Goal: Information Seeking & Learning: Learn about a topic

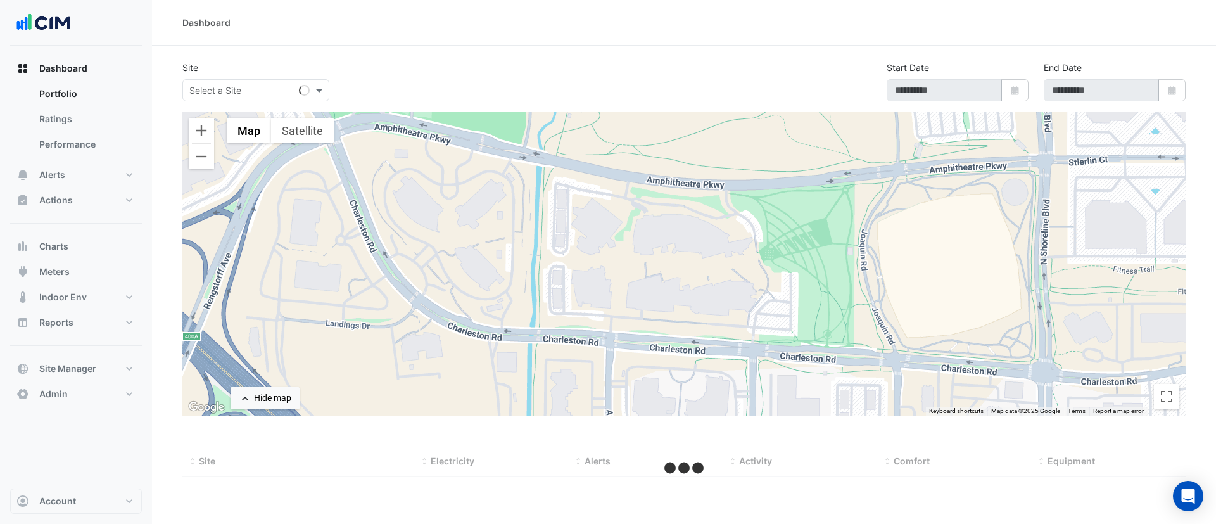
type input "**********"
select select "***"
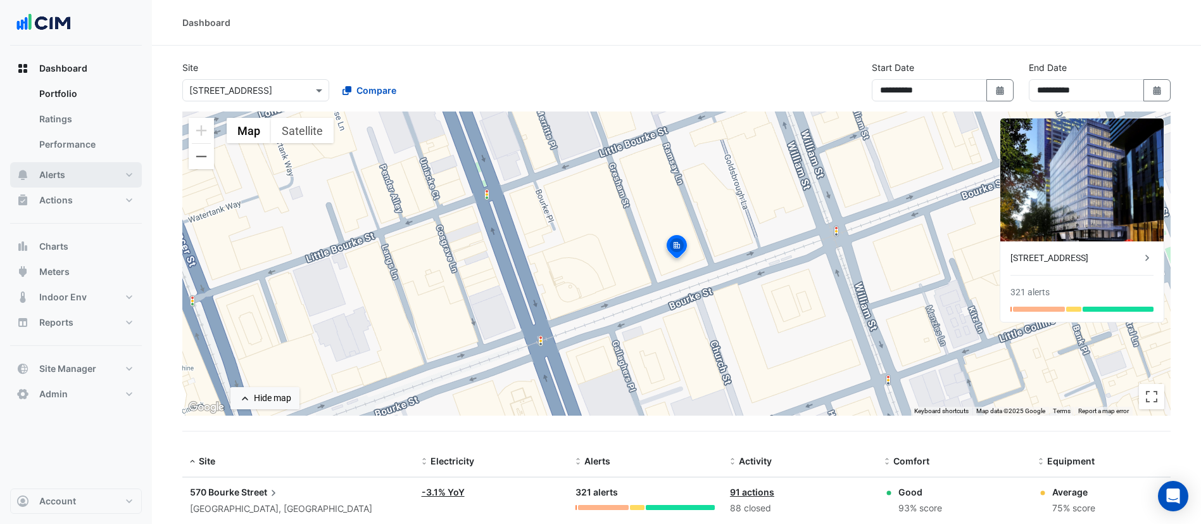
click at [73, 176] on button "Alerts" at bounding box center [76, 174] width 132 height 25
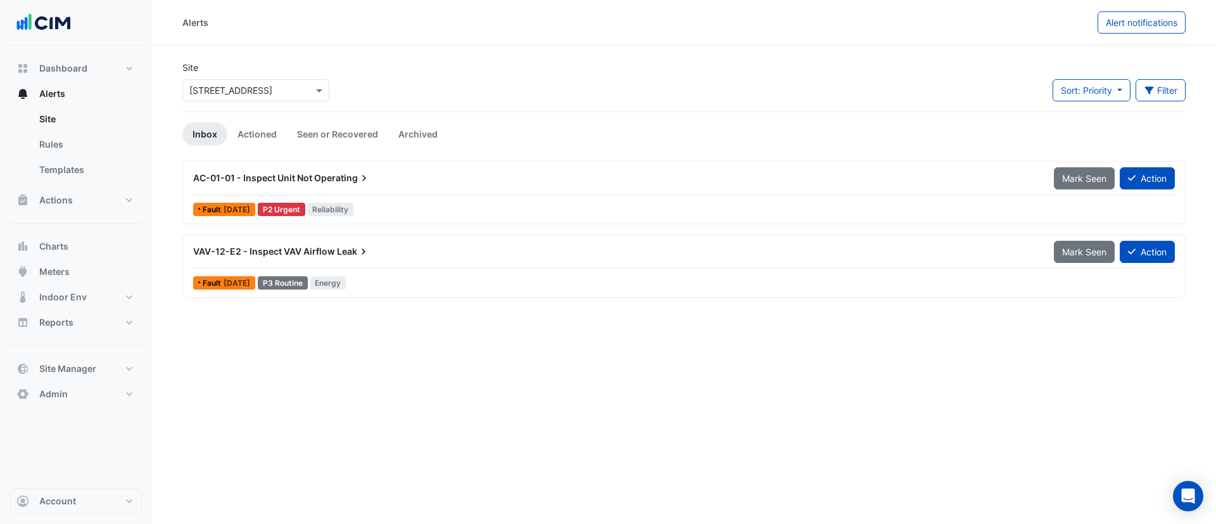
click at [256, 84] on input "text" at bounding box center [243, 90] width 108 height 13
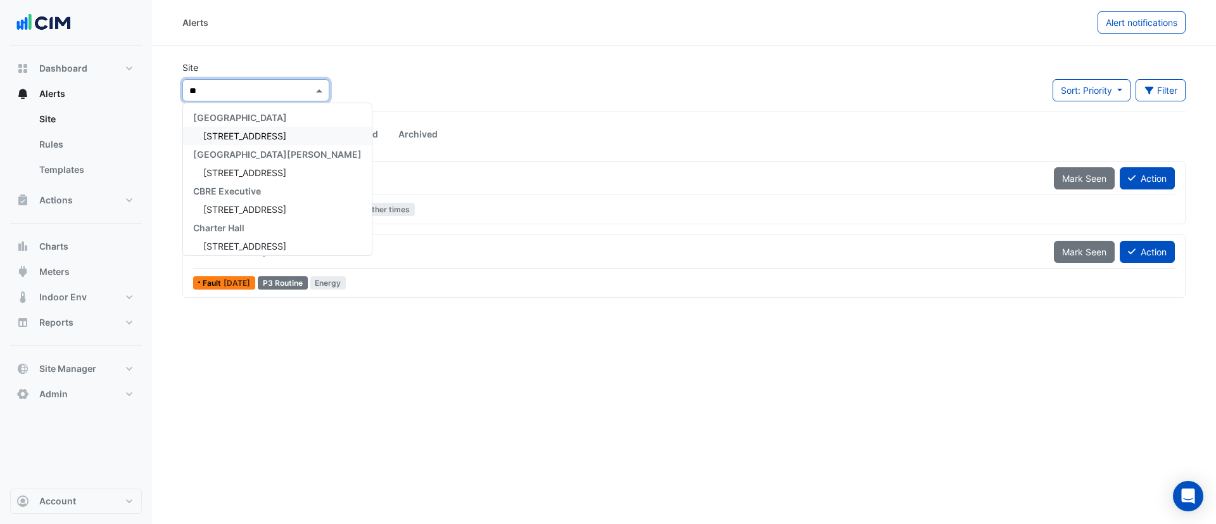
type input "***"
click at [248, 131] on span "[STREET_ADDRESS]" at bounding box center [244, 135] width 83 height 11
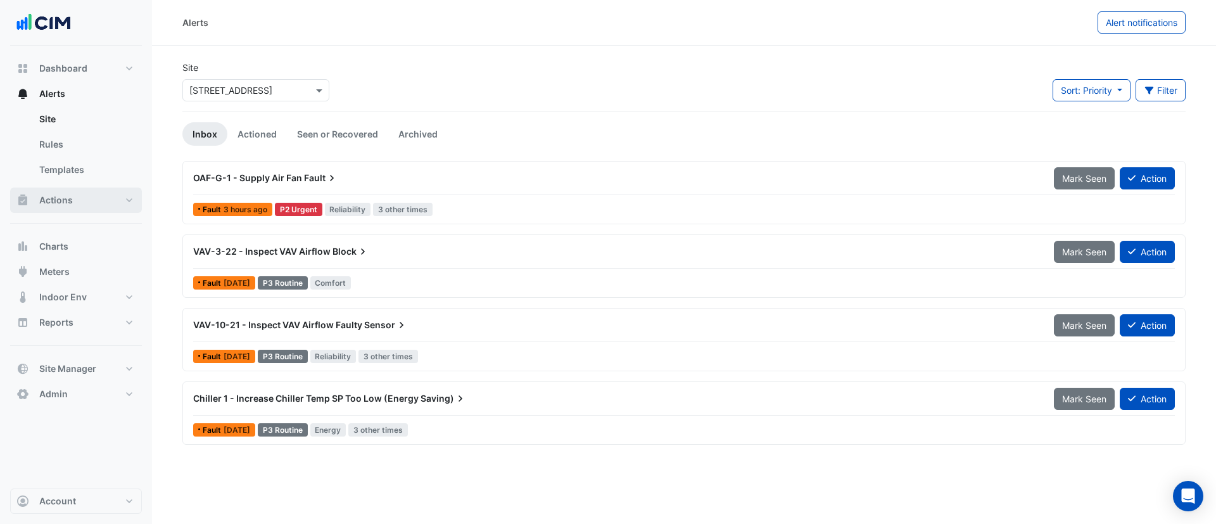
drag, startPoint x: 58, startPoint y: 193, endPoint x: 65, endPoint y: 194, distance: 6.4
click at [58, 194] on span "Actions" at bounding box center [56, 200] width 34 height 13
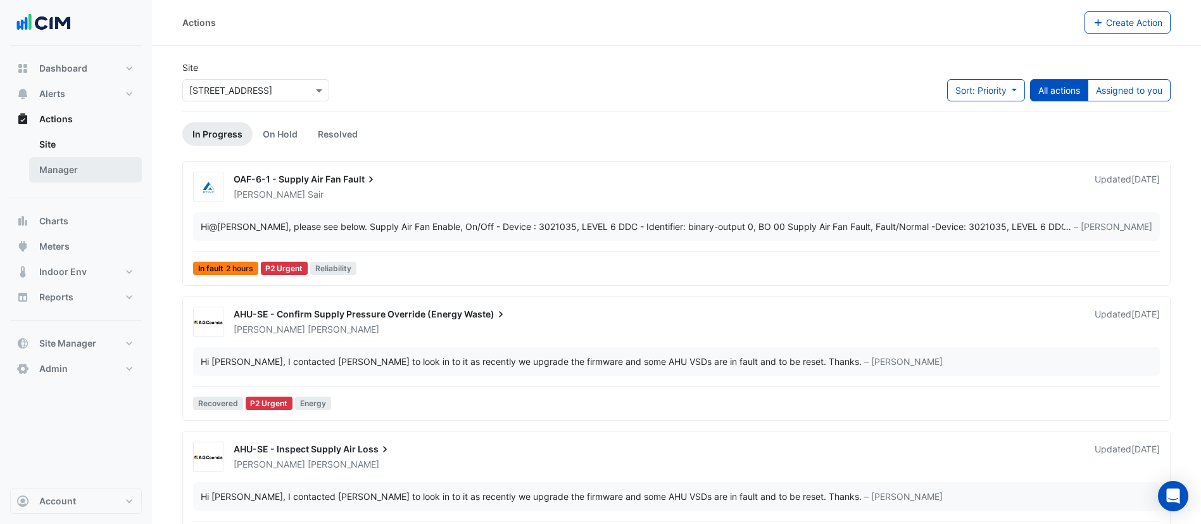
click at [99, 177] on link "Manager" at bounding box center [85, 169] width 113 height 25
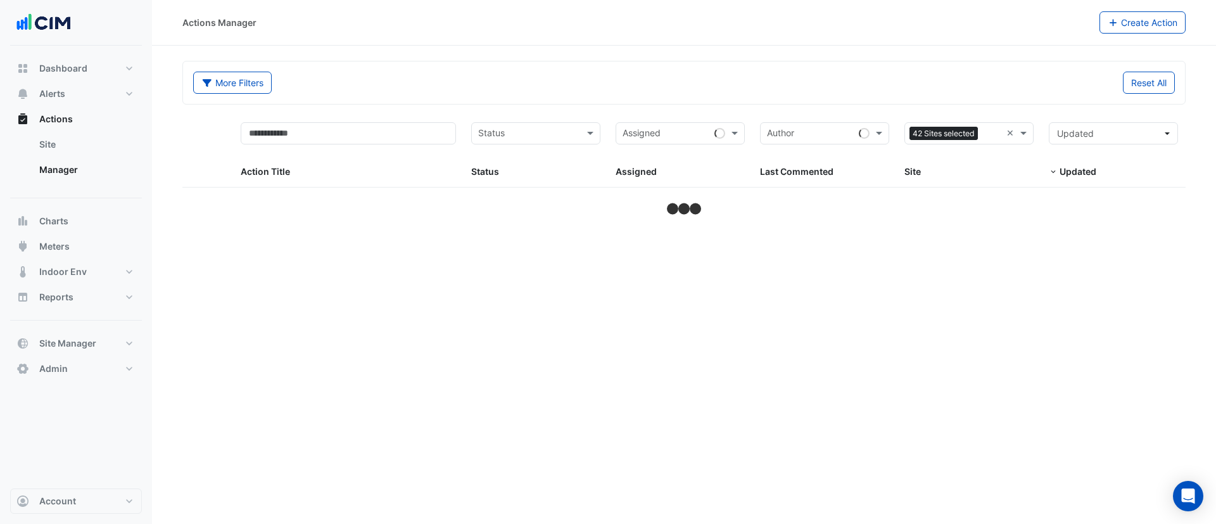
select select "***"
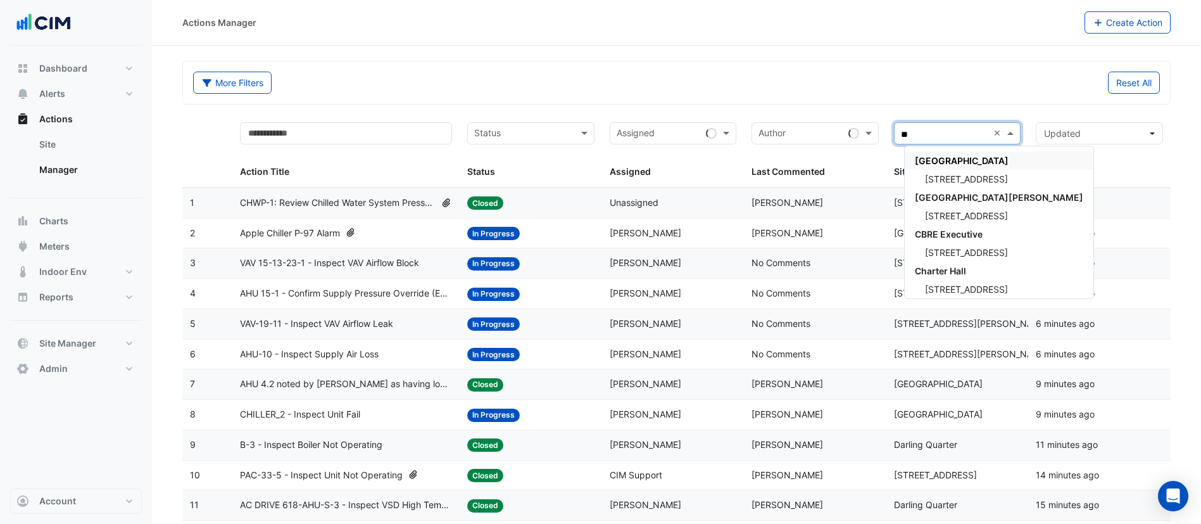
type input "***"
click at [958, 180] on span "[STREET_ADDRESS]" at bounding box center [966, 179] width 83 height 11
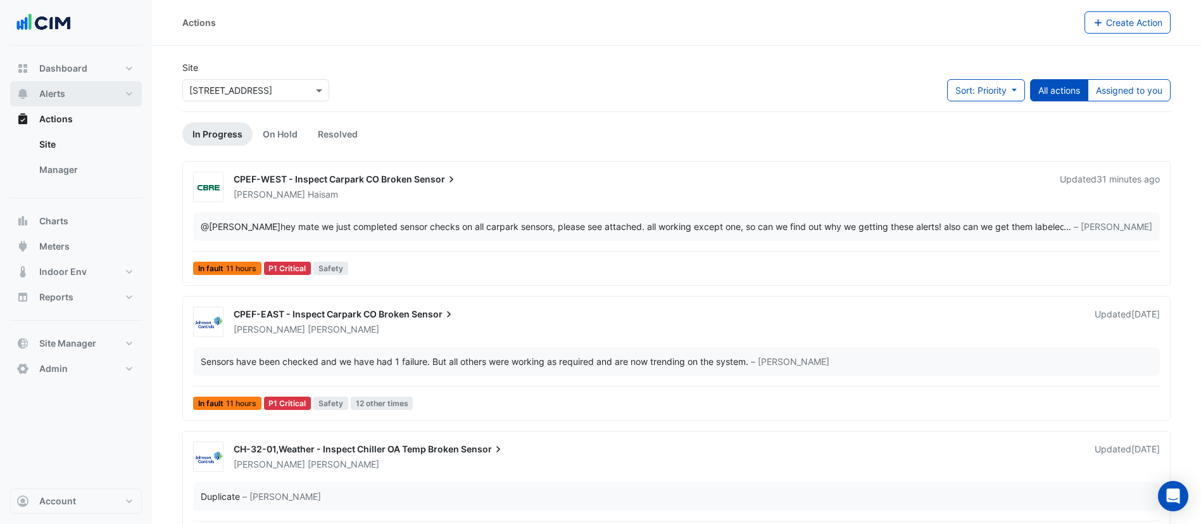
click at [100, 91] on button "Alerts" at bounding box center [76, 93] width 132 height 25
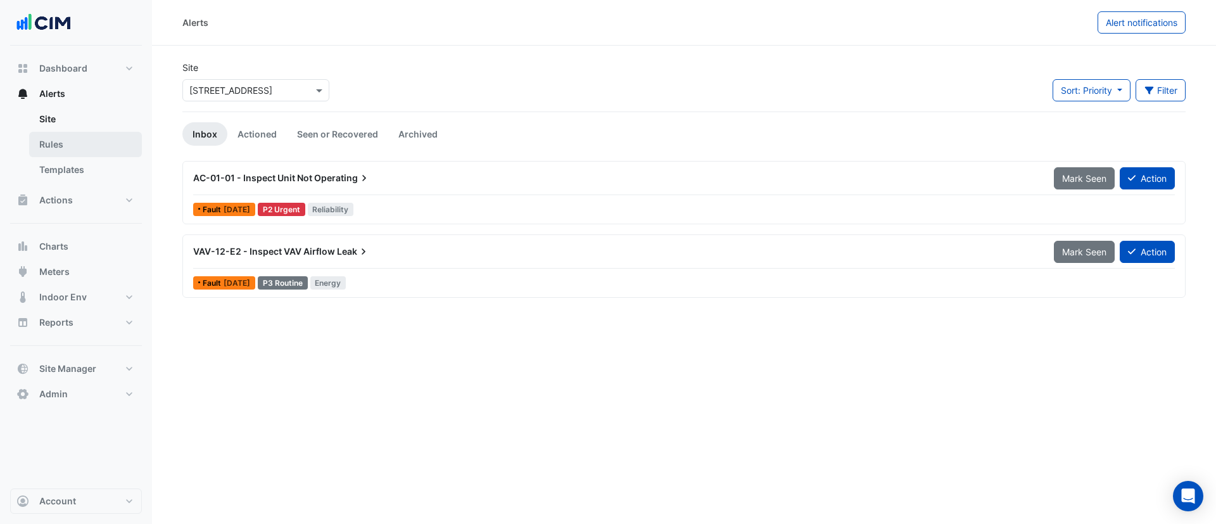
click at [89, 139] on link "Rules" at bounding box center [85, 144] width 113 height 25
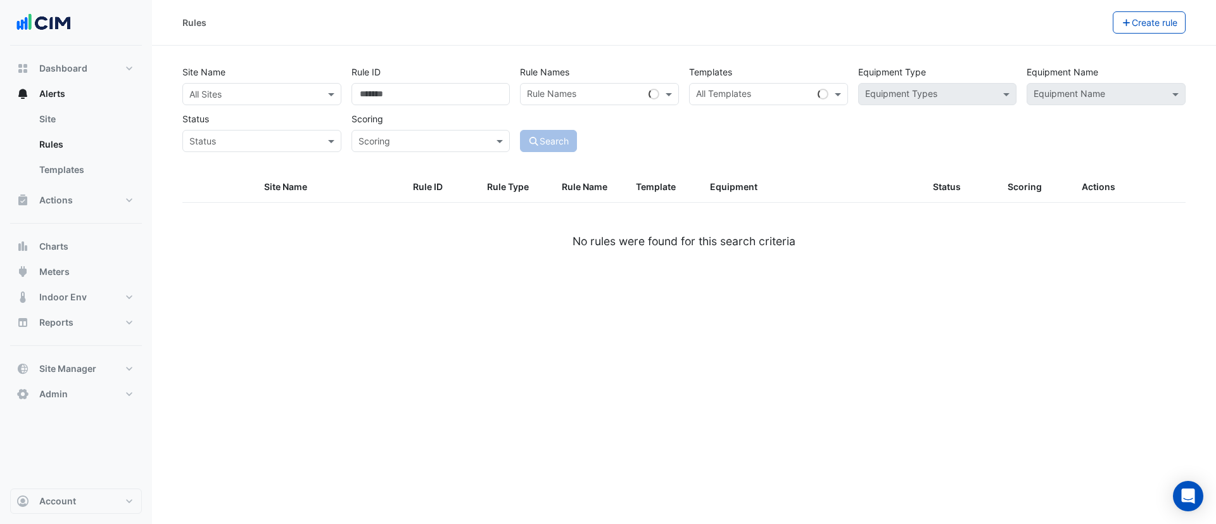
click at [282, 96] on input "text" at bounding box center [249, 94] width 120 height 13
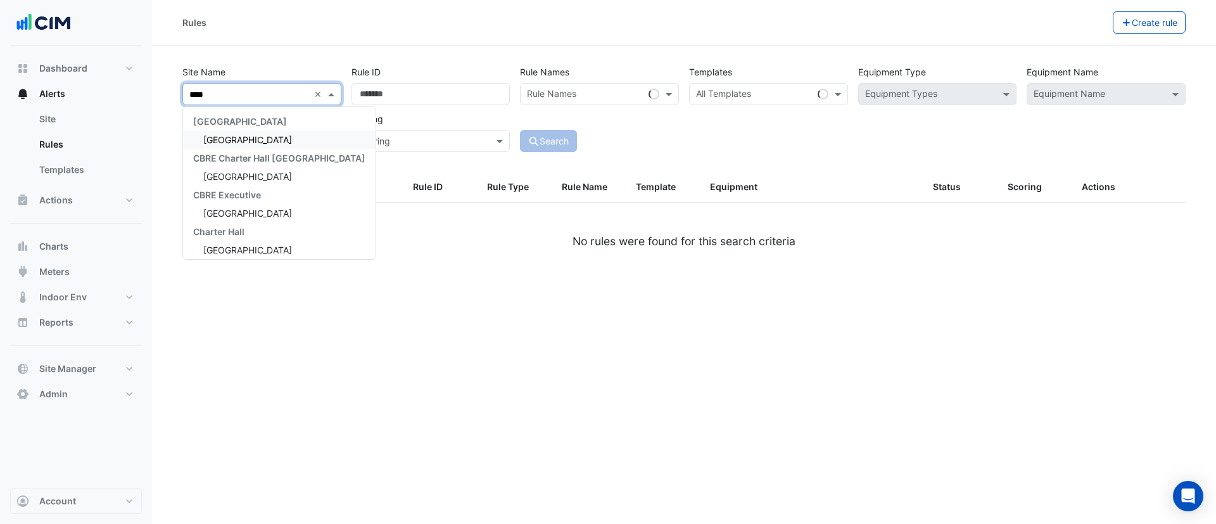
type input "*****"
click at [252, 143] on span "[GEOGRAPHIC_DATA]" at bounding box center [247, 139] width 89 height 11
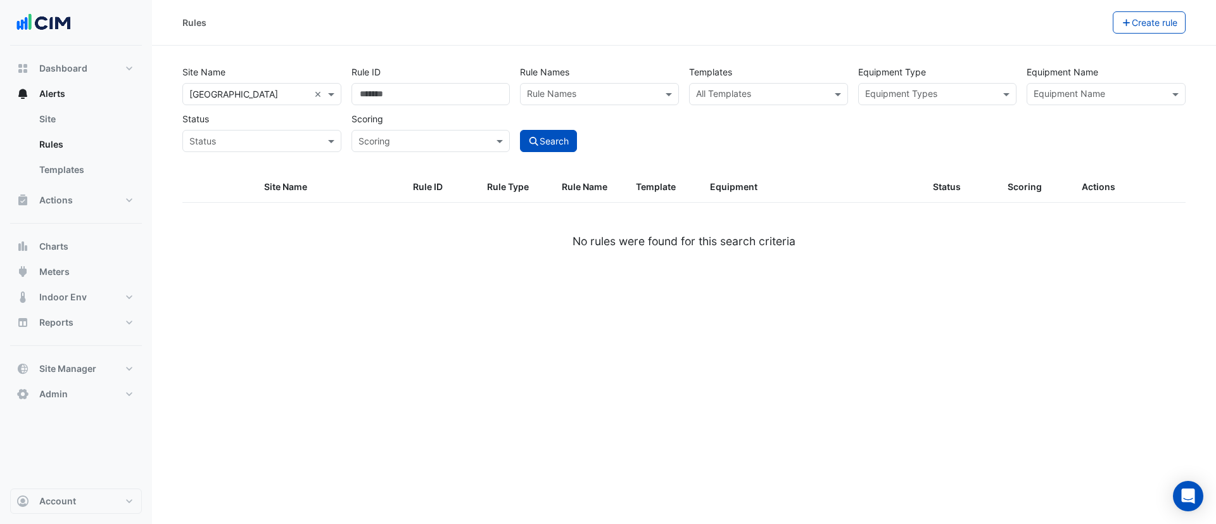
click at [1055, 89] on input "text" at bounding box center [1099, 95] width 130 height 13
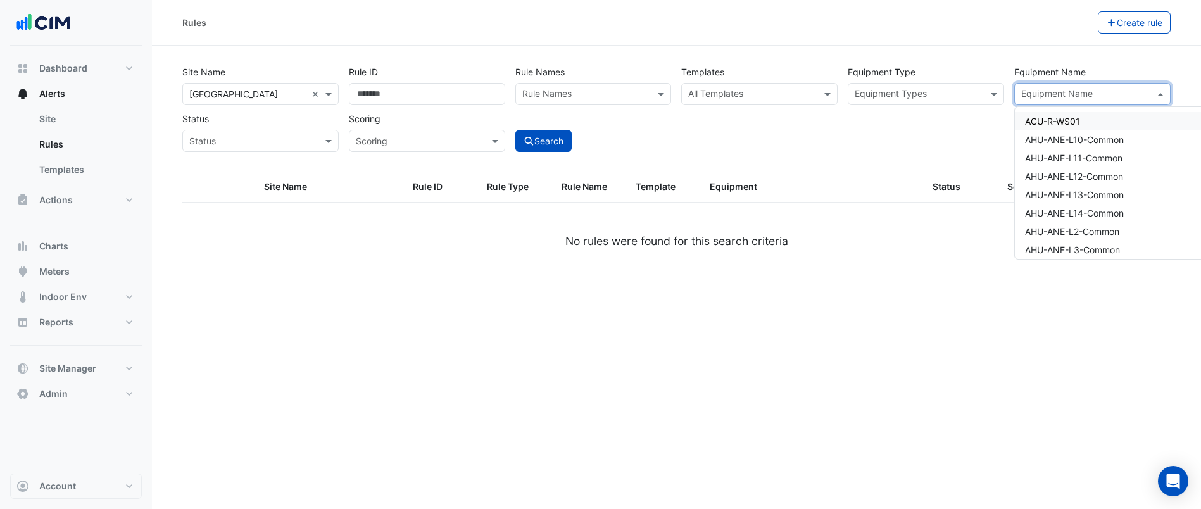
click at [743, 89] on input "text" at bounding box center [752, 95] width 128 height 13
click at [743, 90] on input "text" at bounding box center [752, 95] width 128 height 13
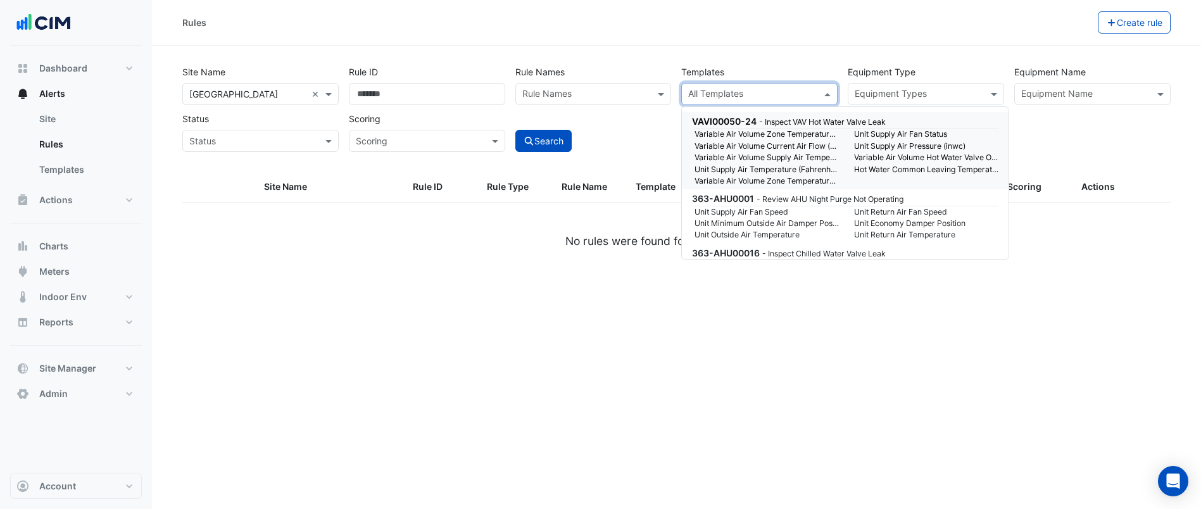
click at [743, 91] on input "text" at bounding box center [752, 95] width 128 height 13
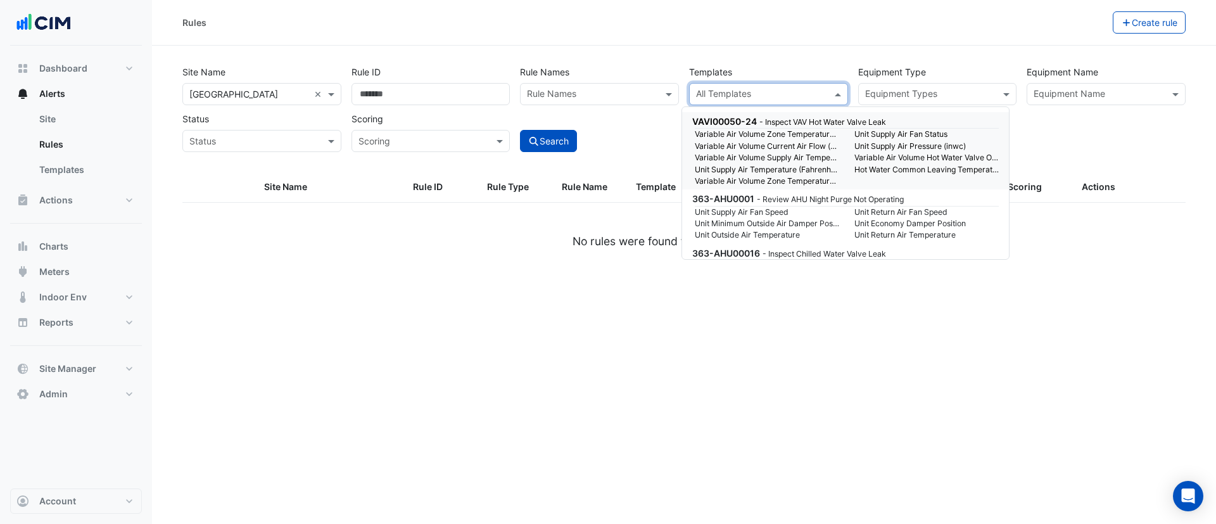
paste input "**********"
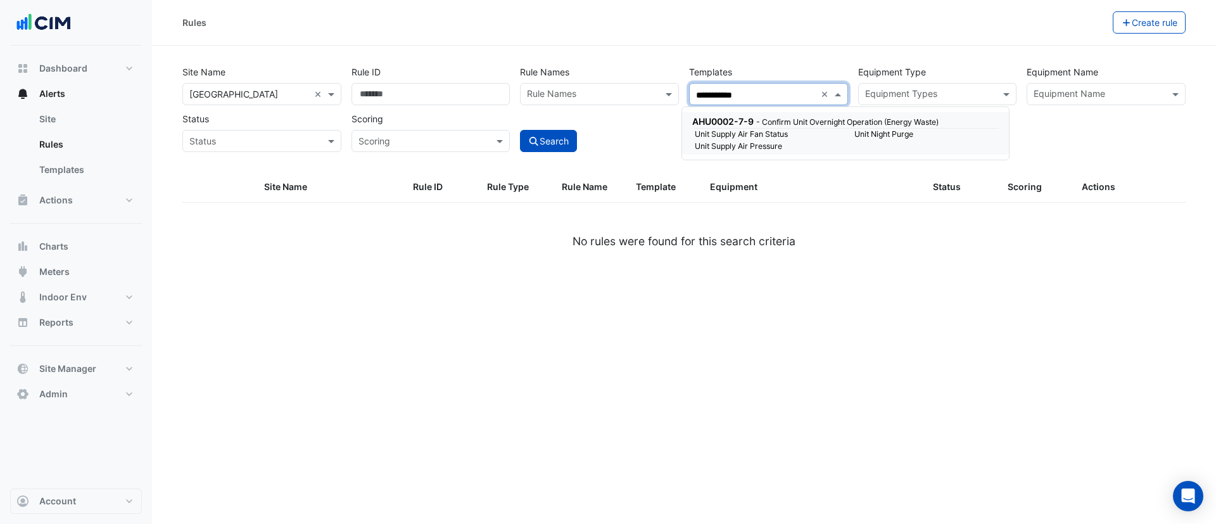
click at [765, 122] on small "- Confirm Unit Overnight Operation (Energy Waste)" at bounding box center [847, 121] width 182 height 9
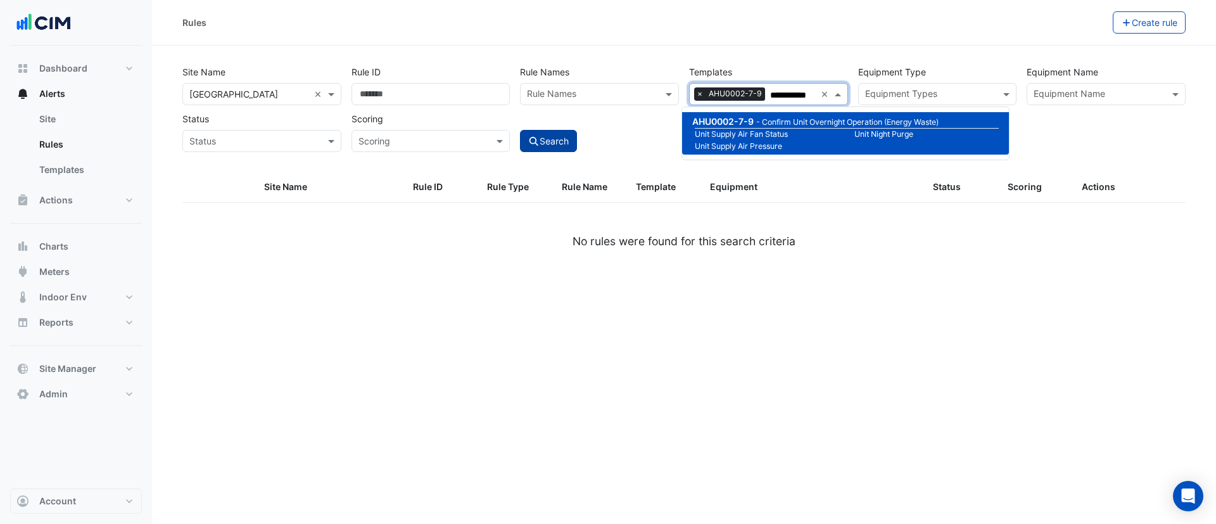
type input "**********"
click at [552, 138] on button "Search" at bounding box center [548, 141] width 57 height 22
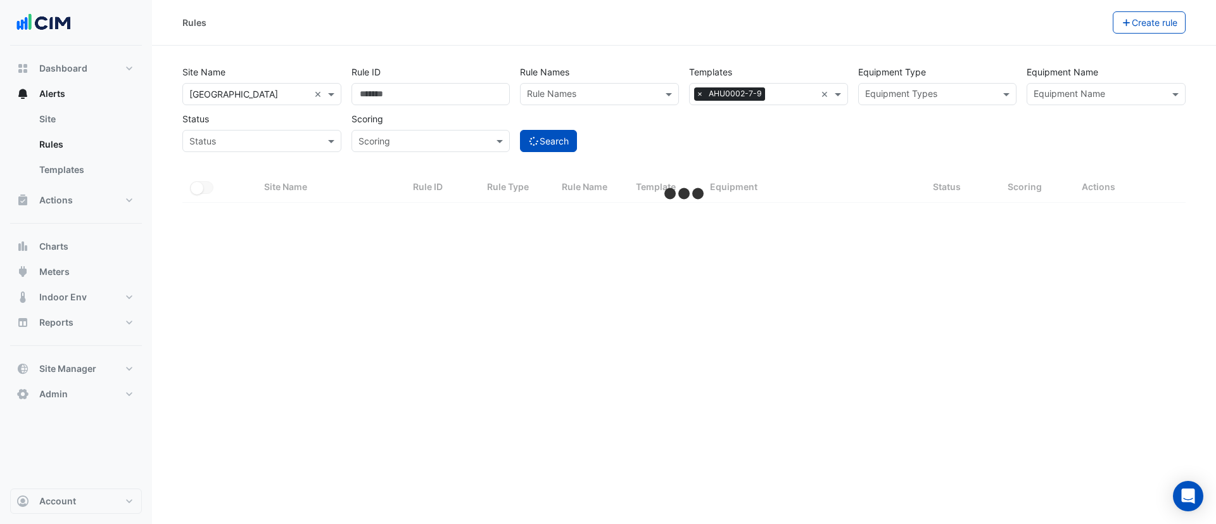
select select "***"
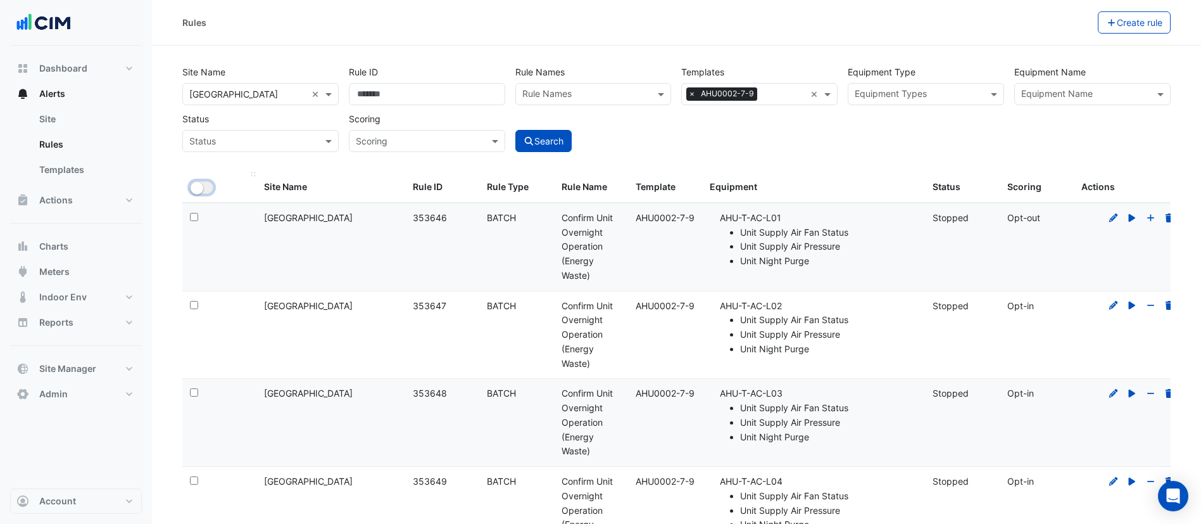
click at [210, 189] on button "All Selected" at bounding box center [201, 187] width 23 height 13
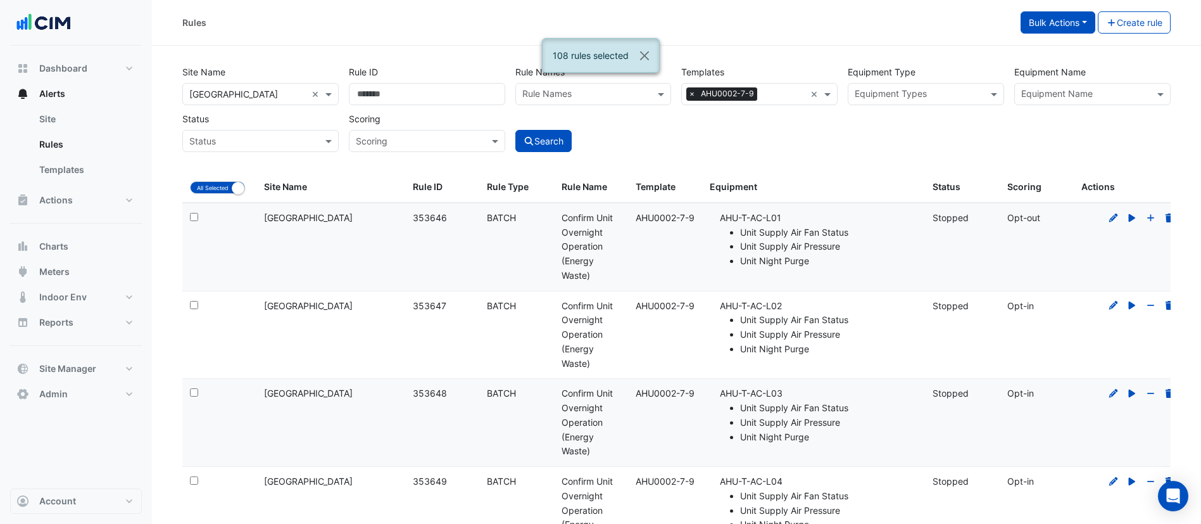
click at [1073, 27] on button "Bulk Actions" at bounding box center [1058, 22] width 75 height 22
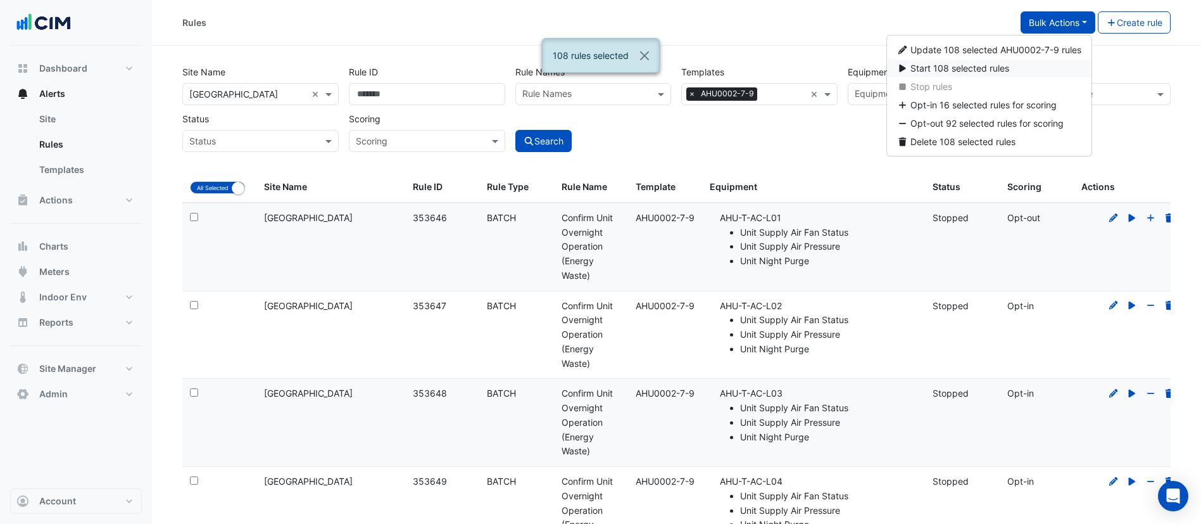
click at [964, 70] on span "Start 108 selected rules" at bounding box center [960, 68] width 99 height 11
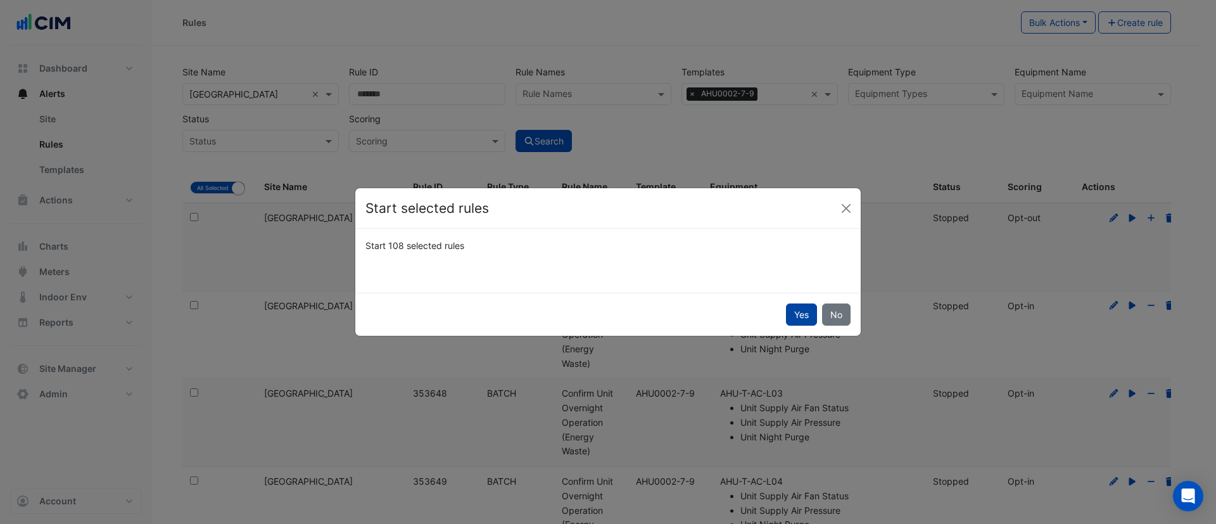
click at [801, 311] on button "Yes" at bounding box center [801, 314] width 31 height 22
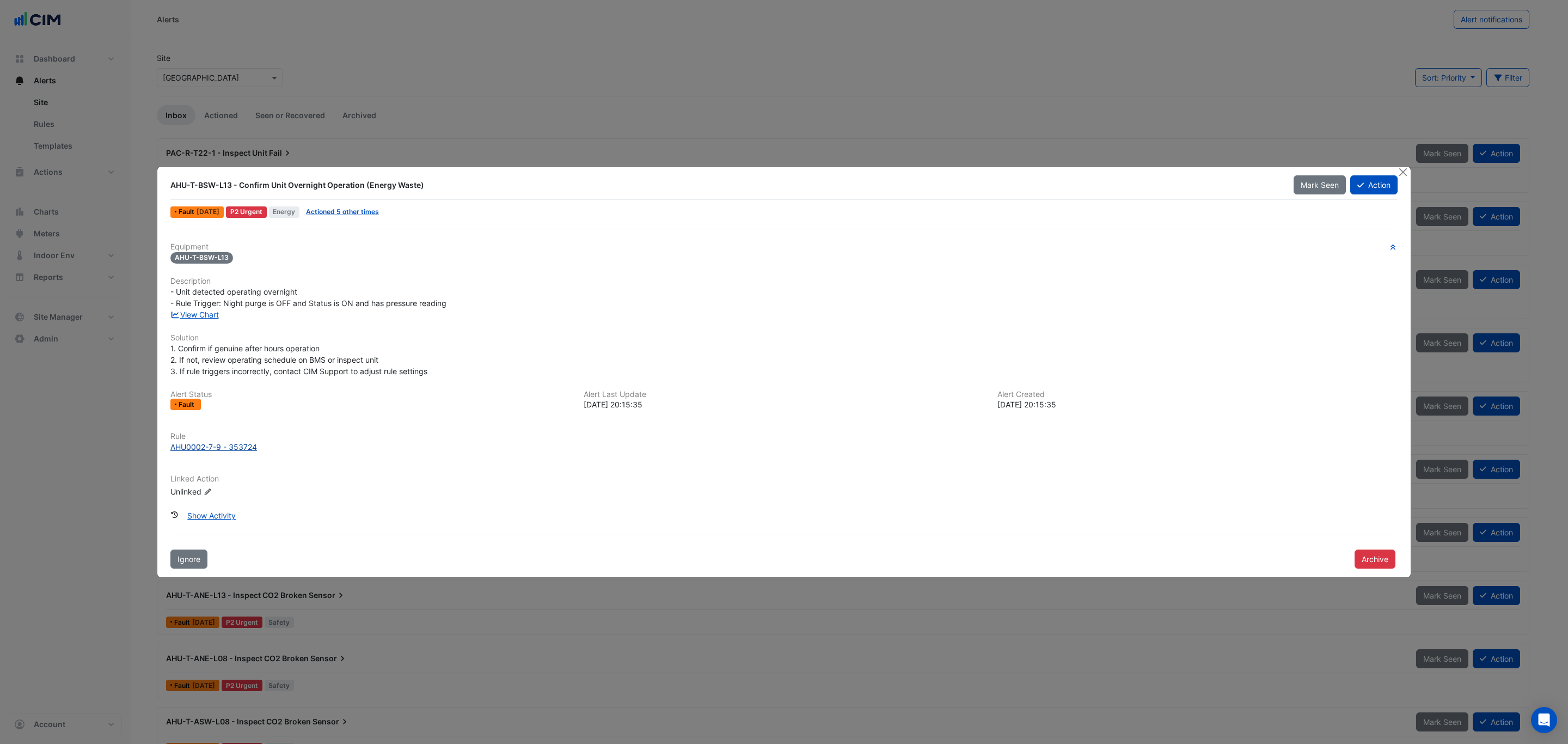
click at [230, 443] on div "AHU0002-7-9 - 353724" at bounding box center [213, 446] width 87 height 11
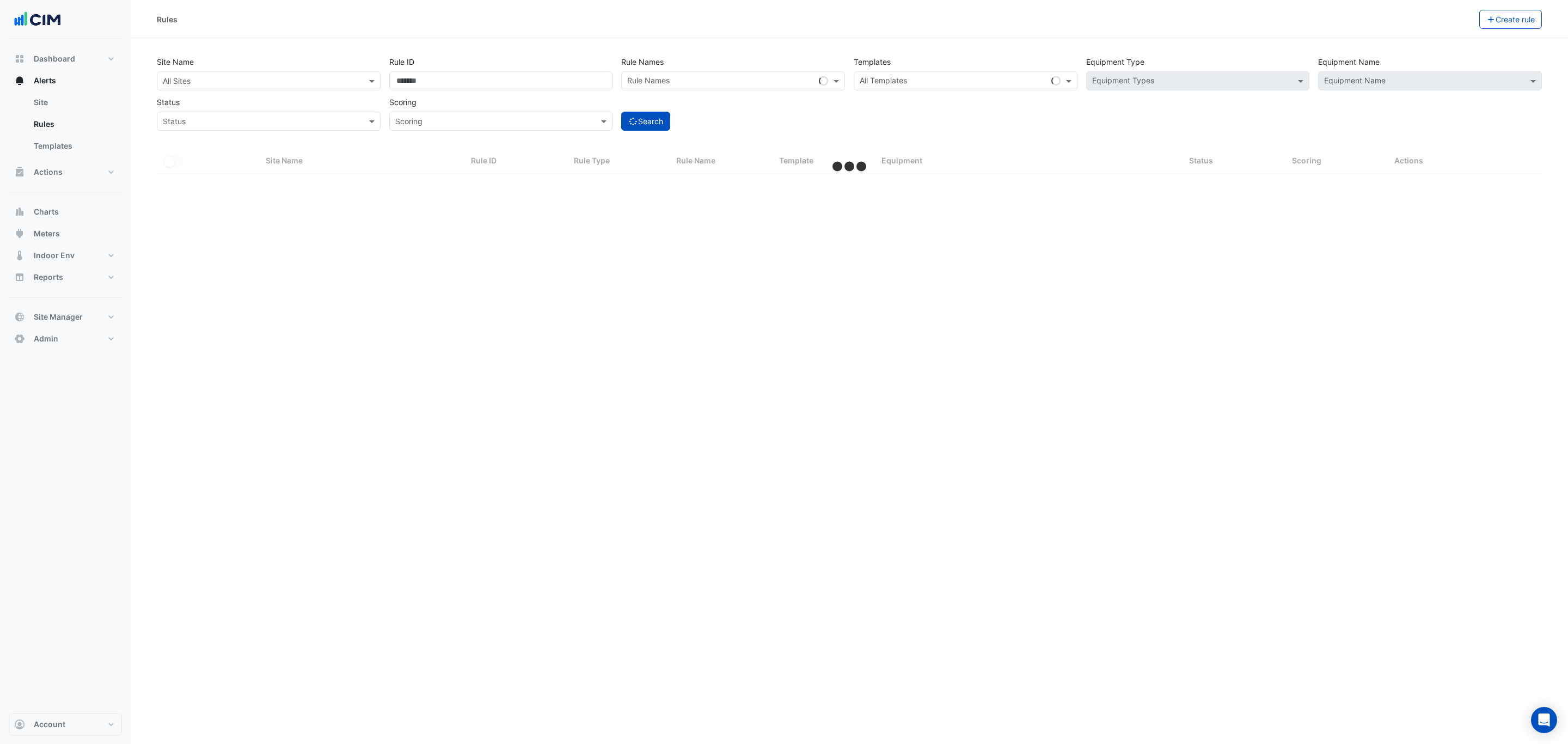
select select "***"
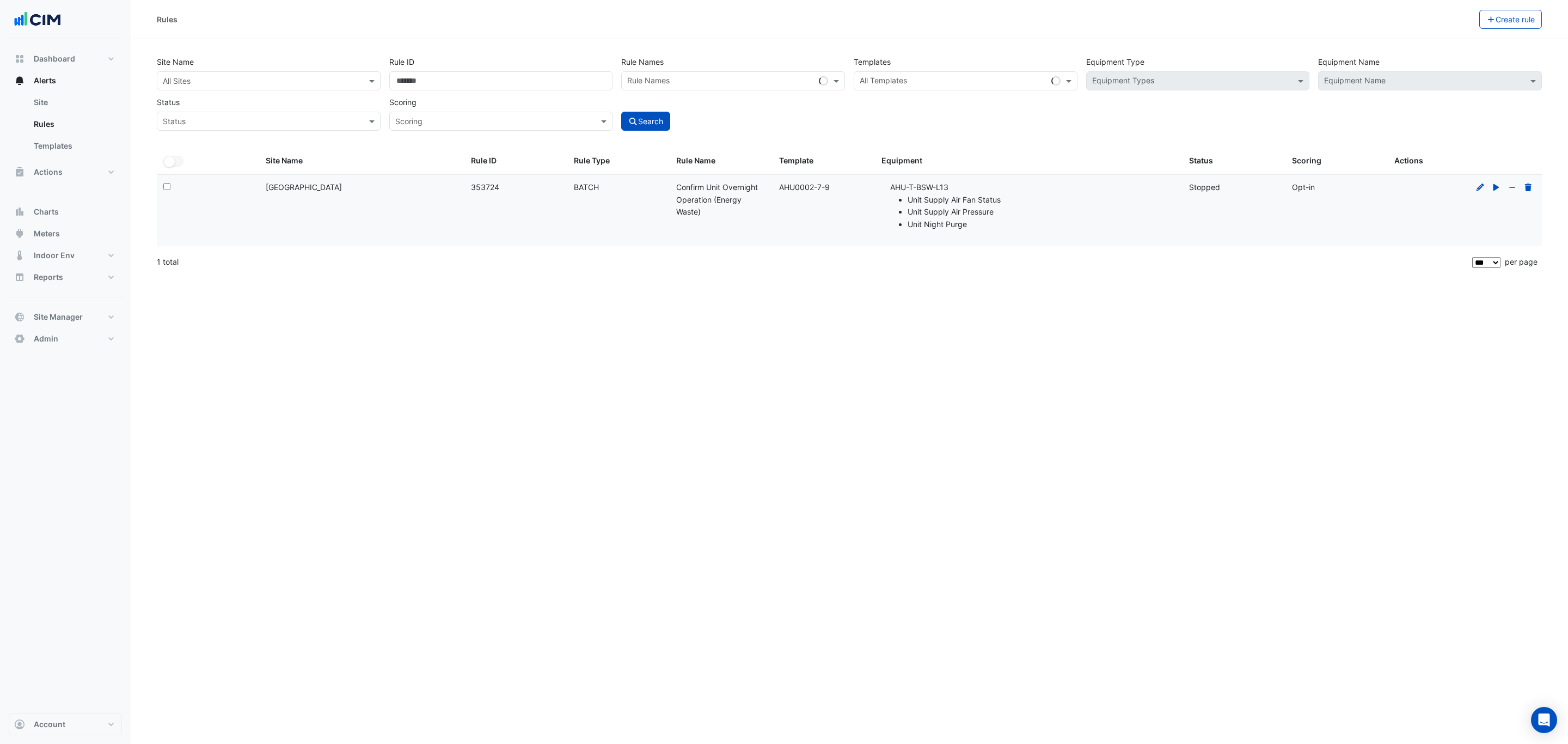
drag, startPoint x: 824, startPoint y: 190, endPoint x: 830, endPoint y: 191, distance: 6.1
click at [816, 190] on div "Template: AHU0002-7-9" at bounding box center [824, 188] width 89 height 13
drag, startPoint x: 833, startPoint y: 192, endPoint x: 780, endPoint y: 192, distance: 53.0
click at [780, 192] on div "Template: AHU0002-7-9" at bounding box center [824, 188] width 89 height 13
copy div "AHU0002-7-9"
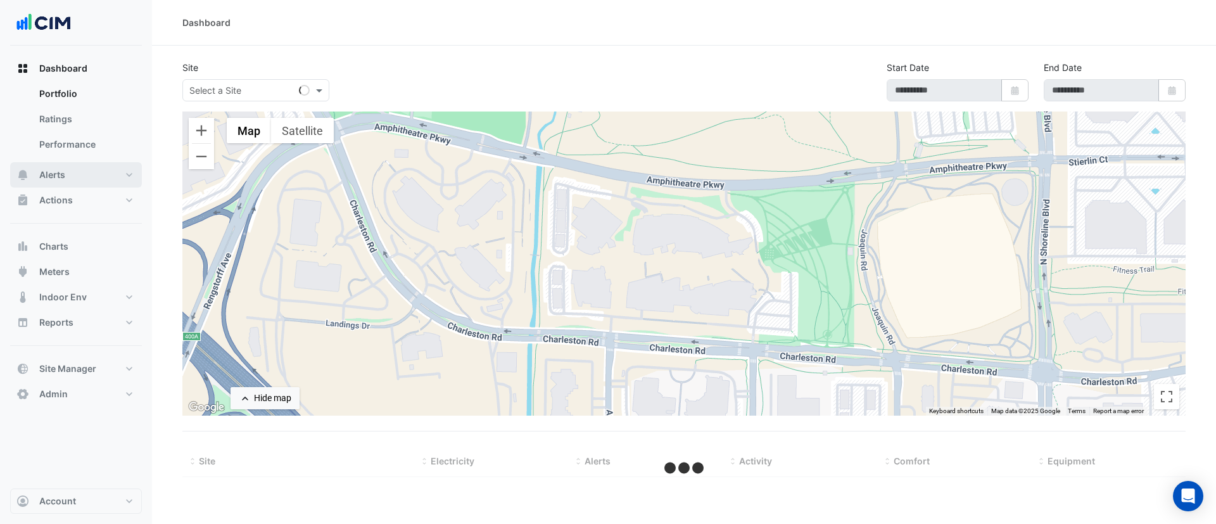
click at [73, 172] on button "Alerts" at bounding box center [76, 174] width 132 height 25
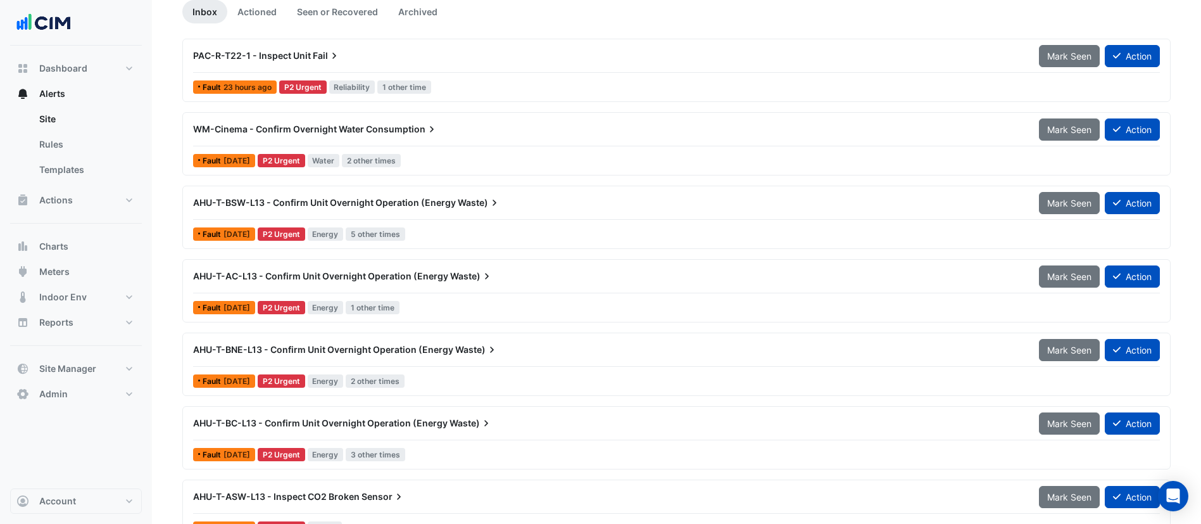
scroll to position [95, 0]
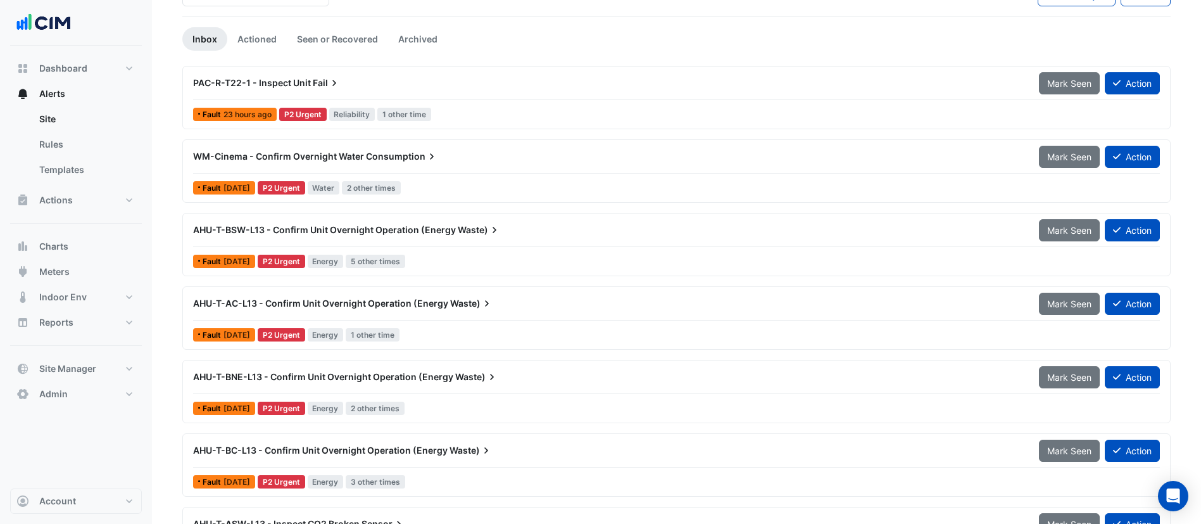
click at [502, 173] on div at bounding box center [676, 173] width 967 height 1
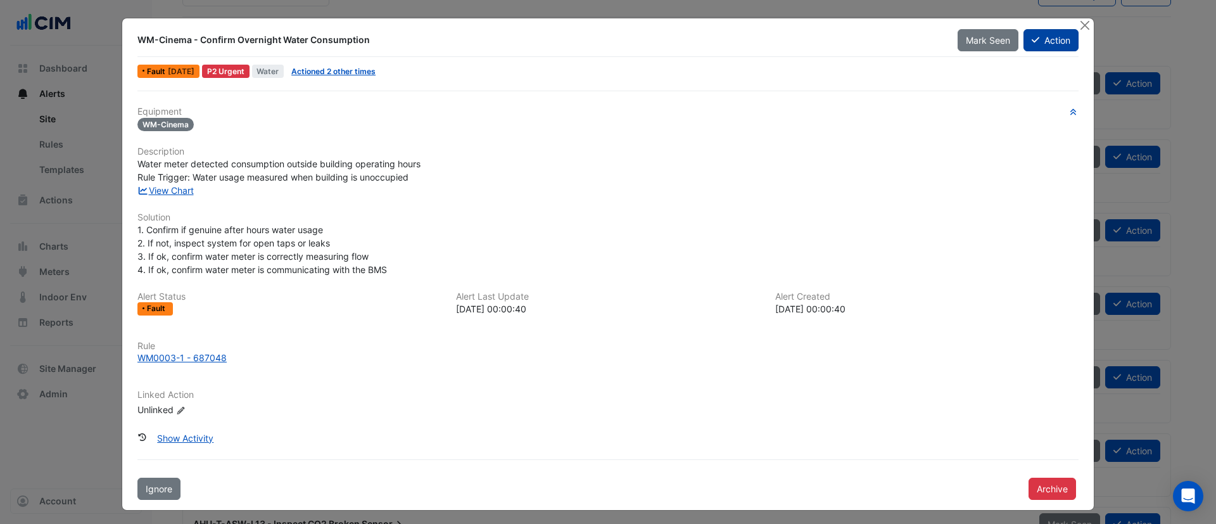
click at [1046, 38] on button "Action" at bounding box center [1050, 40] width 55 height 22
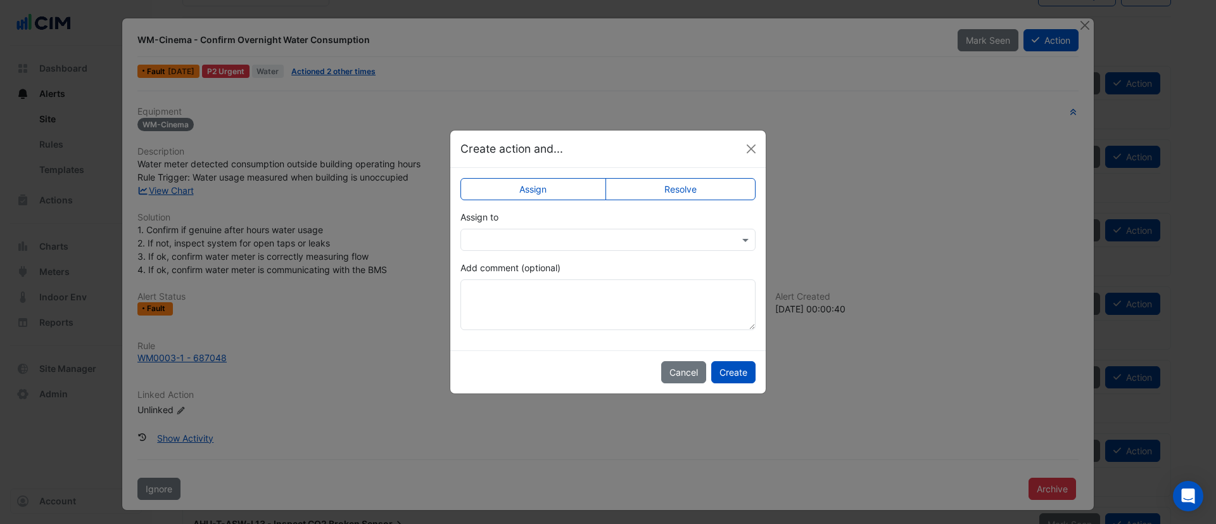
click at [616, 242] on input "text" at bounding box center [595, 240] width 256 height 13
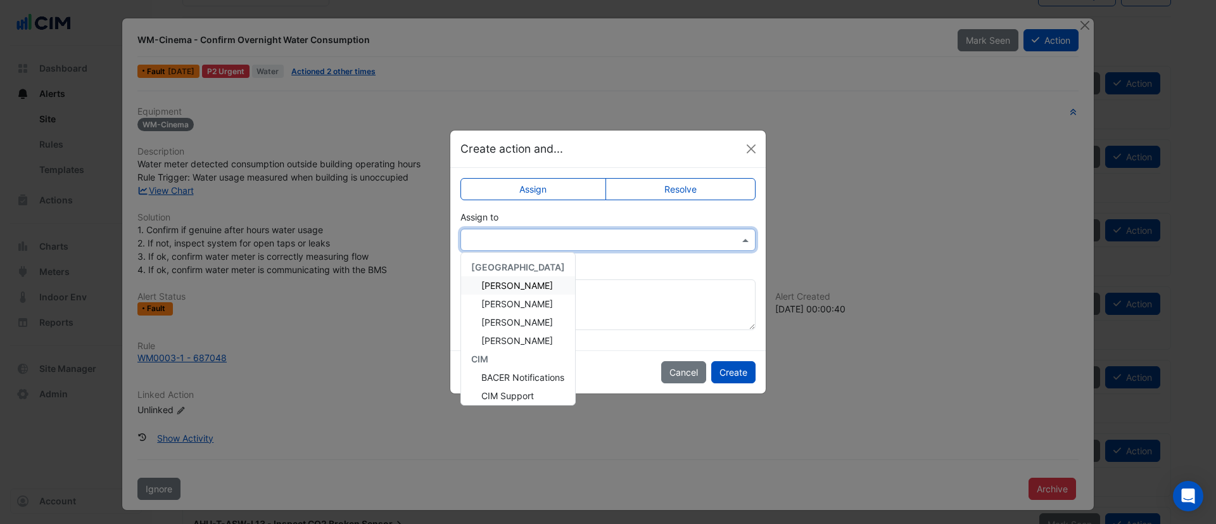
click at [540, 284] on div "[PERSON_NAME]" at bounding box center [518, 285] width 114 height 18
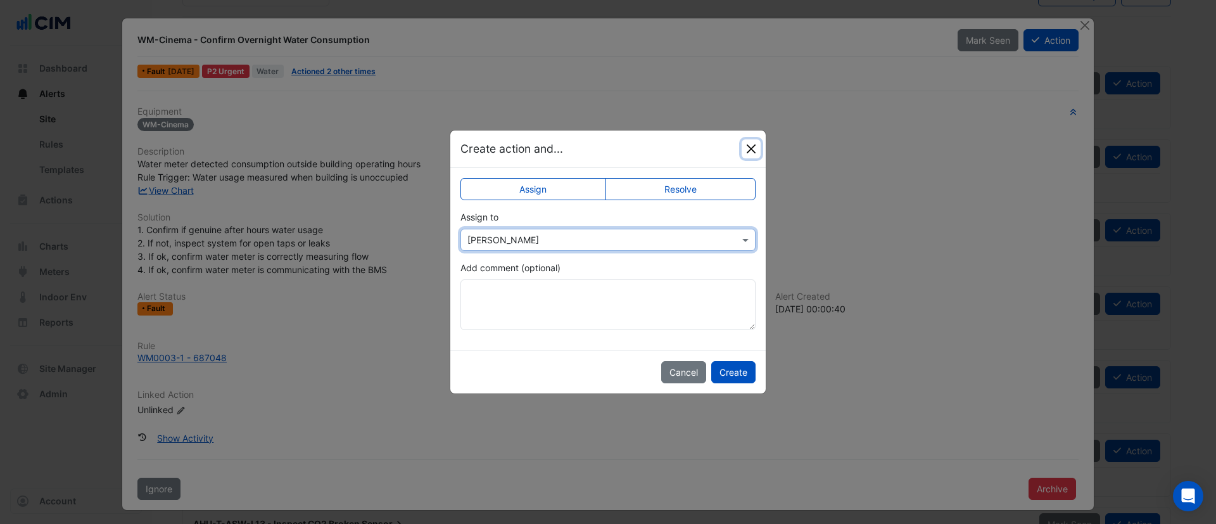
click at [747, 147] on button "Close" at bounding box center [751, 148] width 19 height 19
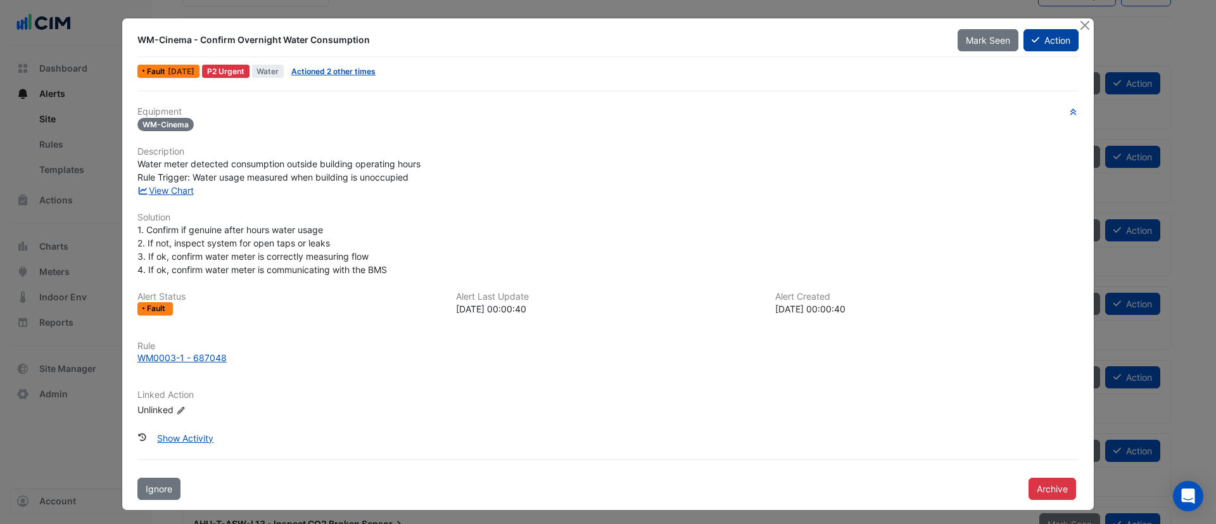
click at [1050, 41] on button "Action" at bounding box center [1050, 40] width 55 height 22
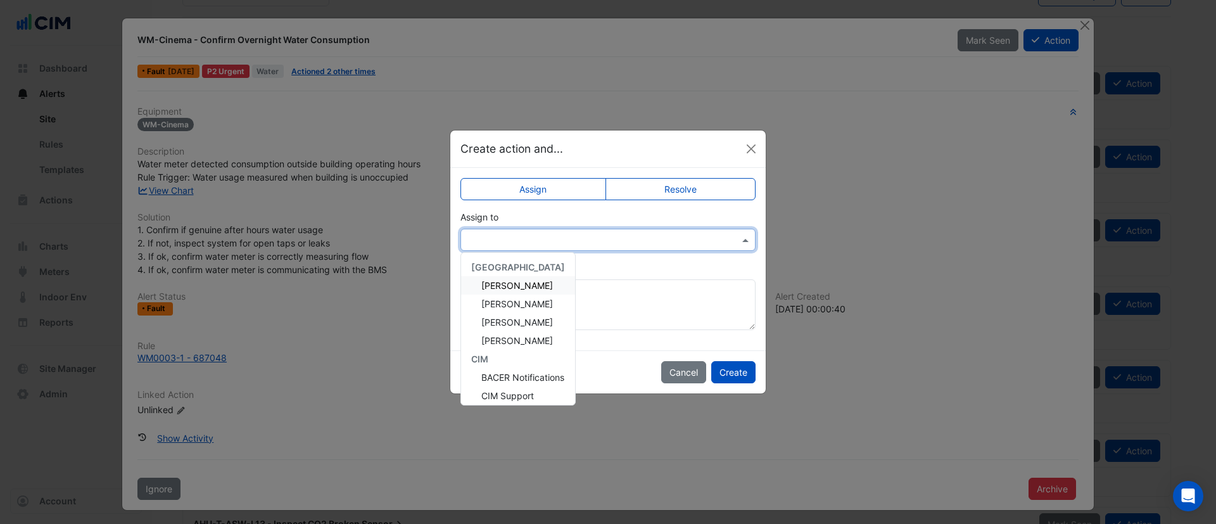
click at [645, 248] on div at bounding box center [607, 240] width 295 height 22
click at [499, 282] on span "[PERSON_NAME]" at bounding box center [517, 285] width 72 height 11
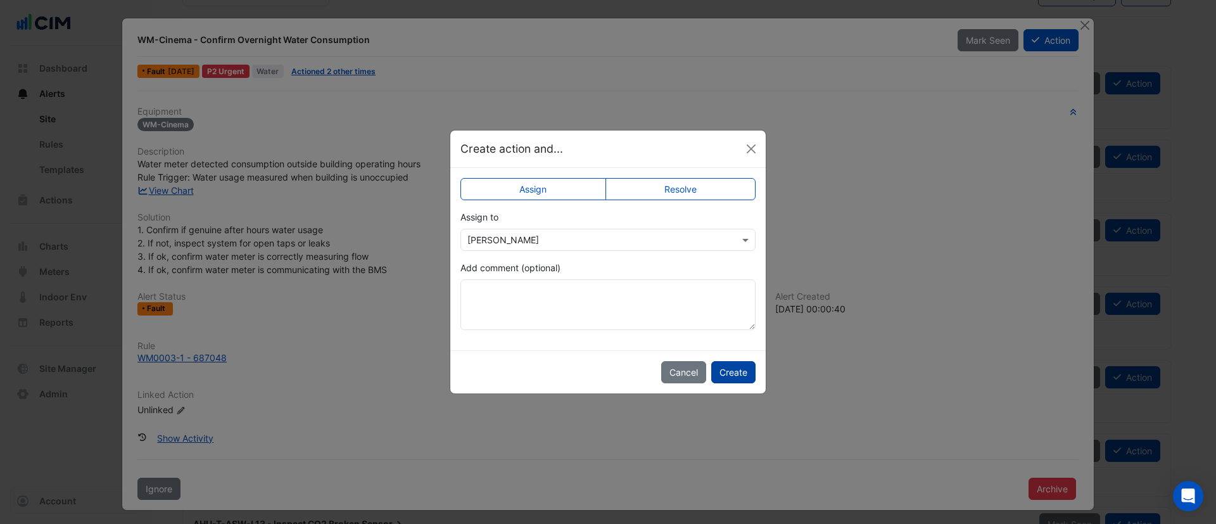
click at [722, 375] on button "Create" at bounding box center [733, 372] width 44 height 22
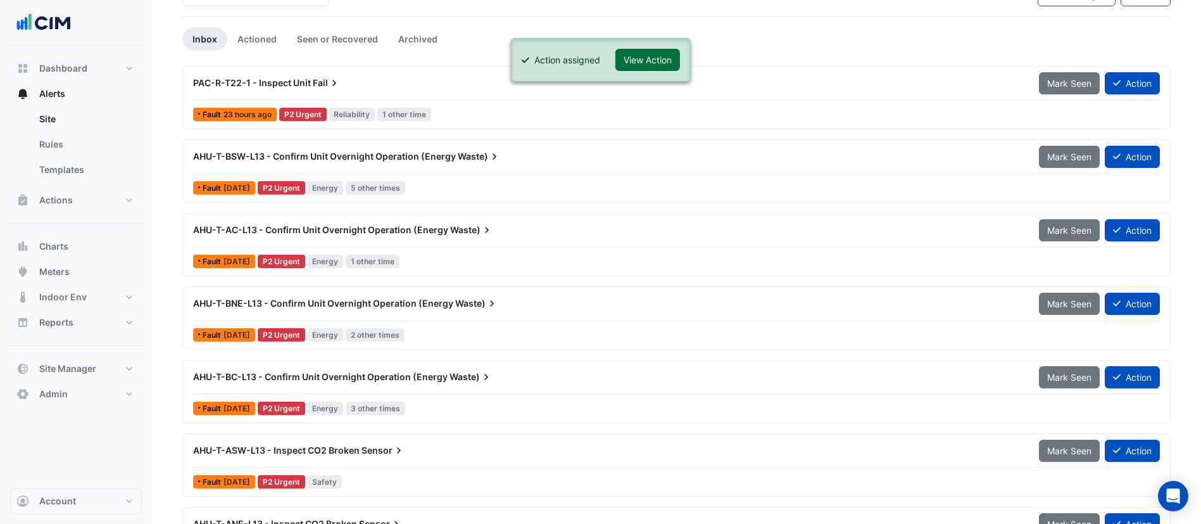
click at [647, 57] on button "View Action" at bounding box center [648, 60] width 65 height 22
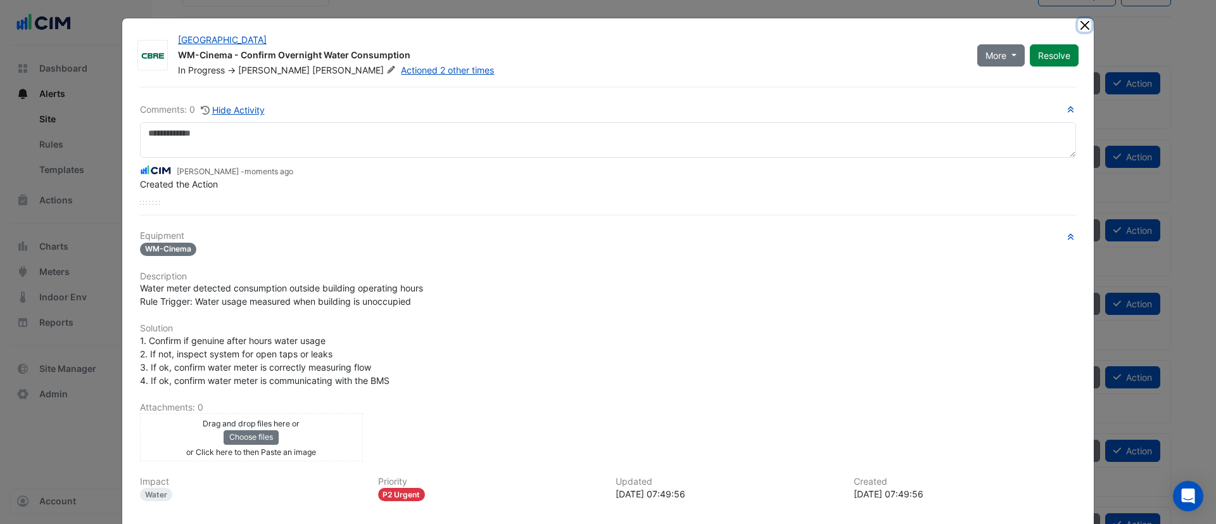
click at [1079, 27] on button "Close" at bounding box center [1084, 24] width 13 height 13
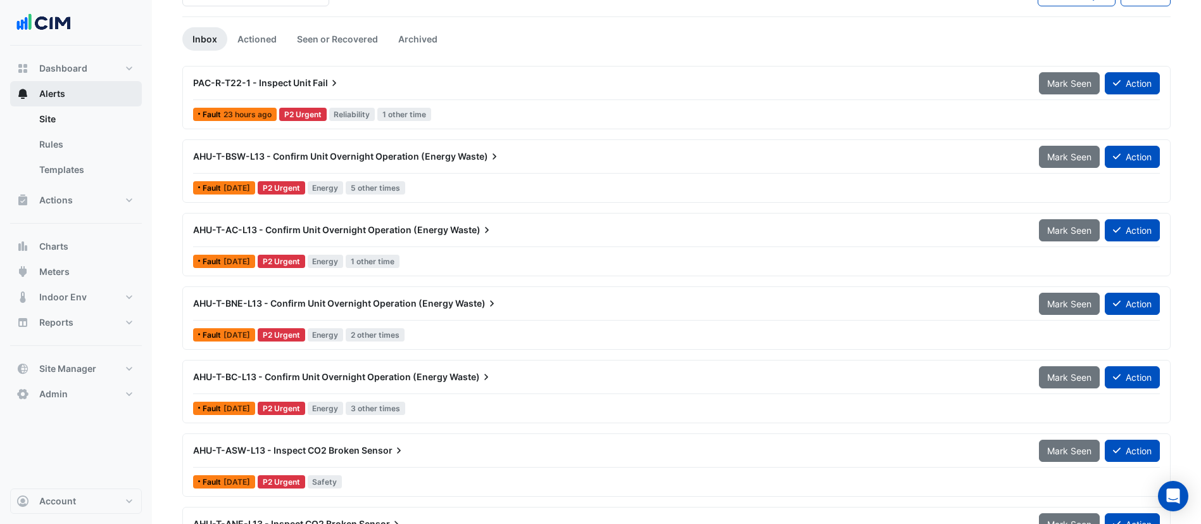
click at [72, 99] on button "Alerts" at bounding box center [76, 93] width 132 height 25
click at [73, 118] on link "Site" at bounding box center [85, 118] width 113 height 25
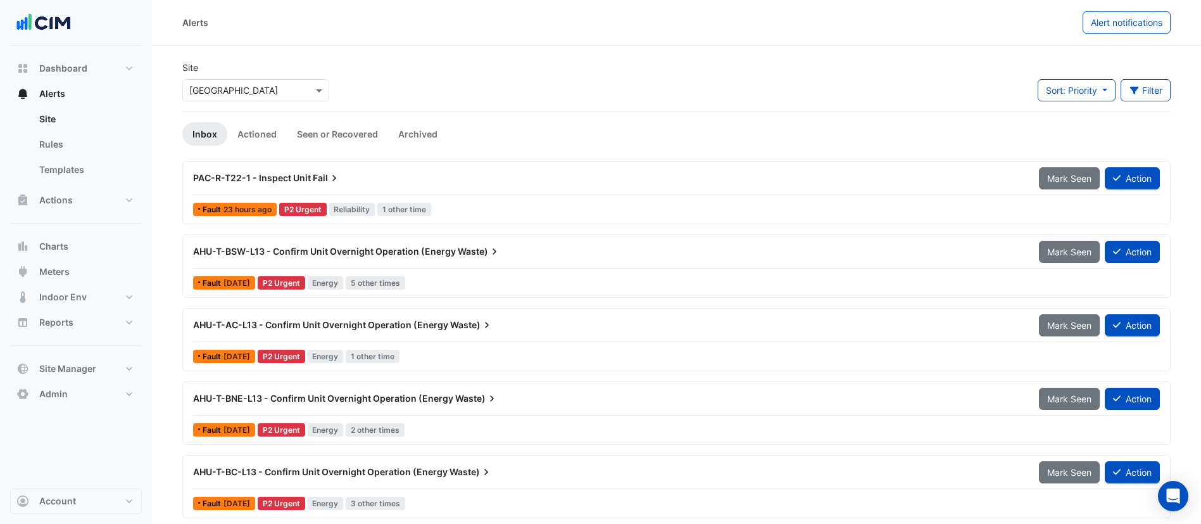
click at [255, 94] on input "text" at bounding box center [243, 90] width 108 height 13
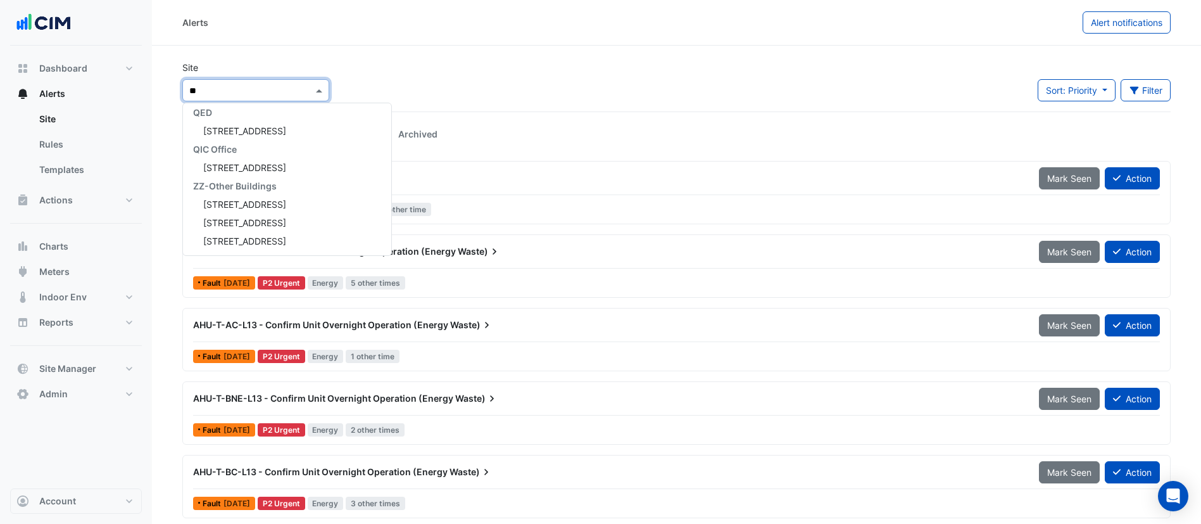
type input "***"
click at [243, 129] on span "242 Exhibition Street" at bounding box center [244, 130] width 83 height 11
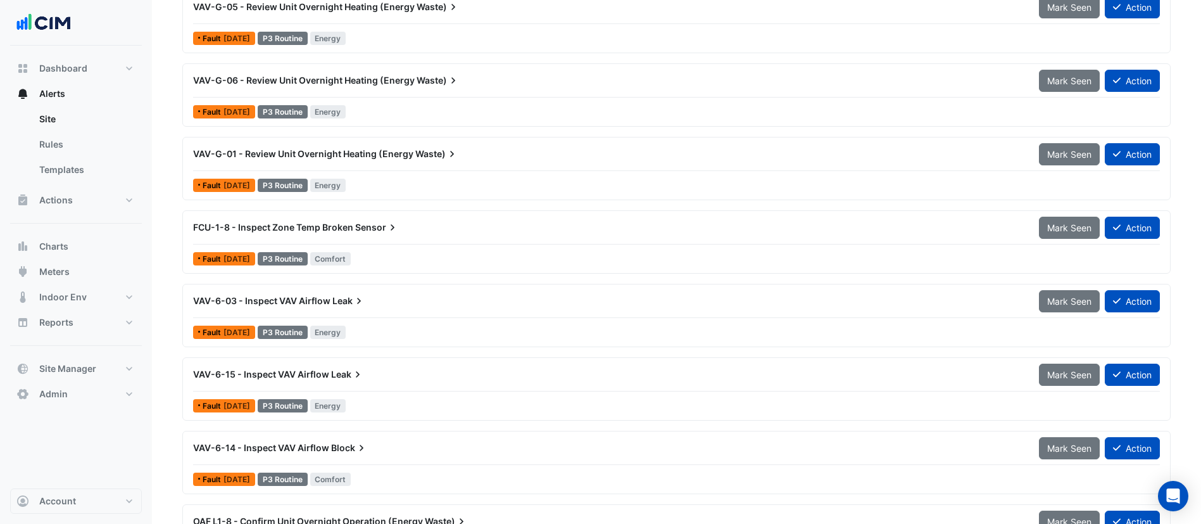
scroll to position [2470, 0]
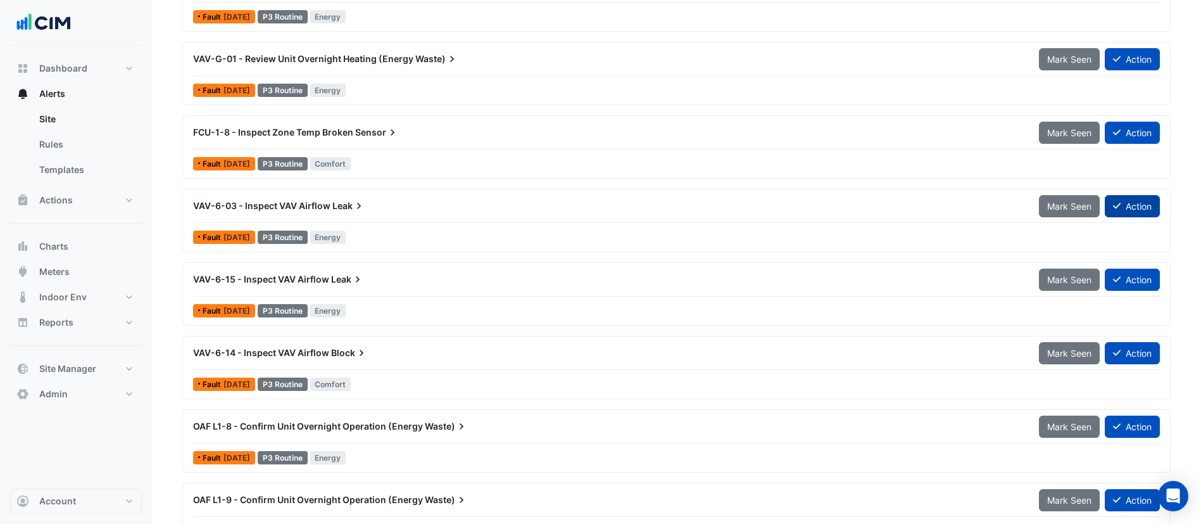
click at [1131, 205] on button "Action" at bounding box center [1132, 206] width 55 height 22
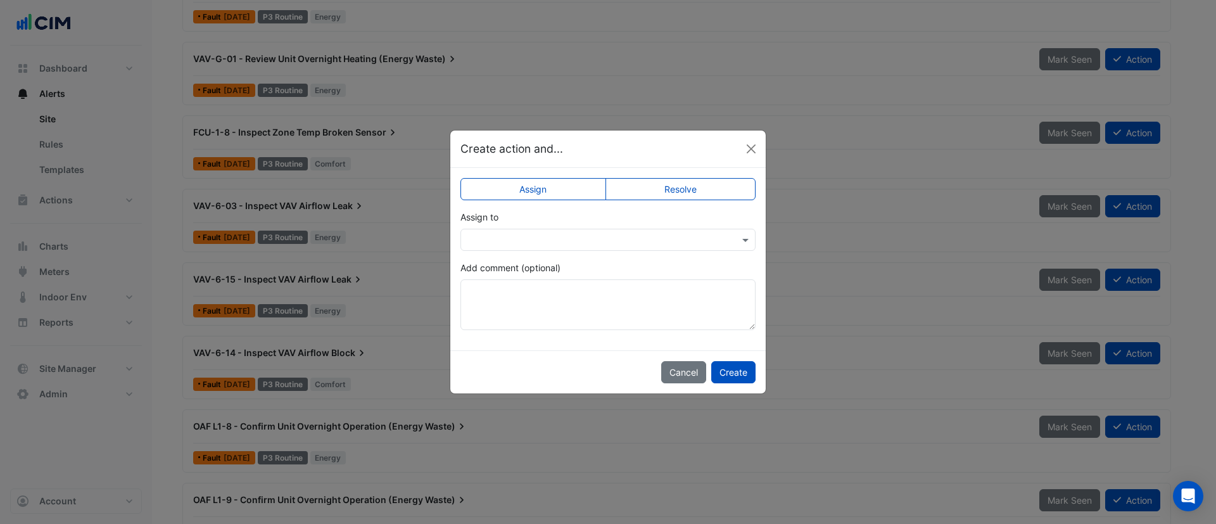
click at [671, 184] on label "Resolve" at bounding box center [680, 189] width 151 height 22
click at [567, 285] on textarea "Add comment (optional)" at bounding box center [607, 304] width 295 height 51
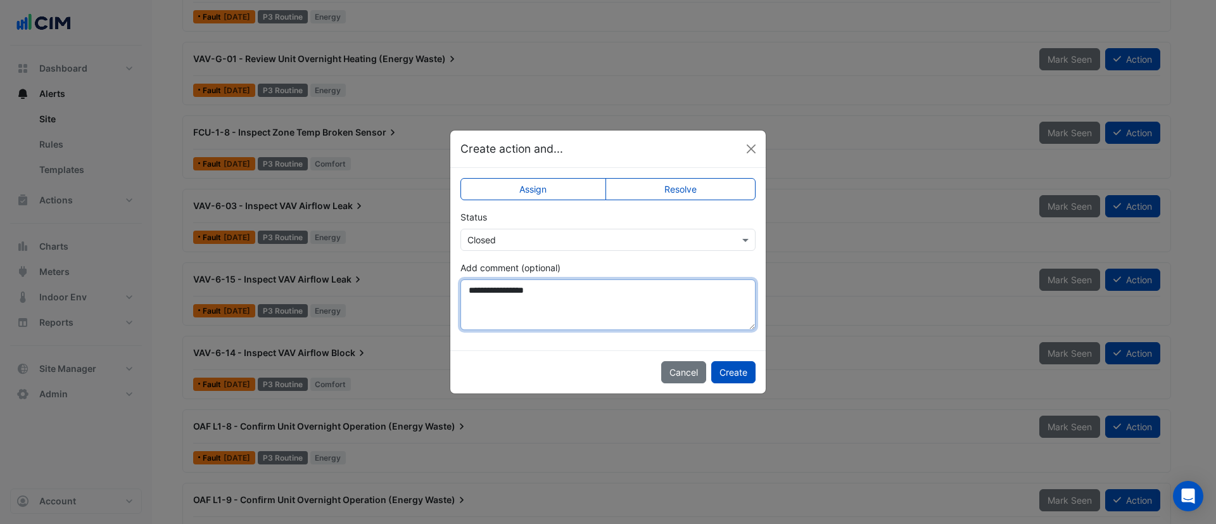
drag, startPoint x: 567, startPoint y: 301, endPoint x: 427, endPoint y: 294, distance: 139.5
click at [427, 294] on ngb-modal-window "**********" at bounding box center [608, 262] width 1216 height 524
click at [530, 289] on textarea "**********" at bounding box center [607, 304] width 295 height 51
drag, startPoint x: 524, startPoint y: 293, endPoint x: 493, endPoint y: 293, distance: 31.0
click at [493, 293] on textarea "**********" at bounding box center [607, 304] width 295 height 51
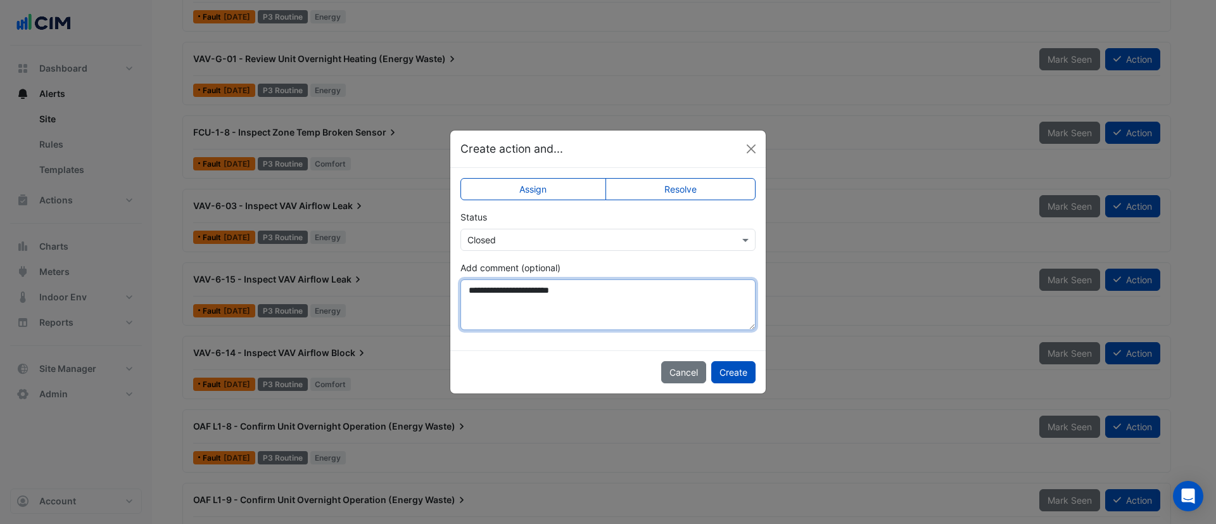
drag, startPoint x: 581, startPoint y: 294, endPoint x: 413, endPoint y: 294, distance: 168.5
click at [413, 294] on ngb-modal-window "**********" at bounding box center [608, 262] width 1216 height 524
type textarea "**********"
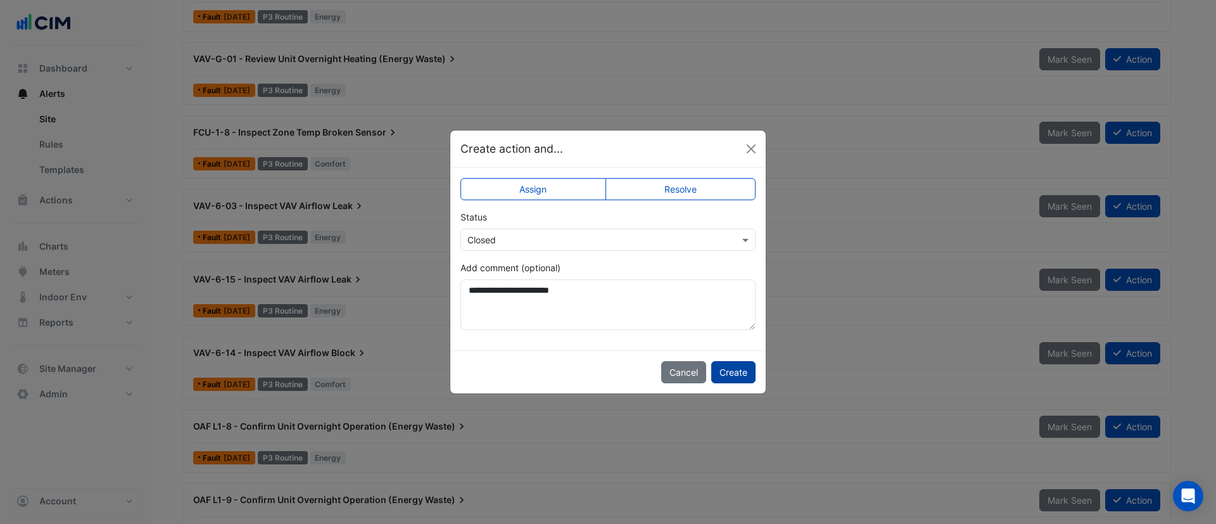
click at [731, 370] on button "Create" at bounding box center [733, 372] width 44 height 22
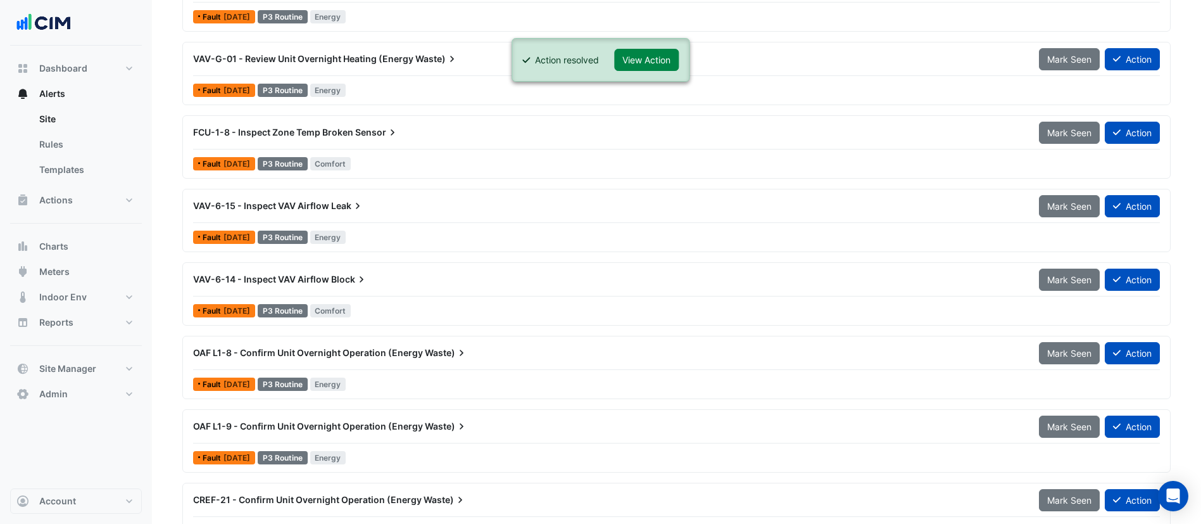
click at [481, 213] on div "VAV-6-15 - Inspect VAV Airflow Leak" at bounding box center [609, 205] width 846 height 23
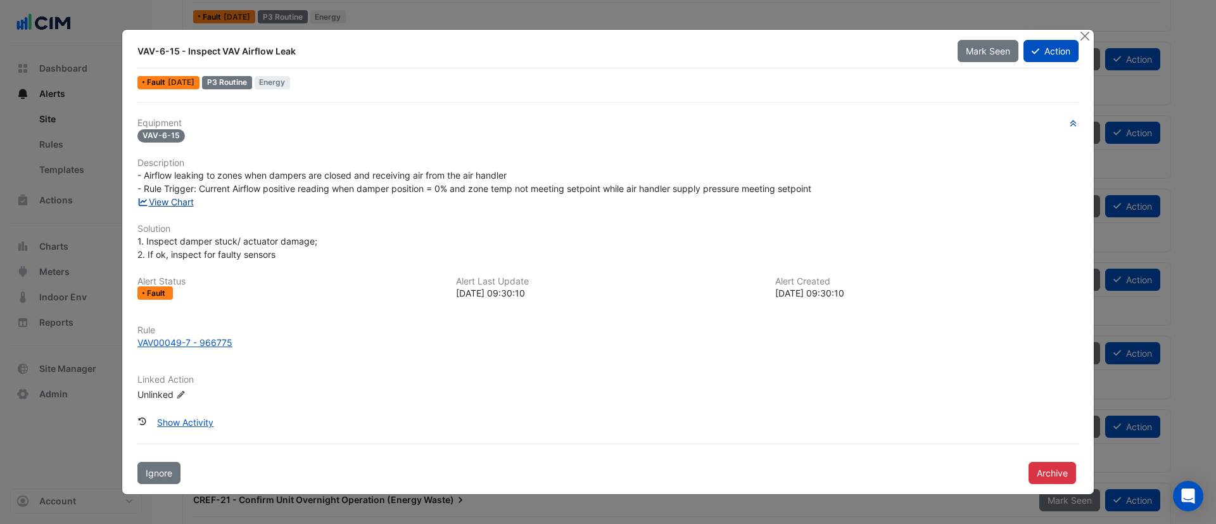
click at [174, 202] on link "View Chart" at bounding box center [165, 201] width 56 height 11
click at [1045, 56] on button "Action" at bounding box center [1050, 51] width 55 height 22
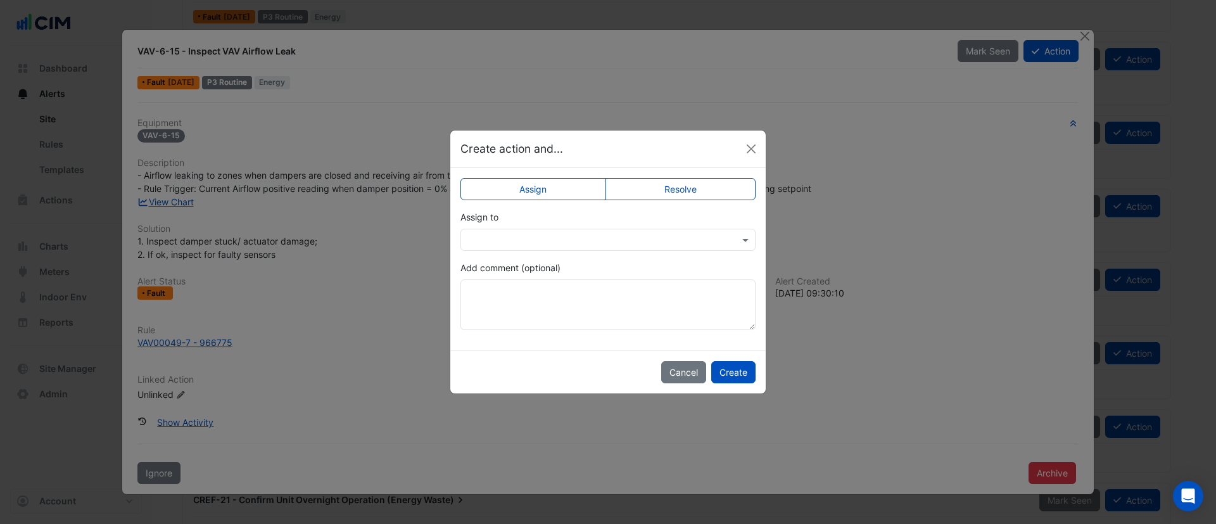
click at [589, 227] on div "Assign to" at bounding box center [607, 230] width 295 height 41
click at [754, 155] on button "Close" at bounding box center [751, 148] width 19 height 19
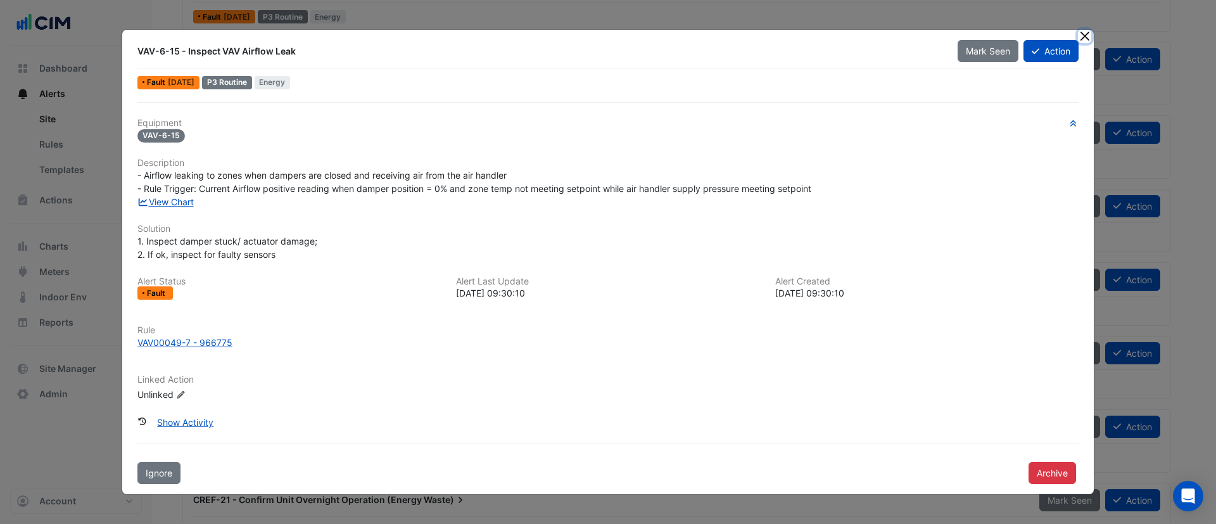
click at [1090, 33] on button "Close" at bounding box center [1084, 36] width 13 height 13
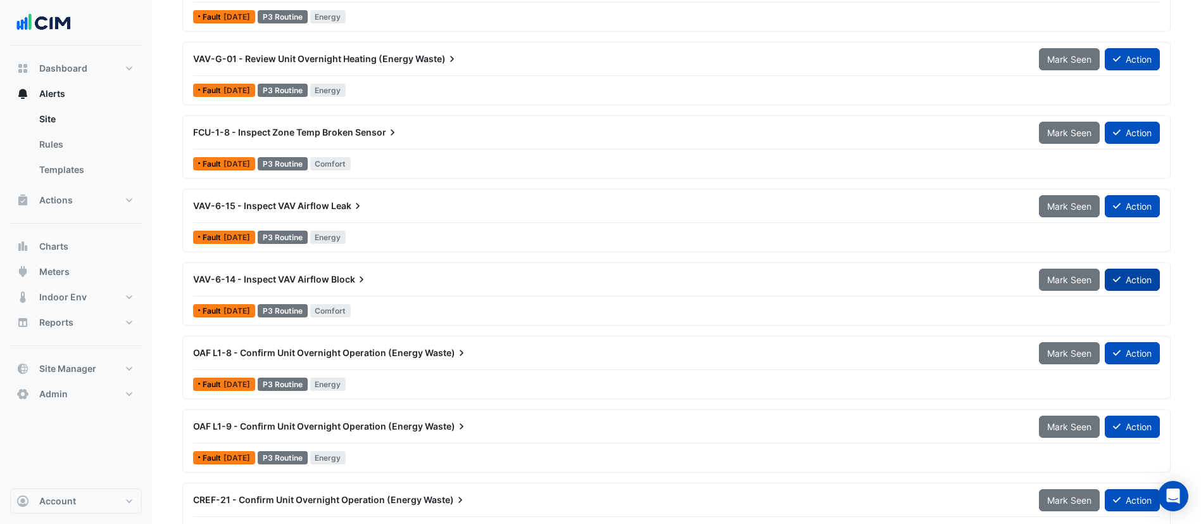
click at [1120, 272] on button "Action" at bounding box center [1132, 280] width 55 height 22
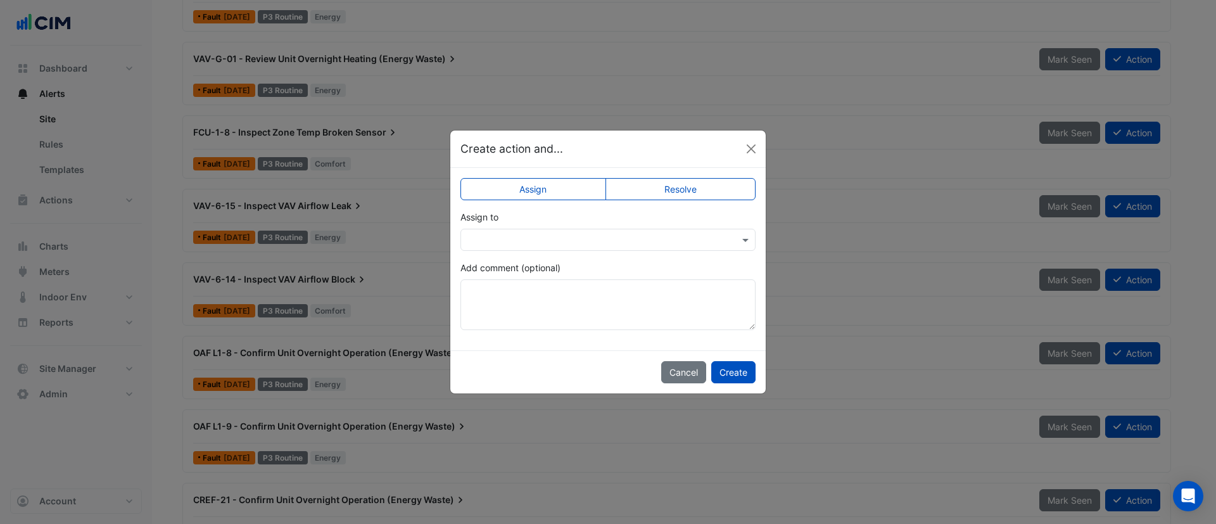
click at [685, 192] on label "Resolve" at bounding box center [680, 189] width 151 height 22
click at [541, 312] on textarea "Add comment (optional)" at bounding box center [607, 304] width 295 height 51
paste textarea "**********"
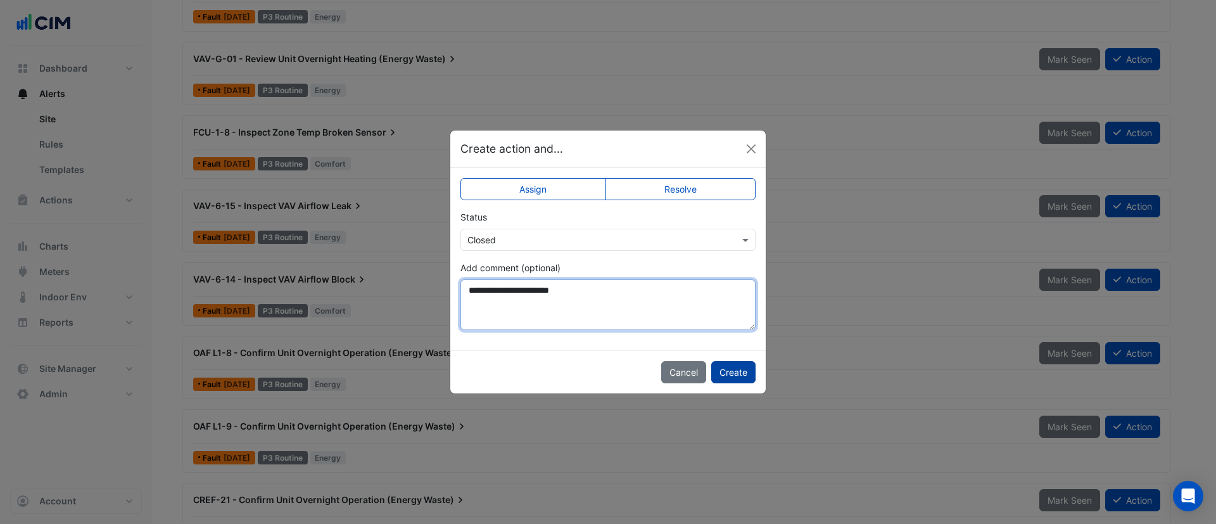
type textarea "**********"
click at [731, 368] on button "Create" at bounding box center [733, 372] width 44 height 22
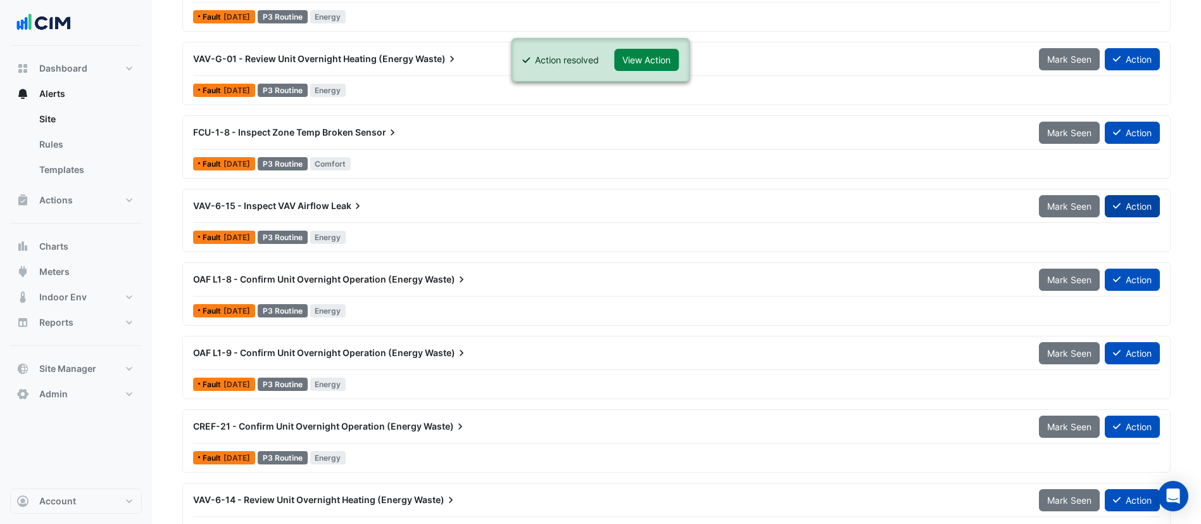
click at [1120, 206] on button "Action" at bounding box center [1132, 206] width 55 height 22
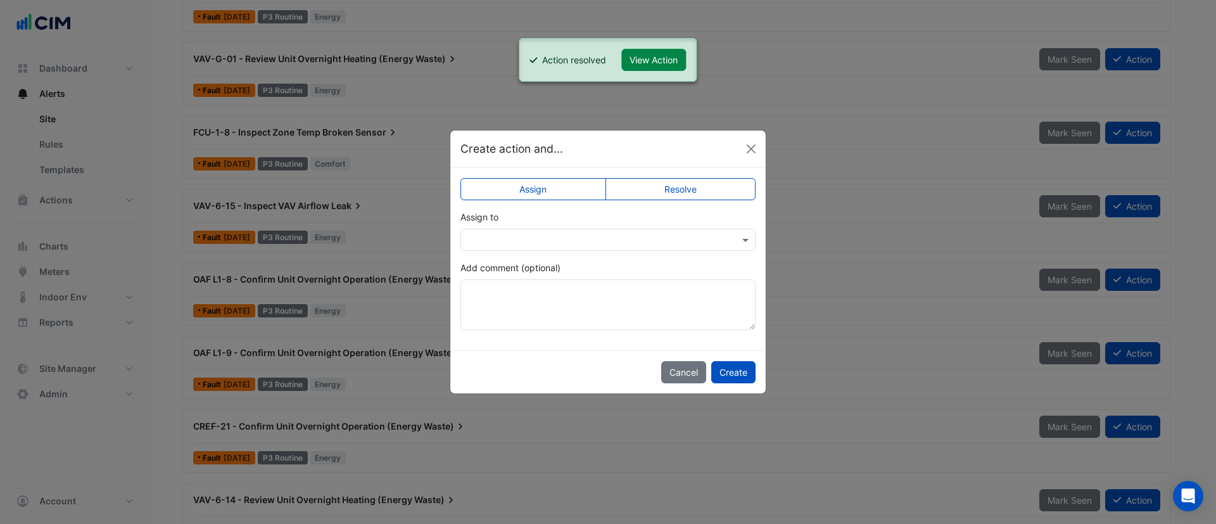
click at [671, 190] on label "Resolve" at bounding box center [680, 189] width 151 height 22
click at [618, 307] on textarea "Add comment (optional)" at bounding box center [607, 304] width 295 height 51
paste textarea "**********"
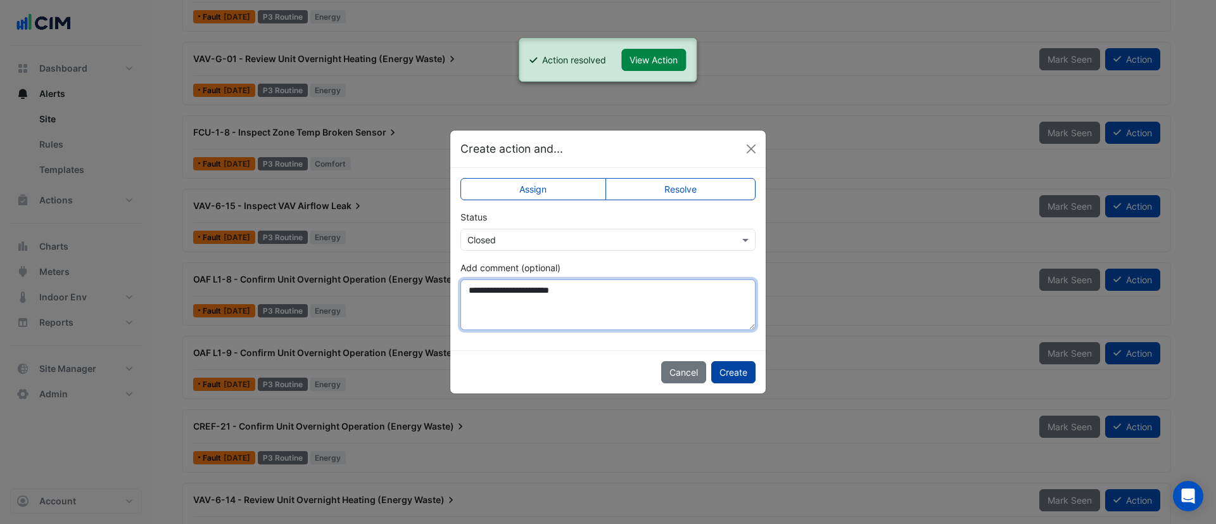
type textarea "**********"
click at [728, 374] on button "Create" at bounding box center [733, 372] width 44 height 22
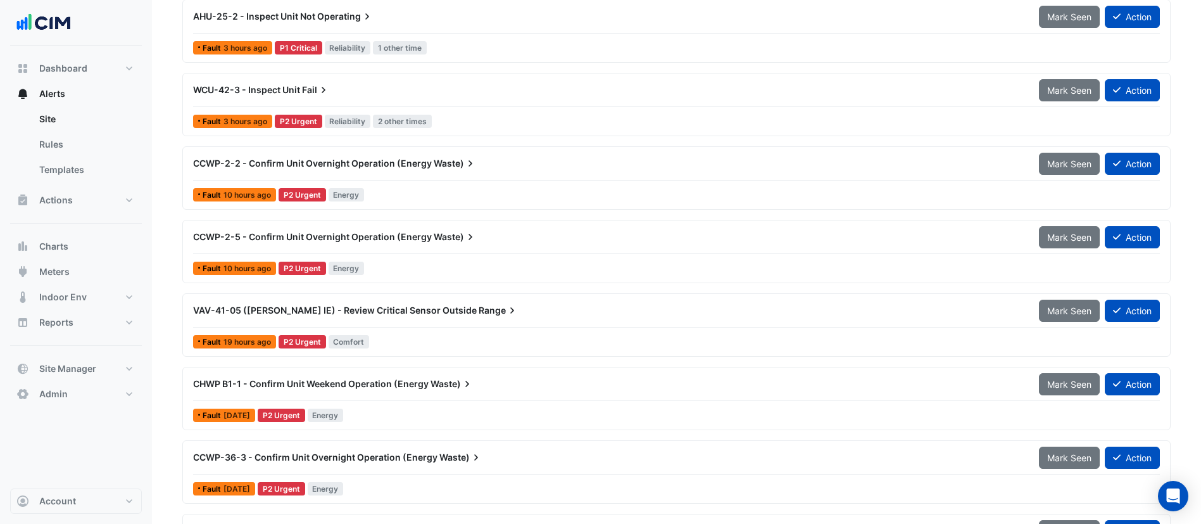
scroll to position [190, 0]
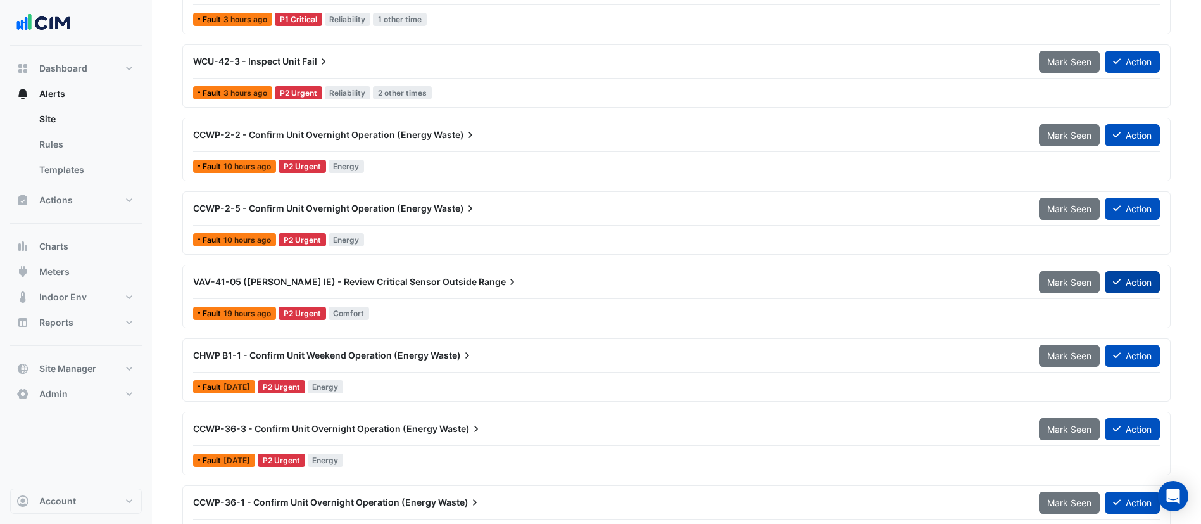
click at [1118, 282] on icon at bounding box center [1117, 281] width 8 height 9
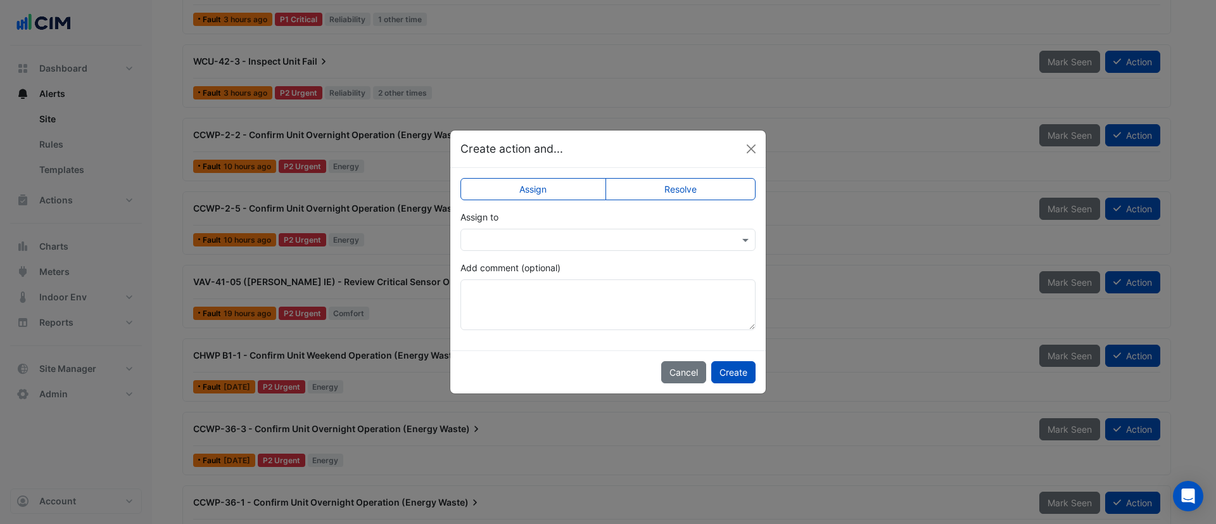
click at [583, 235] on input "text" at bounding box center [595, 240] width 256 height 13
type input "**"
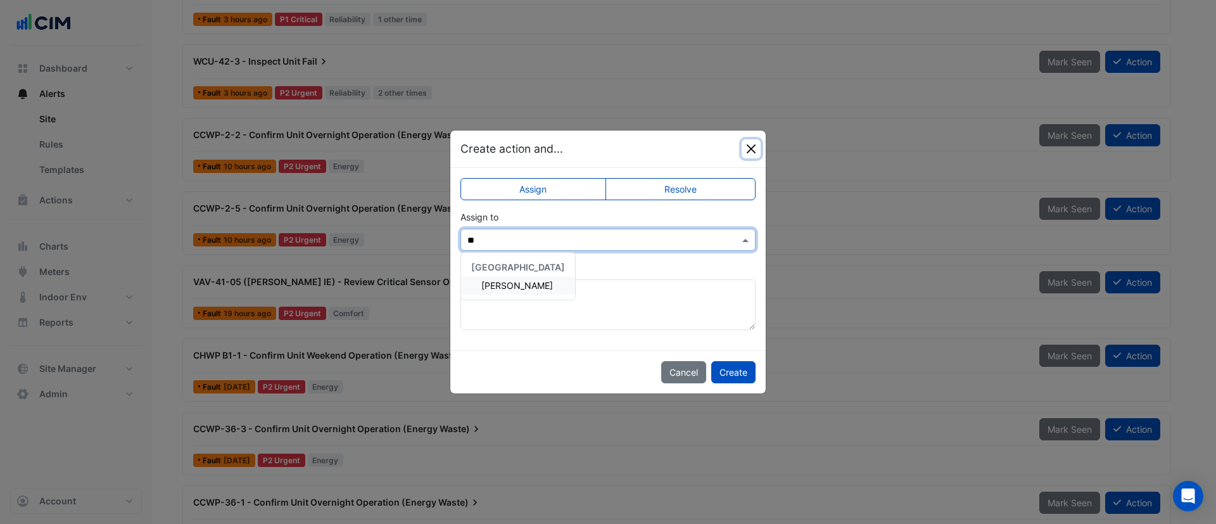
click at [747, 148] on button "Close" at bounding box center [751, 148] width 19 height 19
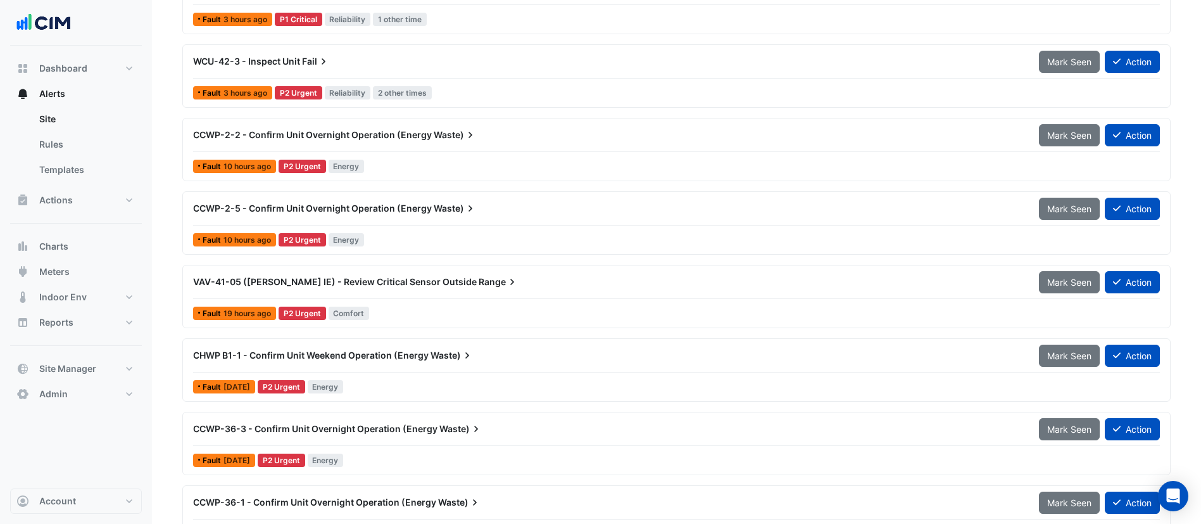
click at [509, 282] on div "VAV-41-05 (NABERS IE) - Review Critical Sensor Outside Range" at bounding box center [608, 281] width 831 height 13
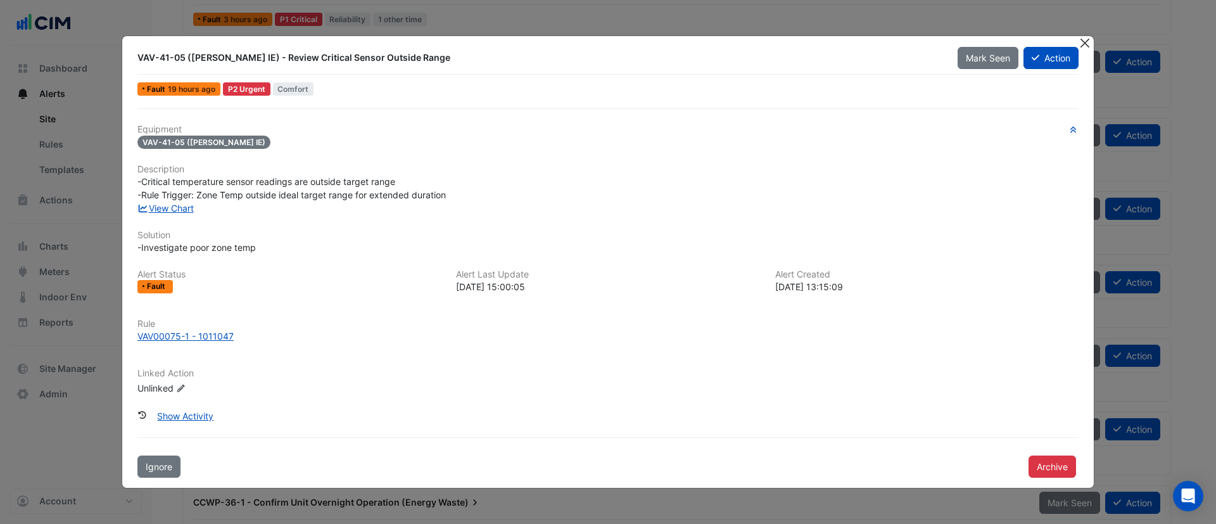
click at [1091, 41] on button "Close" at bounding box center [1084, 42] width 13 height 13
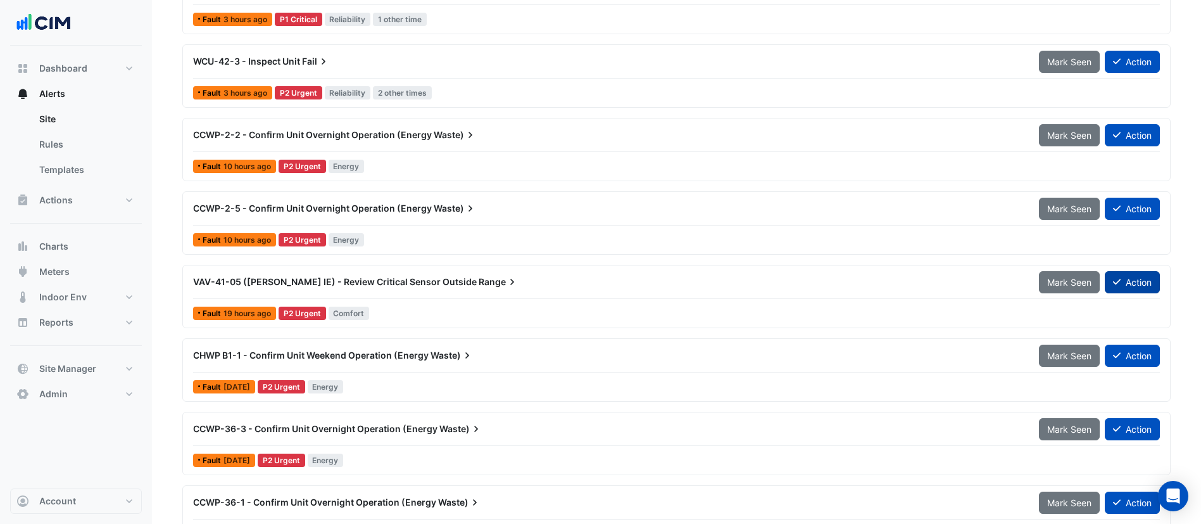
click at [1130, 280] on button "Action" at bounding box center [1132, 282] width 55 height 22
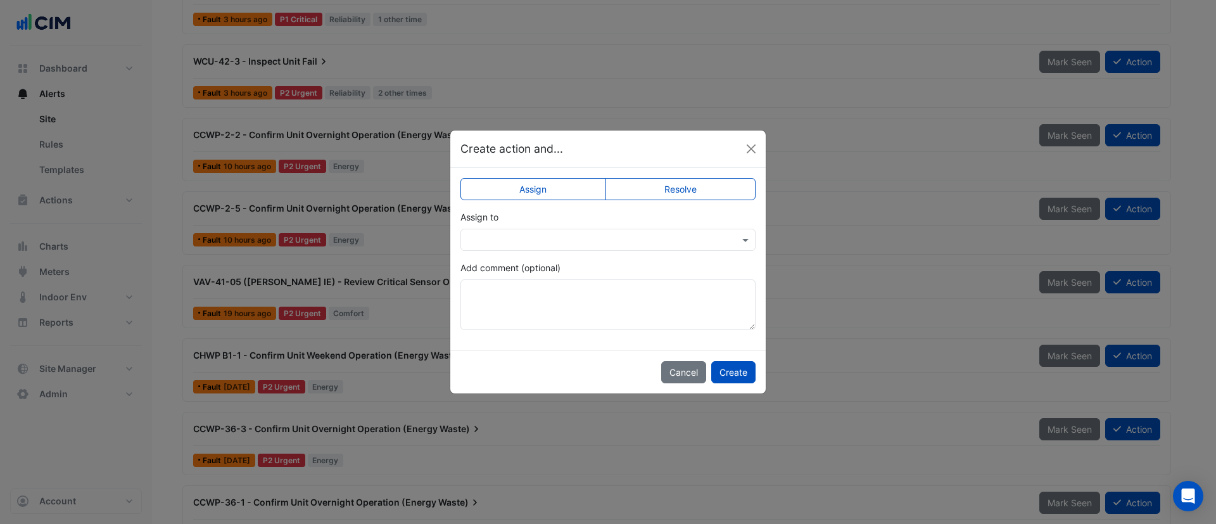
click at [582, 234] on input "text" at bounding box center [595, 240] width 256 height 13
type input "***"
click at [521, 284] on span "Tammy Grant" at bounding box center [517, 285] width 72 height 11
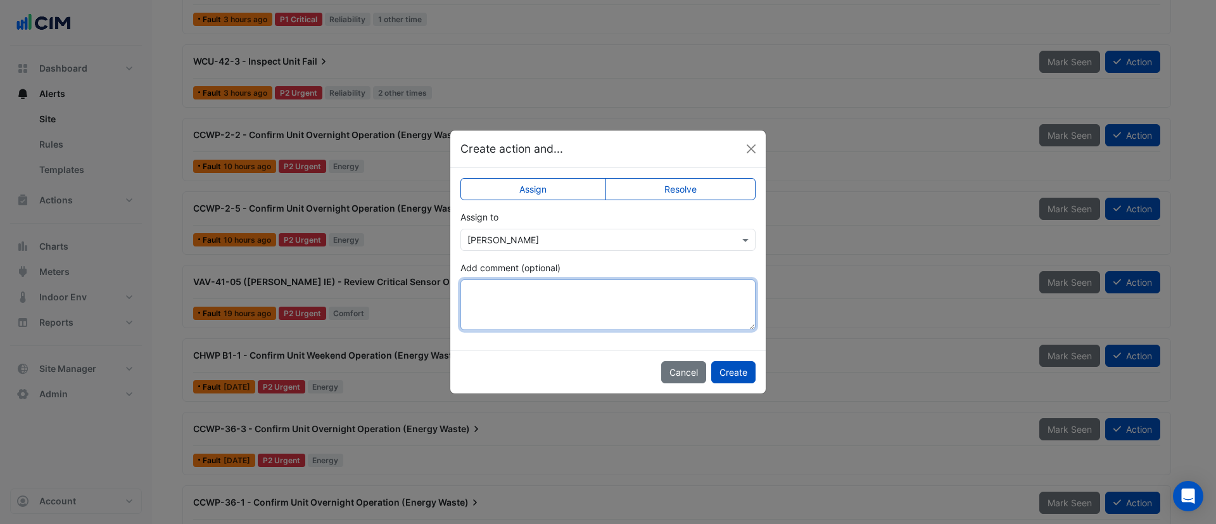
drag, startPoint x: 519, startPoint y: 294, endPoint x: 530, endPoint y: 291, distance: 11.8
click at [519, 294] on textarea "Add comment (optional)" at bounding box center [607, 304] width 295 height 51
type textarea "**********"
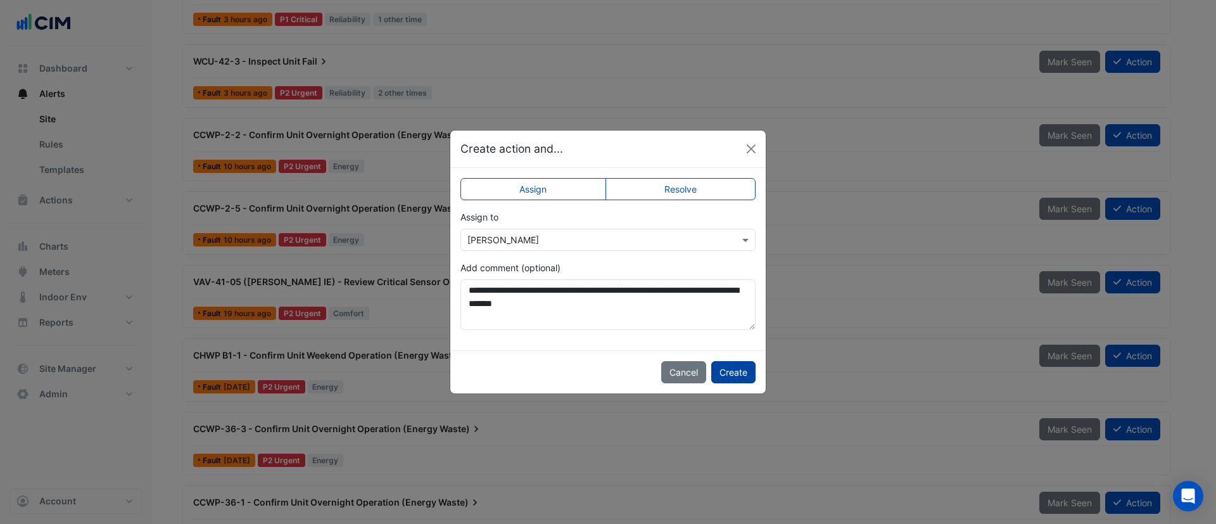
click at [737, 368] on button "Create" at bounding box center [733, 372] width 44 height 22
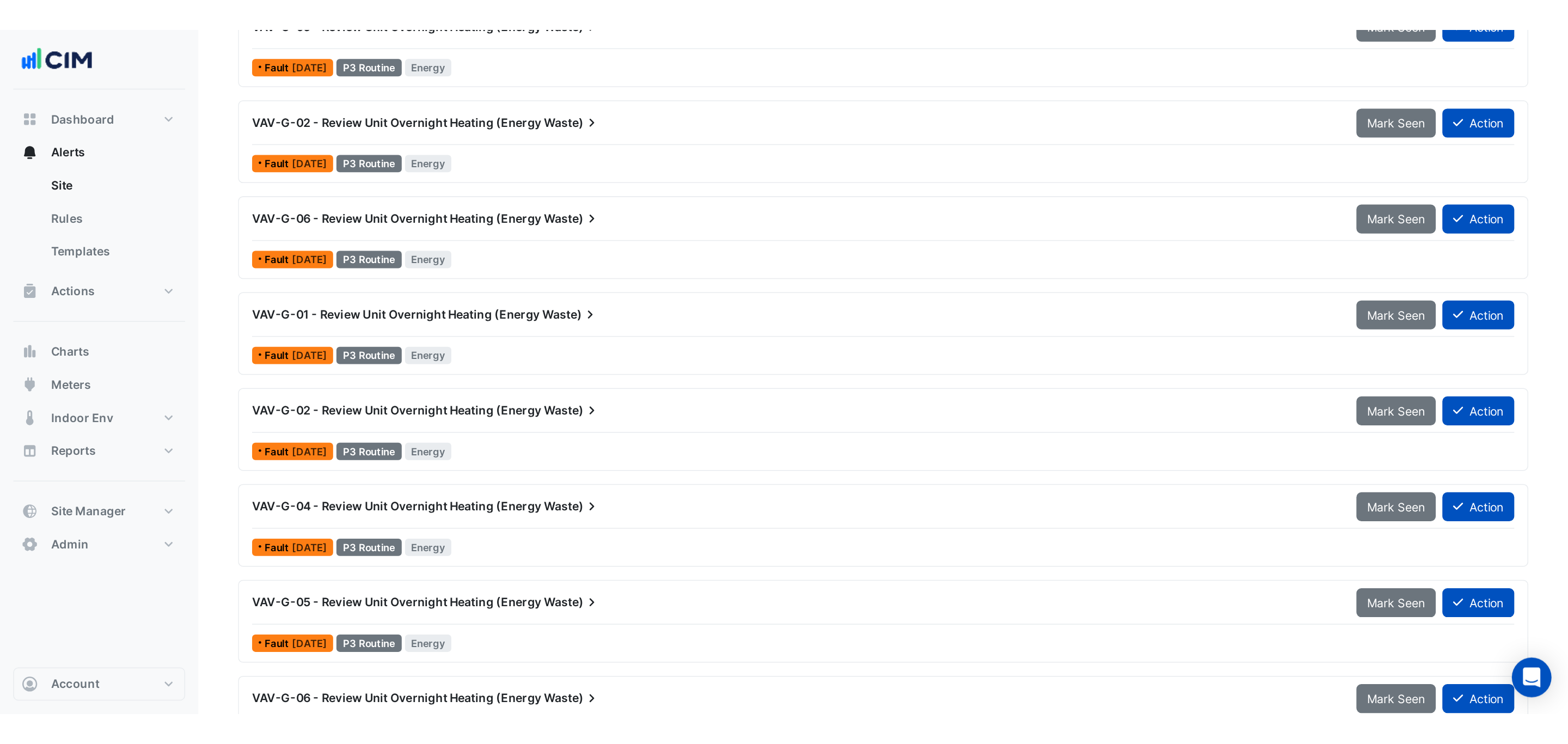
scroll to position [1634, 0]
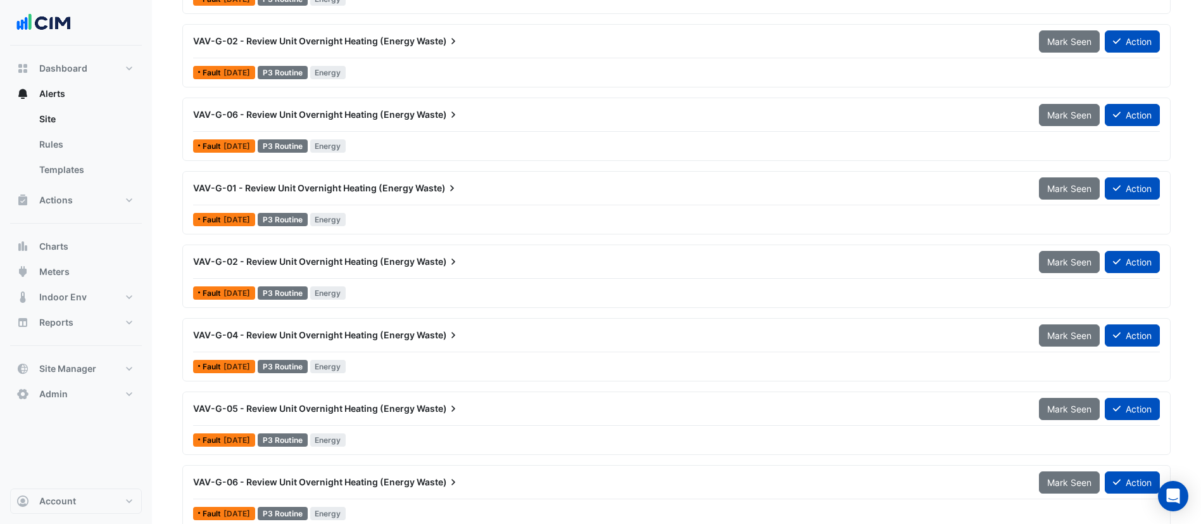
click at [490, 405] on div "VAV-G-05 - Review Unit Overnight Heating (Energy Waste)" at bounding box center [608, 408] width 831 height 13
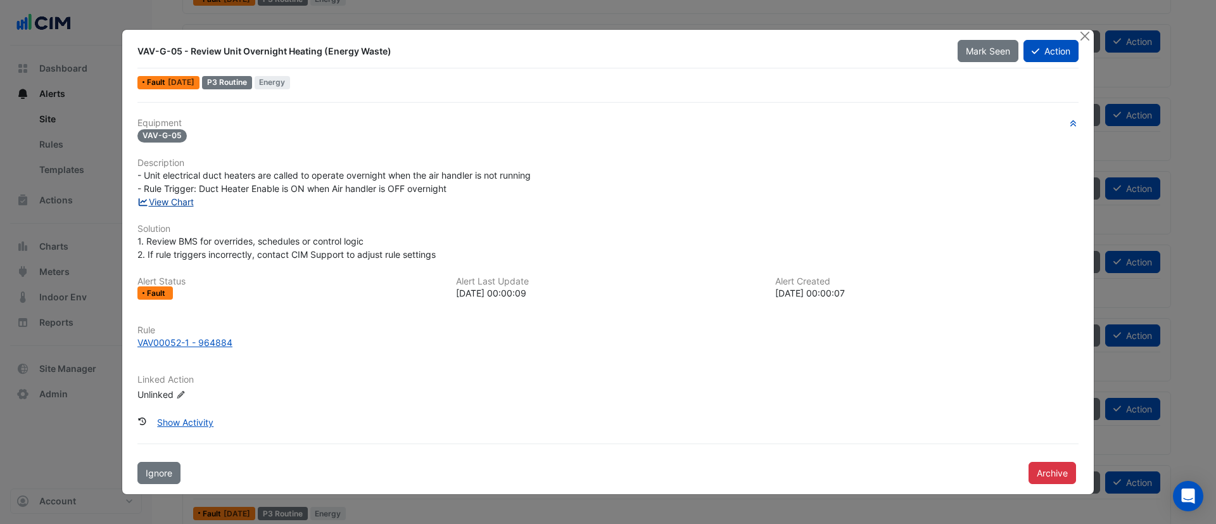
click at [161, 201] on link "View Chart" at bounding box center [165, 201] width 56 height 11
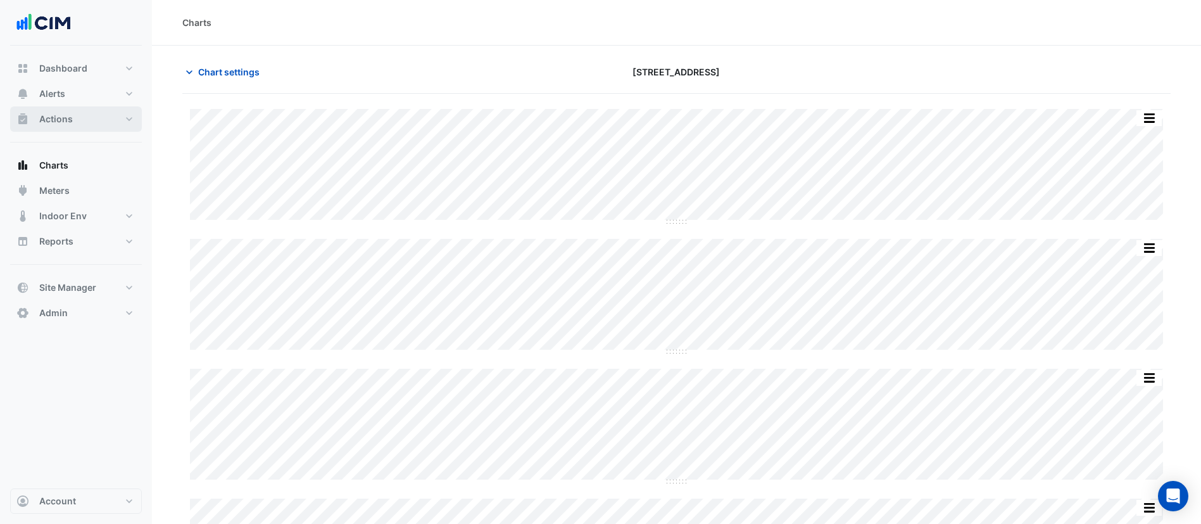
click at [75, 122] on button "Actions" at bounding box center [76, 118] width 132 height 25
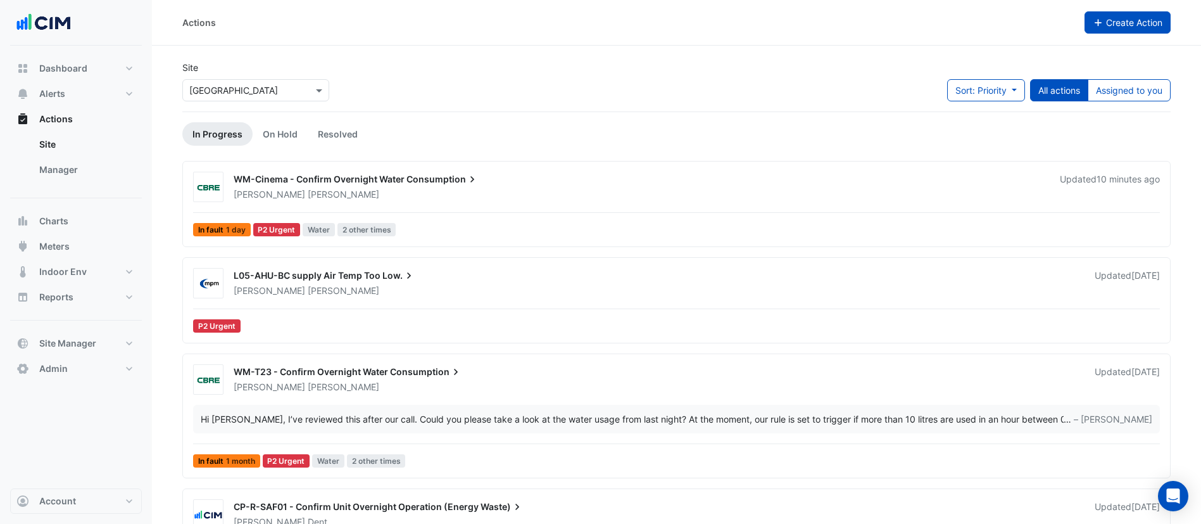
click at [1117, 25] on span "Create Action" at bounding box center [1134, 22] width 56 height 11
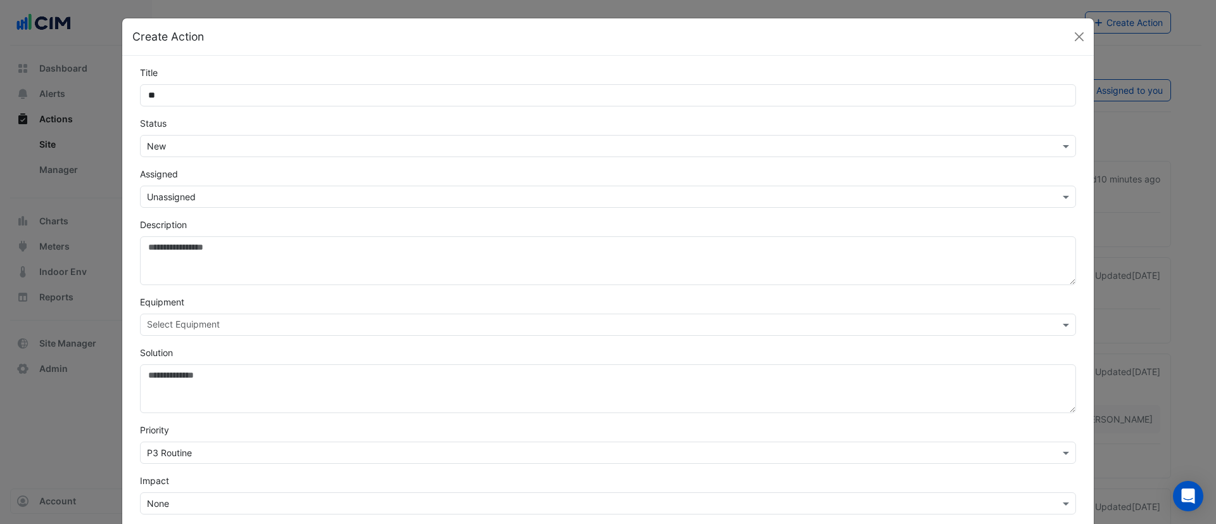
type input "*"
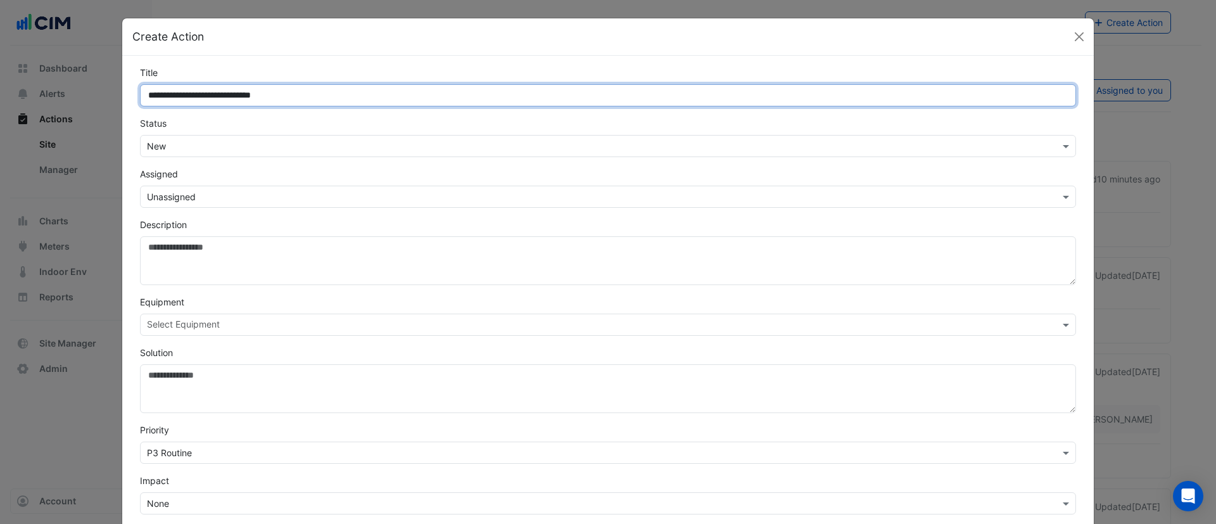
type input "**********"
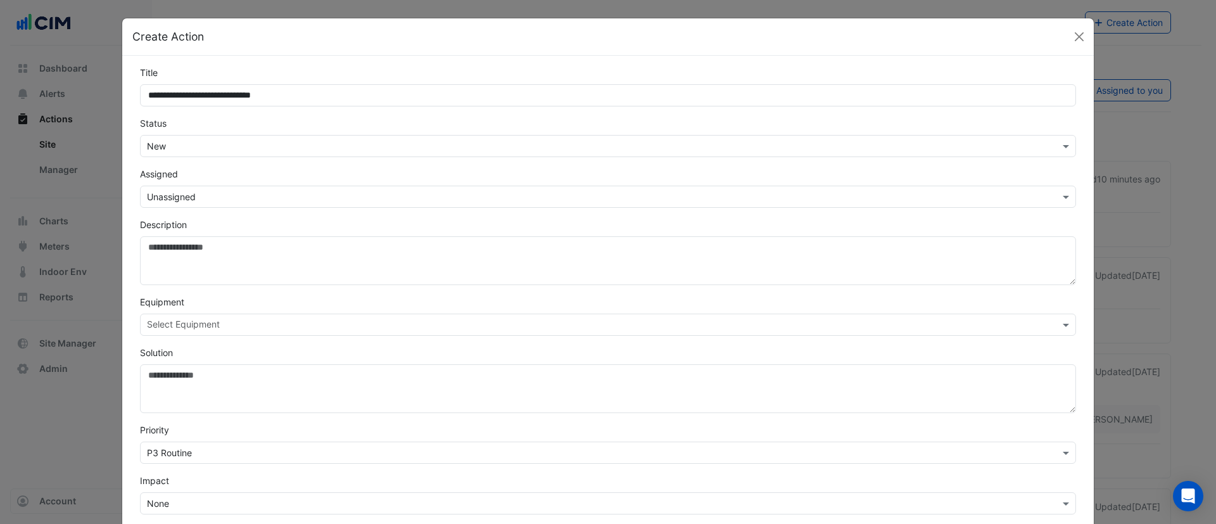
click at [168, 142] on input "text" at bounding box center [595, 146] width 897 height 13
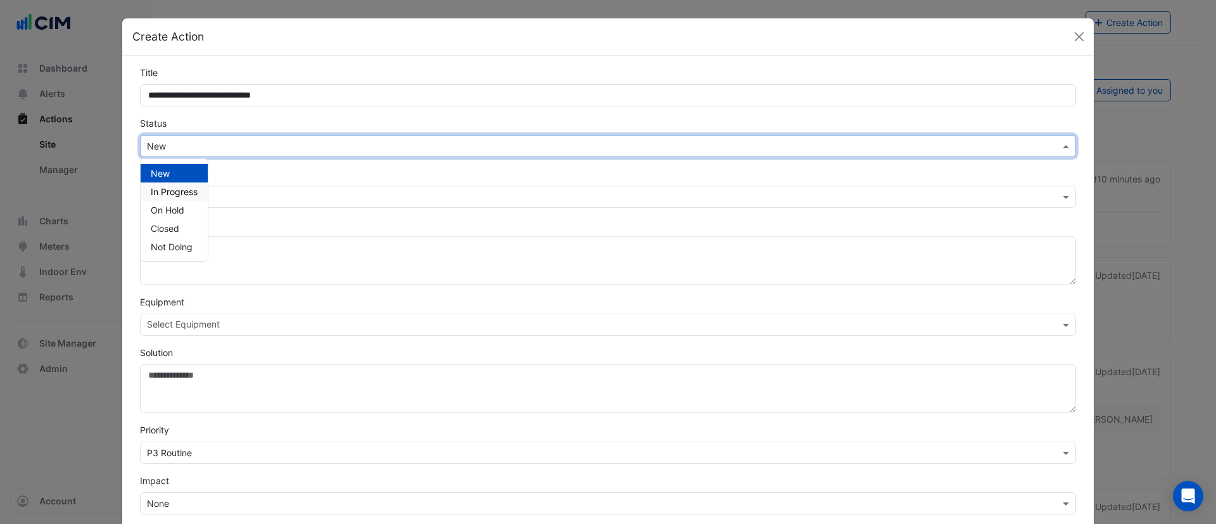
click at [189, 196] on span "In Progress" at bounding box center [174, 191] width 47 height 11
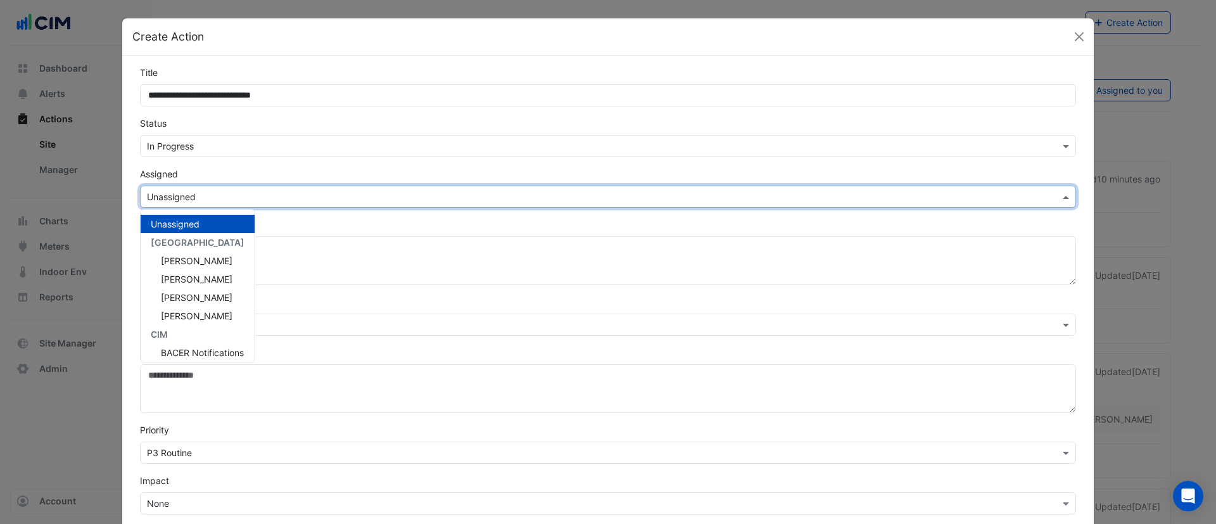
click at [212, 188] on div "Select Assignee × Unassigned" at bounding box center [608, 197] width 936 height 22
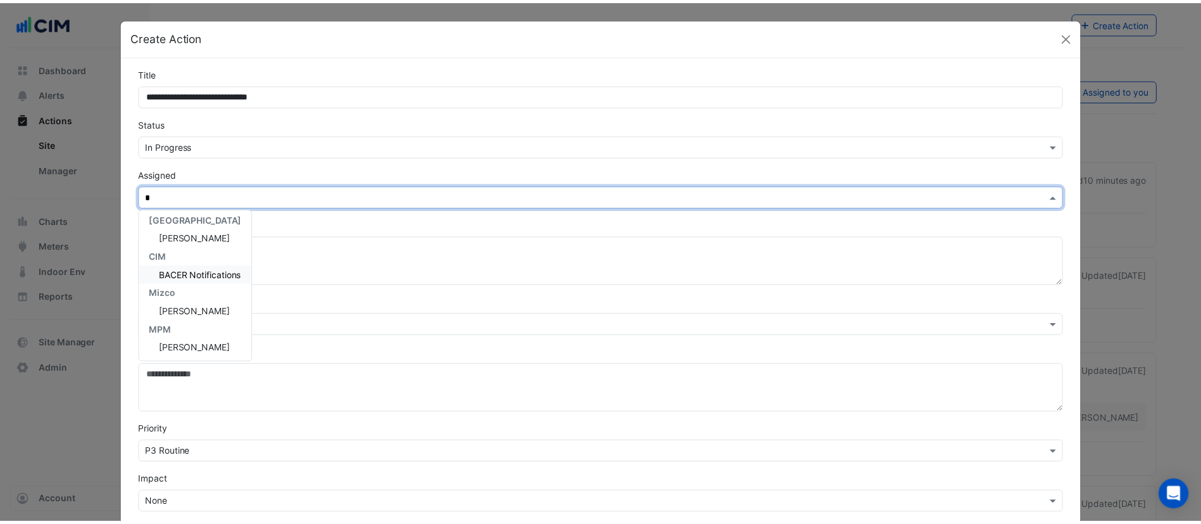
scroll to position [5, 0]
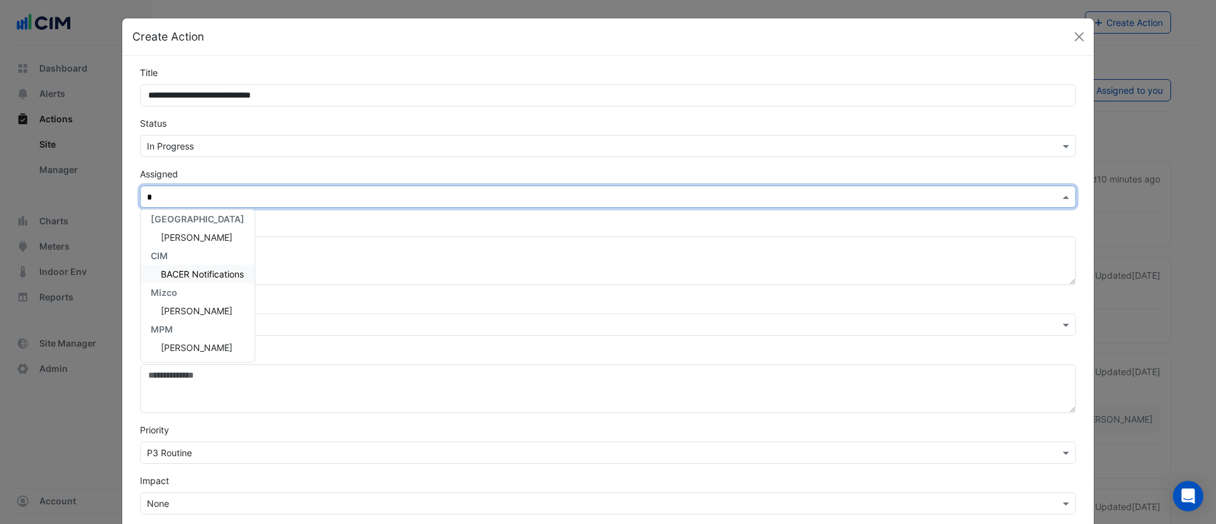
type input "*"
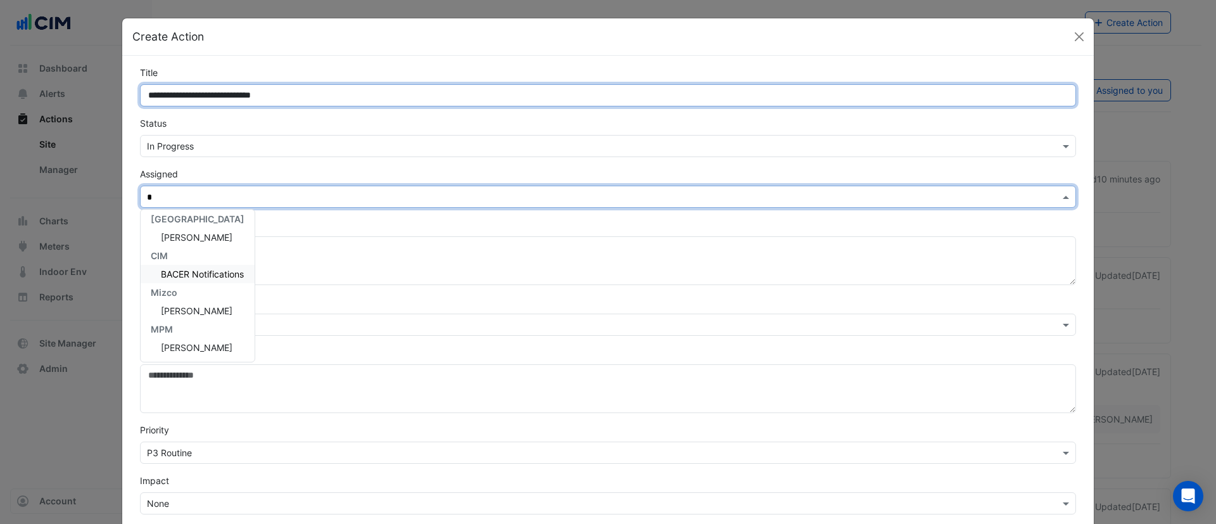
drag, startPoint x: 308, startPoint y: 89, endPoint x: 113, endPoint y: 91, distance: 195.1
click at [113, 91] on ngb-modal-window "**********" at bounding box center [608, 262] width 1216 height 524
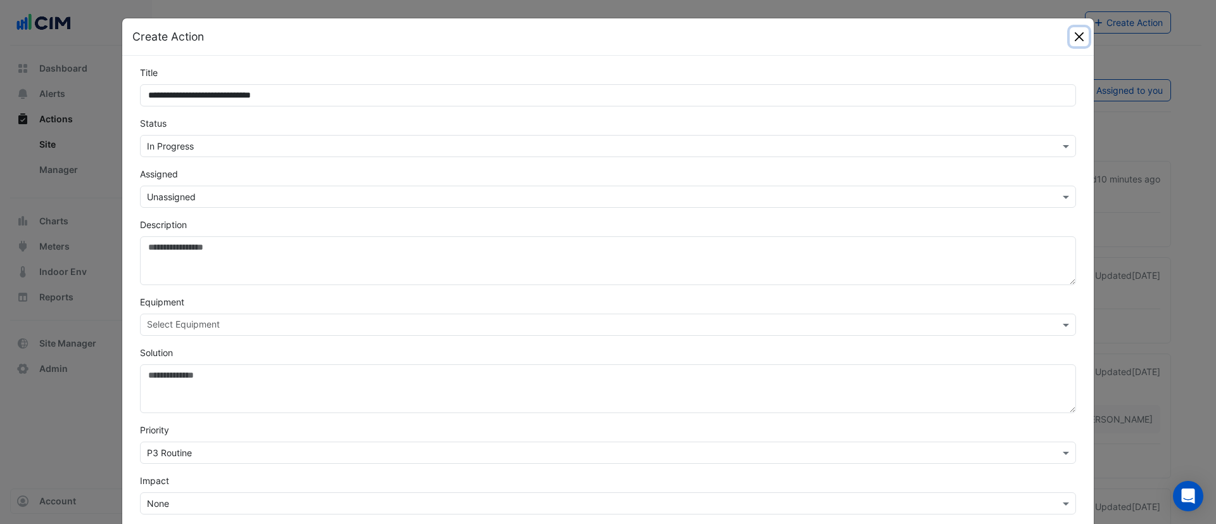
click at [1076, 37] on button "Close" at bounding box center [1079, 36] width 19 height 19
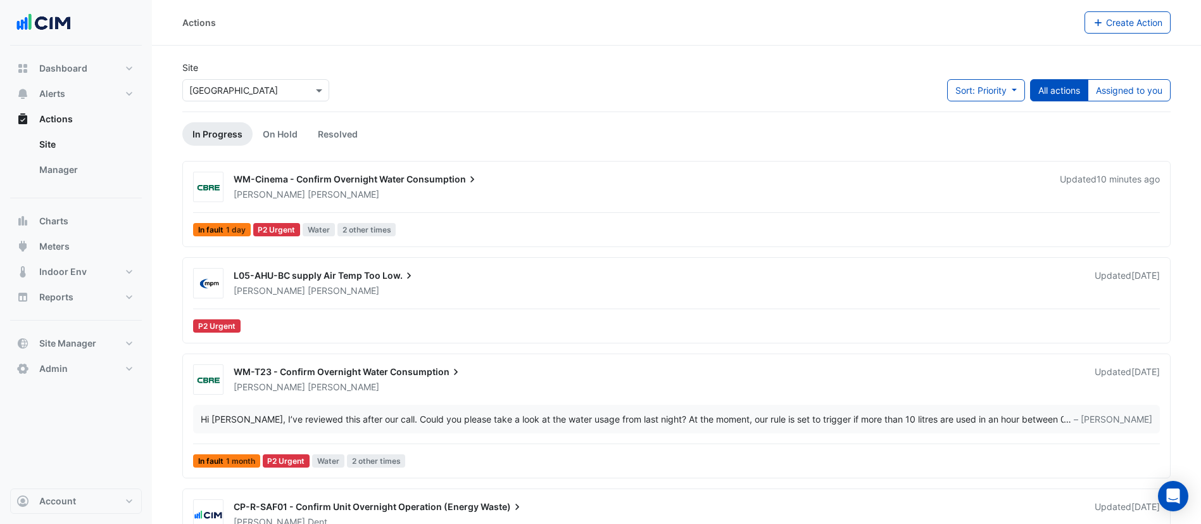
click at [274, 93] on input "text" at bounding box center [243, 90] width 108 height 13
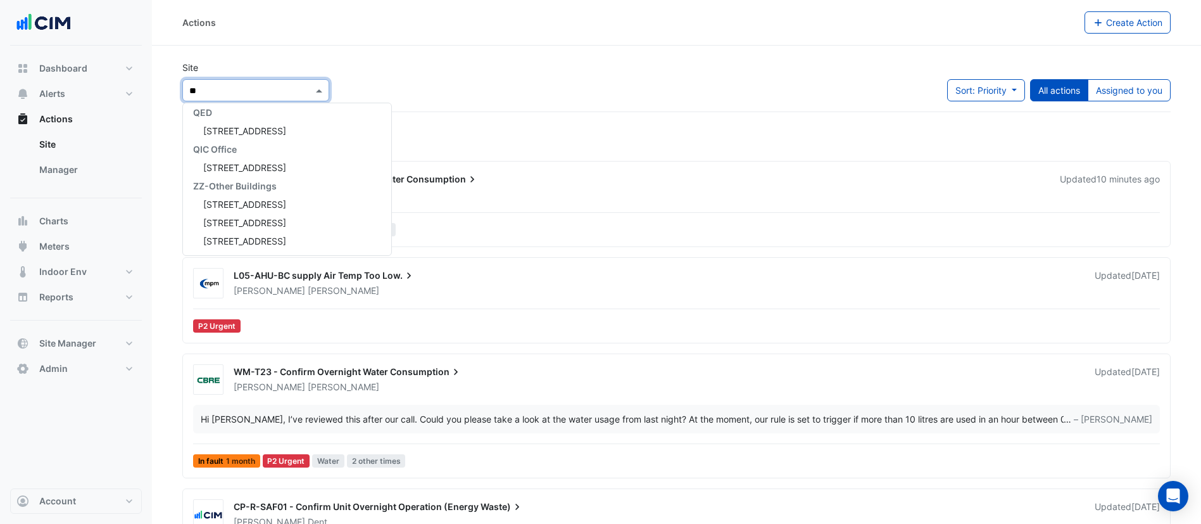
type input "***"
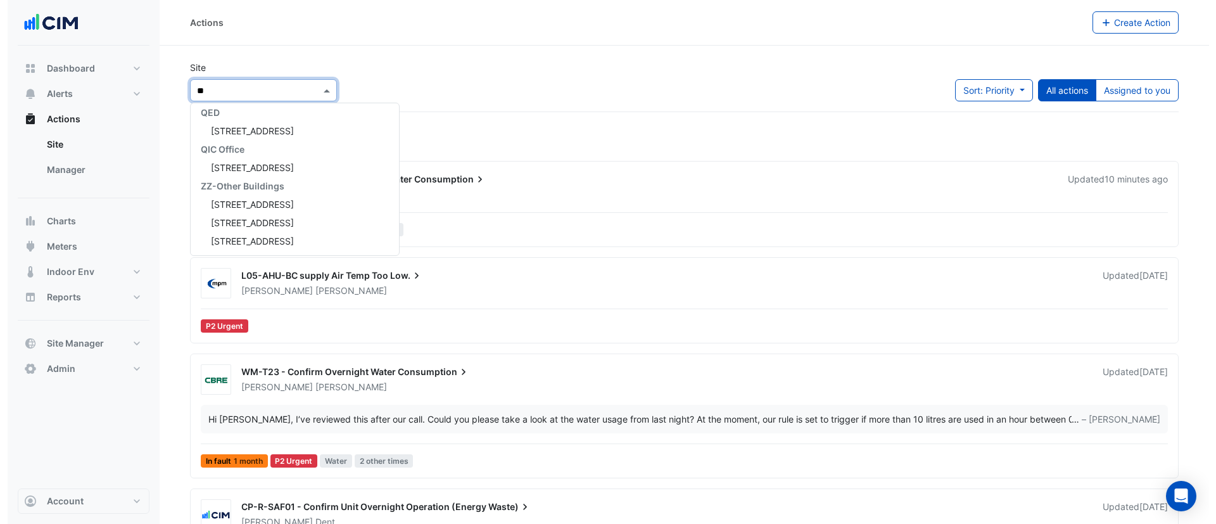
scroll to position [79, 0]
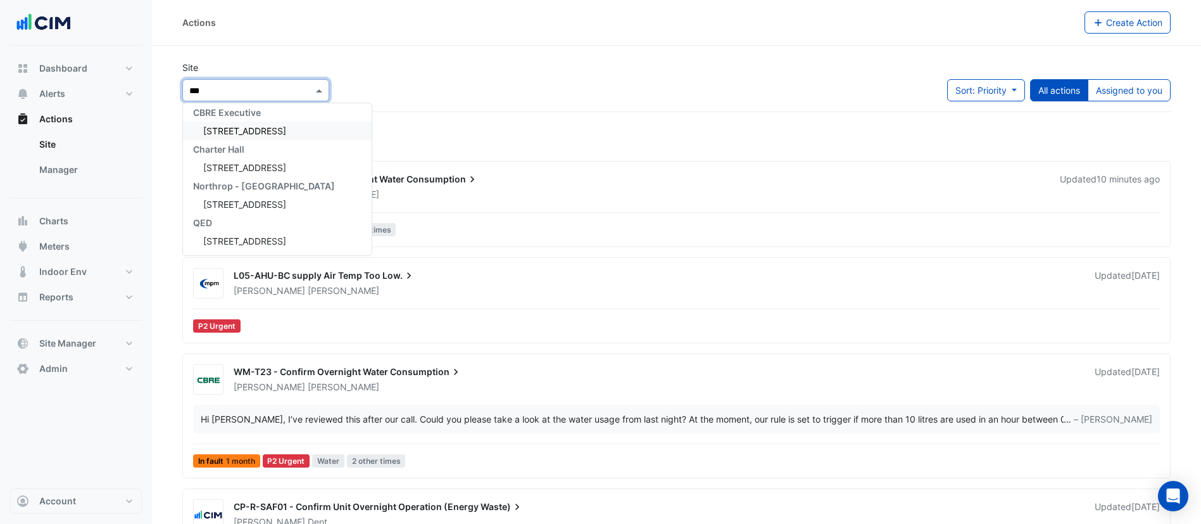
click at [270, 128] on span "[STREET_ADDRESS]" at bounding box center [244, 130] width 83 height 11
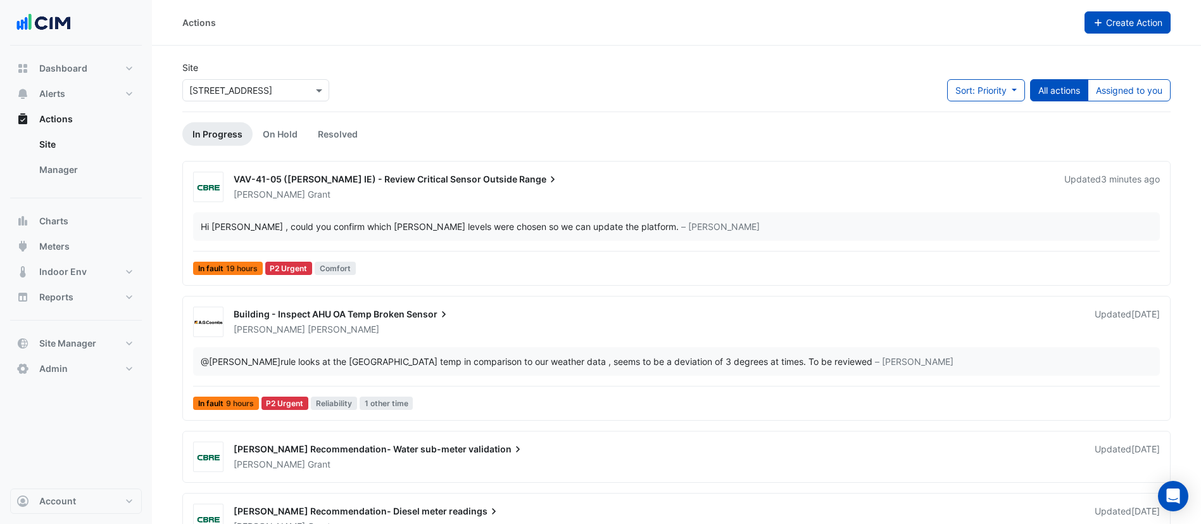
click at [1132, 21] on span "Create Action" at bounding box center [1134, 22] width 56 height 11
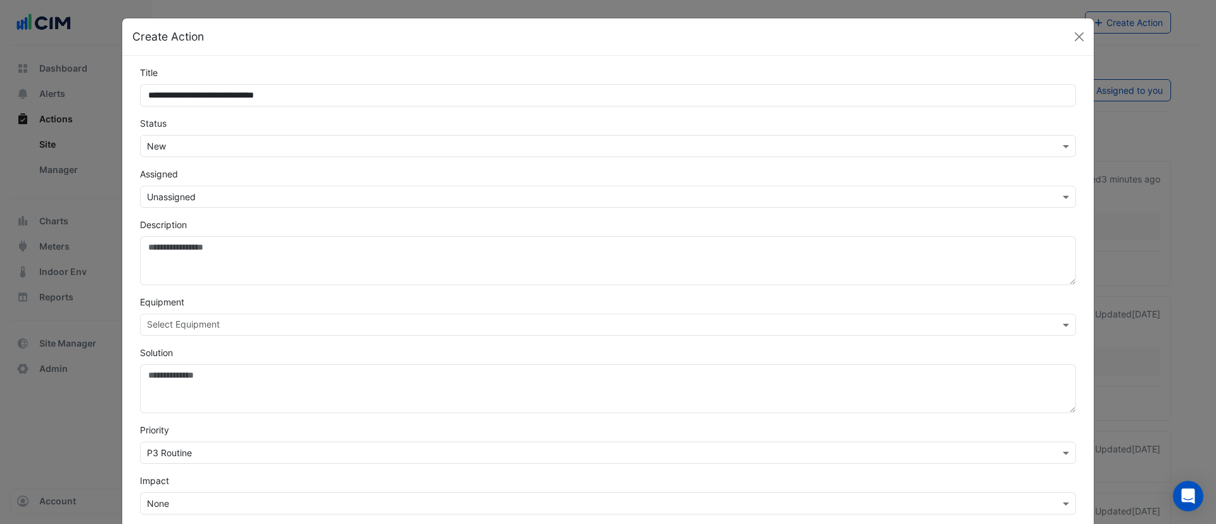
type input "**********"
click at [253, 155] on div "Select Status × New" at bounding box center [608, 146] width 936 height 22
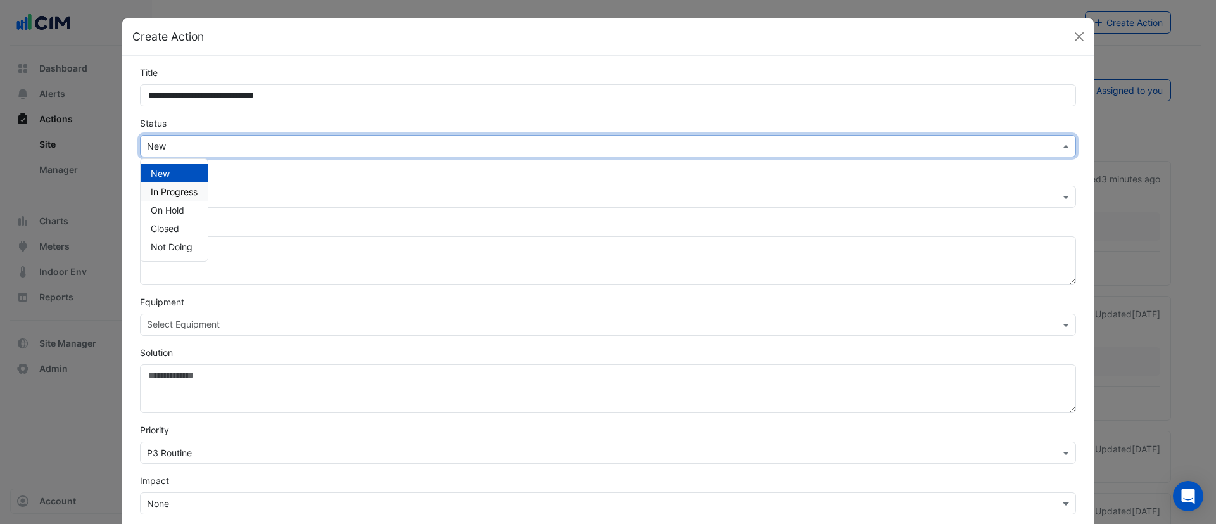
click at [180, 192] on span "In Progress" at bounding box center [174, 191] width 47 height 11
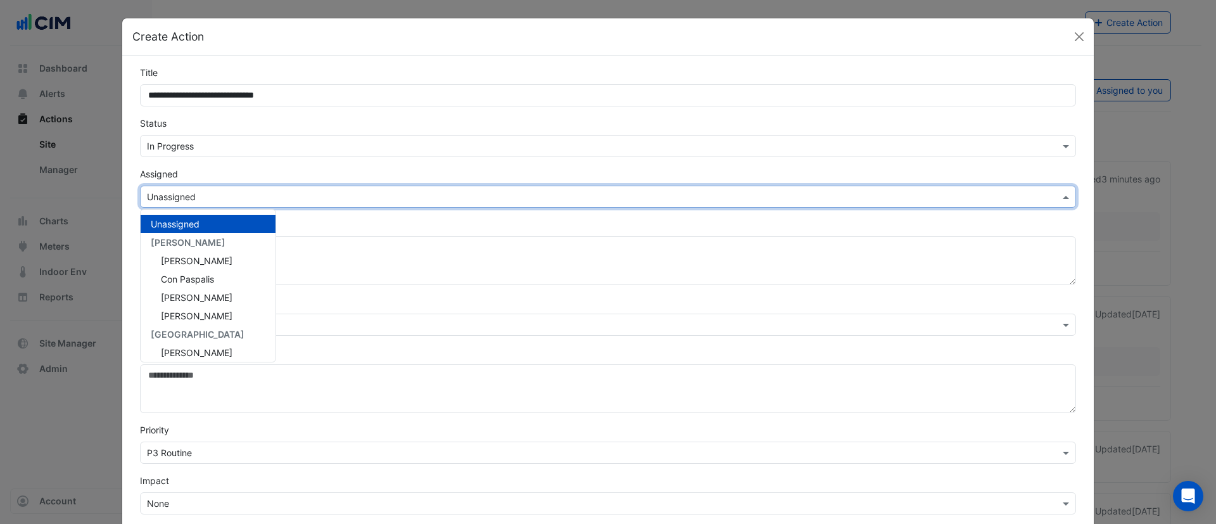
click at [238, 194] on input "text" at bounding box center [595, 197] width 897 height 13
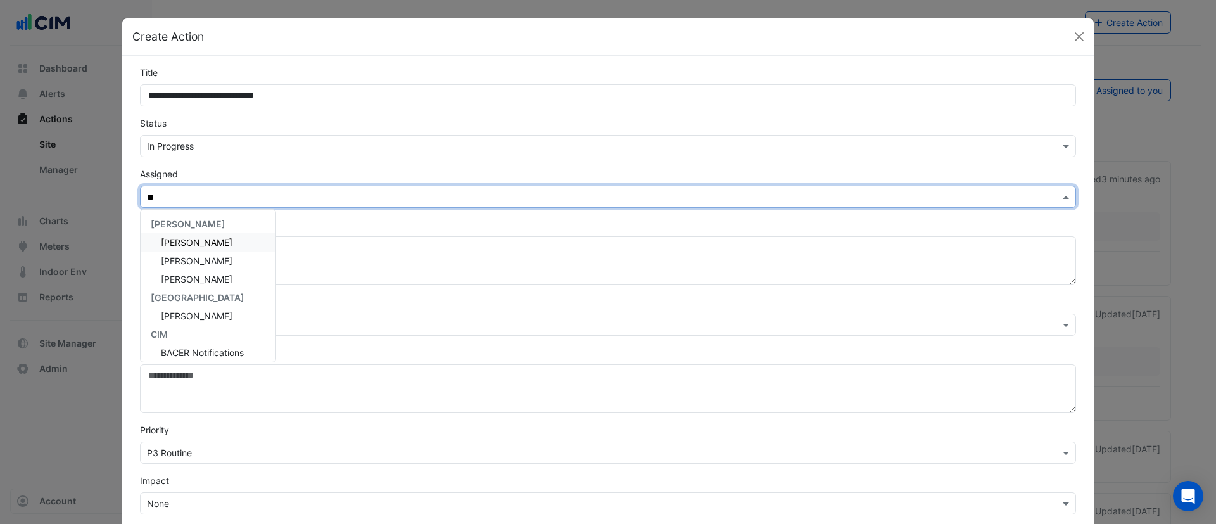
type input "***"
click at [212, 239] on span "[PERSON_NAME]" at bounding box center [197, 242] width 72 height 11
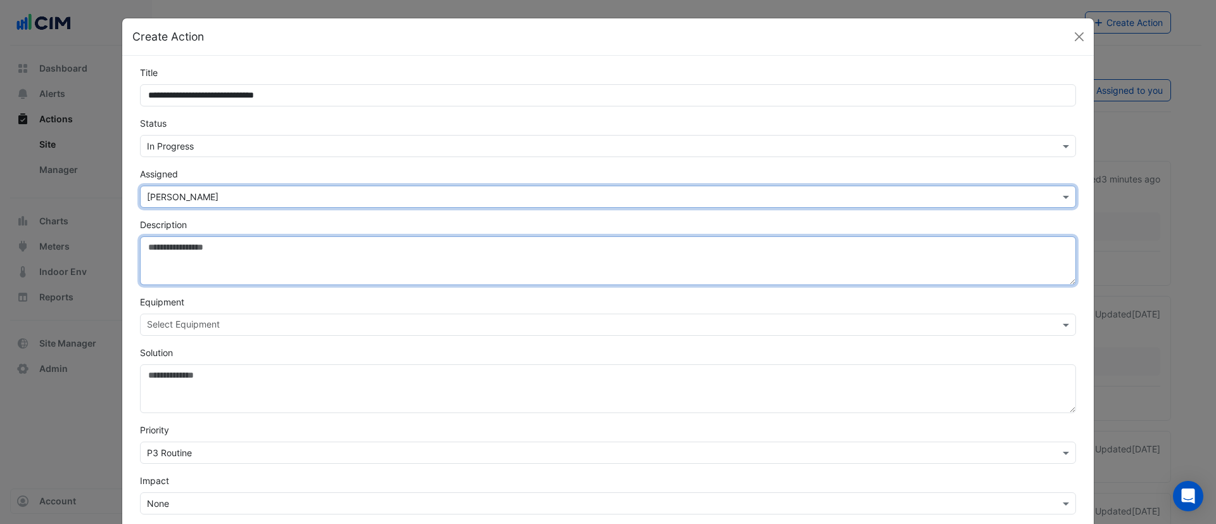
click at [210, 246] on textarea "Description" at bounding box center [608, 260] width 936 height 49
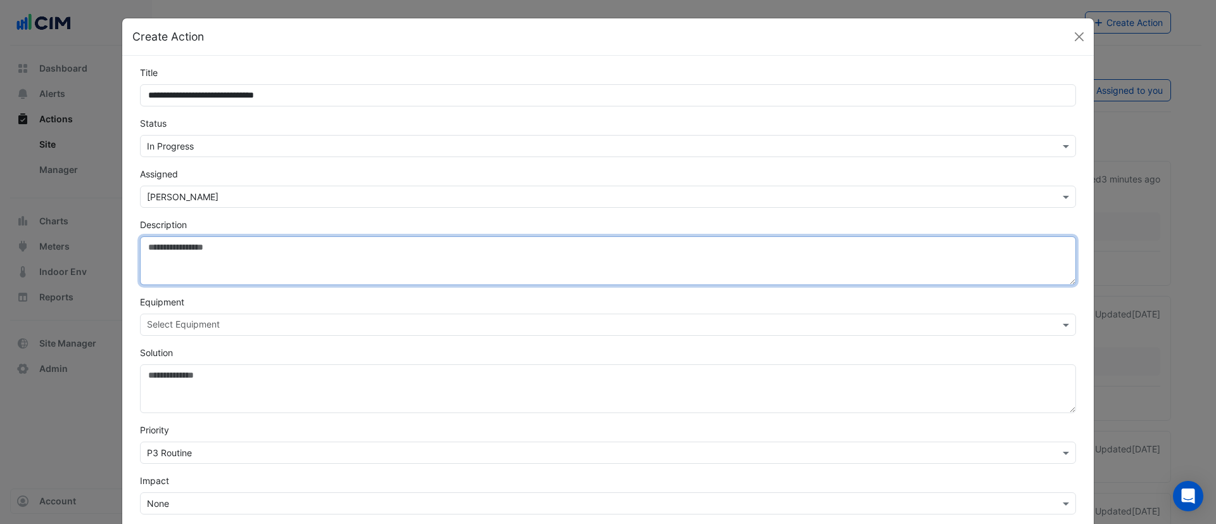
paste textarea "**********"
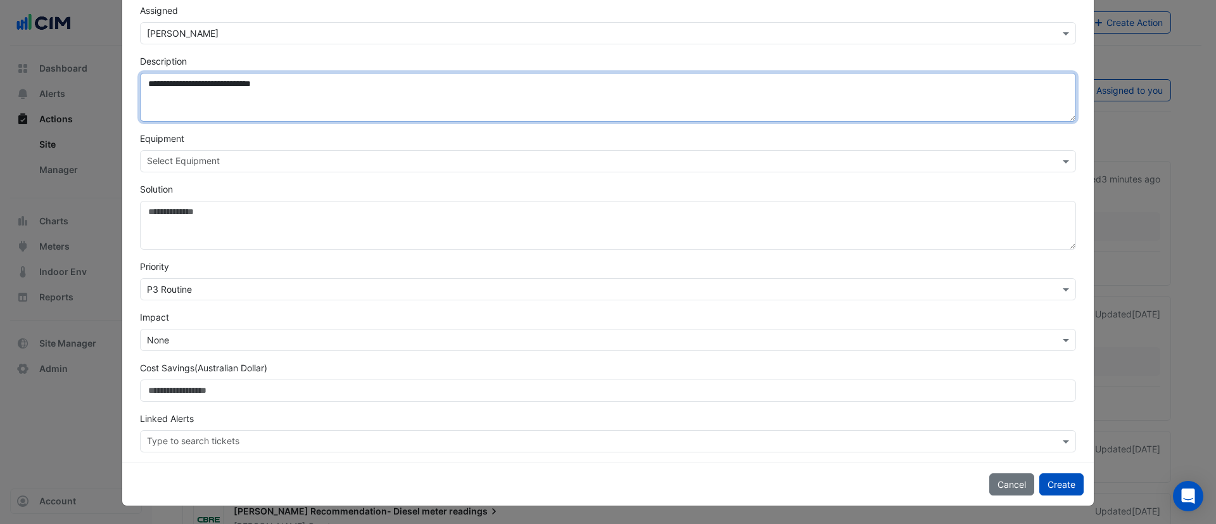
scroll to position [68, 0]
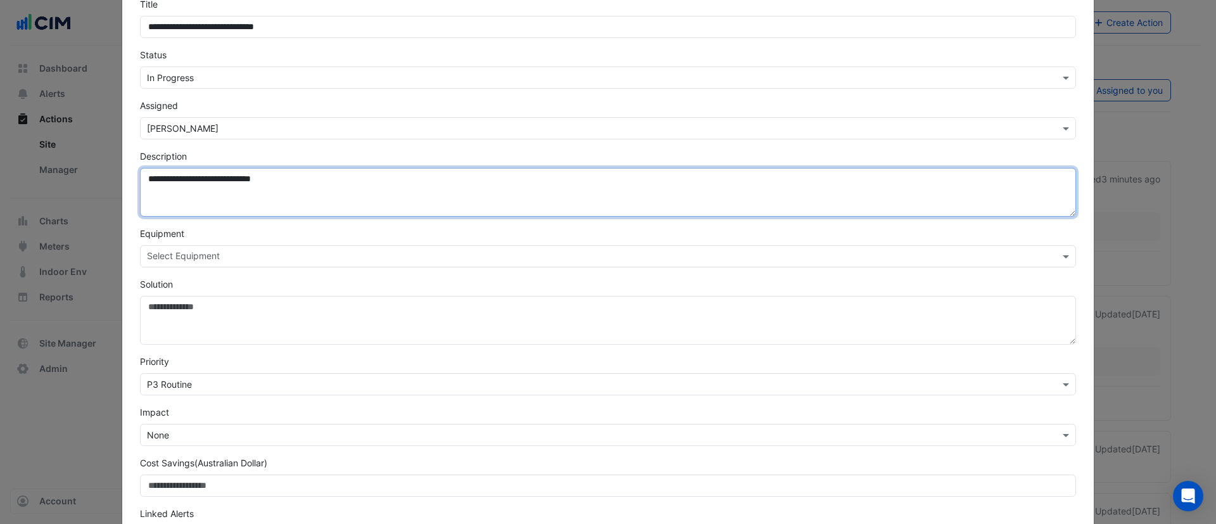
click at [305, 183] on textarea "**********" at bounding box center [608, 192] width 936 height 49
paste textarea "**********"
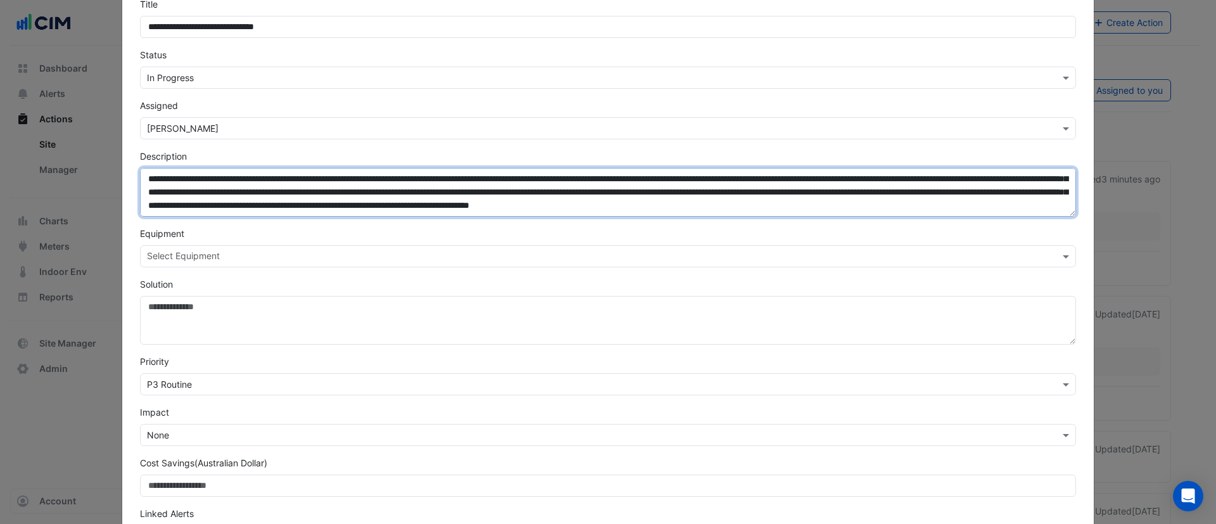
scroll to position [163, 0]
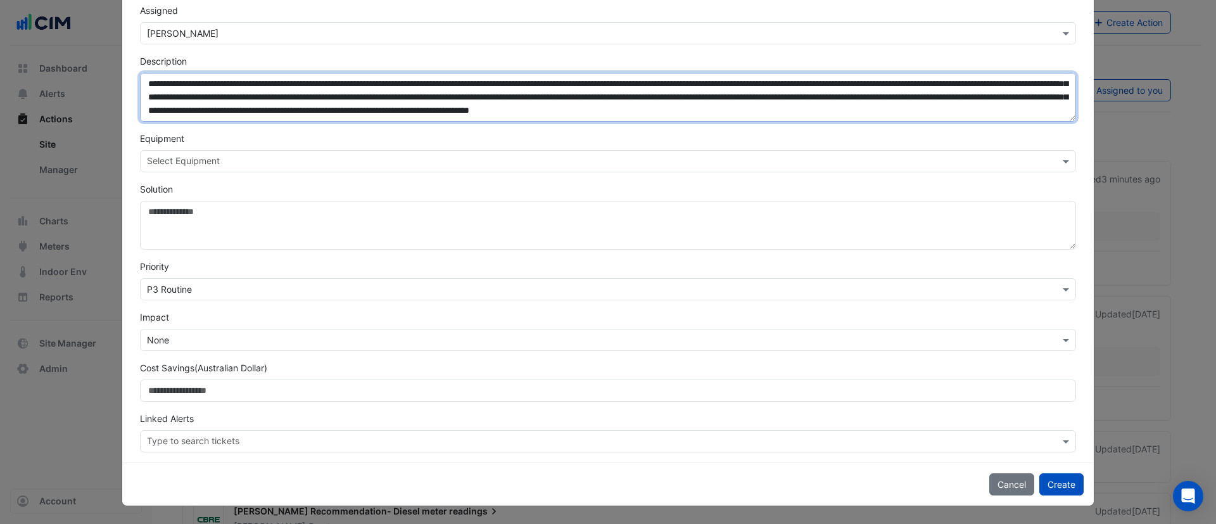
type textarea "**********"
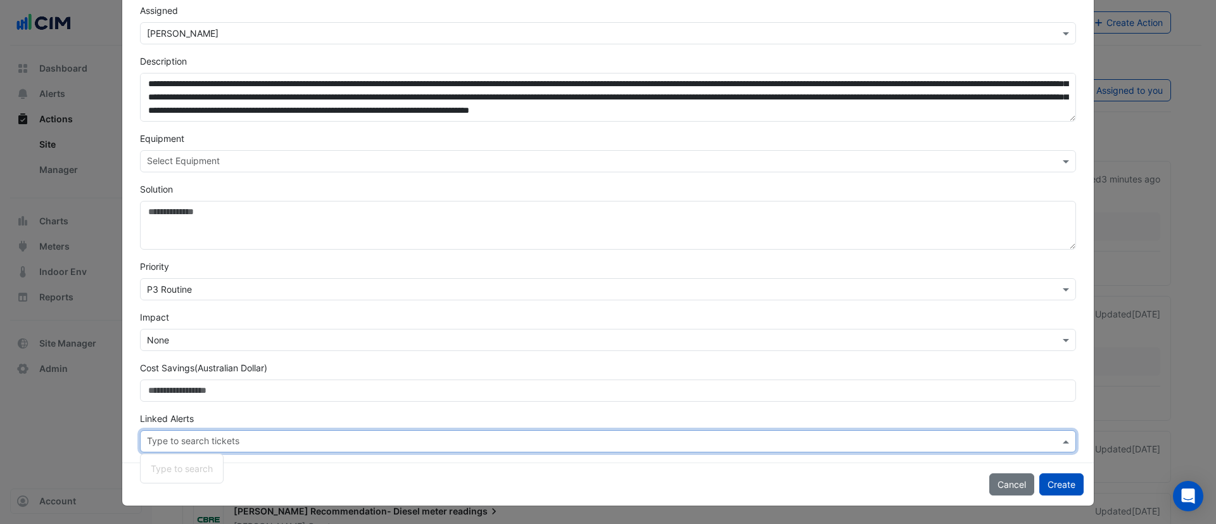
click at [222, 440] on input "text" at bounding box center [603, 442] width 913 height 13
type input "****"
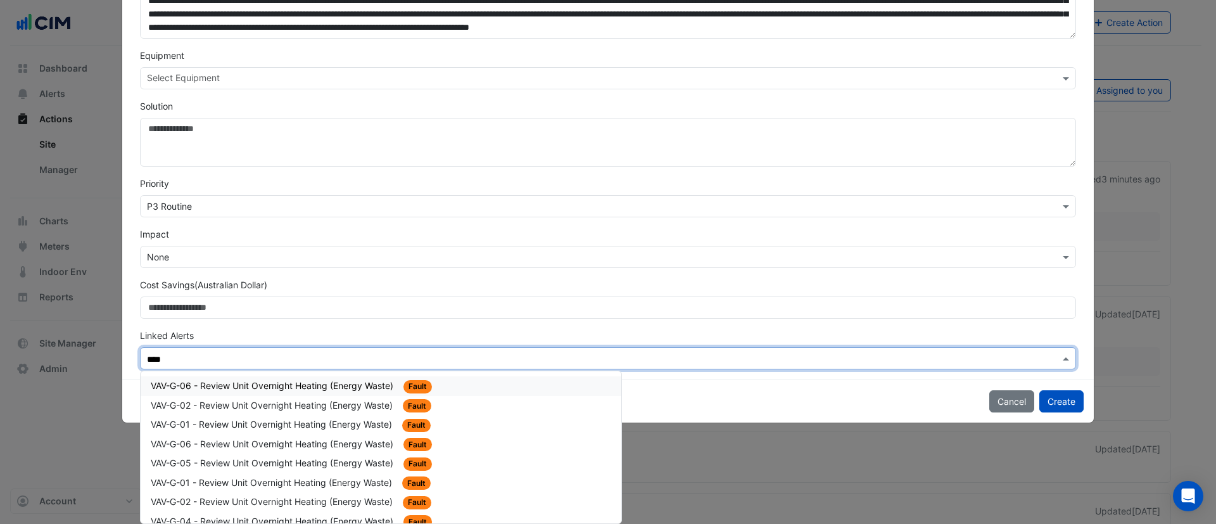
click at [272, 384] on span "VAV-G-06 - Review Unit Overnight Heating (Energy Waste)" at bounding box center [273, 385] width 245 height 11
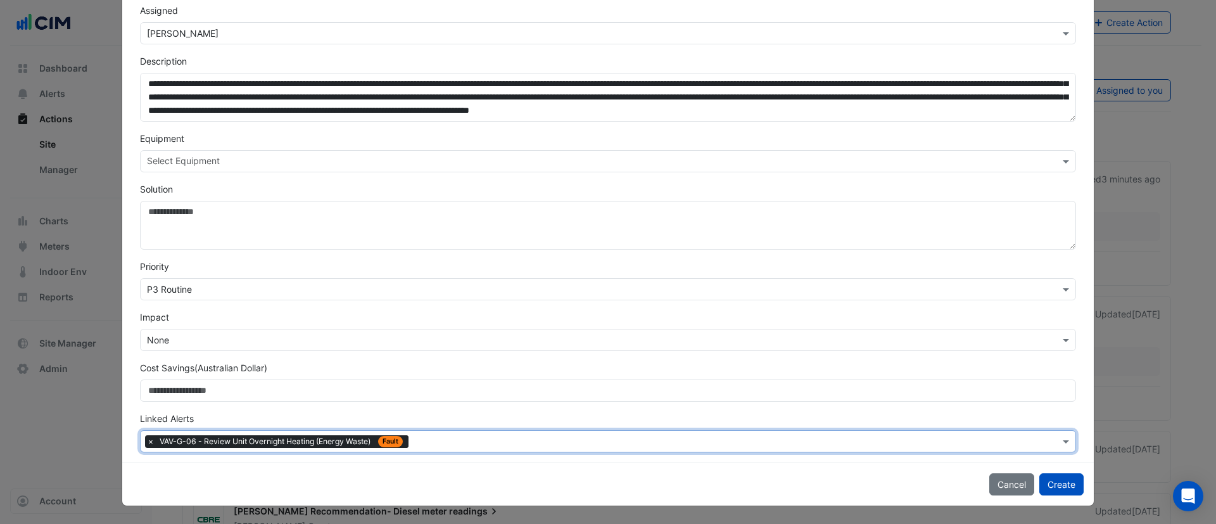
click at [440, 436] on input "text" at bounding box center [737, 442] width 646 height 13
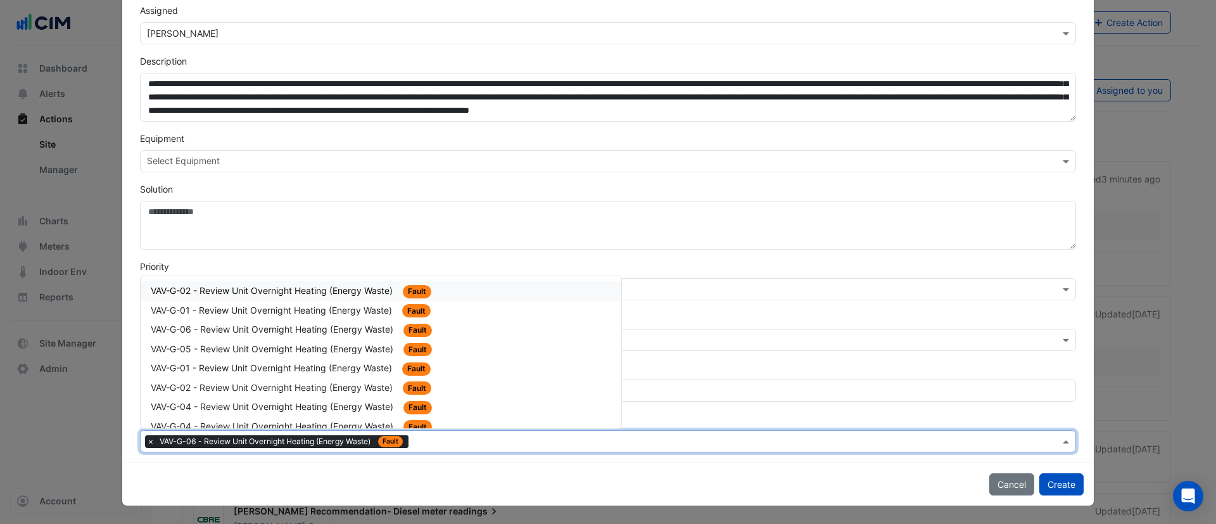
click at [245, 293] on span "VAV-G-02 - Review Unit Overnight Heating (Energy Waste)" at bounding box center [273, 290] width 244 height 11
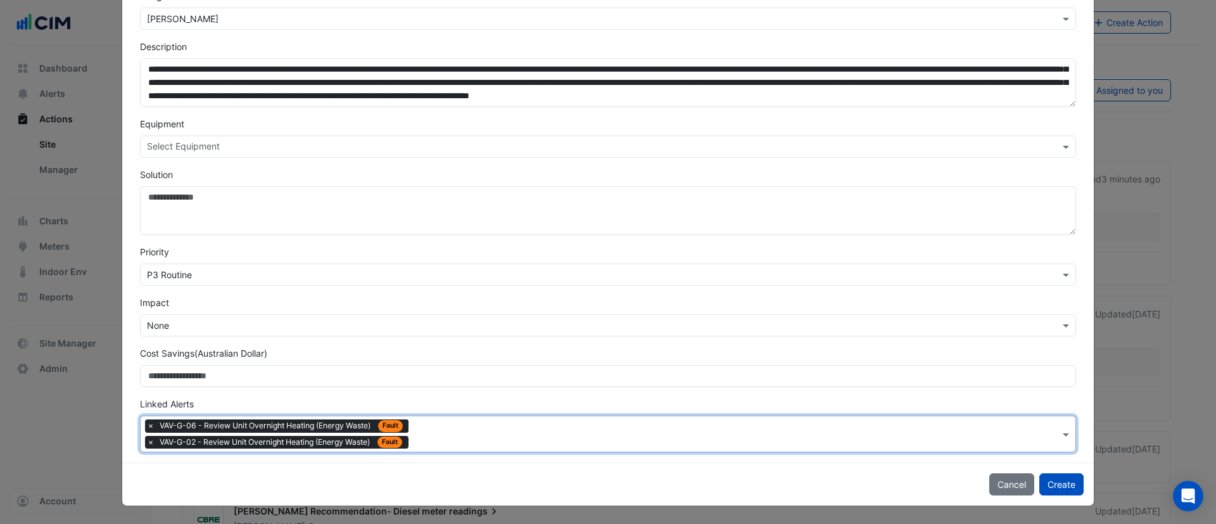
drag, startPoint x: 439, startPoint y: 436, endPoint x: 369, endPoint y: 421, distance: 71.3
click at [427, 436] on input "text" at bounding box center [737, 435] width 646 height 13
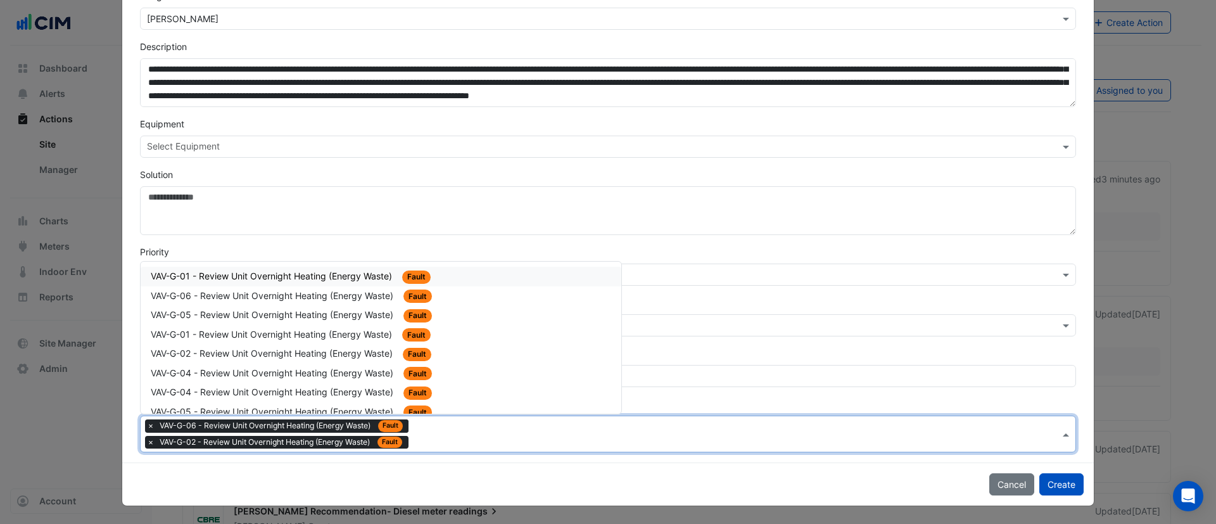
click at [260, 277] on span "VAV-G-01 - Review Unit Overnight Heating (Energy Waste)" at bounding box center [273, 275] width 244 height 11
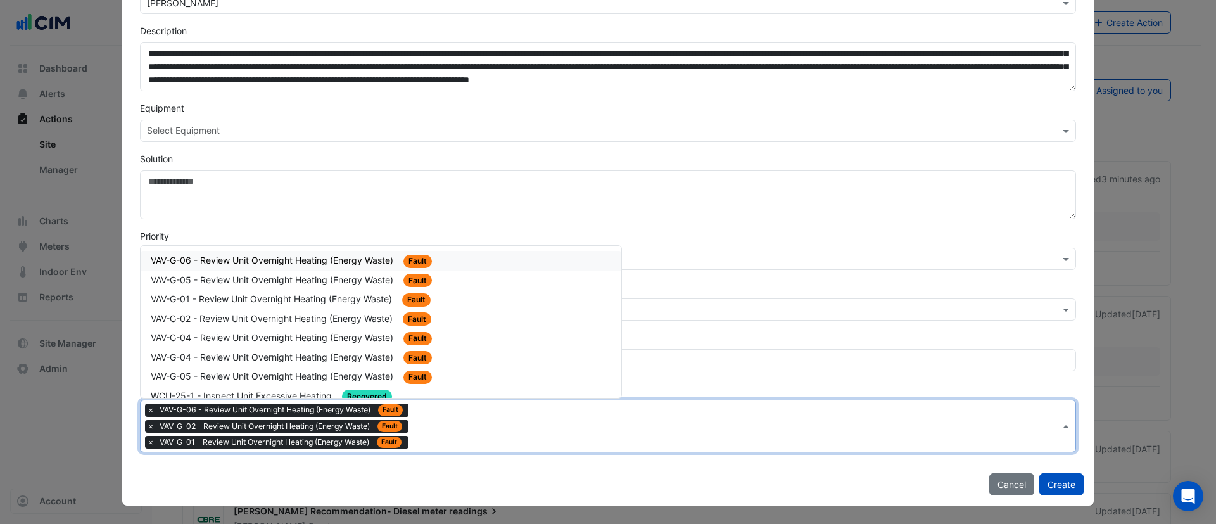
click at [434, 437] on div "Type to search tickets × VAV-G-06 - Review Unit Overnight Heating (Energy Waste…" at bounding box center [600, 425] width 919 height 51
click at [250, 265] on div "VAV-G-06 - Review Unit Overnight Heating (Energy Waste) Fault" at bounding box center [381, 260] width 460 height 15
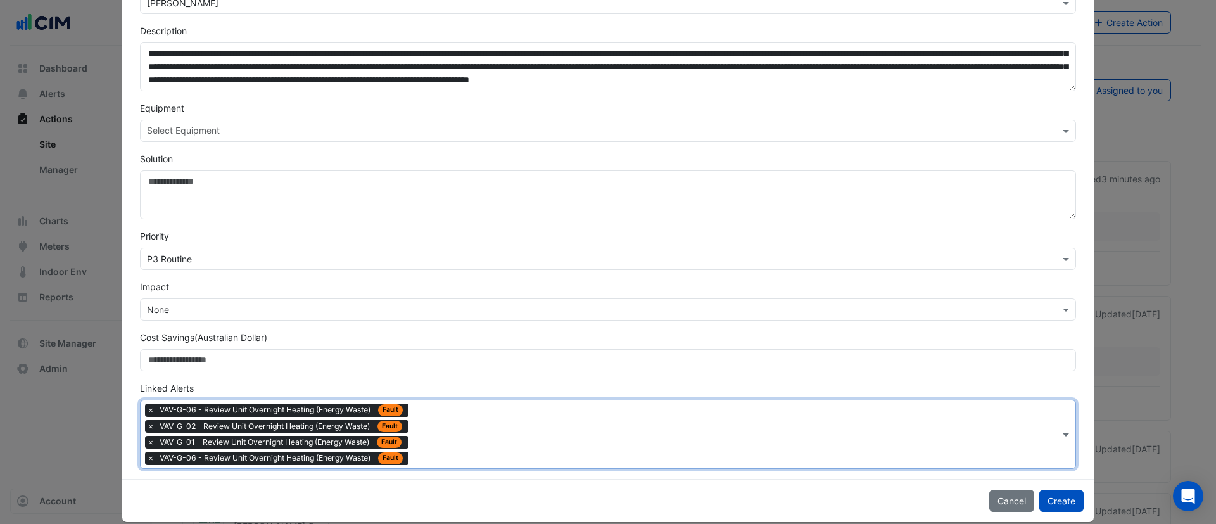
scroll to position [210, 0]
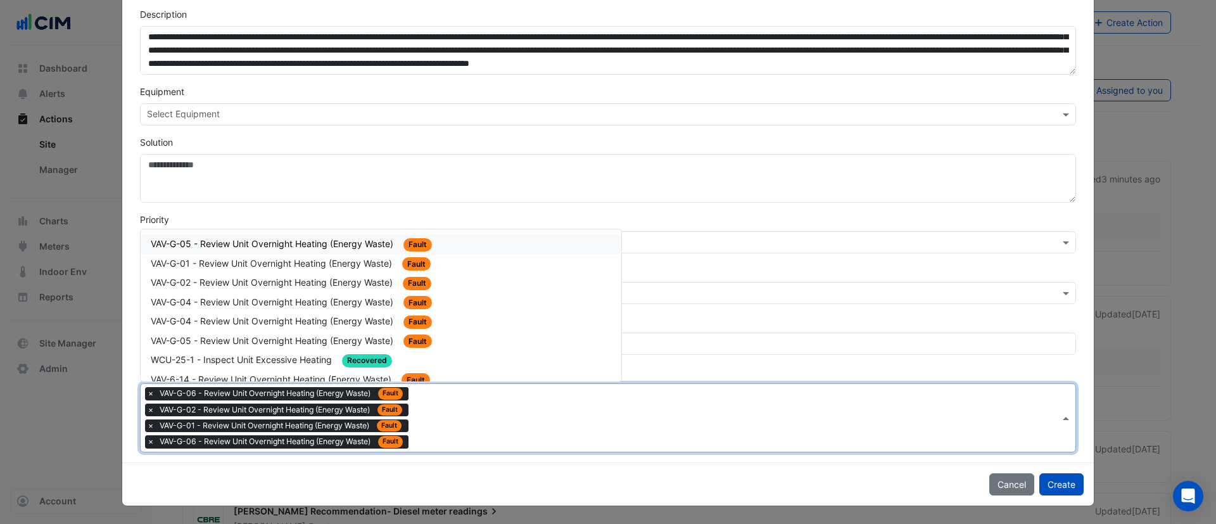
drag, startPoint x: 459, startPoint y: 428, endPoint x: 322, endPoint y: 349, distance: 158.1
click at [445, 422] on div "Type to search tickets × VAV-G-06 - Review Unit Overnight Heating (Energy Waste…" at bounding box center [600, 418] width 919 height 68
click at [236, 241] on span "VAV-G-05 - Review Unit Overnight Heating (Energy Waste)" at bounding box center [273, 243] width 245 height 11
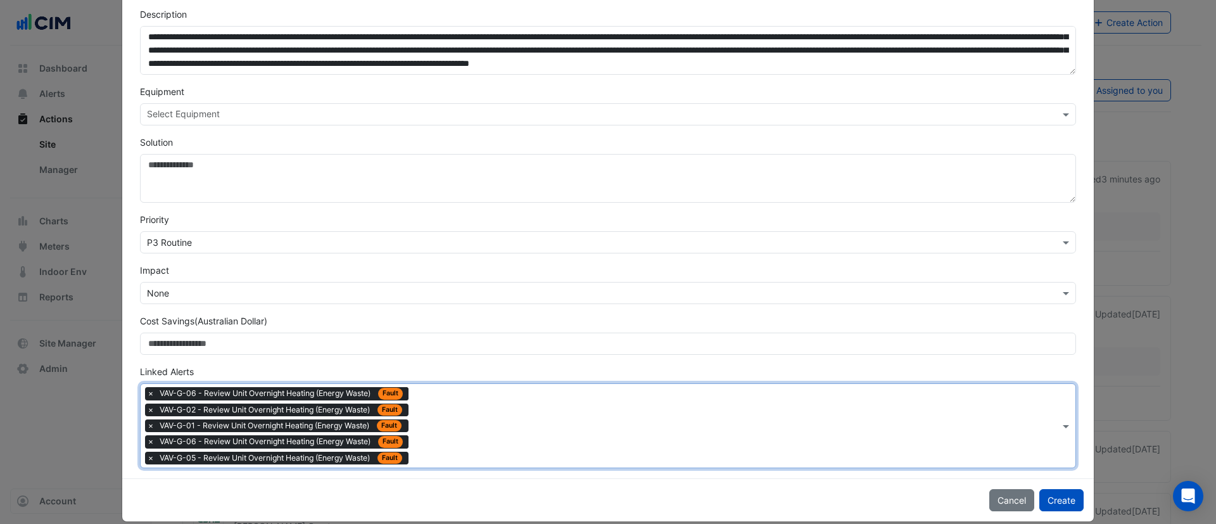
scroll to position [226, 0]
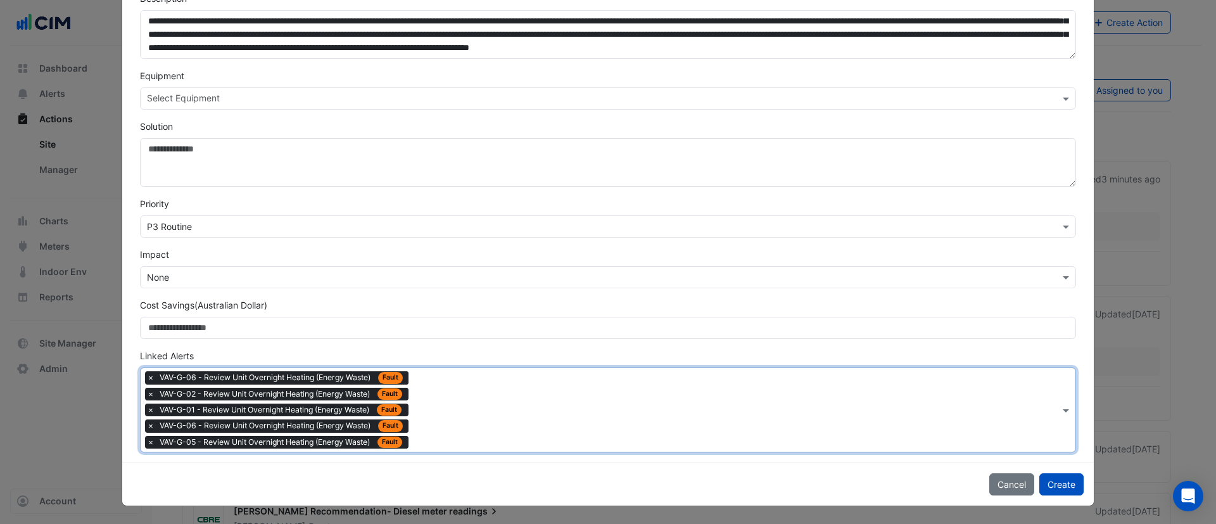
click at [428, 403] on div "Type to search tickets × VAV-G-06 - Review Unit Overnight Heating (Energy Waste…" at bounding box center [600, 410] width 919 height 84
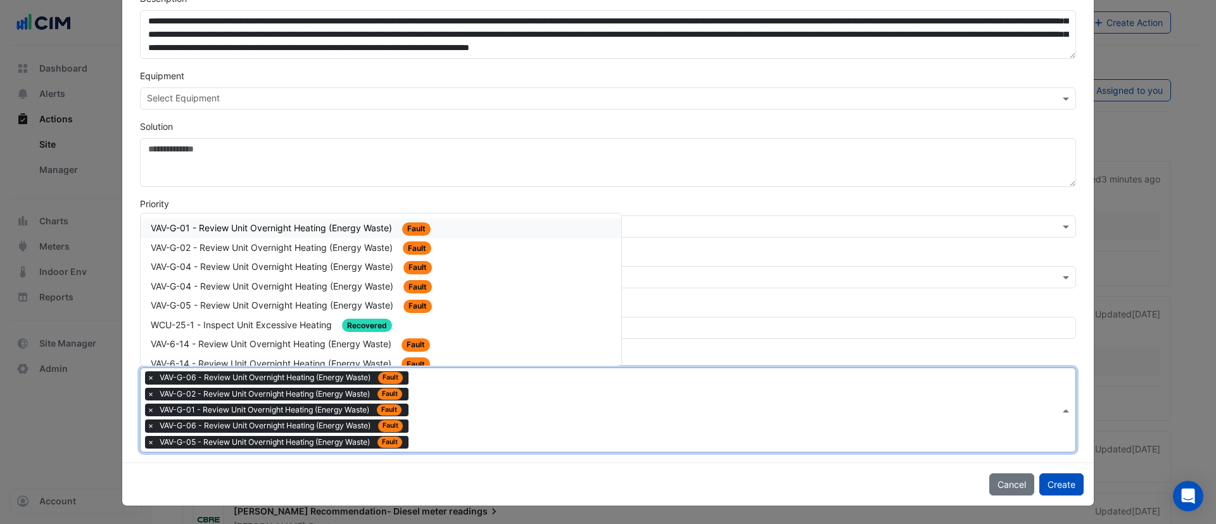
click at [282, 229] on span "VAV-G-01 - Review Unit Overnight Heating (Energy Waste)" at bounding box center [273, 227] width 244 height 11
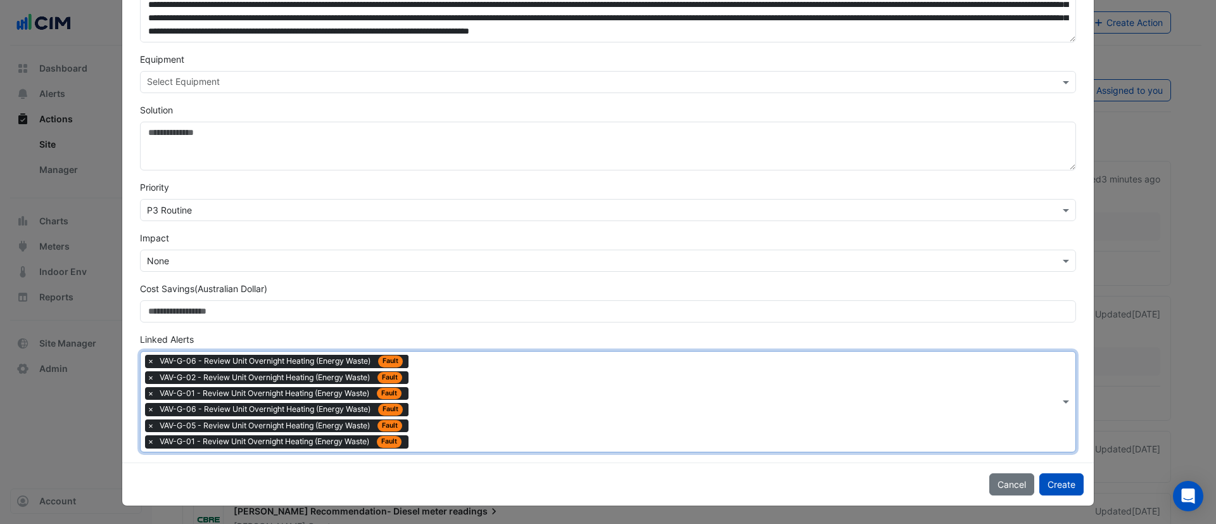
click at [422, 414] on div "Type to search tickets × VAV-G-06 - Review Unit Overnight Heating (Energy Waste…" at bounding box center [600, 400] width 919 height 99
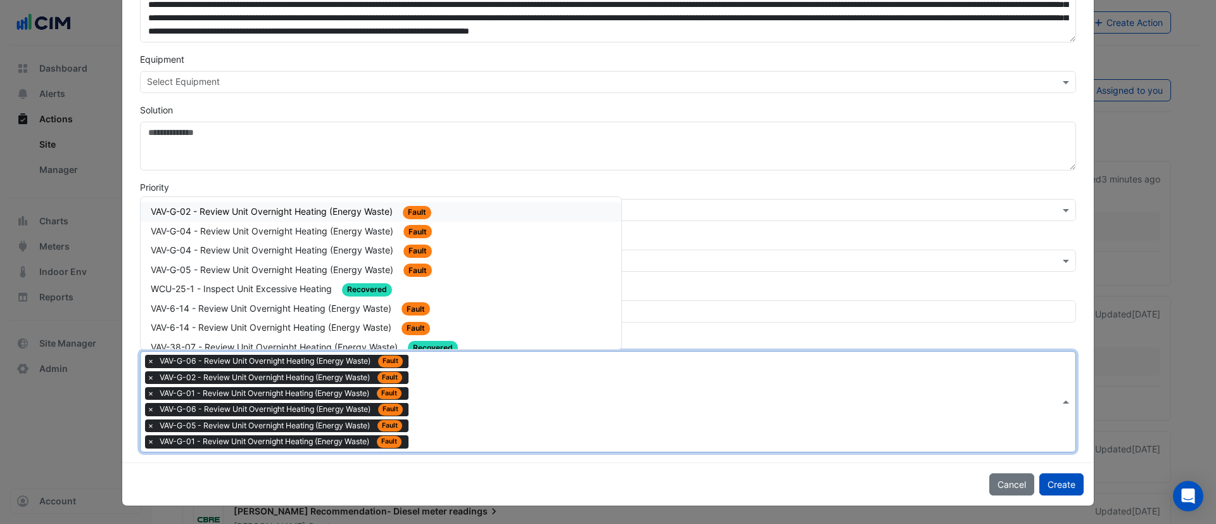
click at [250, 215] on span "VAV-G-02 - Review Unit Overnight Heating (Energy Waste)" at bounding box center [273, 211] width 244 height 11
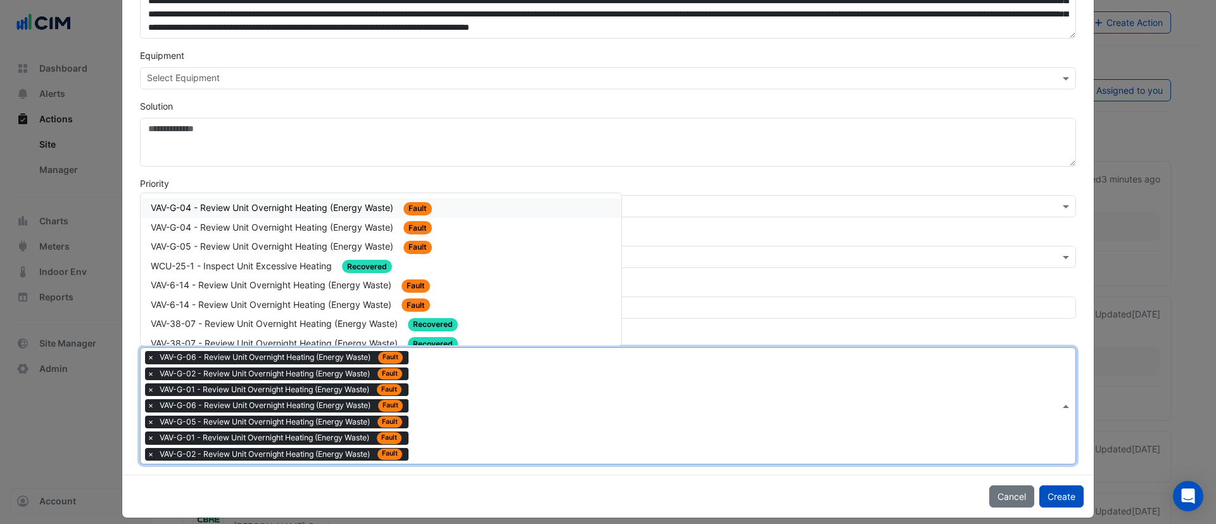
drag, startPoint x: 459, startPoint y: 433, endPoint x: 294, endPoint y: 287, distance: 220.3
click at [429, 412] on div "Type to search tickets × VAV-G-06 - Review Unit Overnight Heating (Energy Waste…" at bounding box center [600, 406] width 919 height 116
click at [247, 210] on span "VAV-G-04 - Review Unit Overnight Heating (Energy Waste)" at bounding box center [273, 207] width 245 height 11
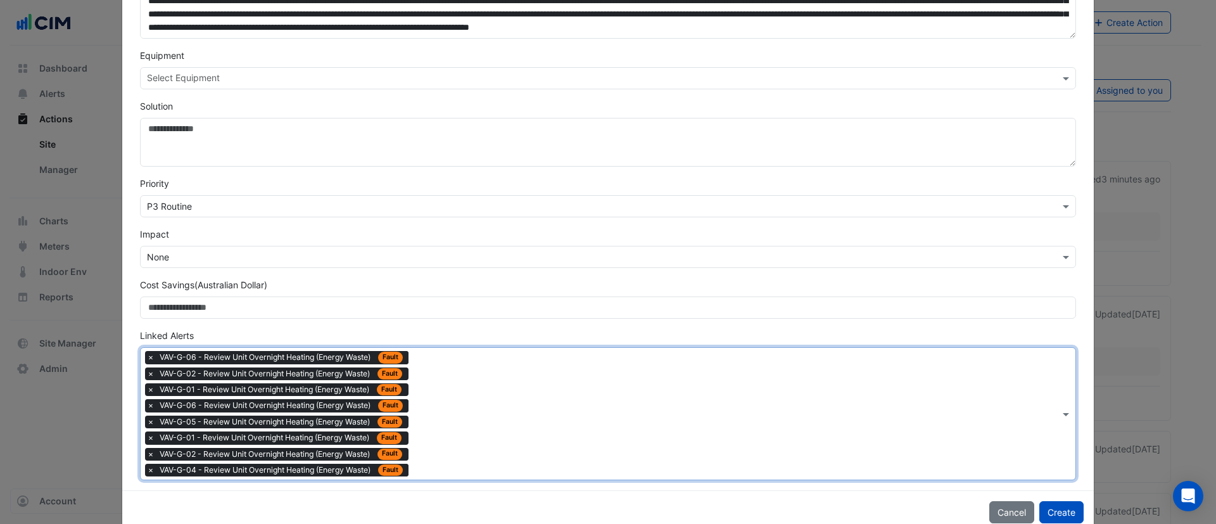
drag, startPoint x: 442, startPoint y: 418, endPoint x: 395, endPoint y: 377, distance: 62.9
click at [433, 411] on input "text" at bounding box center [737, 414] width 646 height 13
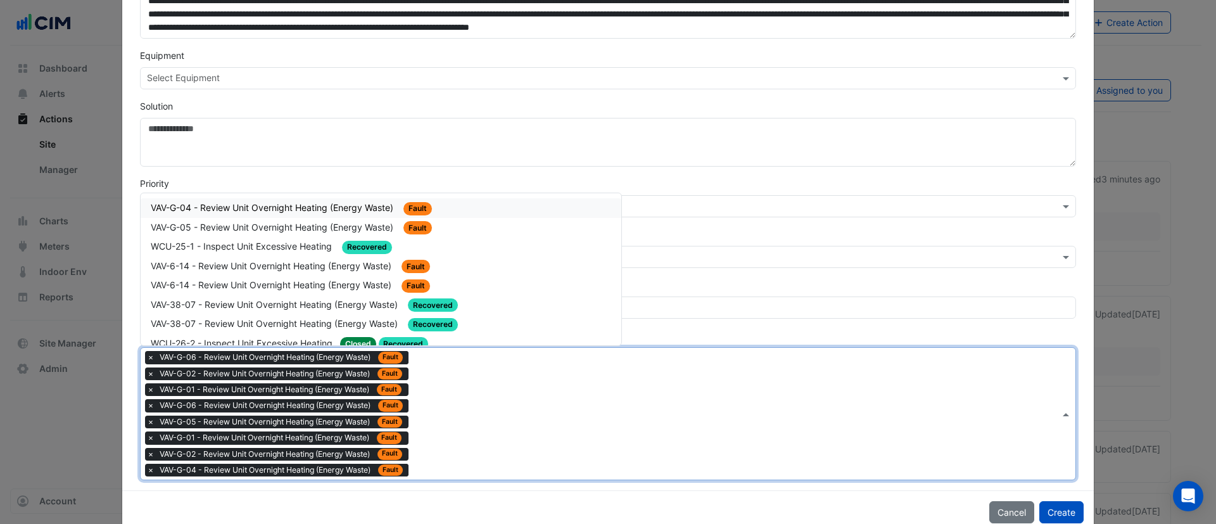
click at [260, 214] on div "VAV-G-04 - Review Unit Overnight Heating (Energy Waste) Fault" at bounding box center [381, 208] width 460 height 15
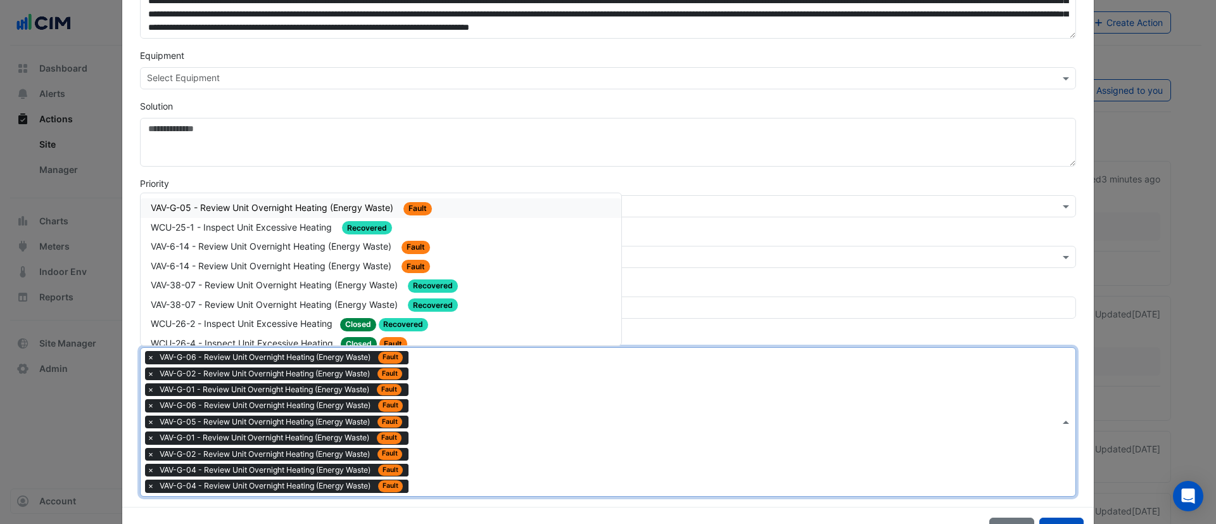
drag, startPoint x: 489, startPoint y: 441, endPoint x: 348, endPoint y: 311, distance: 191.8
click at [476, 431] on div "Type to search tickets × VAV-G-06 - Review Unit Overnight Heating (Energy Waste…" at bounding box center [600, 422] width 919 height 148
click at [271, 209] on span "VAV-G-05 - Review Unit Overnight Heating (Energy Waste)" at bounding box center [273, 207] width 245 height 11
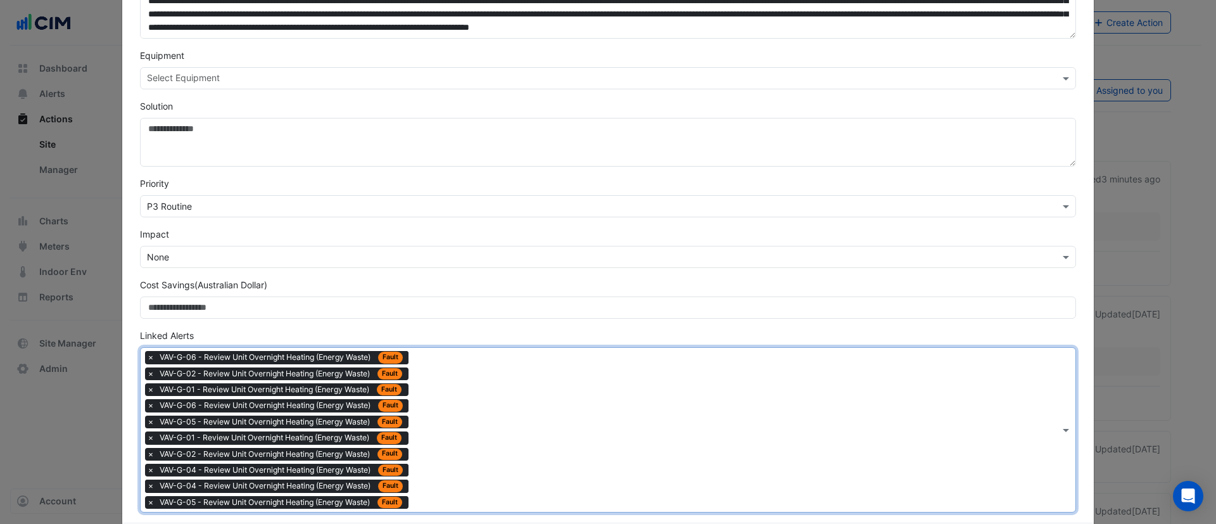
click at [145, 485] on span "×" at bounding box center [150, 485] width 11 height 13
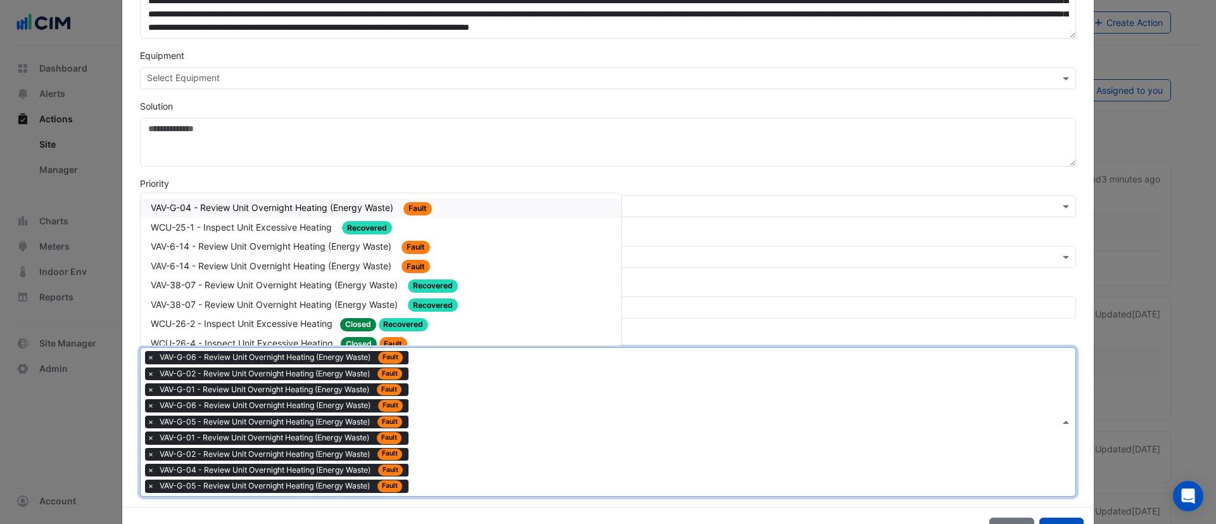
click at [479, 402] on div "Type to search tickets × VAV-G-06 - Review Unit Overnight Heating (Energy Waste…" at bounding box center [600, 422] width 919 height 148
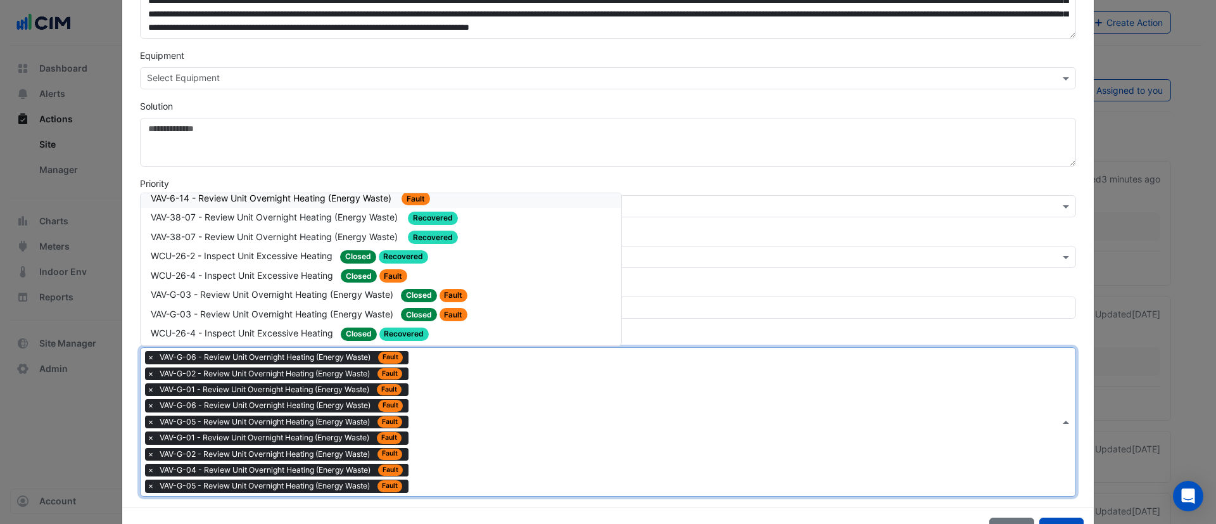
scroll to position [95, 0]
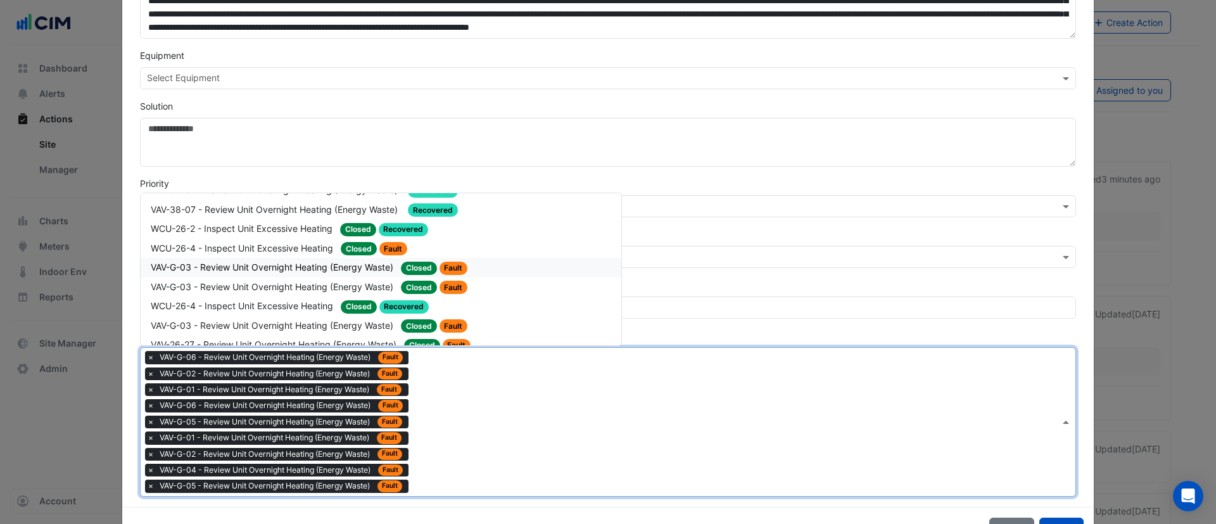
click at [307, 269] on span "VAV-G-03 - Review Unit Overnight Heating (Energy Waste)" at bounding box center [273, 267] width 245 height 11
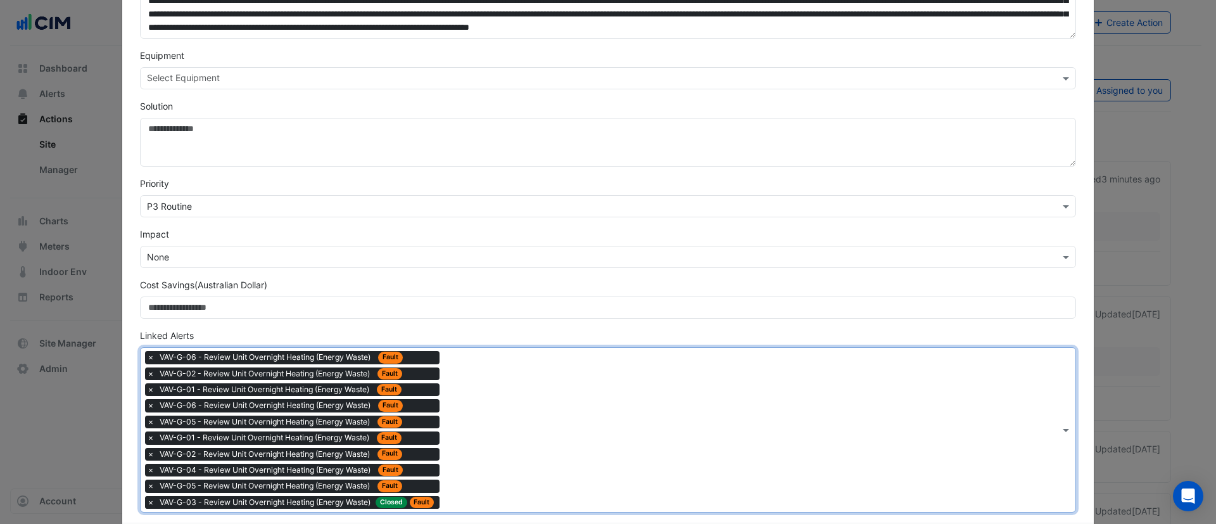
click at [145, 501] on span "×" at bounding box center [150, 502] width 11 height 13
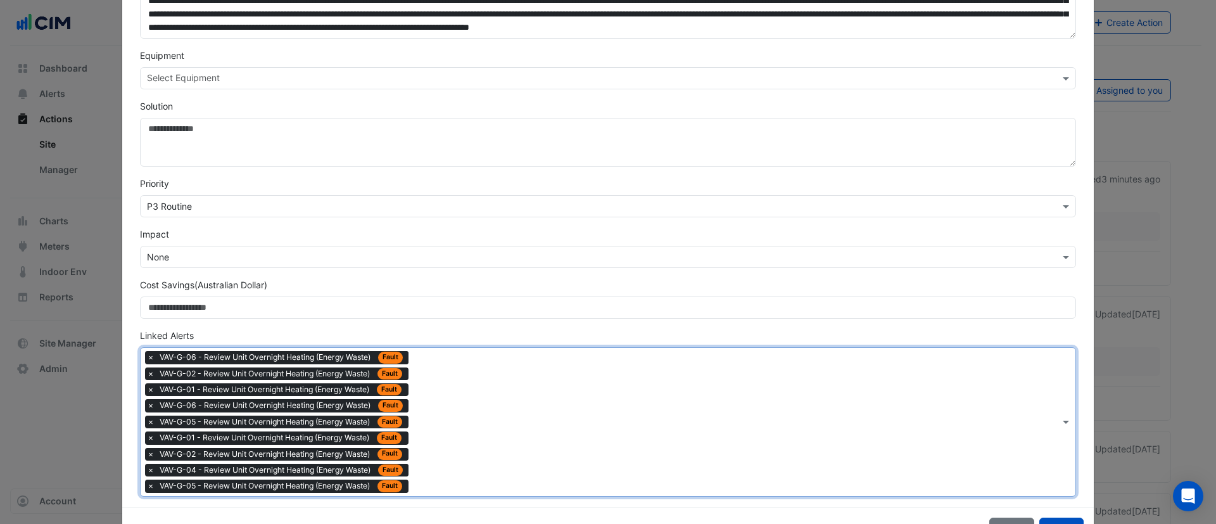
click at [430, 466] on div "Type to search tickets × VAV-G-06 - Review Unit Overnight Heating (Energy Waste…" at bounding box center [600, 422] width 919 height 148
type input "*"
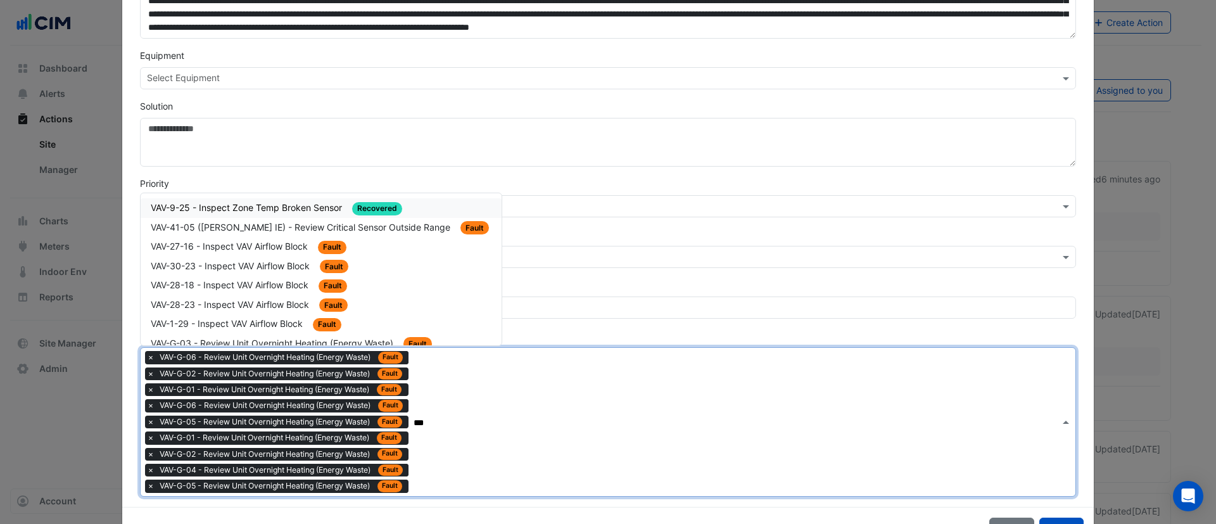
type input "****"
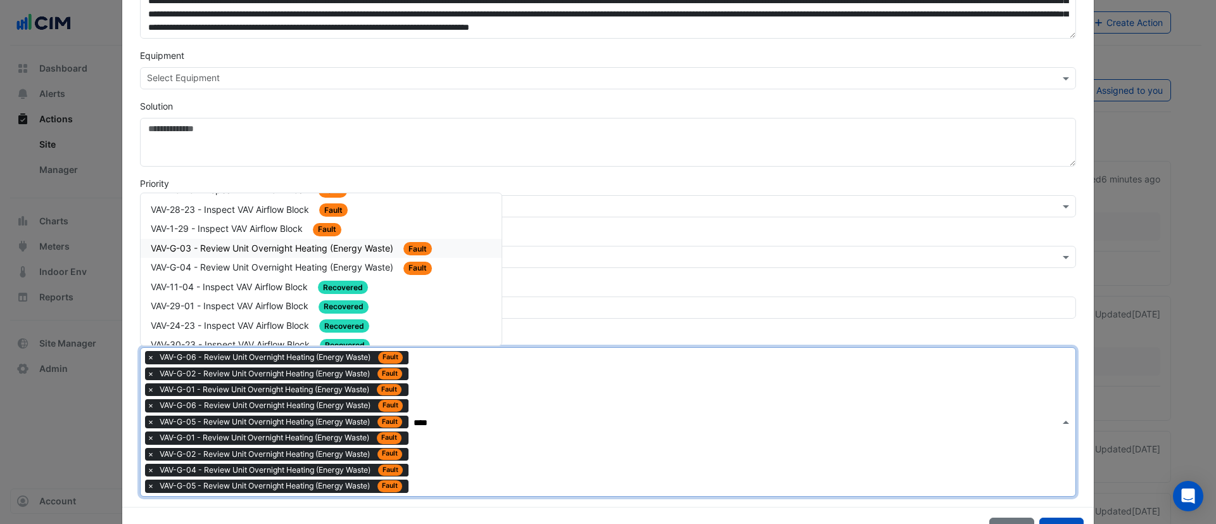
click at [240, 250] on span "VAV-G-03 - Review Unit Overnight Heating (Energy Waste)" at bounding box center [273, 248] width 245 height 11
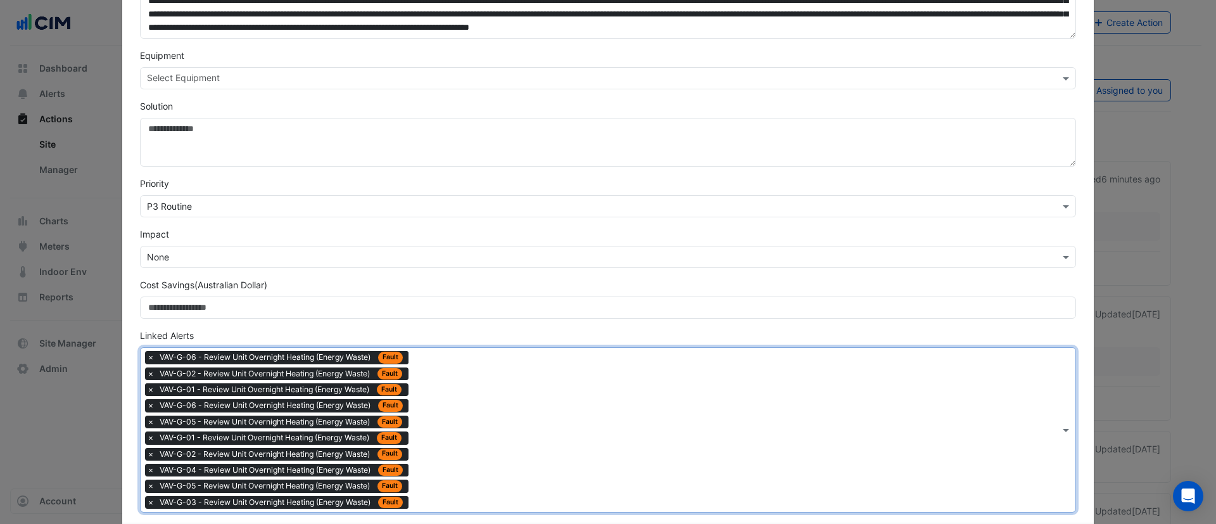
click at [145, 390] on span "×" at bounding box center [150, 389] width 11 height 13
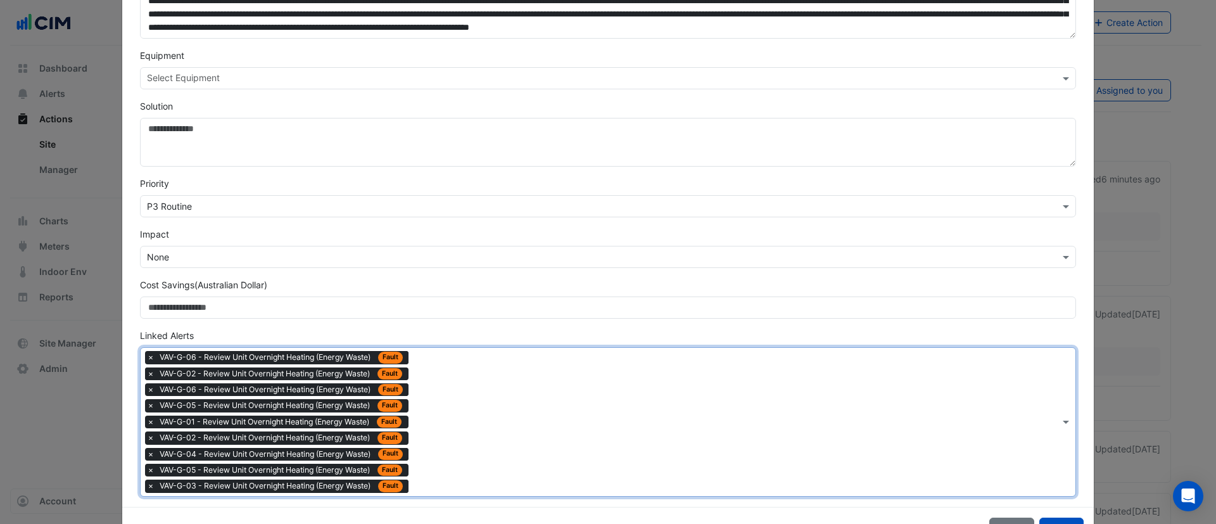
click at [145, 374] on span "×" at bounding box center [150, 373] width 11 height 13
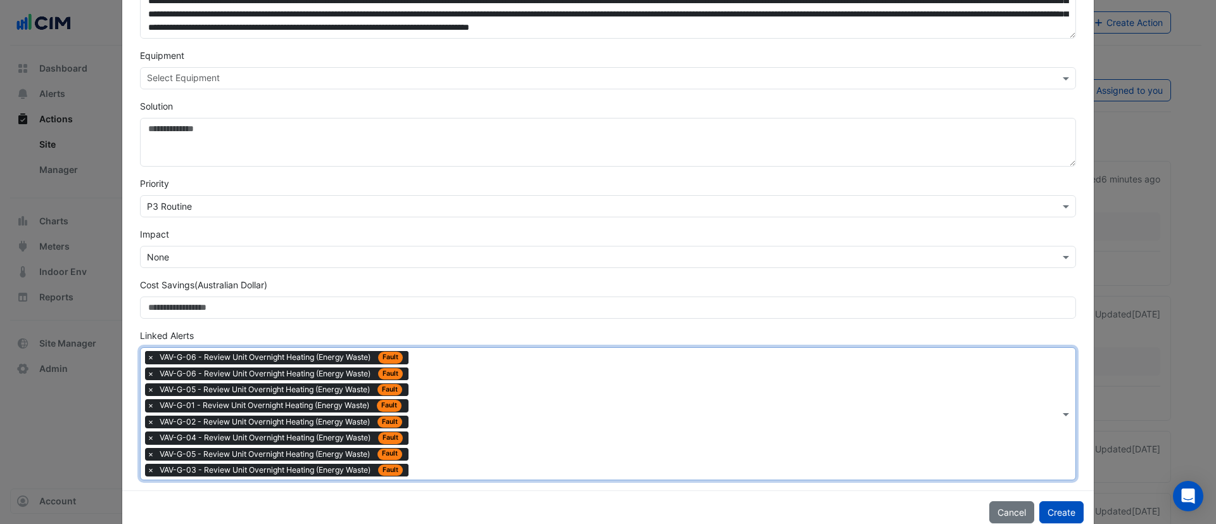
click at [145, 356] on span "×" at bounding box center [150, 357] width 11 height 13
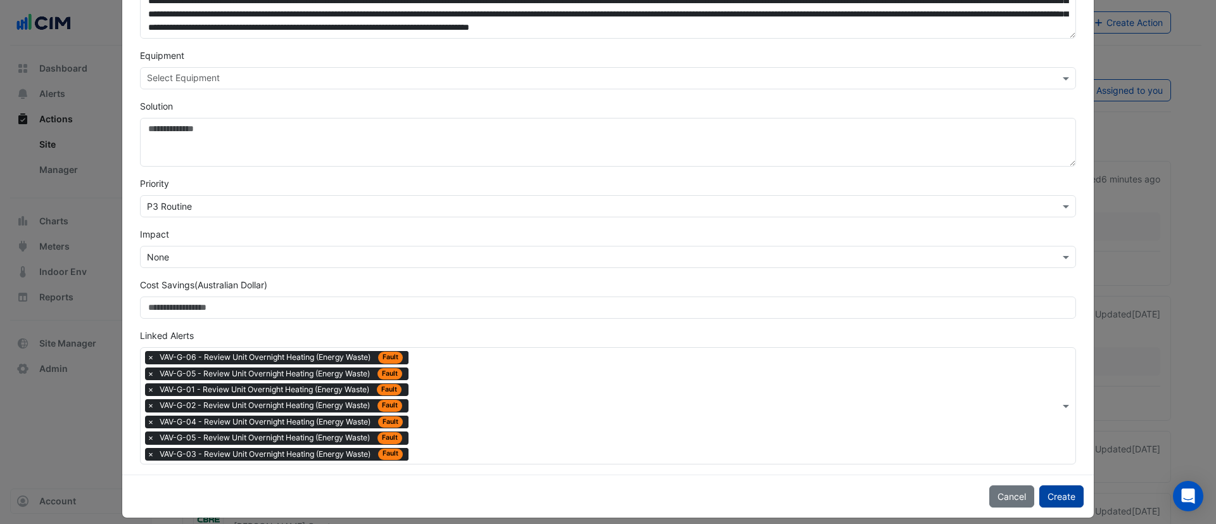
click at [1056, 494] on button "Create" at bounding box center [1061, 496] width 44 height 22
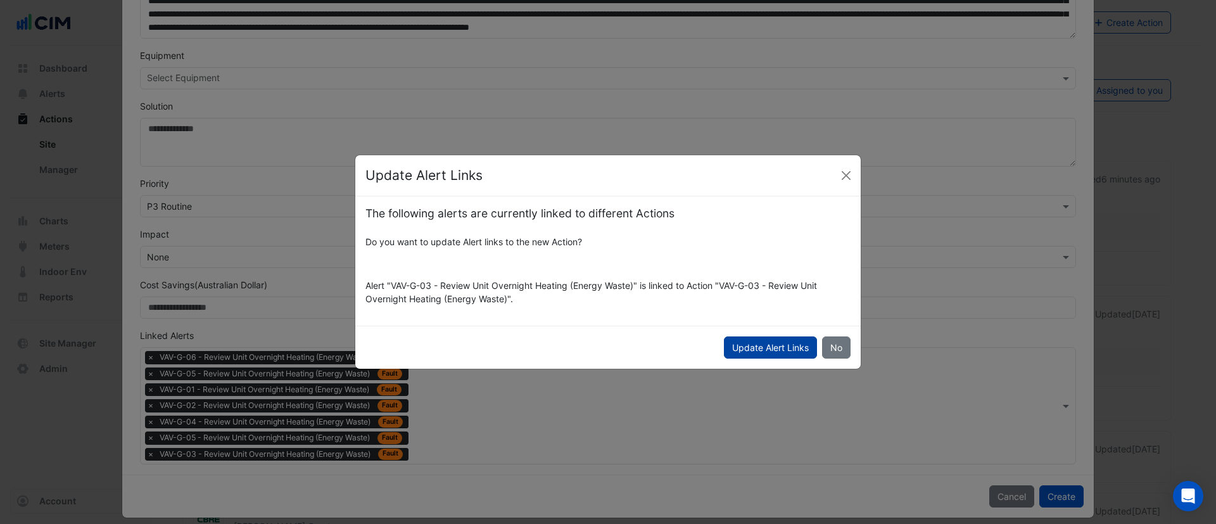
click at [777, 344] on button "Update Alert Links" at bounding box center [770, 347] width 93 height 22
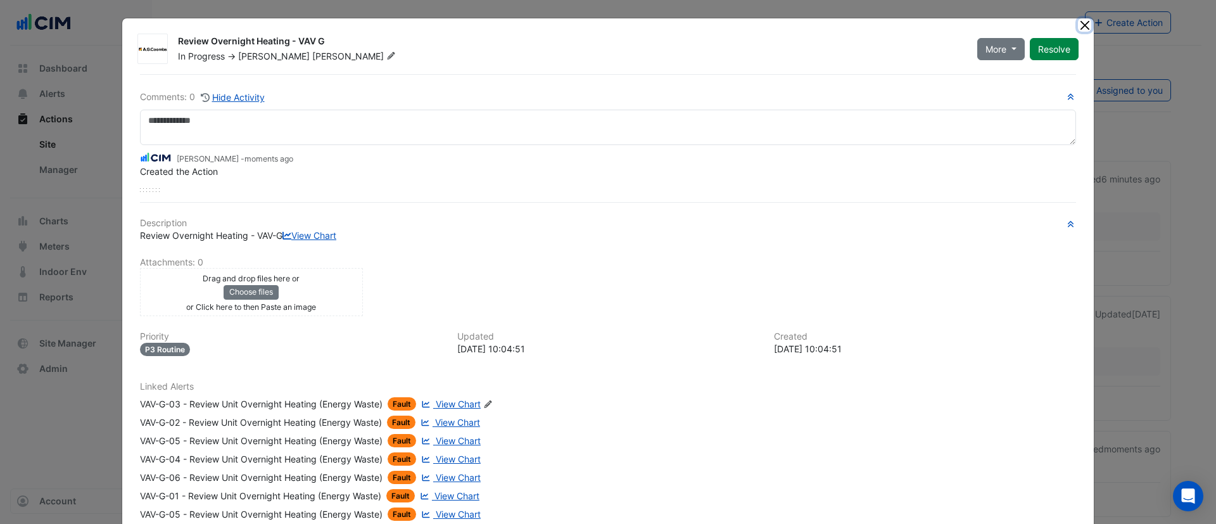
click at [1079, 22] on button "Close" at bounding box center [1084, 24] width 13 height 13
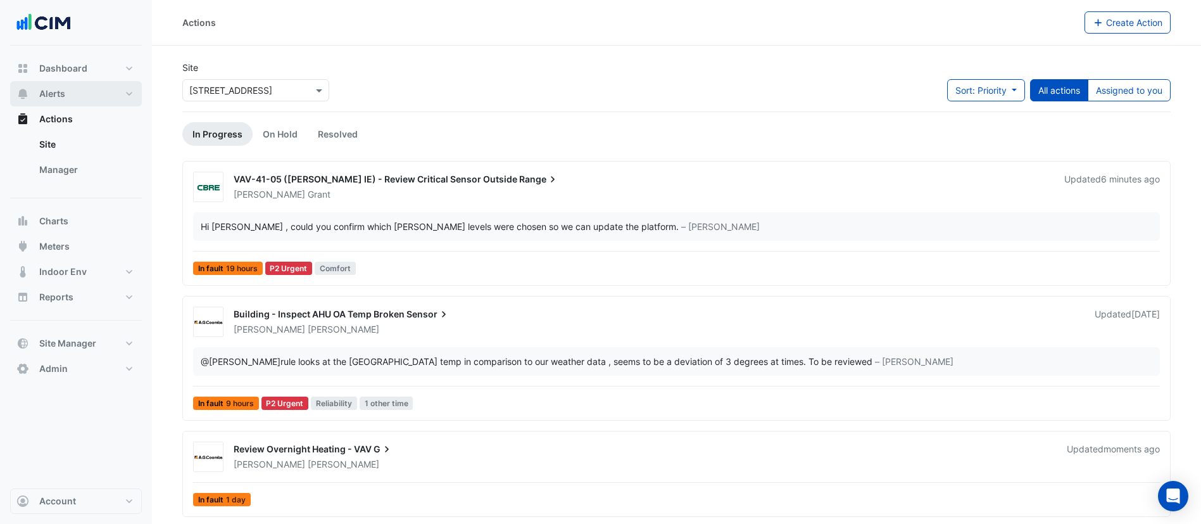
click at [77, 96] on button "Alerts" at bounding box center [76, 93] width 132 height 25
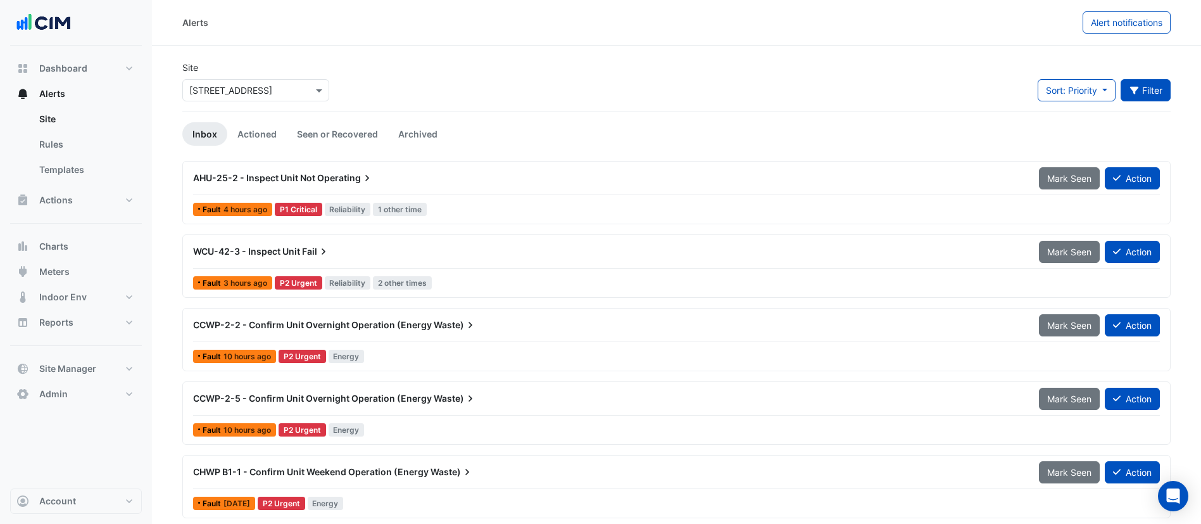
click at [1144, 89] on button "Filter" at bounding box center [1146, 90] width 51 height 22
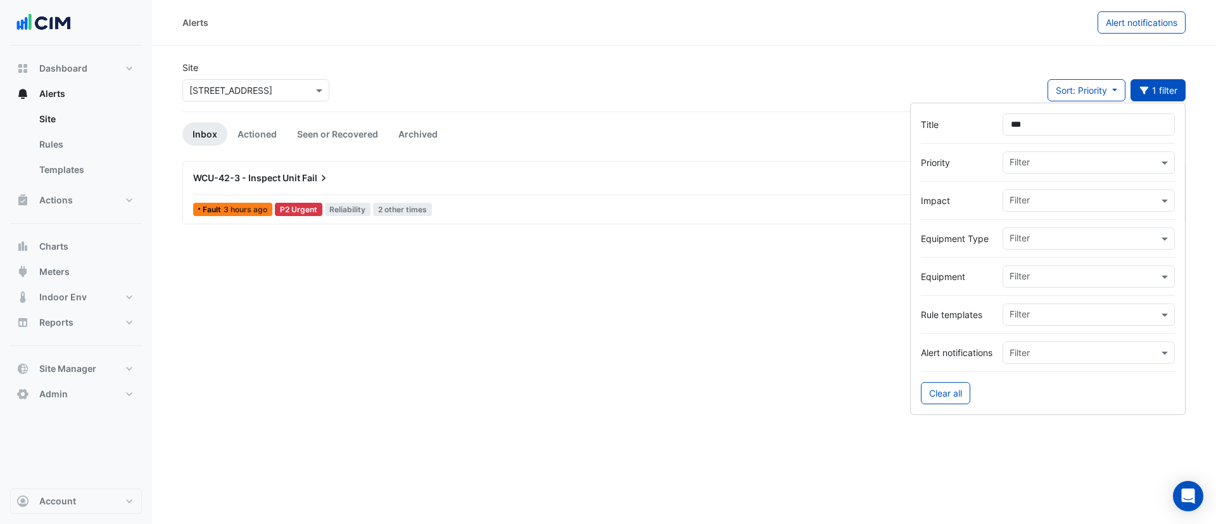
type input "***"
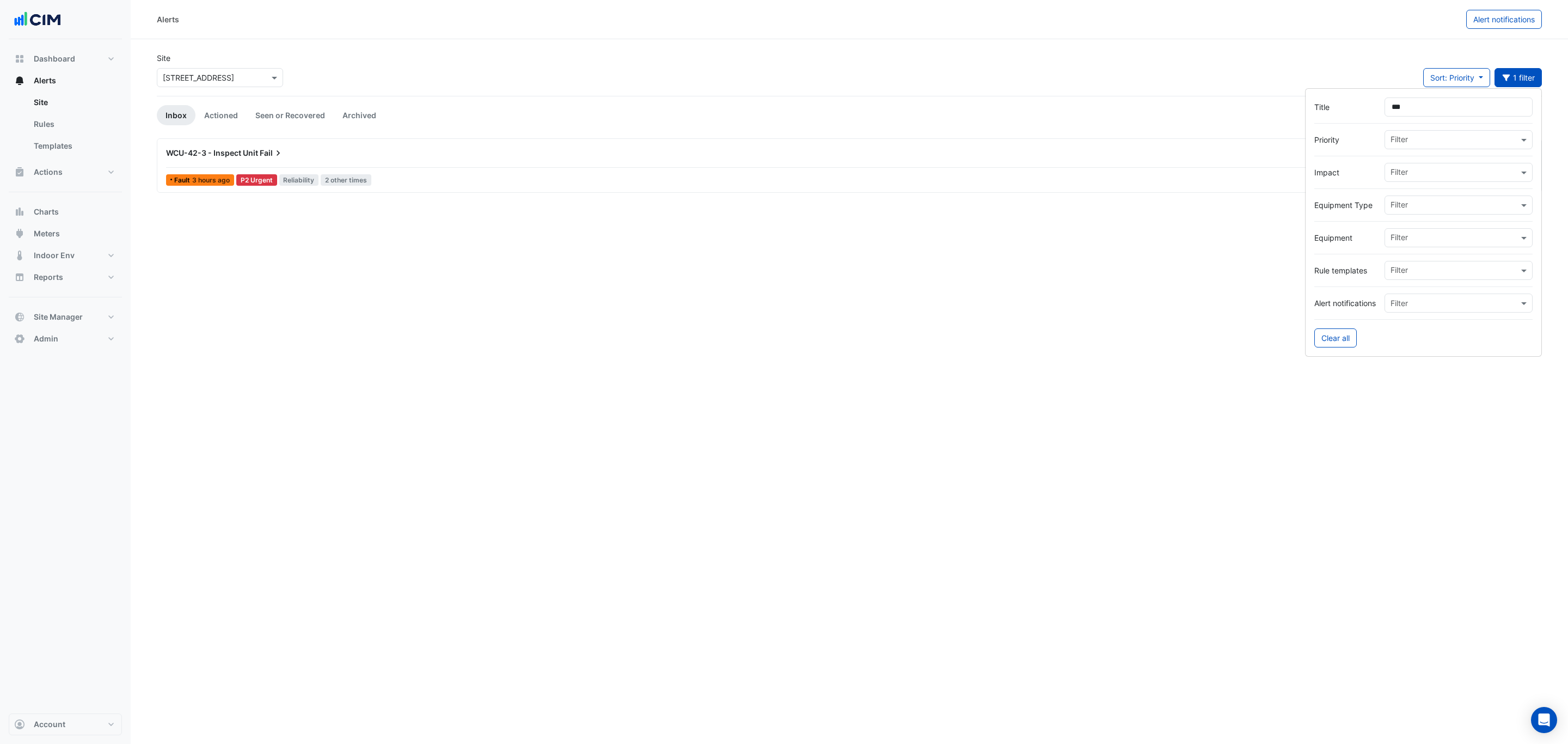
click at [1044, 52] on div "Site Select a Site × 242 Exhibition Street Sort: Priority Priority Updated 1 fi…" at bounding box center [849, 74] width 1398 height 44
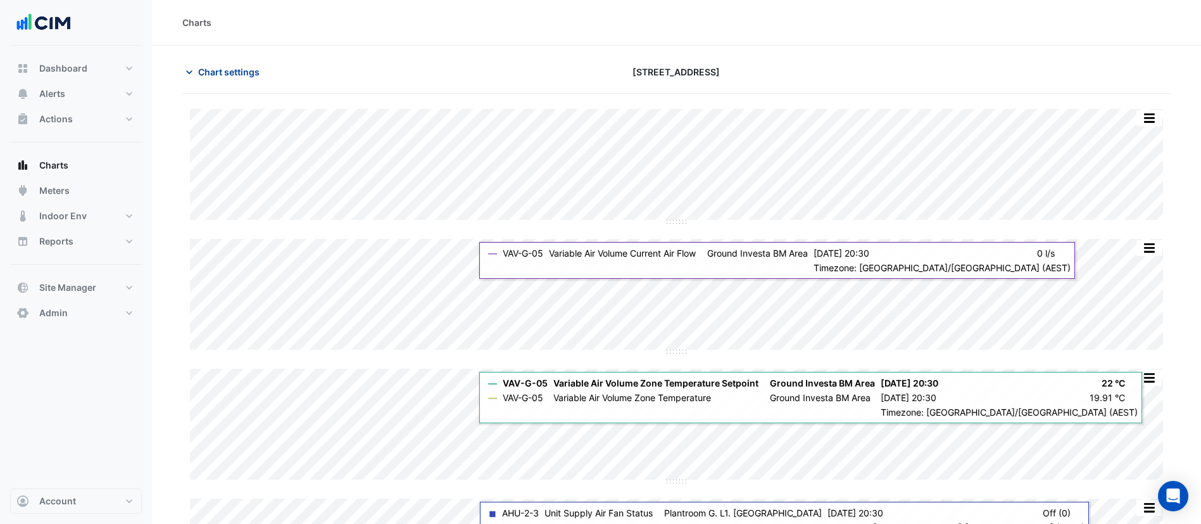
click at [236, 72] on span "Chart settings" at bounding box center [228, 71] width 61 height 13
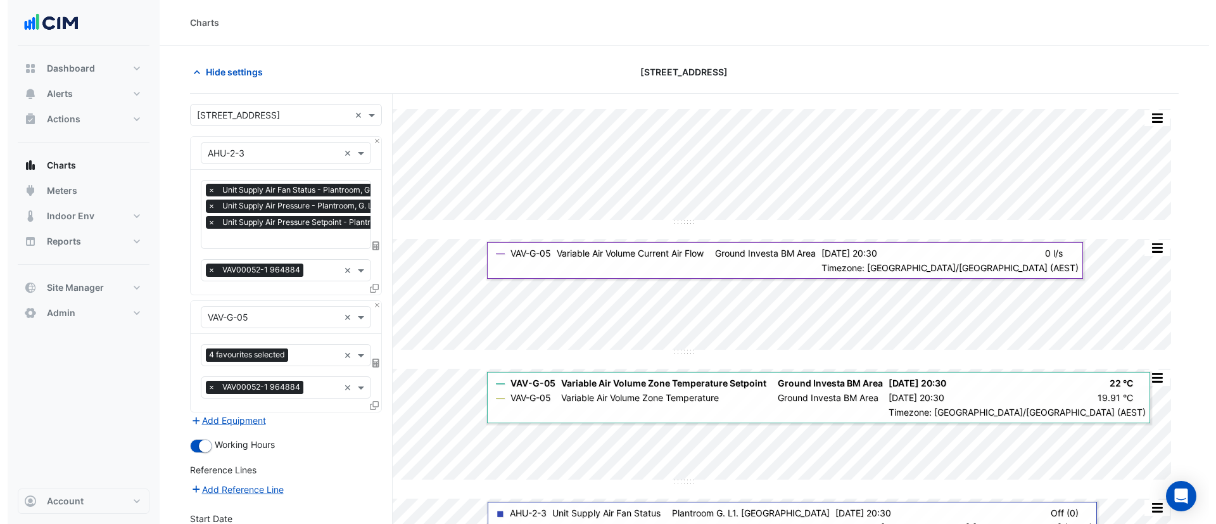
scroll to position [95, 0]
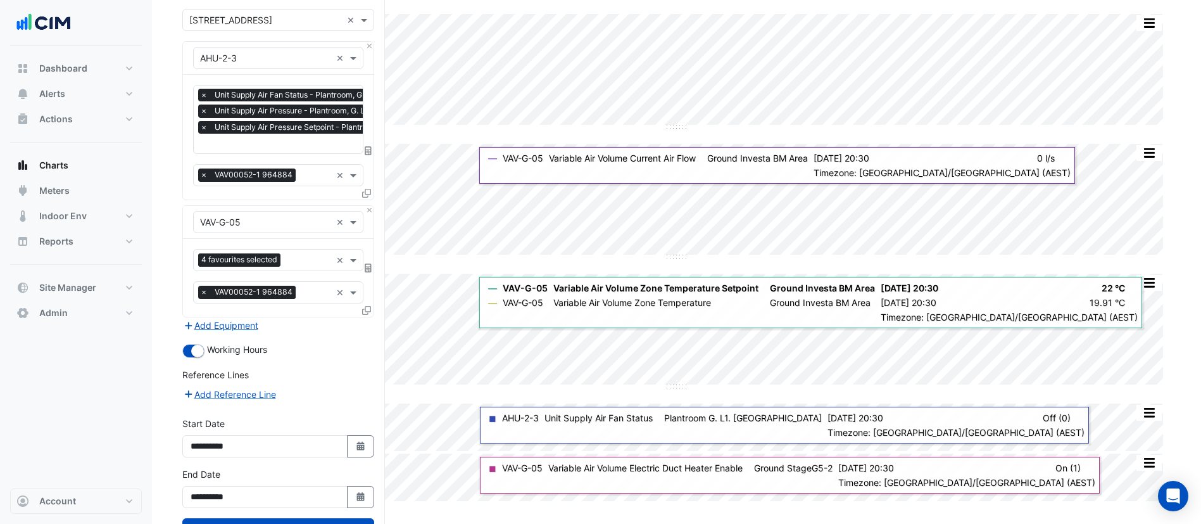
click at [367, 313] on fa-icon at bounding box center [366, 310] width 9 height 11
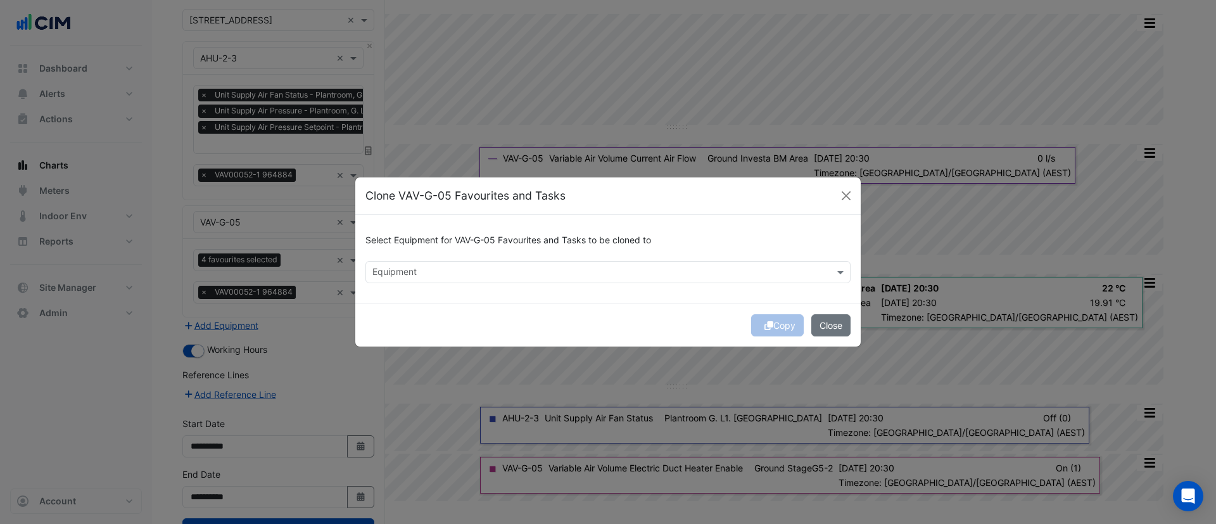
click at [433, 276] on input "text" at bounding box center [600, 273] width 457 height 13
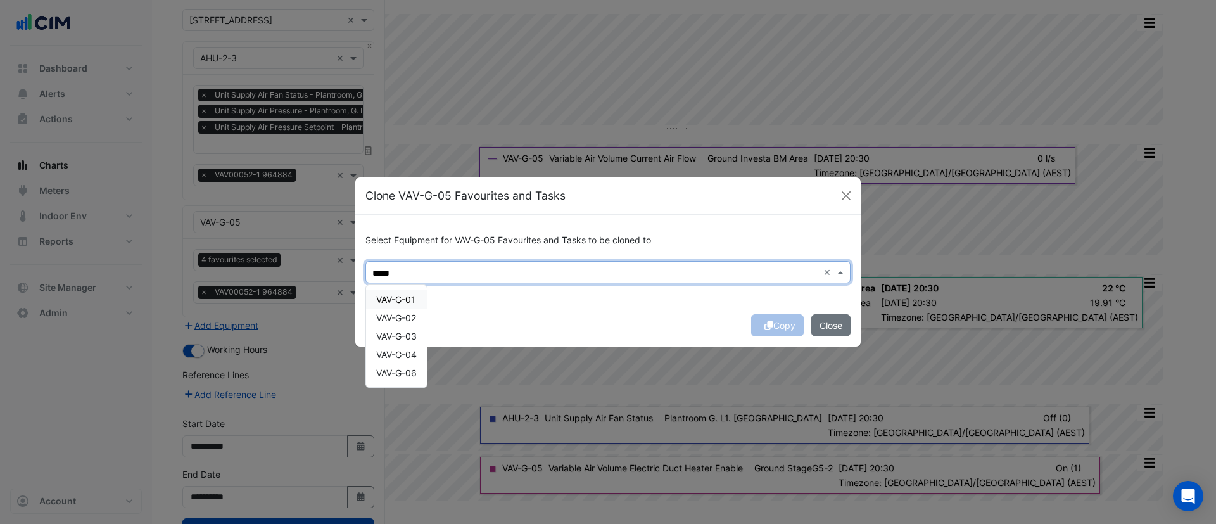
click at [403, 302] on span "VAV-G-01" at bounding box center [395, 299] width 39 height 11
click at [405, 315] on span "VAV-G-02" at bounding box center [396, 317] width 40 height 11
click at [408, 331] on span "VAV-G-03" at bounding box center [396, 336] width 41 height 11
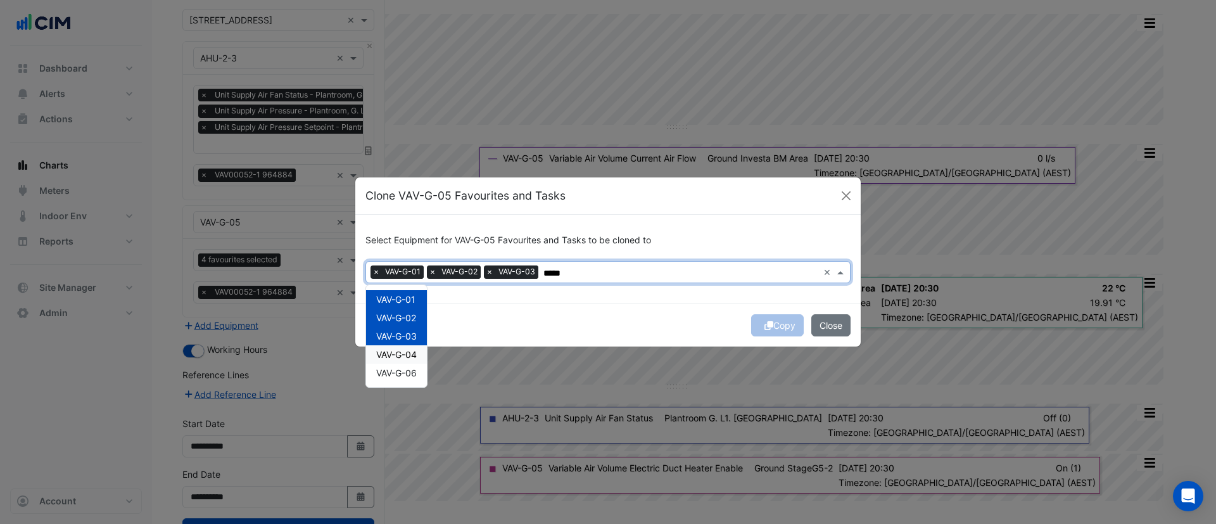
click at [410, 352] on span "VAV-G-04" at bounding box center [396, 354] width 41 height 11
click at [410, 373] on span "VAV-G-06" at bounding box center [396, 372] width 41 height 11
type input "*****"
click at [528, 322] on div "Copy Close" at bounding box center [607, 324] width 505 height 43
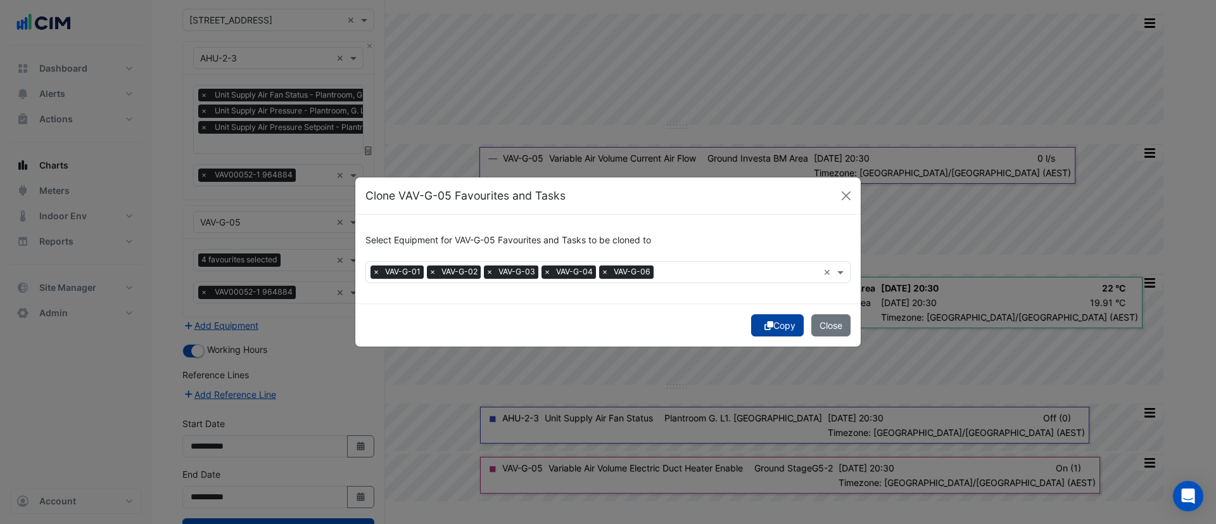
click at [784, 331] on button "Copy" at bounding box center [777, 325] width 53 height 22
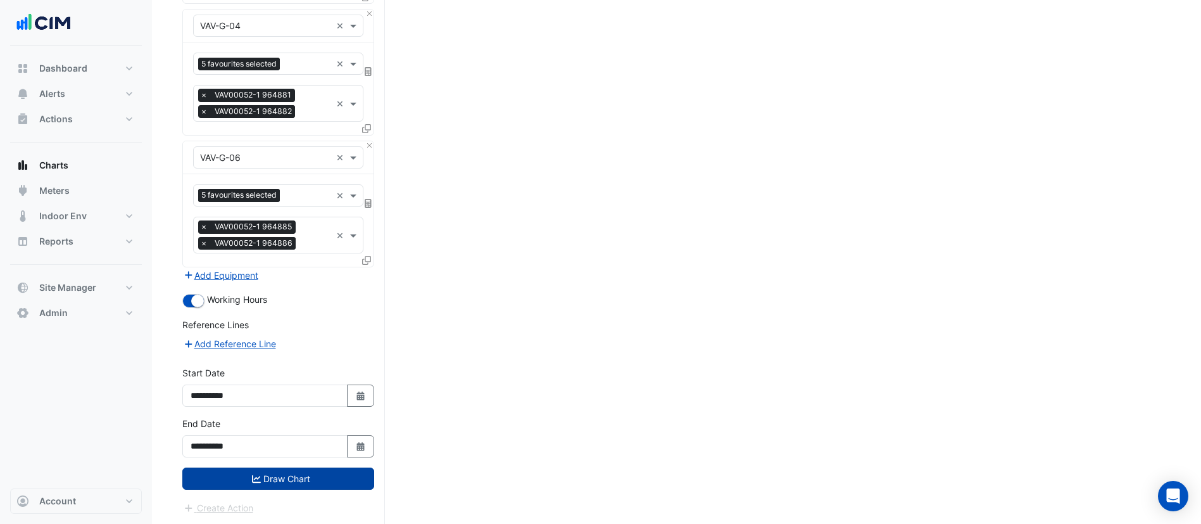
click at [315, 483] on button "Draw Chart" at bounding box center [278, 478] width 192 height 22
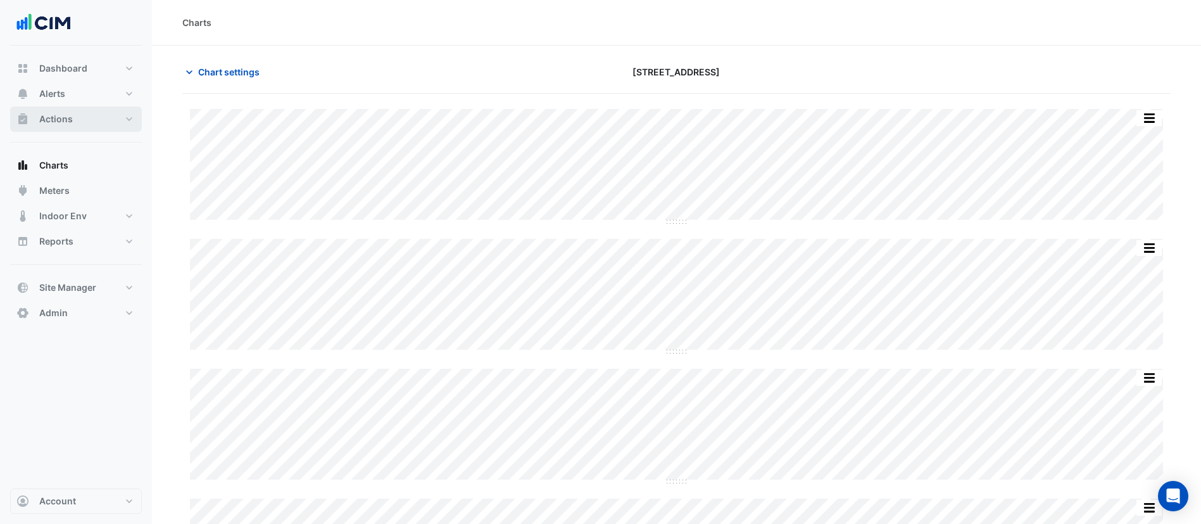
click at [99, 115] on button "Actions" at bounding box center [76, 118] width 132 height 25
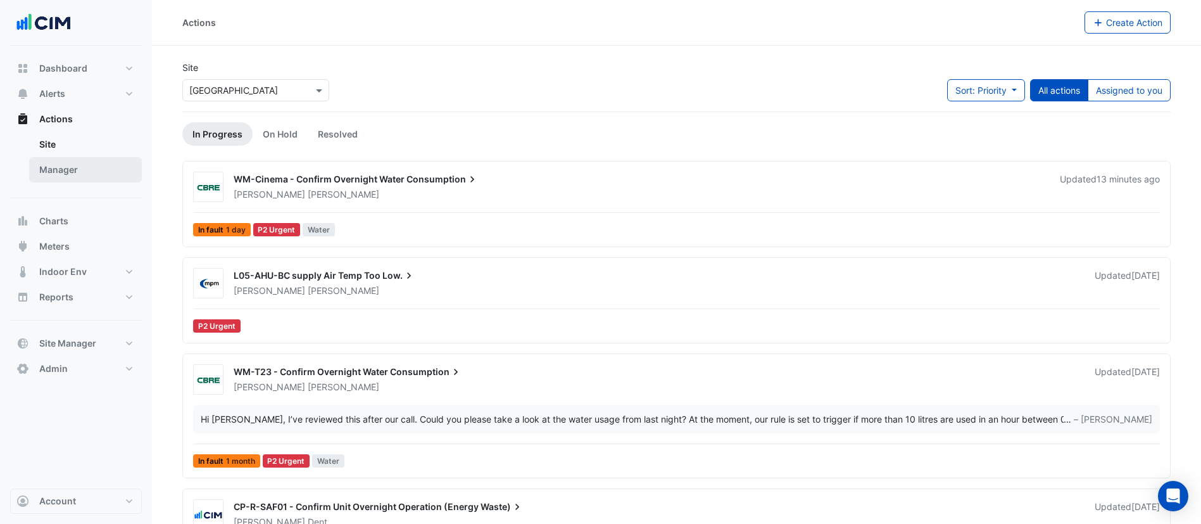
click at [84, 170] on link "Manager" at bounding box center [85, 169] width 113 height 25
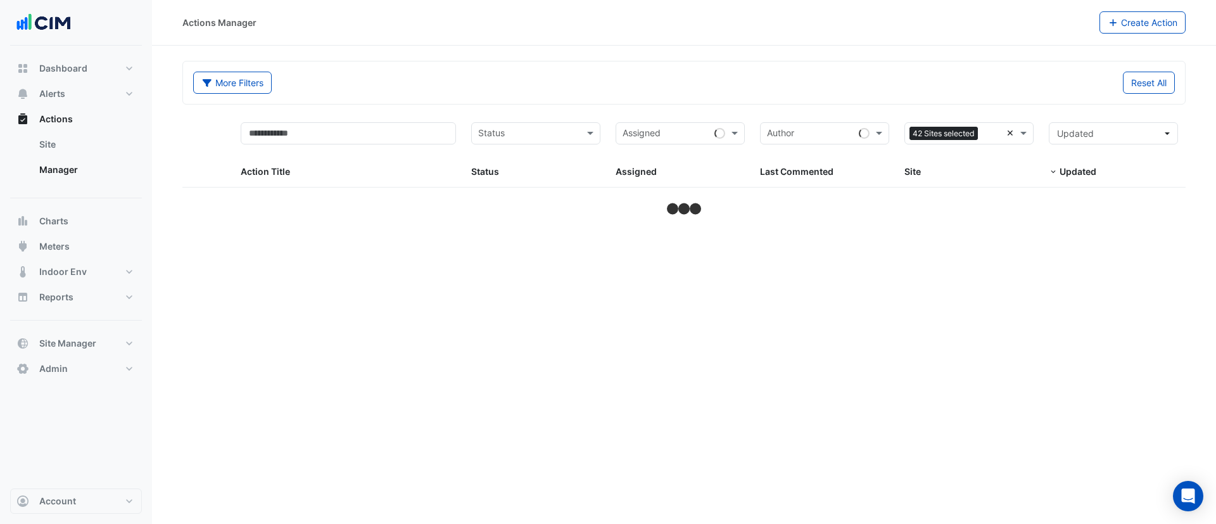
select select "***"
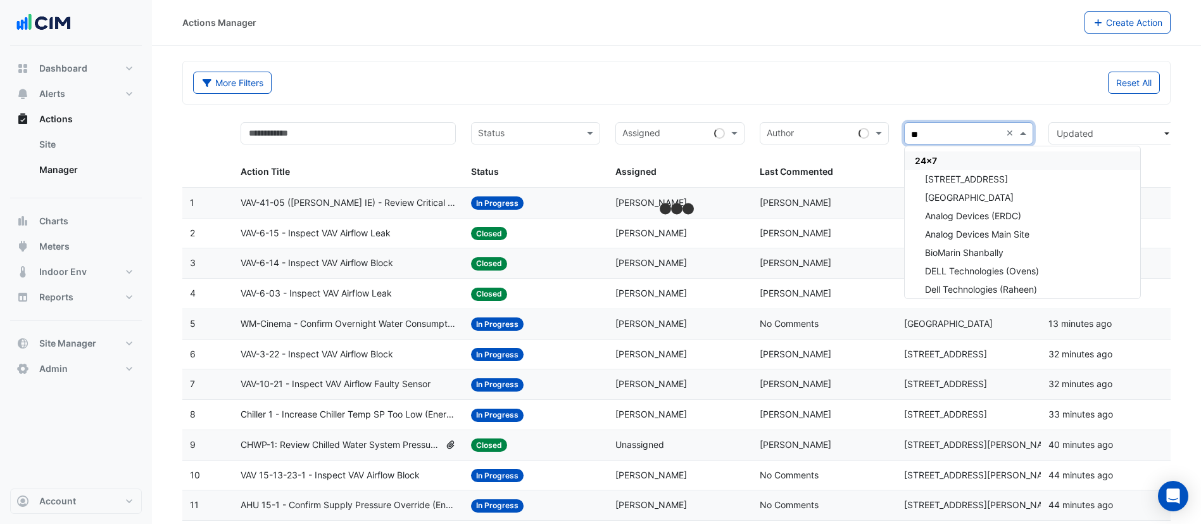
type input "***"
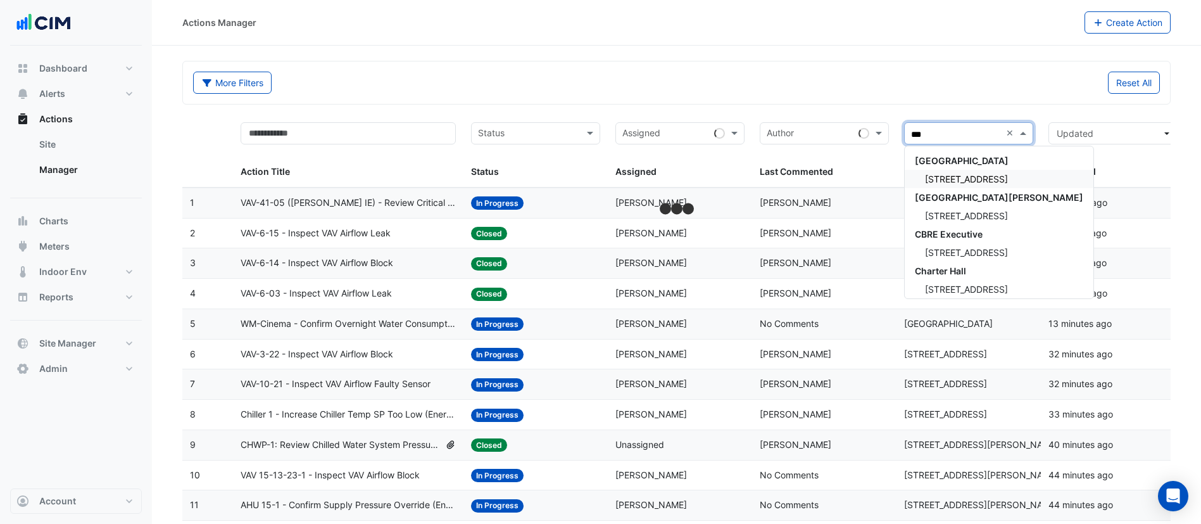
click at [965, 174] on span "242 Exhibition Street" at bounding box center [966, 179] width 83 height 11
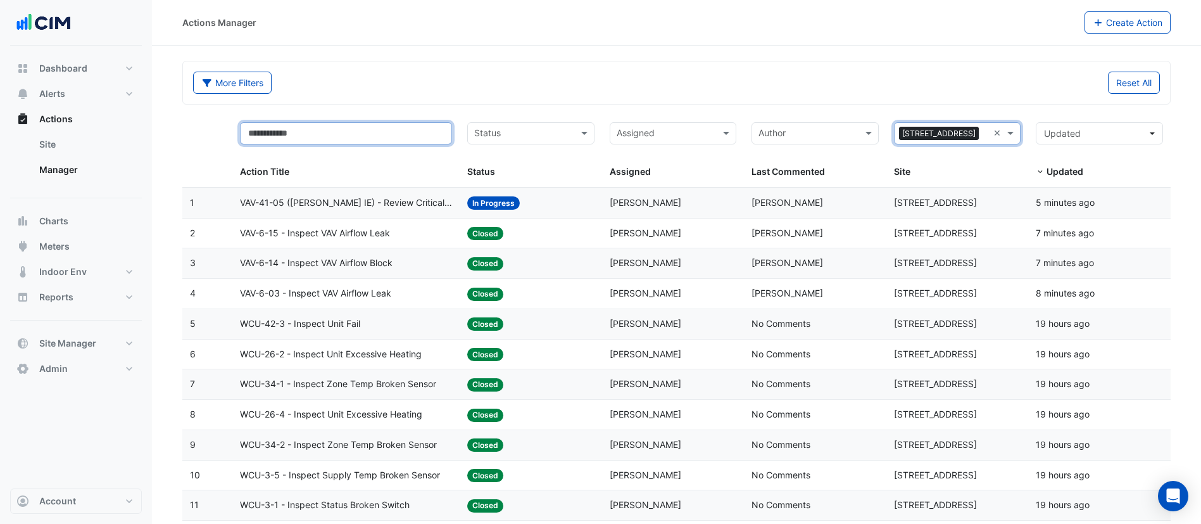
click at [401, 140] on input "text" at bounding box center [346, 133] width 212 height 22
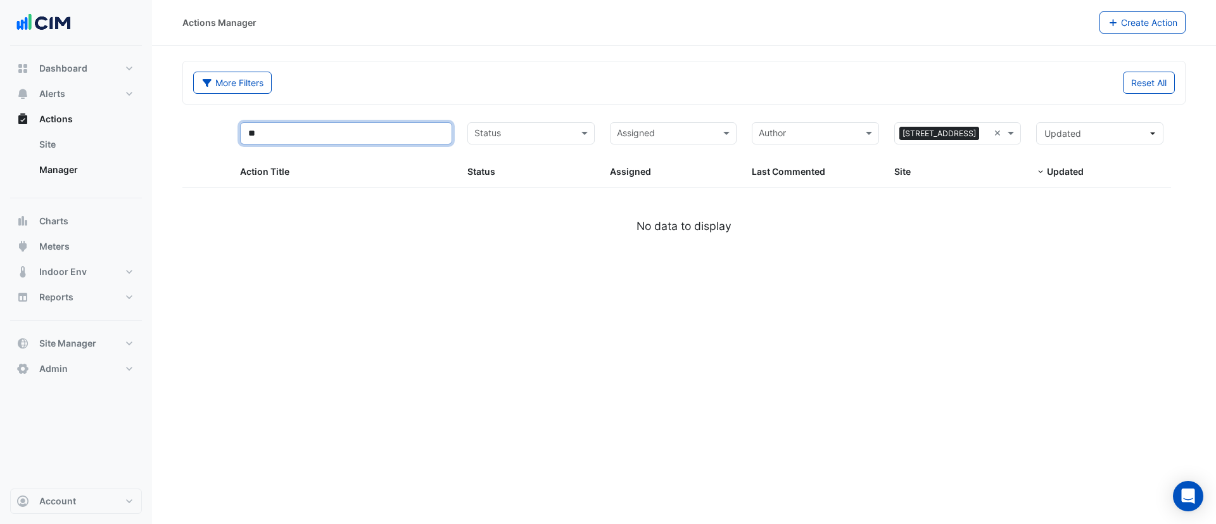
type input "*"
type input "*****"
select select "***"
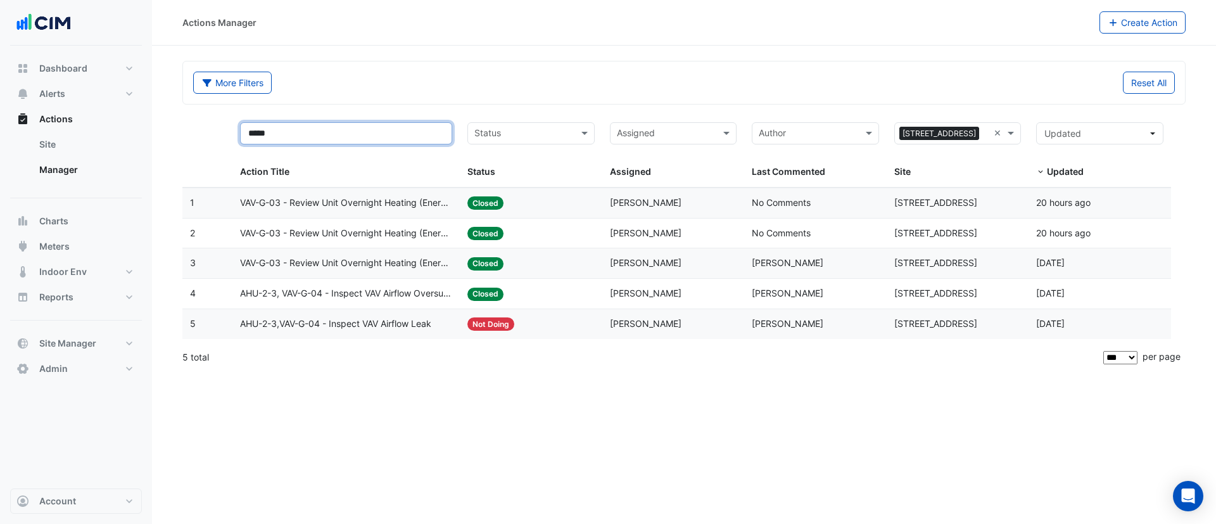
type input "*****"
click at [535, 206] on div "Status: Closed" at bounding box center [530, 203] width 127 height 15
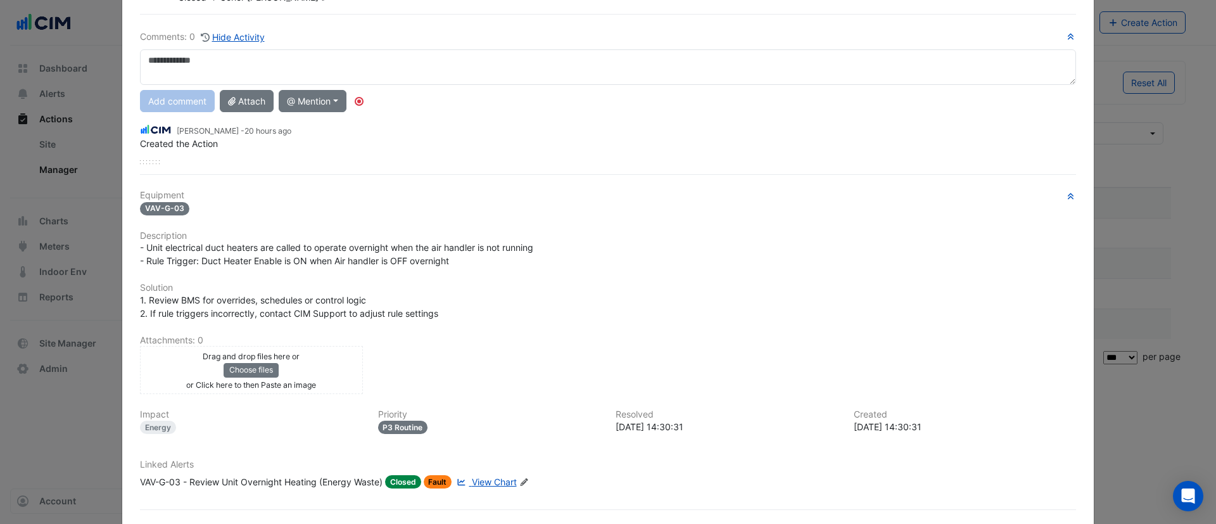
scroll to position [125, 0]
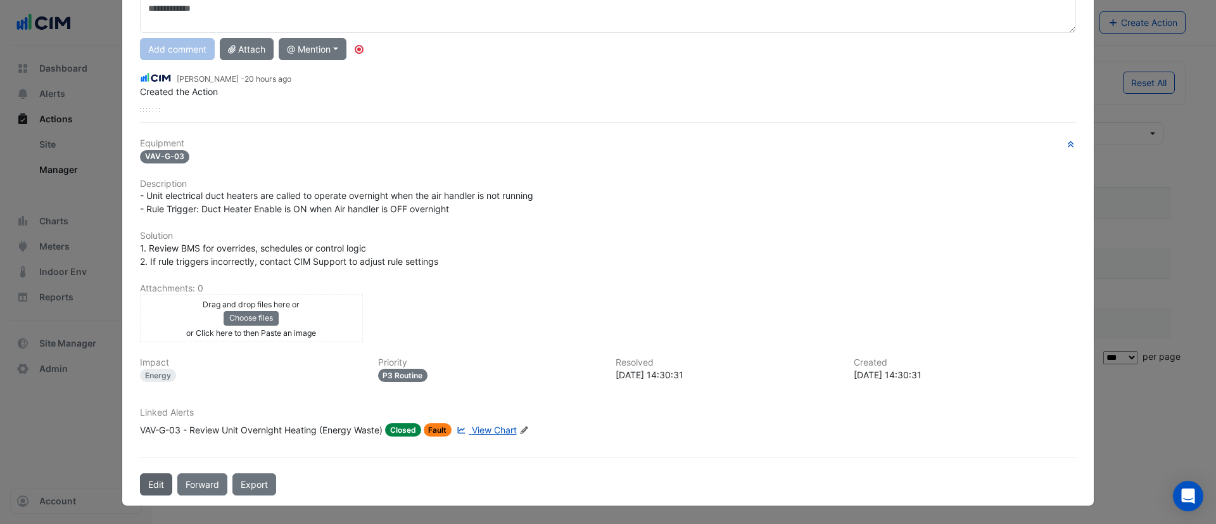
click at [144, 486] on button "Edit" at bounding box center [156, 484] width 32 height 22
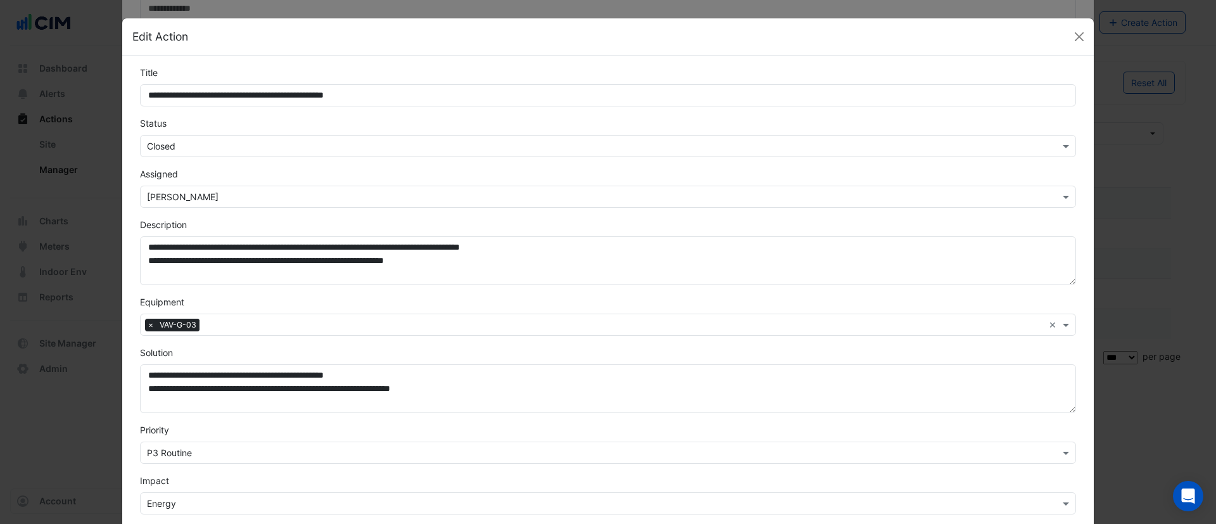
scroll to position [92, 0]
click at [231, 143] on input "text" at bounding box center [595, 146] width 897 height 13
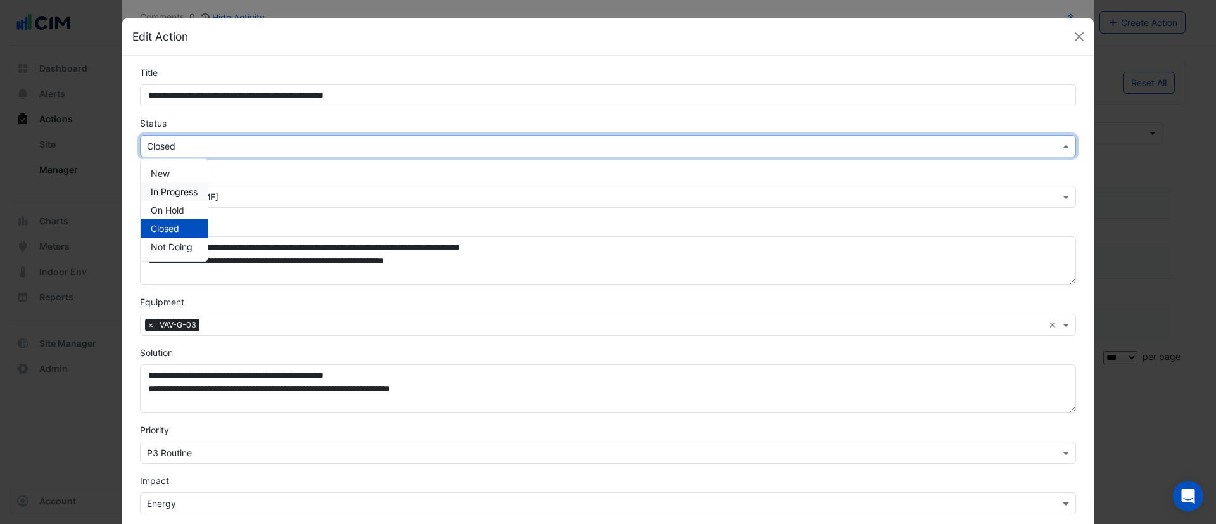
click at [190, 187] on span "In Progress" at bounding box center [174, 191] width 47 height 11
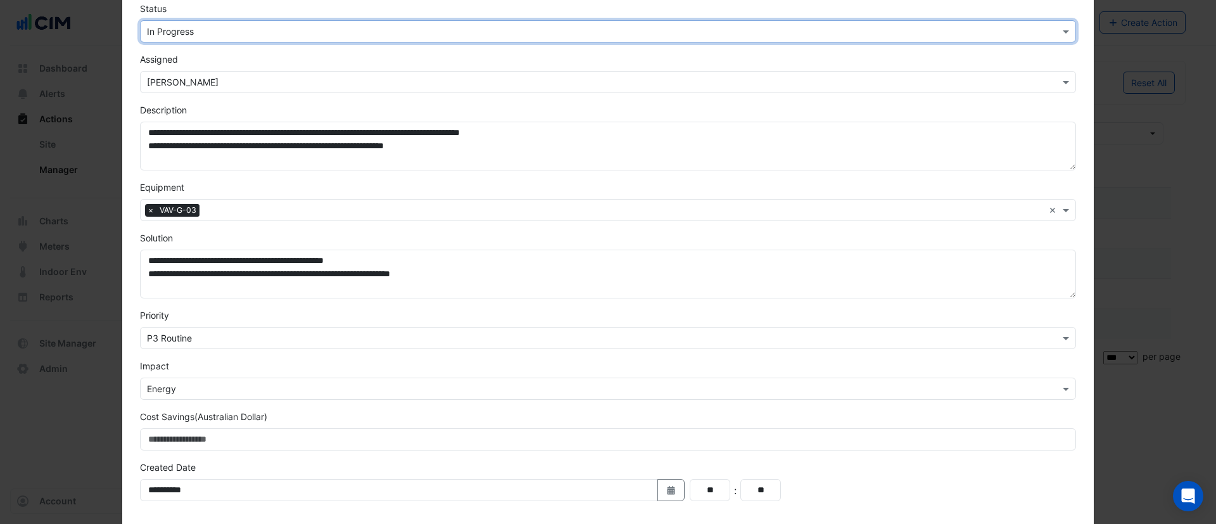
scroll to position [224, 0]
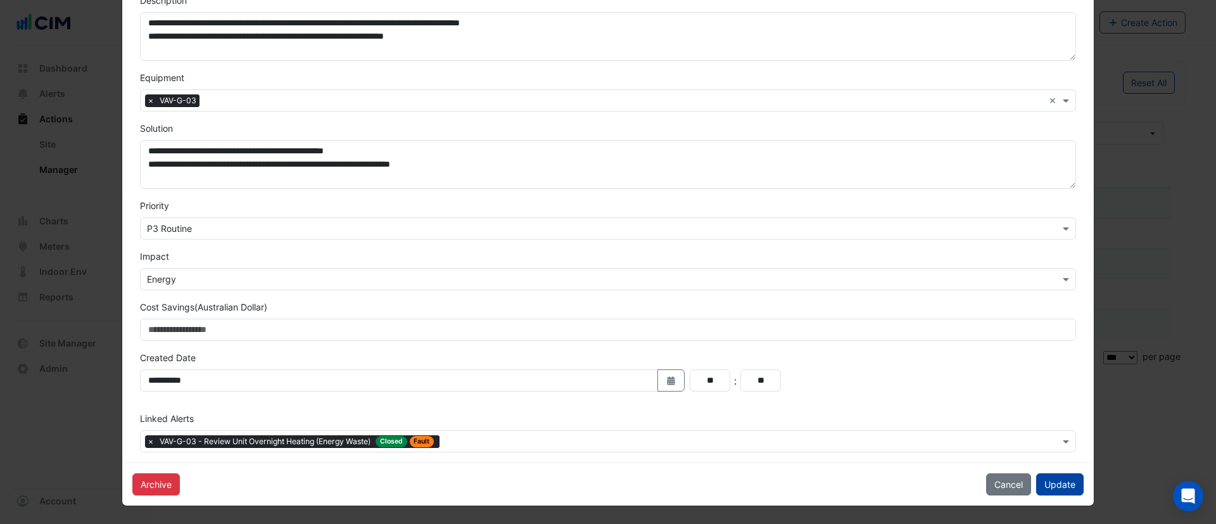
click at [1055, 481] on button "Update" at bounding box center [1059, 484] width 47 height 22
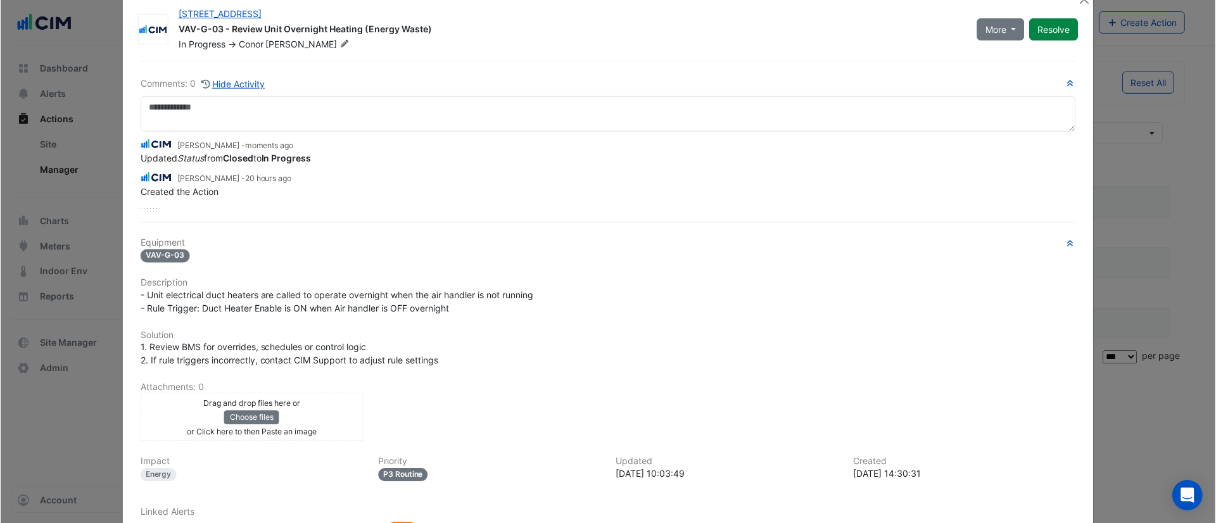
scroll to position [0, 0]
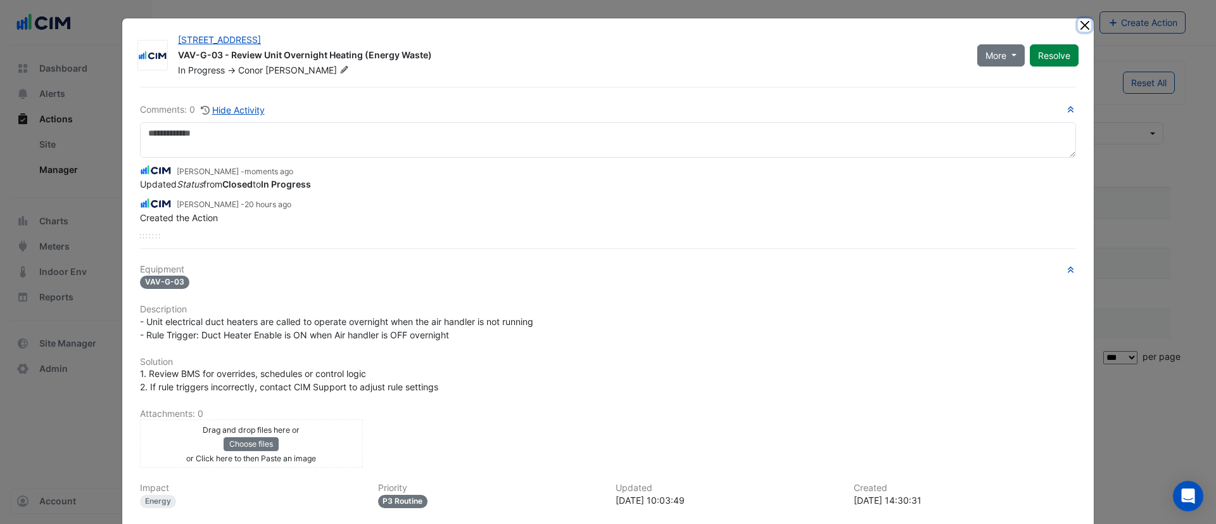
click at [1079, 25] on button "Close" at bounding box center [1084, 24] width 13 height 13
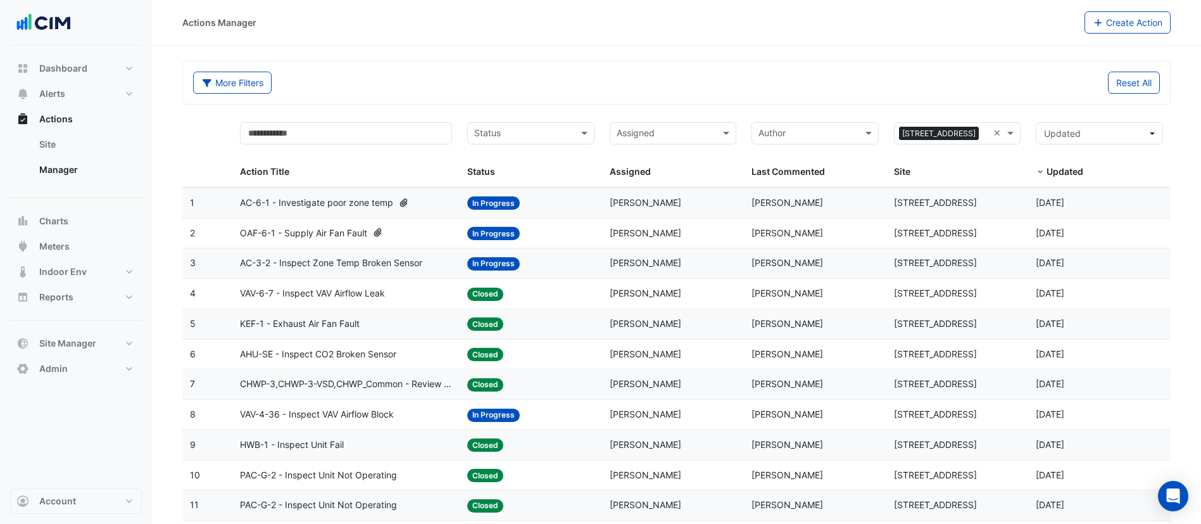
select select "***"
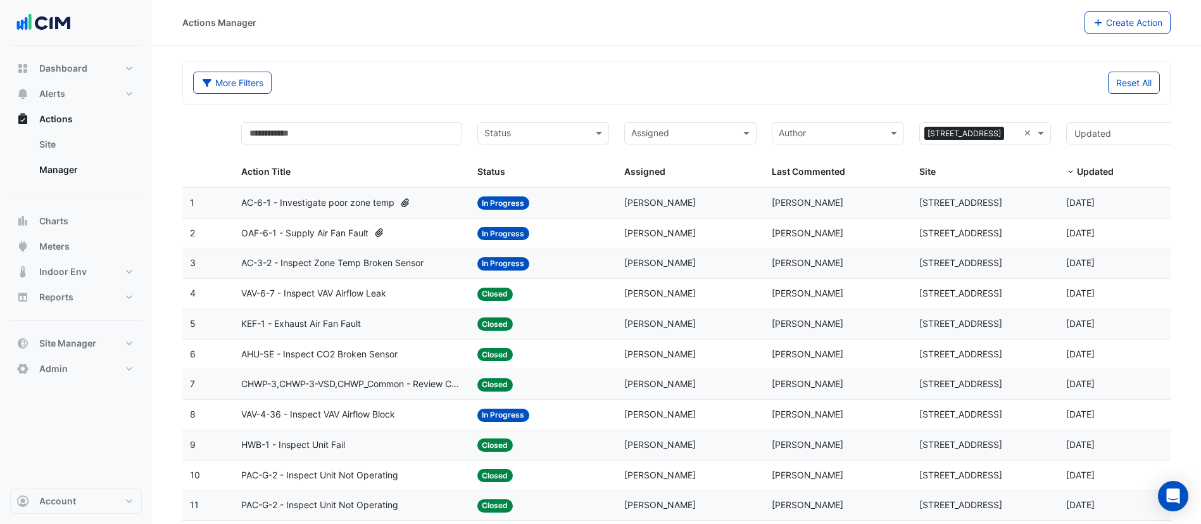
click at [335, 37] on div "Actions Manager Create Action" at bounding box center [676, 23] width 1049 height 46
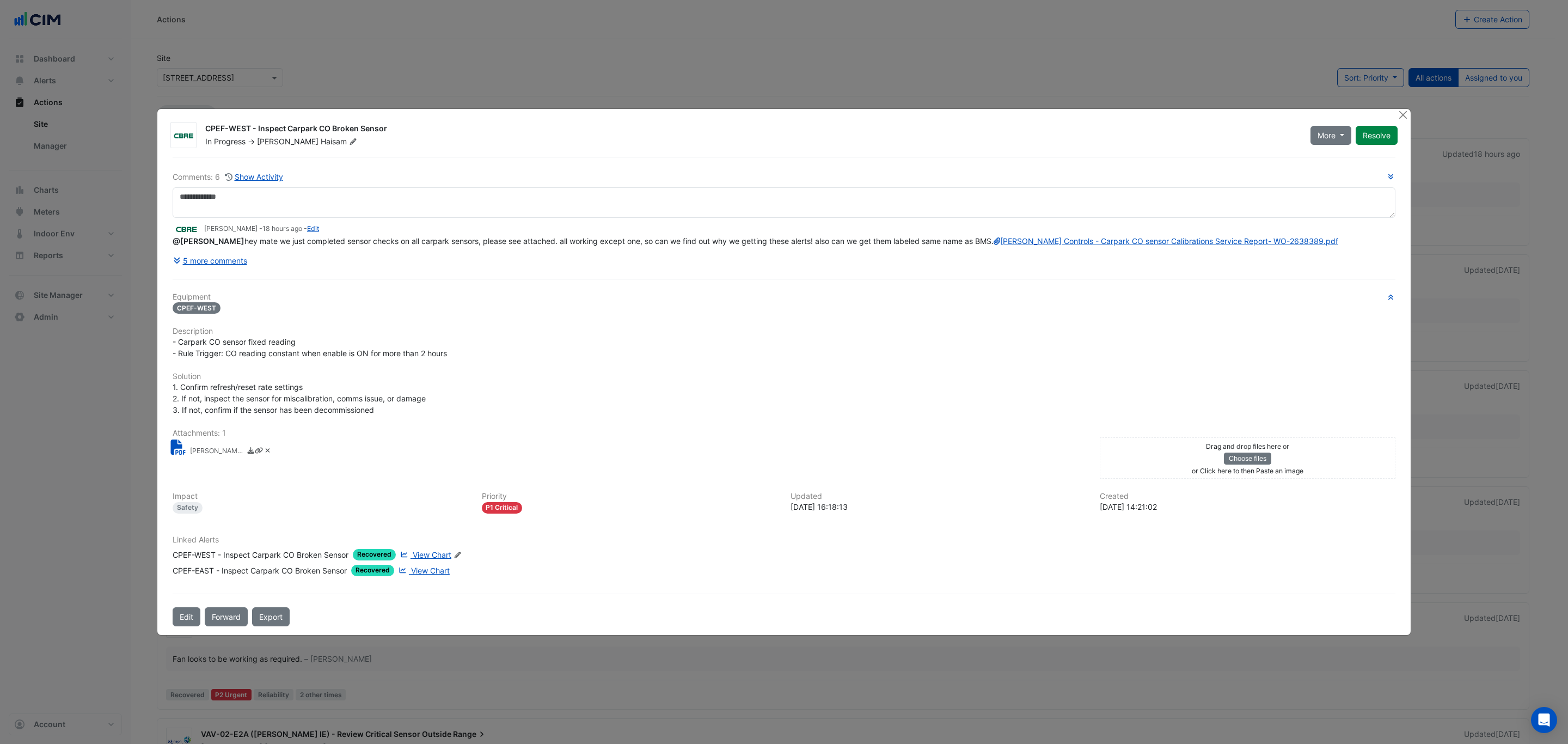
click at [426, 559] on span "View Chart" at bounding box center [432, 555] width 39 height 9
click at [994, 244] on link "[PERSON_NAME] Controls - Carpark CO sensor Calibrations Service Report- WO-2638…" at bounding box center [1166, 241] width 345 height 9
click at [193, 267] on button "5 more comments" at bounding box center [210, 261] width 75 height 19
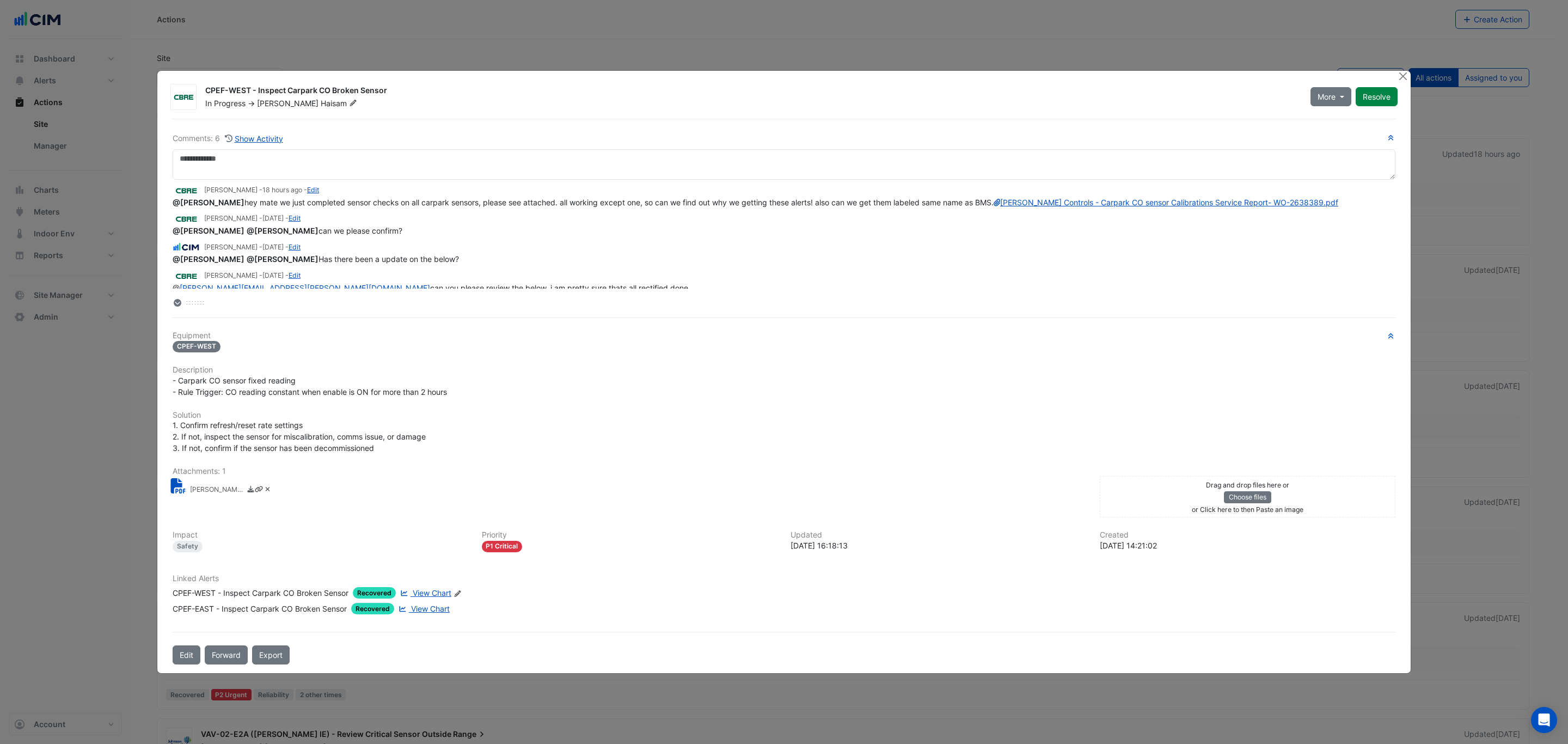
scroll to position [82, 0]
drag, startPoint x: 199, startPoint y: 302, endPoint x: 212, endPoint y: 436, distance: 134.6
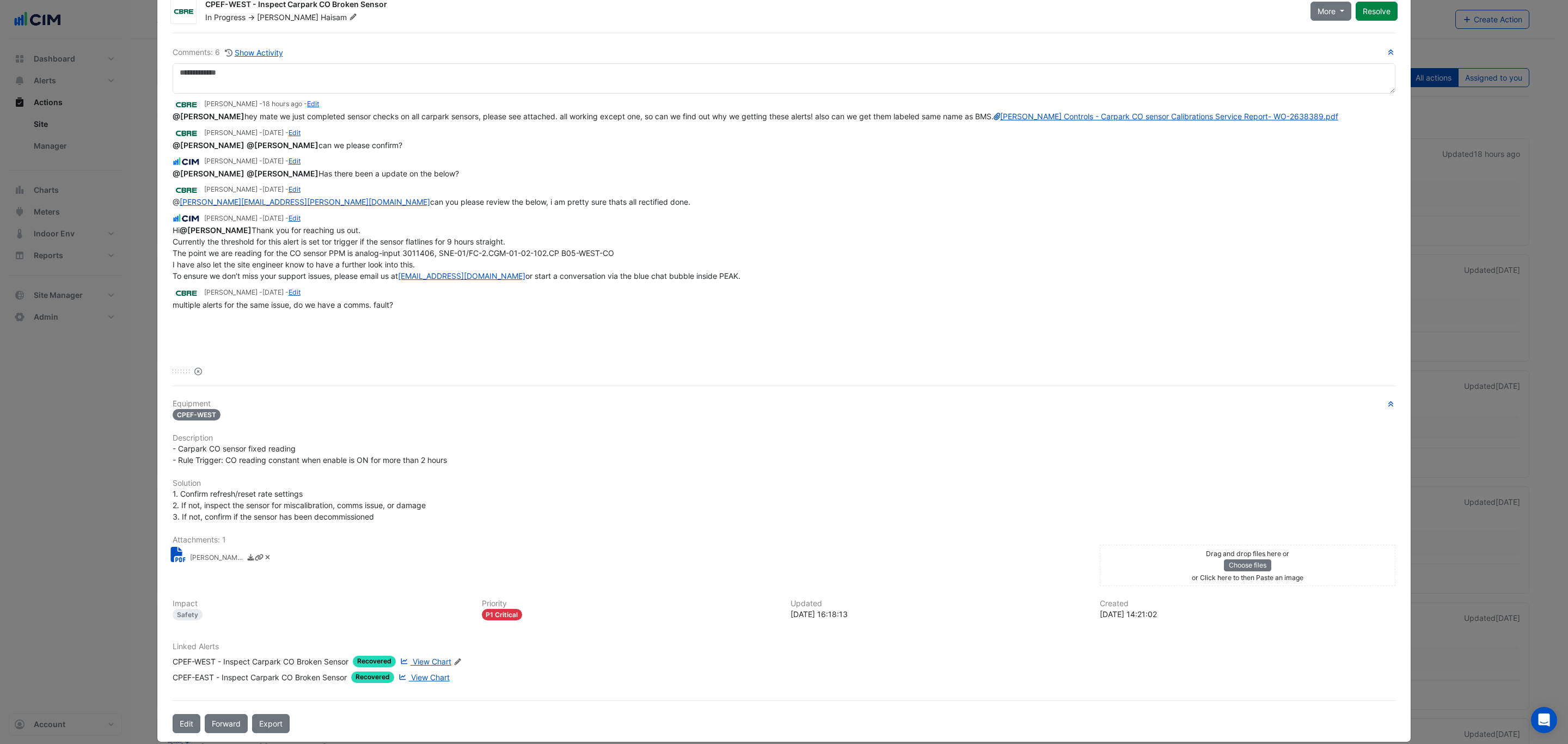
scroll to position [46, 0]
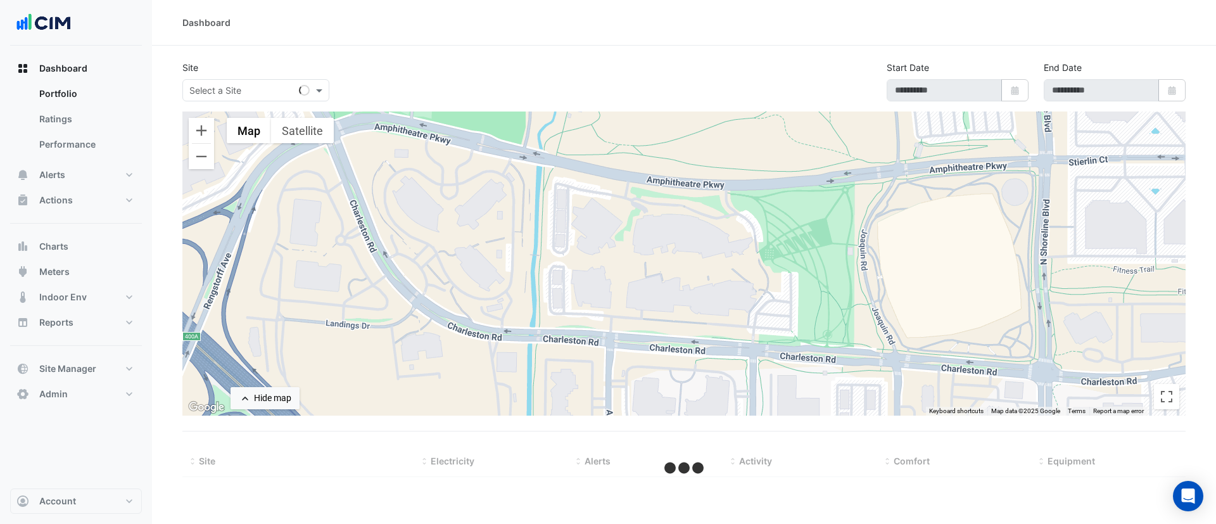
type input "**********"
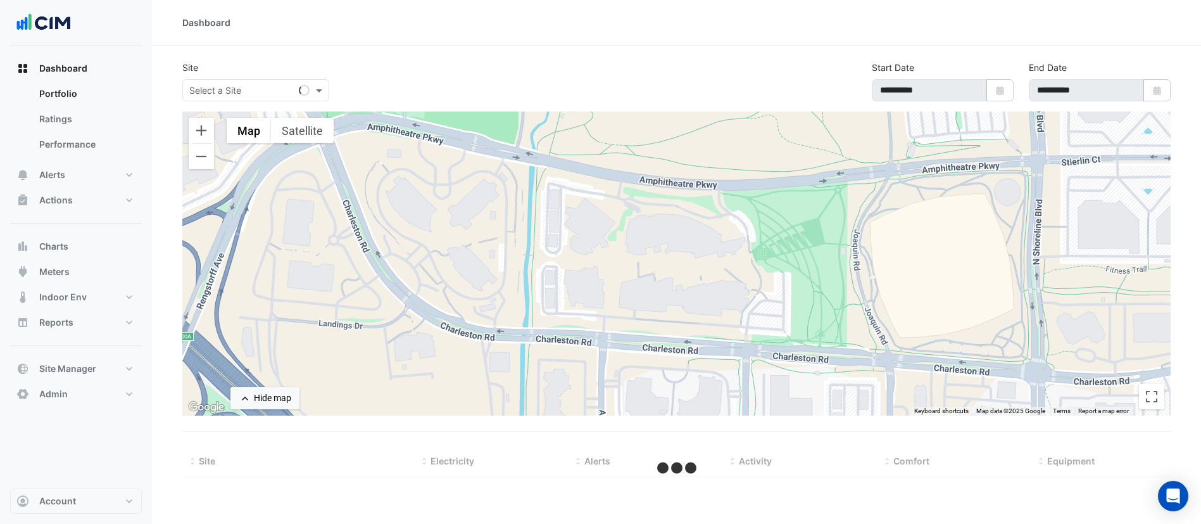
select select "***"
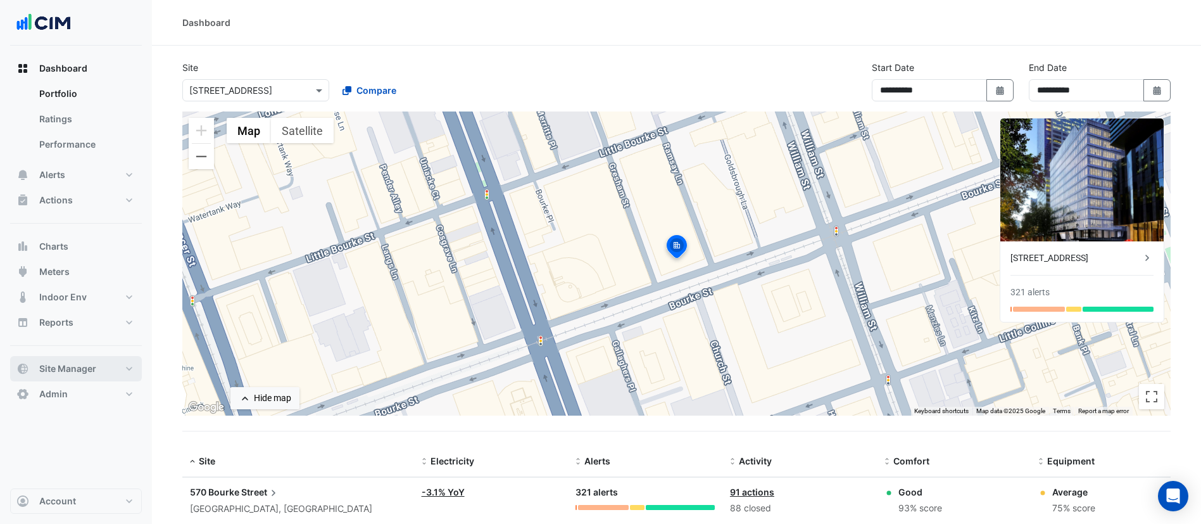
click at [91, 374] on span "Site Manager" at bounding box center [67, 368] width 57 height 13
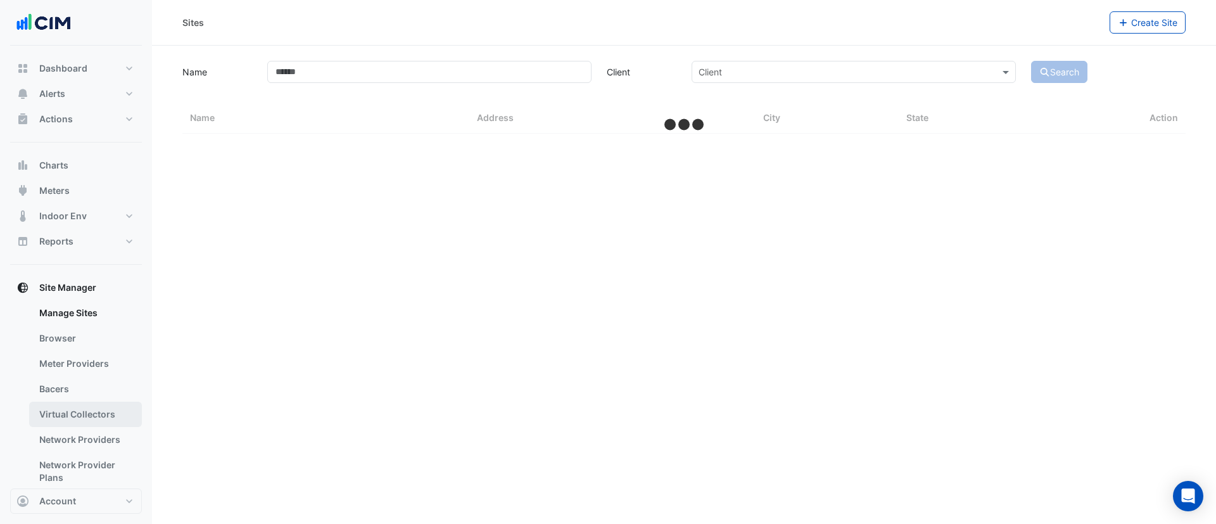
select select "***"
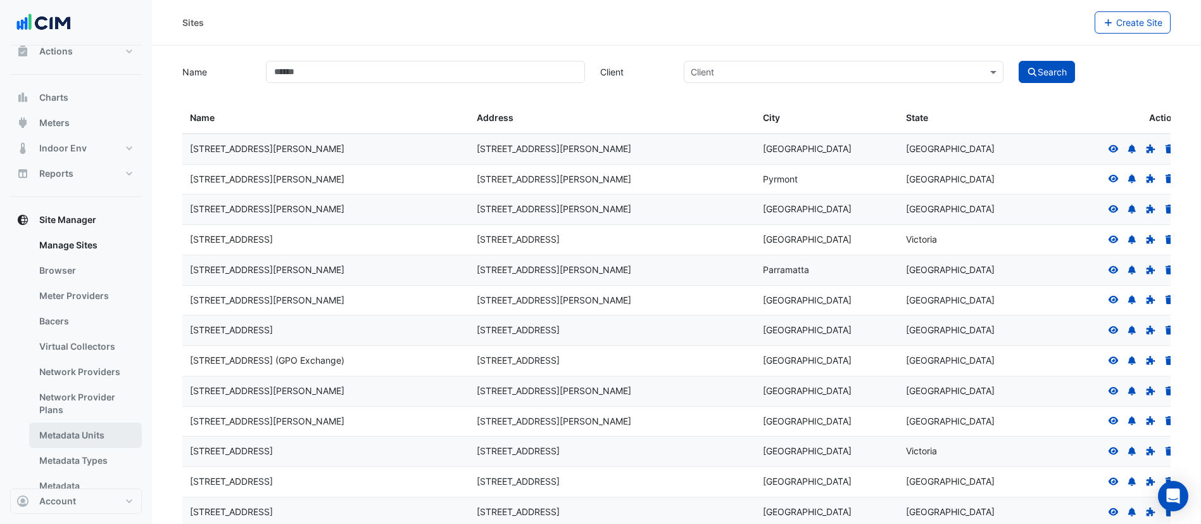
scroll to position [95, 0]
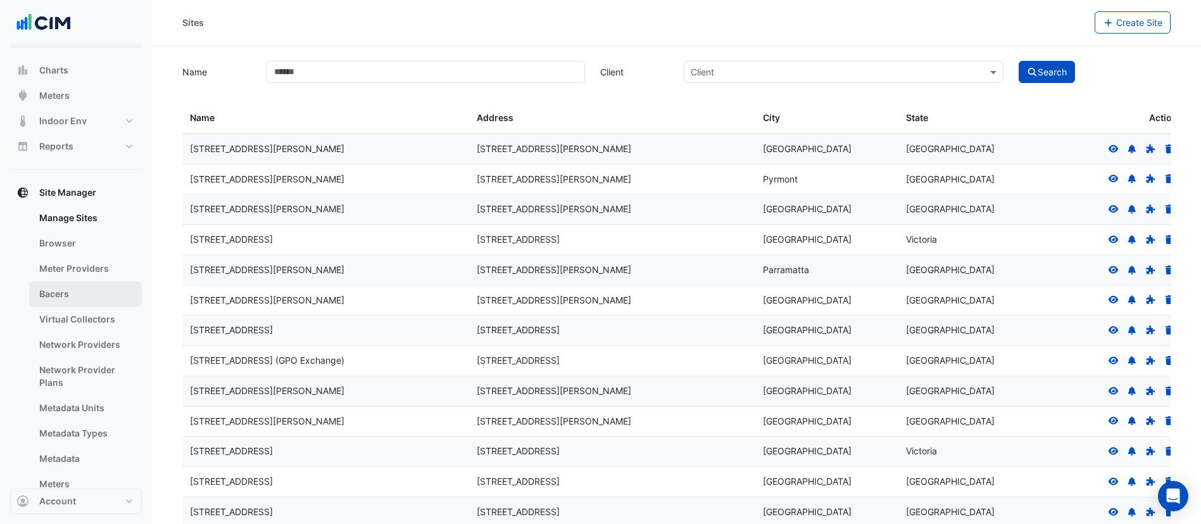
click at [66, 298] on link "Bacers" at bounding box center [85, 293] width 113 height 25
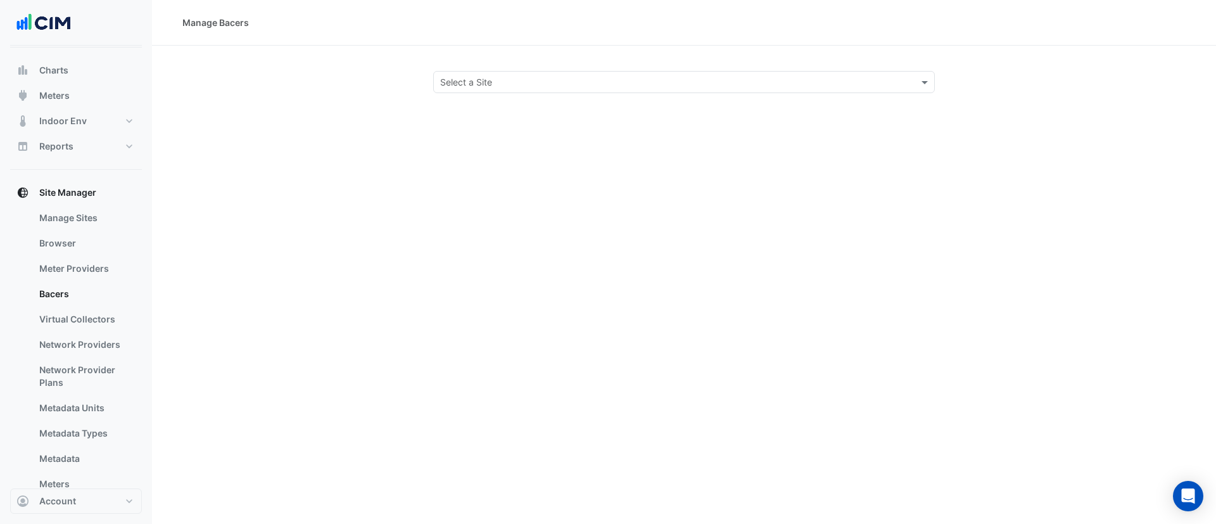
click at [605, 89] on div "Select a Site" at bounding box center [684, 82] width 502 height 22
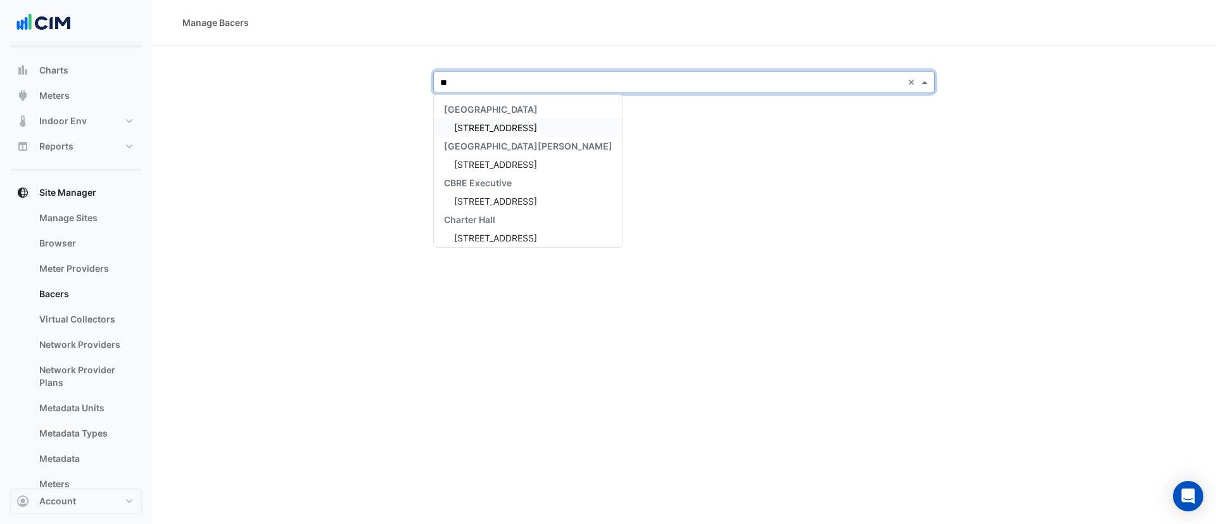
type input "***"
click at [493, 122] on span "570 Bourke Street" at bounding box center [495, 127] width 83 height 11
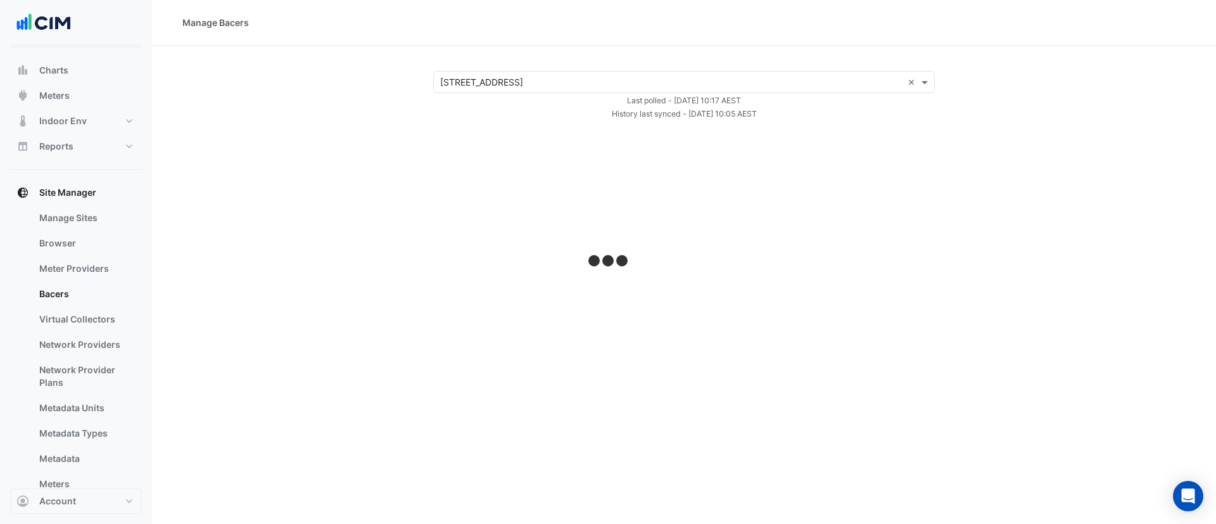
select select "***"
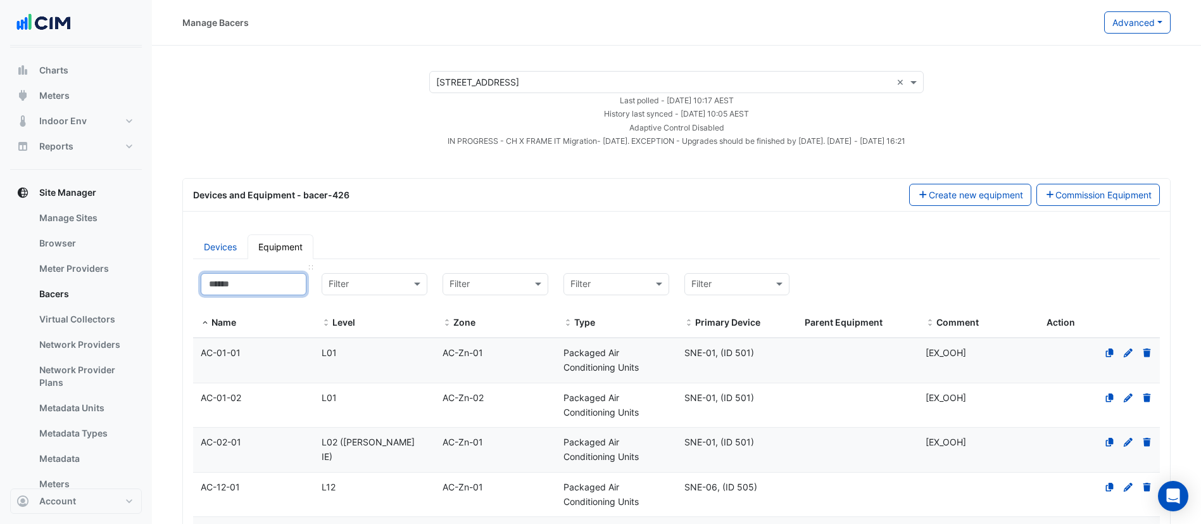
click at [244, 286] on input at bounding box center [254, 284] width 106 height 22
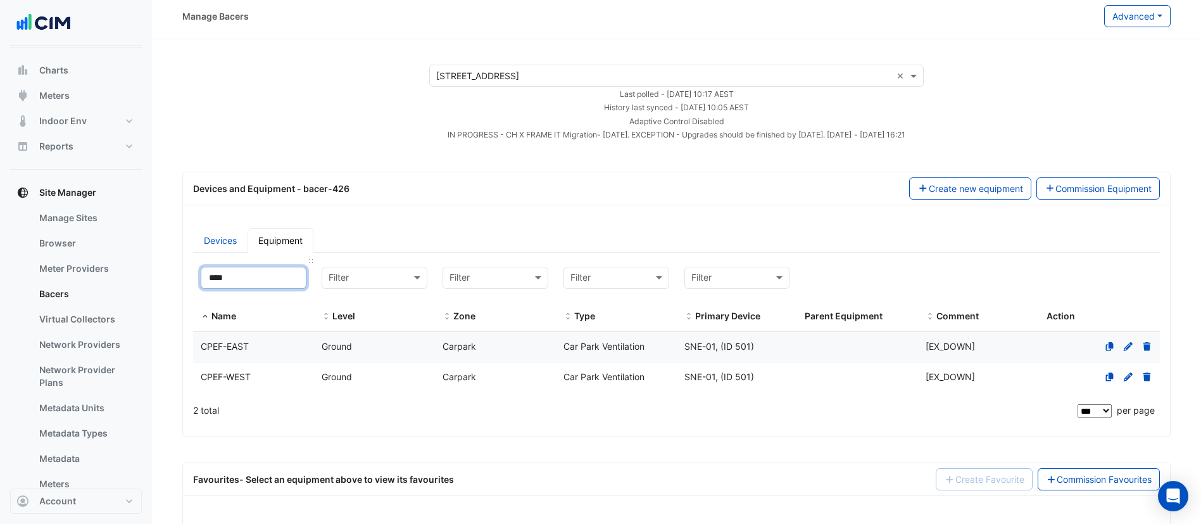
scroll to position [95, 0]
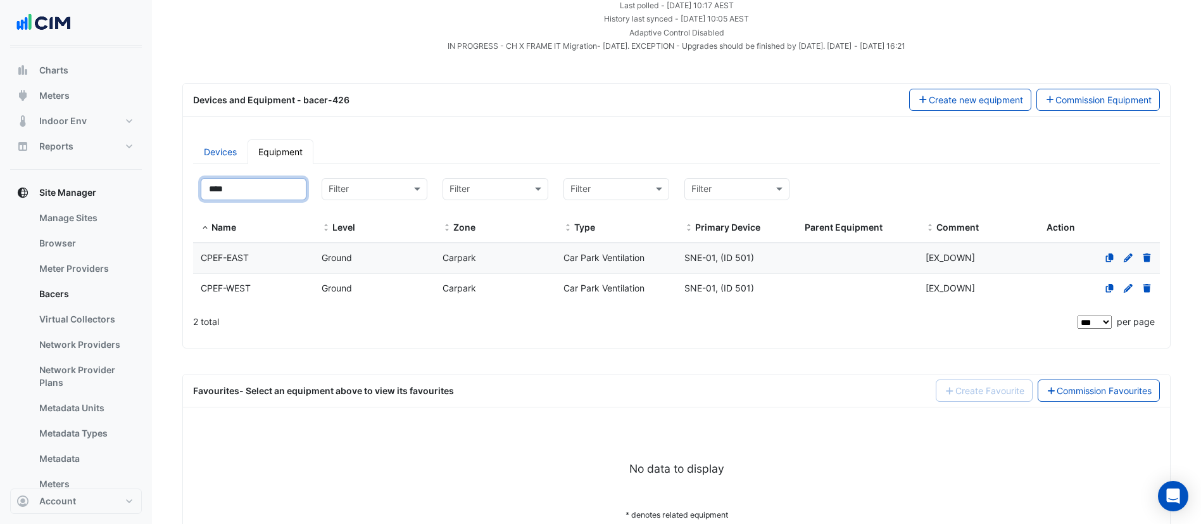
type input "****"
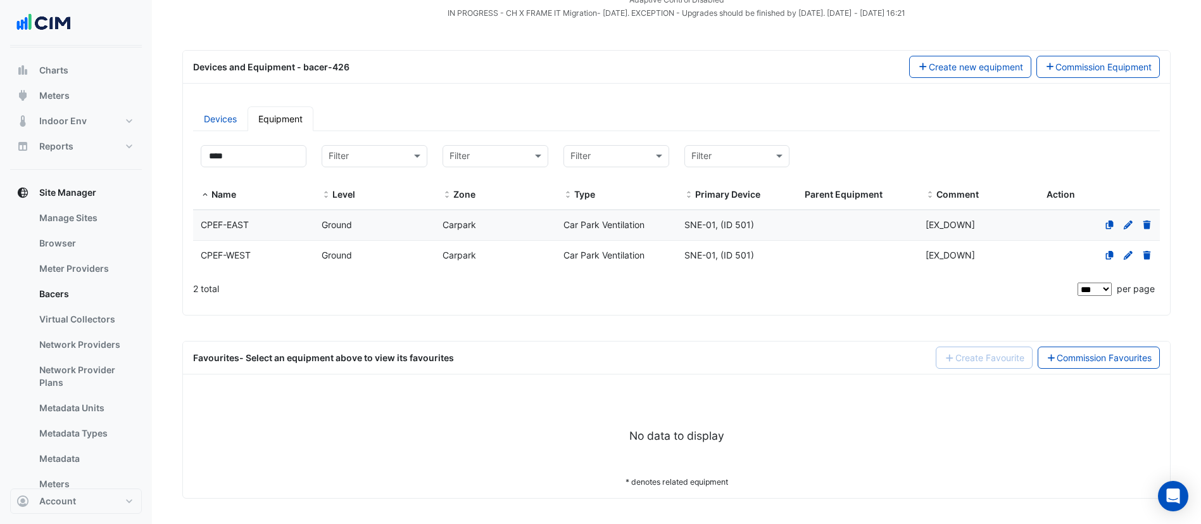
click at [362, 227] on div "Ground" at bounding box center [374, 225] width 121 height 15
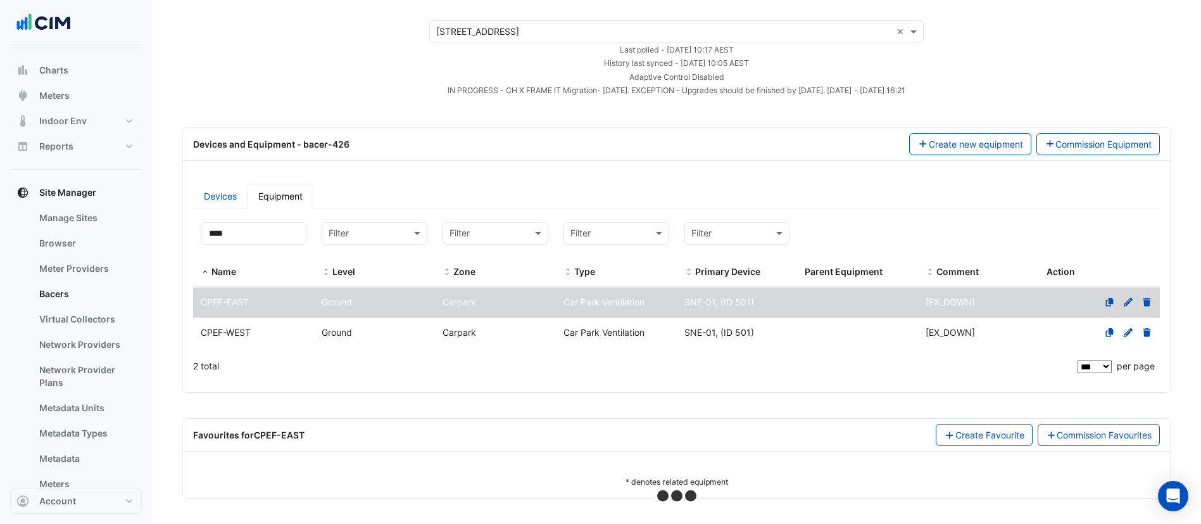
scroll to position [51, 0]
select select "***"
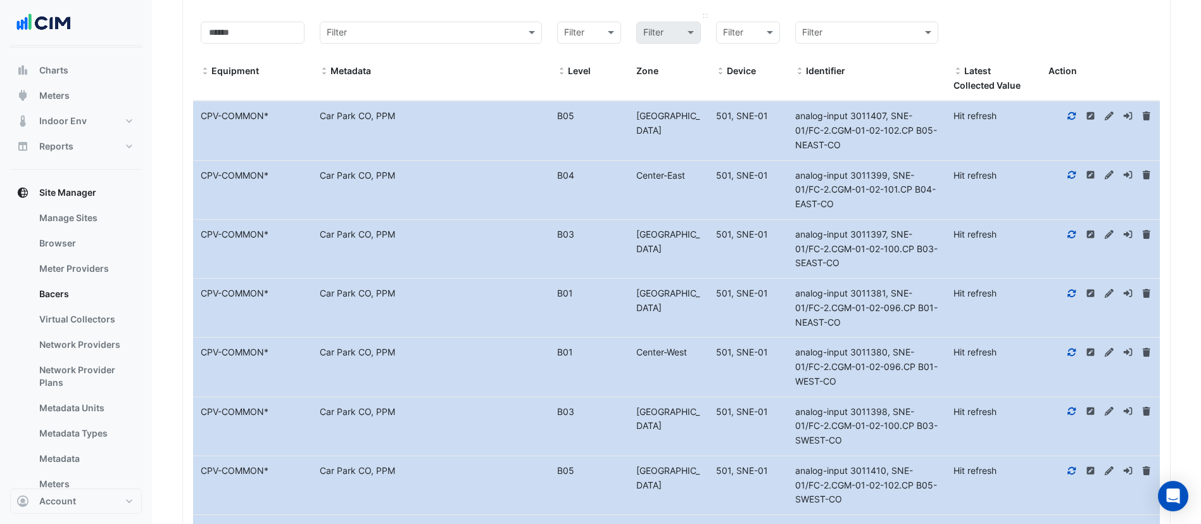
scroll to position [472, 0]
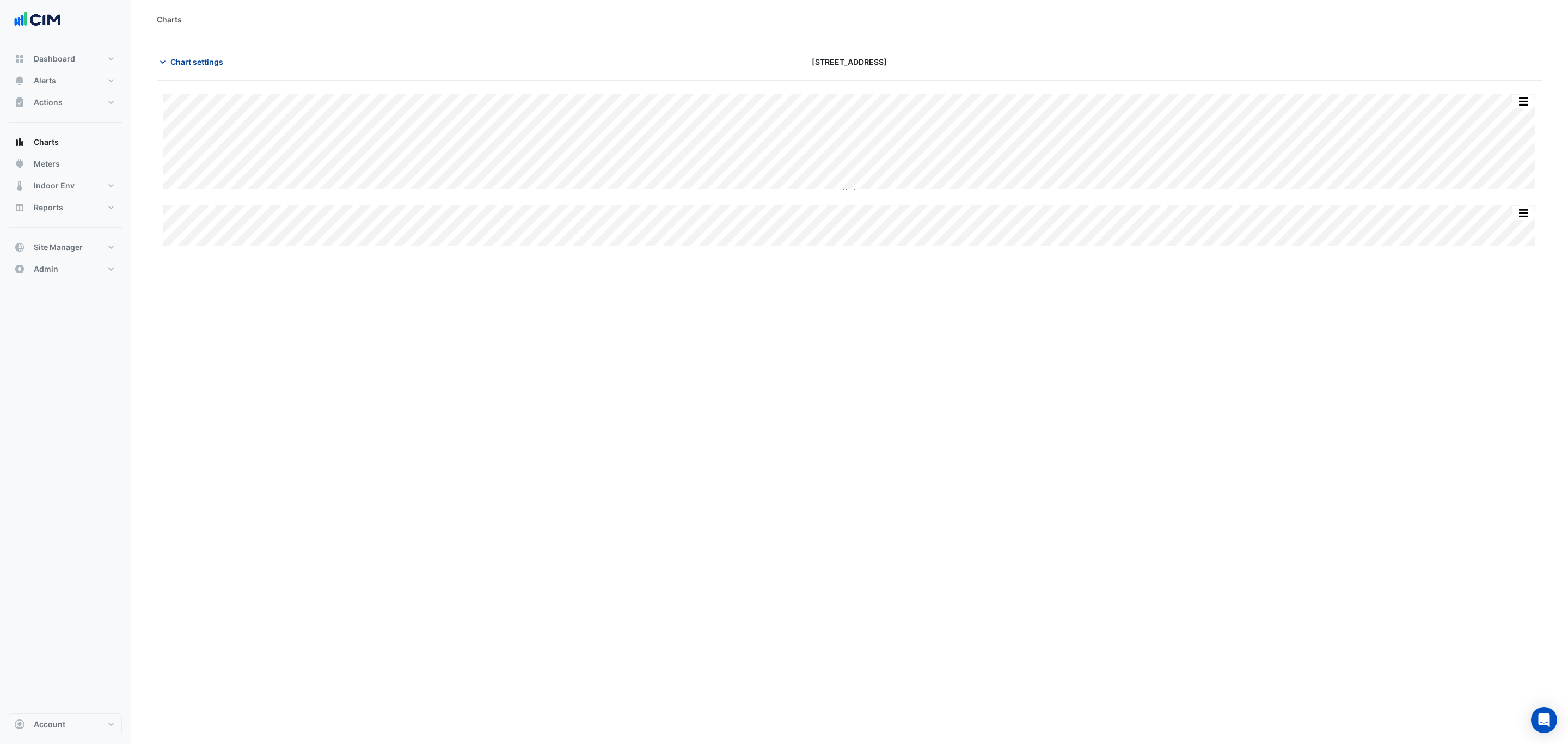
click at [185, 61] on span "Chart settings" at bounding box center [196, 61] width 52 height 11
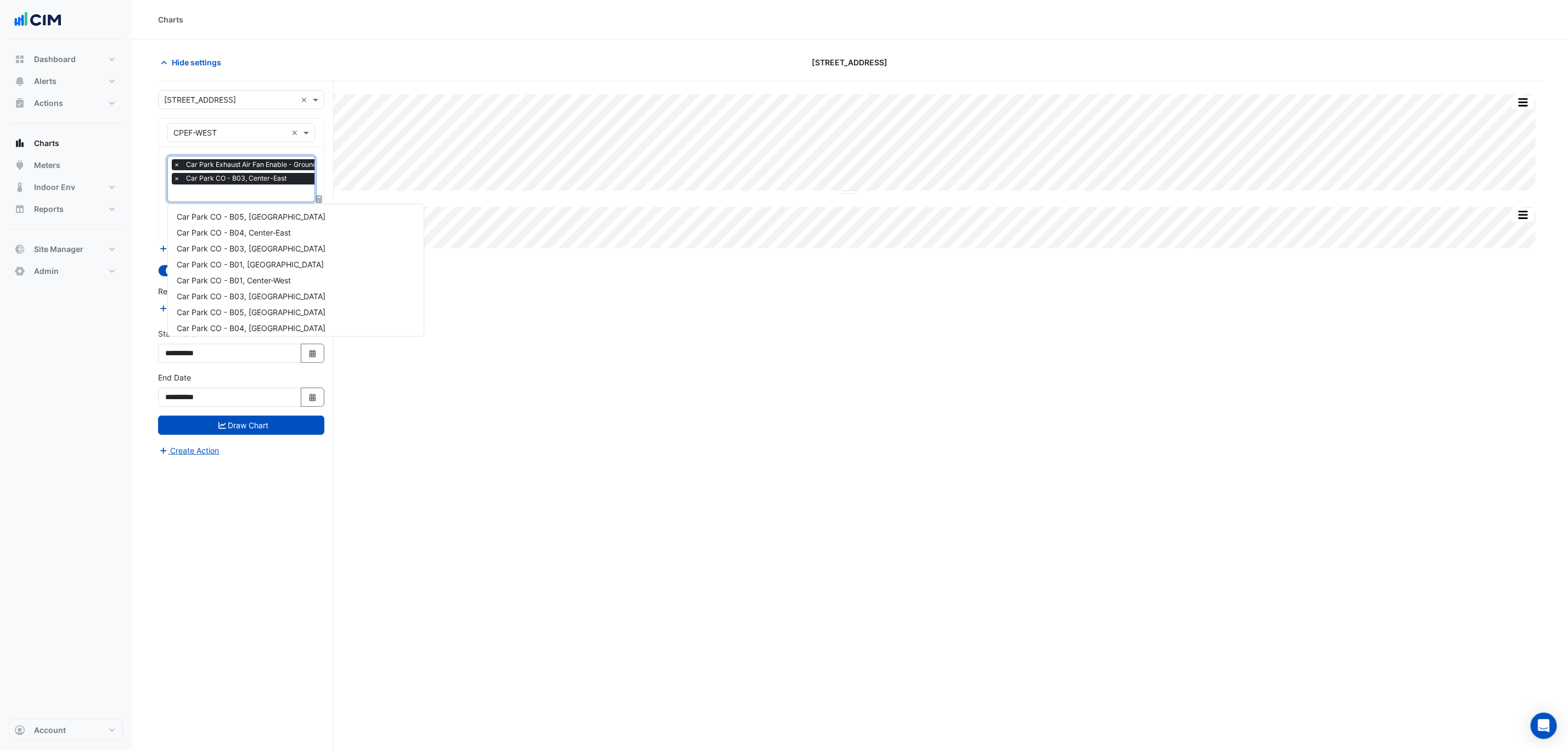
scroll to position [0, 5]
click at [219, 196] on input "text" at bounding box center [257, 193] width 179 height 11
click at [234, 228] on span "Car Park CO - B05, [GEOGRAPHIC_DATA]" at bounding box center [251, 229] width 149 height 10
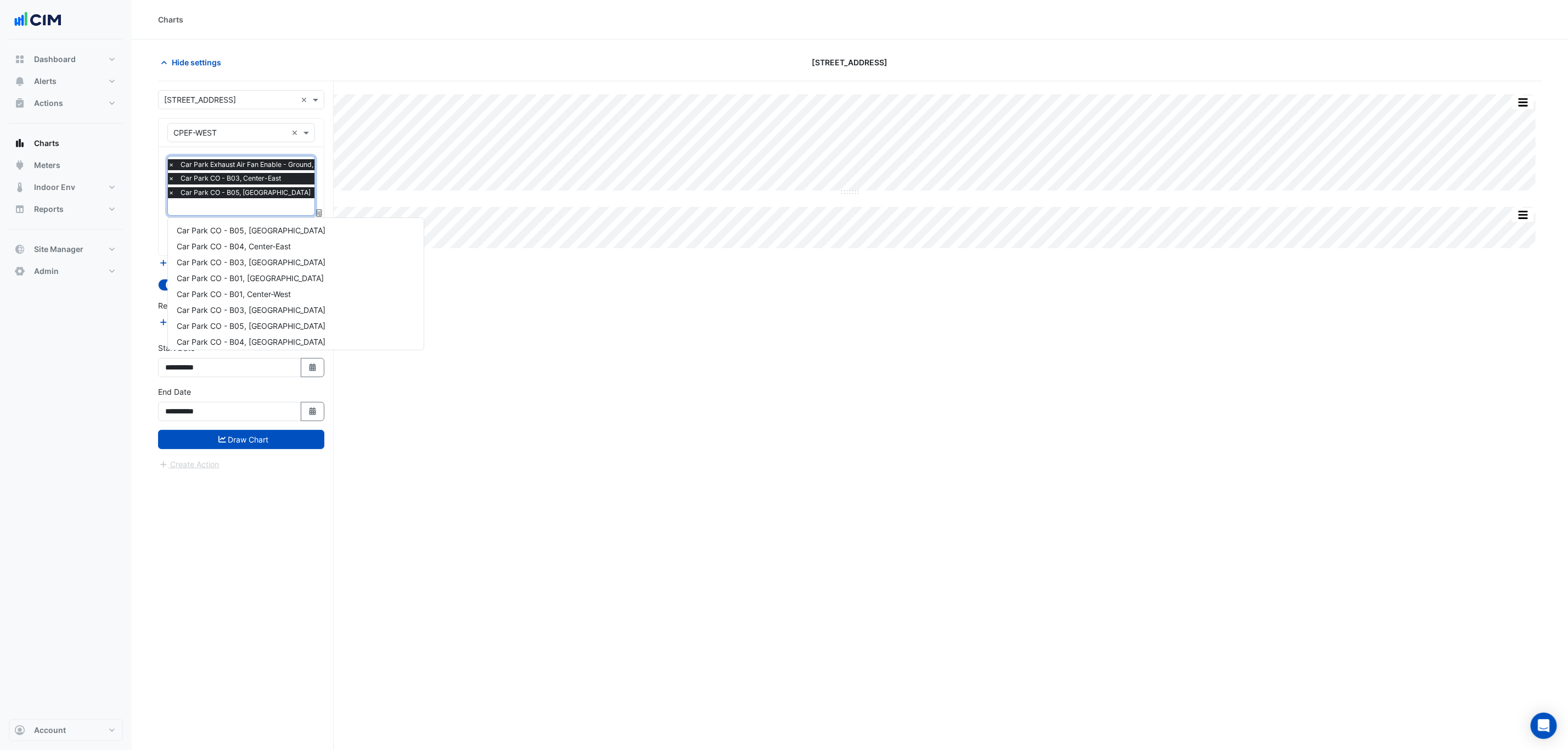
click at [224, 212] on input "text" at bounding box center [257, 207] width 179 height 11
click at [226, 238] on span "Car Park CO - B02, South-West" at bounding box center [250, 242] width 148 height 10
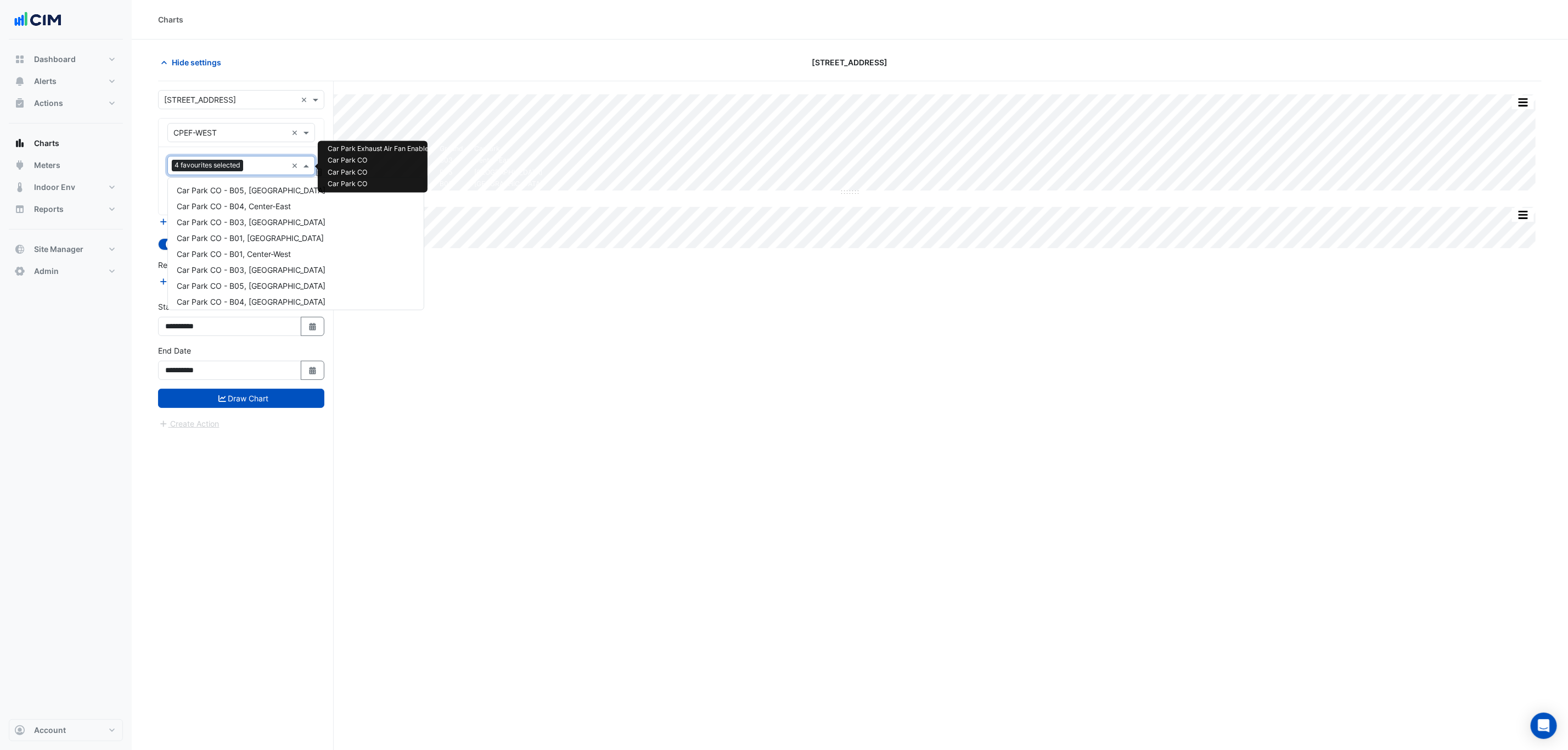
click at [245, 166] on div "4 favourites selected" at bounding box center [208, 166] width 74 height 14
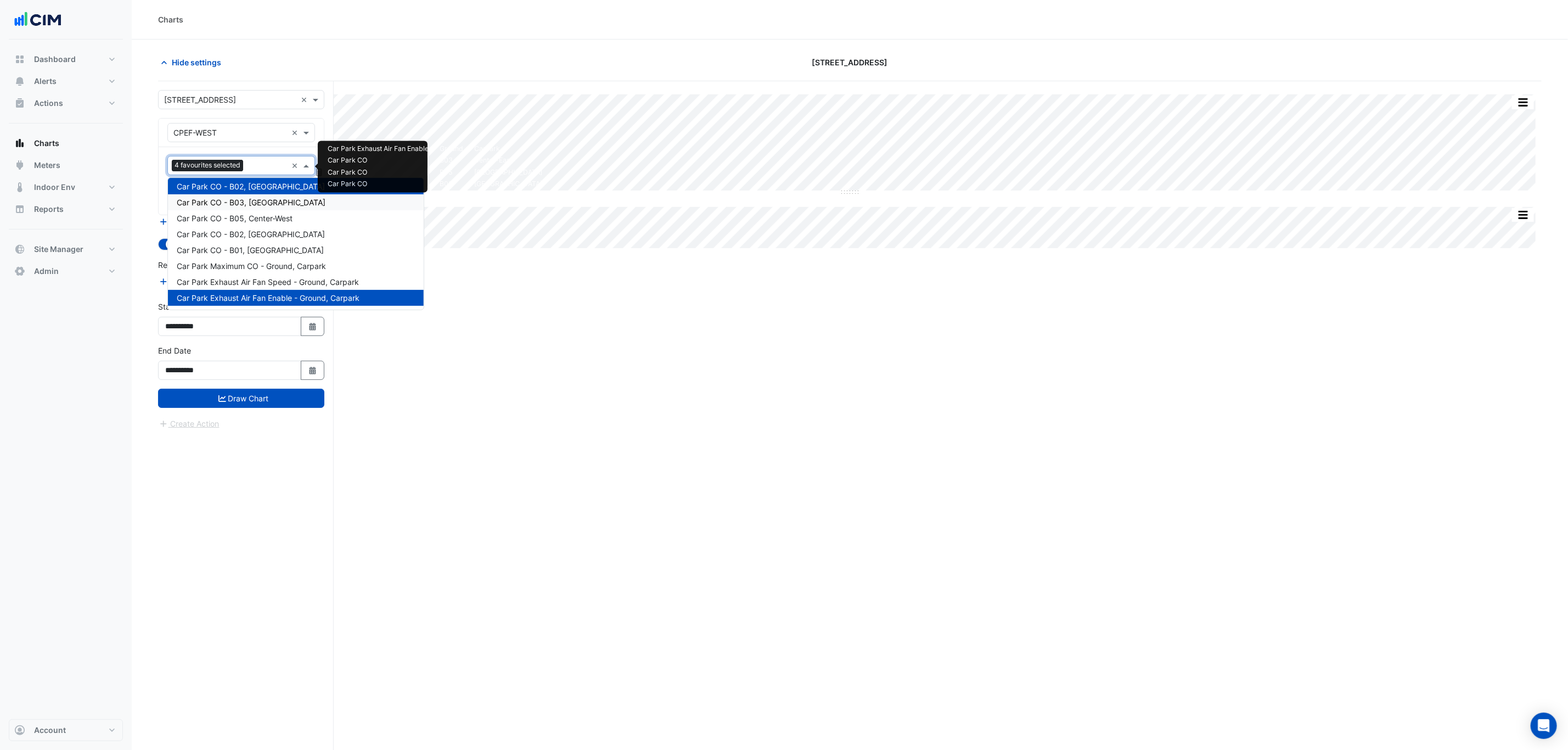
click at [250, 199] on span "Car Park CO - B03, North-East" at bounding box center [251, 202] width 149 height 10
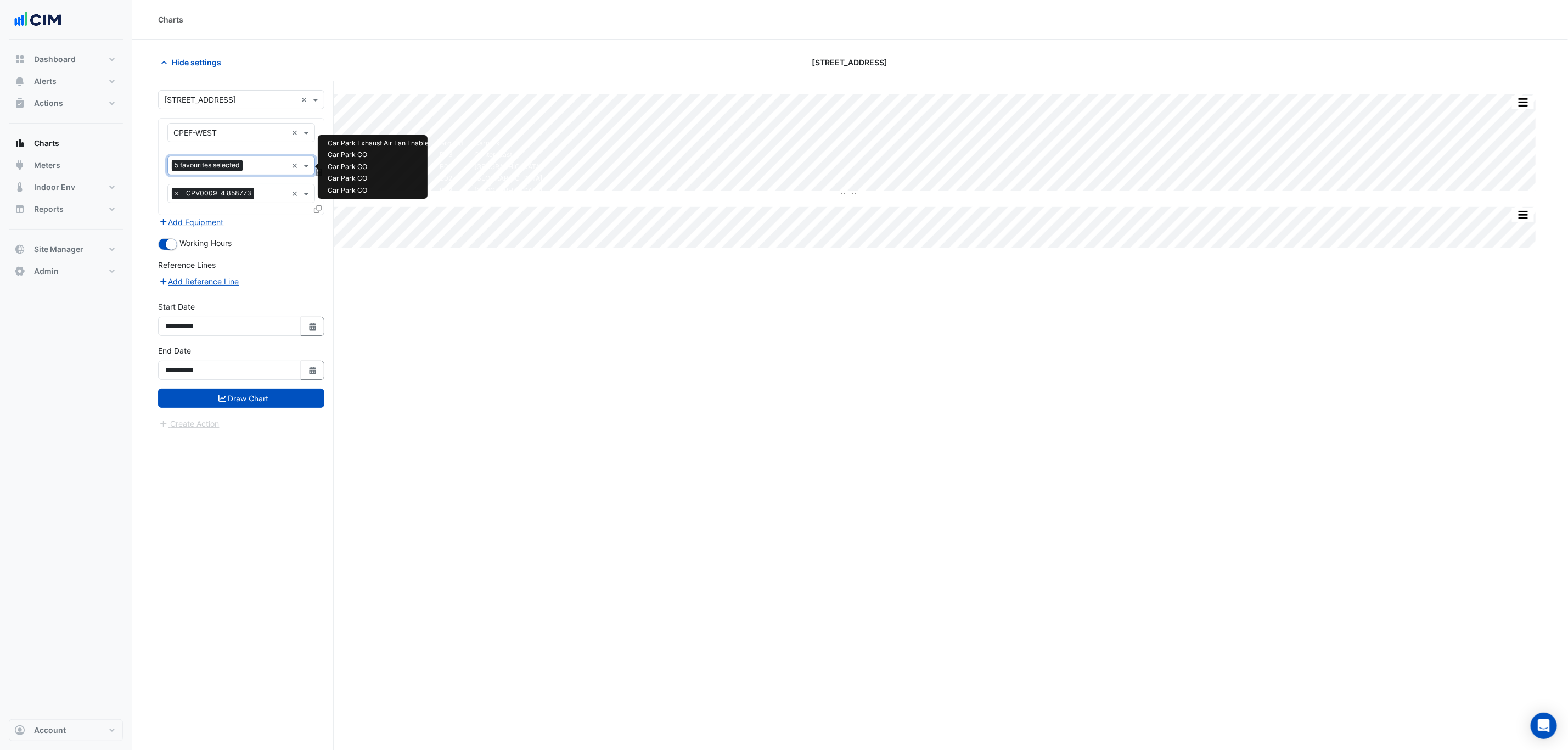
click at [257, 168] on input "text" at bounding box center [267, 166] width 40 height 11
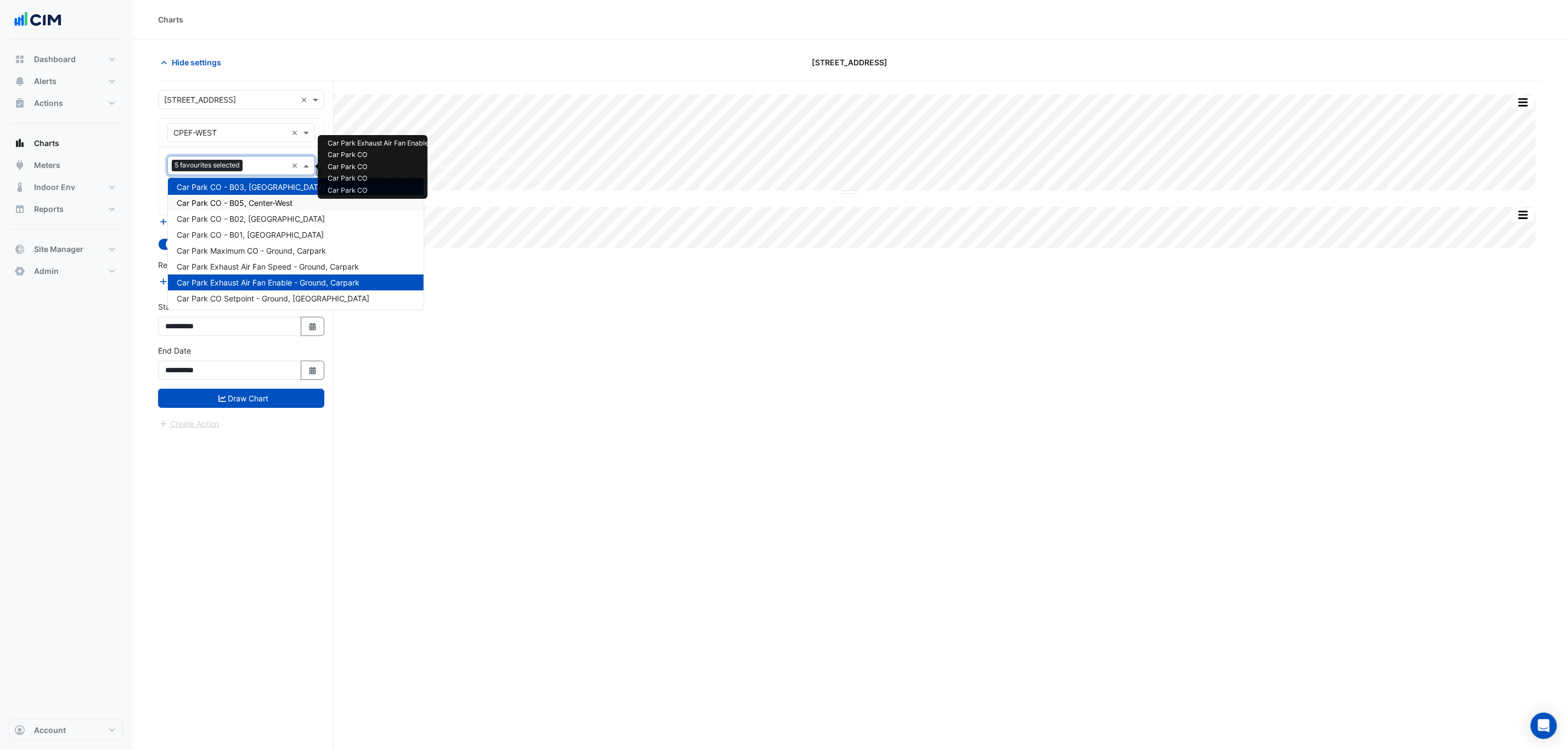
click at [250, 205] on span "Car Park CO - B05, Center-West" at bounding box center [235, 203] width 116 height 10
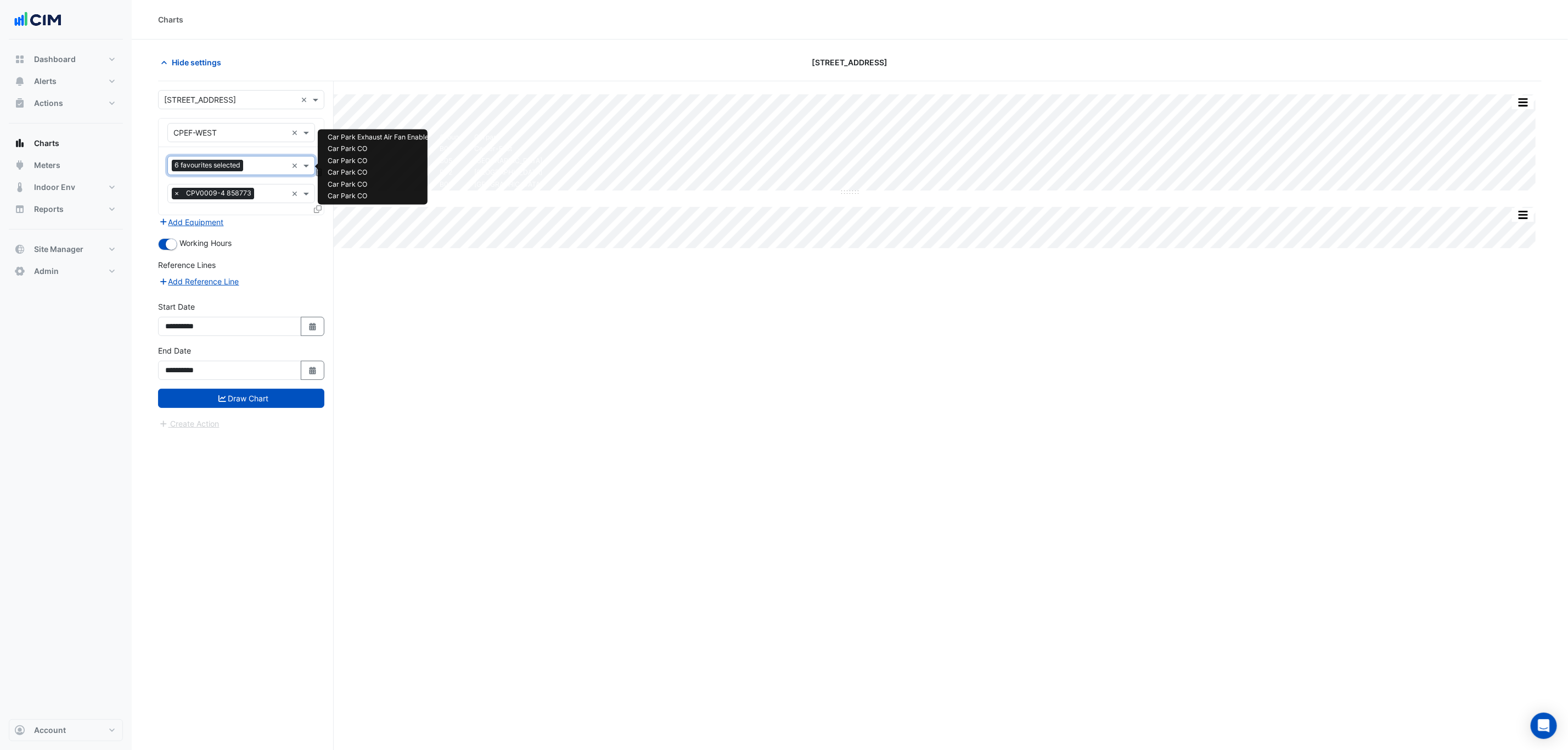
click at [259, 167] on input "text" at bounding box center [268, 166] width 40 height 11
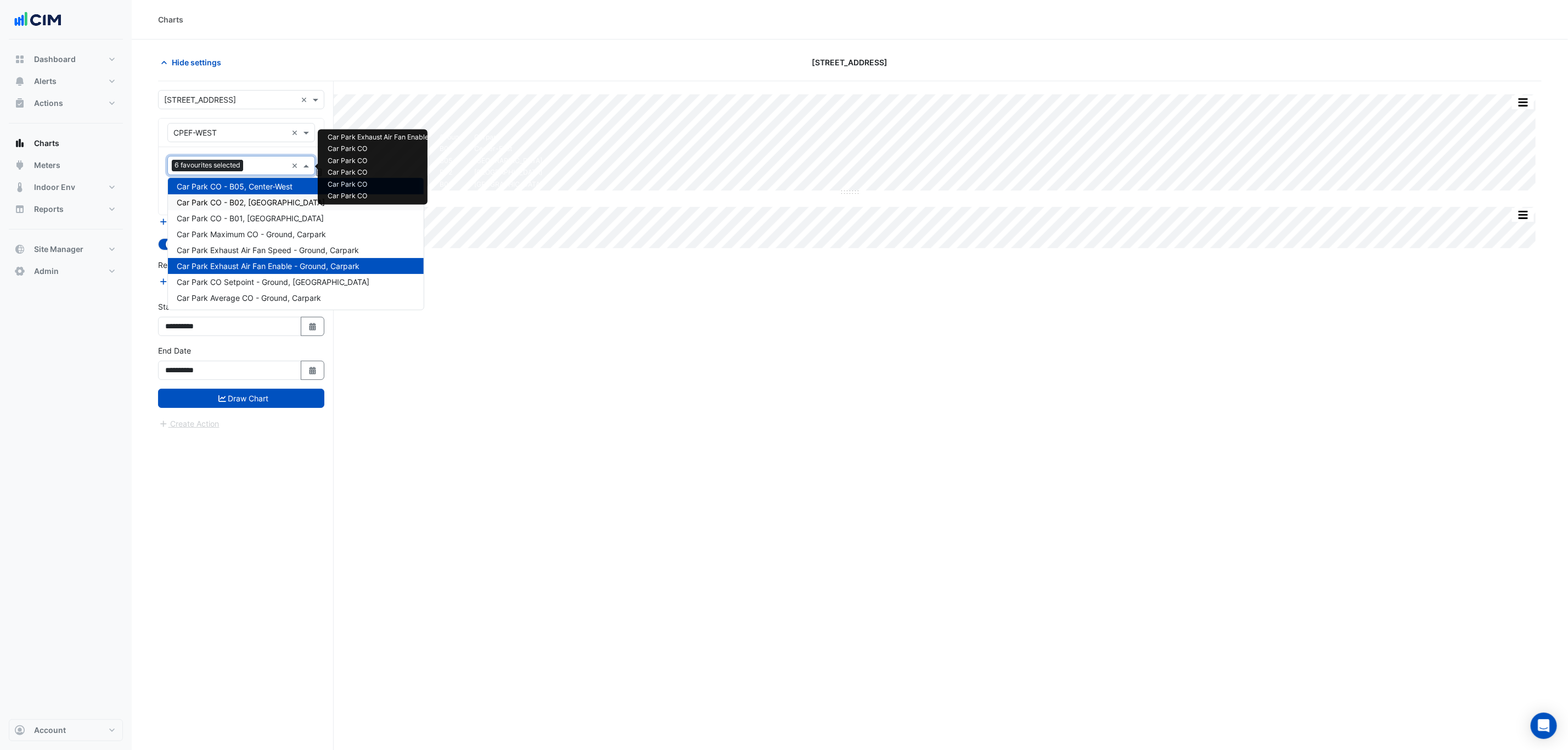
click at [252, 205] on div "Car Park CO - B02, North-West" at bounding box center [296, 202] width 256 height 16
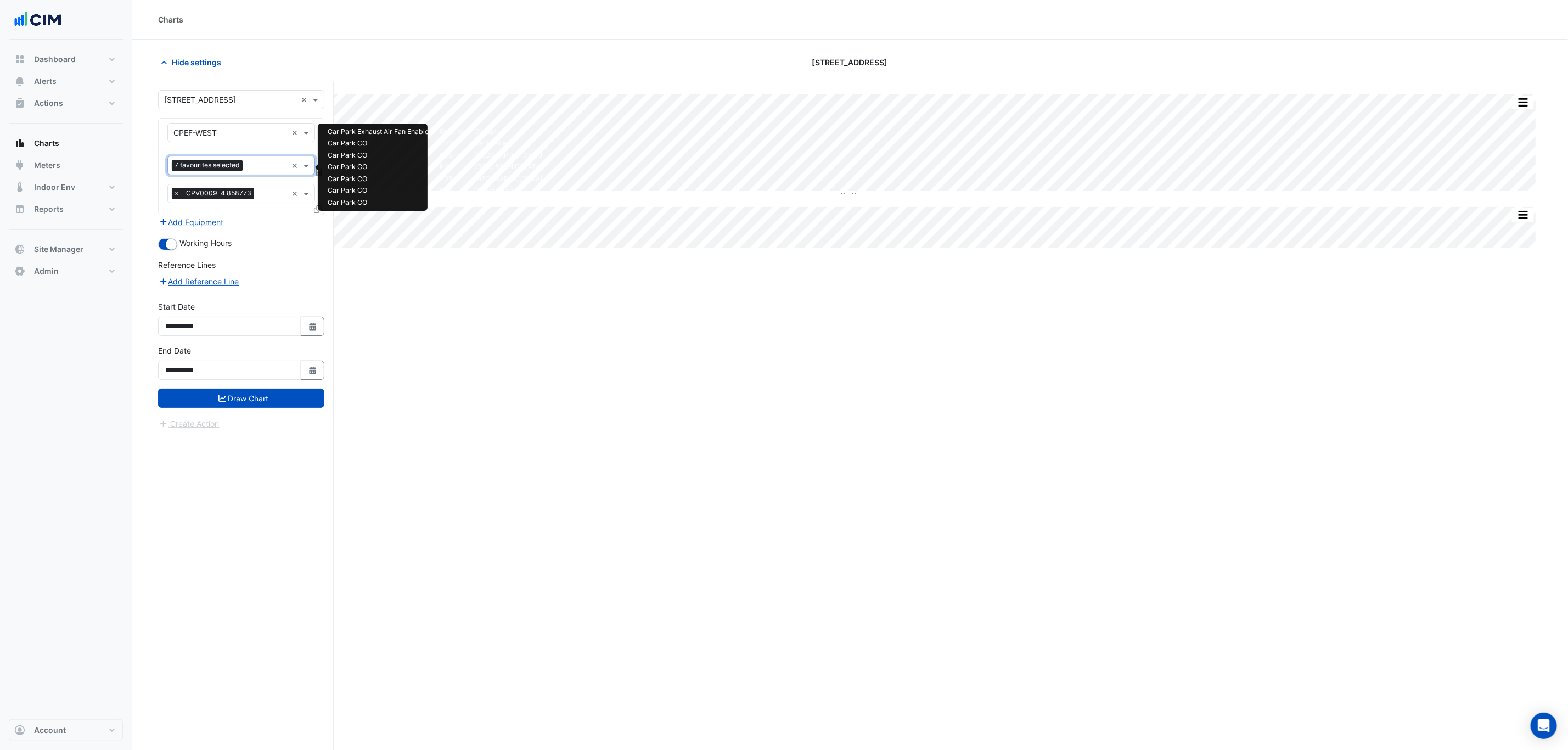
click at [261, 167] on input "text" at bounding box center [267, 166] width 40 height 11
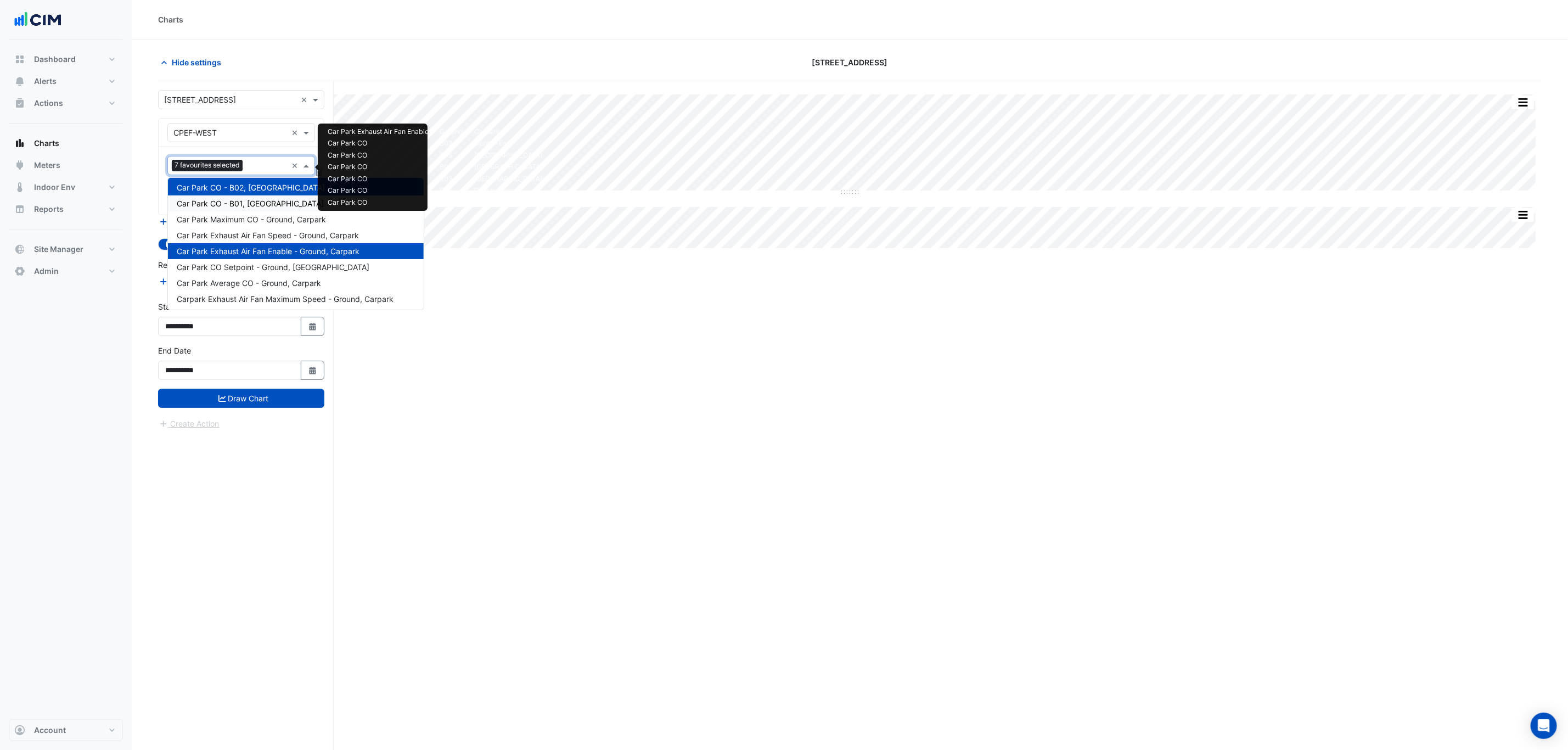
click at [254, 201] on span "Car Park CO - B01, South-West" at bounding box center [250, 203] width 147 height 10
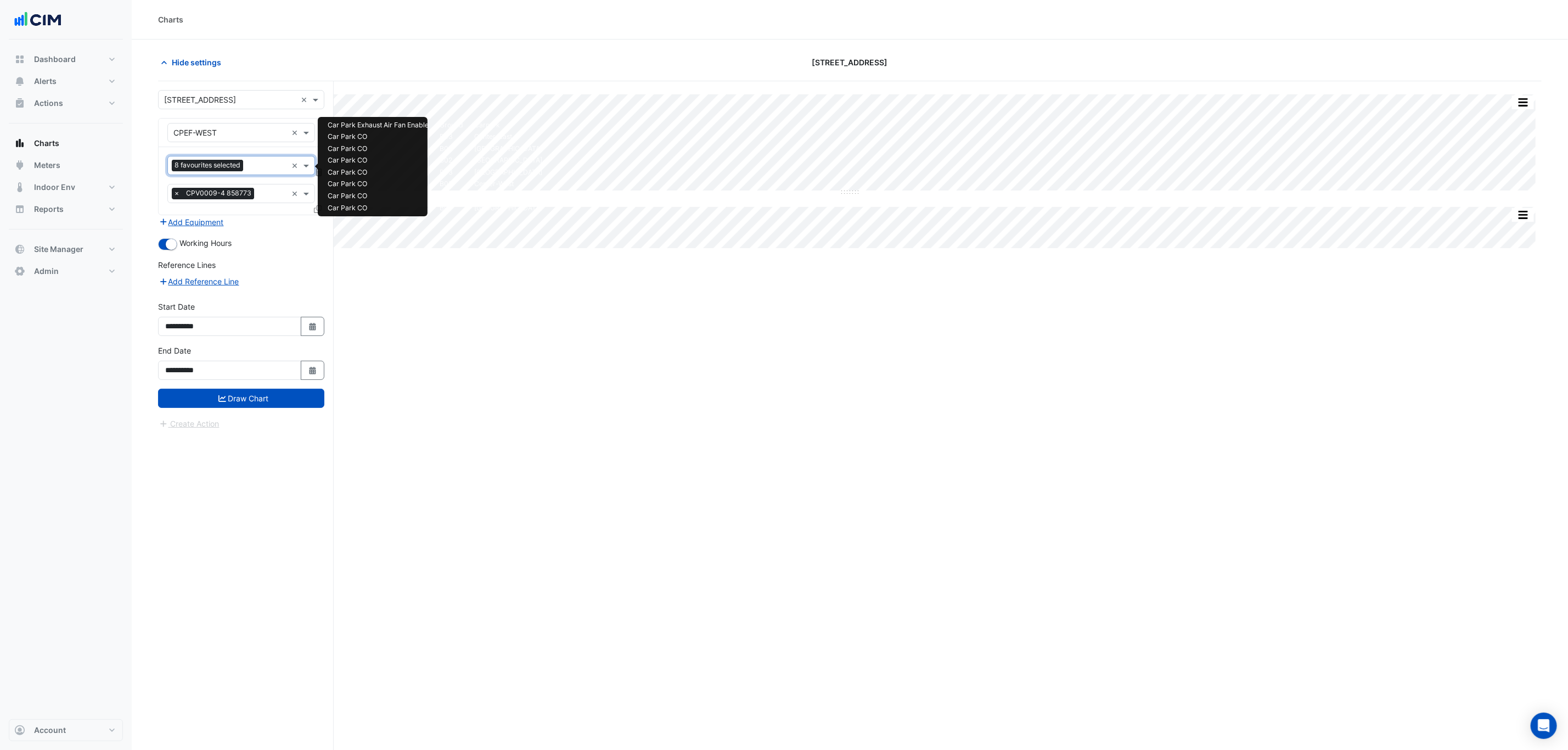
click at [255, 173] on input "text" at bounding box center [268, 166] width 40 height 11
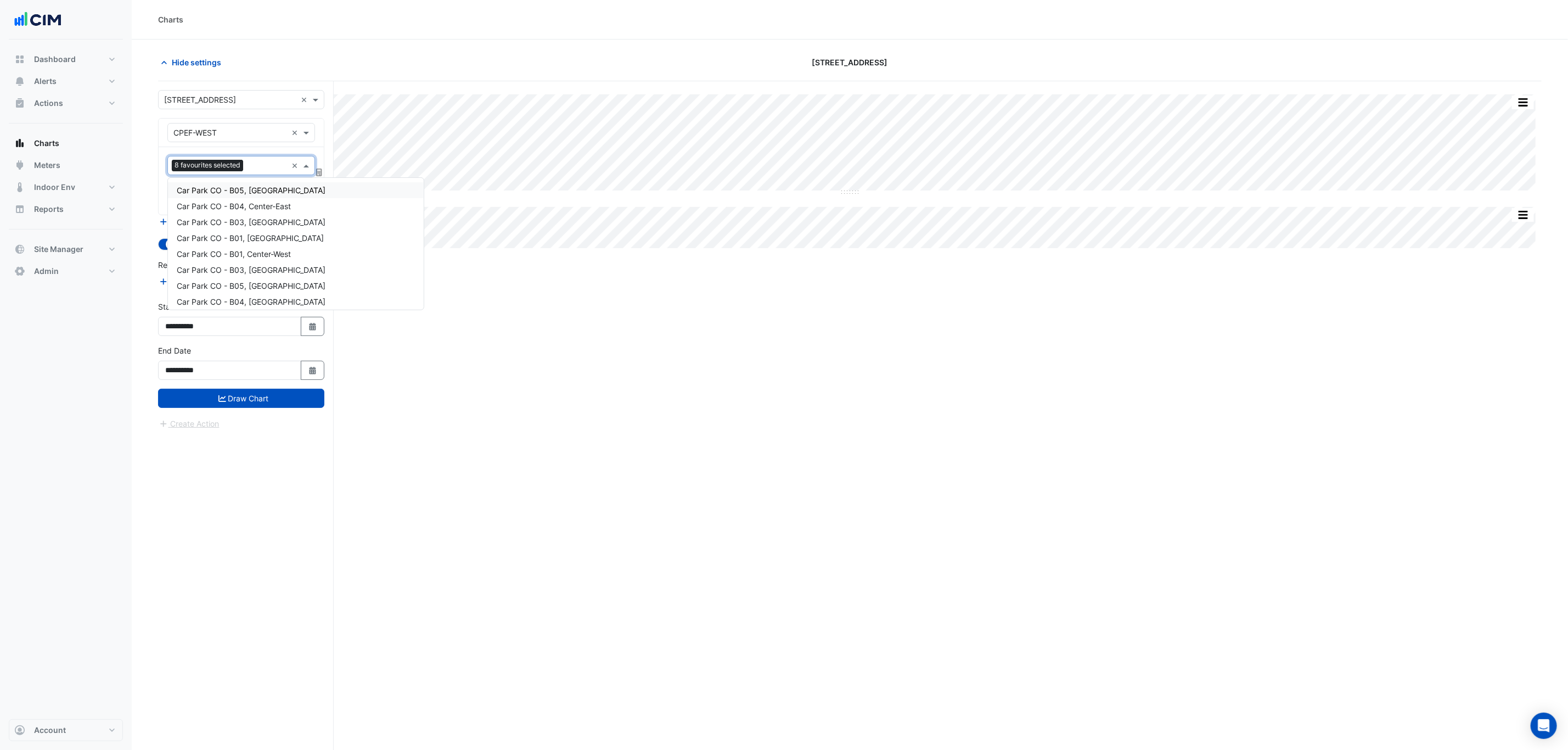
click at [277, 191] on span "Car Park CO - B05, North-East" at bounding box center [251, 190] width 149 height 10
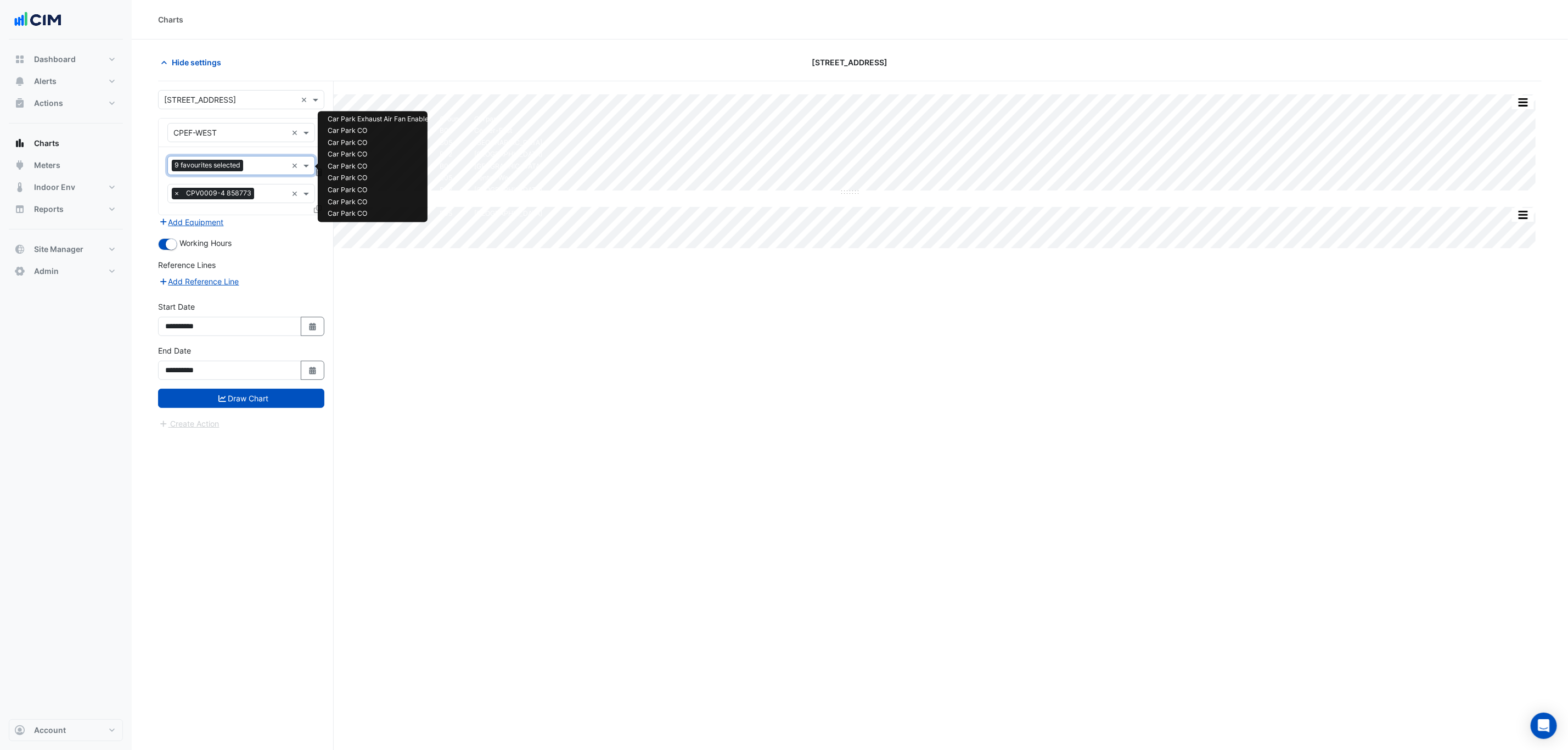
click at [255, 173] on div at bounding box center [266, 166] width 41 height 14
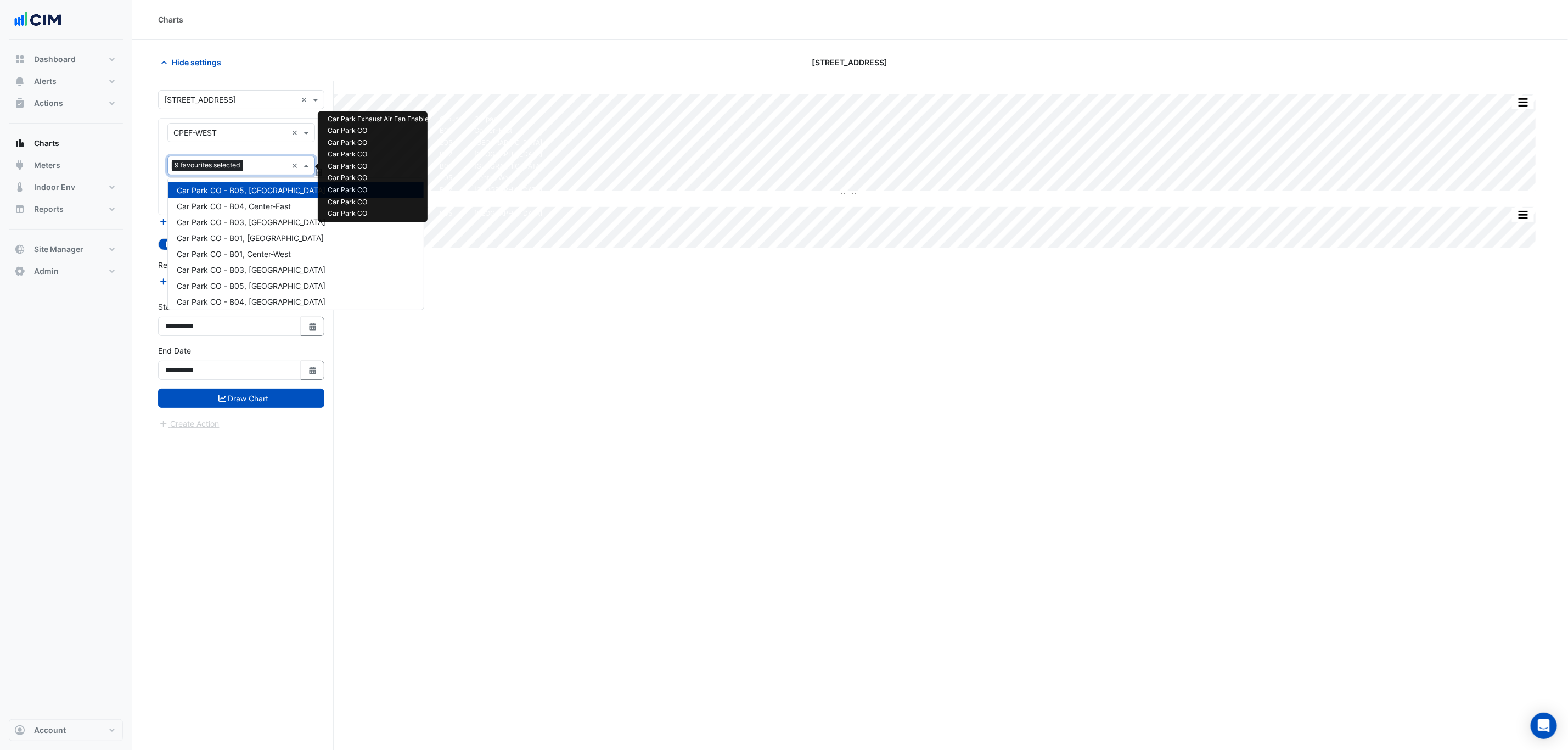
click at [256, 205] on span "Car Park CO - B04, Center-East" at bounding box center [234, 205] width 114 height 10
click at [254, 162] on input "text" at bounding box center [269, 166] width 36 height 11
click at [254, 217] on div "Car Park CO - B03, South-East" at bounding box center [296, 222] width 256 height 16
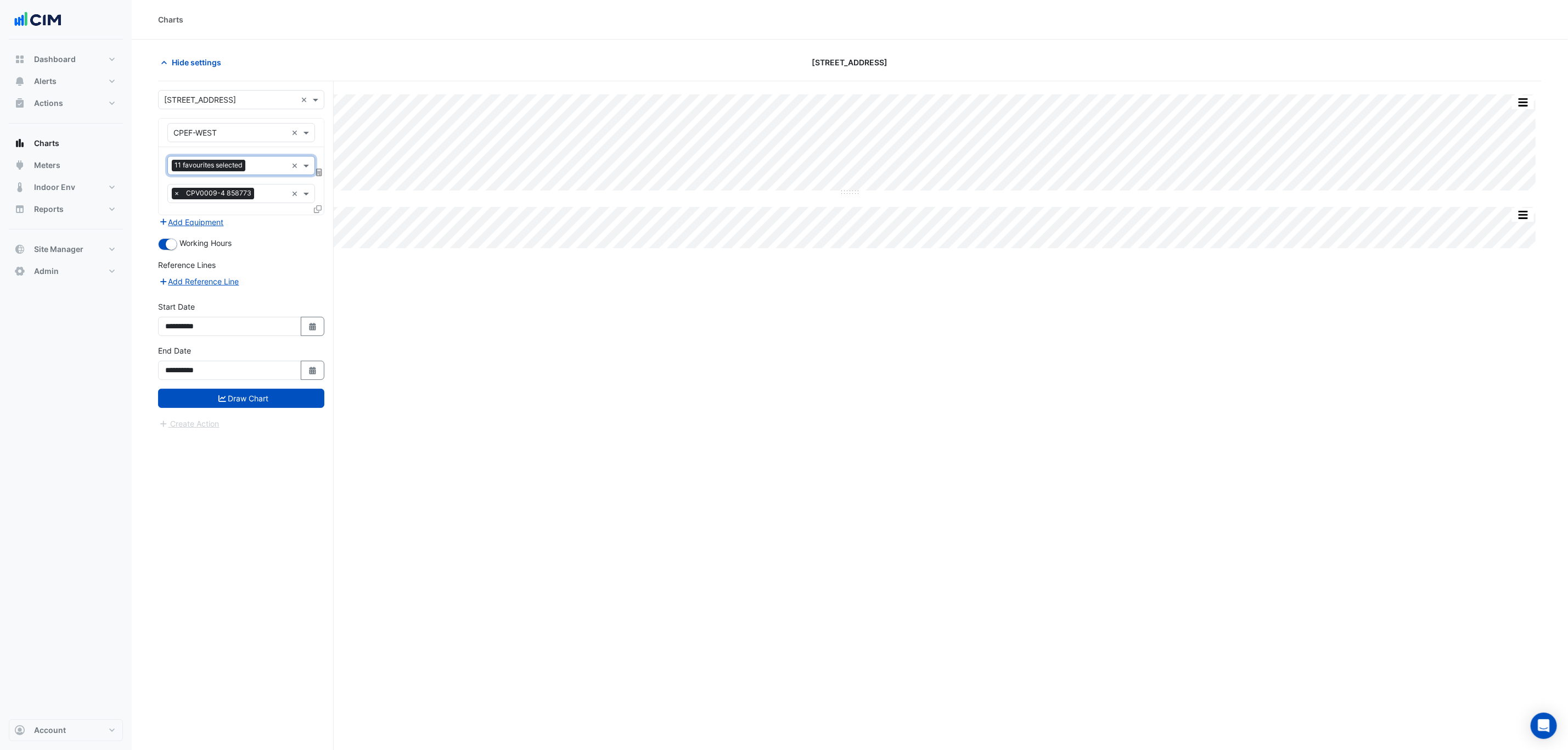
click at [252, 164] on input "text" at bounding box center [268, 166] width 37 height 11
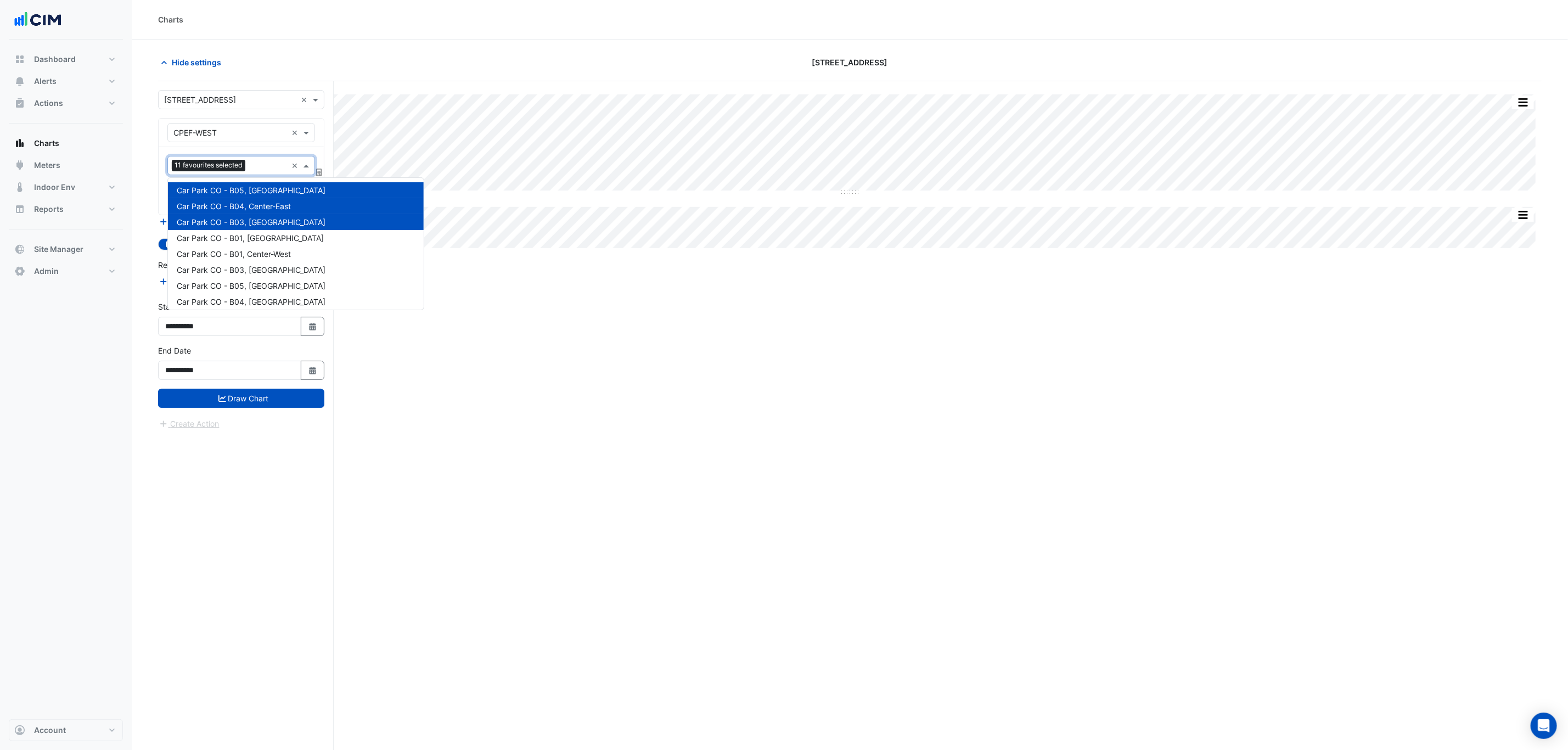
click at [258, 234] on span "Car Park CO - B01, North-East" at bounding box center [250, 238] width 147 height 10
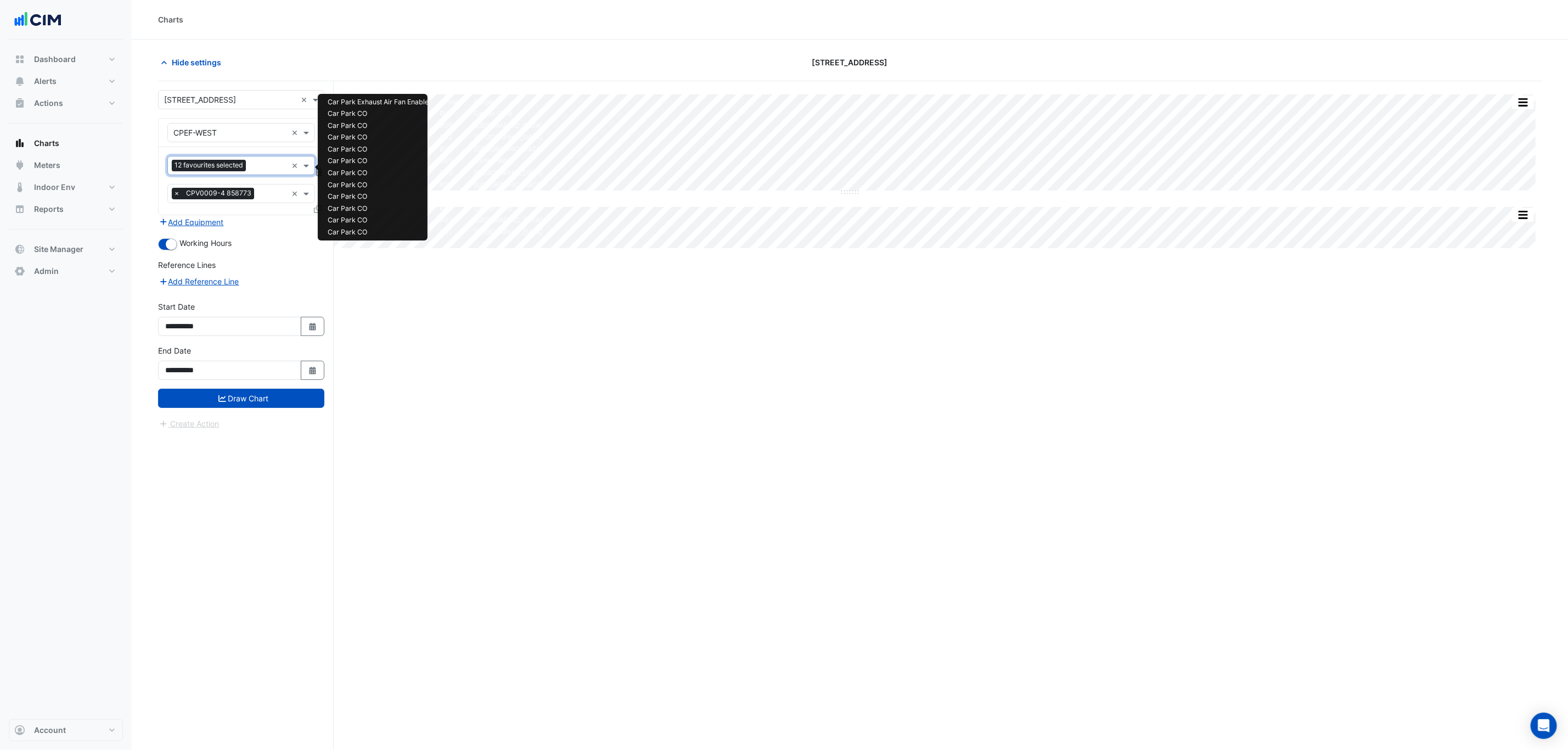
click at [264, 172] on input "text" at bounding box center [269, 166] width 36 height 11
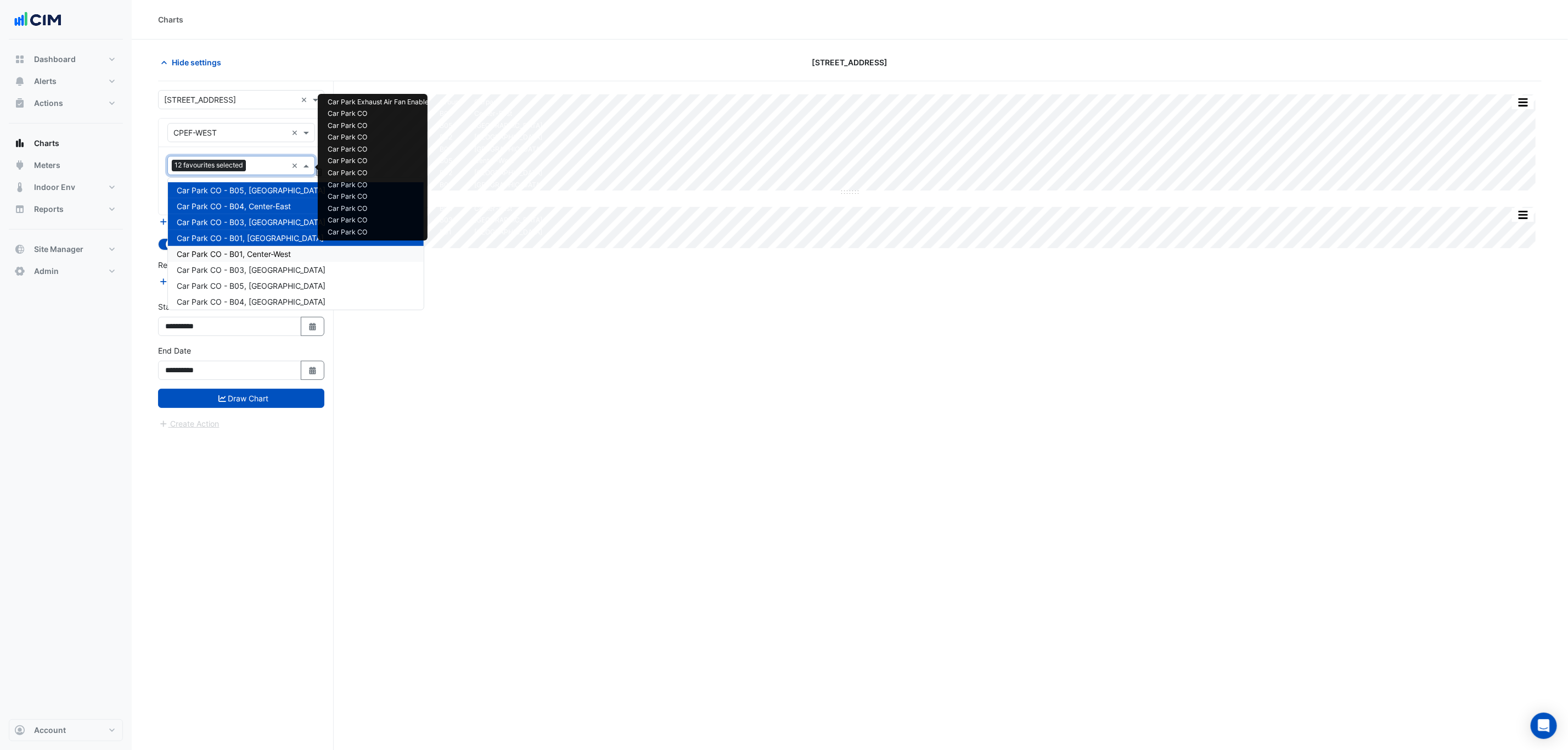
drag, startPoint x: 259, startPoint y: 247, endPoint x: 257, endPoint y: 175, distance: 72.0
click at [257, 246] on div "Car Park CO - B01, Center-West" at bounding box center [296, 254] width 256 height 16
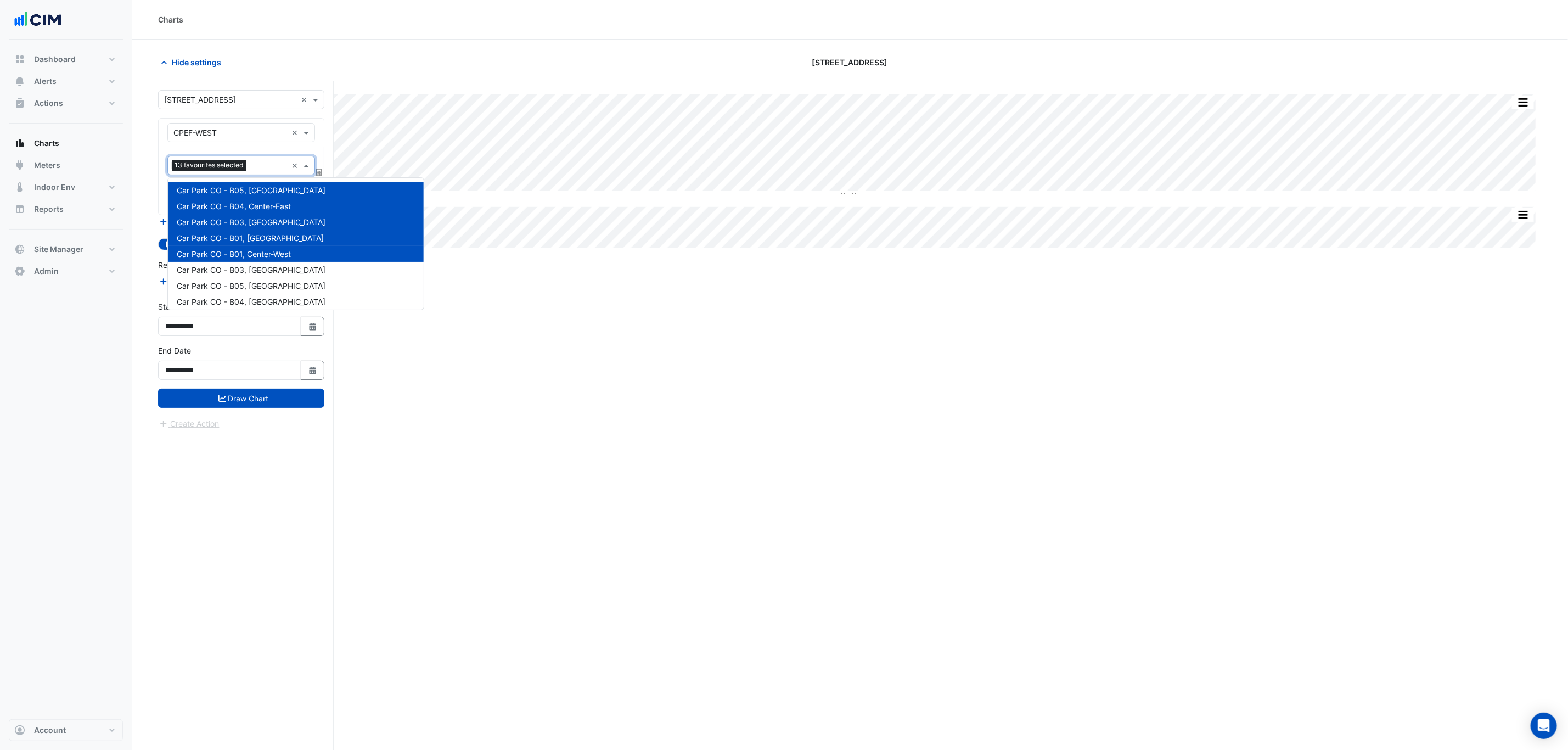
click at [254, 170] on input "text" at bounding box center [269, 166] width 36 height 11
click at [256, 269] on span "Car Park CO - B03, South-West" at bounding box center [251, 270] width 149 height 10
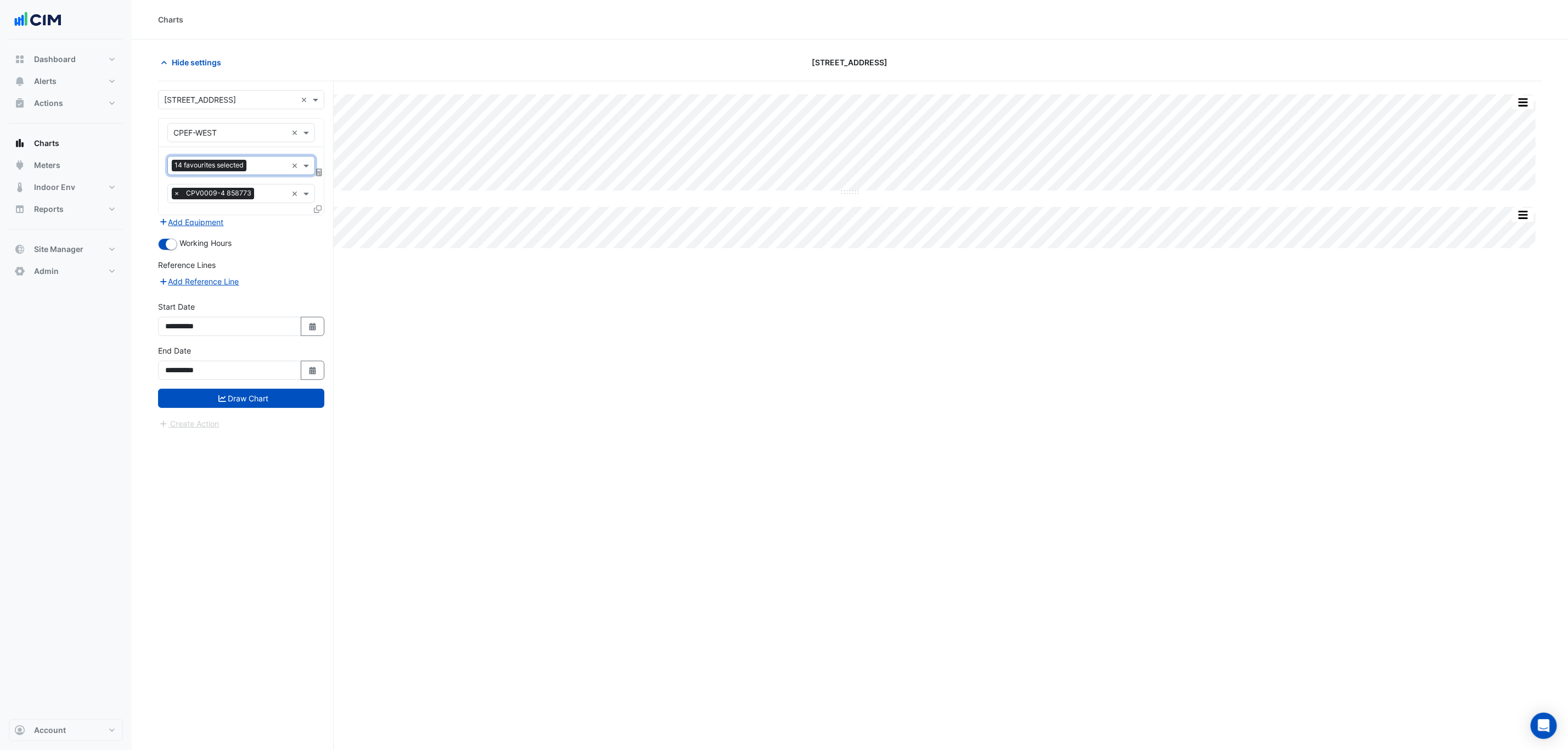
click at [257, 177] on div "Favourites 14 favourites selected × Tasks × CPV0009-4 858773 ×" at bounding box center [241, 181] width 166 height 68
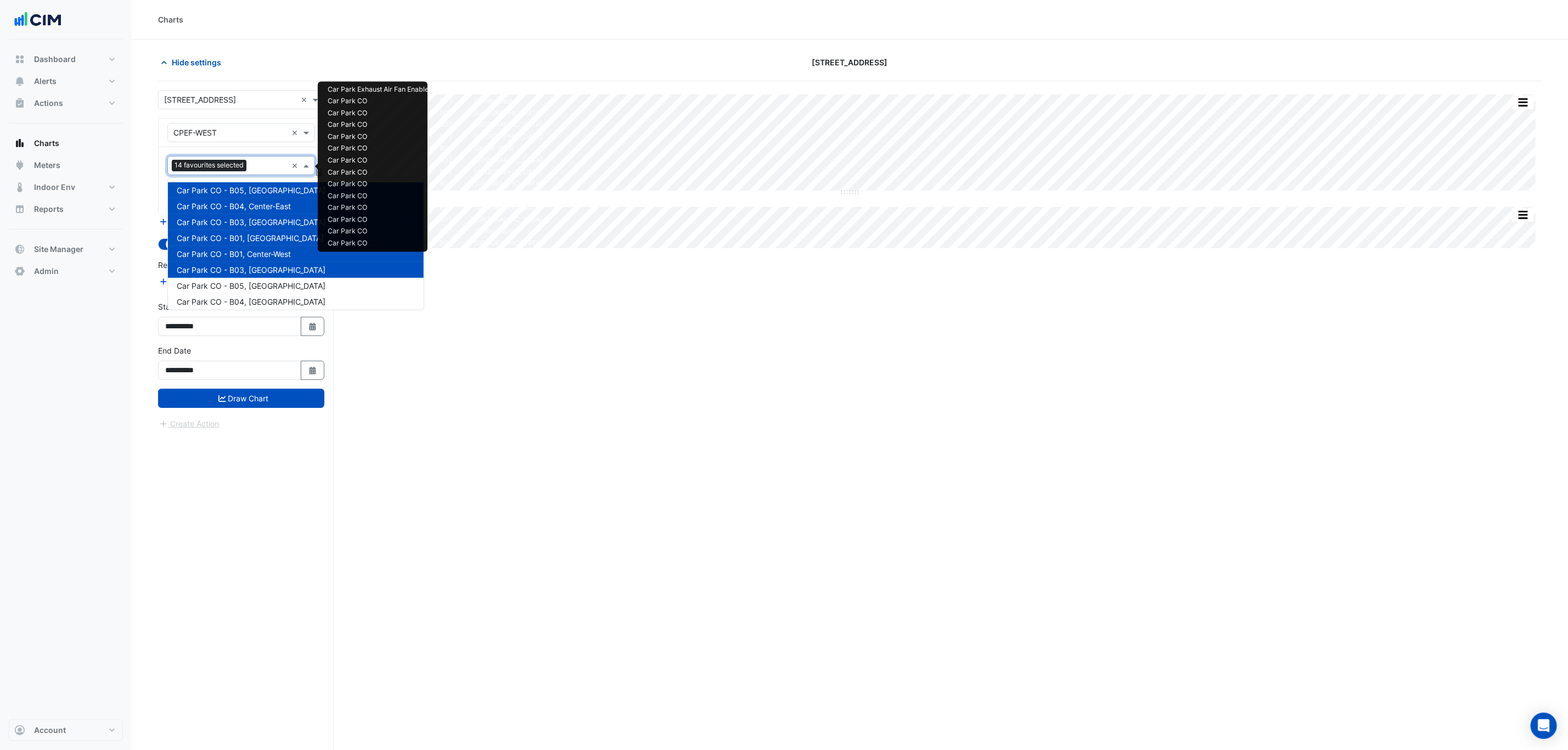
click at [259, 164] on input "text" at bounding box center [269, 166] width 36 height 11
drag, startPoint x: 256, startPoint y: 284, endPoint x: 258, endPoint y: 221, distance: 63.0
click at [254, 281] on span "Car Park CO - B05, South-West" at bounding box center [251, 285] width 149 height 10
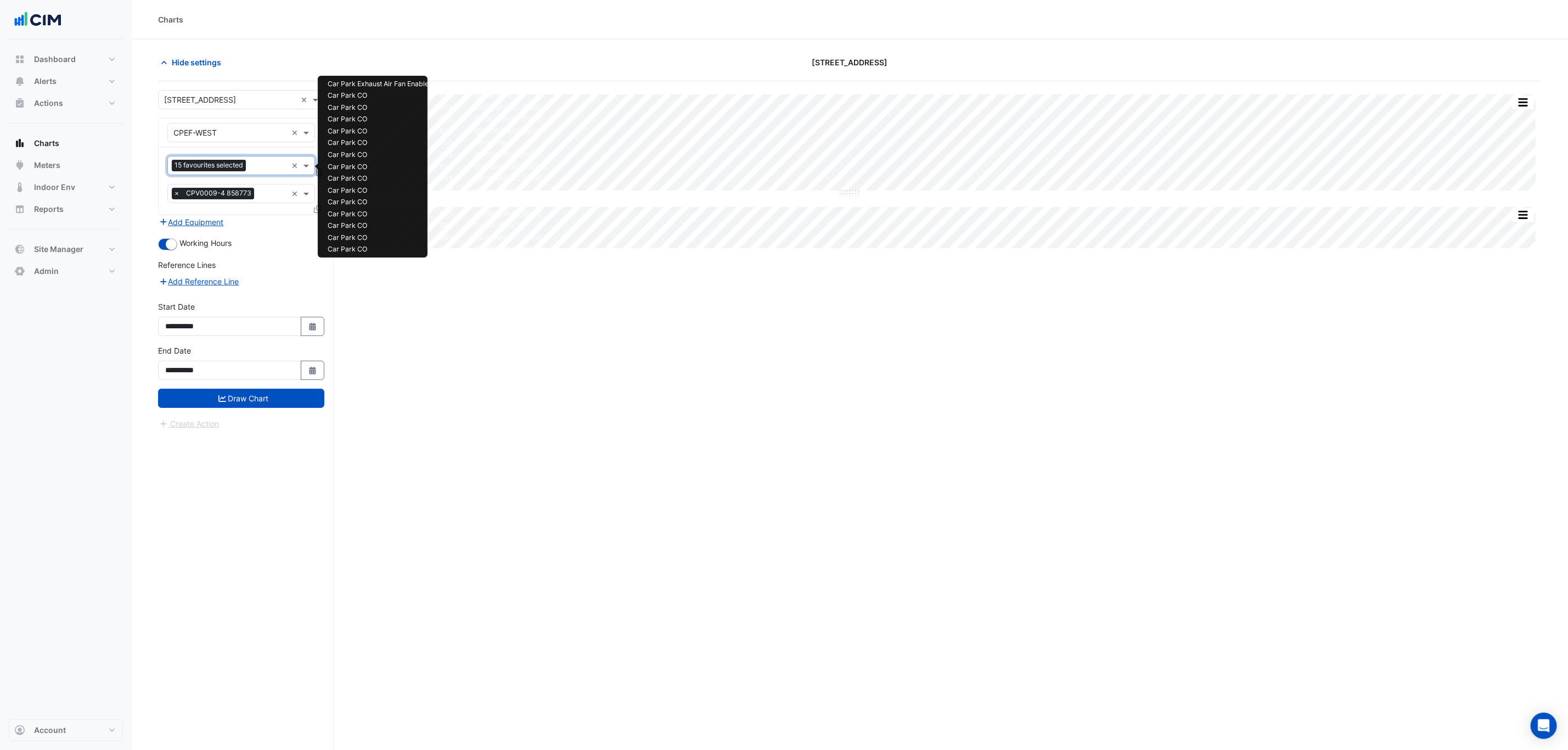
click at [261, 160] on div "Favourites 15 favourites selected" at bounding box center [227, 166] width 119 height 17
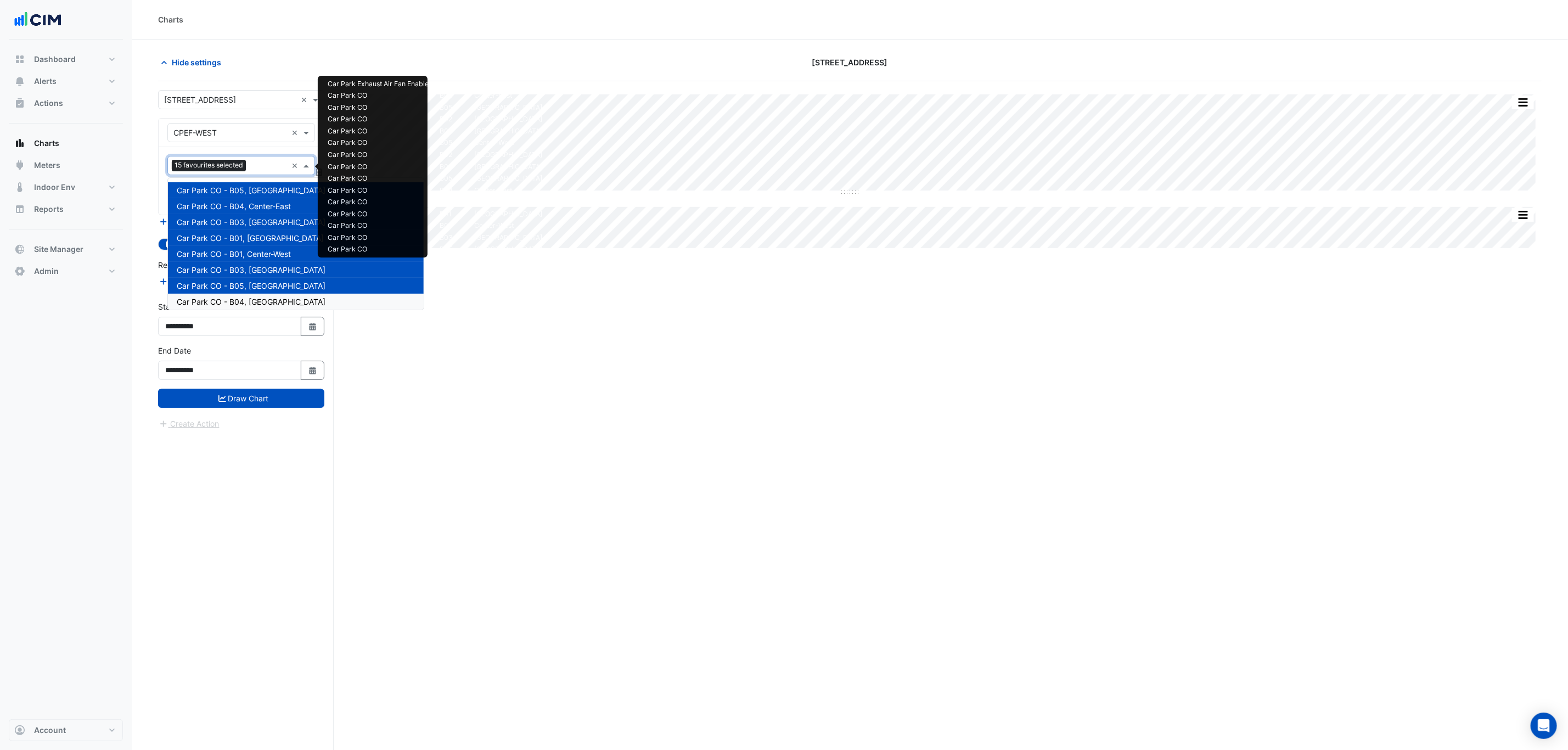
click at [257, 297] on span "Car Park CO - B04, North-East" at bounding box center [251, 302] width 149 height 10
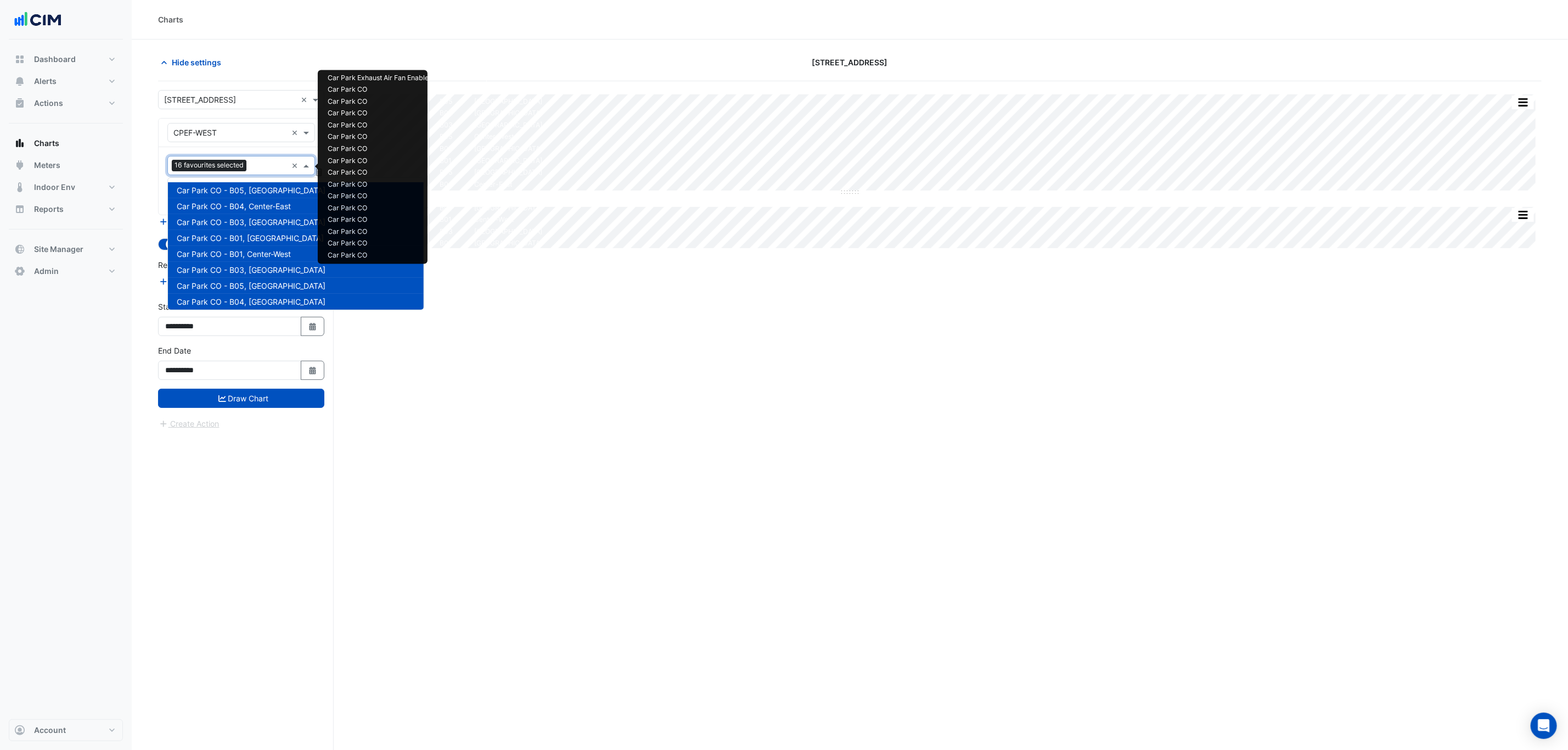
drag, startPoint x: 261, startPoint y: 163, endPoint x: 256, endPoint y: 172, distance: 10.3
click at [260, 163] on input "text" at bounding box center [269, 166] width 36 height 11
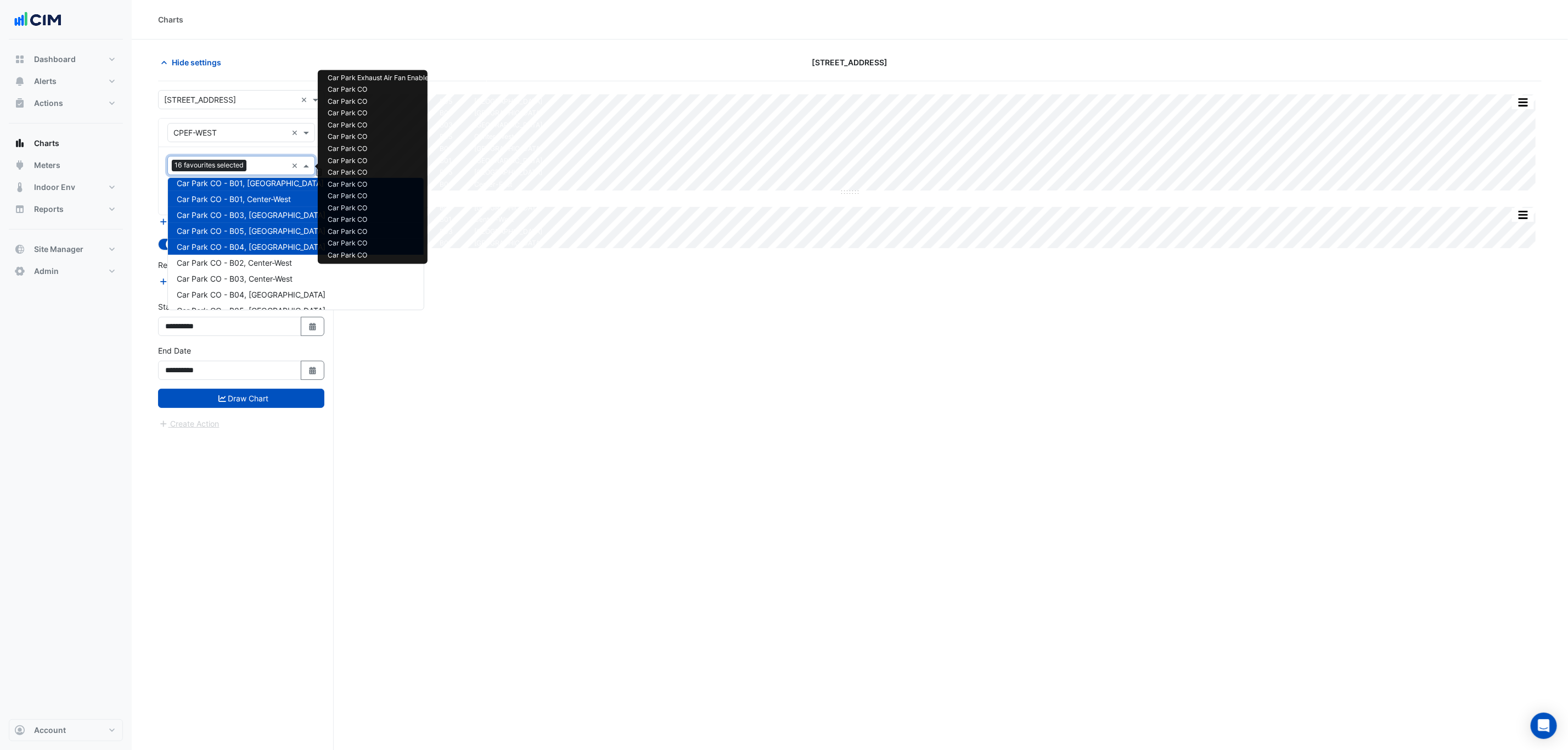
scroll to position [82, 0]
click at [254, 232] on span "Car Park CO - B02, Center-West" at bounding box center [234, 235] width 115 height 10
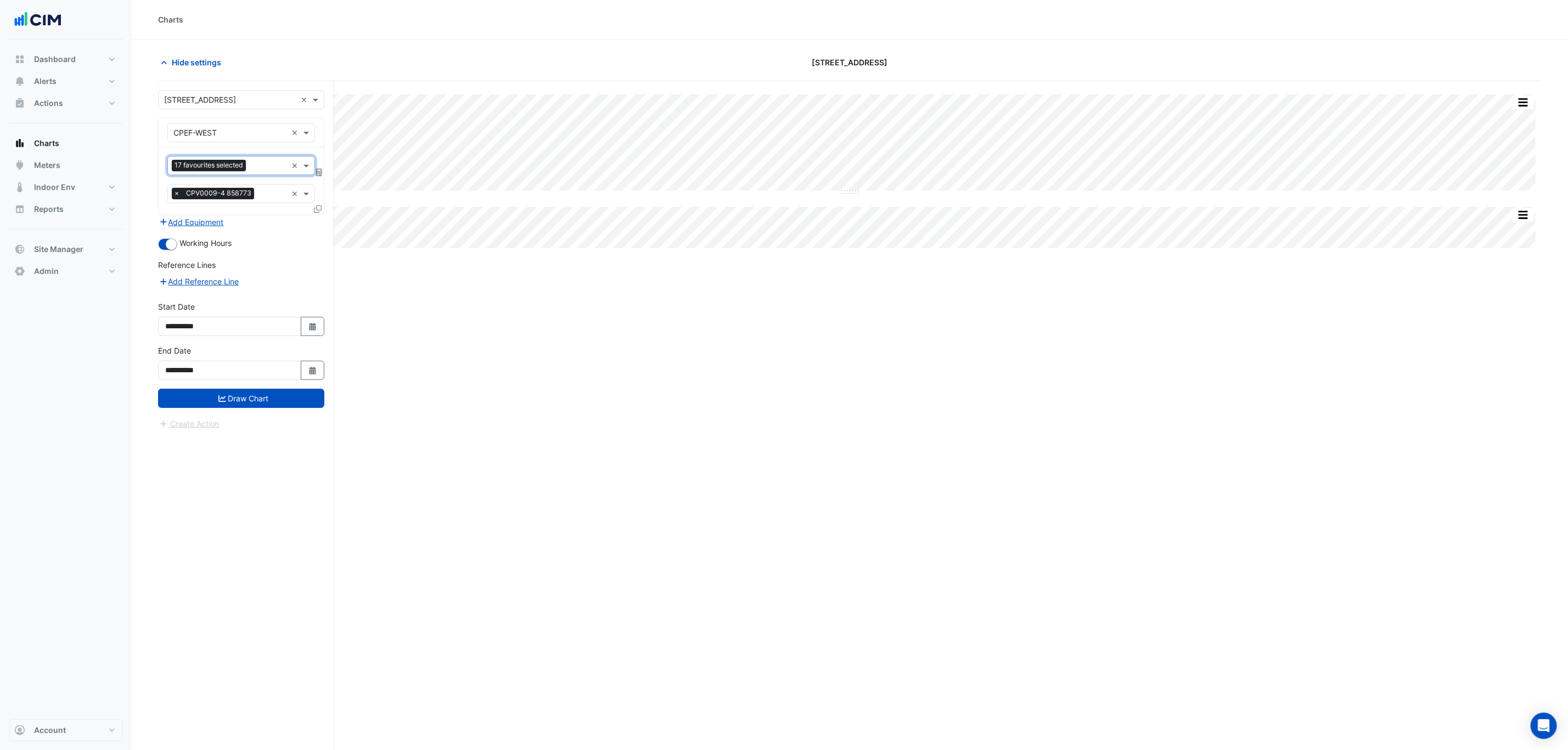
click at [259, 172] on input "text" at bounding box center [269, 166] width 36 height 11
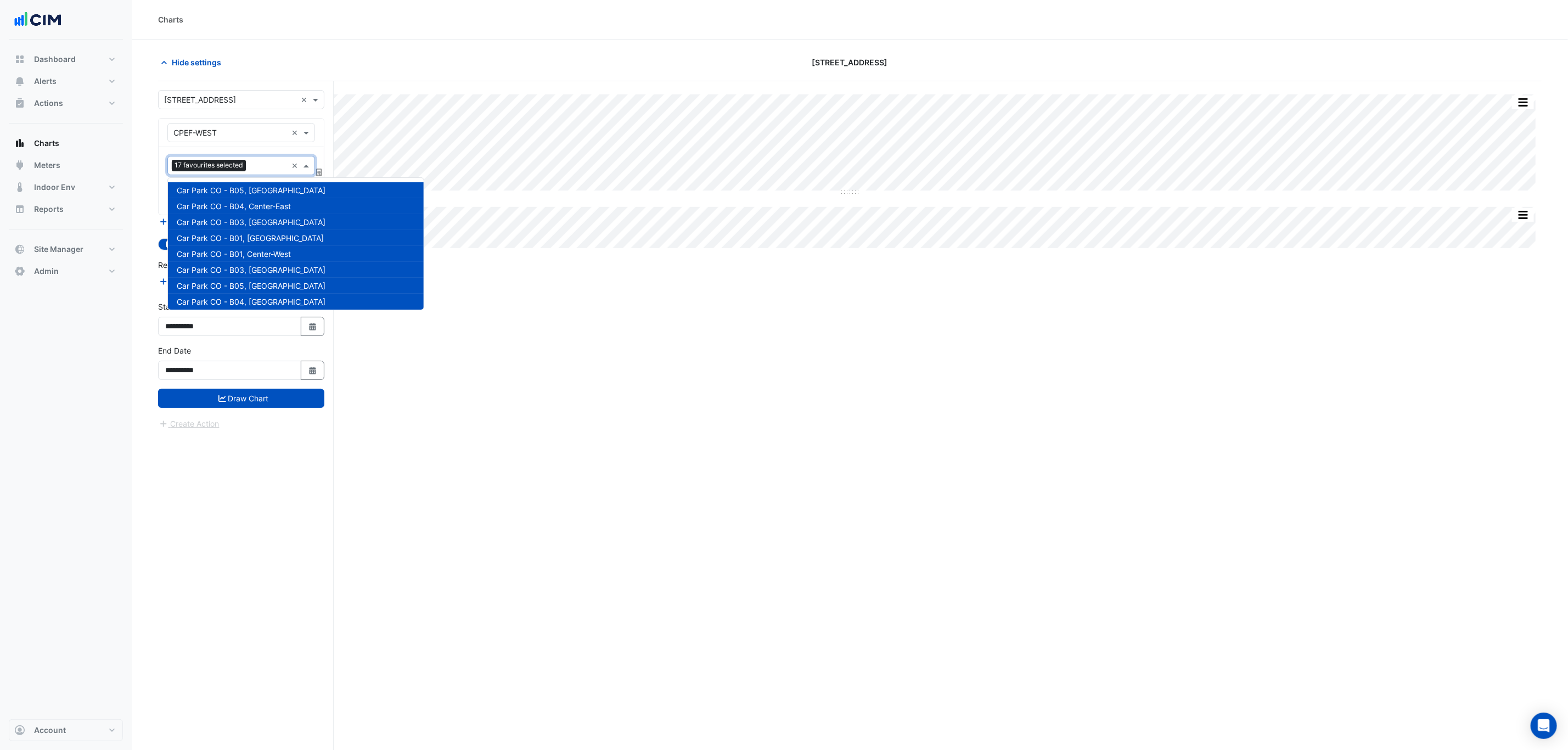
scroll to position [132, 0]
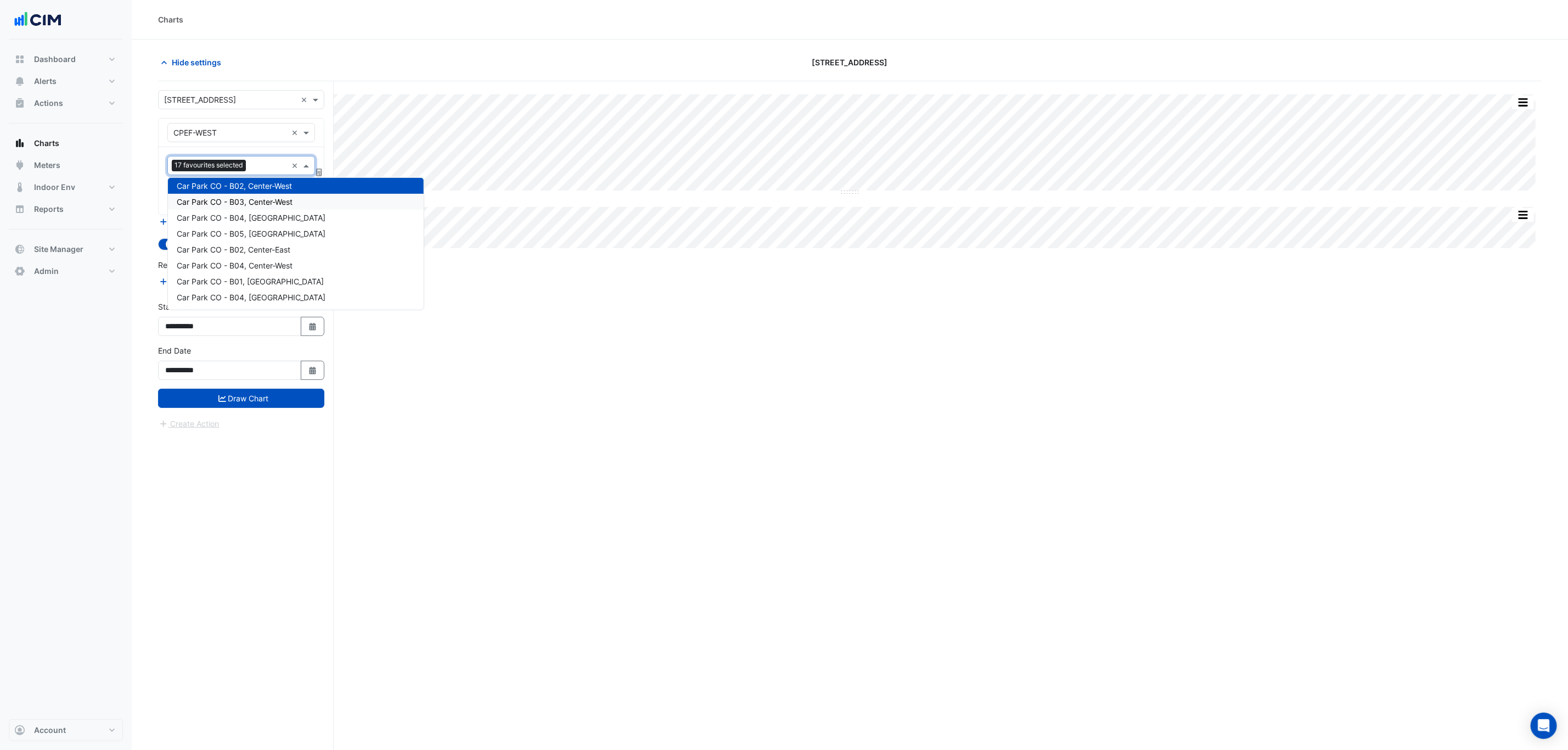
click at [250, 201] on span "Car Park CO - B03, Center-West" at bounding box center [235, 201] width 116 height 10
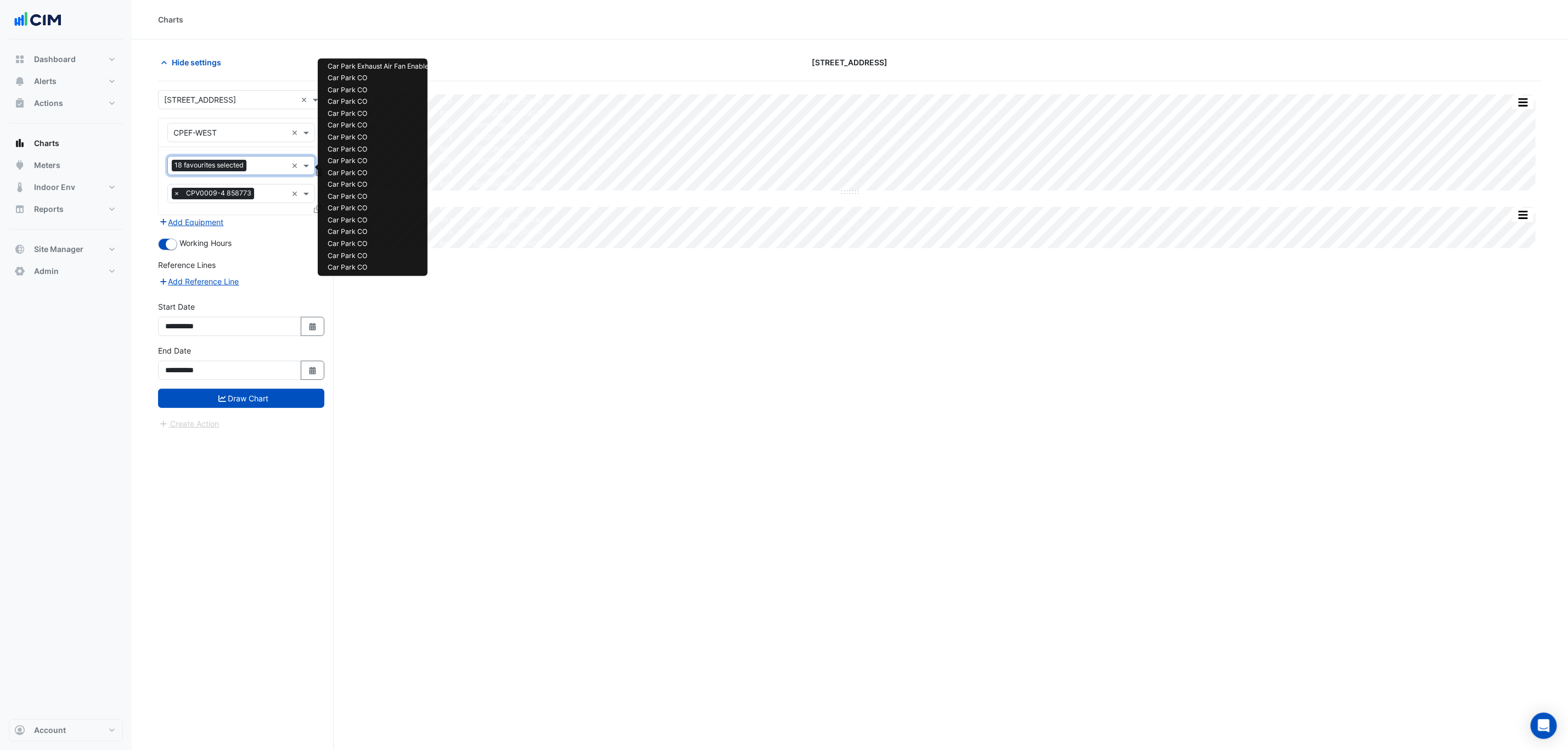
click at [262, 166] on input "text" at bounding box center [269, 166] width 36 height 11
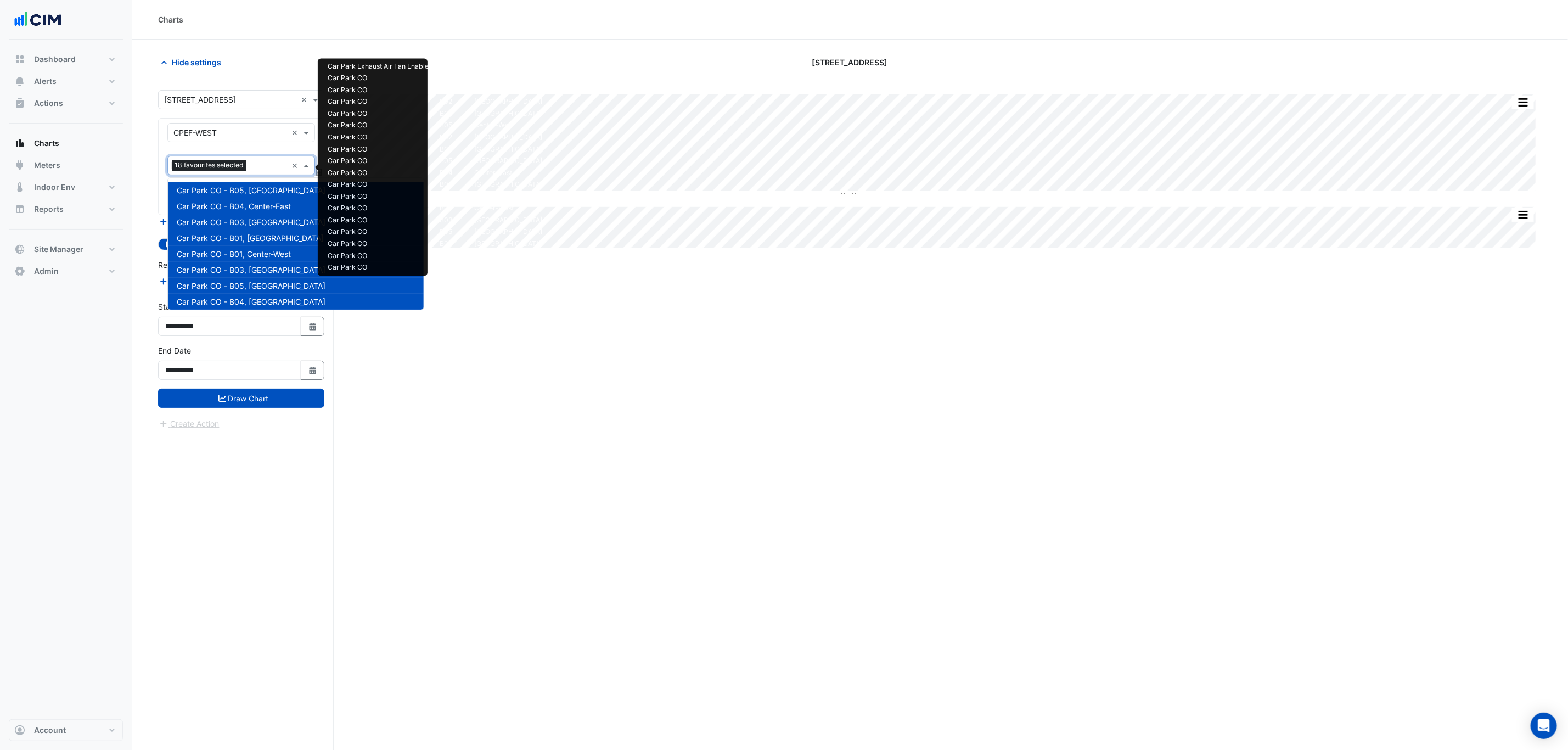
scroll to position [147, 0]
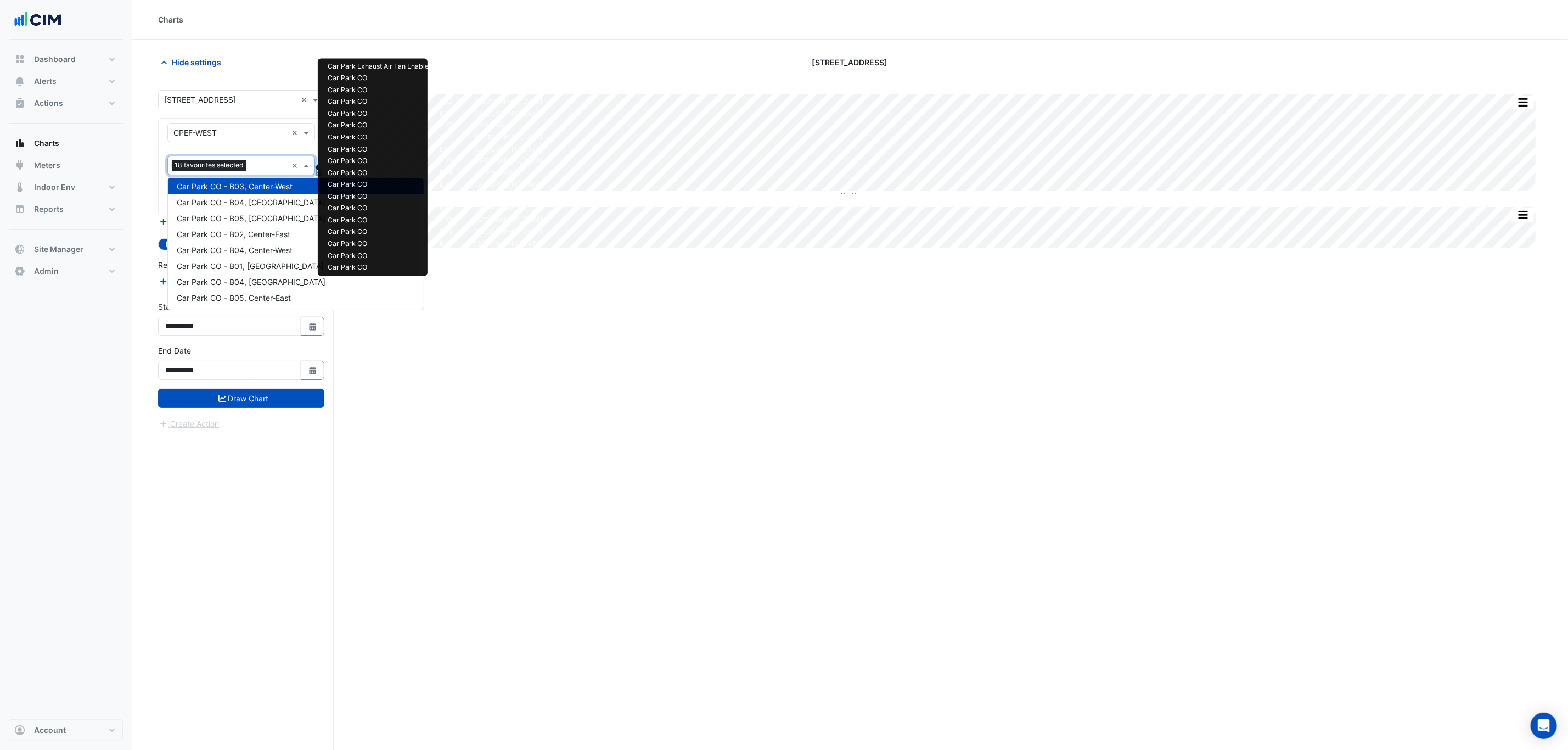
click at [246, 190] on span "Car Park CO - B03, Center-West" at bounding box center [235, 186] width 116 height 10
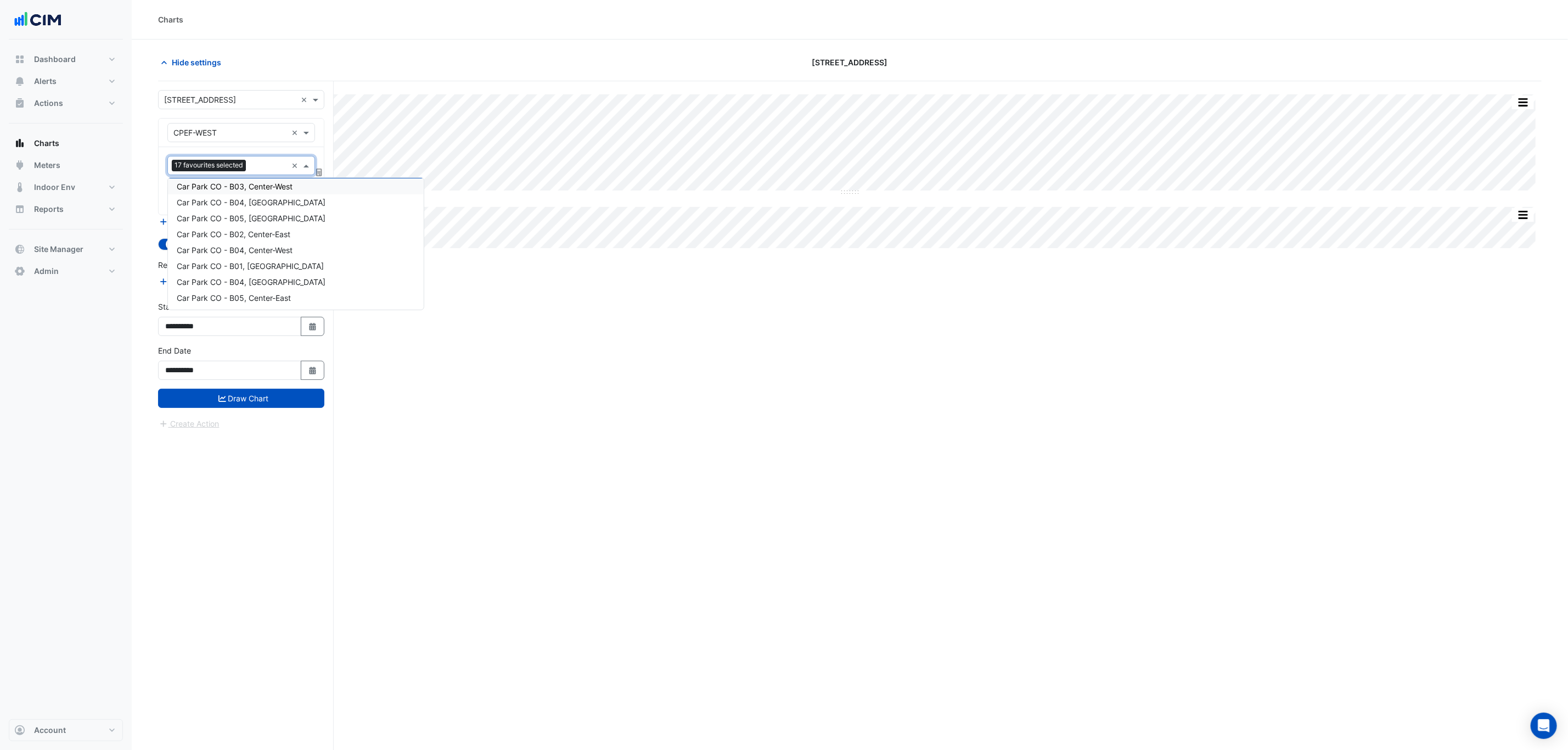
click at [247, 185] on span "Car Park CO - B03, Center-West" at bounding box center [235, 186] width 116 height 10
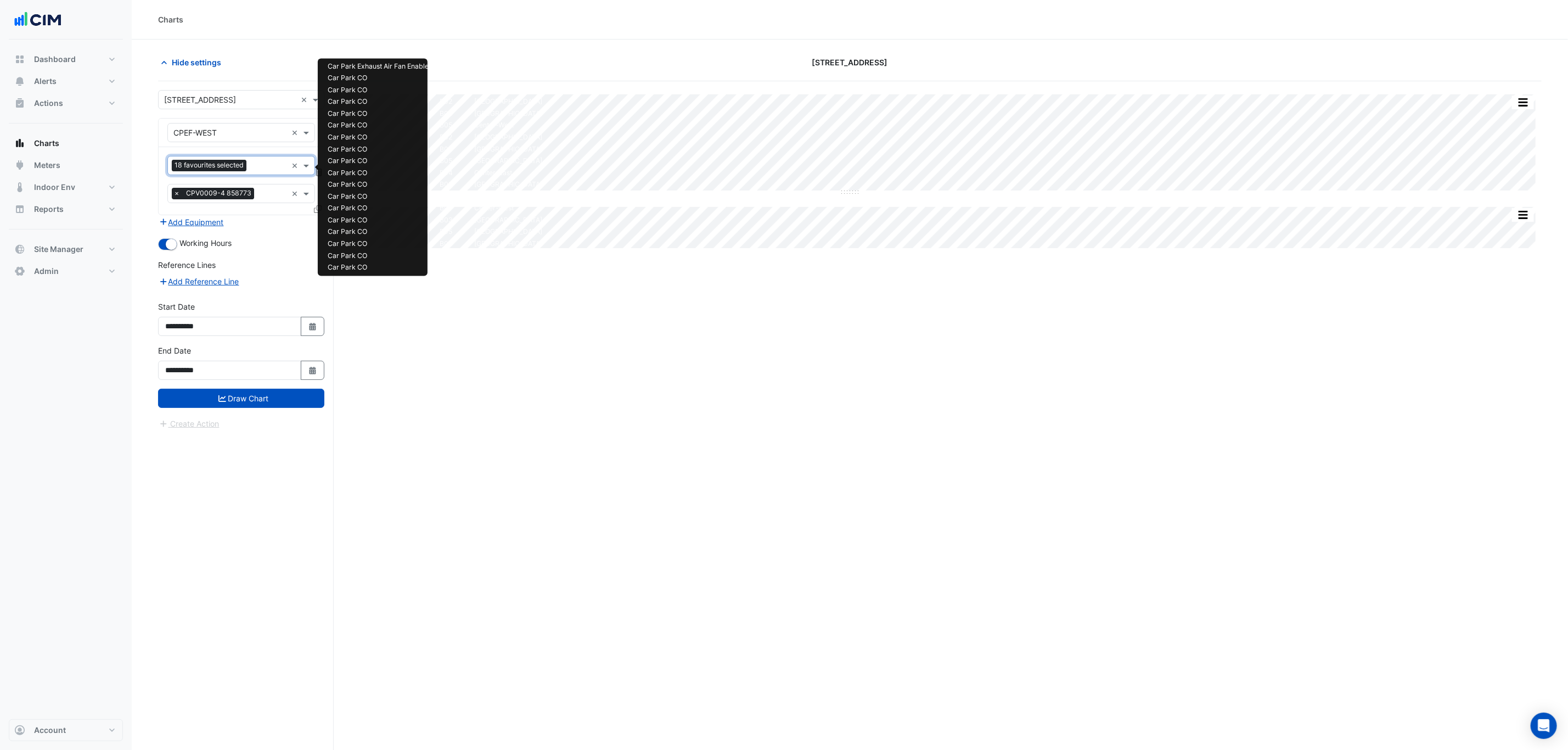
click at [249, 170] on div "18 favourites selected" at bounding box center [210, 166] width 77 height 14
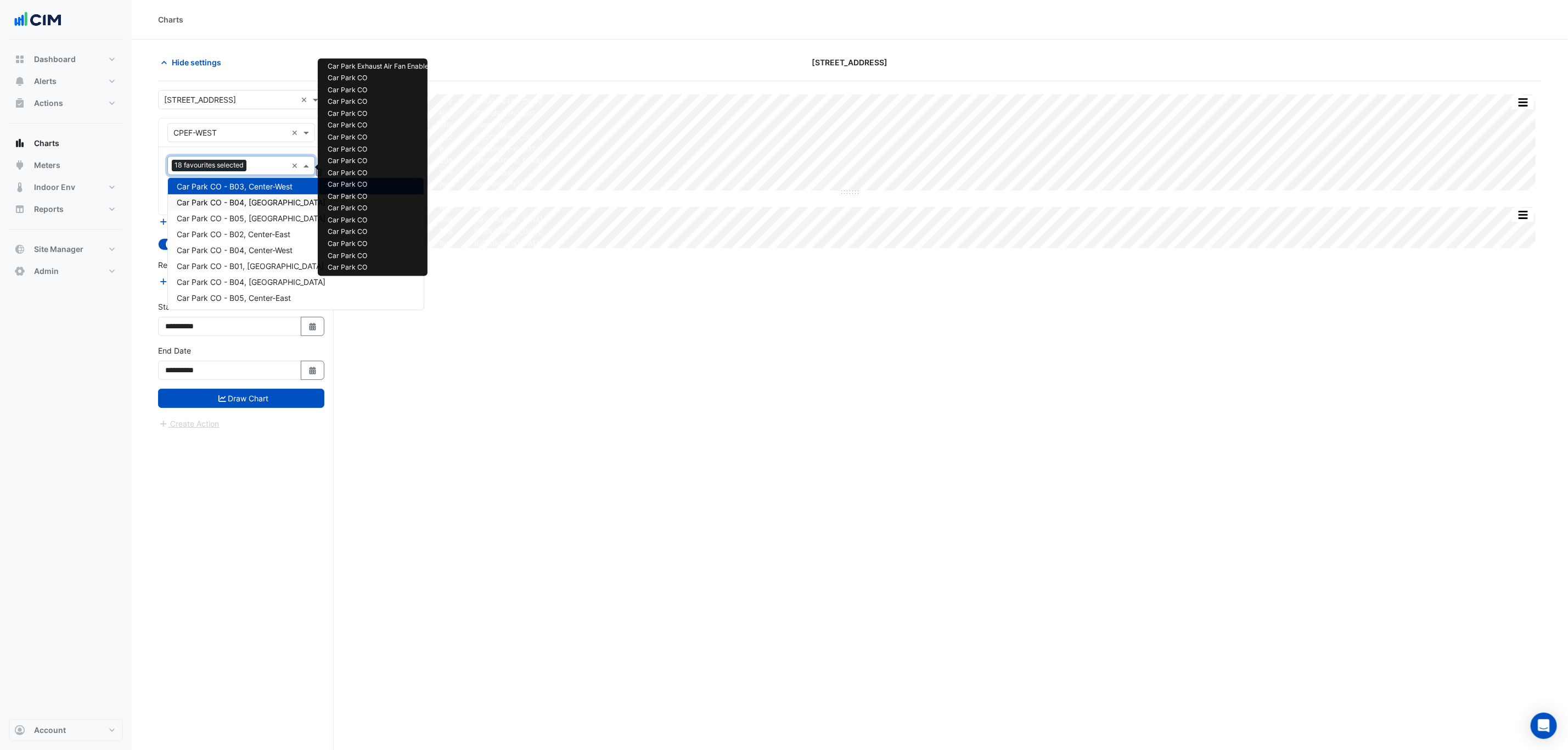
click at [255, 205] on span "Car Park CO - B04, North-West" at bounding box center [251, 202] width 149 height 10
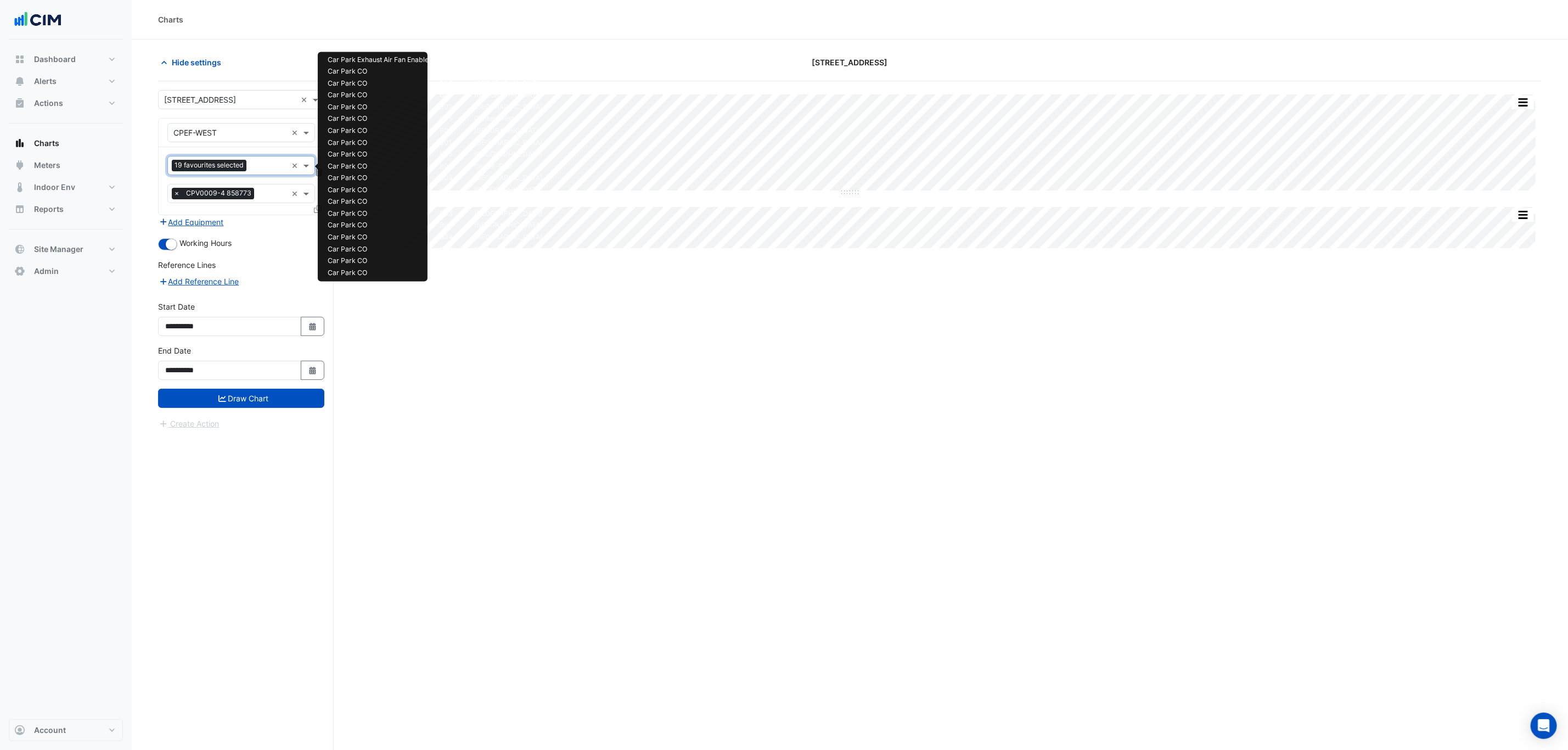
click at [254, 160] on div "Favourites 19 favourites selected" at bounding box center [227, 166] width 119 height 17
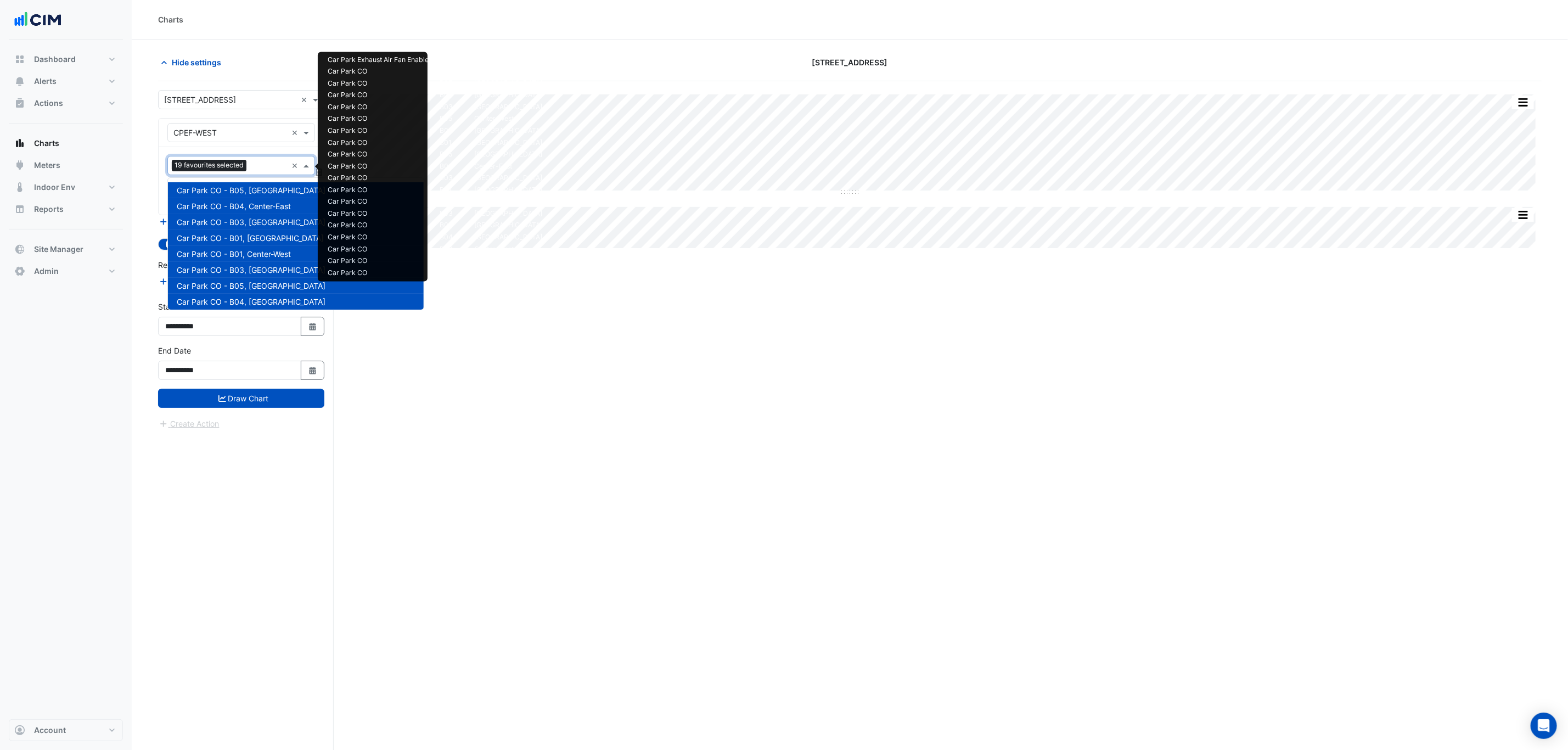
scroll to position [163, 0]
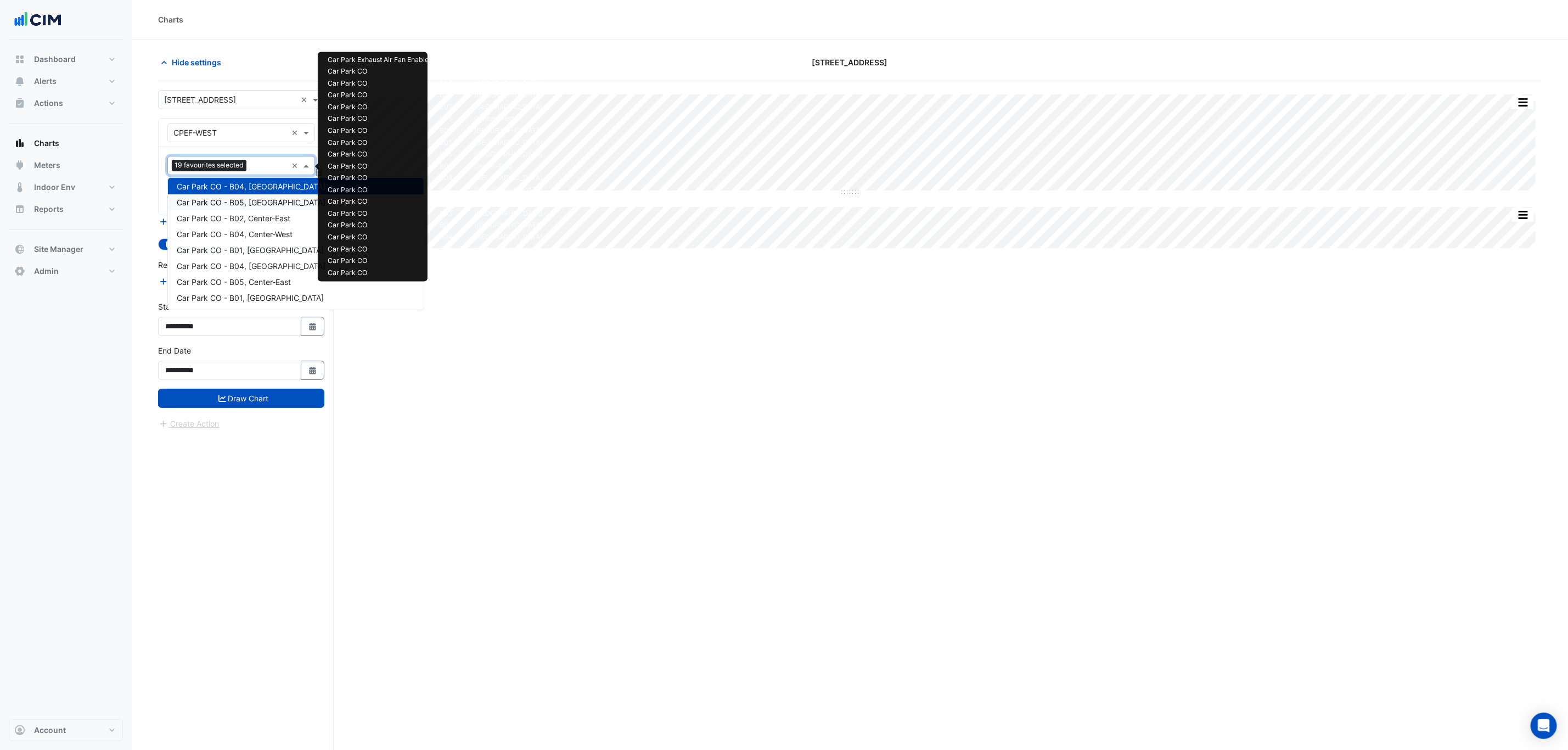
click at [249, 200] on span "Car Park CO - B05, South-East" at bounding box center [251, 202] width 149 height 10
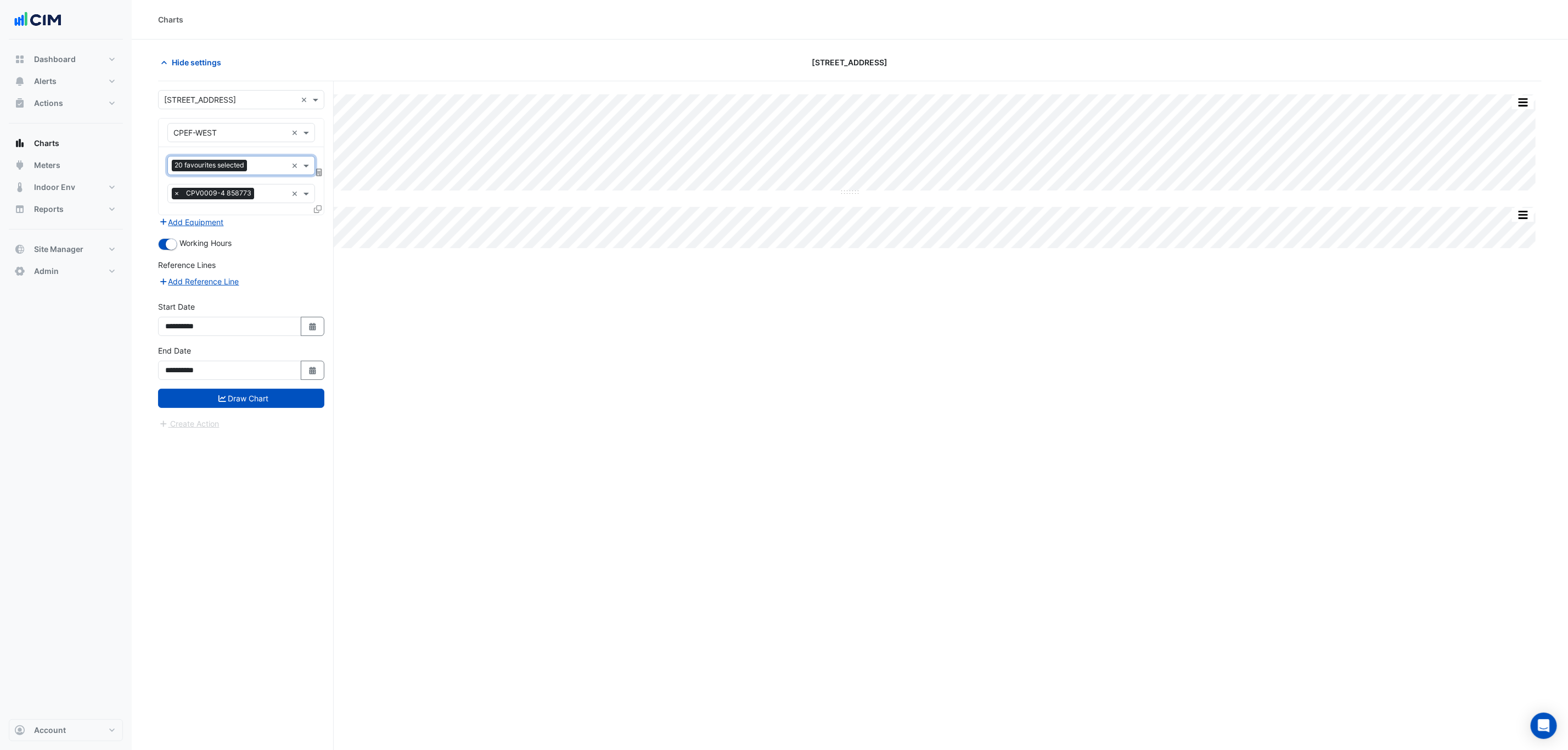
click at [260, 166] on input "text" at bounding box center [269, 166] width 36 height 11
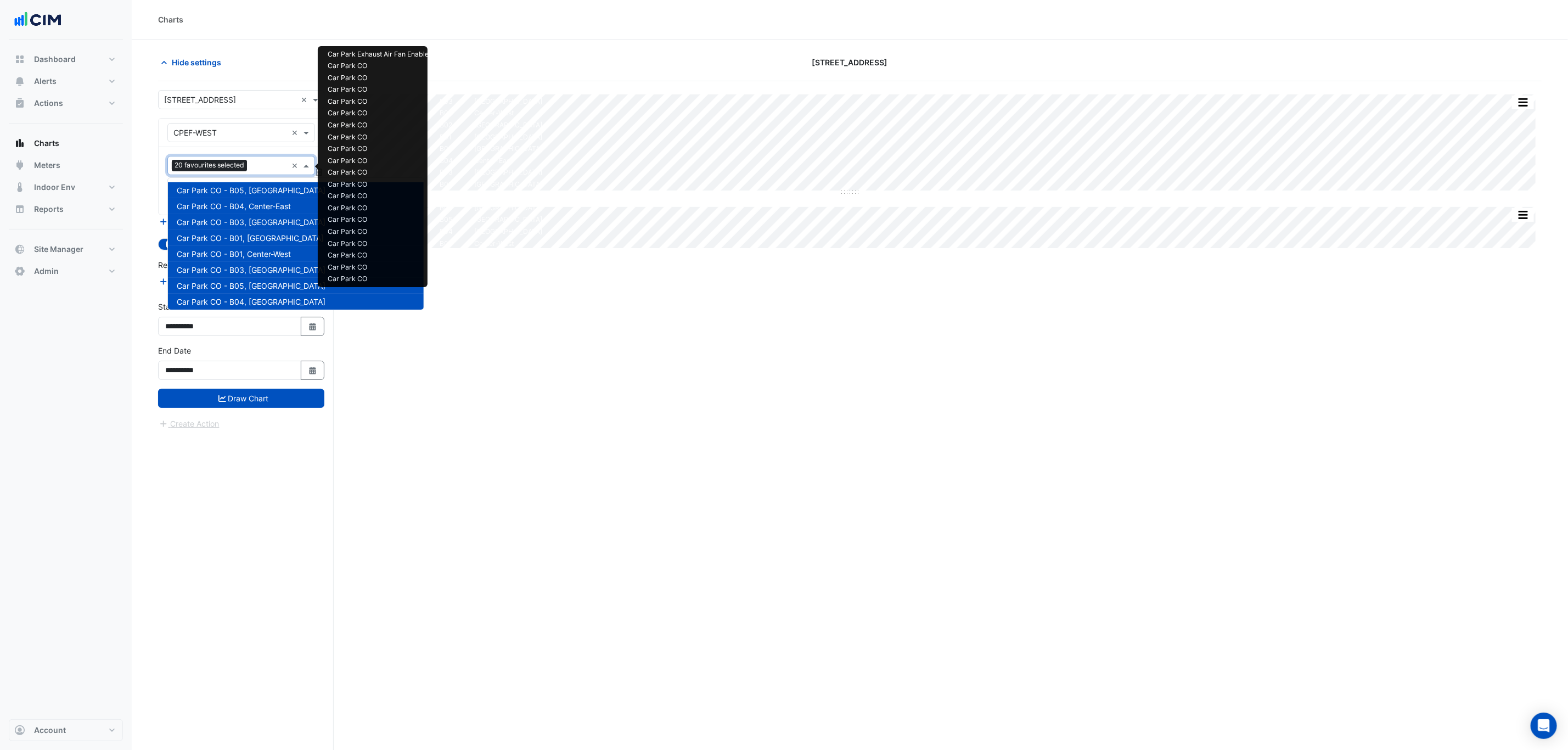
scroll to position [179, 0]
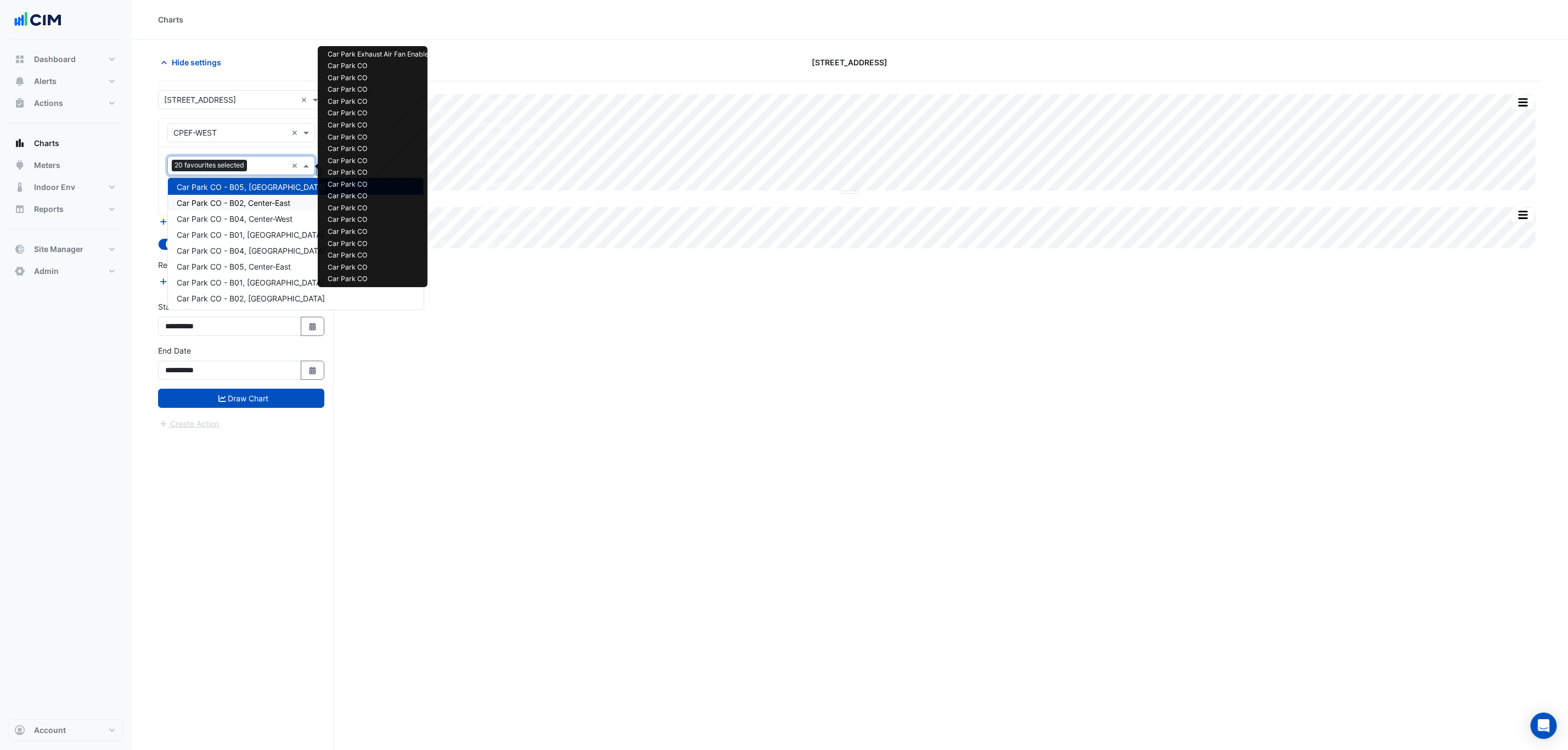
click at [252, 200] on span "Car Park CO - B02, Center-East" at bounding box center [233, 203] width 114 height 10
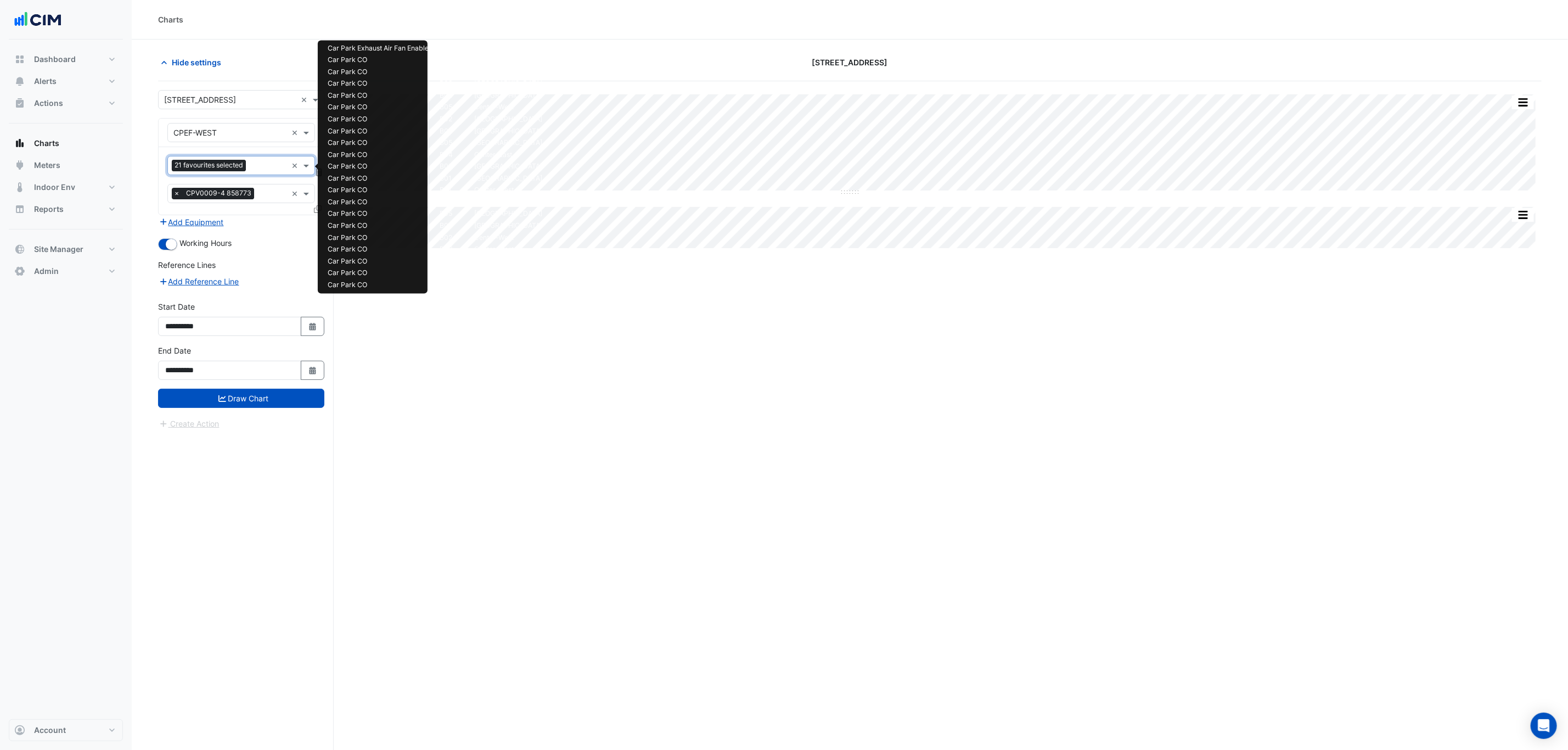
click at [262, 168] on input "text" at bounding box center [269, 166] width 36 height 11
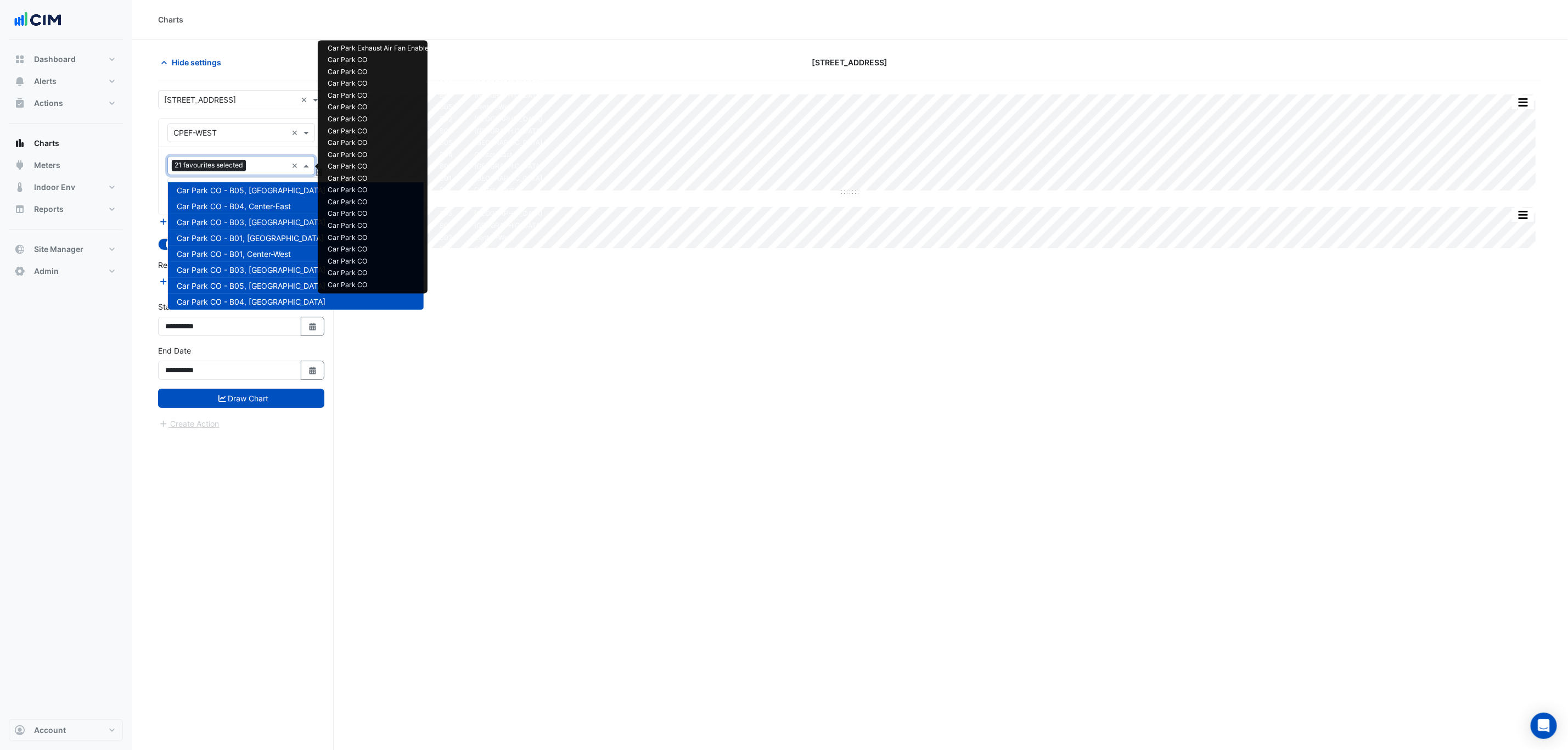
scroll to position [195, 0]
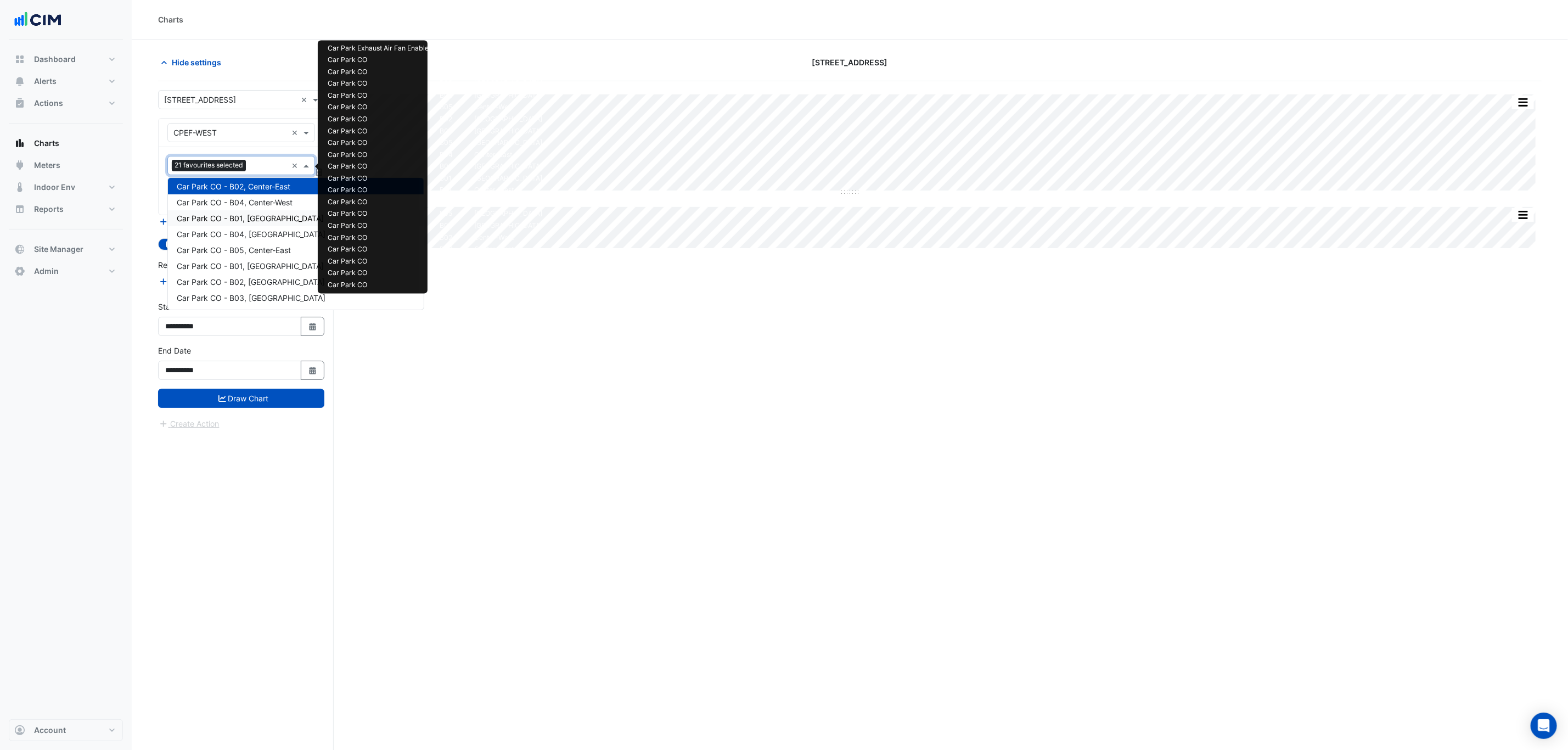
click at [252, 211] on div "Car Park CO - B01, South-East" at bounding box center [296, 218] width 256 height 16
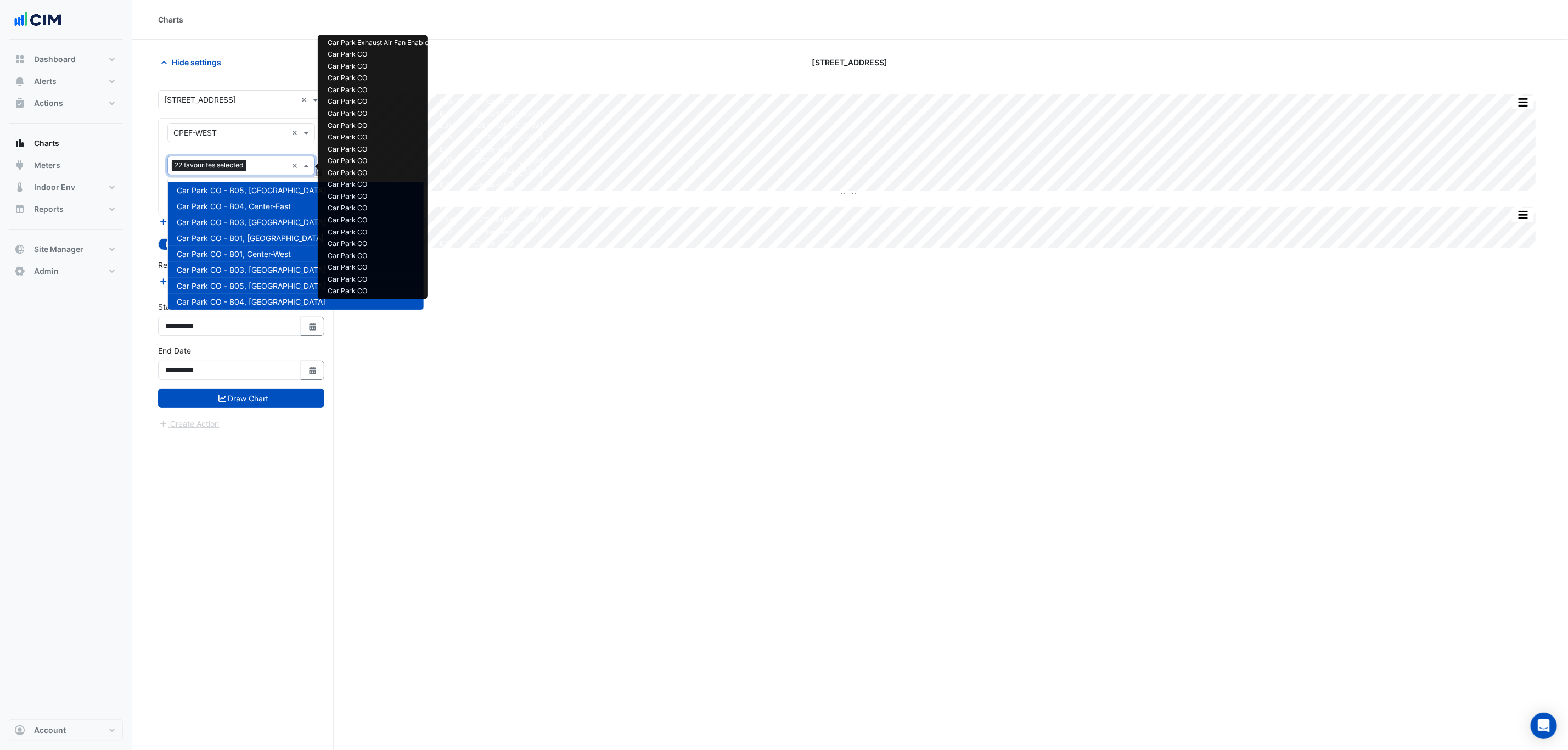
click at [257, 170] on input "text" at bounding box center [269, 166] width 36 height 11
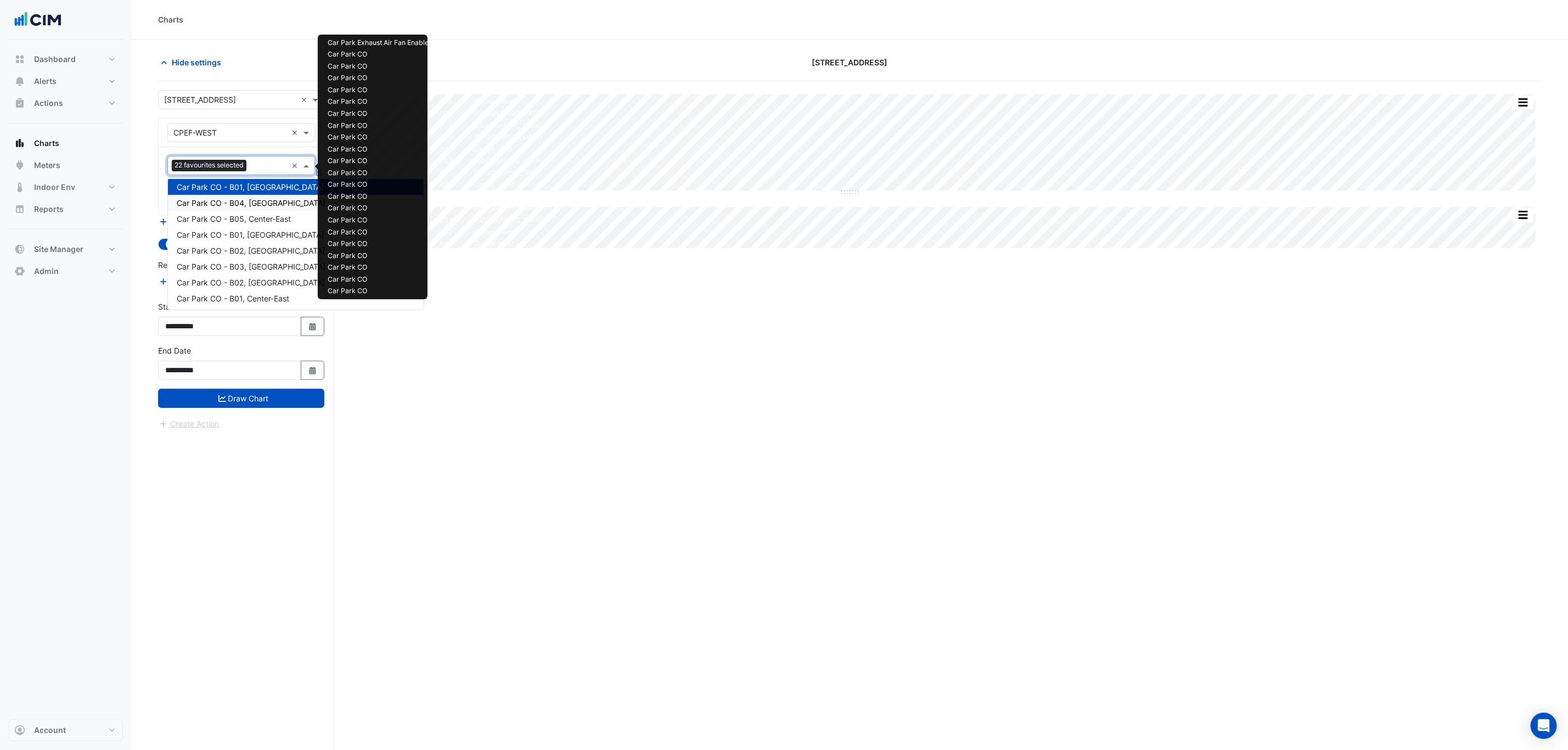
click at [254, 199] on span "Car Park CO - B04, South-West" at bounding box center [251, 203] width 149 height 10
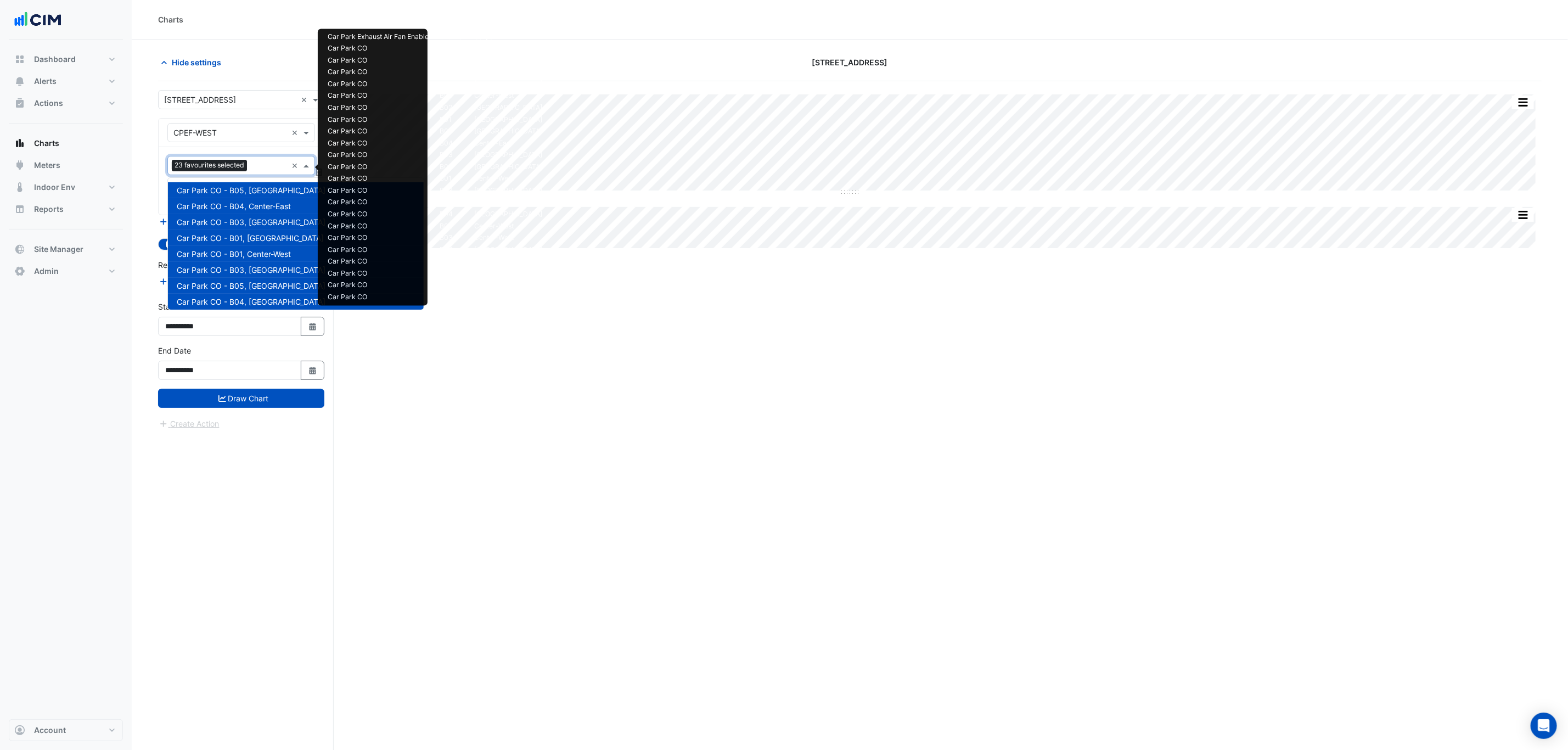
click at [258, 174] on div at bounding box center [268, 166] width 37 height 14
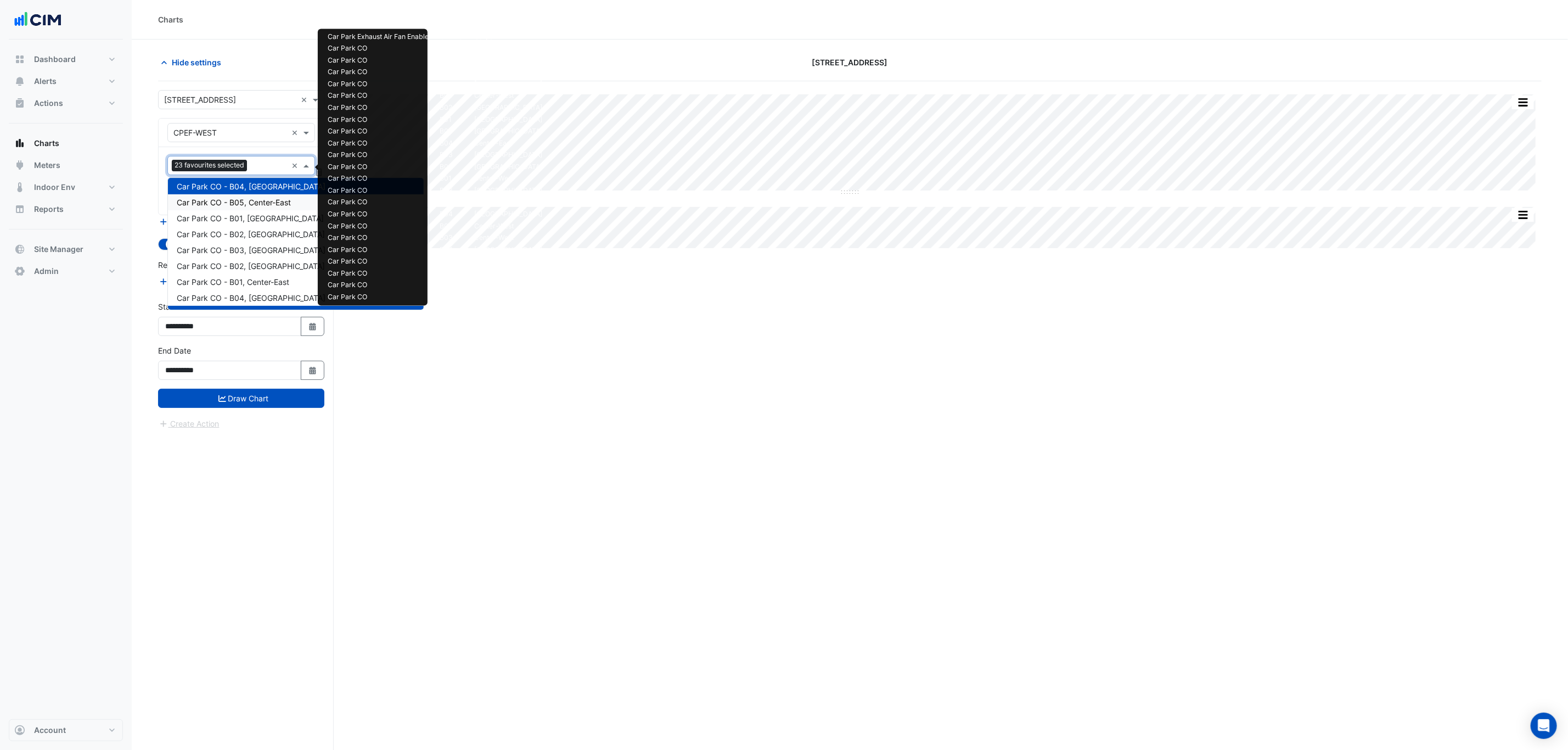
click at [254, 198] on span "Car Park CO - B05, Center-East" at bounding box center [234, 202] width 114 height 10
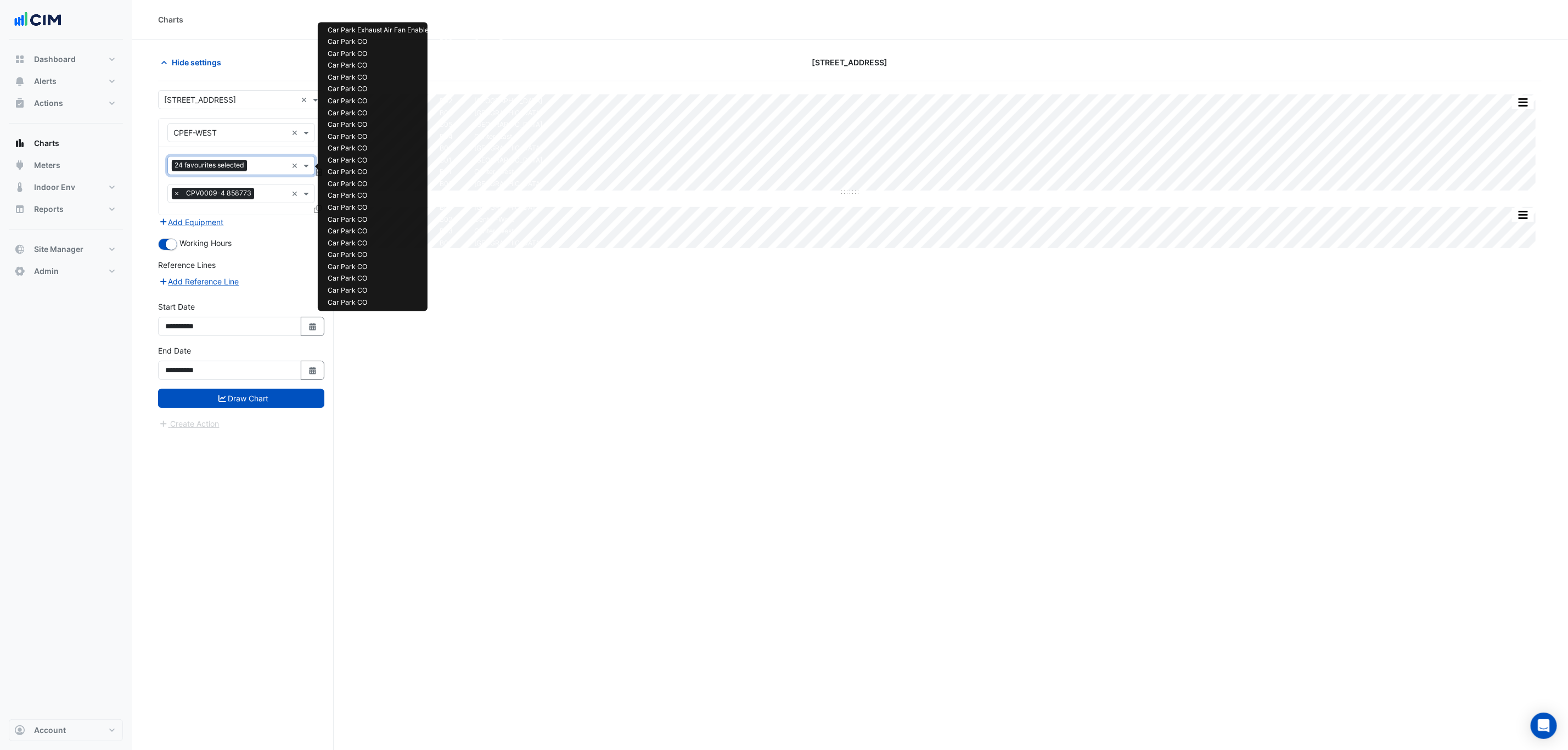
click at [260, 167] on input "text" at bounding box center [269, 166] width 36 height 11
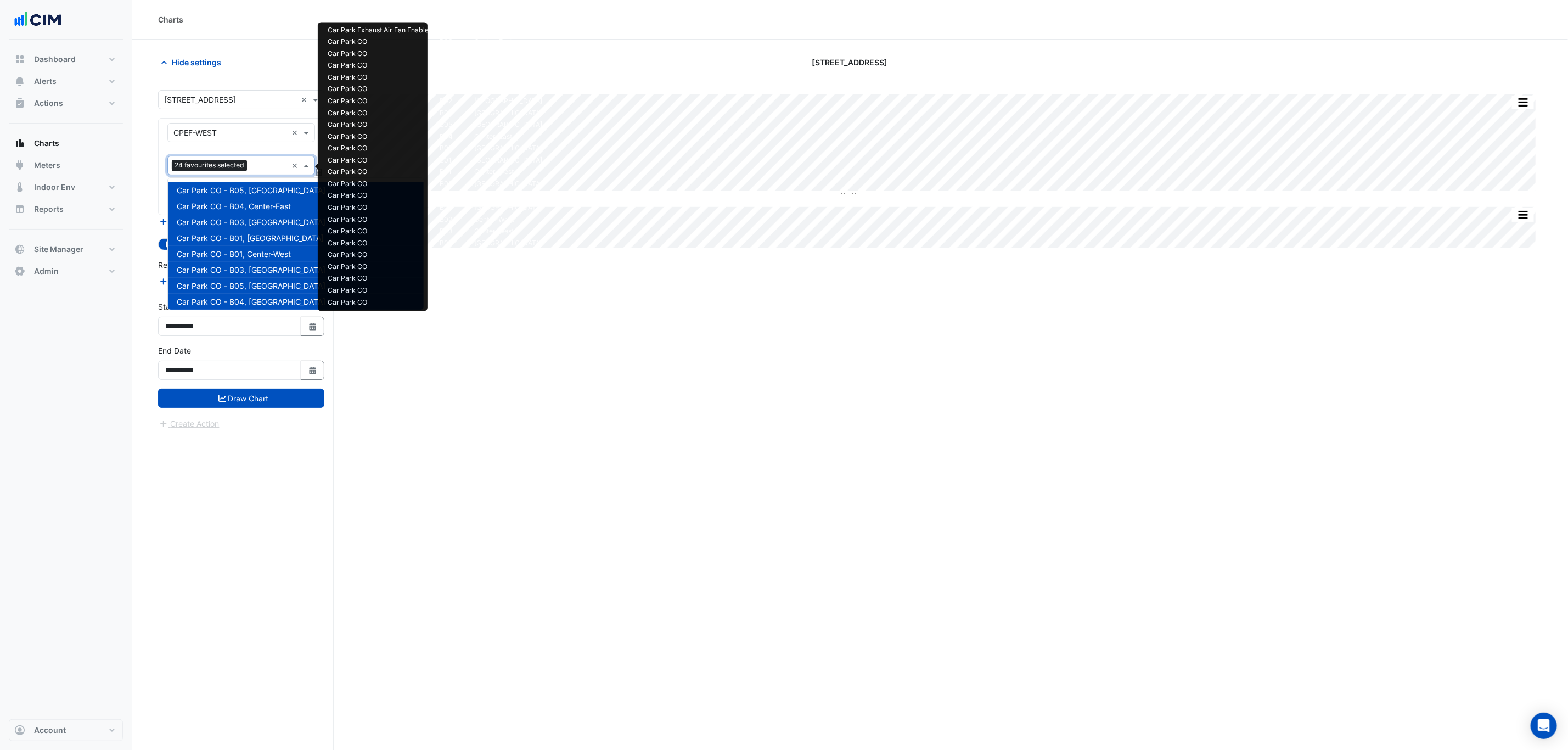
scroll to position [258, 0]
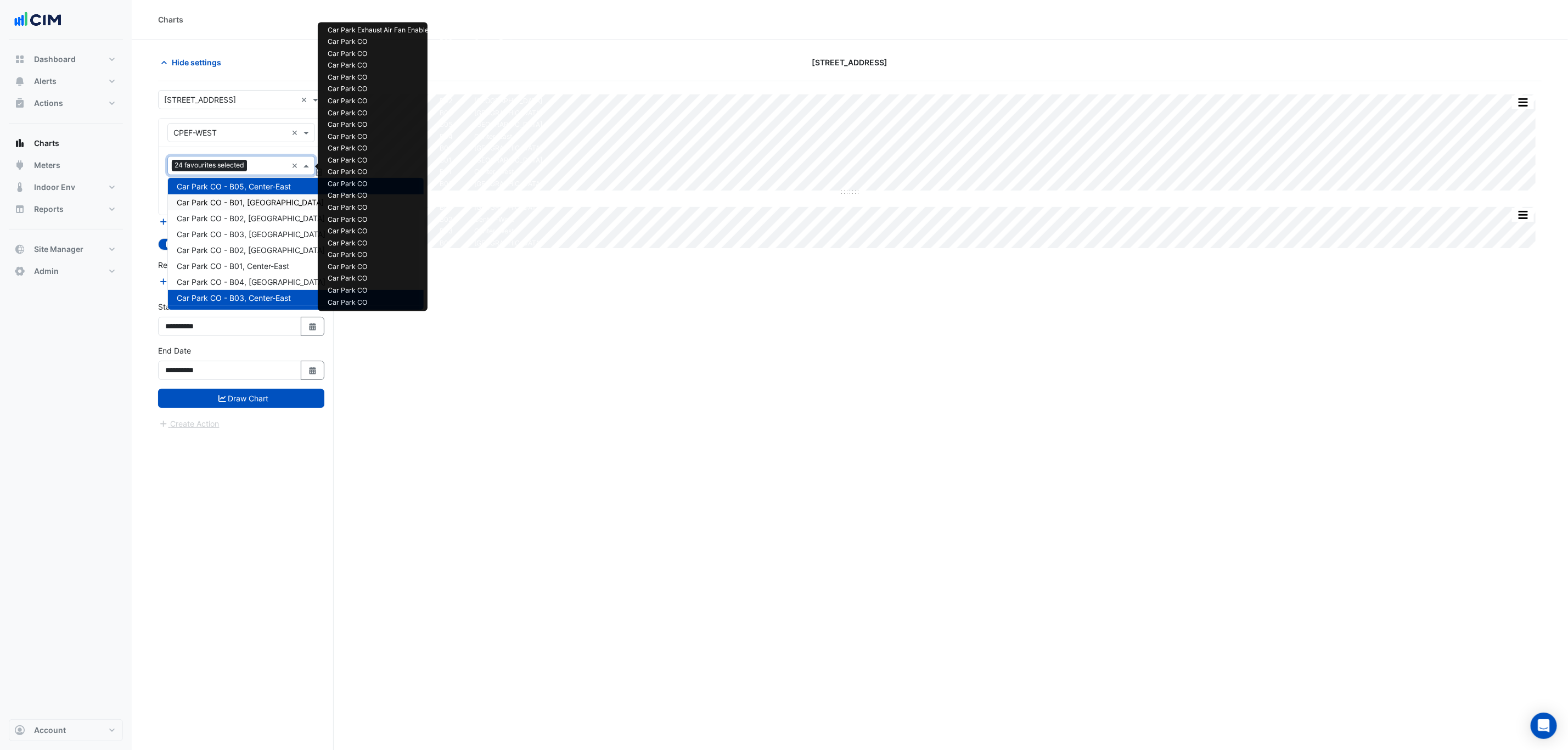
click at [254, 201] on span "Car Park CO - B01, North-West" at bounding box center [250, 202] width 147 height 10
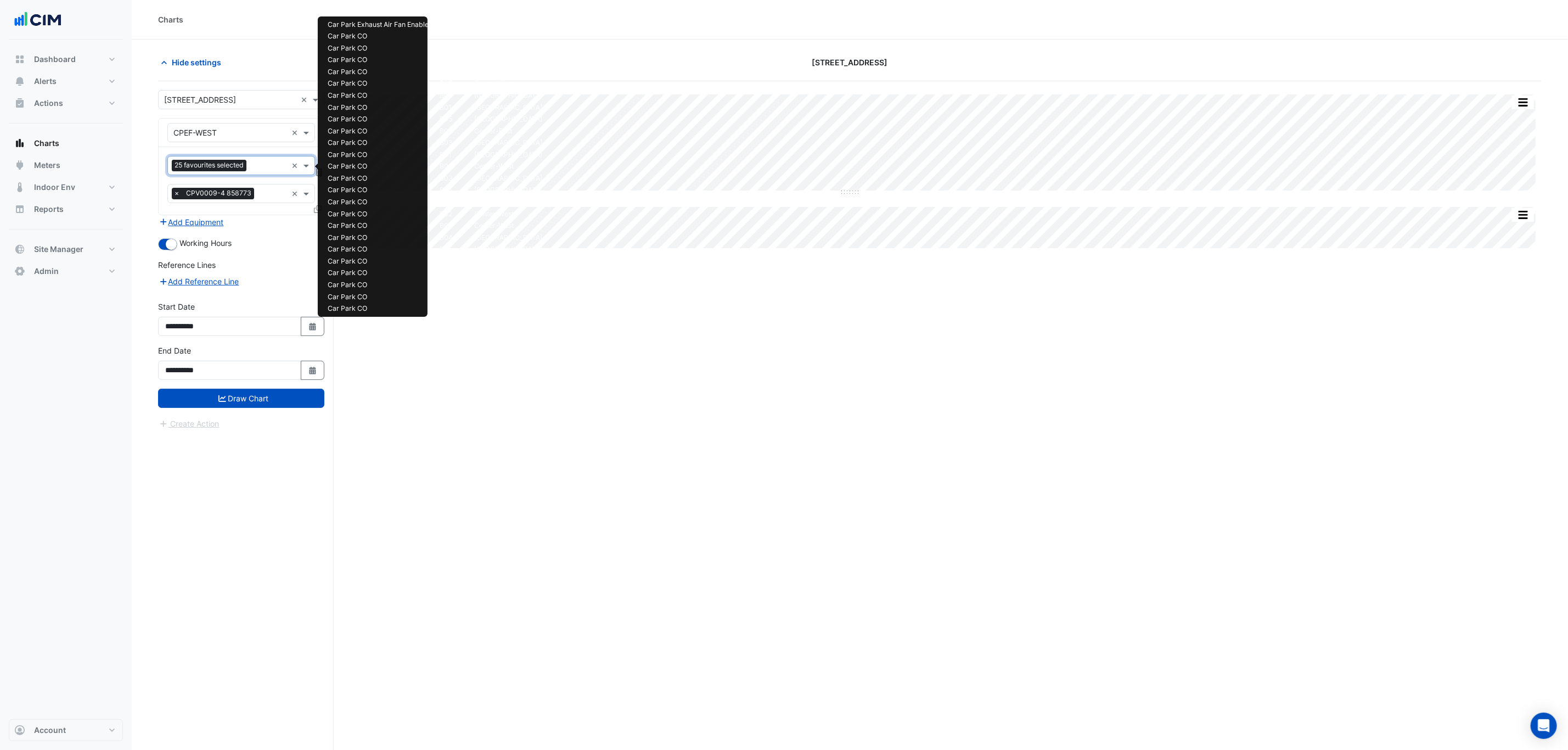
click at [266, 166] on input "text" at bounding box center [269, 166] width 36 height 11
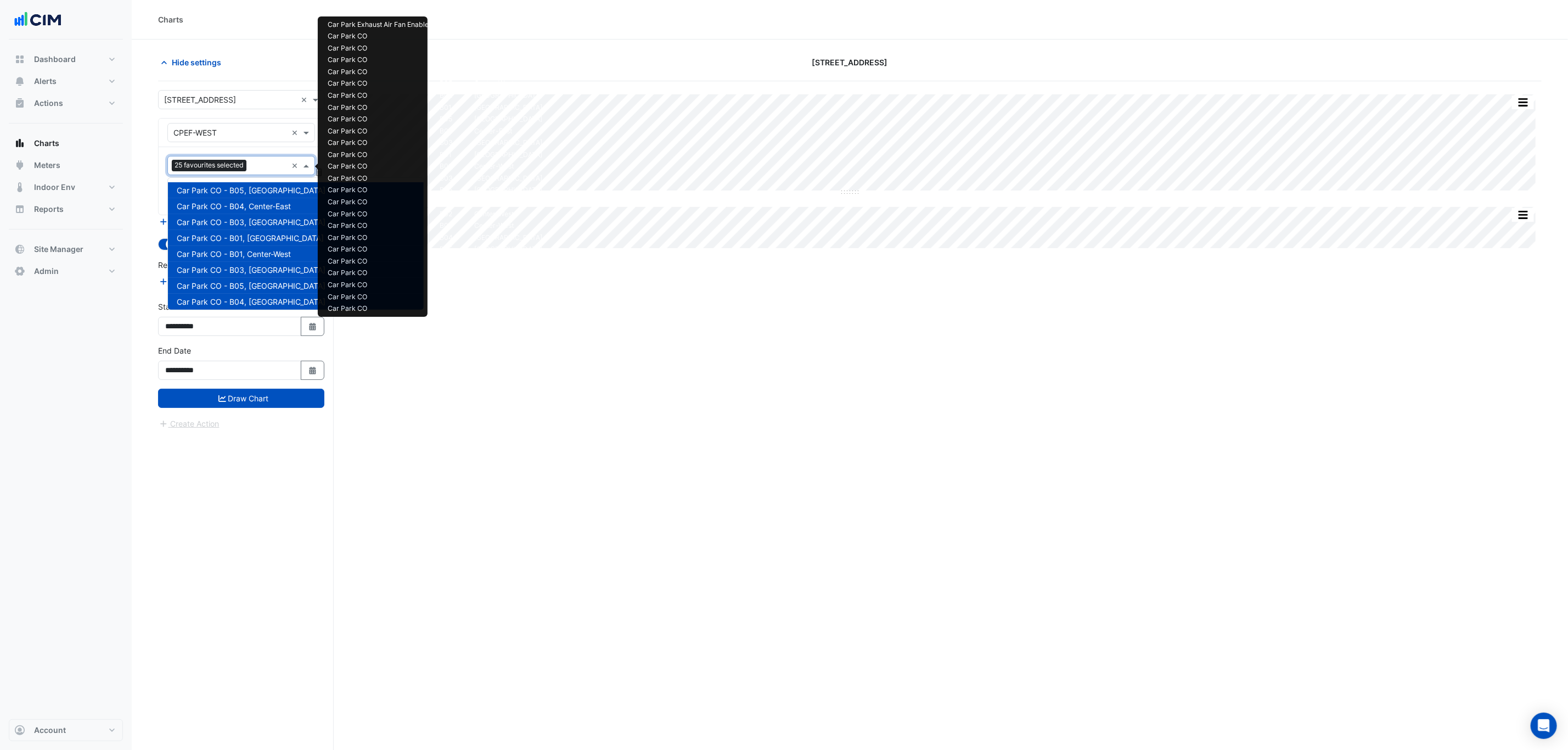
scroll to position [274, 0]
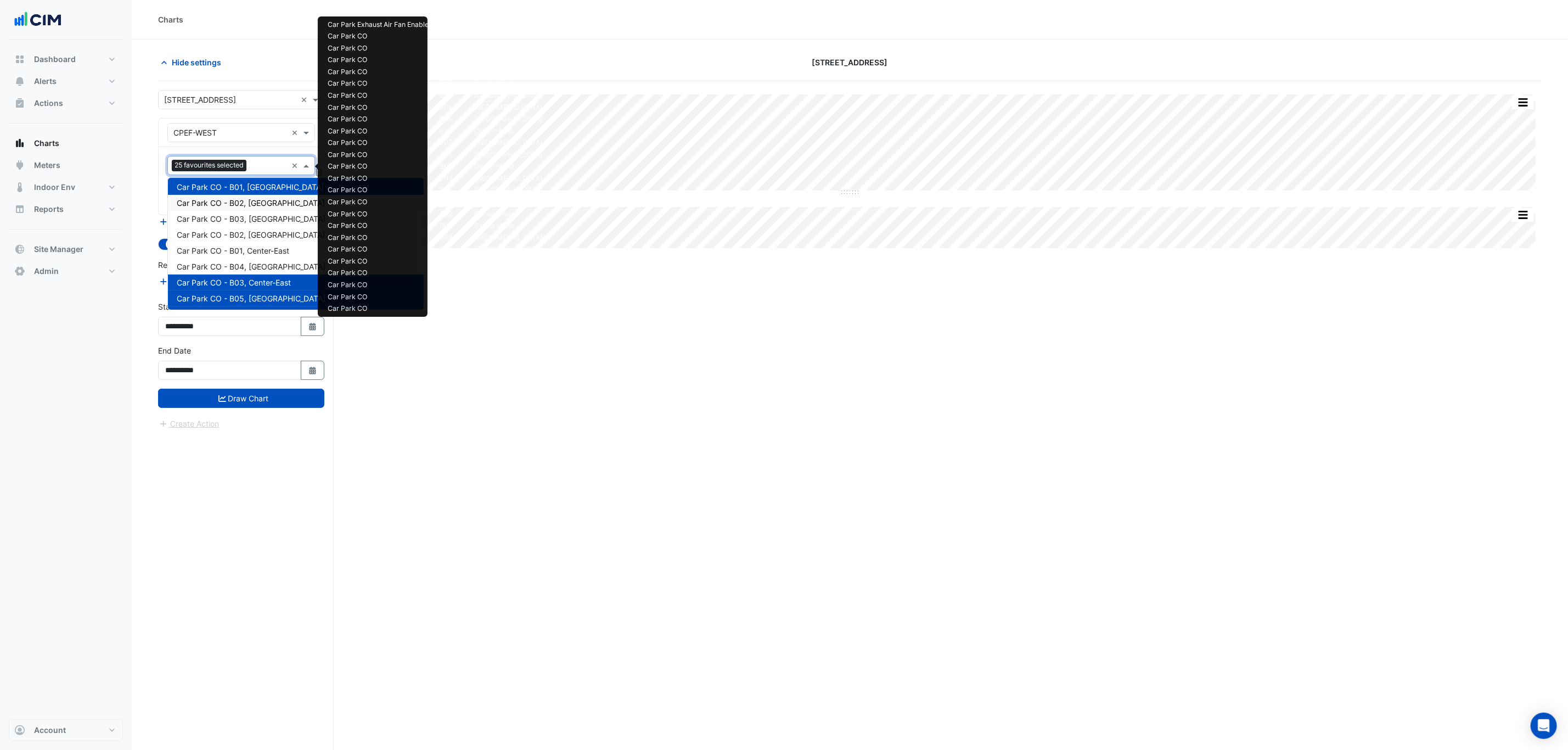
click at [259, 205] on span "Car Park CO - B02, South-East" at bounding box center [250, 203] width 148 height 10
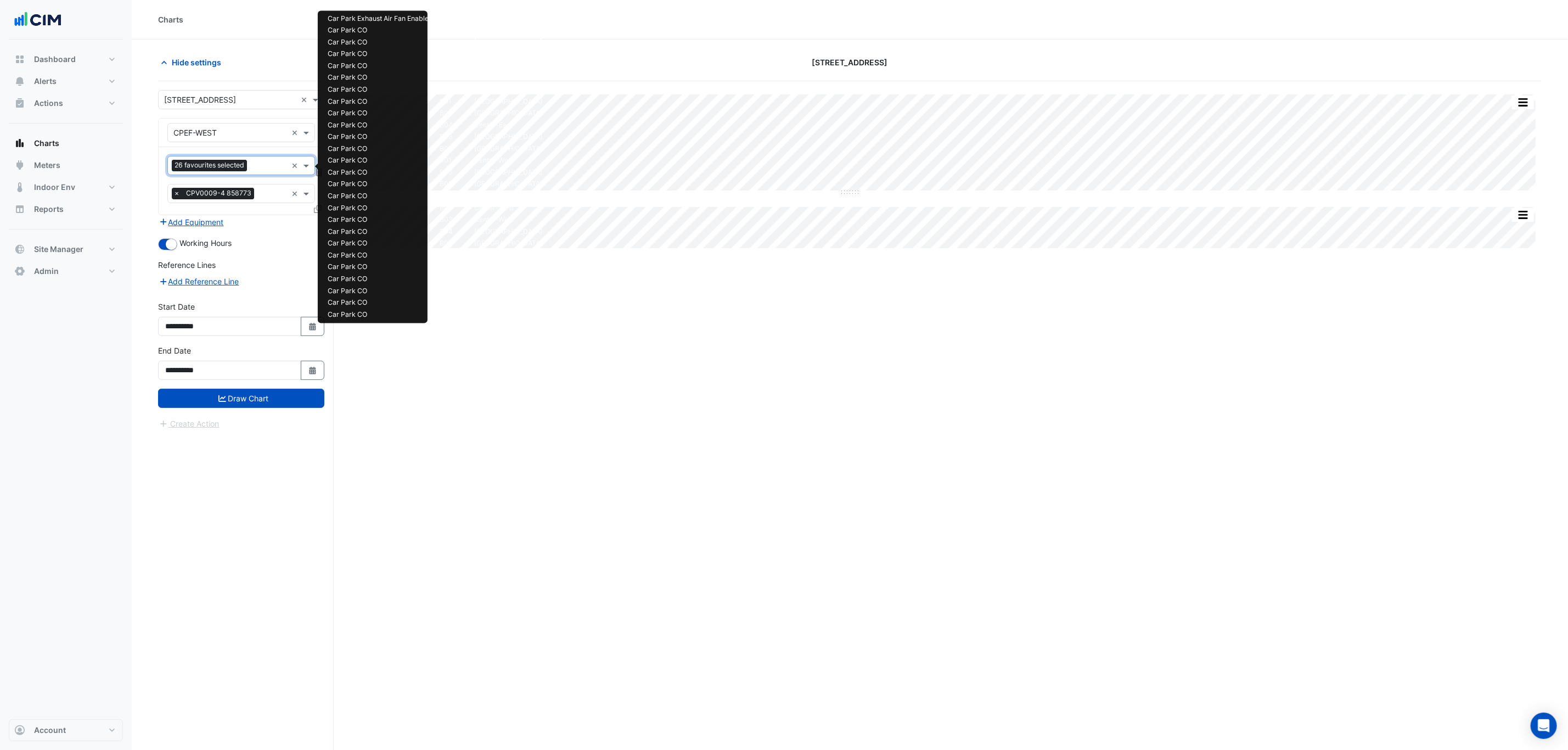
click at [263, 167] on input "text" at bounding box center [269, 166] width 36 height 11
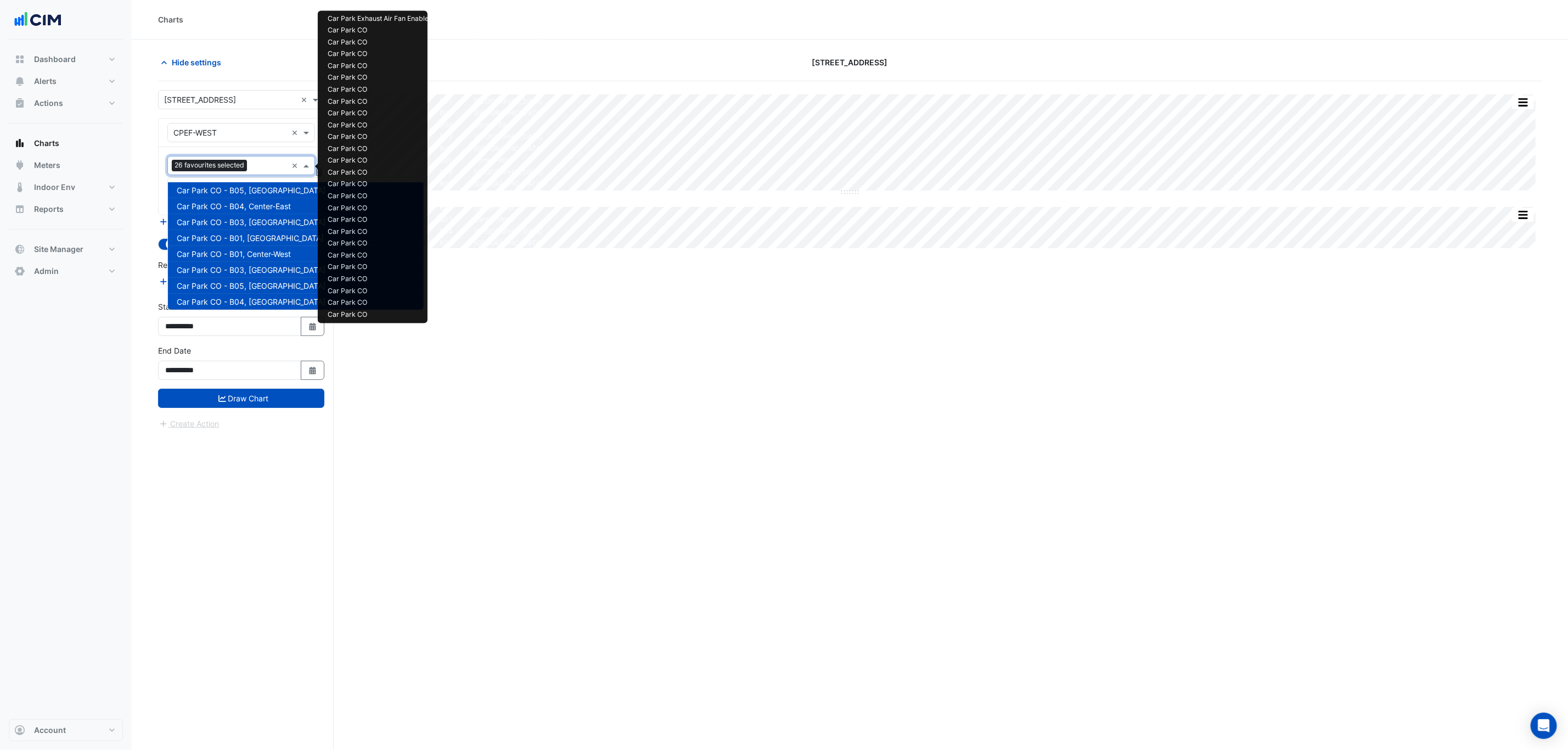
scroll to position [290, 0]
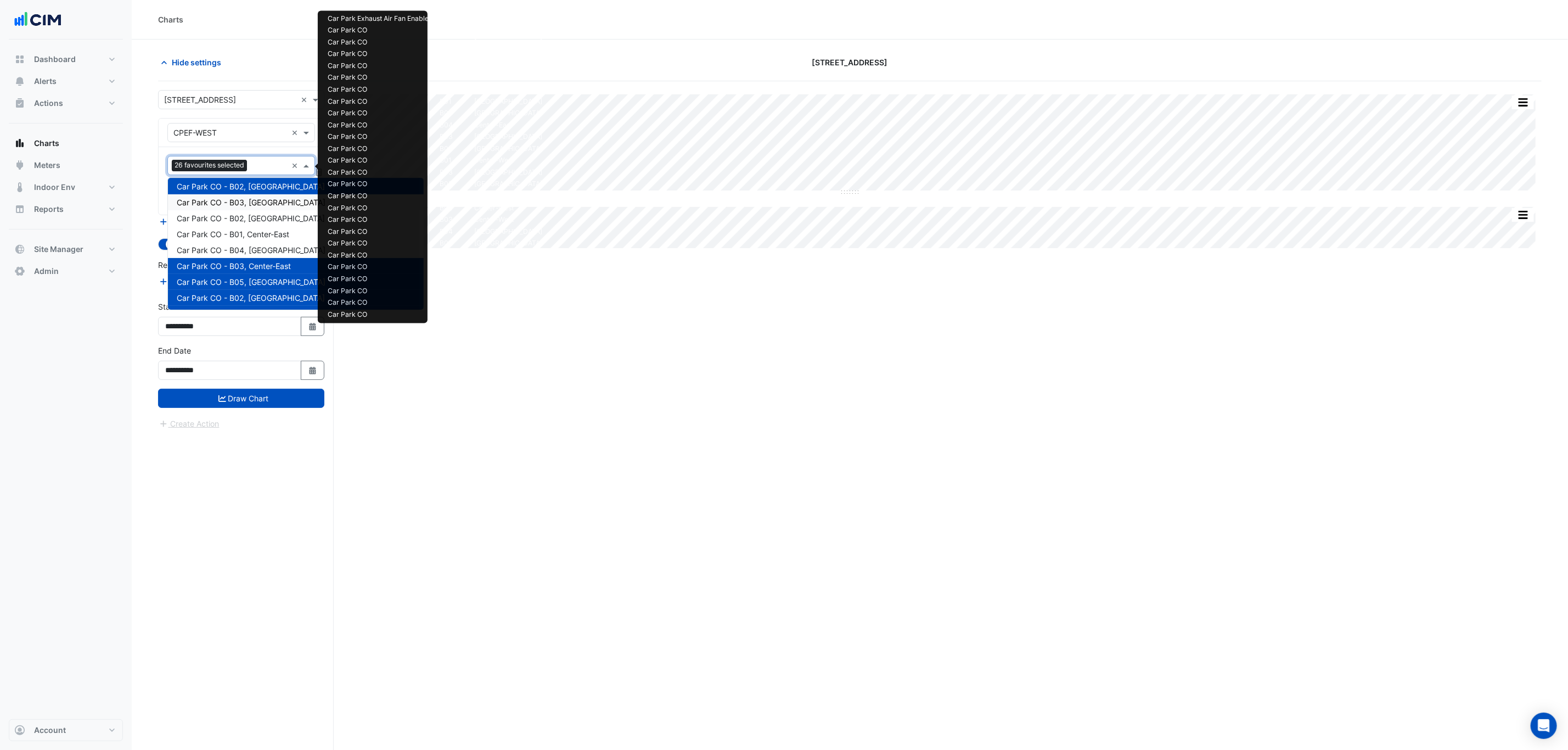
click at [258, 199] on span "Car Park CO - B03, North-West" at bounding box center [251, 202] width 149 height 10
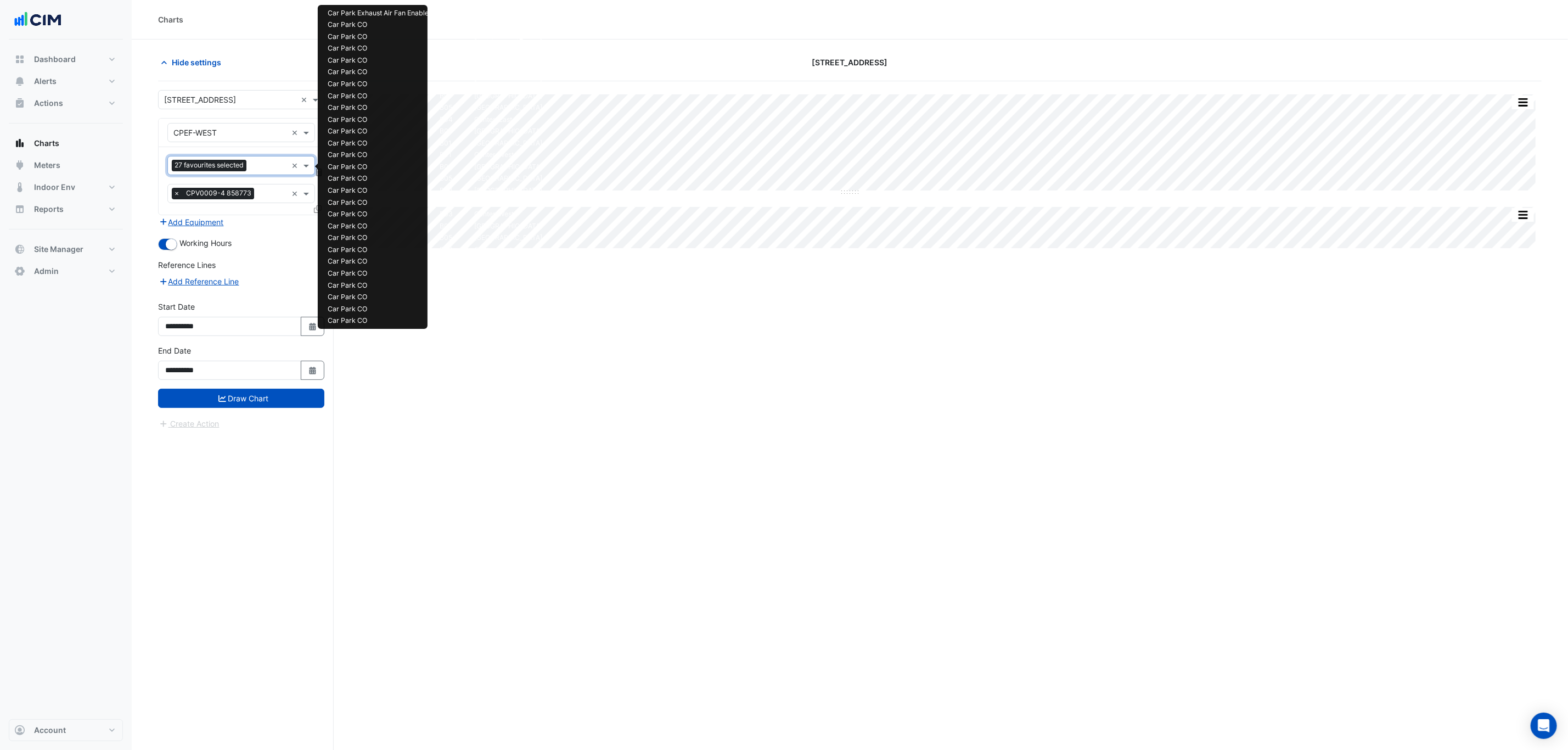
click at [262, 167] on input "text" at bounding box center [269, 166] width 36 height 11
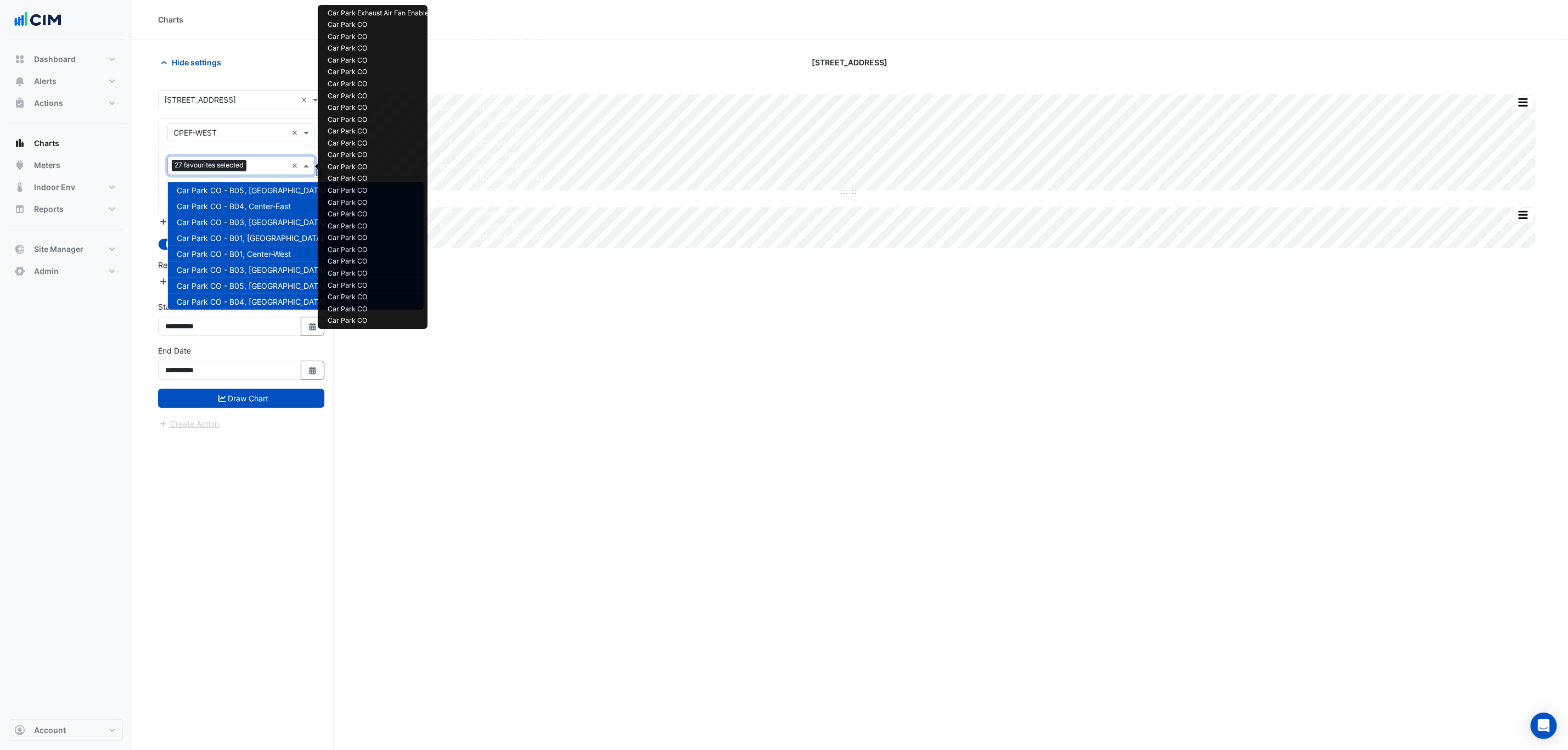
scroll to position [306, 0]
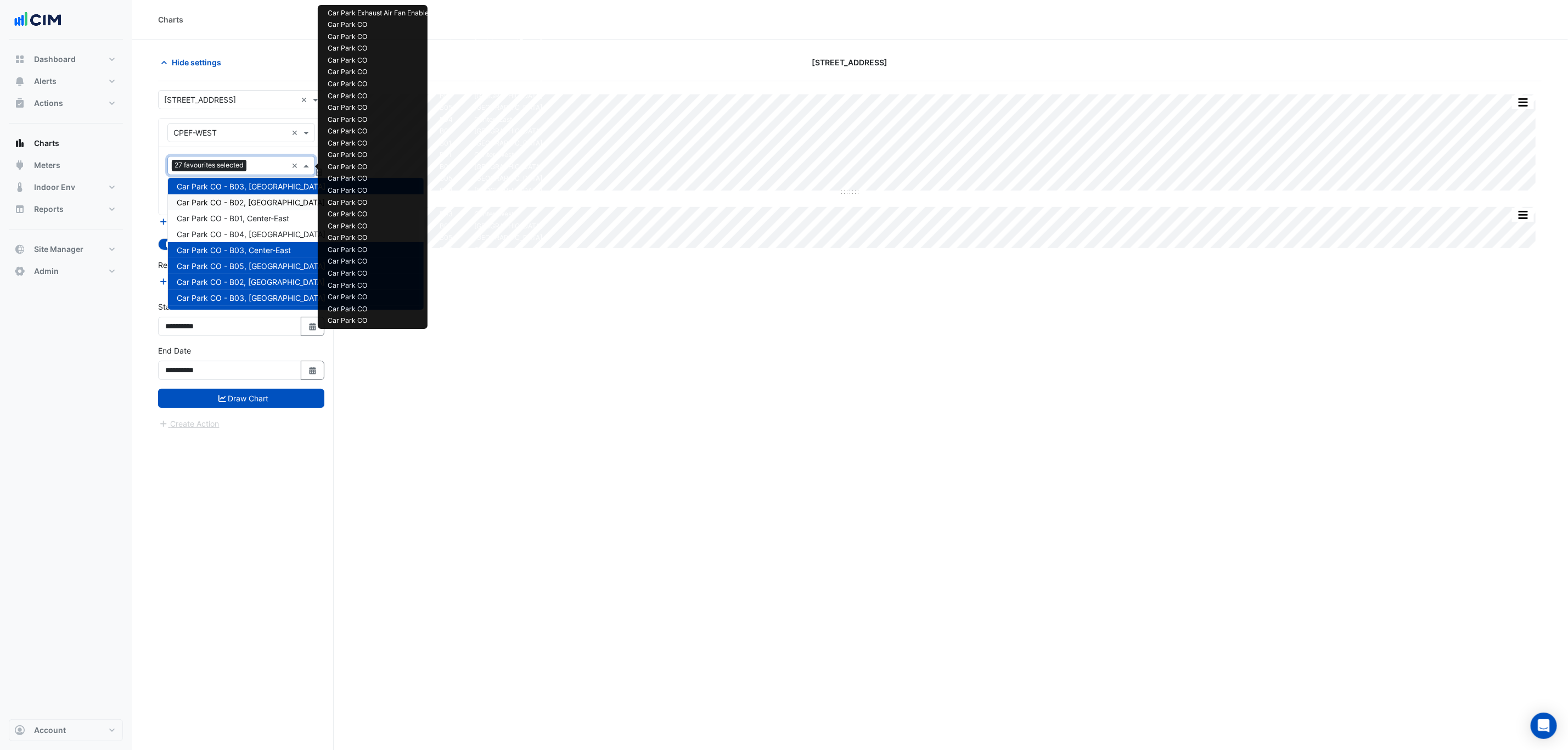
click at [254, 206] on div "Car Park CO - B02, North-East" at bounding box center [296, 202] width 256 height 16
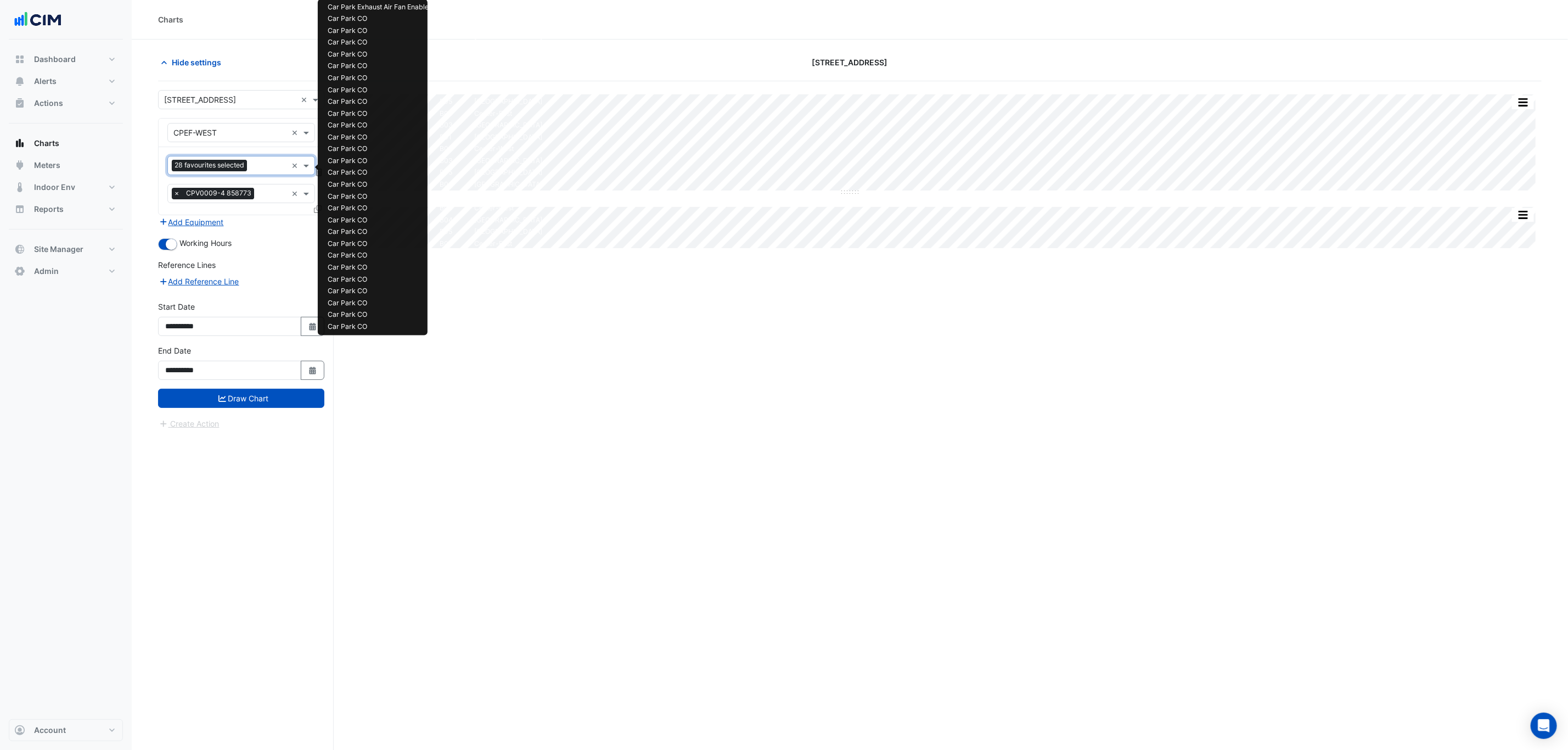
click at [257, 168] on input "text" at bounding box center [269, 166] width 36 height 11
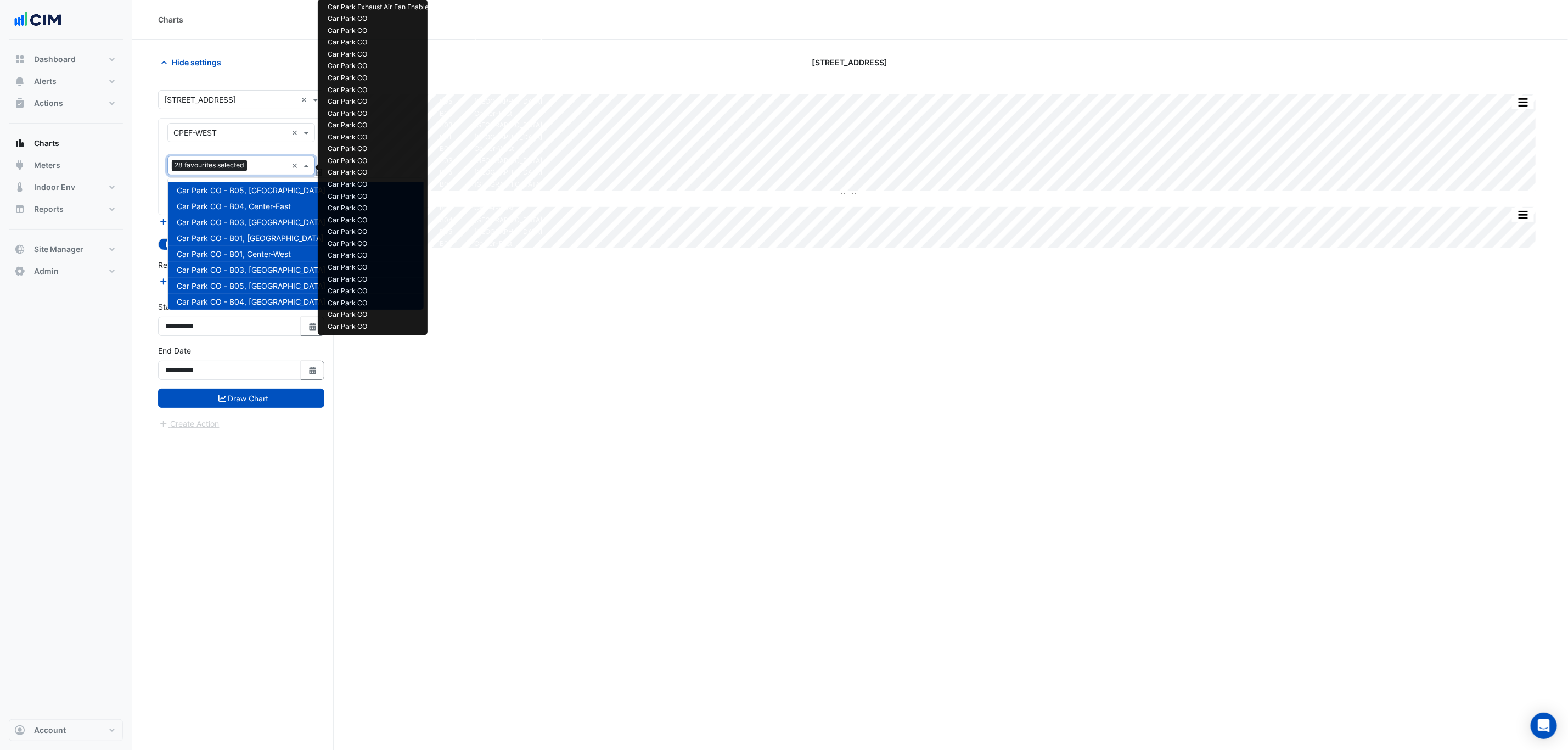
scroll to position [322, 0]
click at [250, 203] on span "Car Park CO - B01, Center-East" at bounding box center [233, 203] width 113 height 10
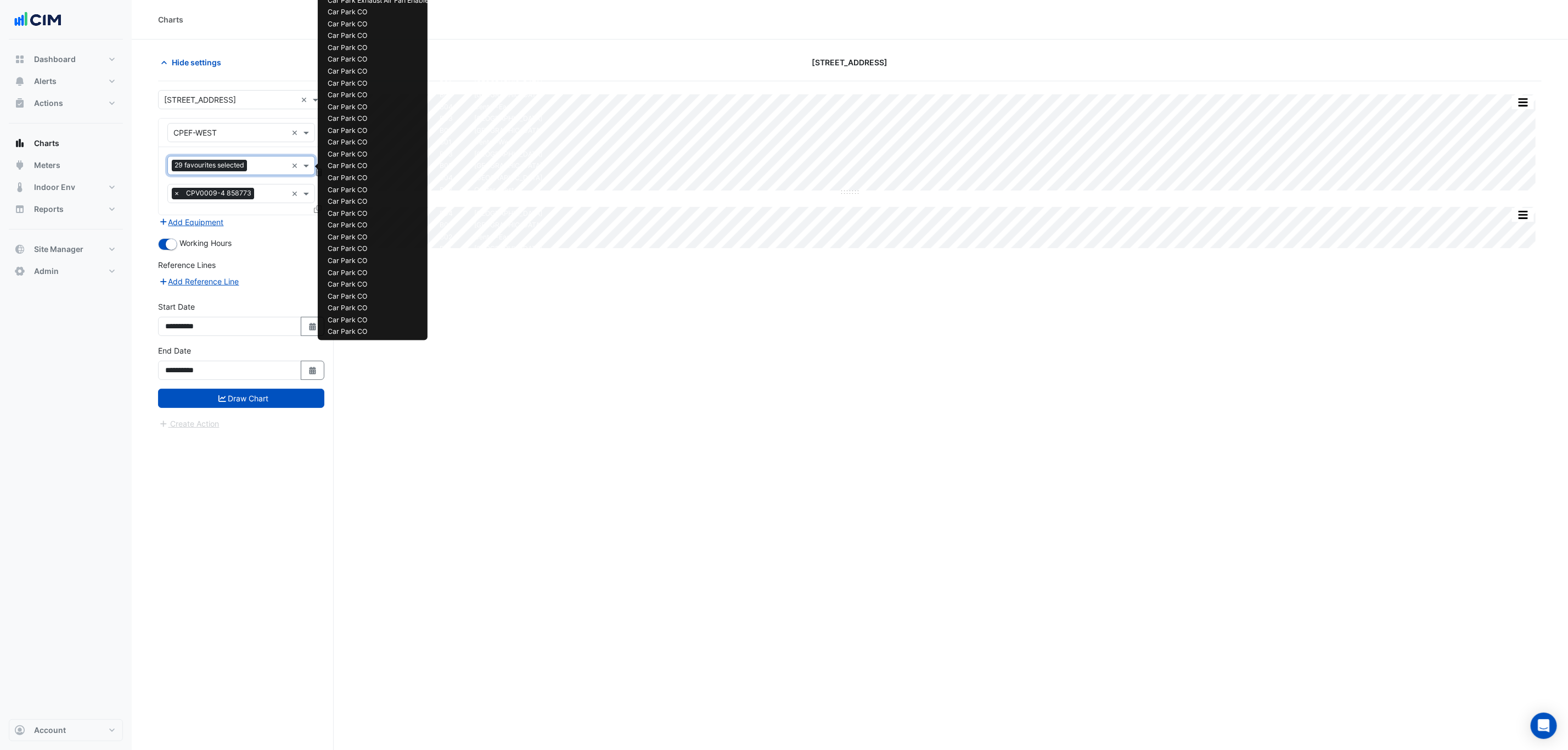
click at [263, 166] on input "text" at bounding box center [269, 166] width 36 height 11
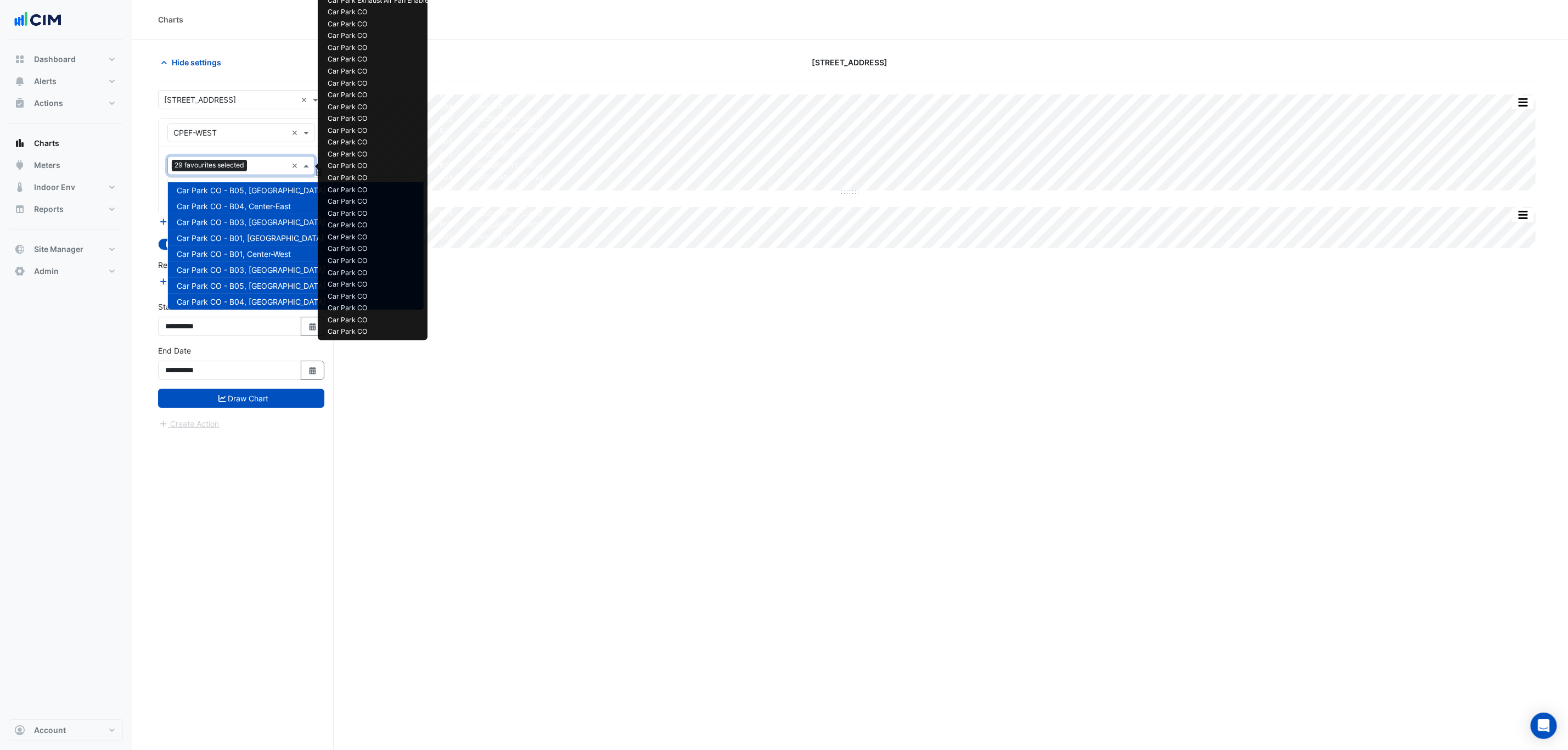
scroll to position [338, 0]
click at [254, 203] on span "Car Park CO - B04, South-East" at bounding box center [251, 202] width 149 height 10
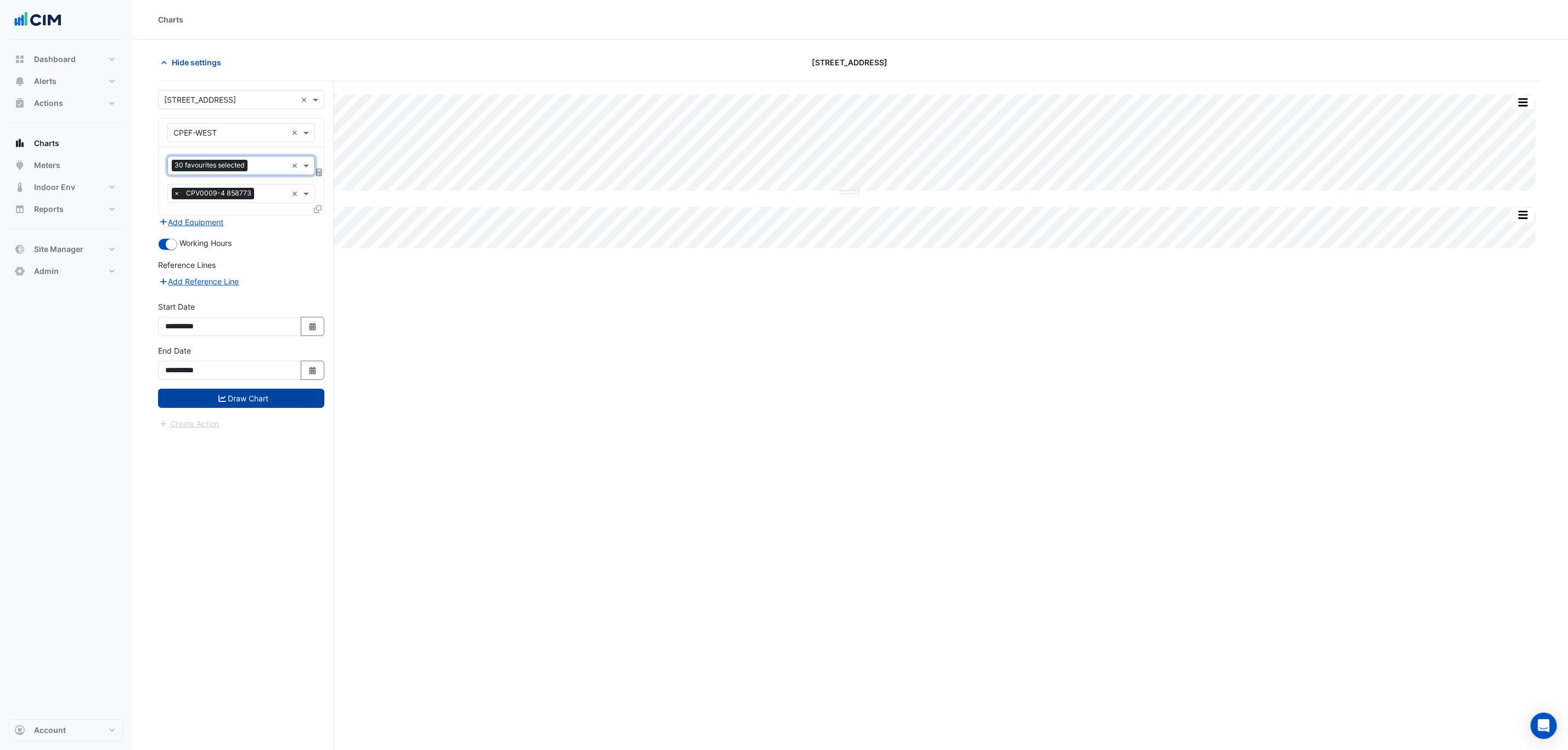
click at [269, 402] on button "Draw Chart" at bounding box center [241, 398] width 166 height 19
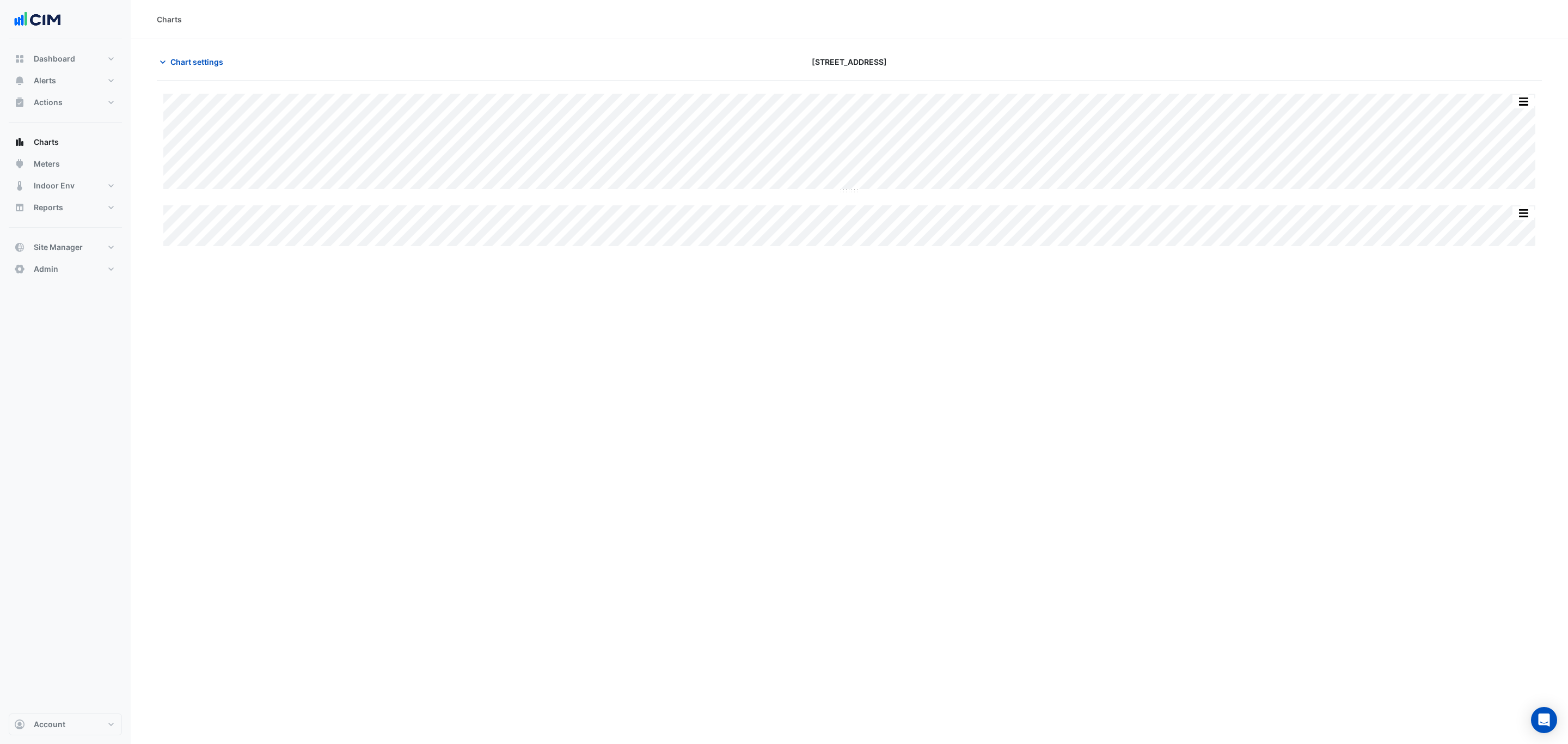
click at [1526, 95] on div "Split All Split None Print Save as JPEG Save as PNG Pivot Data Table Export CSV…" at bounding box center [1523, 101] width 23 height 15
click at [1526, 103] on button "button" at bounding box center [1522, 101] width 21 height 14
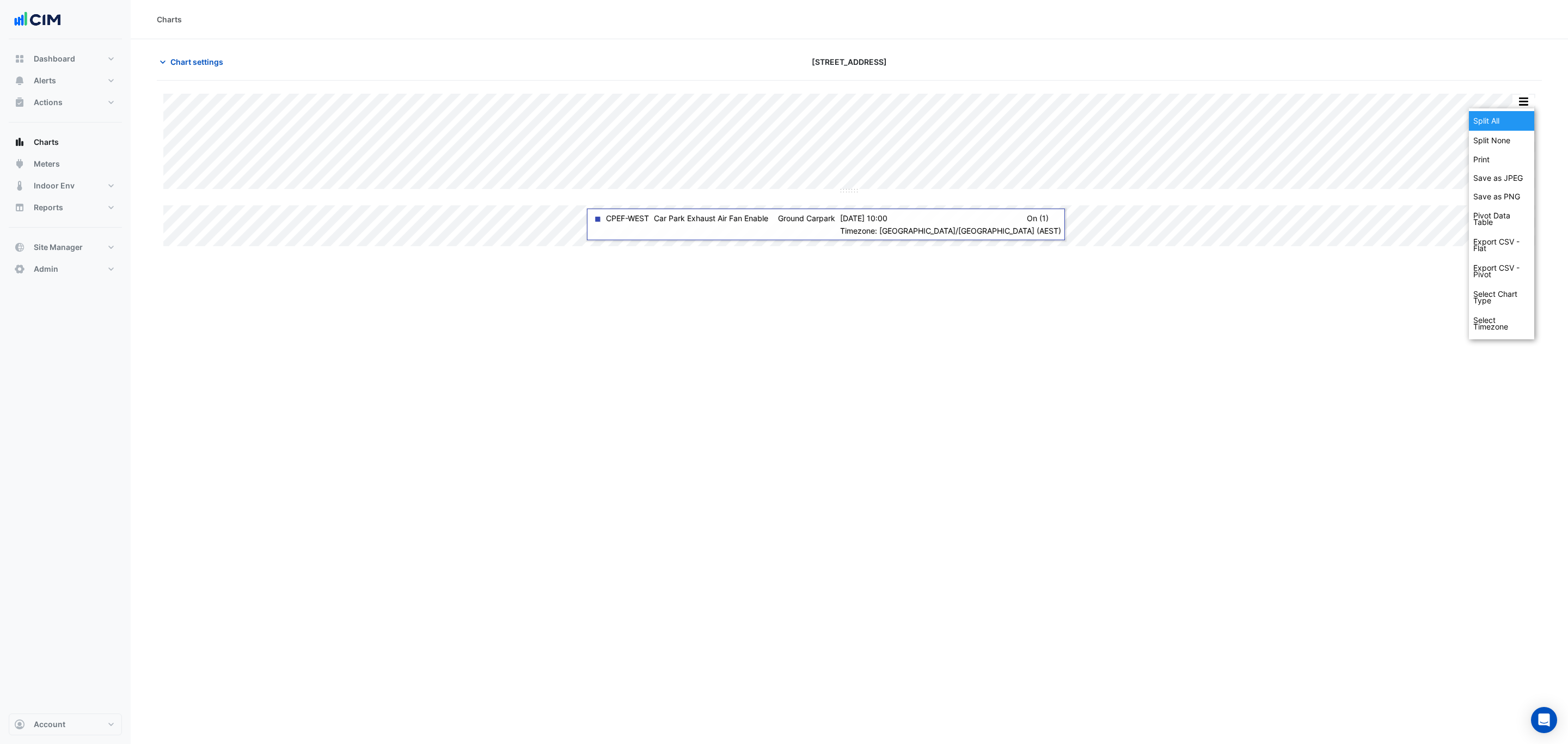
click at [1506, 125] on div "Split All" at bounding box center [1502, 120] width 65 height 20
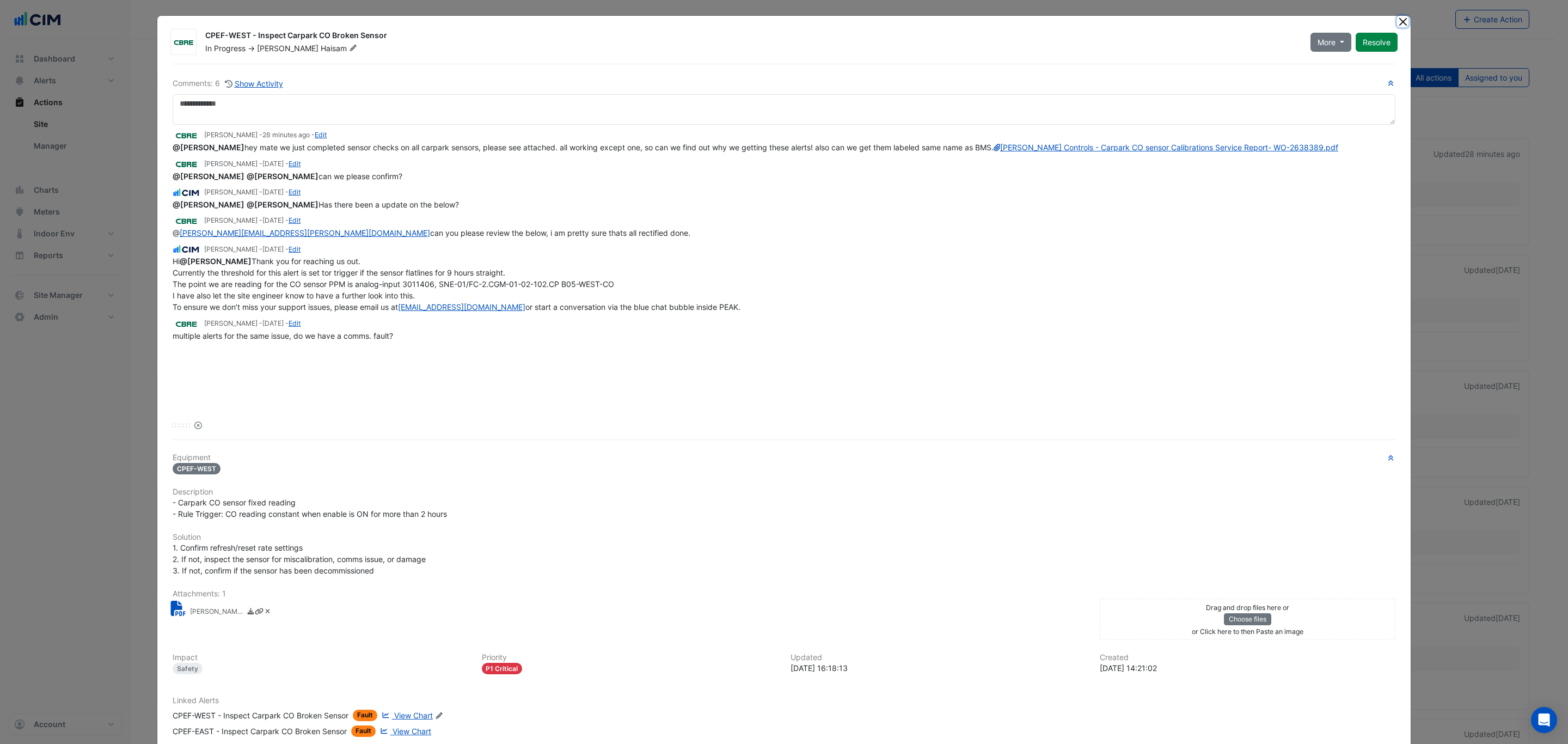
drag, startPoint x: 1395, startPoint y: 23, endPoint x: 1216, endPoint y: 25, distance: 179.0
click at [1397, 23] on button "Close" at bounding box center [1402, 21] width 11 height 11
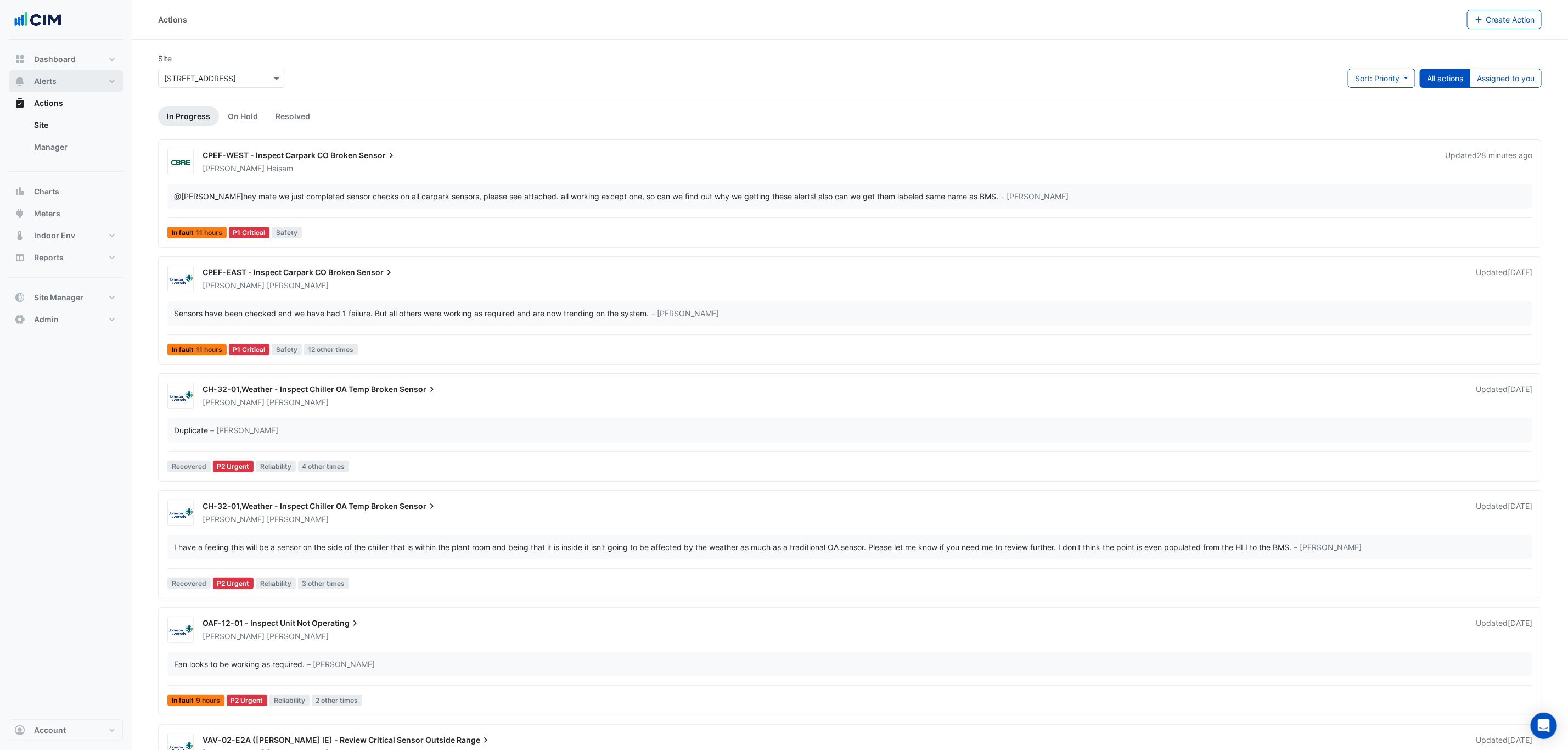
click at [62, 81] on button "Alerts" at bounding box center [66, 81] width 114 height 22
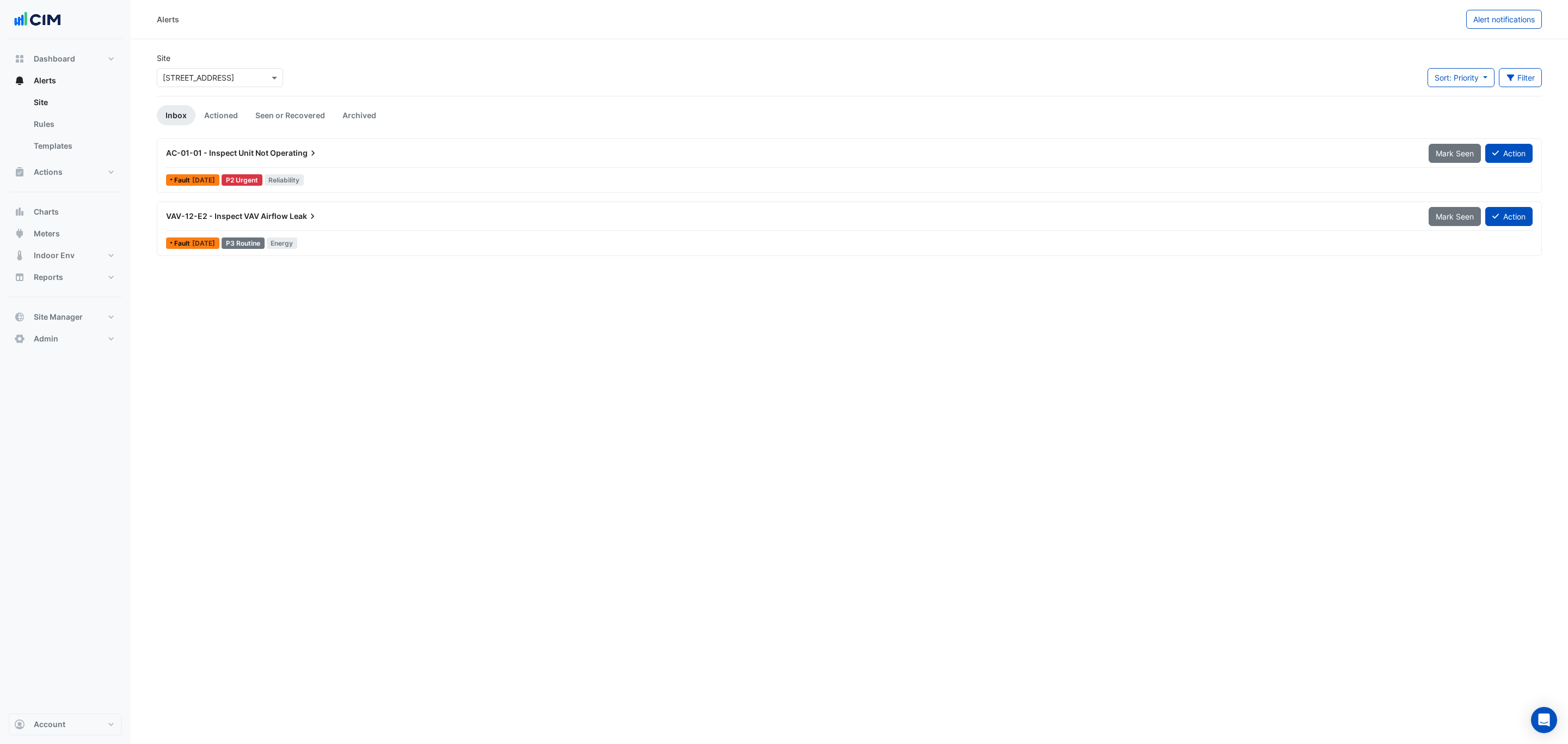
click at [239, 79] on input "text" at bounding box center [209, 77] width 93 height 11
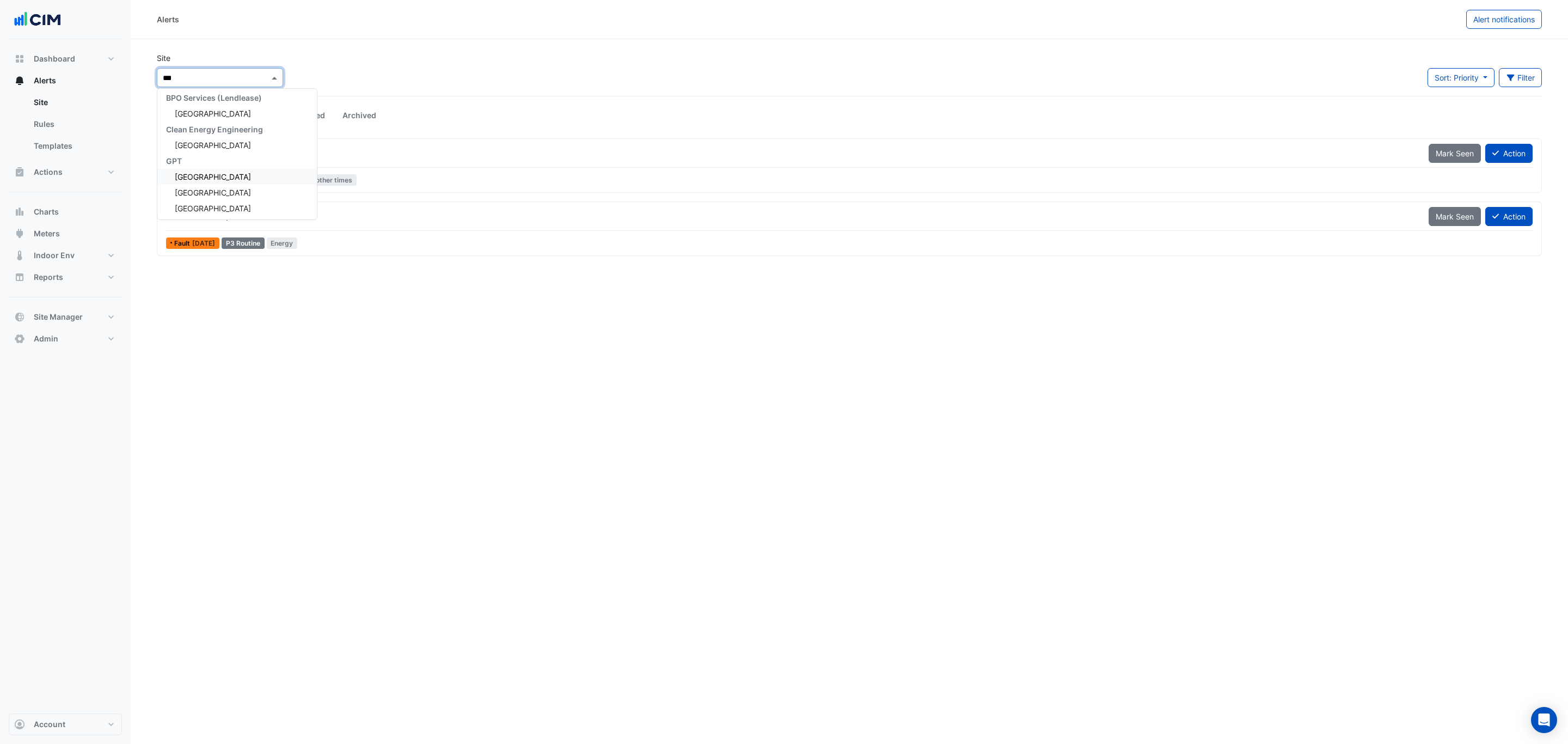
type input "****"
click at [250, 115] on span "[GEOGRAPHIC_DATA] - Building A & B" at bounding box center [241, 116] width 133 height 9
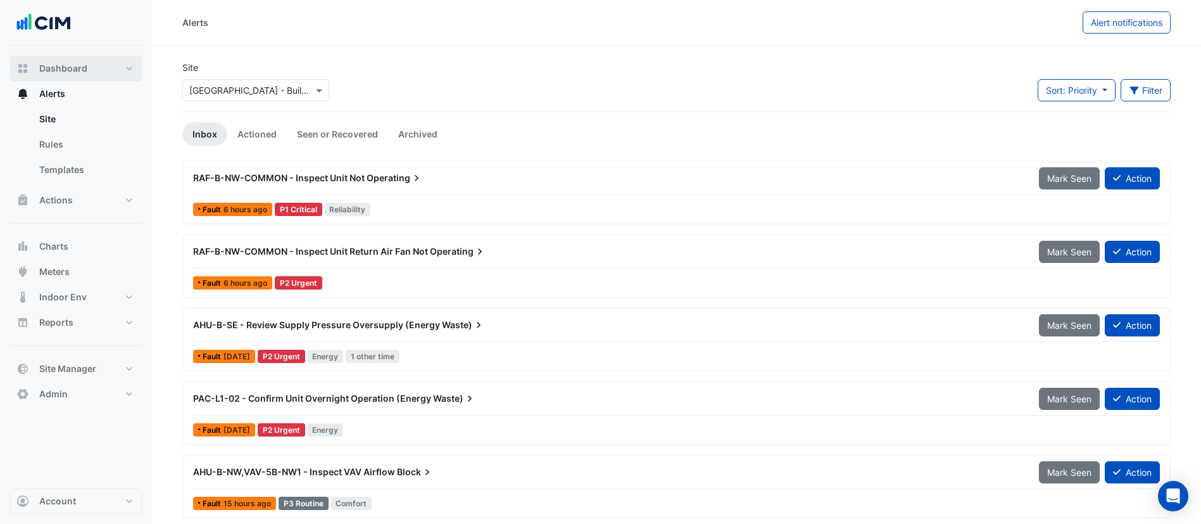
click at [113, 69] on button "Dashboard" at bounding box center [76, 68] width 132 height 25
select select "***"
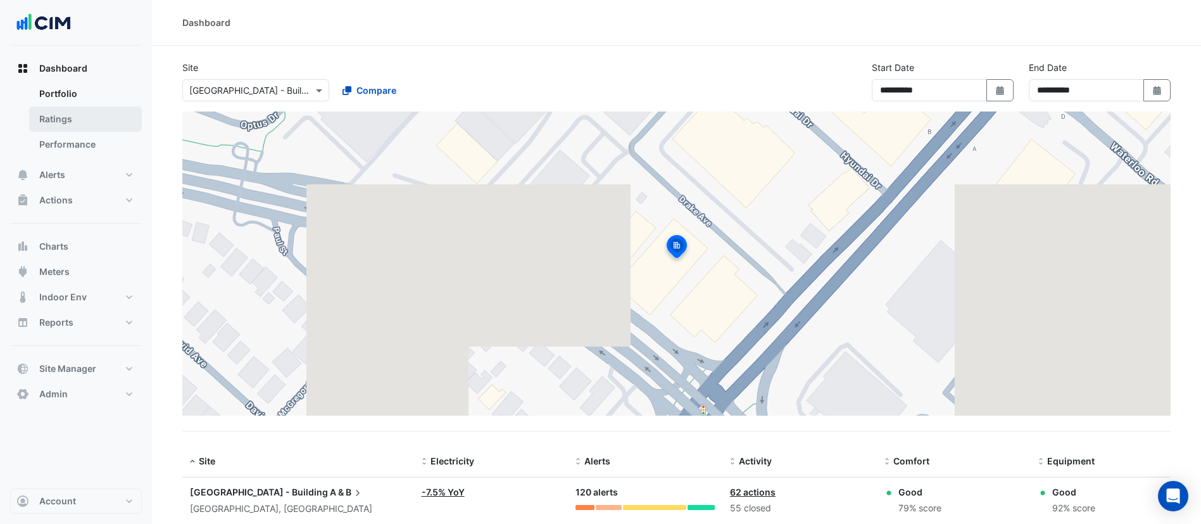
click at [81, 122] on link "Ratings" at bounding box center [85, 118] width 113 height 25
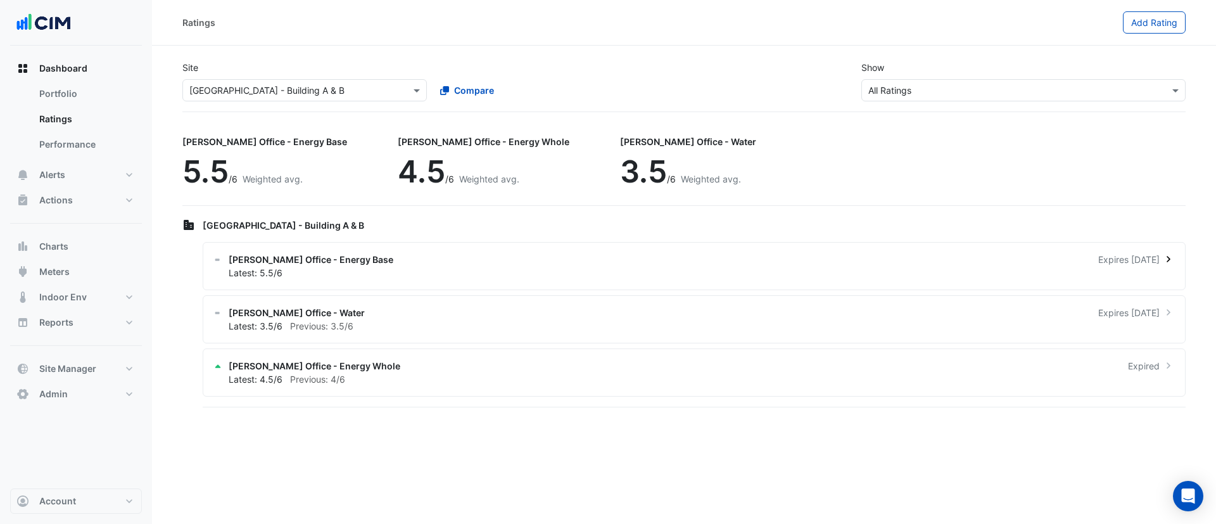
click at [381, 265] on div "NABERS Office - Energy Base Expires in 1 months" at bounding box center [702, 259] width 946 height 13
click at [438, 332] on div "Latest: 3.5/6 Previous: 3.5/6" at bounding box center [702, 325] width 946 height 13
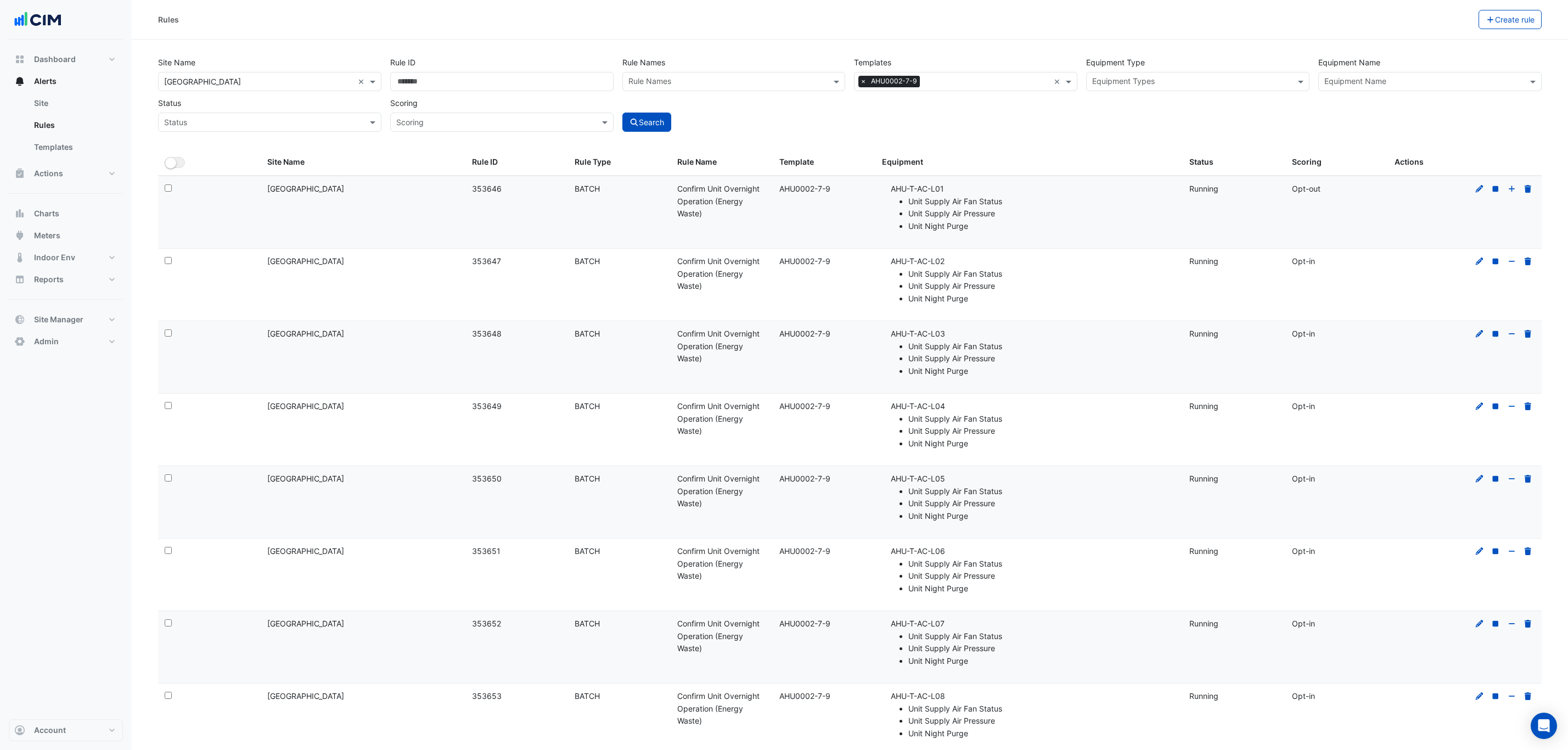
select select "***"
click at [77, 177] on button "Actions" at bounding box center [66, 173] width 114 height 22
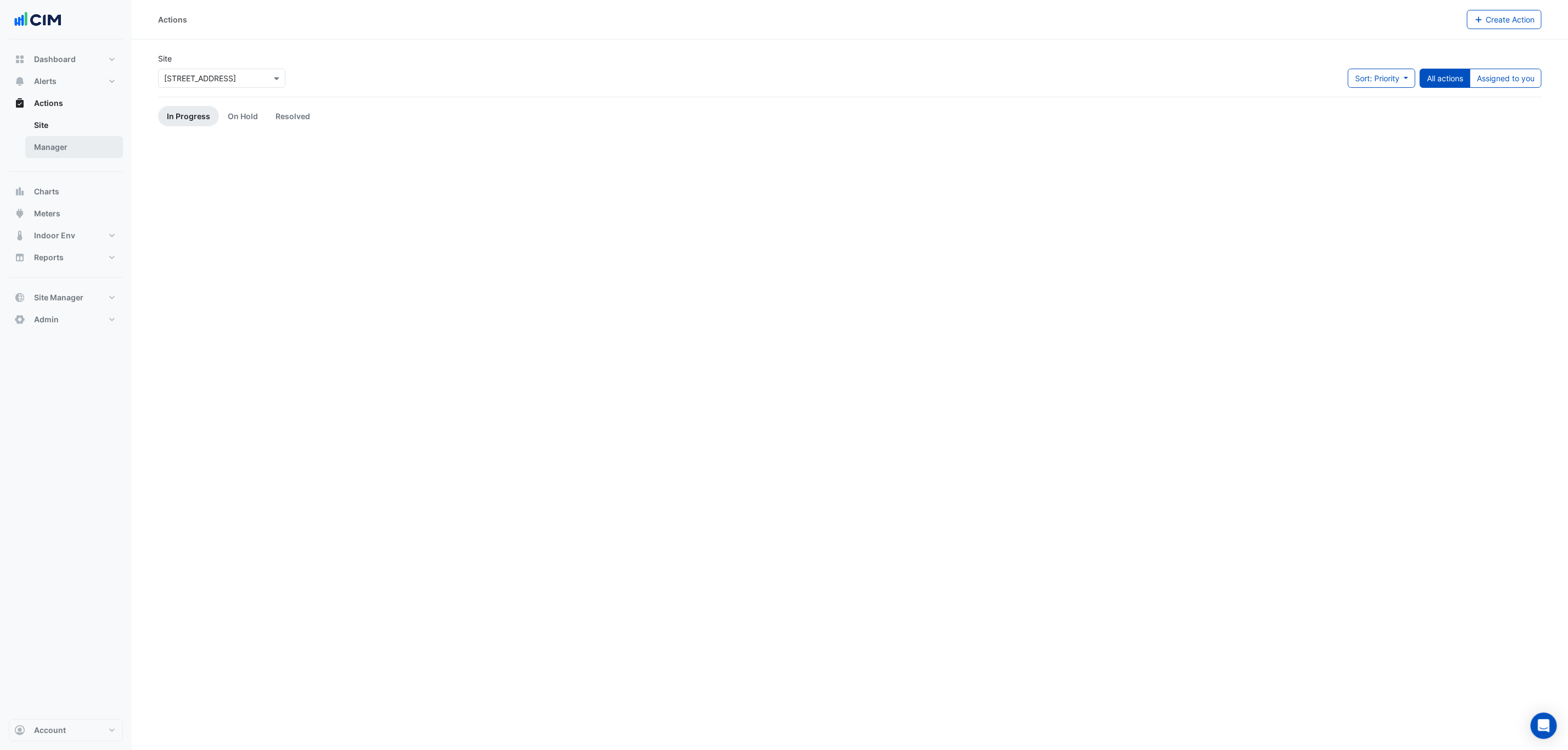
click at [78, 148] on link "Manager" at bounding box center [74, 147] width 98 height 22
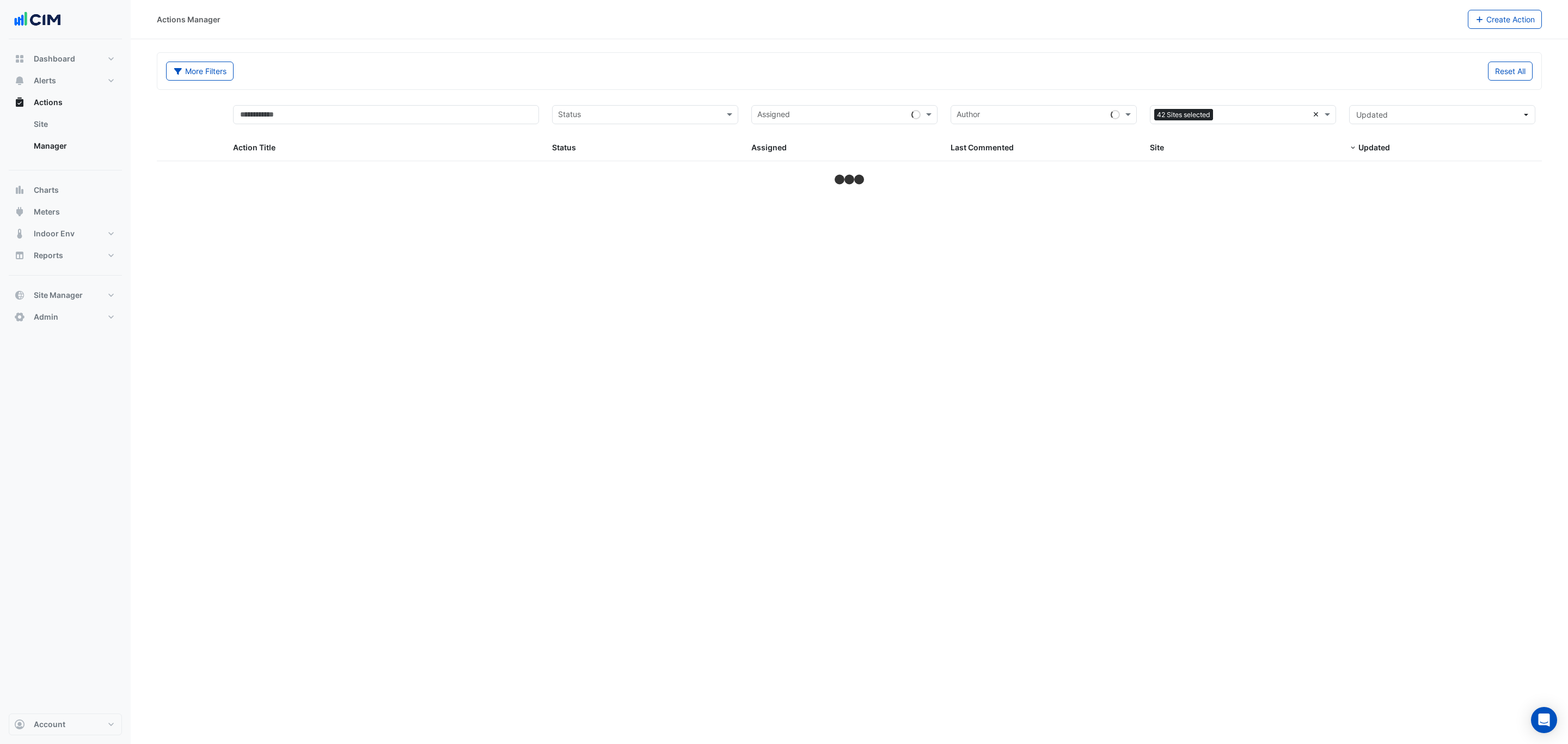
select select "***"
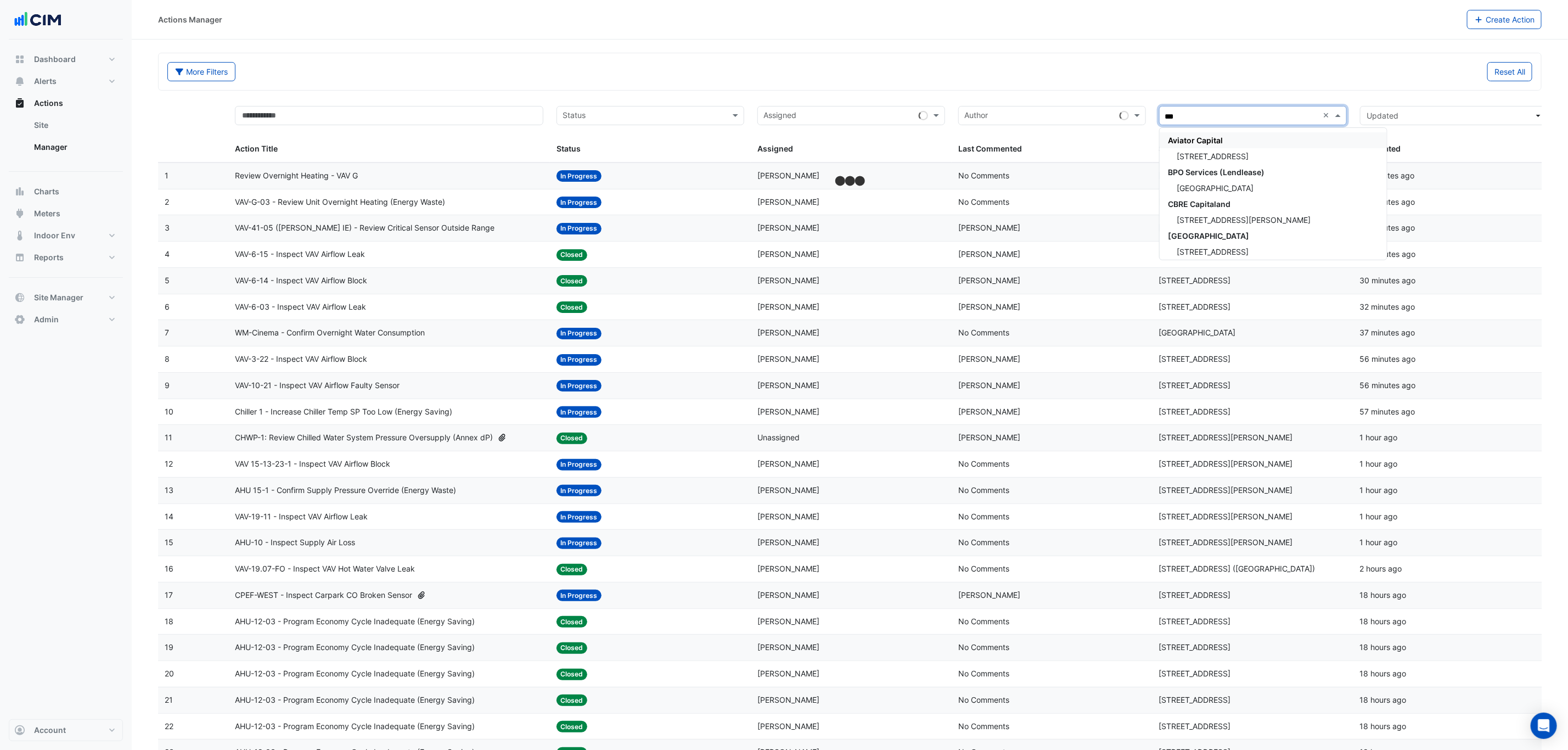
type input "****"
click at [1234, 152] on span "[GEOGRAPHIC_DATA] - Building A & B" at bounding box center [1244, 156] width 134 height 10
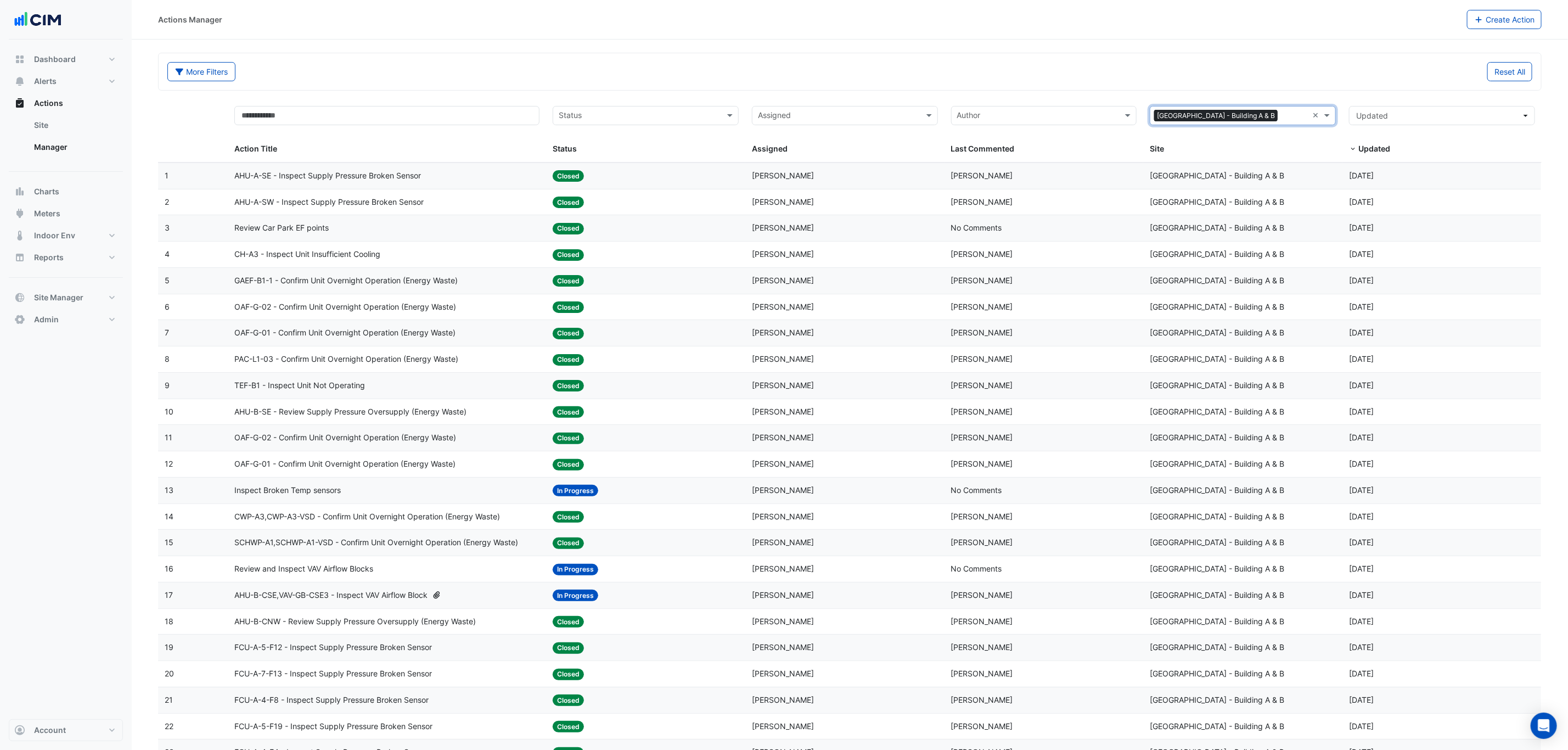
click at [654, 119] on input "text" at bounding box center [640, 116] width 161 height 13
click at [635, 149] on div "In Progress" at bounding box center [645, 156] width 185 height 16
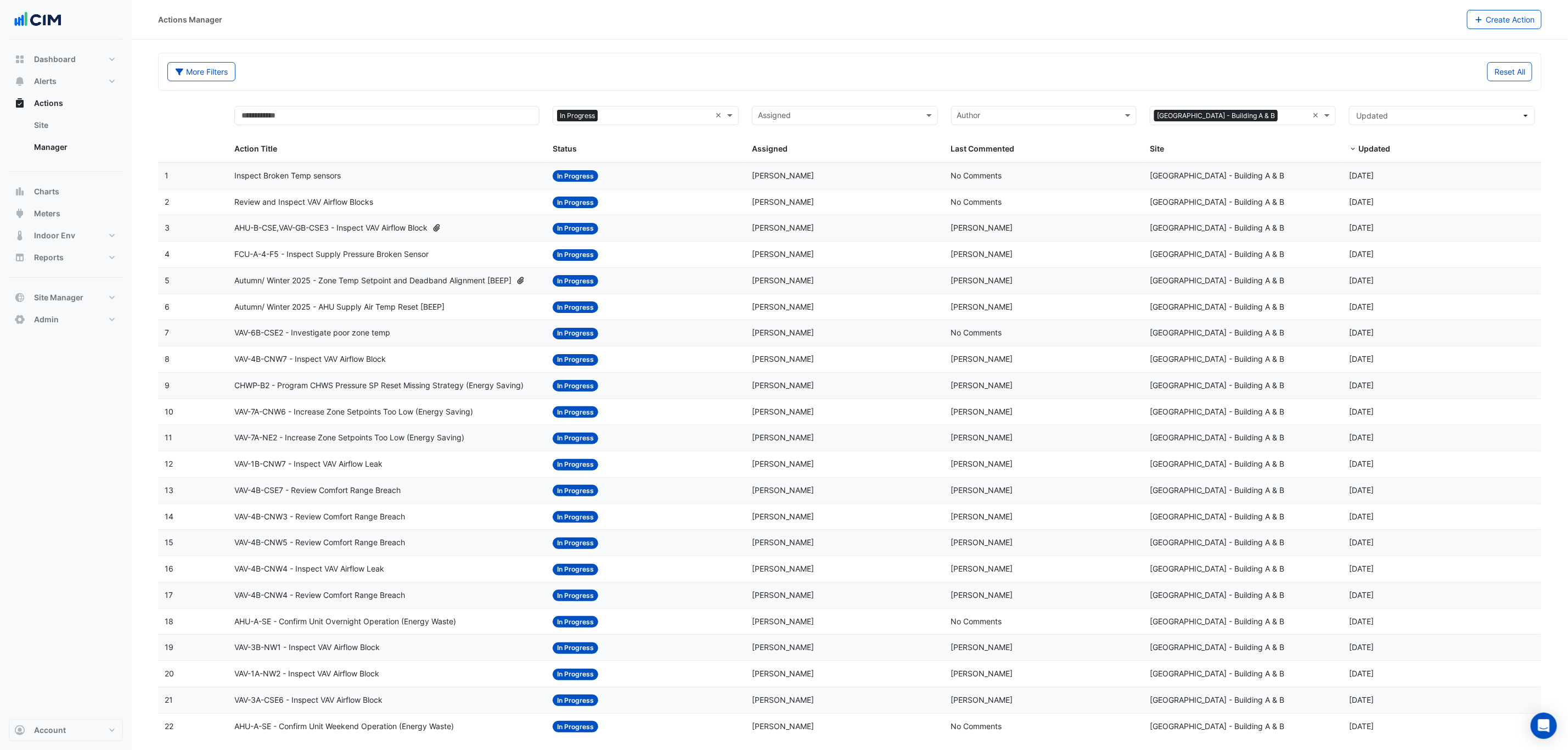
click at [446, 172] on div "Inspect Broken Temp sensors" at bounding box center [387, 176] width 305 height 13
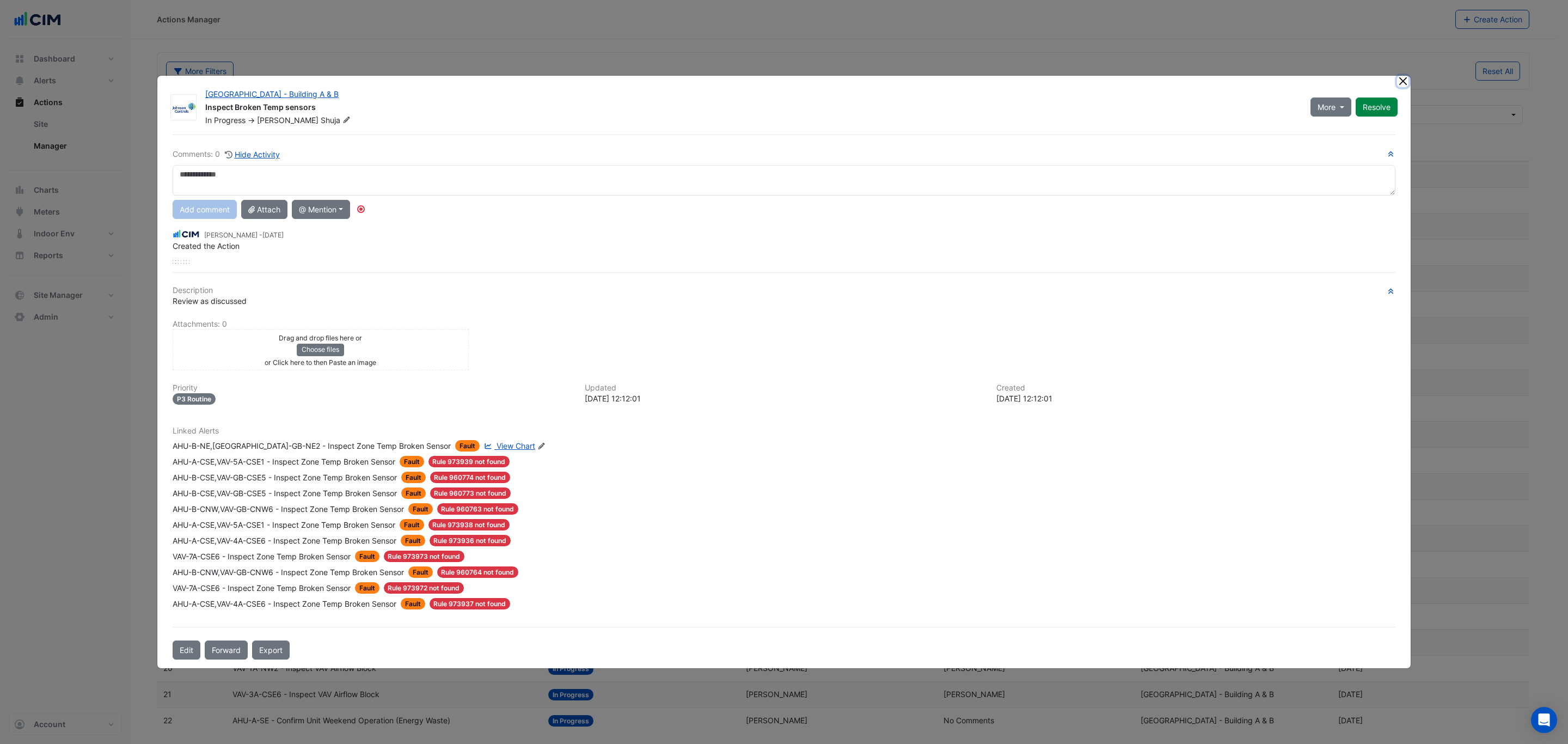
click at [1400, 84] on button "Close" at bounding box center [1402, 81] width 11 height 11
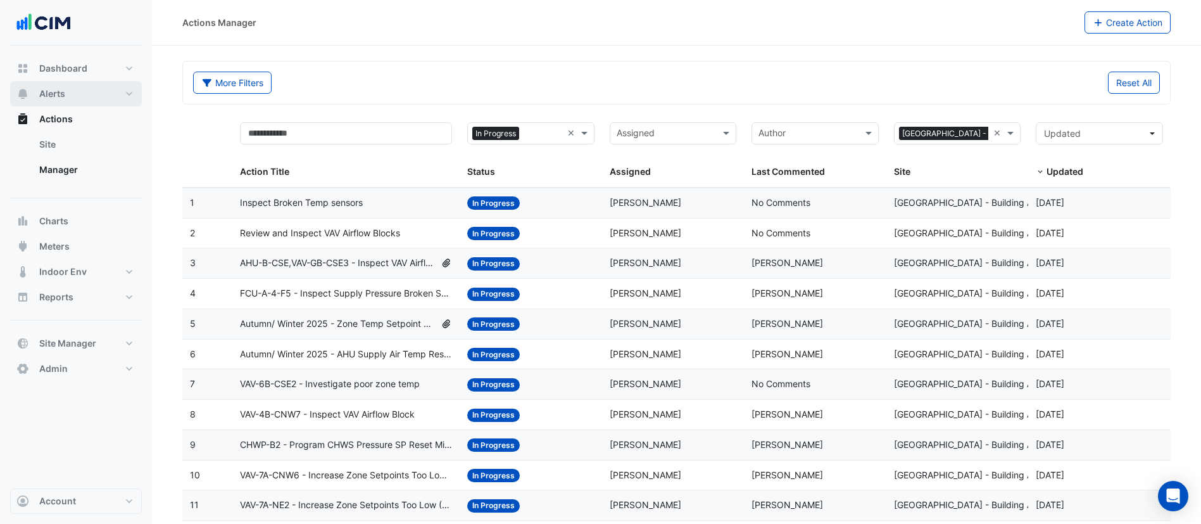
click at [81, 98] on button "Alerts" at bounding box center [76, 93] width 132 height 25
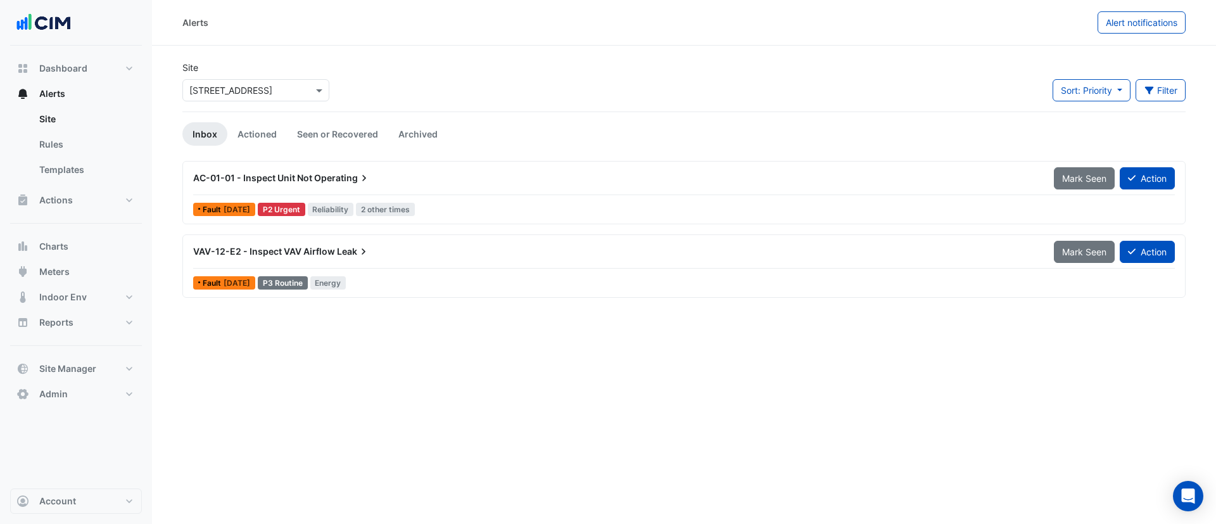
click at [239, 96] on input "text" at bounding box center [243, 90] width 108 height 13
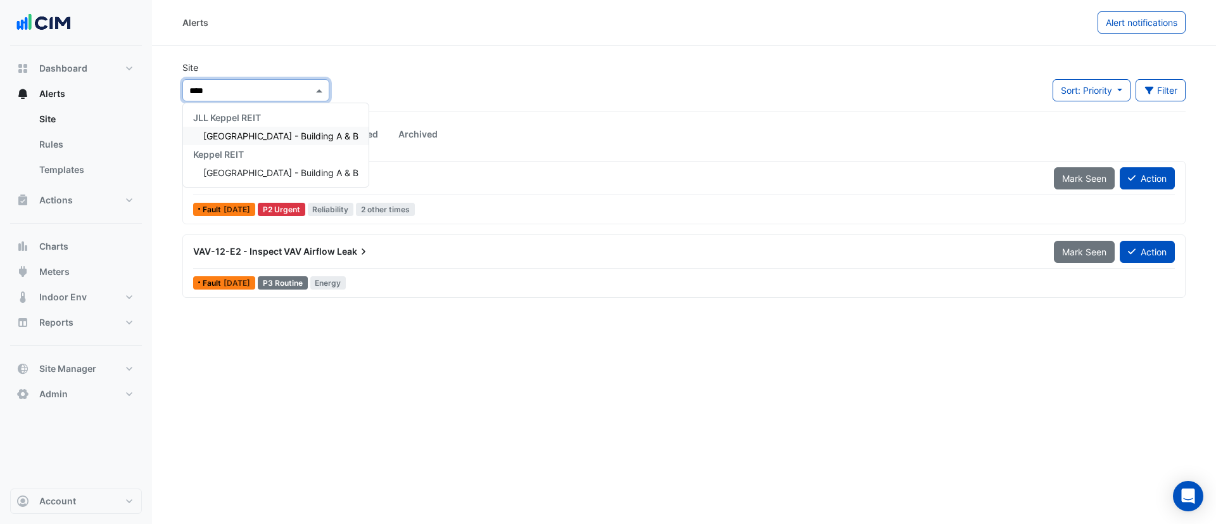
type input "*****"
click at [243, 137] on span "[GEOGRAPHIC_DATA] - Building A & B" at bounding box center [280, 135] width 155 height 11
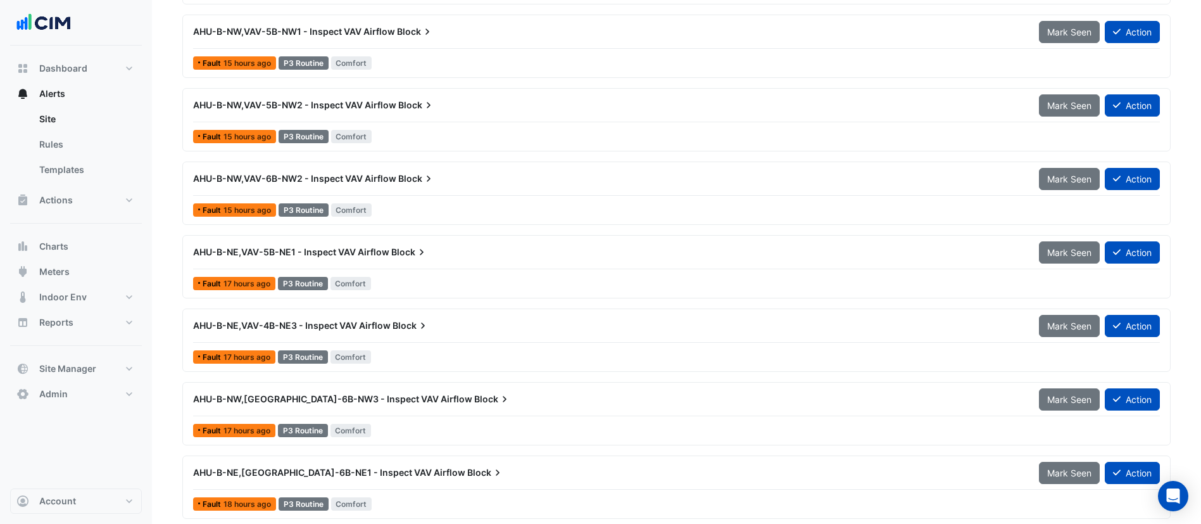
scroll to position [478, 0]
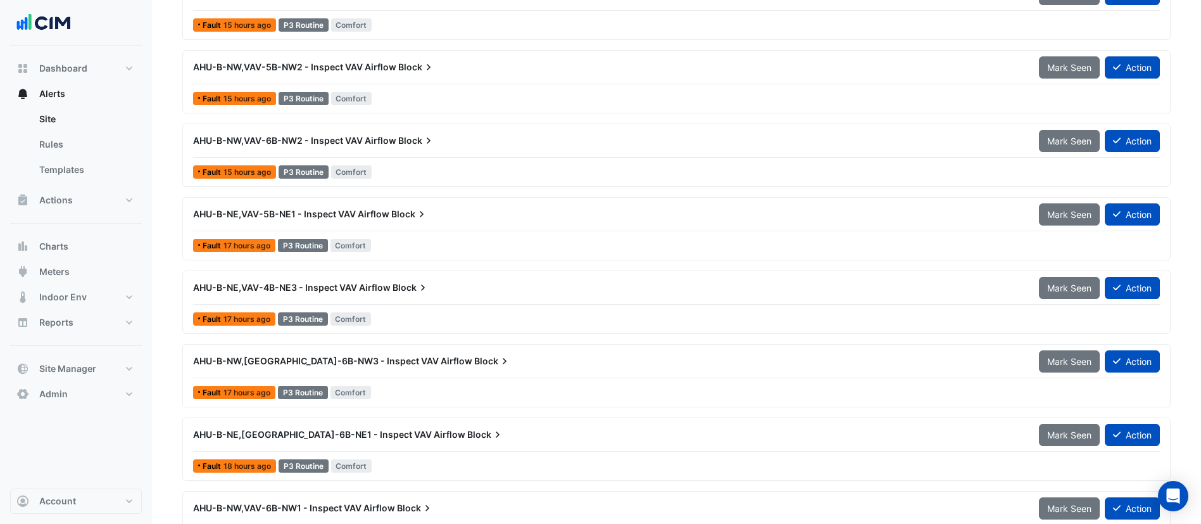
click at [452, 212] on div "AHU-B-NE,VAV-5B-NE1 - Inspect VAV Airflow Block" at bounding box center [608, 214] width 831 height 13
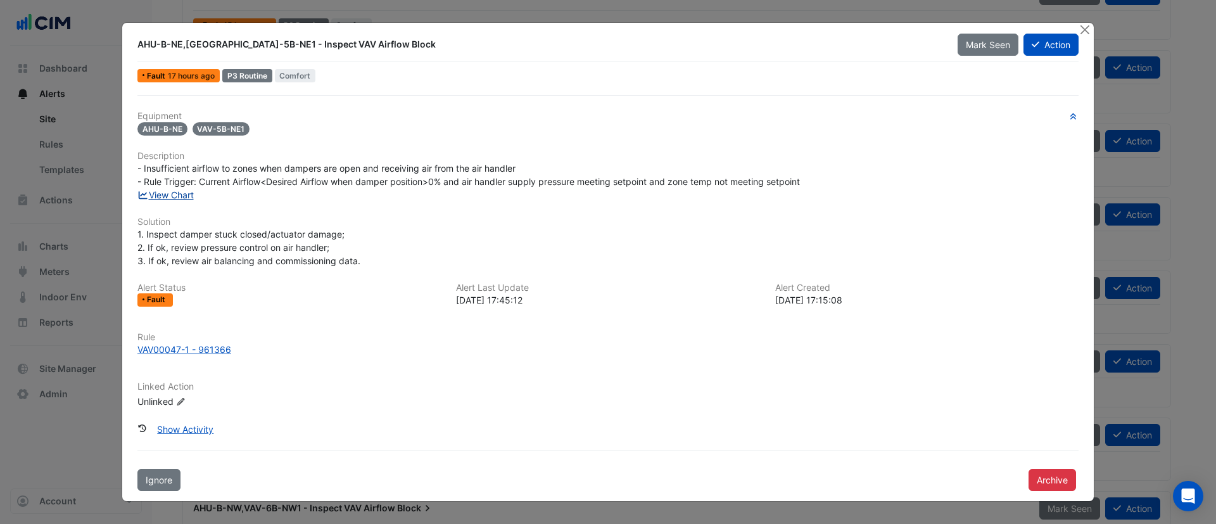
click at [178, 193] on link "View Chart" at bounding box center [165, 194] width 56 height 11
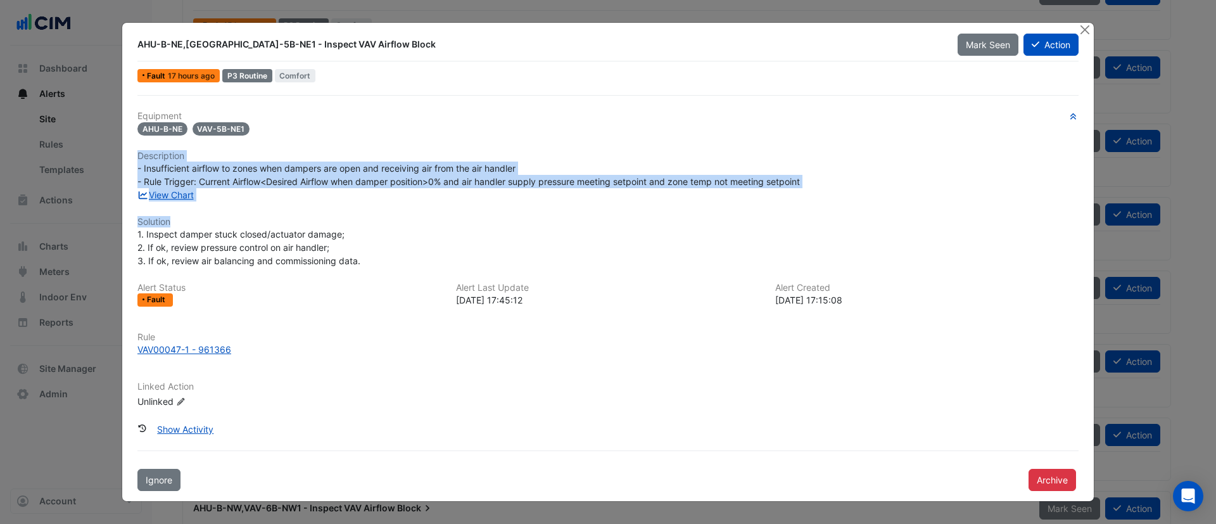
drag, startPoint x: 138, startPoint y: 156, endPoint x: 215, endPoint y: 217, distance: 98.7
click at [215, 217] on div "Equipment AHU-B-NE VAV-5B-NE1 Description - Insufficient airflow to zones when …" at bounding box center [607, 264] width 941 height 307
click at [1084, 30] on button "Close" at bounding box center [1084, 29] width 13 height 13
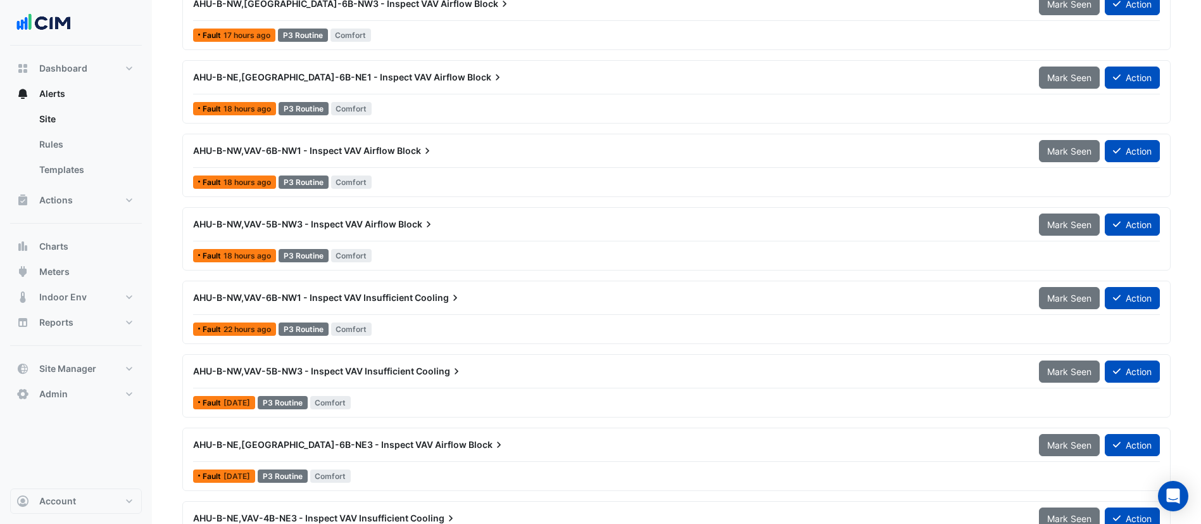
scroll to position [839, 0]
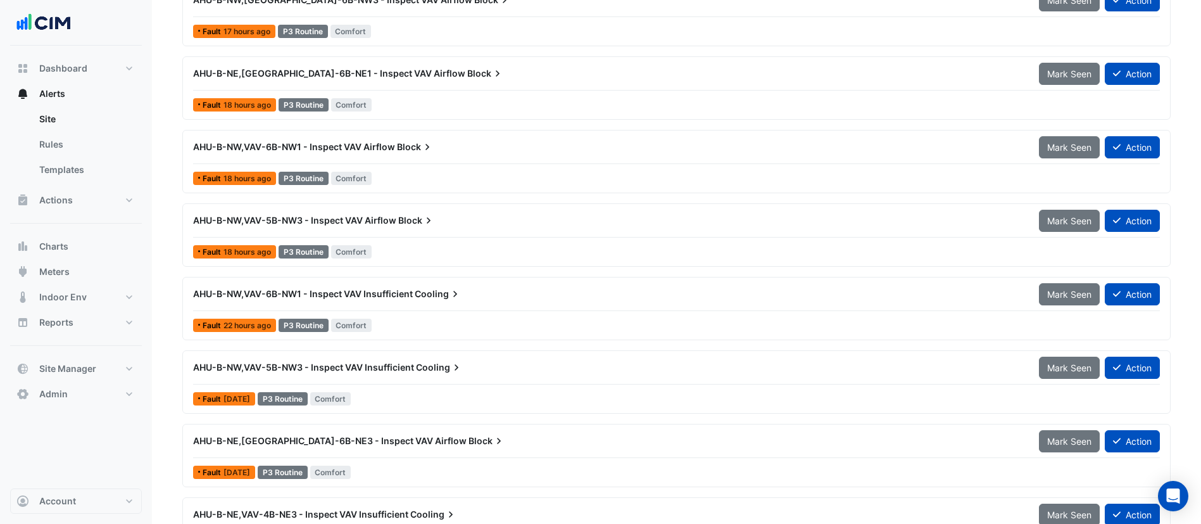
click at [412, 230] on div "AHU-B-NW,VAV-5B-NW3 - Inspect VAV Airflow Block" at bounding box center [609, 220] width 846 height 23
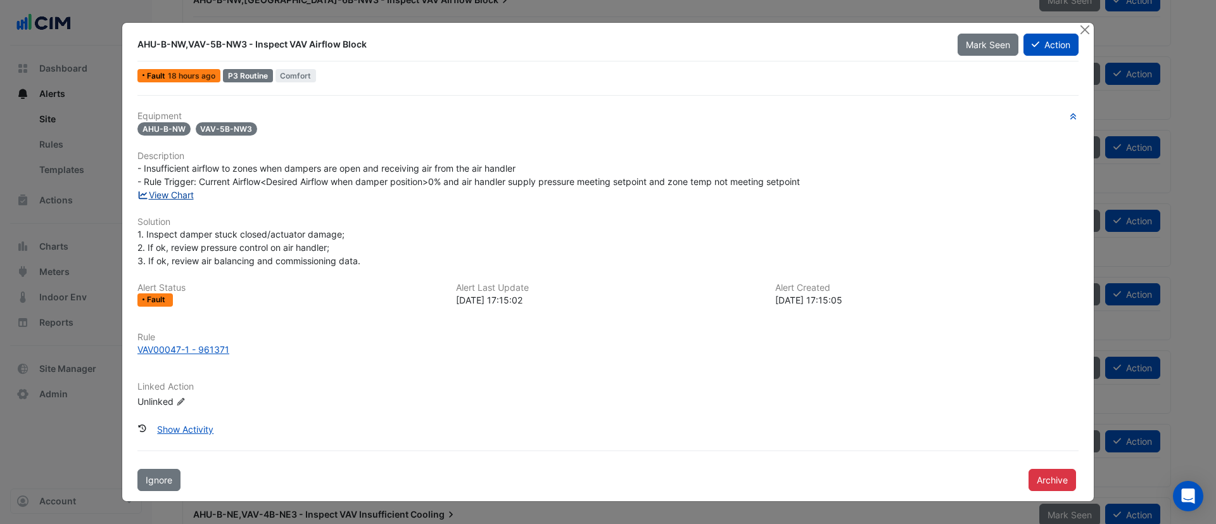
click at [175, 193] on link "View Chart" at bounding box center [165, 194] width 56 height 11
click at [1089, 32] on button "Close" at bounding box center [1084, 29] width 13 height 13
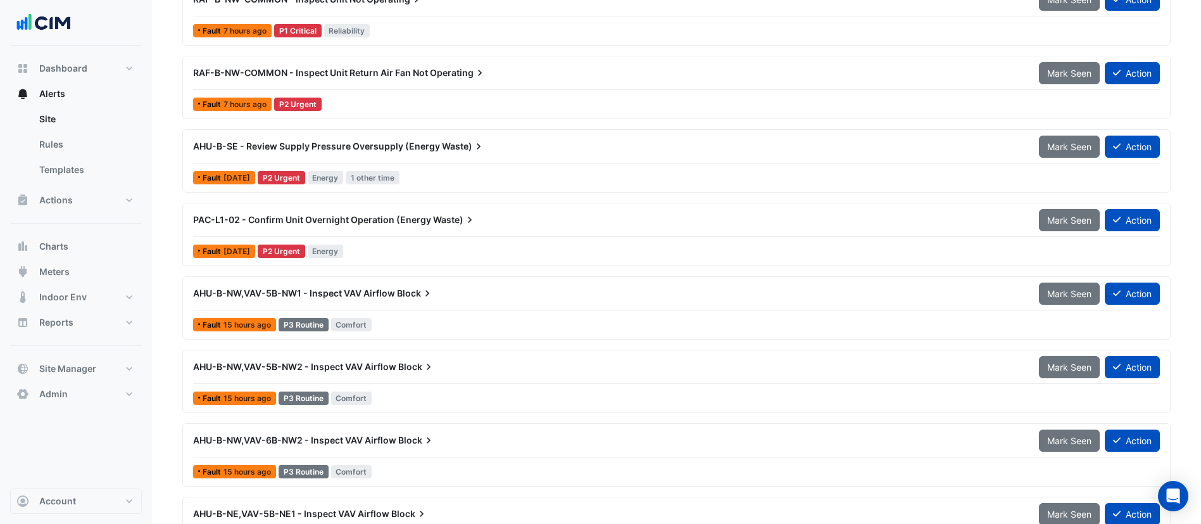
scroll to position [177, 0]
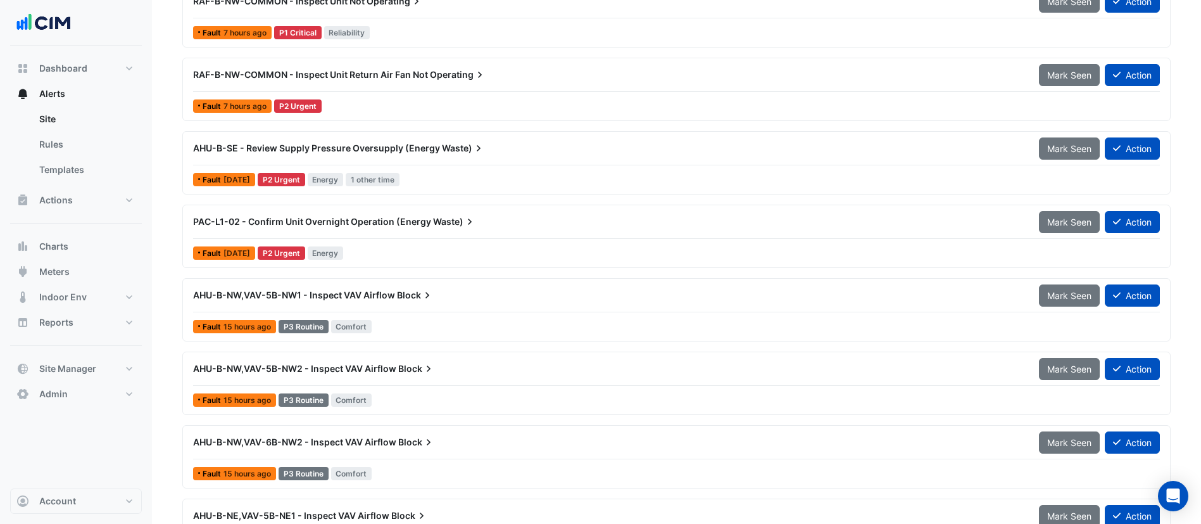
click at [376, 231] on div "PAC-L1-02 - Confirm Unit Overnight Operation (Energy Waste)" at bounding box center [609, 221] width 846 height 23
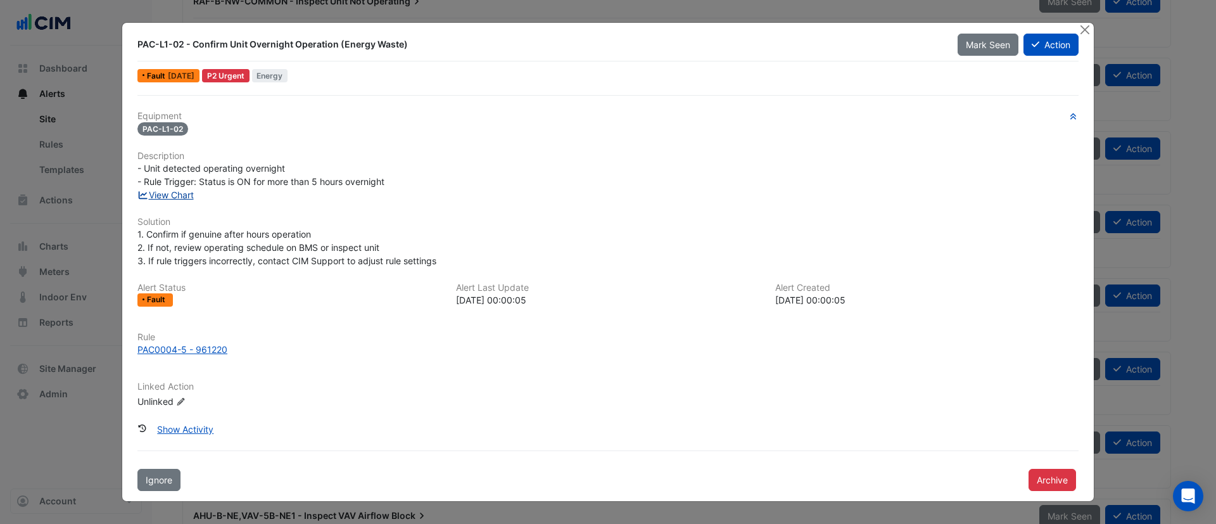
click at [184, 196] on link "View Chart" at bounding box center [165, 194] width 56 height 11
click at [1041, 44] on button "Action" at bounding box center [1050, 45] width 55 height 22
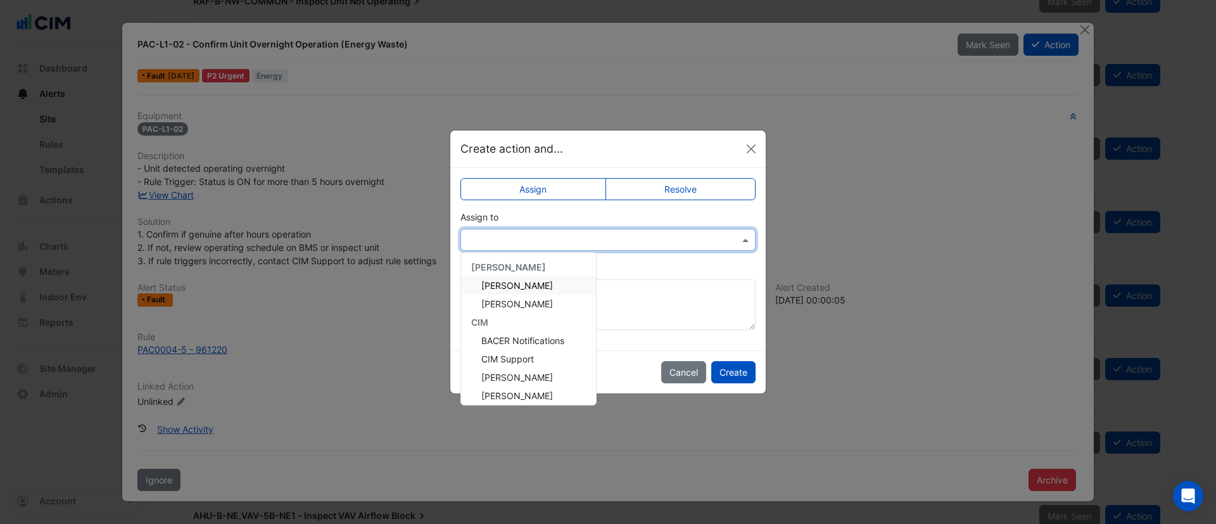
click at [546, 241] on input "text" at bounding box center [595, 240] width 256 height 13
type input "**"
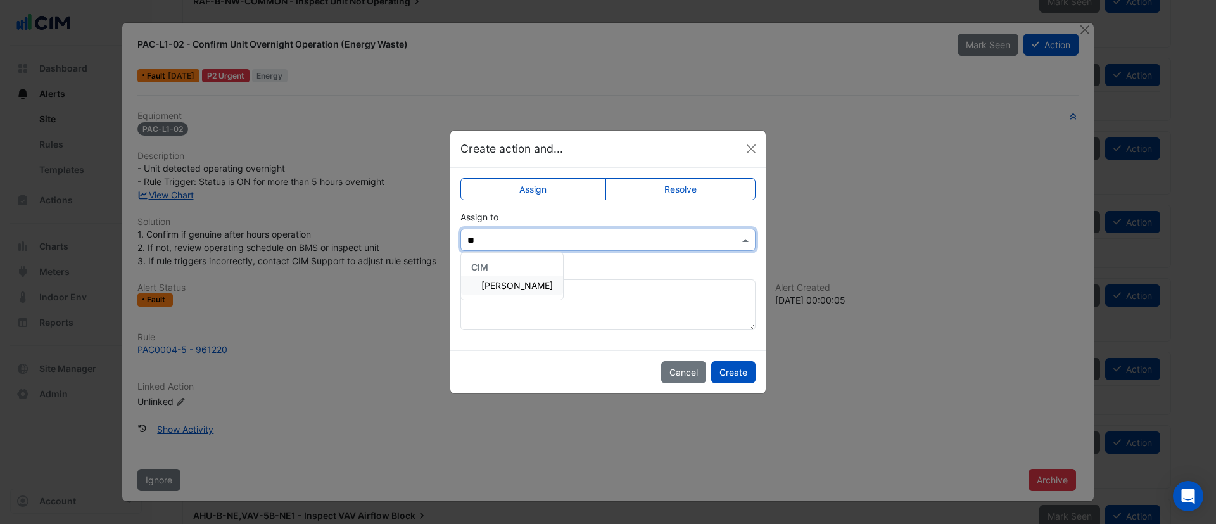
click at [514, 289] on span "Conor Deane" at bounding box center [517, 285] width 72 height 11
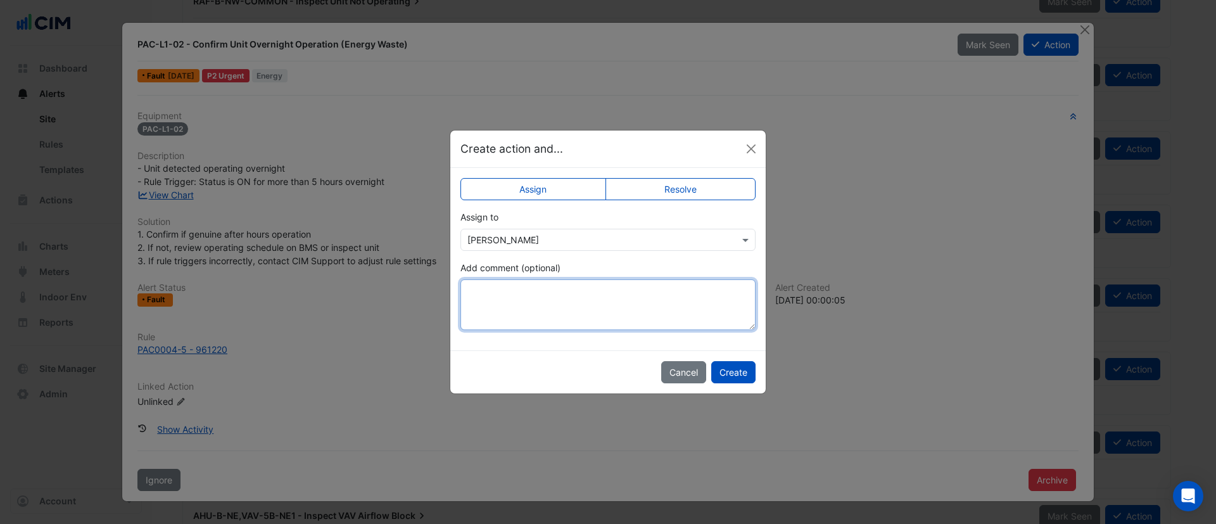
click at [514, 295] on textarea "Add comment (optional)" at bounding box center [607, 304] width 295 height 51
type textarea "**********"
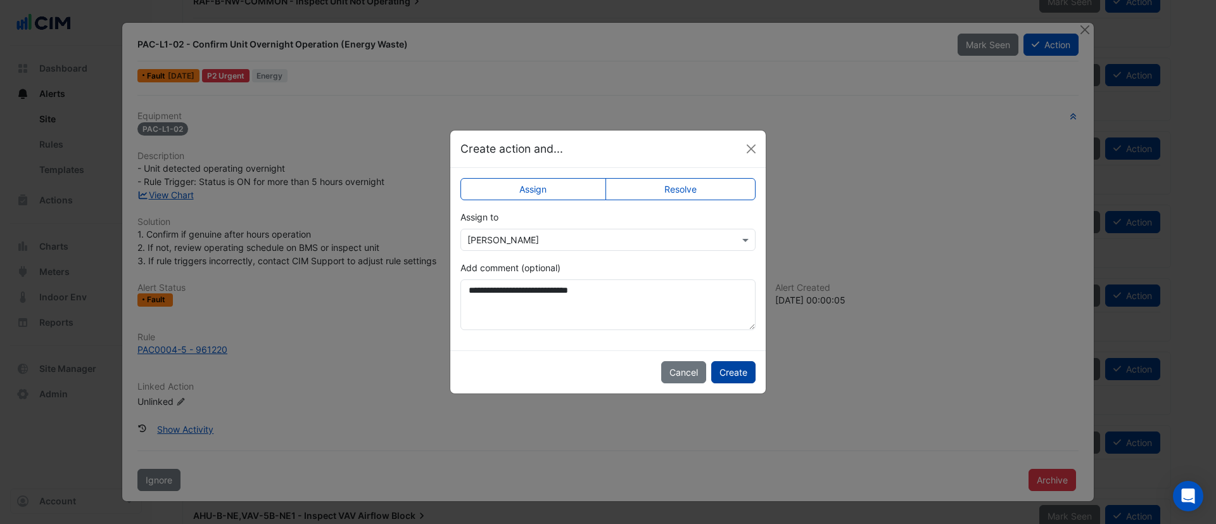
click at [731, 377] on button "Create" at bounding box center [733, 372] width 44 height 22
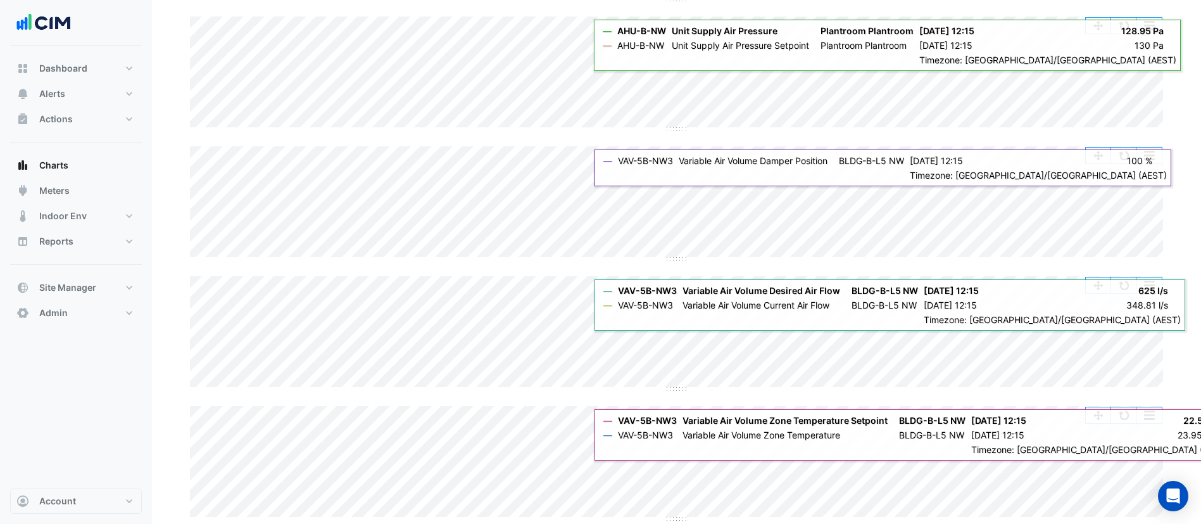
scroll to position [234, 0]
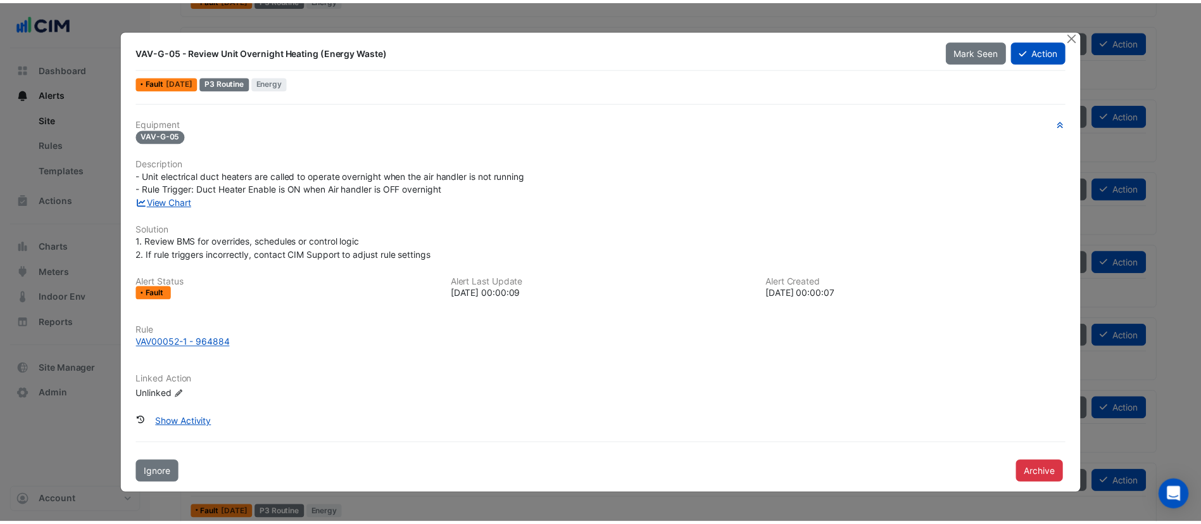
scroll to position [1900, 0]
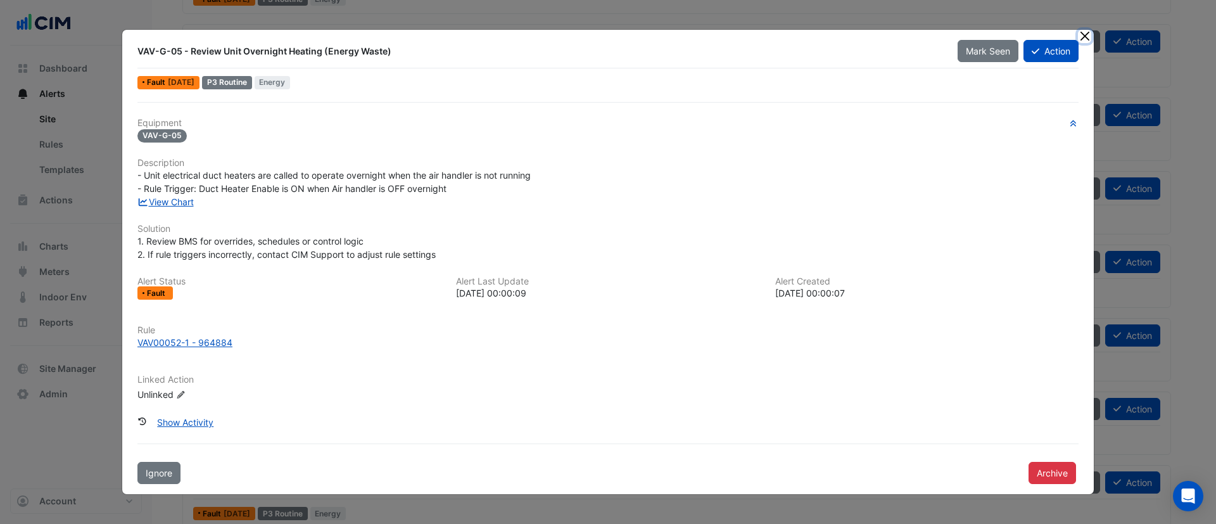
click at [1086, 34] on button "Close" at bounding box center [1084, 36] width 13 height 13
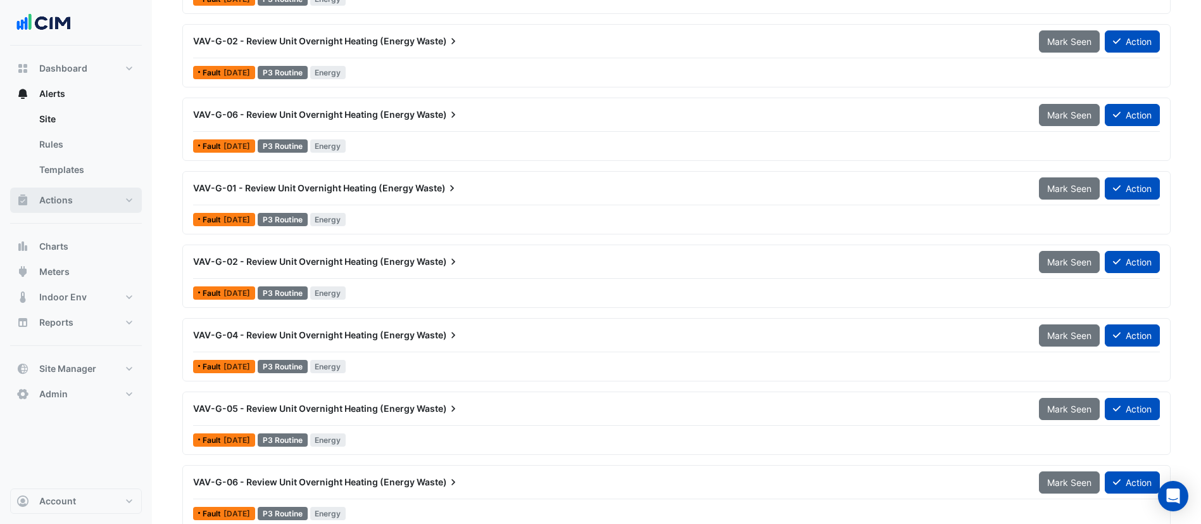
click at [80, 199] on button "Actions" at bounding box center [76, 199] width 132 height 25
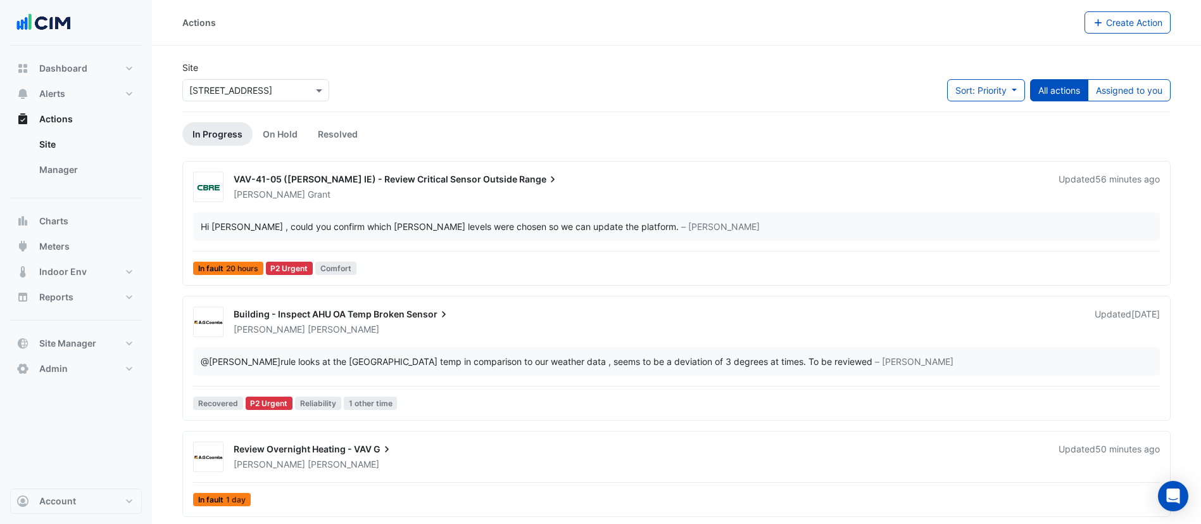
click at [277, 94] on input "text" at bounding box center [243, 90] width 108 height 13
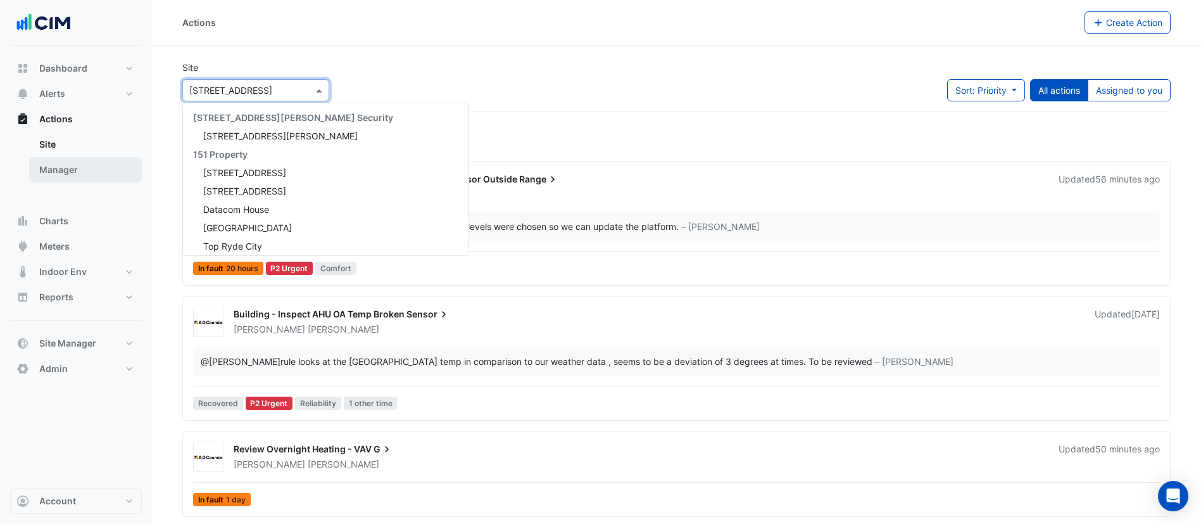
scroll to position [2925, 0]
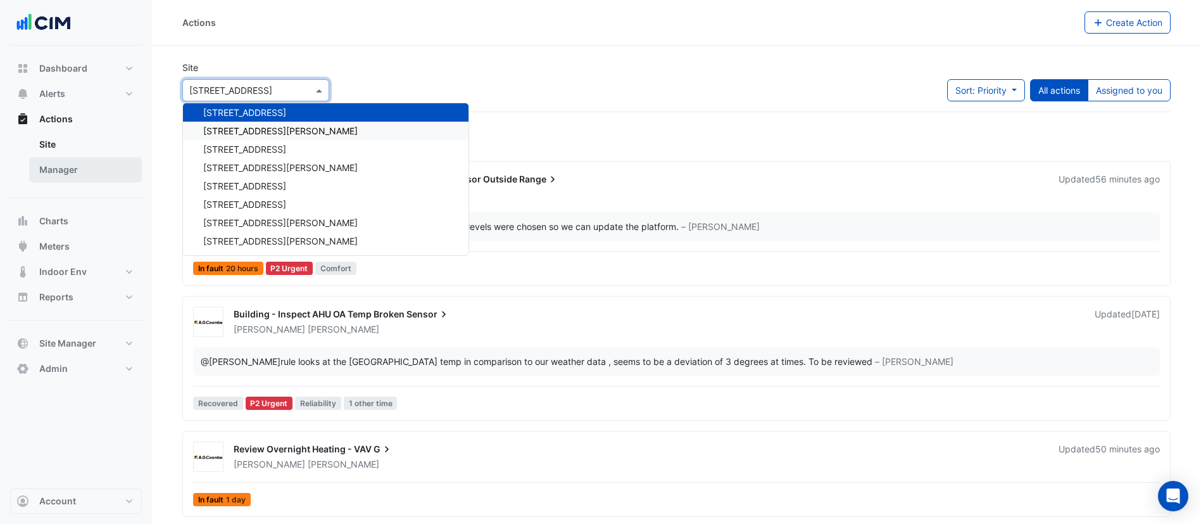
click at [51, 170] on link "Manager" at bounding box center [85, 169] width 113 height 25
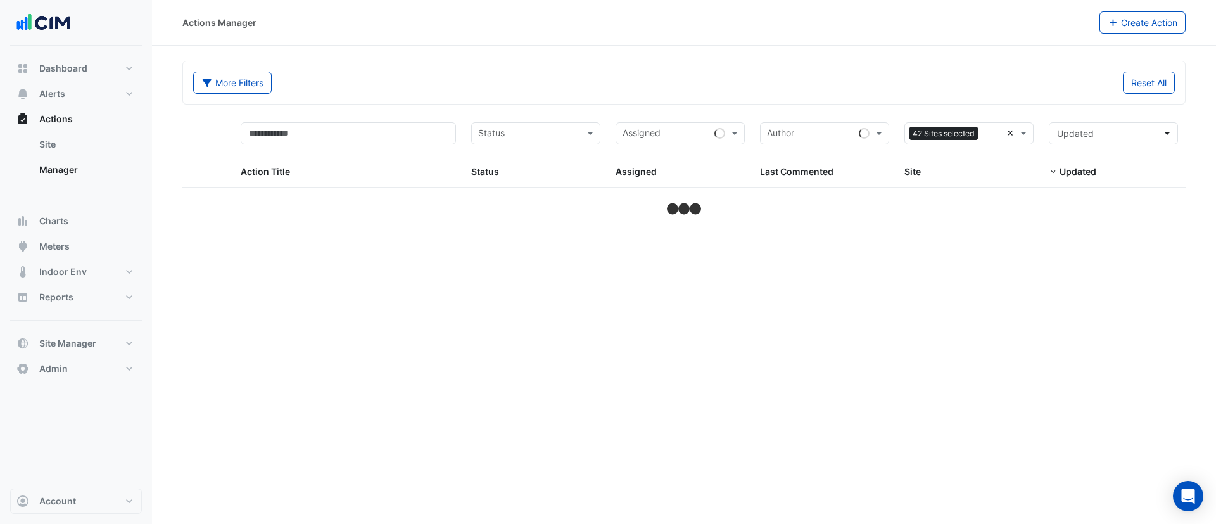
select select "***"
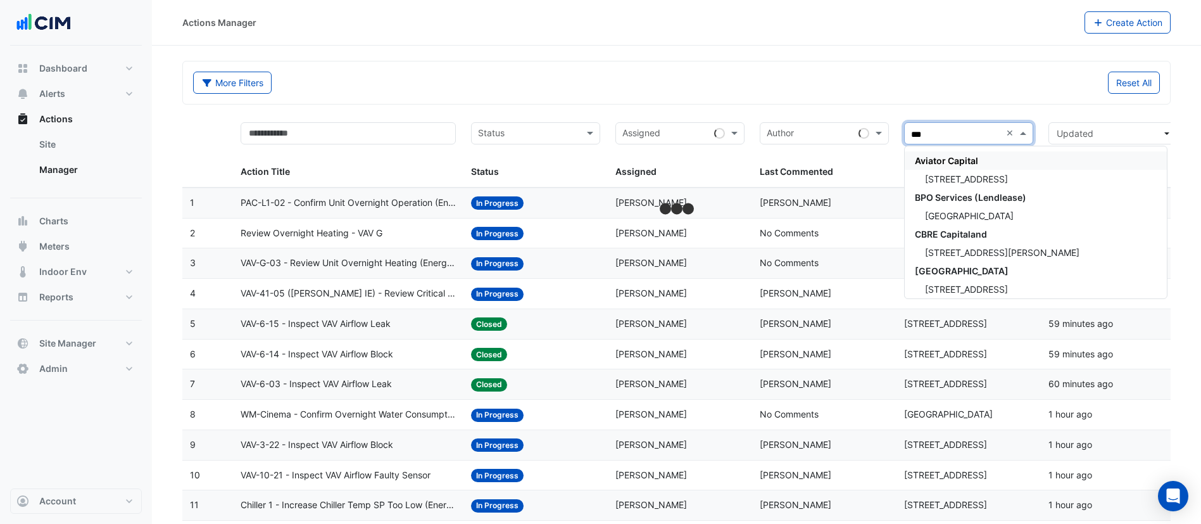
type input "****"
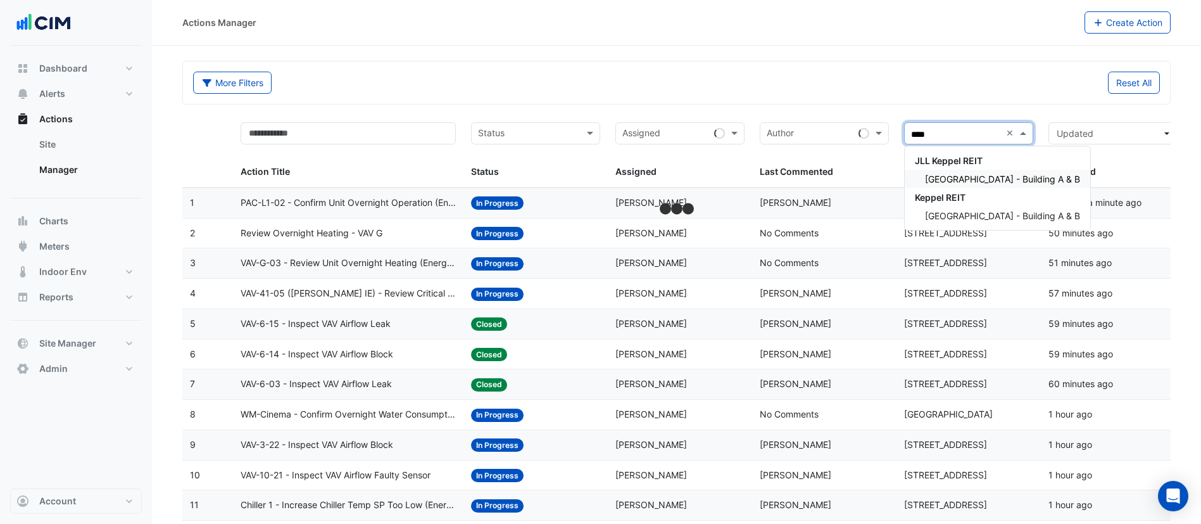
click at [959, 182] on span "[GEOGRAPHIC_DATA] - Building A & B" at bounding box center [1002, 179] width 155 height 11
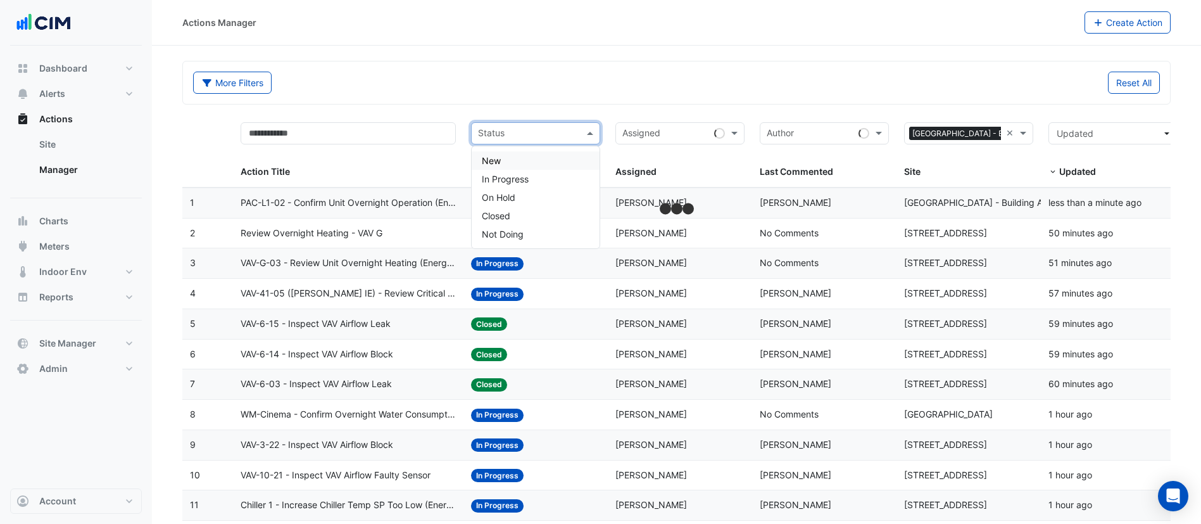
click at [562, 134] on input "text" at bounding box center [528, 134] width 101 height 15
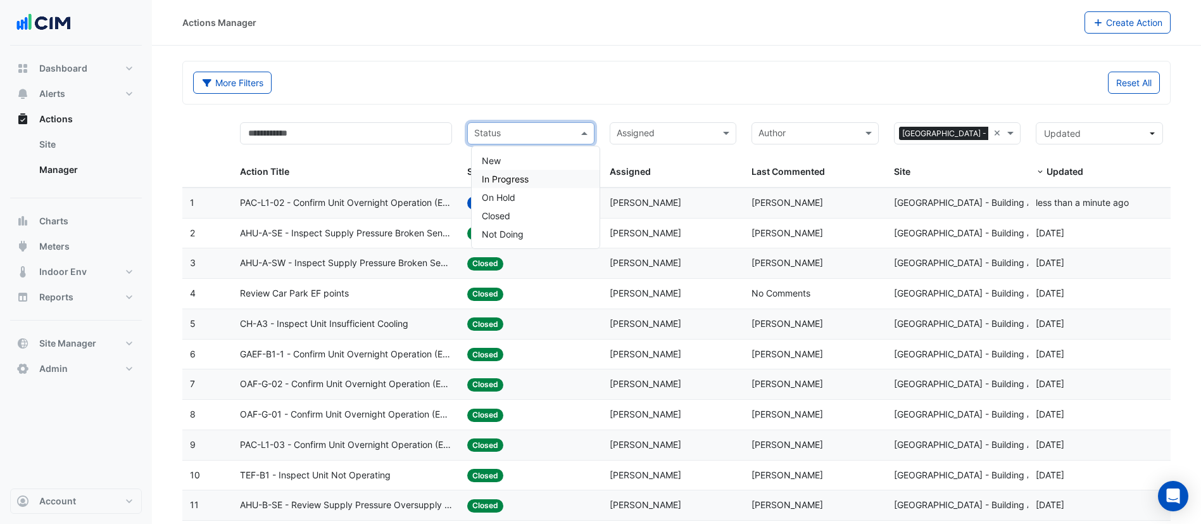
click at [540, 175] on div "In Progress" at bounding box center [536, 179] width 128 height 18
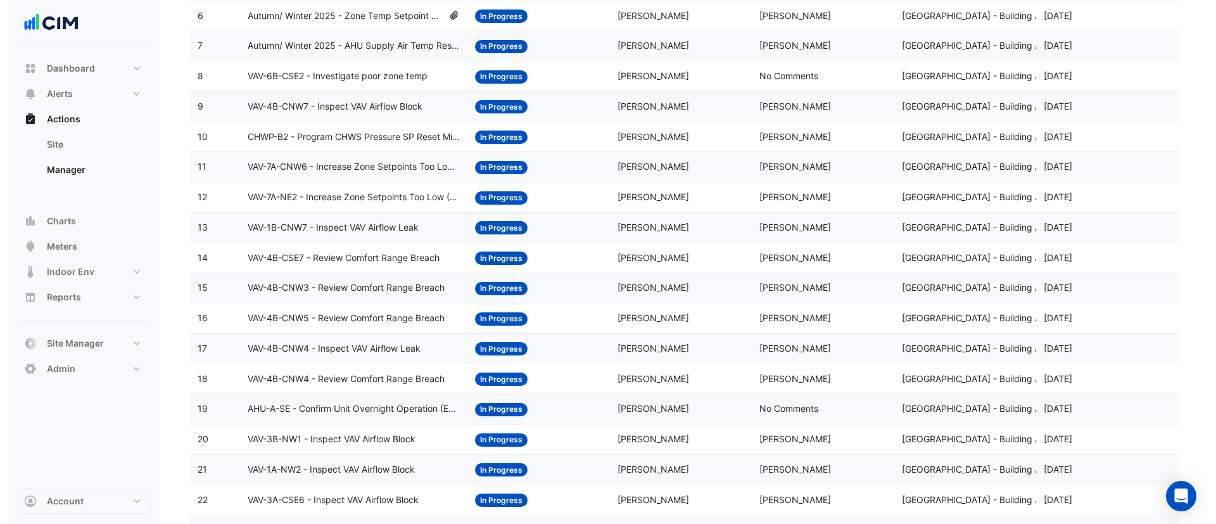
scroll to position [393, 0]
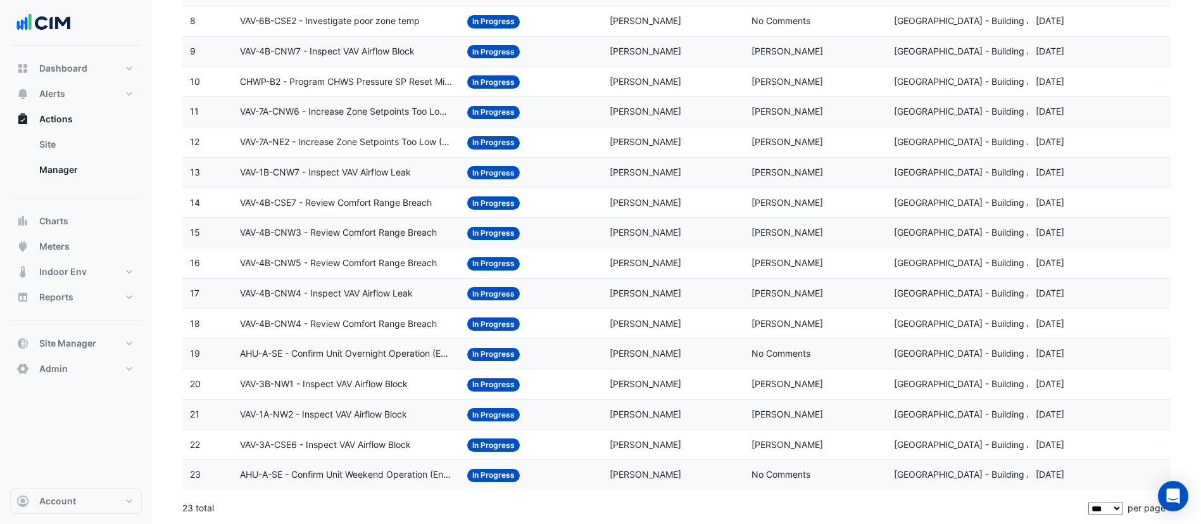
click at [573, 483] on datatable-body-cell "Status: In Progress" at bounding box center [531, 475] width 142 height 30
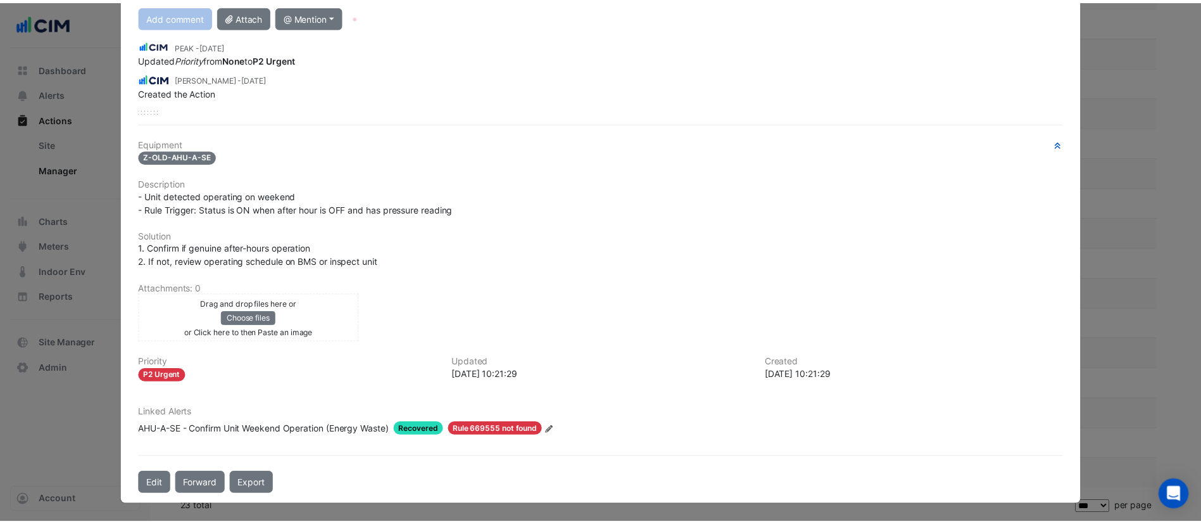
scroll to position [0, 0]
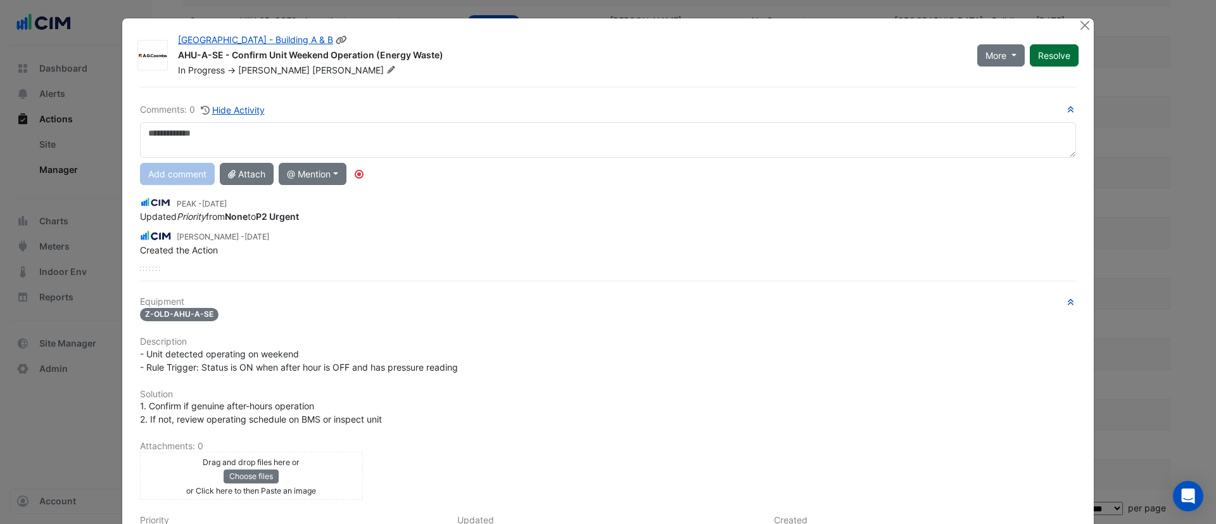
click at [1055, 53] on button "Resolve" at bounding box center [1054, 55] width 49 height 22
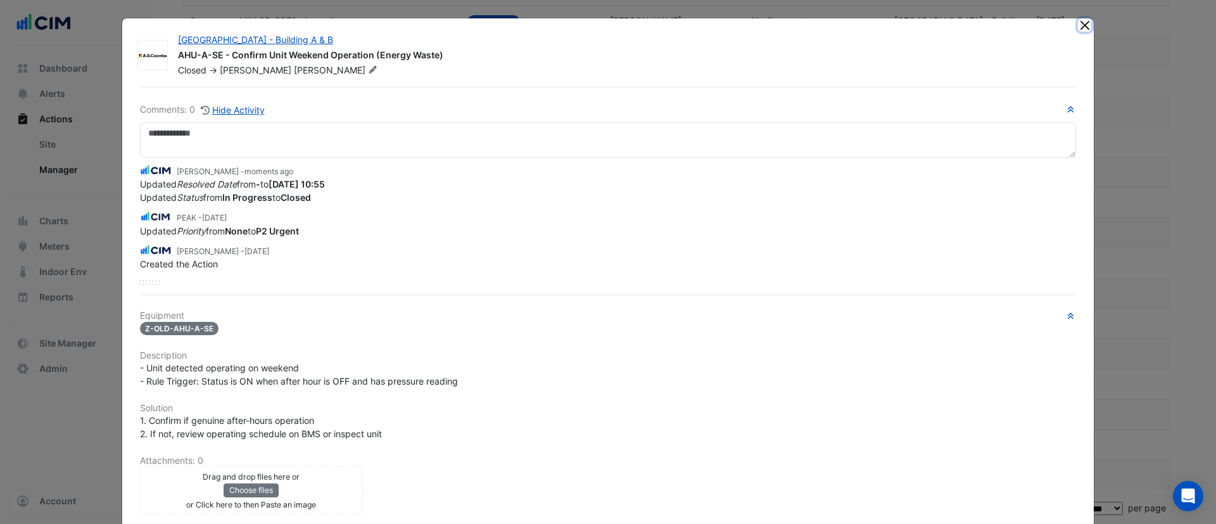
click at [1079, 23] on button "Close" at bounding box center [1084, 24] width 13 height 13
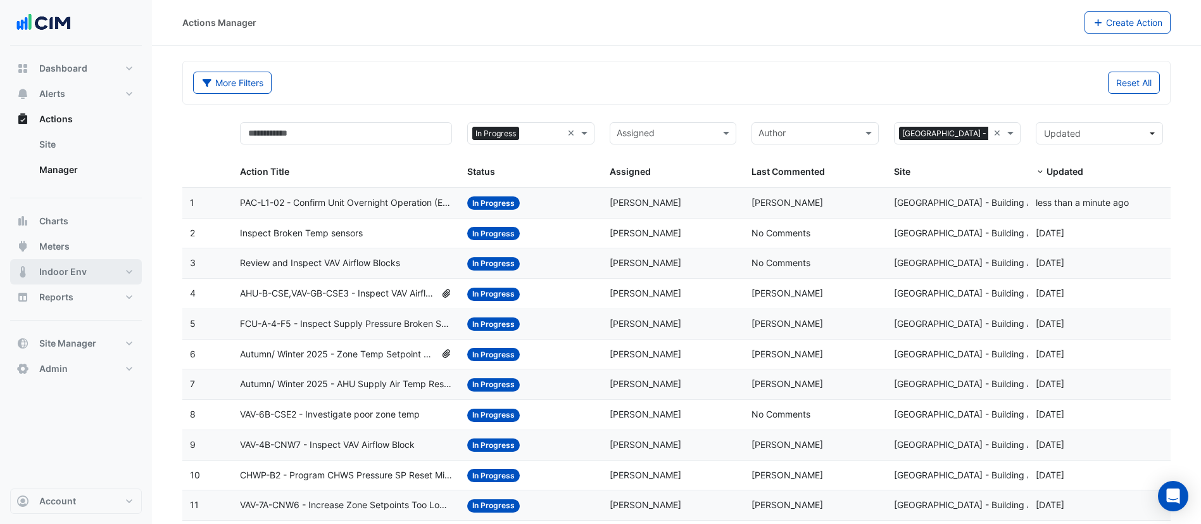
click at [65, 271] on span "Indoor Env" at bounding box center [62, 271] width 47 height 13
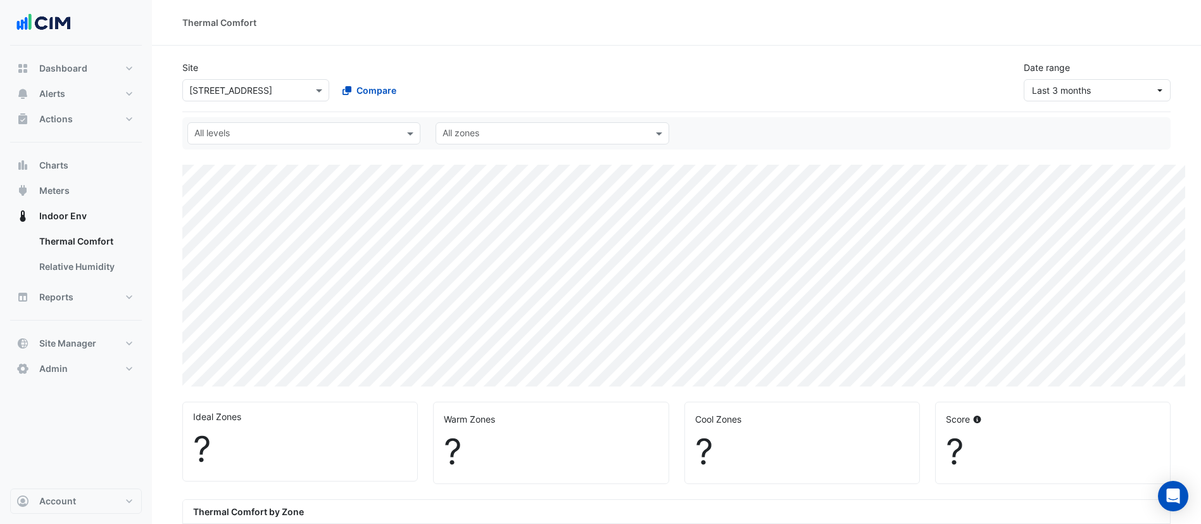
click at [287, 97] on div "Select a Site × 242 Exhibition Street" at bounding box center [255, 90] width 147 height 22
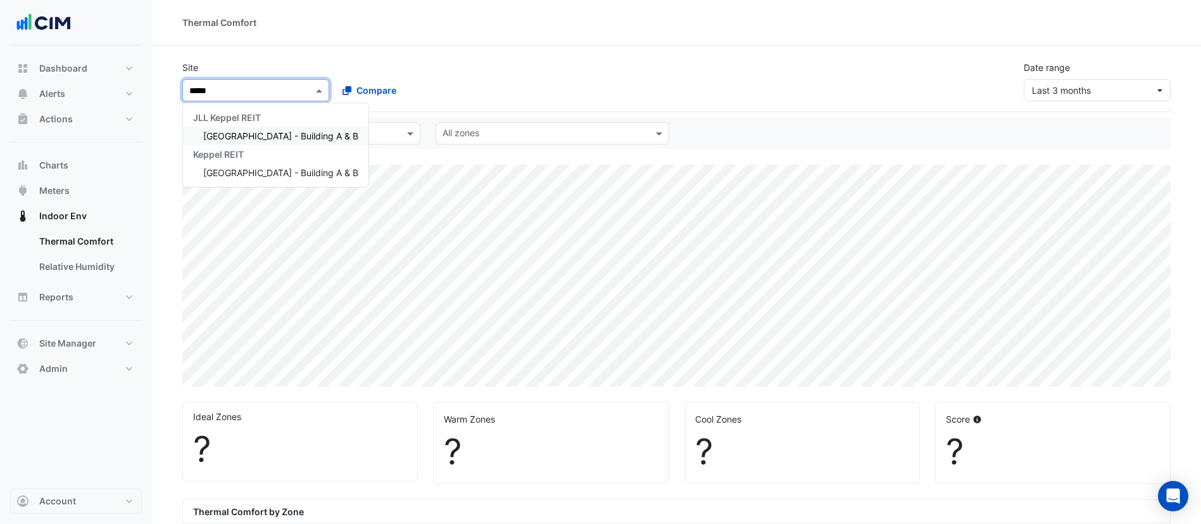
type input "******"
click at [287, 136] on span "[GEOGRAPHIC_DATA] - Building A & B" at bounding box center [280, 135] width 155 height 11
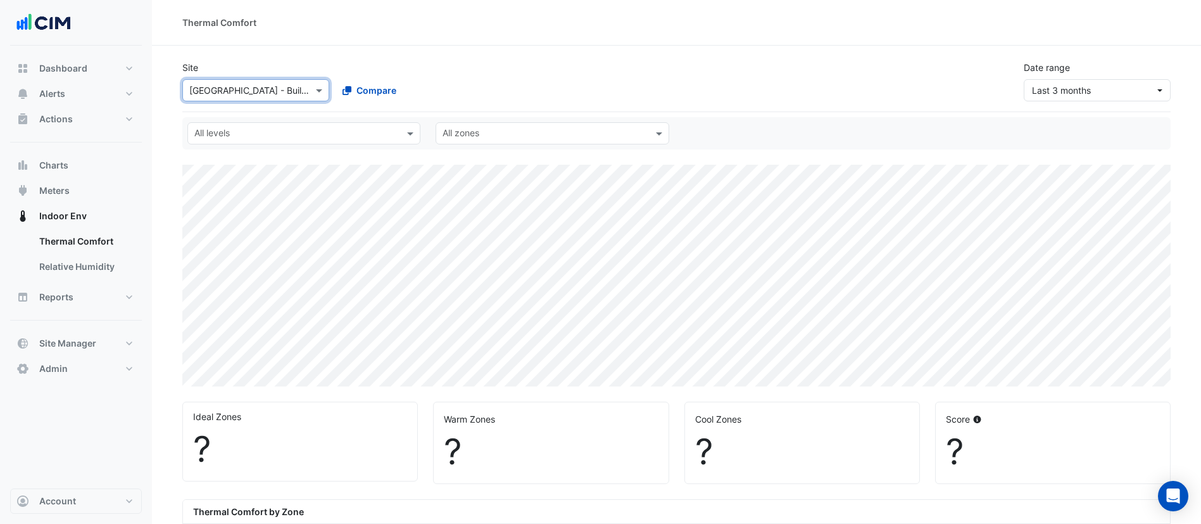
select select "***"
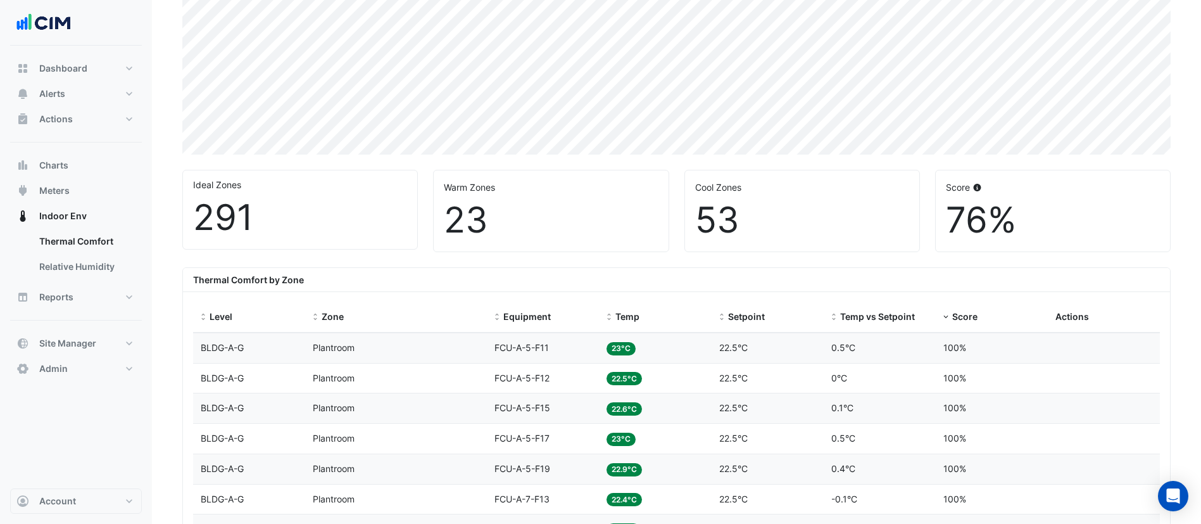
scroll to position [237, 0]
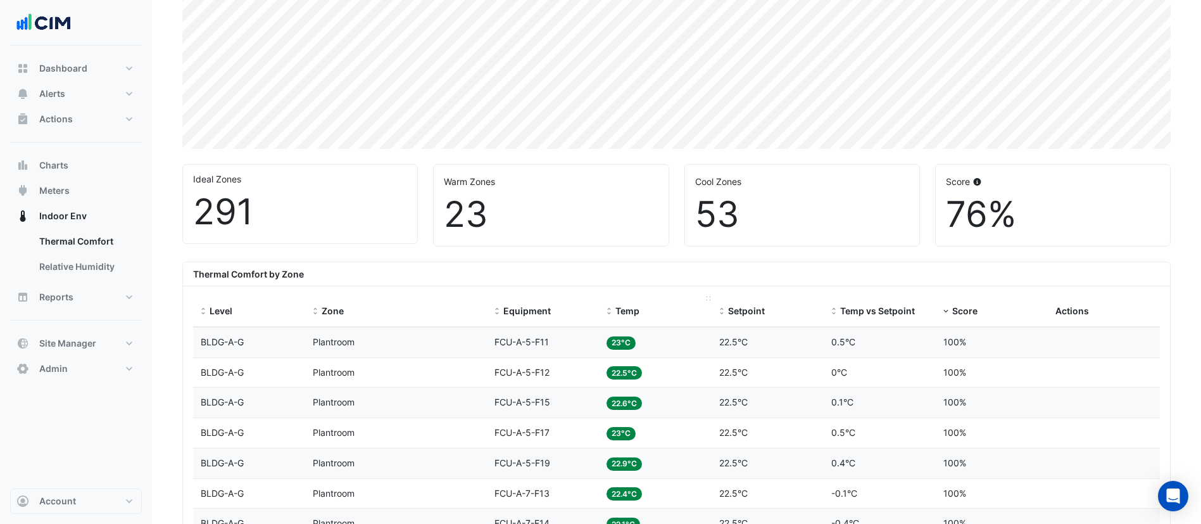
click at [631, 313] on span "Temp" at bounding box center [628, 310] width 24 height 11
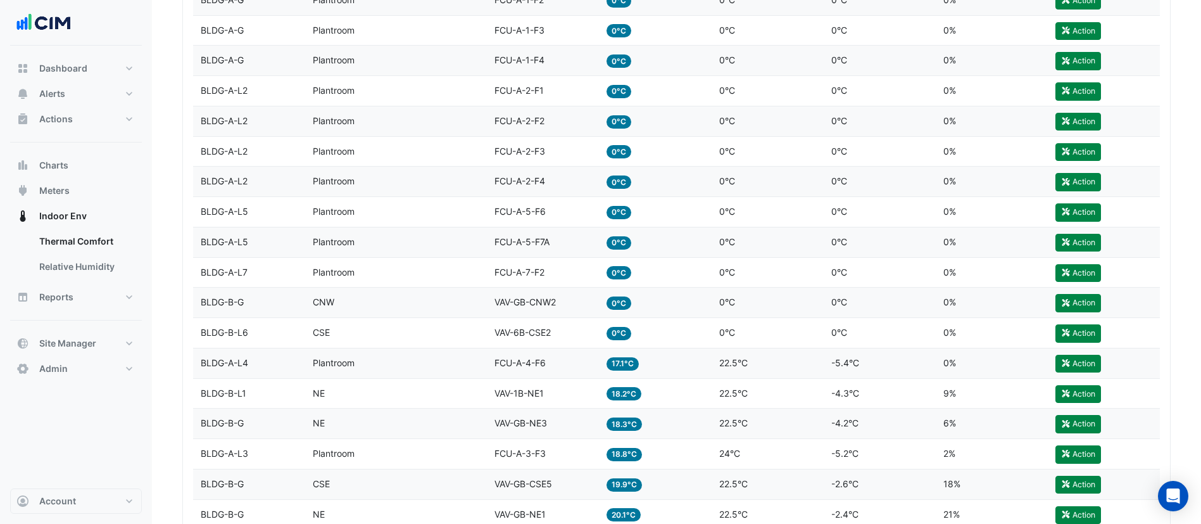
scroll to position [1064, 0]
click at [459, 266] on div "Zone Plantroom" at bounding box center [396, 272] width 167 height 15
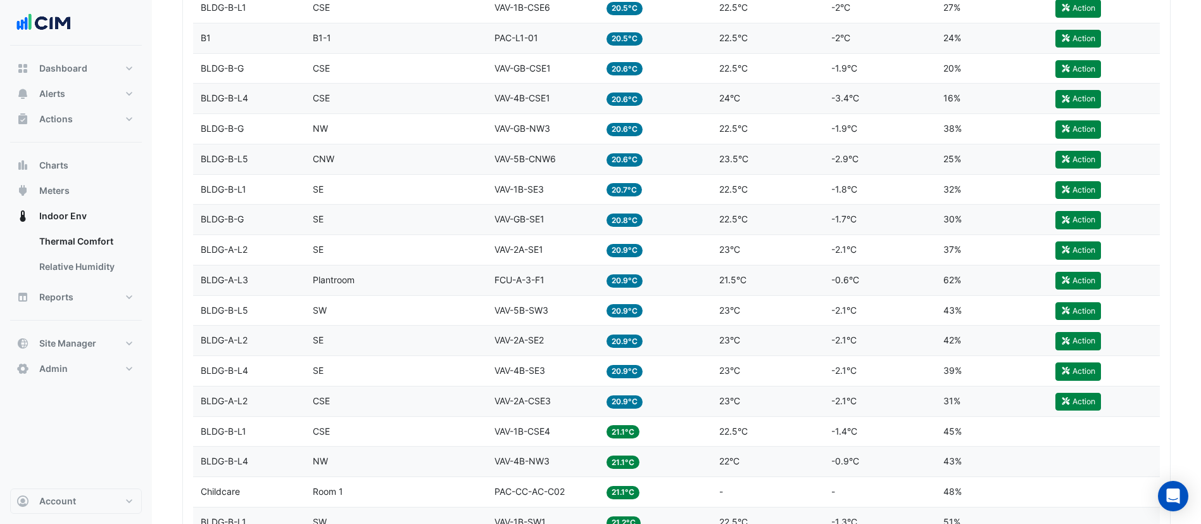
scroll to position [1750, 0]
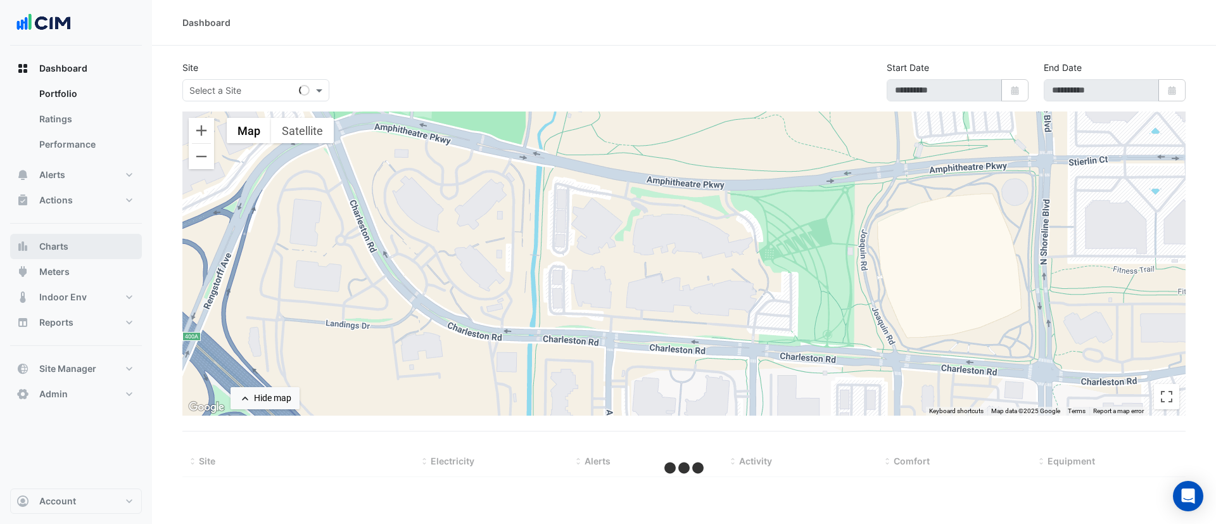
select select "***"
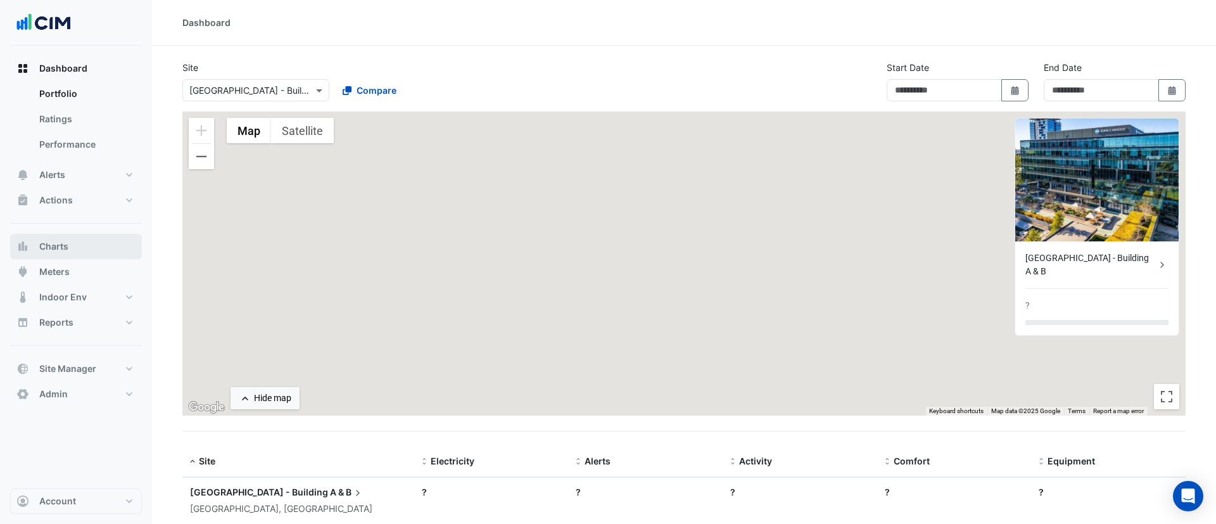
type input "**********"
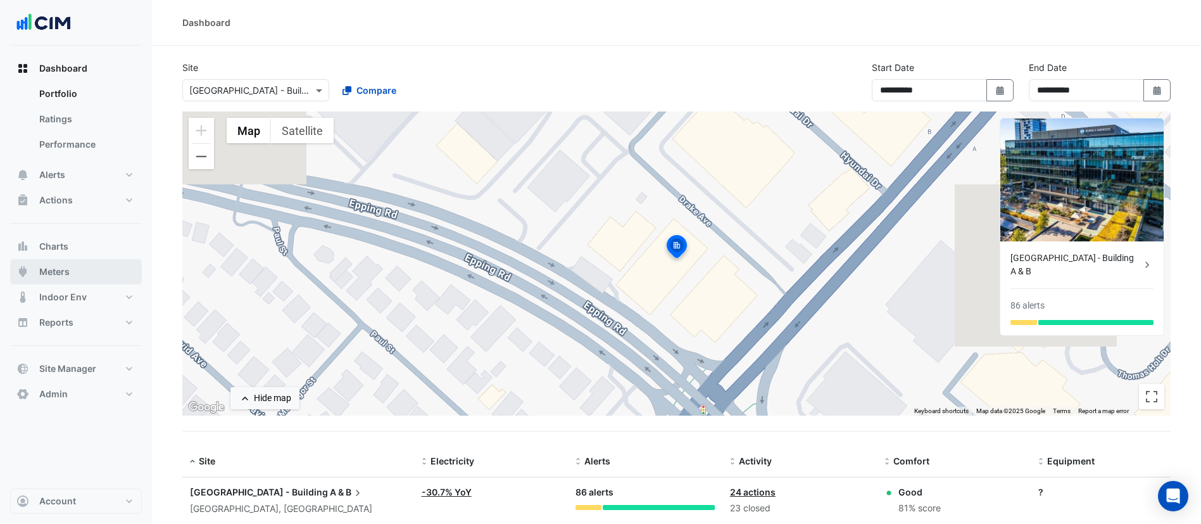
click at [77, 265] on button "Meters" at bounding box center [76, 271] width 132 height 25
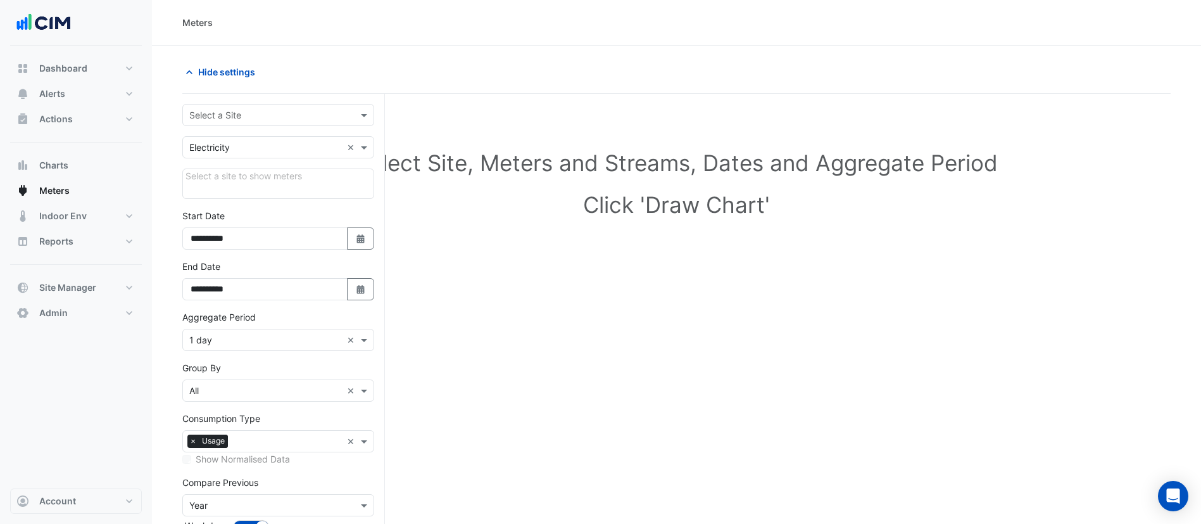
click at [273, 115] on input "text" at bounding box center [265, 115] width 153 height 13
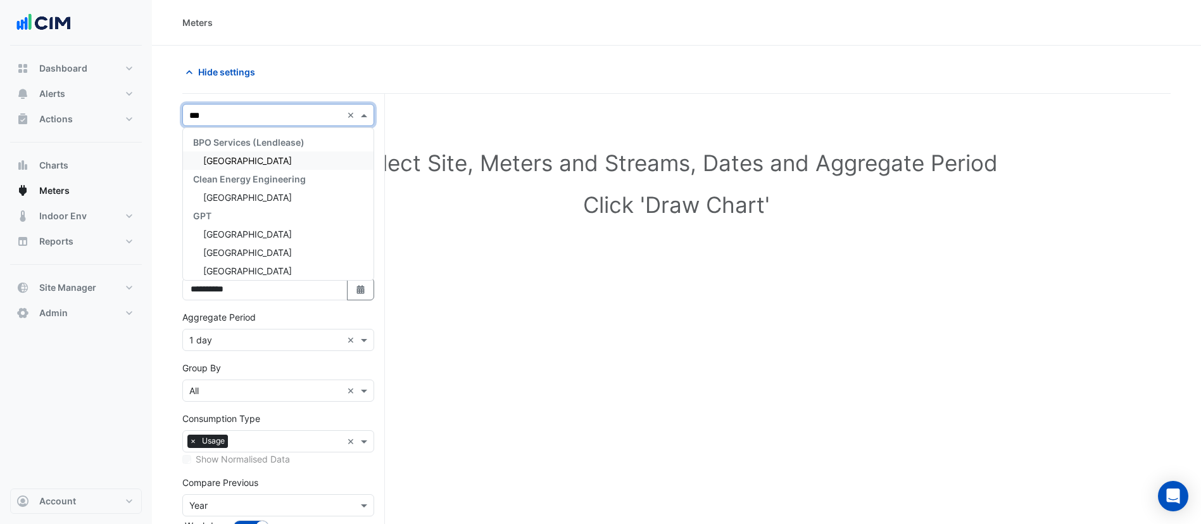
type input "****"
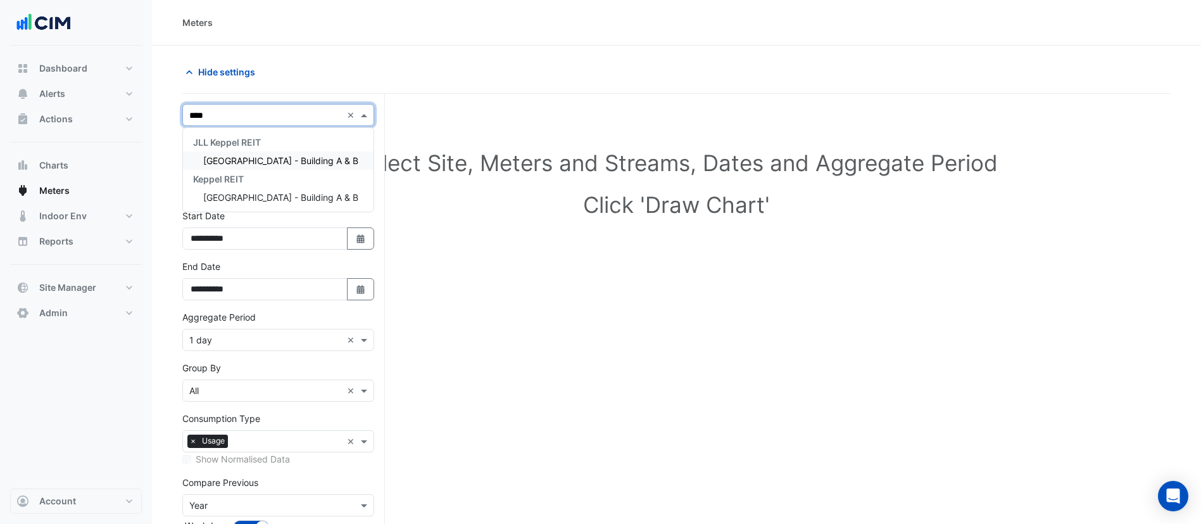
click at [258, 161] on span "[GEOGRAPHIC_DATA] - Building A & B" at bounding box center [280, 160] width 155 height 11
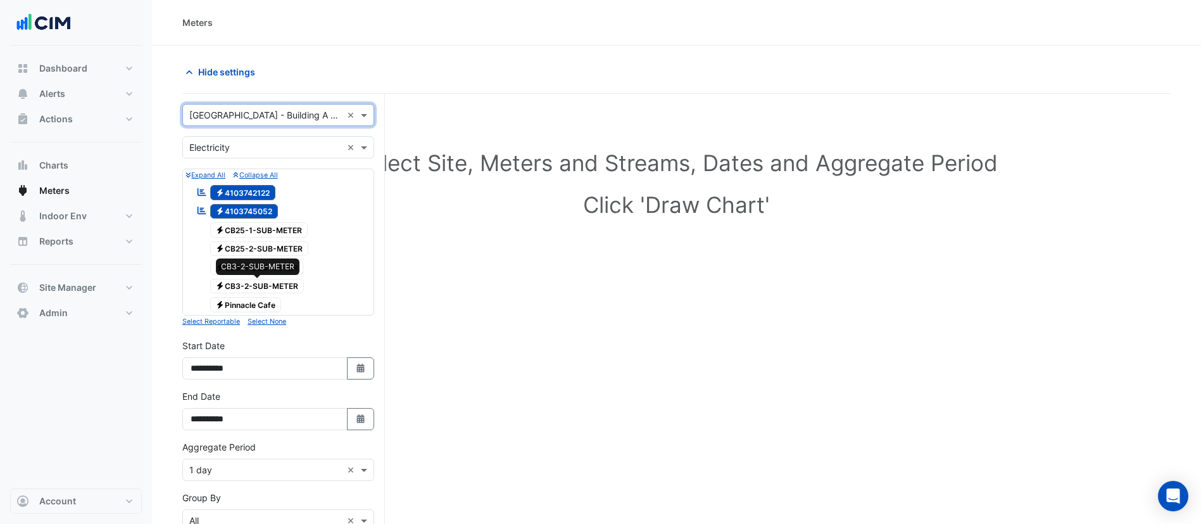
scroll to position [210, 0]
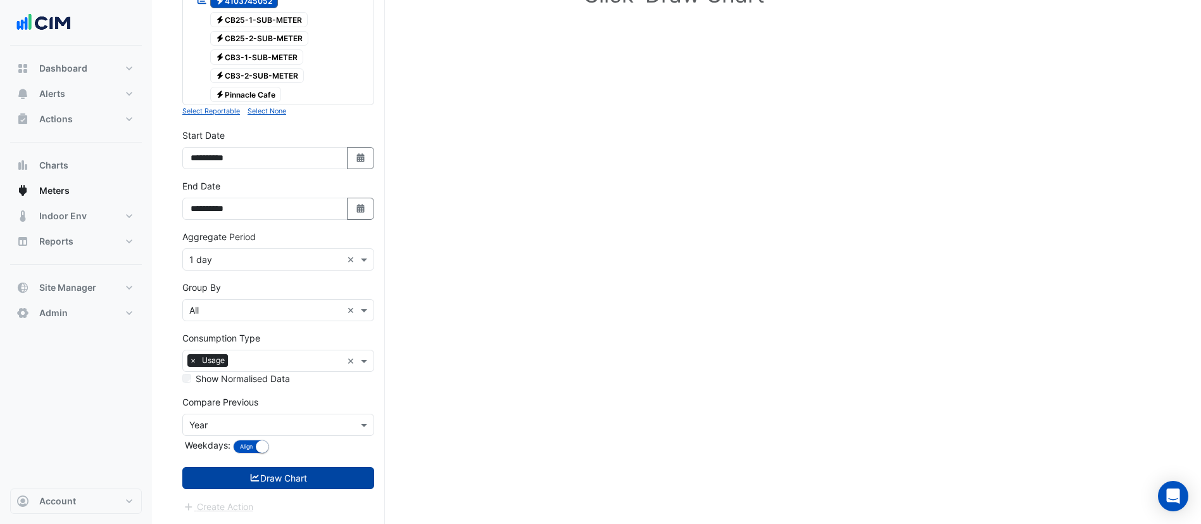
click at [305, 472] on button "Draw Chart" at bounding box center [278, 478] width 192 height 22
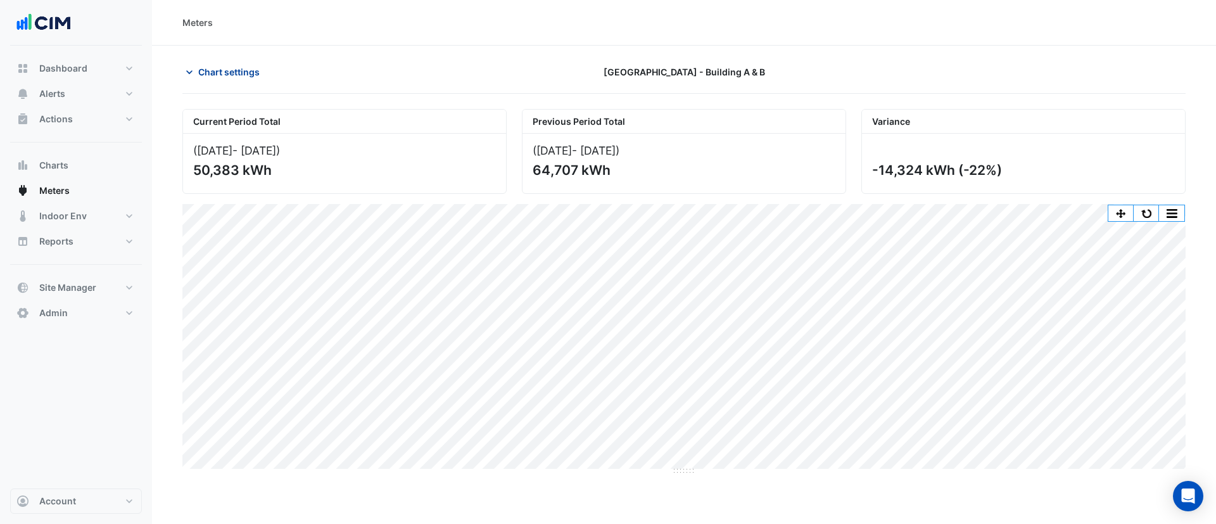
click at [212, 73] on span "Chart settings" at bounding box center [228, 71] width 61 height 13
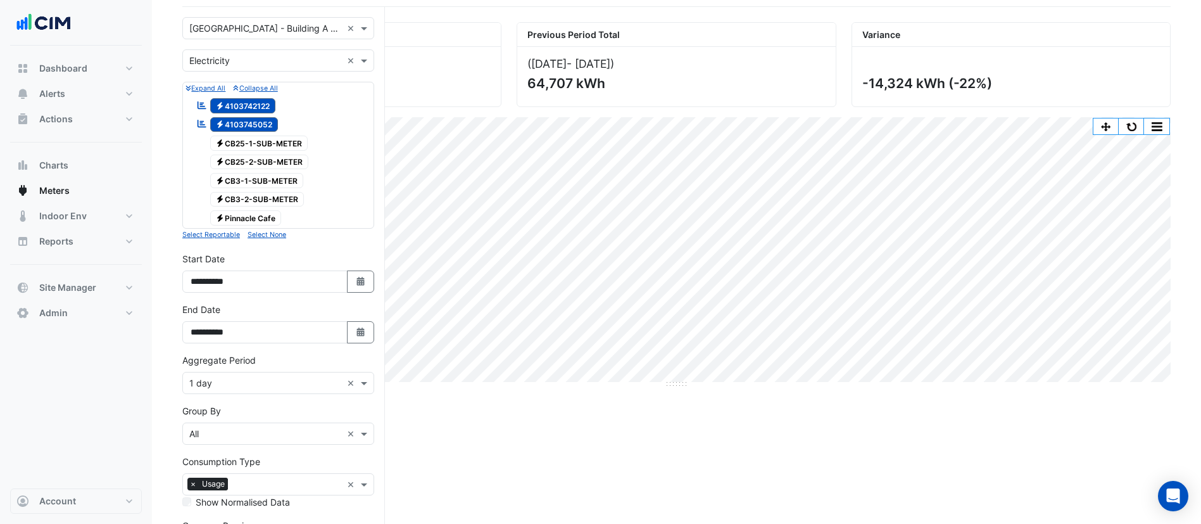
scroll to position [84, 0]
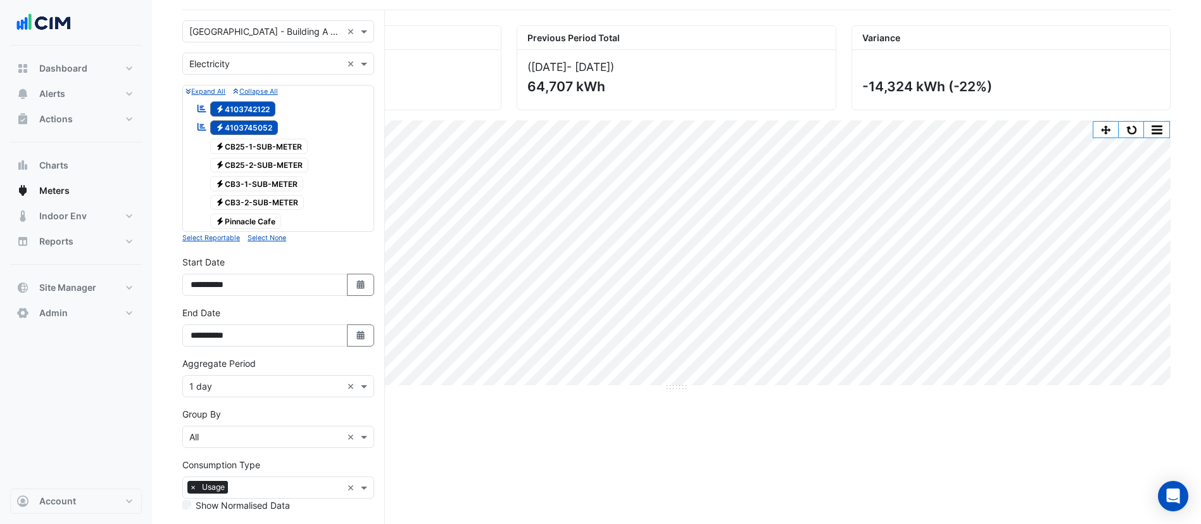
click at [517, 479] on div "Current Period Total (01 Aug 25 - 31 Aug 25 ) 50,383 kWh Previous Period Total …" at bounding box center [676, 337] width 989 height 625
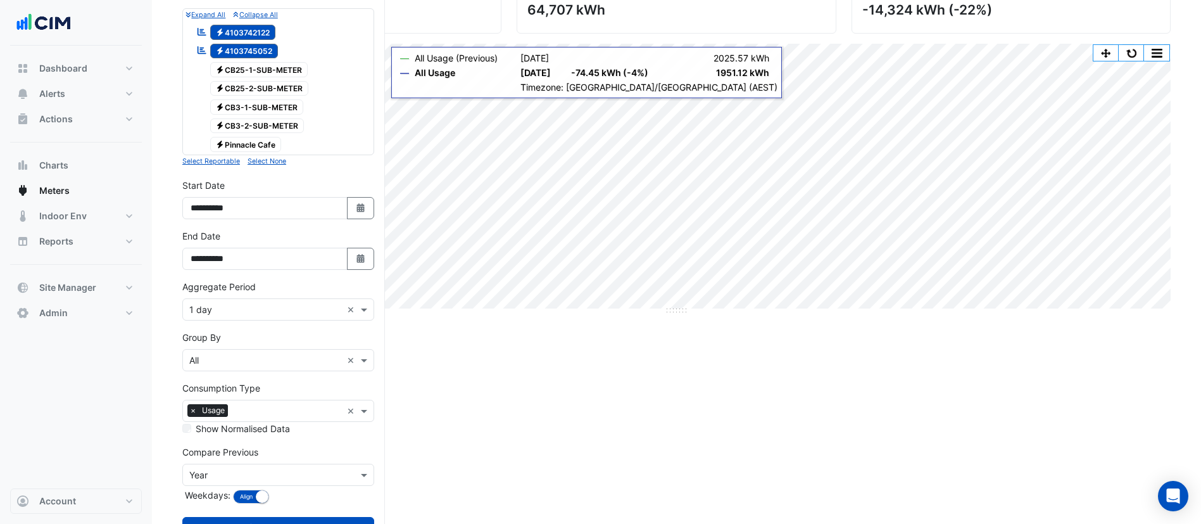
scroll to position [159, 0]
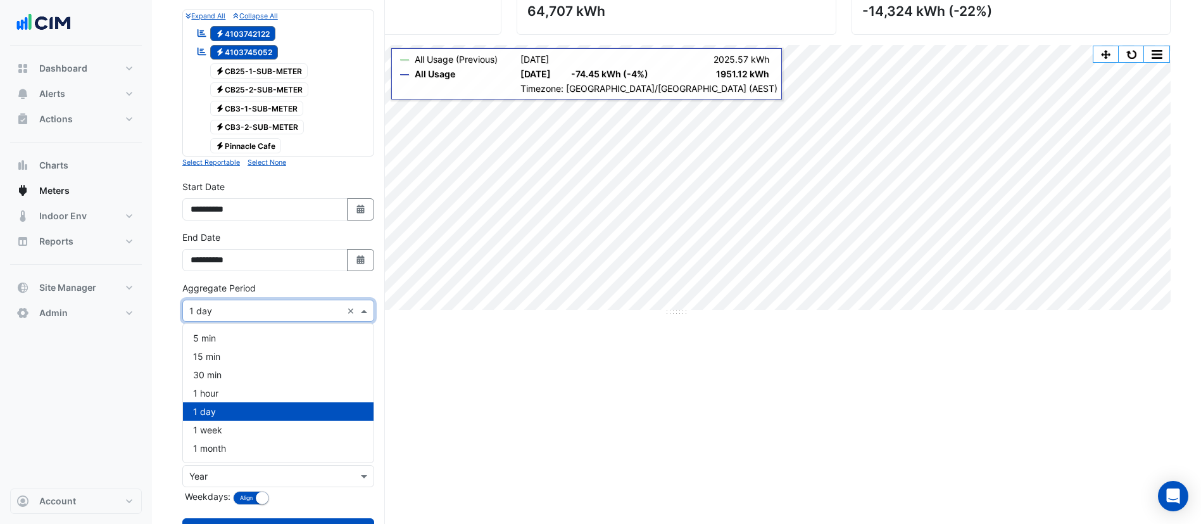
click at [254, 305] on input "text" at bounding box center [265, 311] width 153 height 13
click at [239, 389] on div "1 hour" at bounding box center [278, 393] width 191 height 18
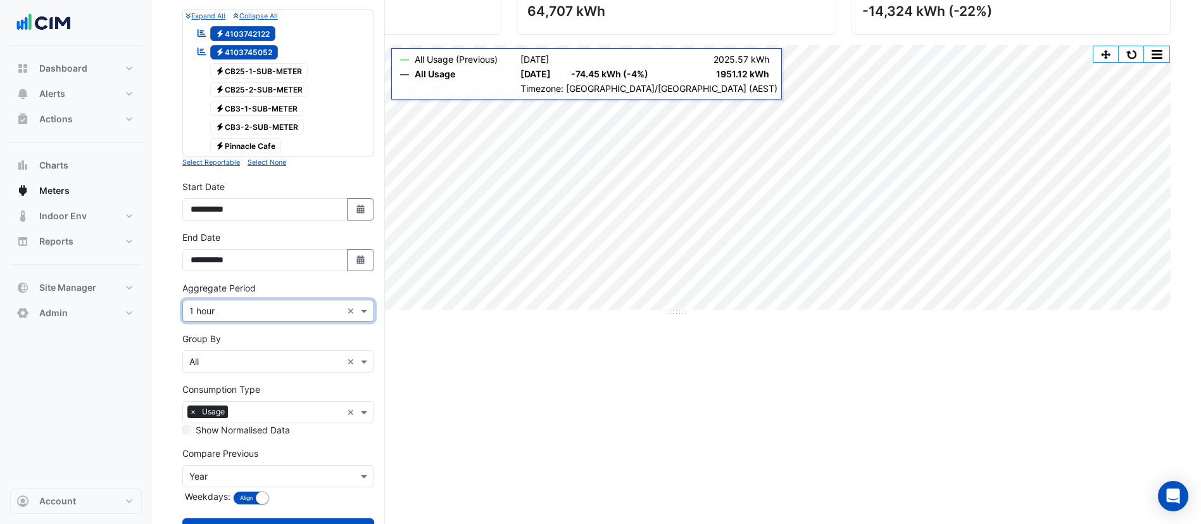
scroll to position [210, 0]
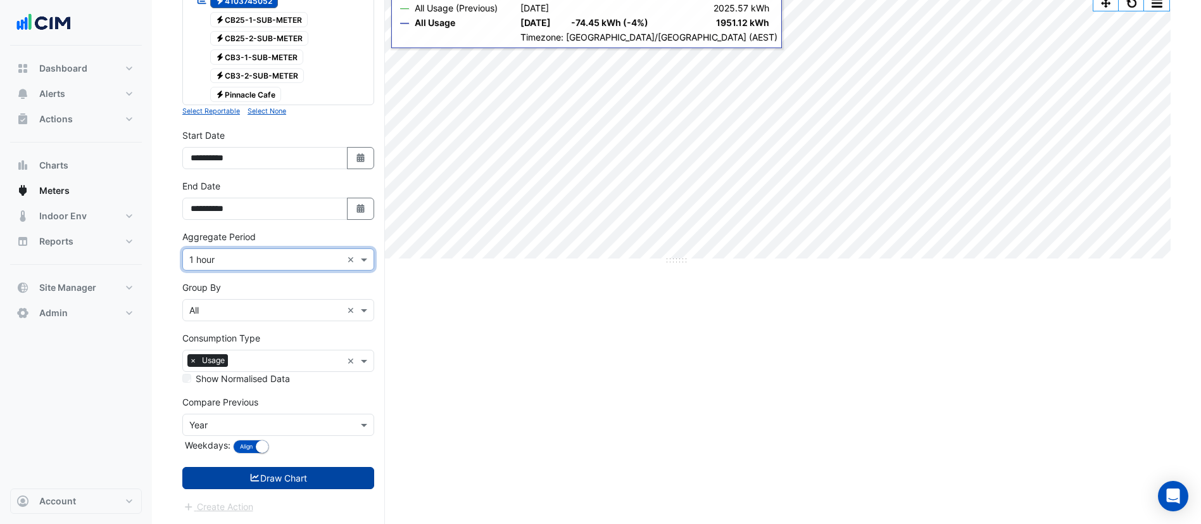
click at [291, 480] on button "Draw Chart" at bounding box center [278, 478] width 192 height 22
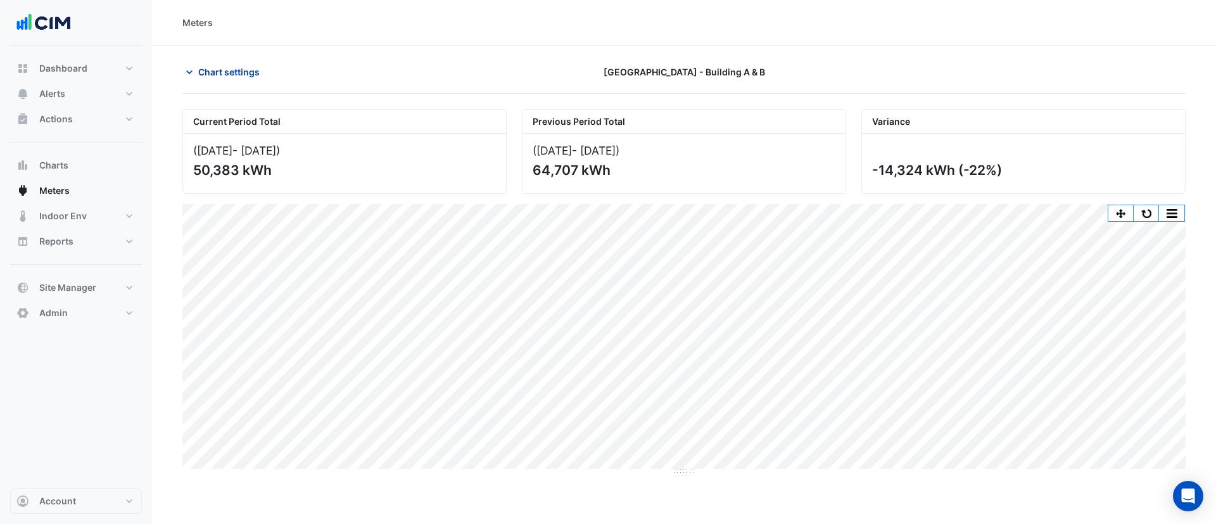
click at [227, 76] on span "Chart settings" at bounding box center [228, 71] width 61 height 13
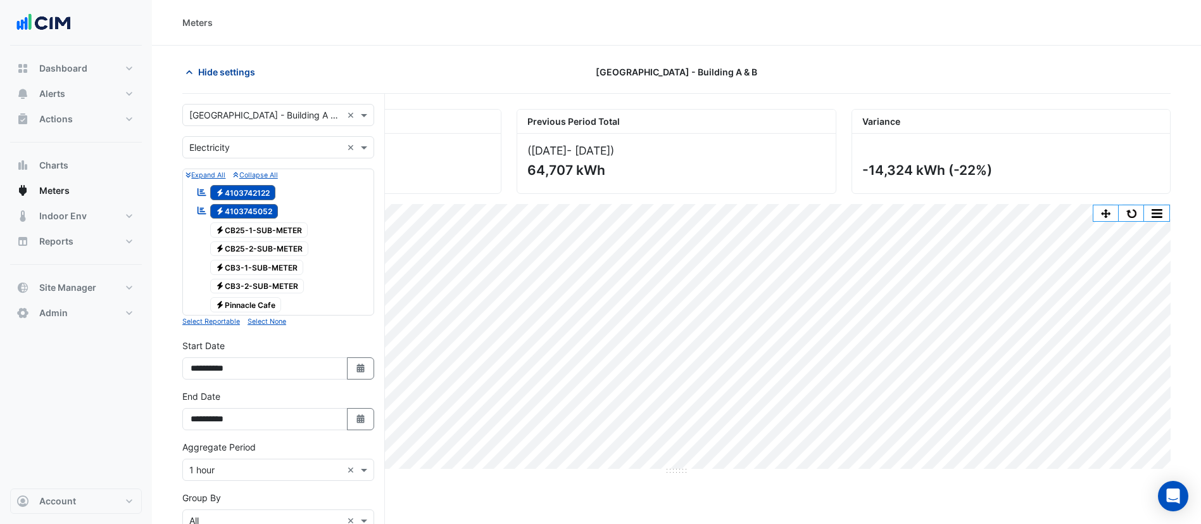
click at [219, 80] on button "Hide settings" at bounding box center [222, 72] width 81 height 22
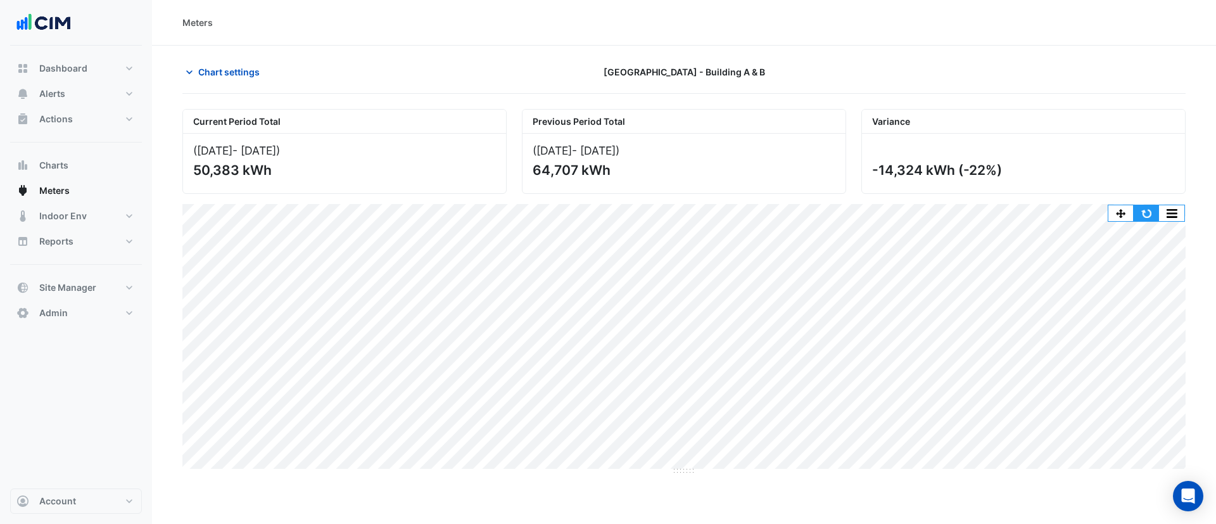
click at [1147, 211] on button "button" at bounding box center [1146, 213] width 25 height 16
click at [1149, 213] on button "button" at bounding box center [1146, 213] width 25 height 16
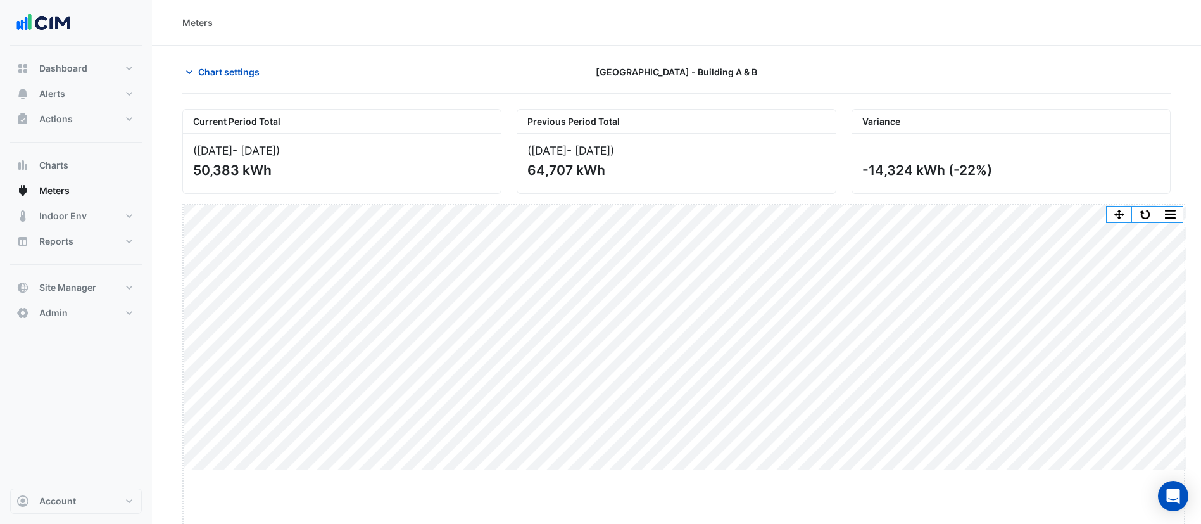
drag, startPoint x: 685, startPoint y: 472, endPoint x: 688, endPoint y: 559, distance: 87.5
click at [688, 523] on html "Meters Chart settings Pinnacle Office Park - Building A & B Current Period Tota…" at bounding box center [600, 262] width 1201 height 524
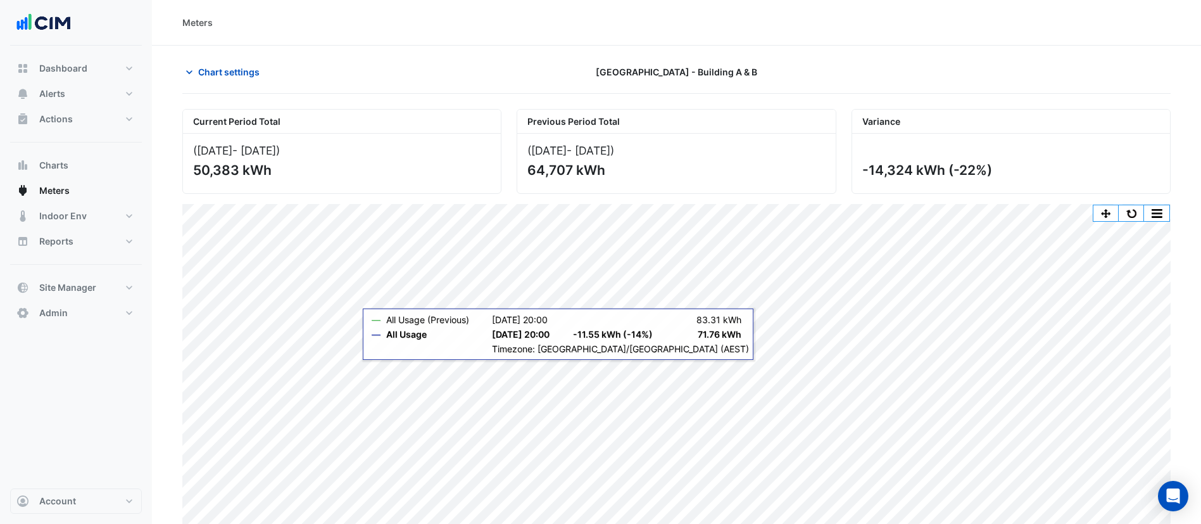
scroll to position [45, 0]
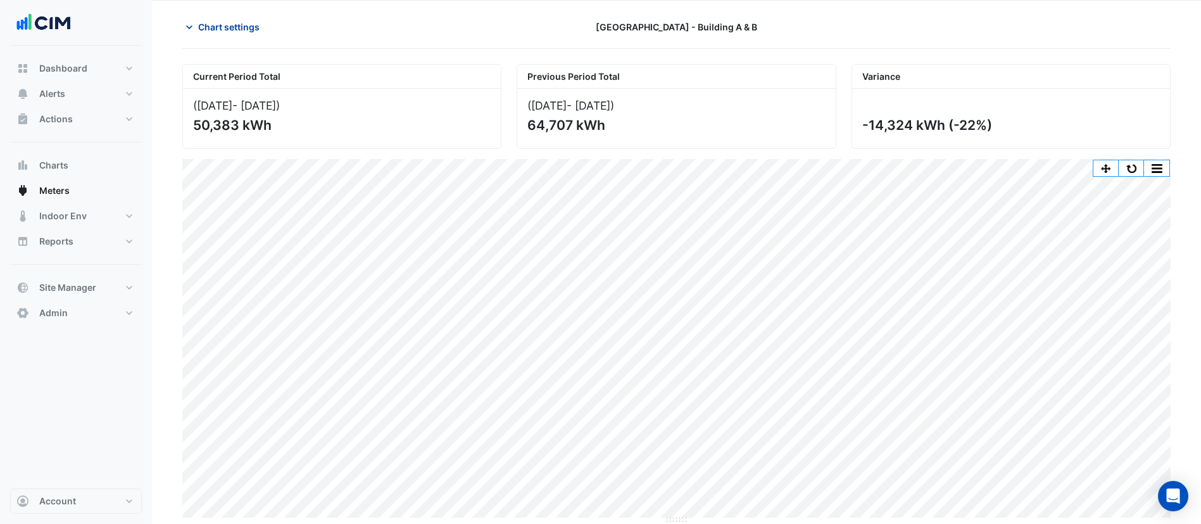
click at [212, 19] on button "Chart settings" at bounding box center [224, 27] width 85 height 22
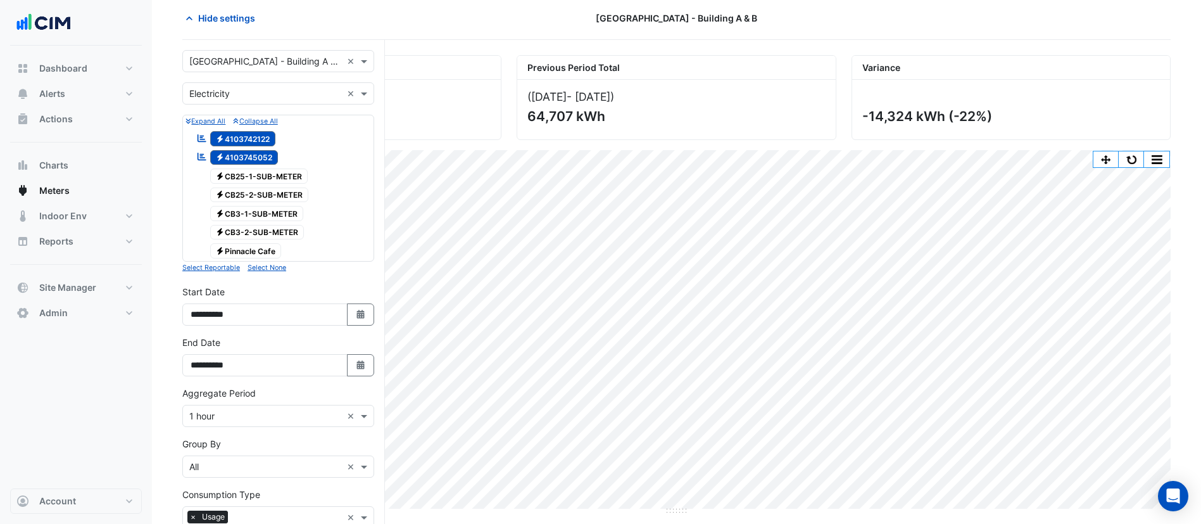
scroll to position [53, 0]
click at [1162, 157] on button "button" at bounding box center [1156, 161] width 25 height 16
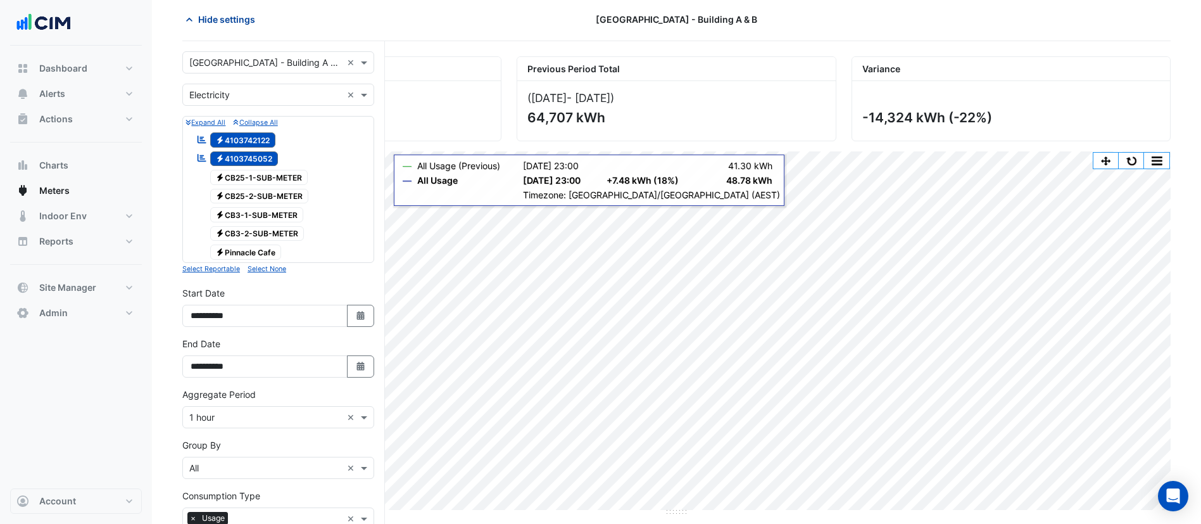
click at [239, 22] on span "Hide settings" at bounding box center [226, 19] width 57 height 13
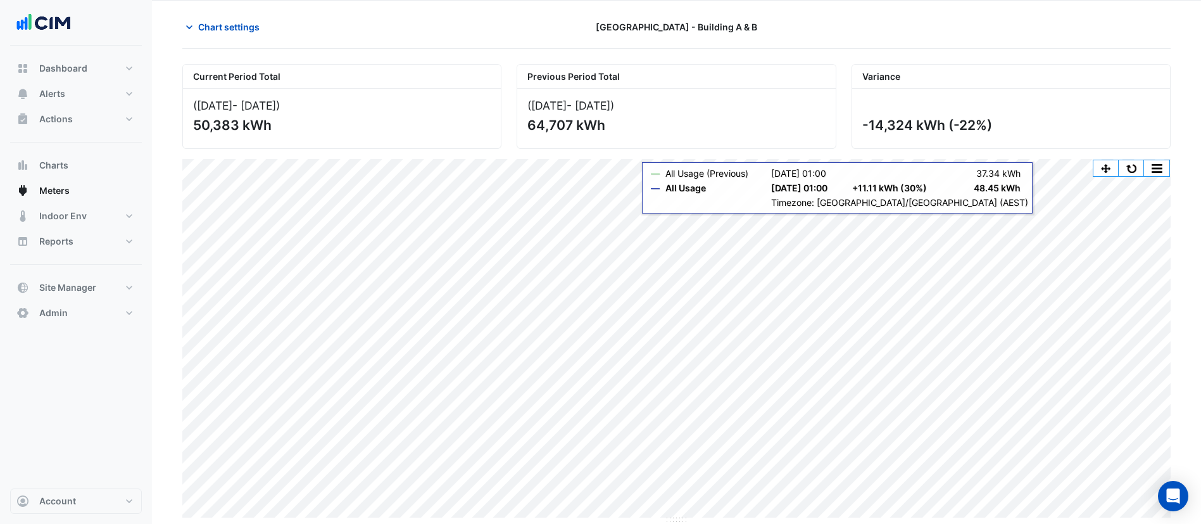
scroll to position [45, 0]
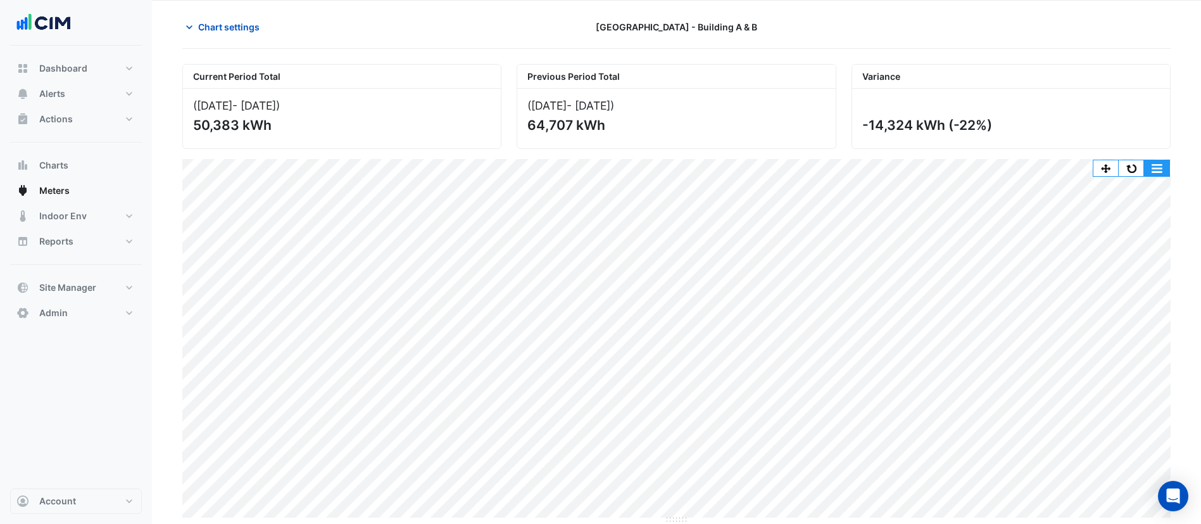
click at [1158, 164] on button "button" at bounding box center [1156, 168] width 25 height 16
click at [250, 27] on span "Chart settings" at bounding box center [228, 26] width 61 height 13
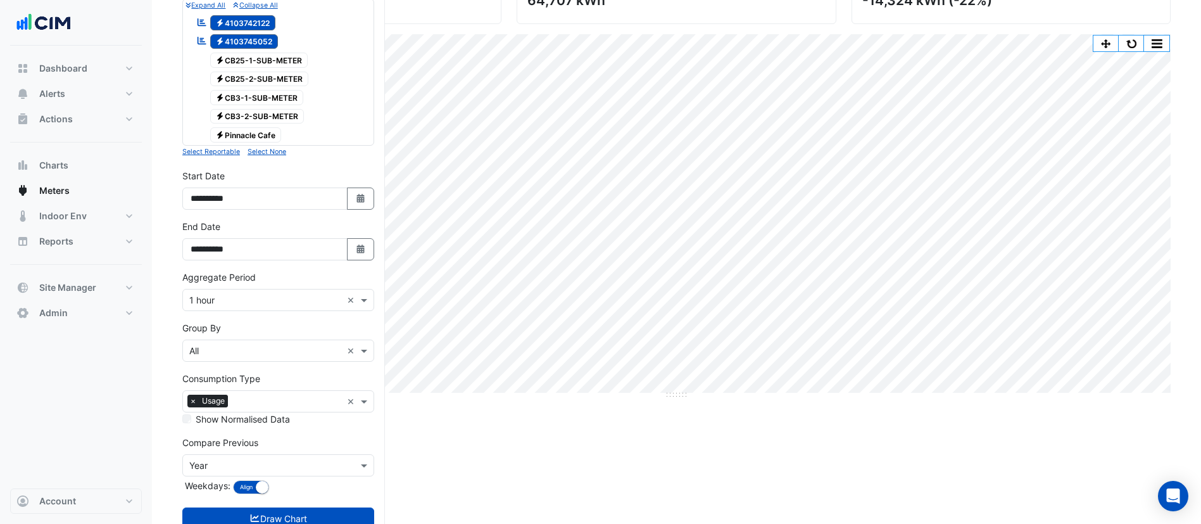
scroll to position [172, 0]
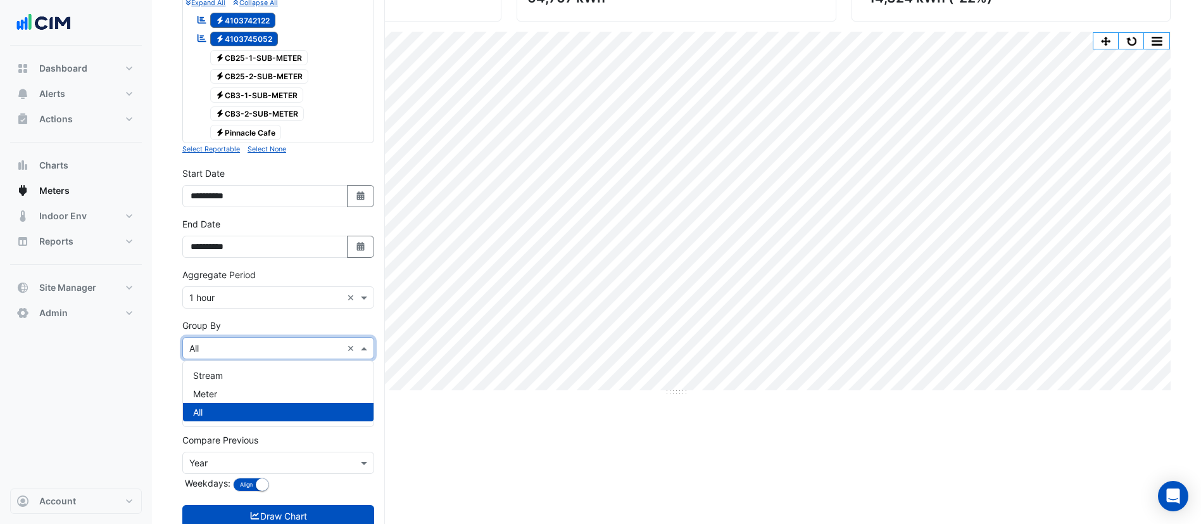
click at [236, 345] on input "text" at bounding box center [265, 348] width 153 height 13
click at [225, 395] on div "Meter" at bounding box center [278, 393] width 191 height 18
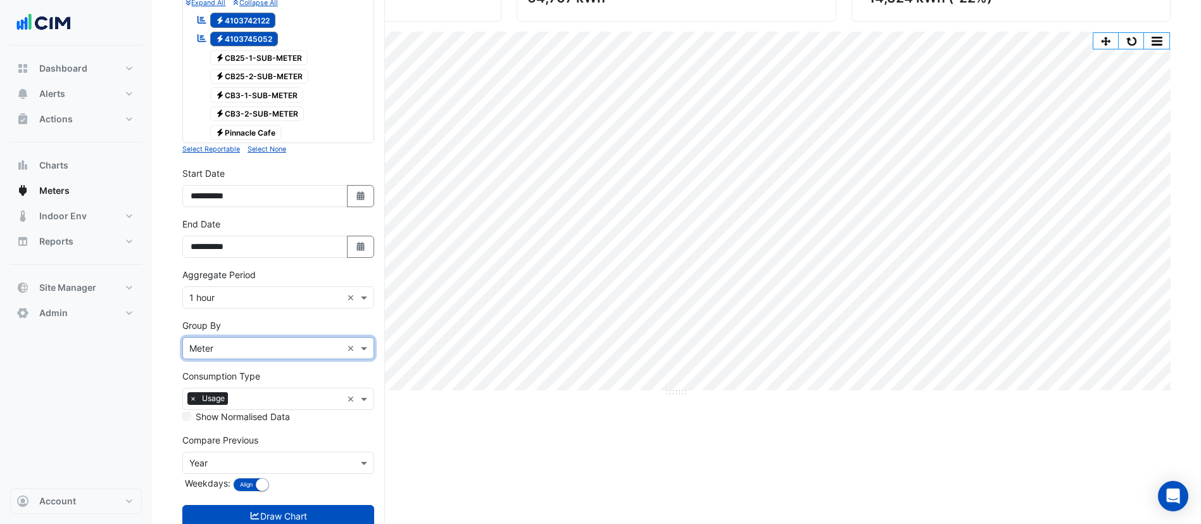
scroll to position [210, 0]
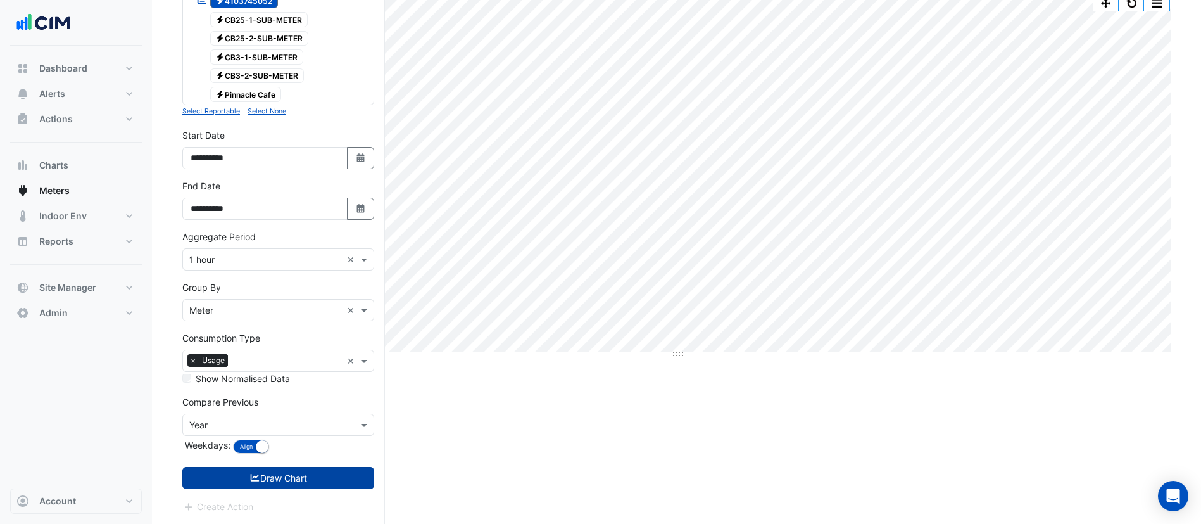
click at [310, 484] on button "Draw Chart" at bounding box center [278, 478] width 192 height 22
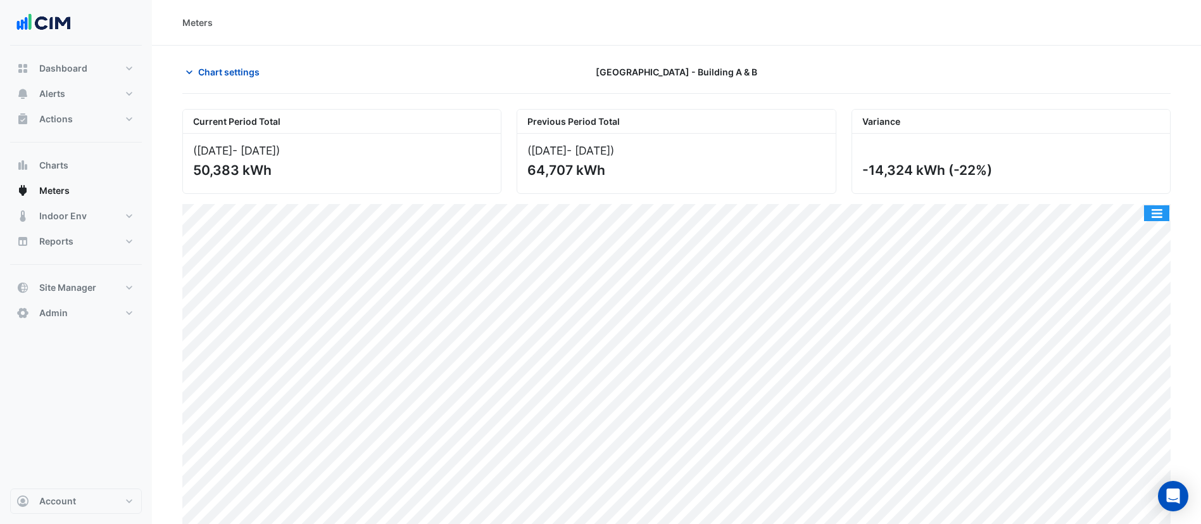
click at [1152, 213] on button "button" at bounding box center [1156, 213] width 25 height 16
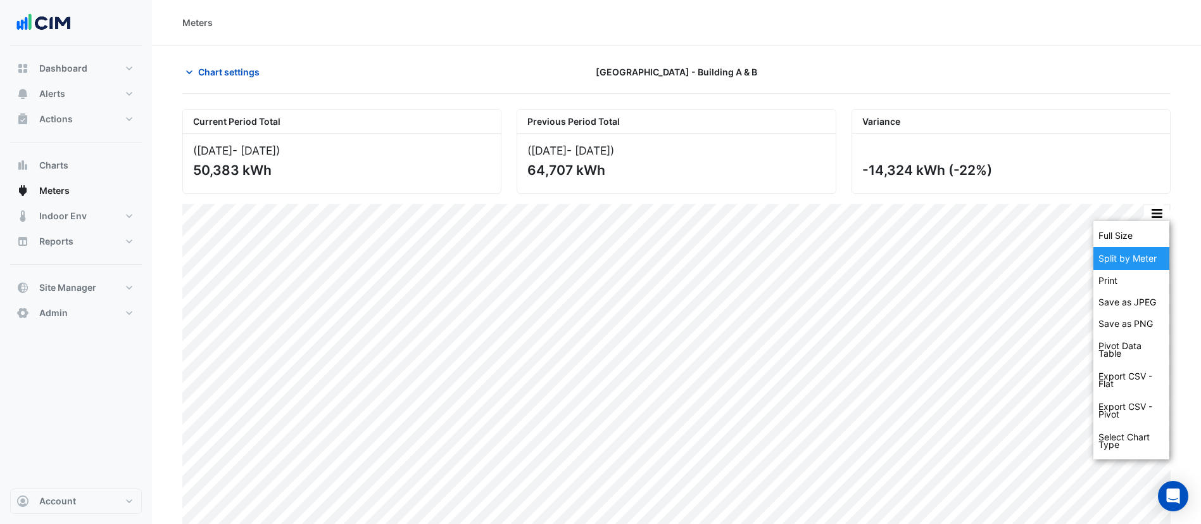
click at [1144, 255] on div "Split by Meter" at bounding box center [1132, 258] width 76 height 23
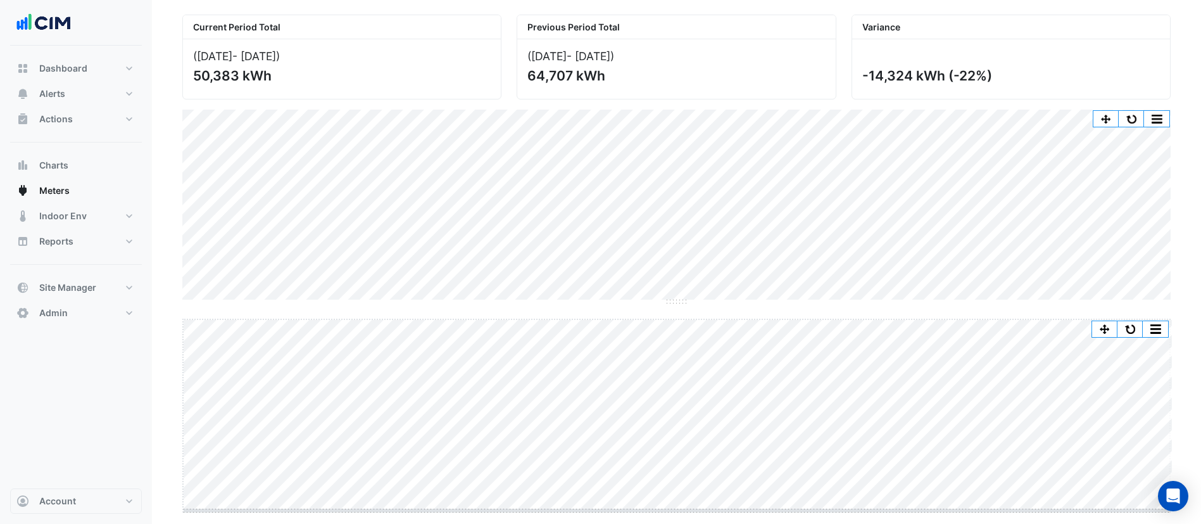
scroll to position [94, 0]
drag, startPoint x: 677, startPoint y: 505, endPoint x: 675, endPoint y: 538, distance: 33.0
click at [675, 523] on html "Meters Chart settings Pinnacle Office Park - Building A & B Current Period Tota…" at bounding box center [600, 215] width 1201 height 618
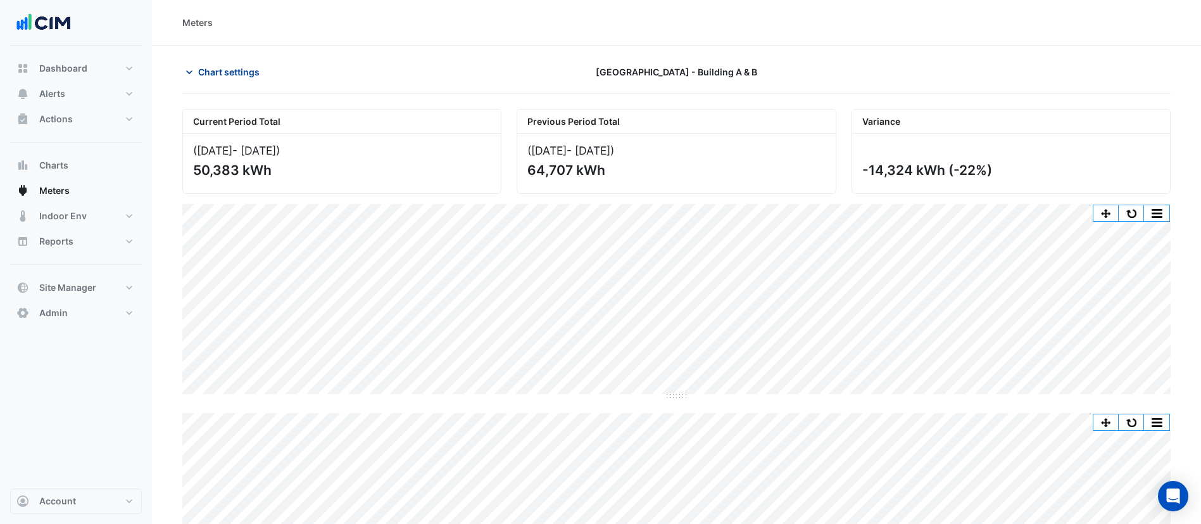
click at [232, 68] on span "Chart settings" at bounding box center [228, 71] width 61 height 13
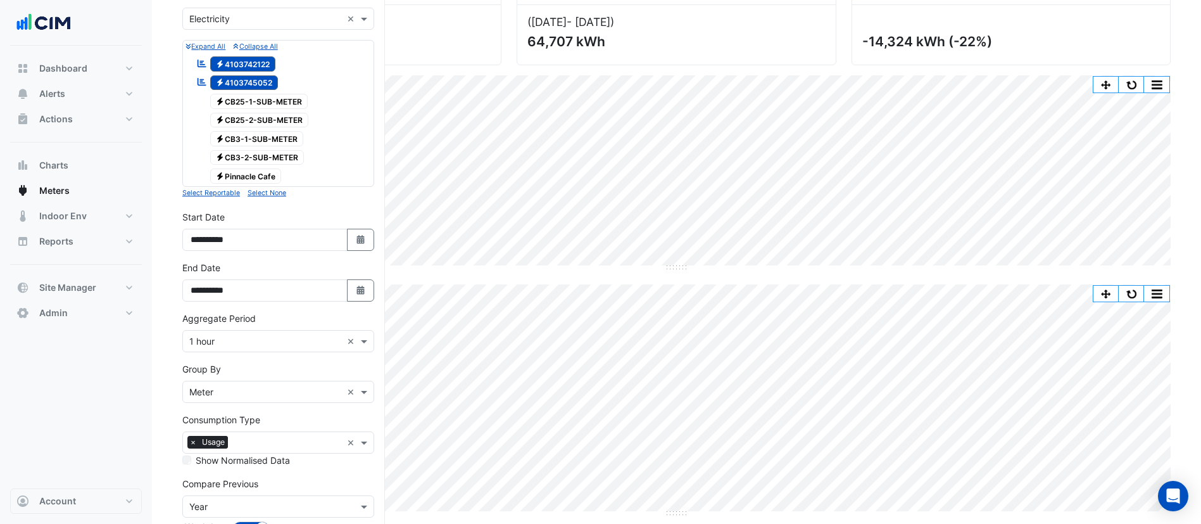
scroll to position [129, 0]
click at [364, 240] on icon "button" at bounding box center [361, 238] width 8 height 9
select select "*"
select select "****"
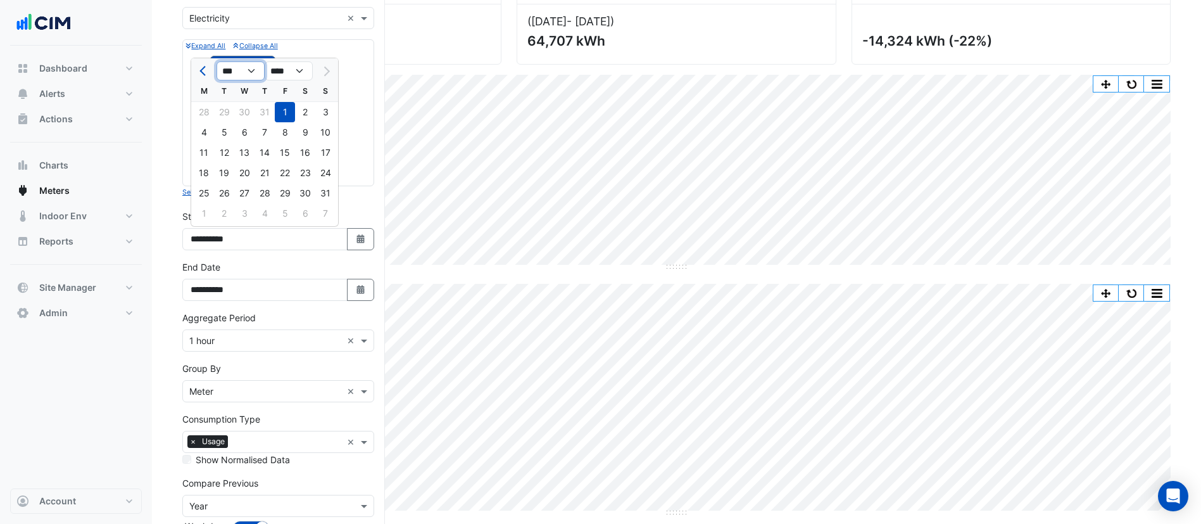
click at [256, 70] on select "*** *** *** *** *** *** *** ***" at bounding box center [241, 70] width 48 height 19
select select "*"
click at [217, 61] on select "*** *** *** *** *** *** *** ***" at bounding box center [241, 70] width 48 height 19
click at [245, 111] on div "1" at bounding box center [244, 112] width 20 height 20
type input "**********"
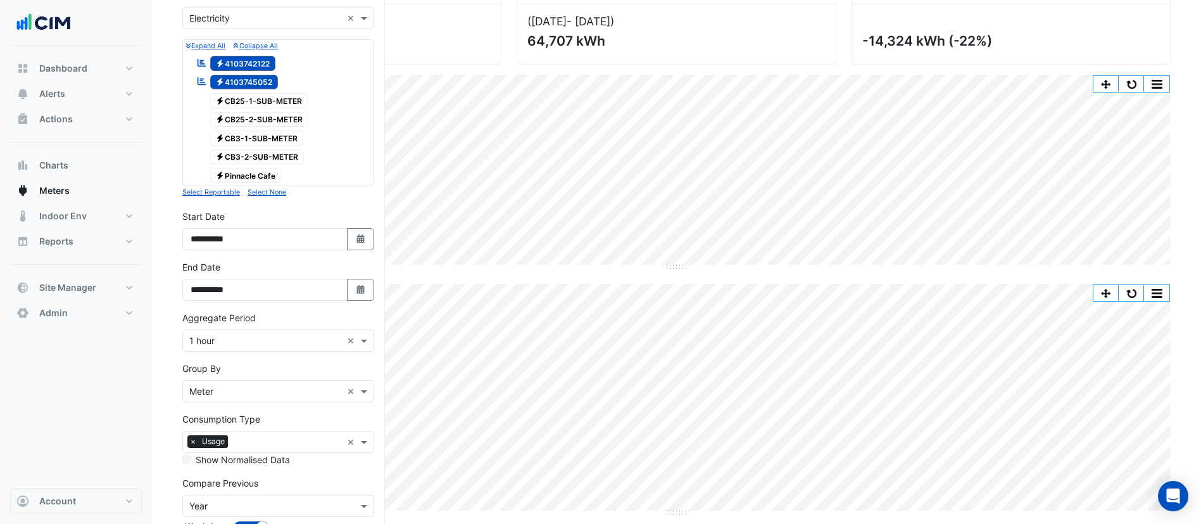
scroll to position [210, 0]
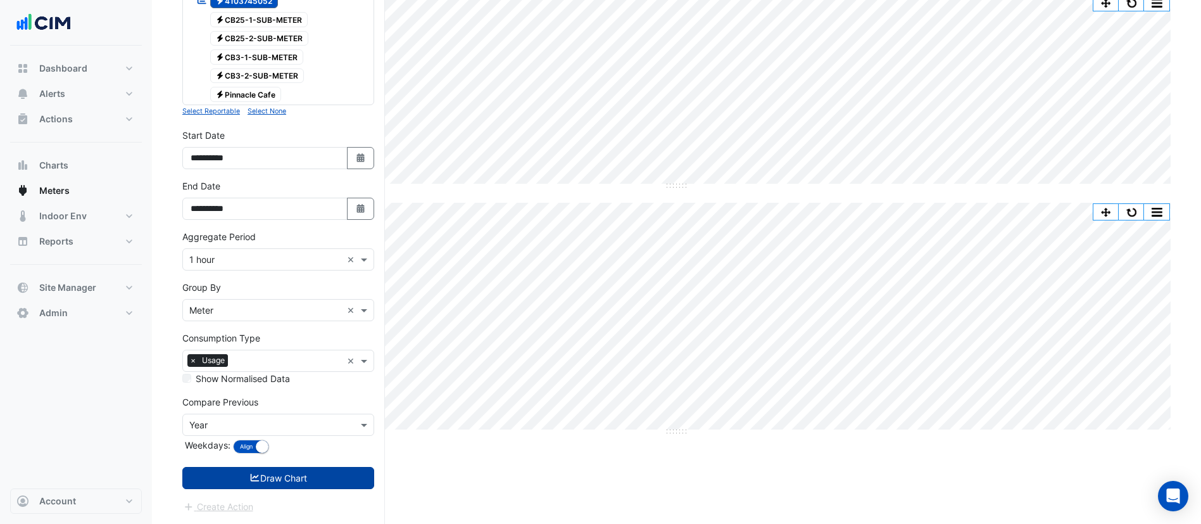
click at [296, 482] on button "Draw Chart" at bounding box center [278, 478] width 192 height 22
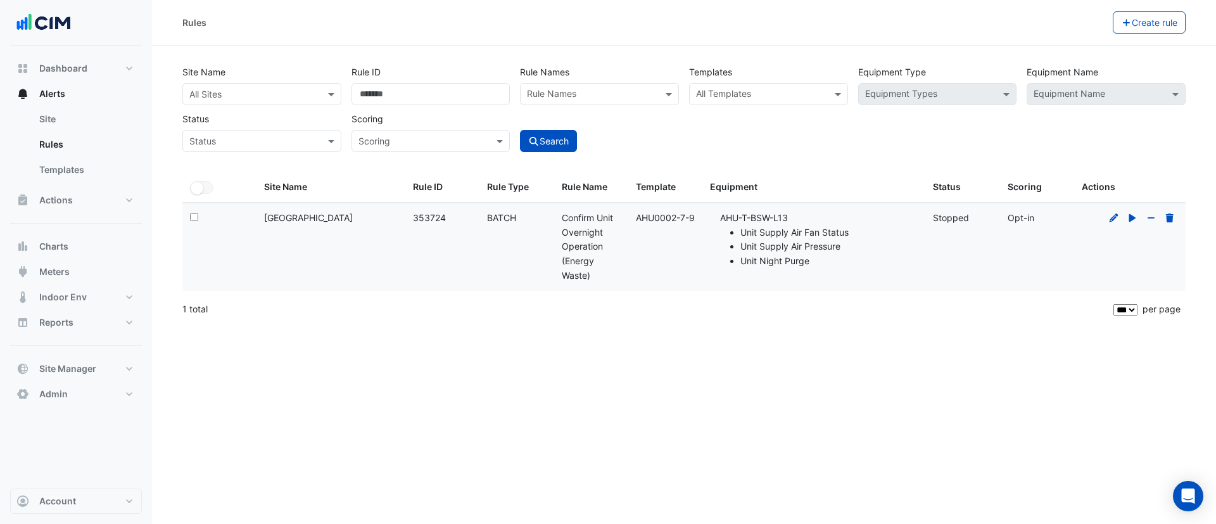
select select "***"
click at [81, 206] on button "Actions" at bounding box center [76, 199] width 132 height 25
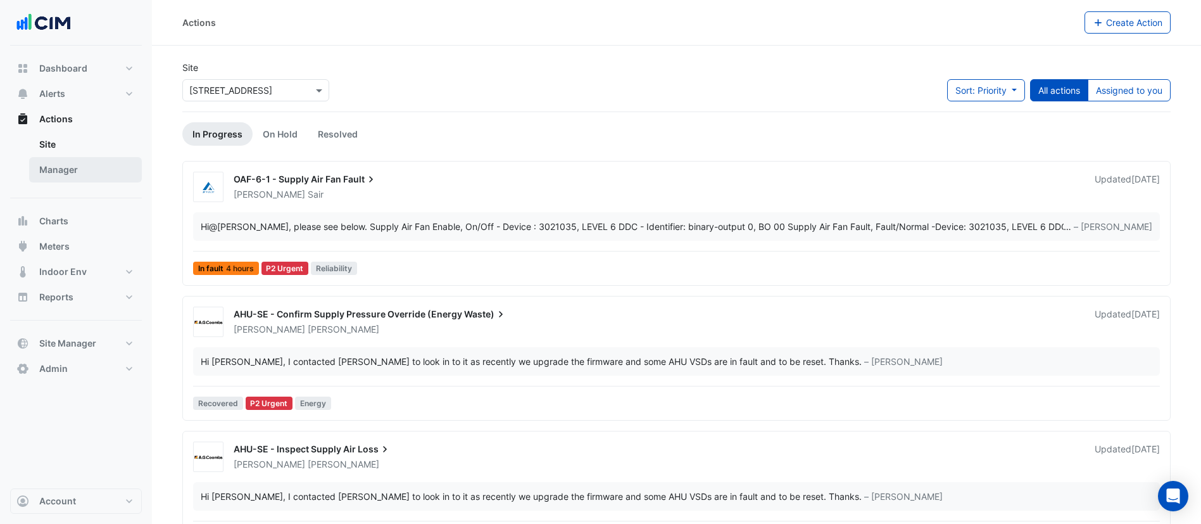
click at [94, 171] on link "Manager" at bounding box center [85, 169] width 113 height 25
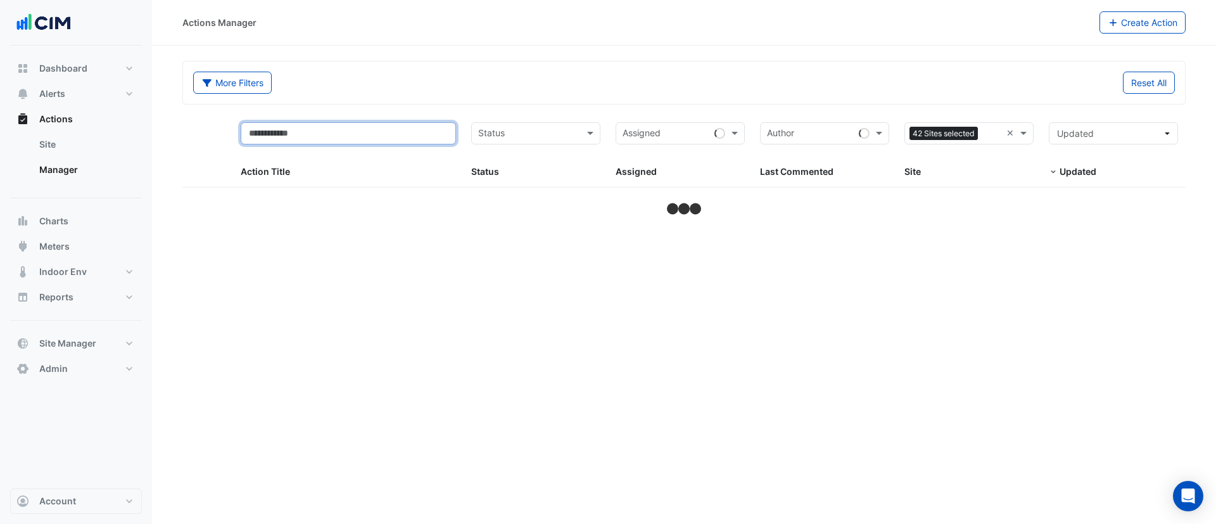
click at [395, 131] on input "text" at bounding box center [349, 133] width 216 height 22
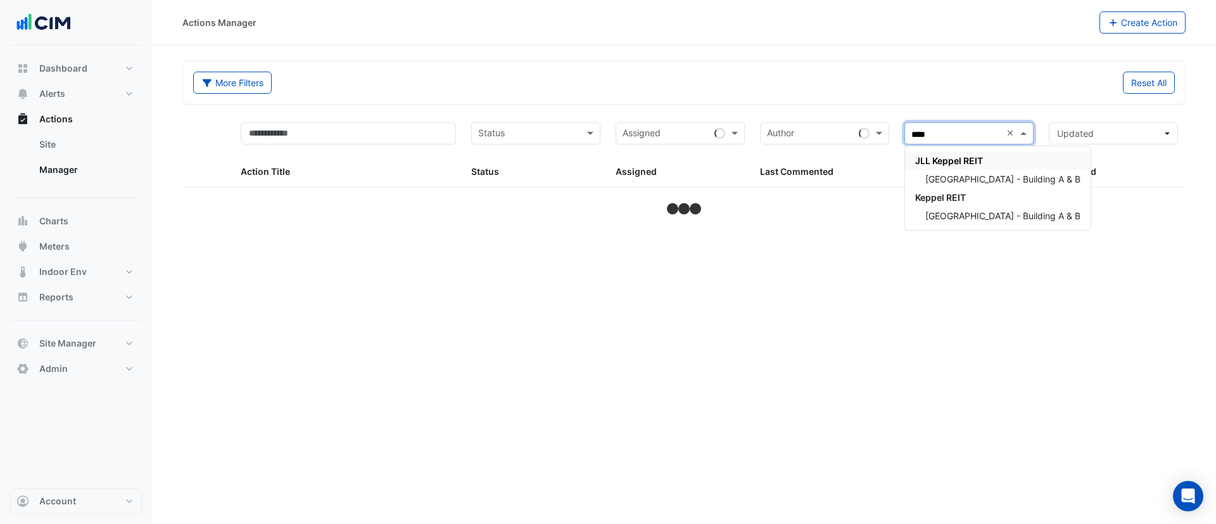
type input "*****"
click at [944, 182] on span "[GEOGRAPHIC_DATA] - Building A & B" at bounding box center [1002, 179] width 155 height 11
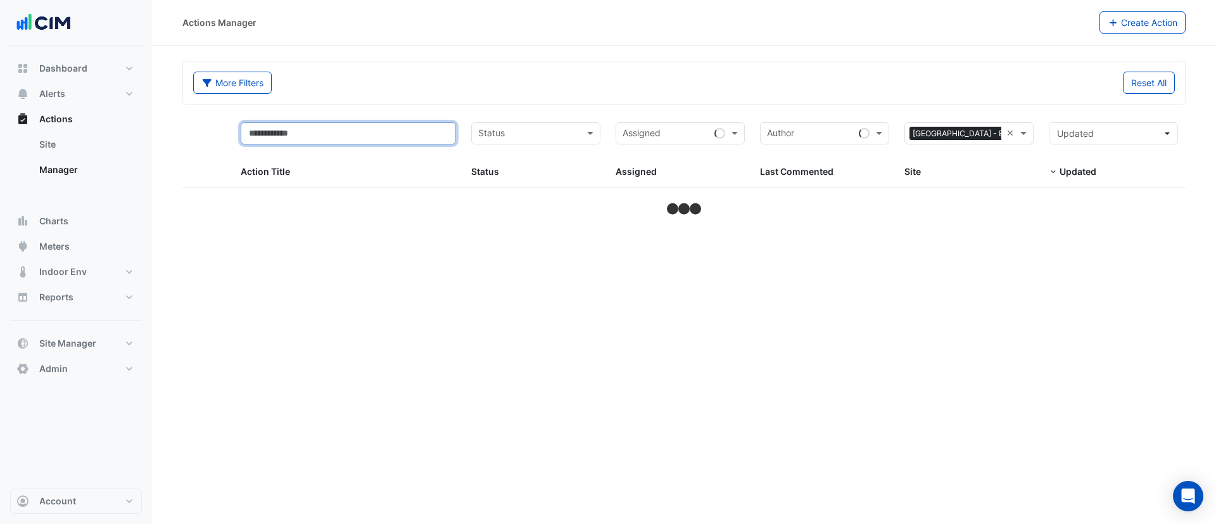
click at [302, 130] on input "text" at bounding box center [349, 133] width 216 height 22
select select "***"
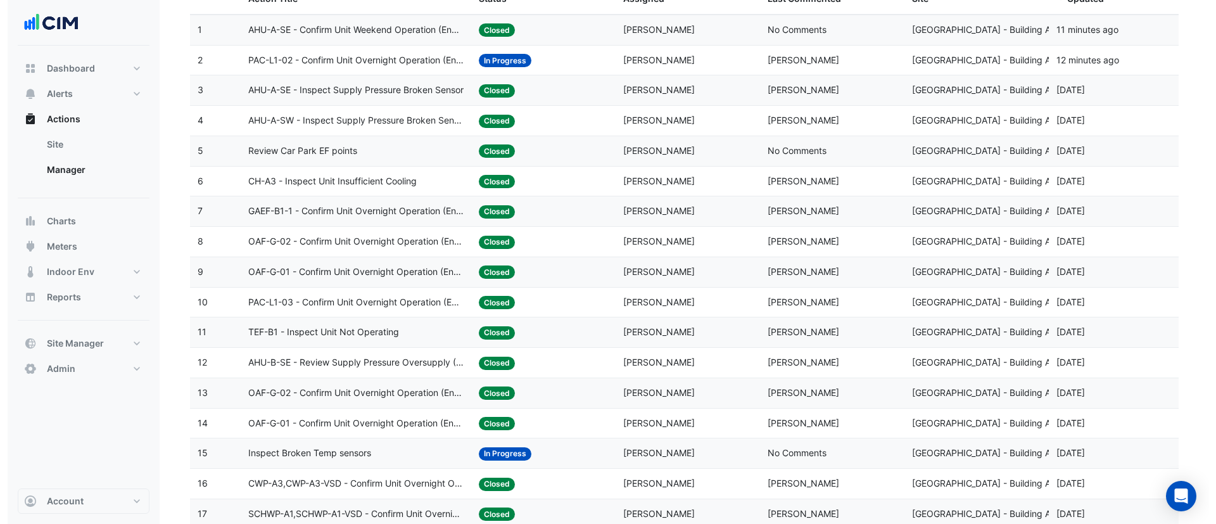
scroll to position [172, 0]
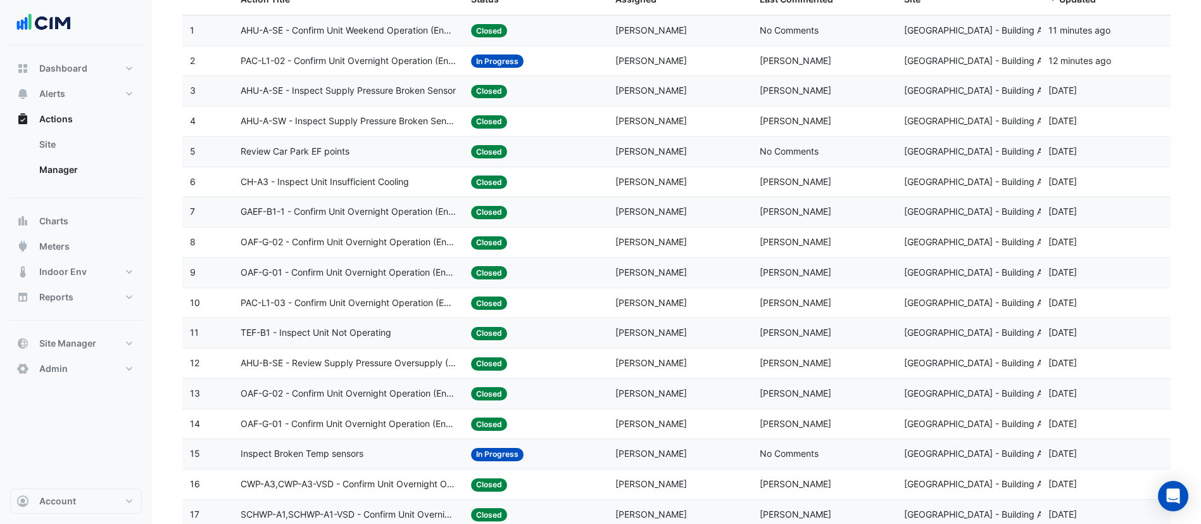
click at [393, 208] on span "GAEF-B1-1 - Confirm Unit Overnight Operation (Energy Waste)" at bounding box center [349, 212] width 216 height 15
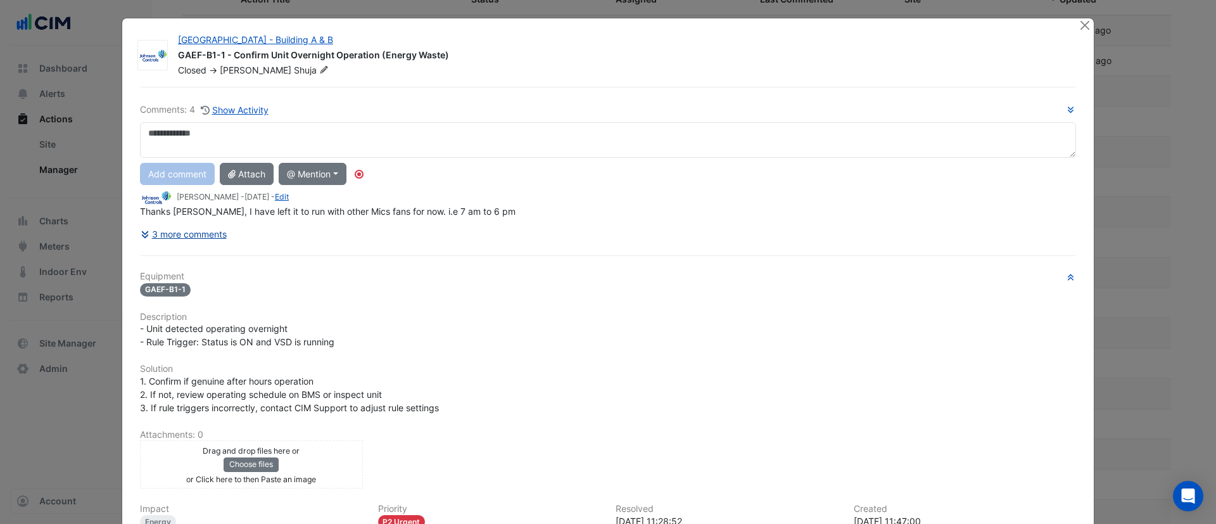
click at [201, 231] on div "Comments: 4 Show Activity Add comment Attach @ Mention [PERSON_NAME] [PERSON_NA…" at bounding box center [607, 364] width 951 height 555
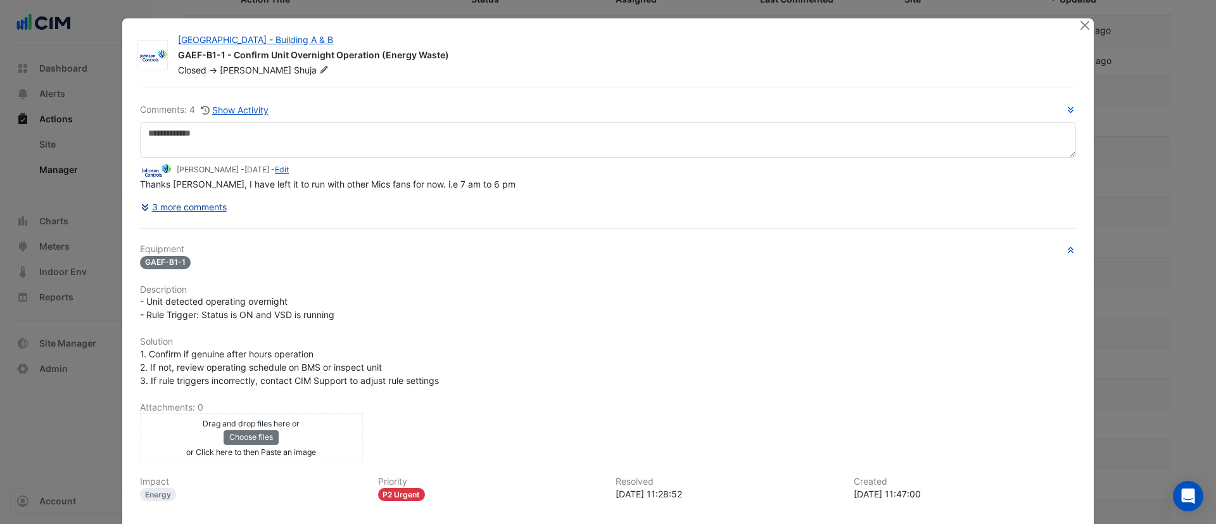
click at [201, 203] on button "3 more comments" at bounding box center [183, 207] width 87 height 22
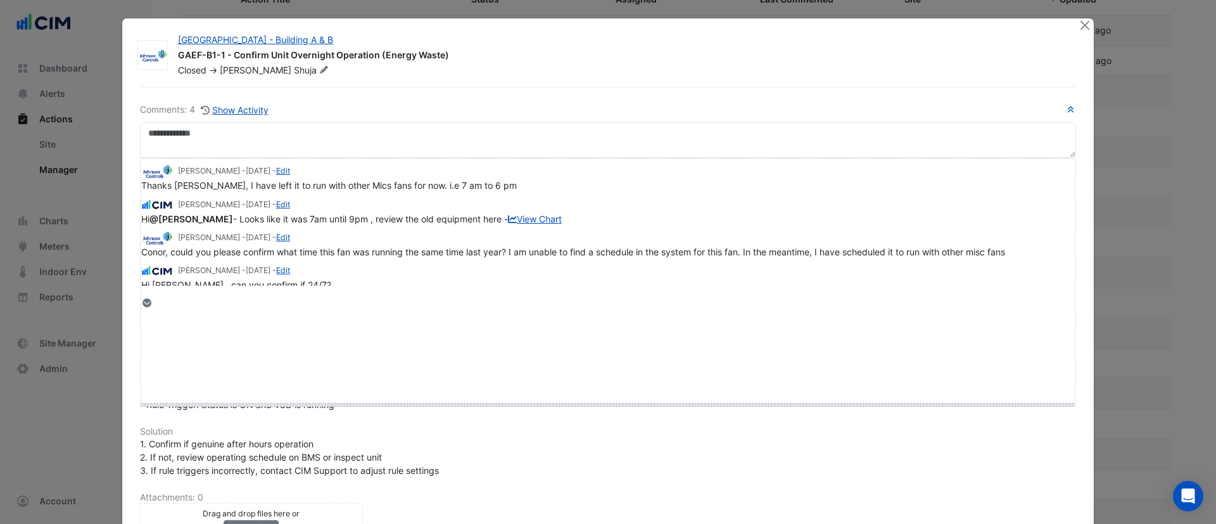
drag, startPoint x: 158, startPoint y: 300, endPoint x: 156, endPoint y: 403, distance: 102.6
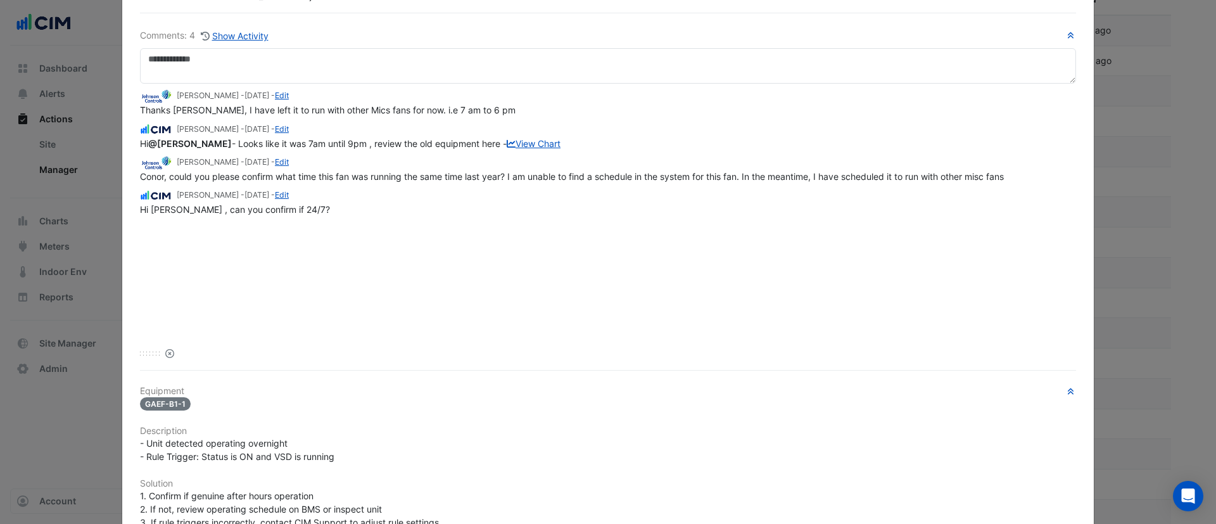
scroll to position [82, 0]
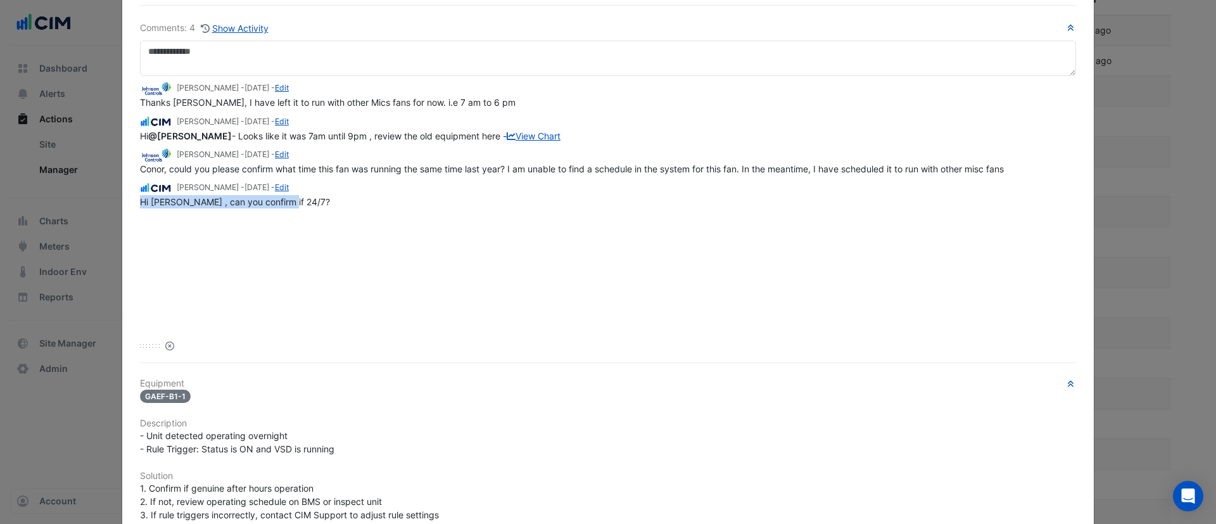
drag, startPoint x: 278, startPoint y: 207, endPoint x: 121, endPoint y: 203, distance: 157.1
click at [122, 203] on div "[GEOGRAPHIC_DATA] - Building A & B GAEF-B1-1 - Confirm Unit Overnight Operation…" at bounding box center [607, 347] width 971 height 821
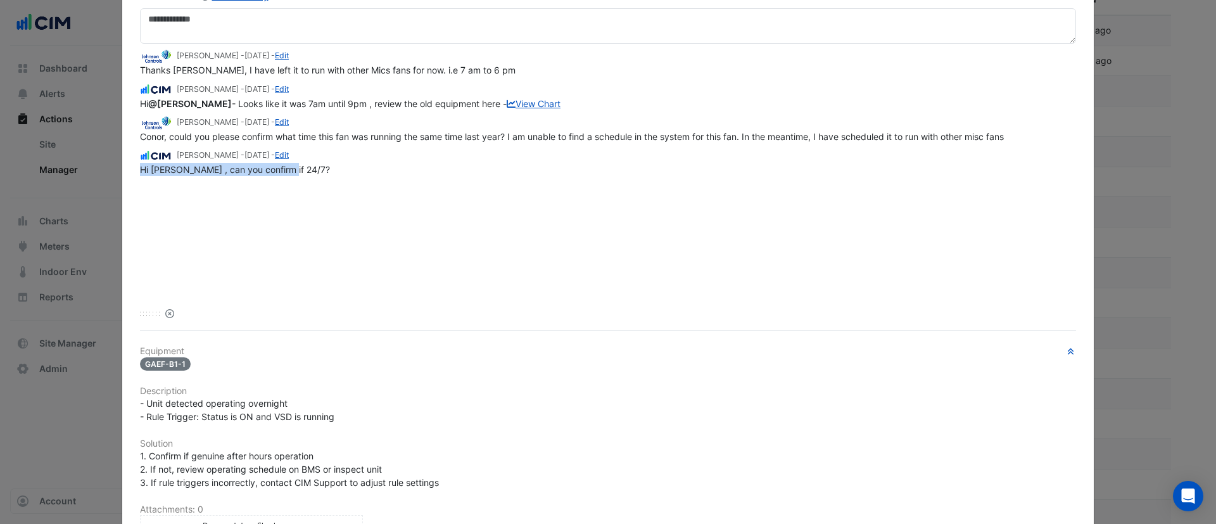
scroll to position [334, 0]
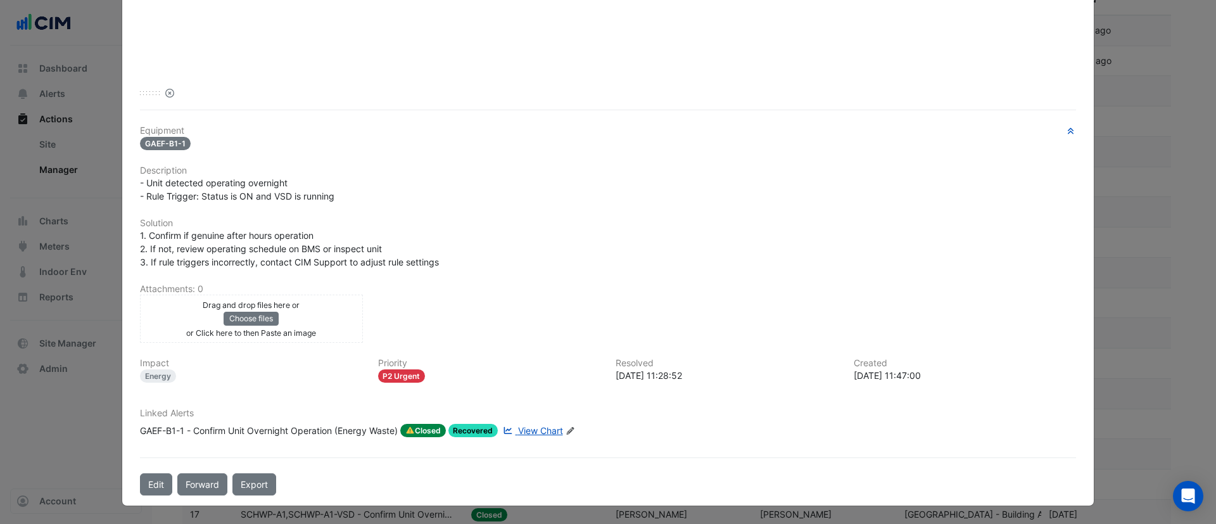
click at [534, 429] on span "View Chart" at bounding box center [540, 430] width 45 height 11
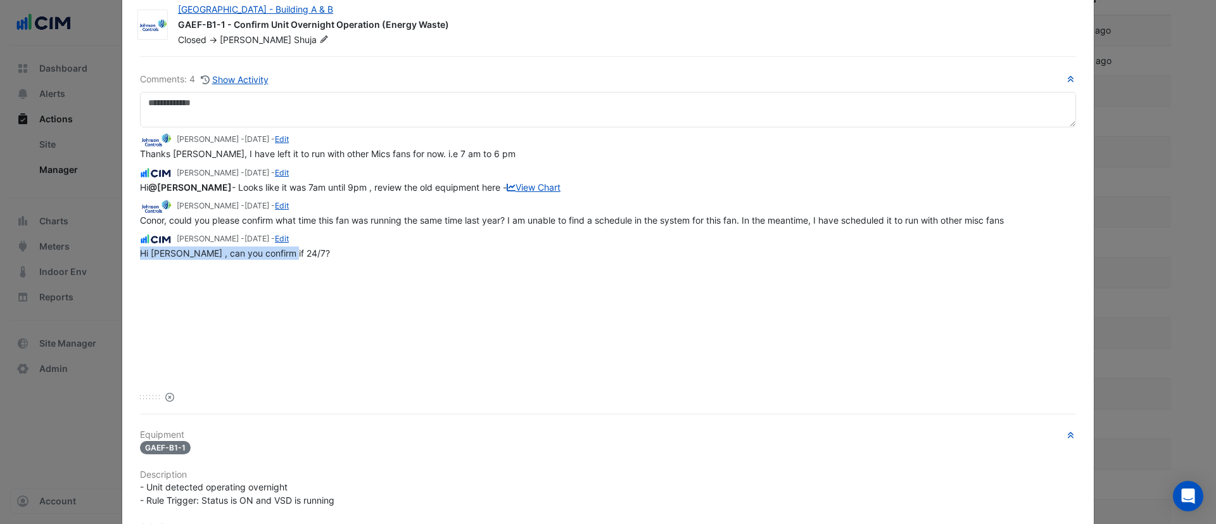
scroll to position [0, 0]
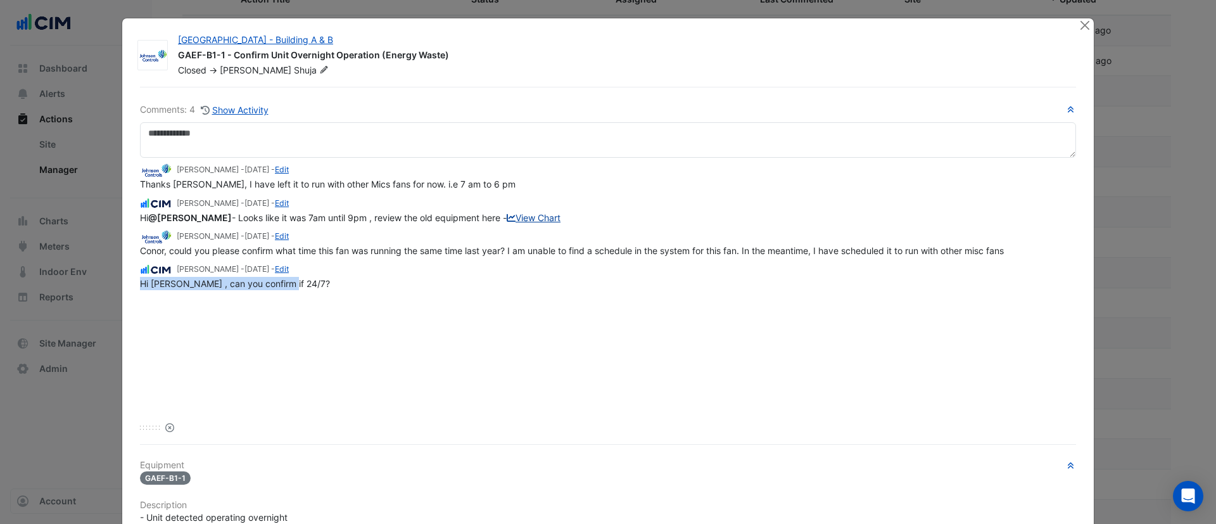
click at [507, 212] on link "View Chart" at bounding box center [534, 217] width 54 height 11
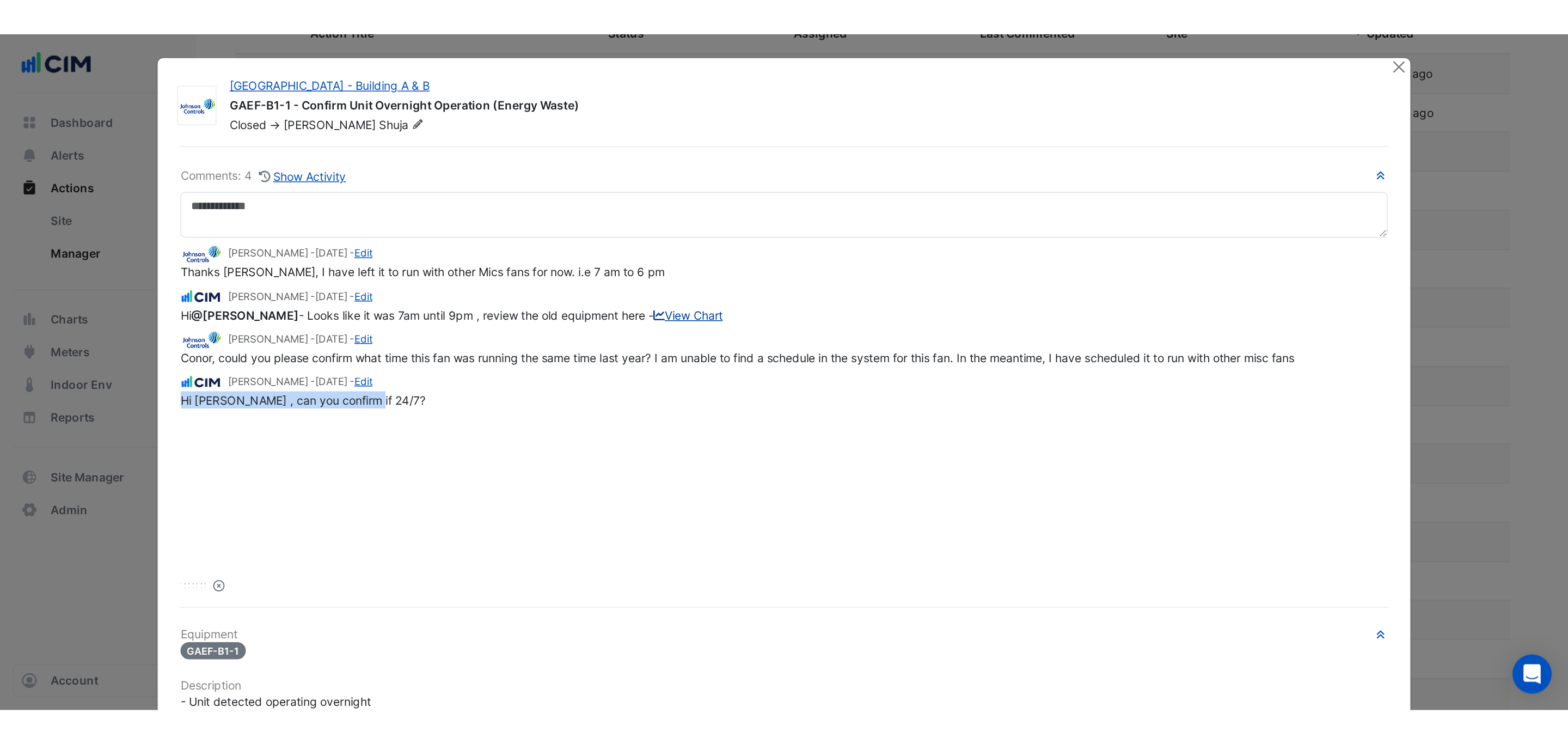
scroll to position [148, 0]
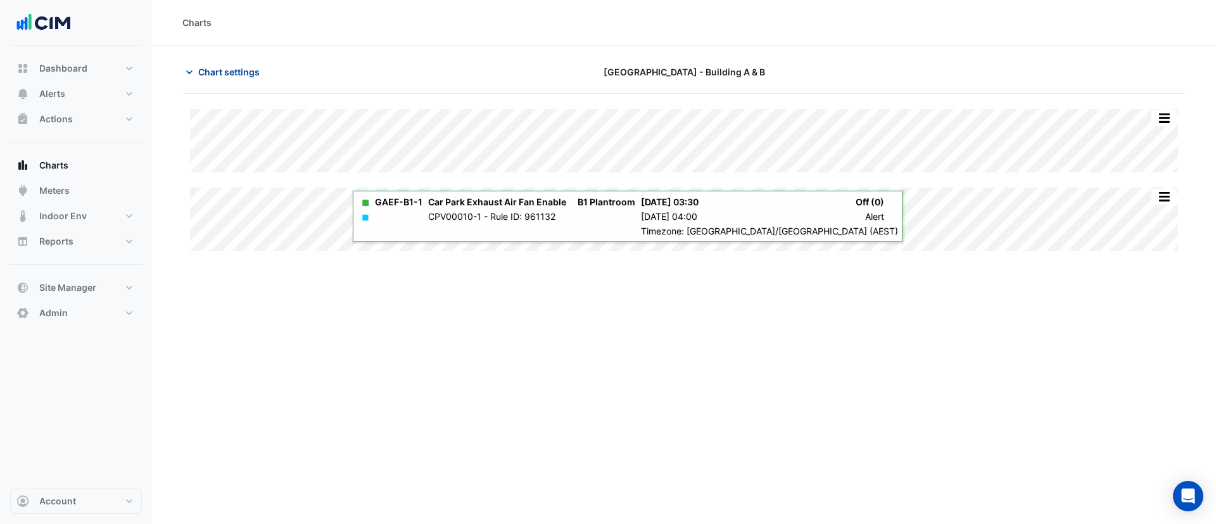
click at [241, 73] on span "Chart settings" at bounding box center [228, 71] width 61 height 13
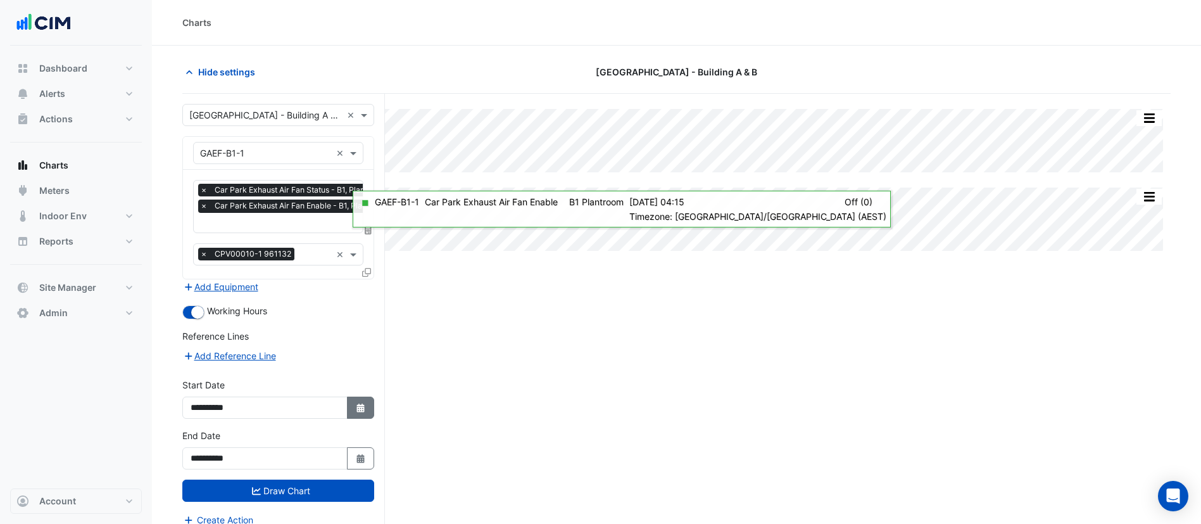
click at [355, 414] on button "Select Date" at bounding box center [361, 407] width 28 height 22
select select "*"
select select "****"
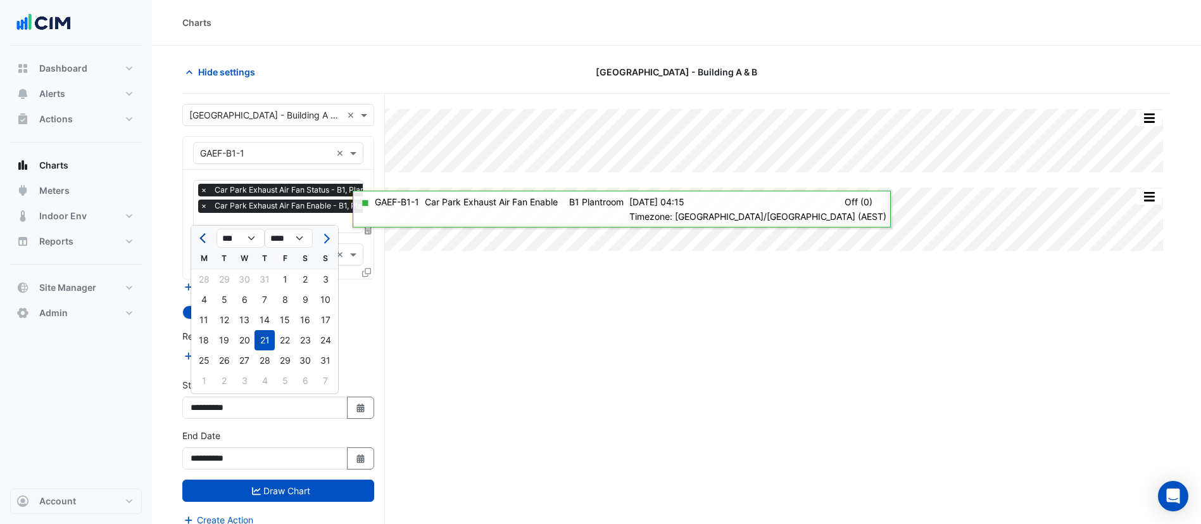
click at [203, 234] on span "Previous month" at bounding box center [203, 238] width 9 height 9
select select "*"
click at [325, 281] on div "1" at bounding box center [325, 279] width 20 height 20
type input "**********"
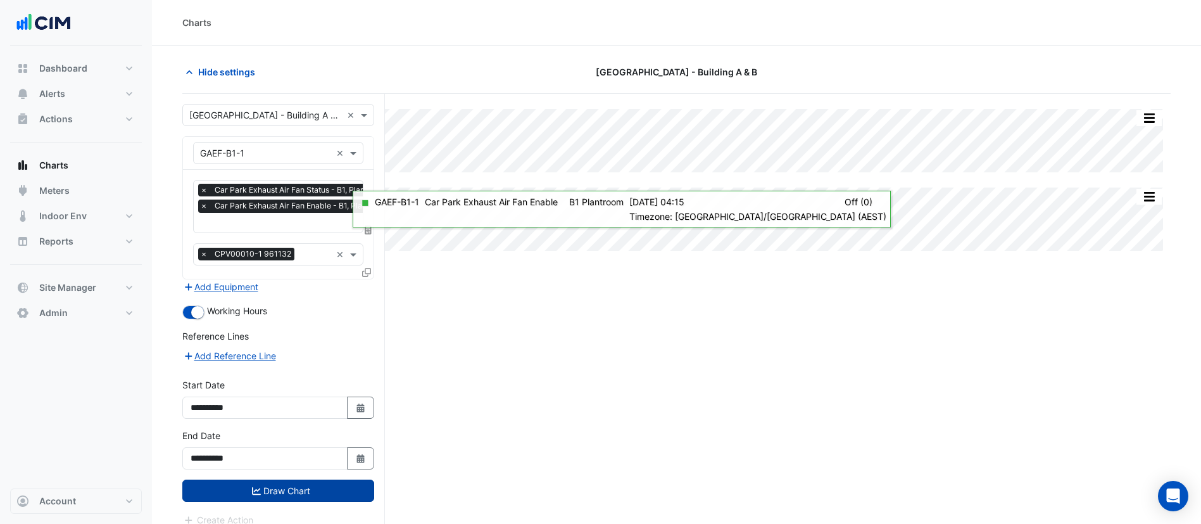
click at [332, 497] on button "Draw Chart" at bounding box center [278, 490] width 192 height 22
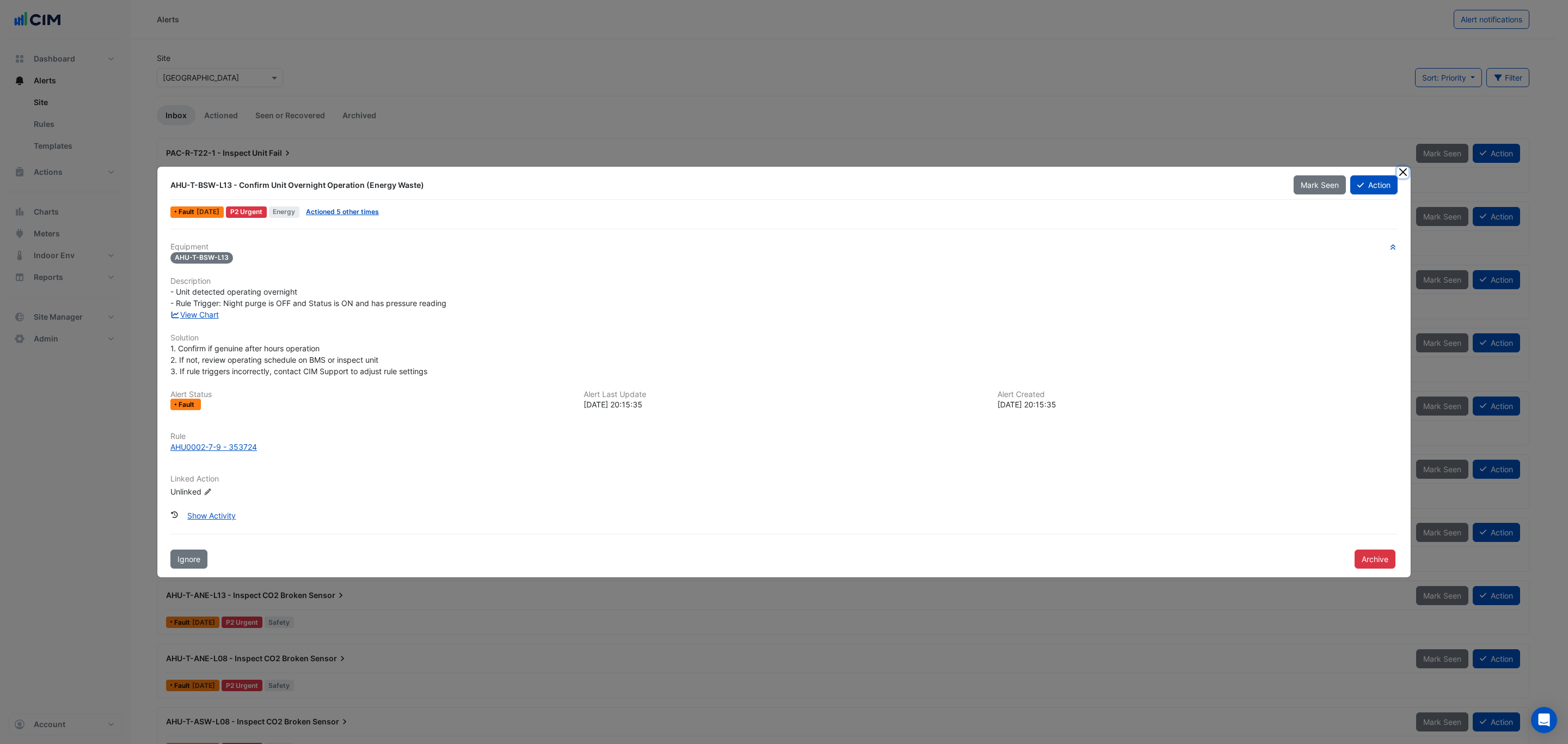
click at [1406, 170] on button "Close" at bounding box center [1402, 172] width 11 height 11
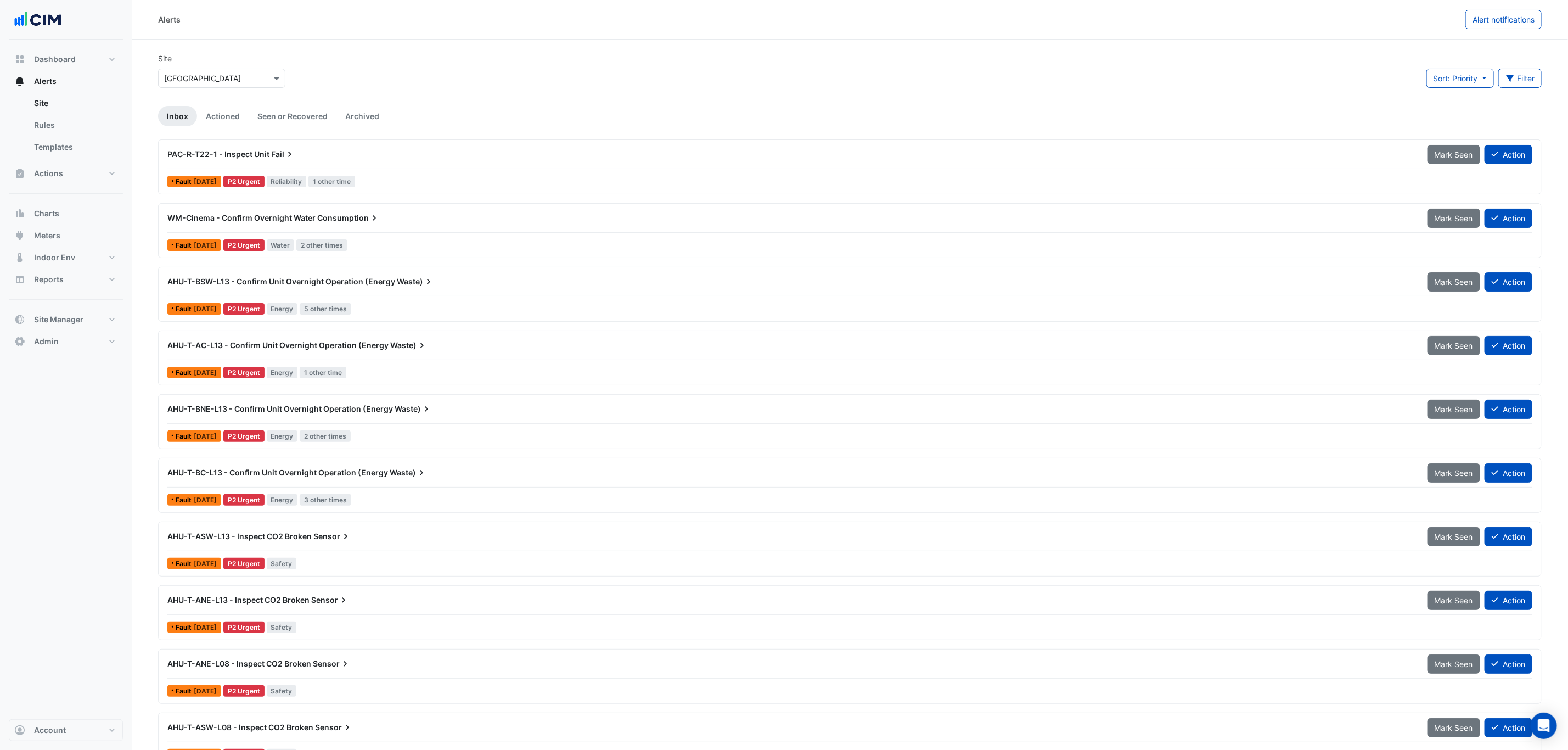
click at [205, 75] on input "text" at bounding box center [211, 78] width 94 height 11
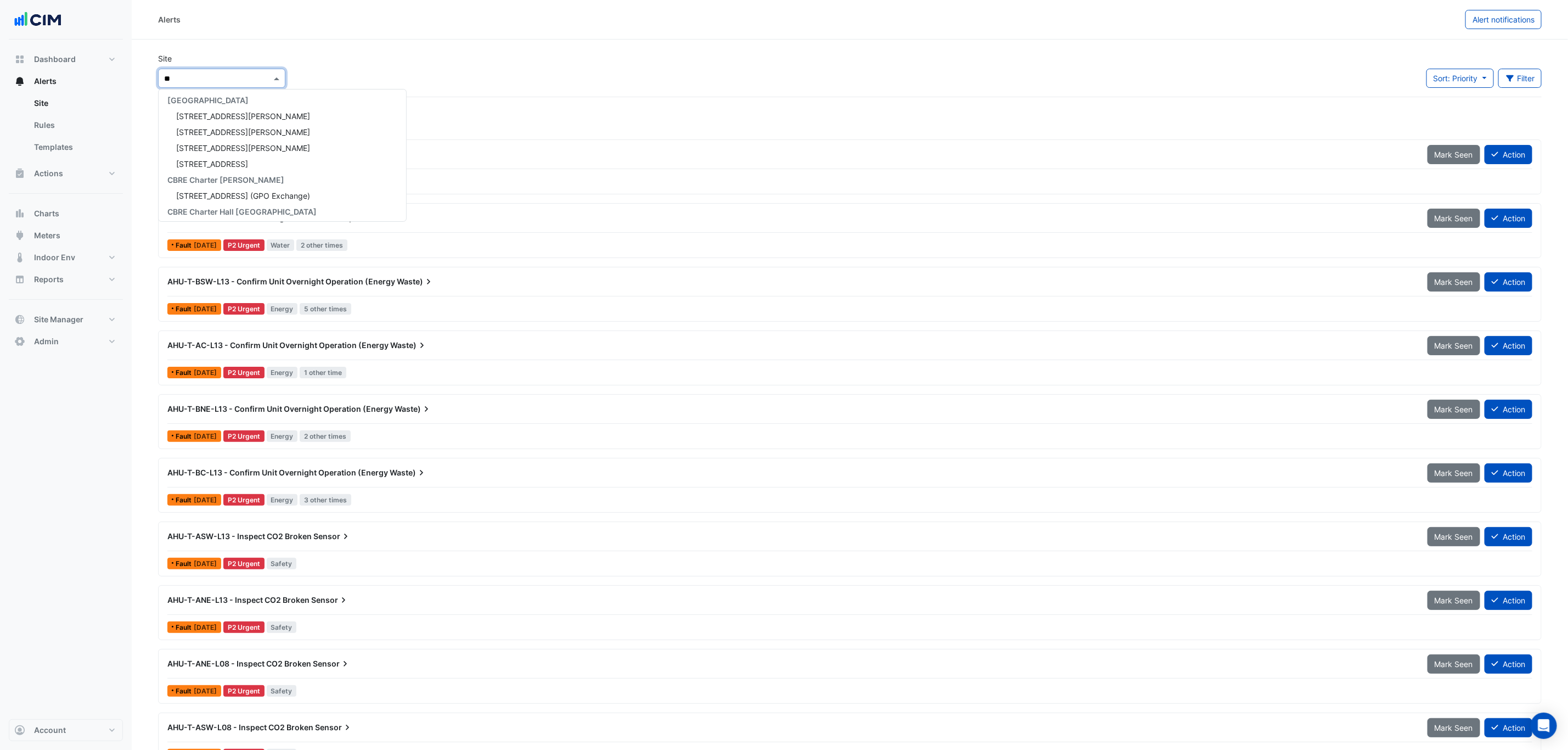
scroll to position [131, 0]
type input "****"
click at [249, 123] on div "Pinnacle Office Park - Building A & B" at bounding box center [239, 118] width 161 height 16
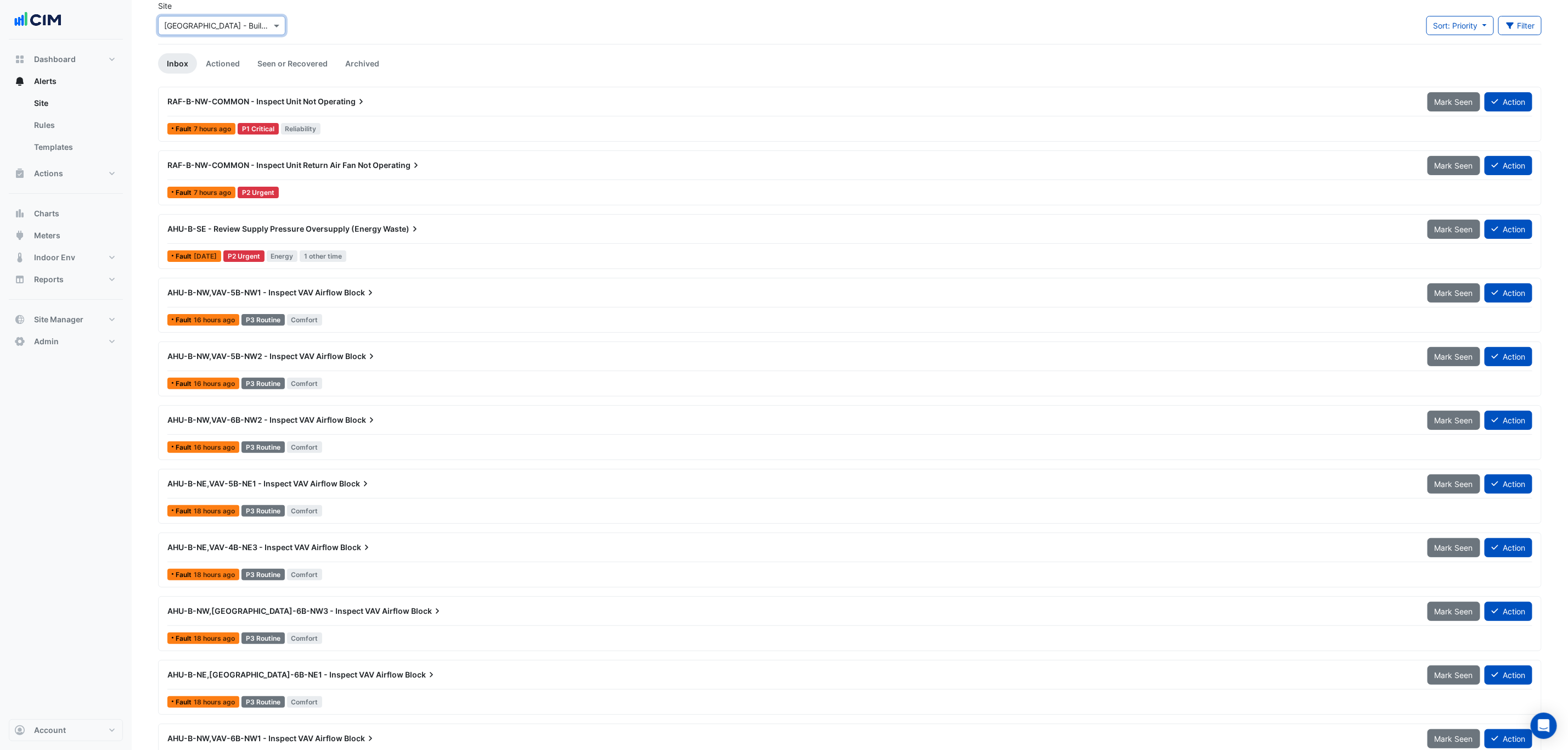
scroll to position [82, 0]
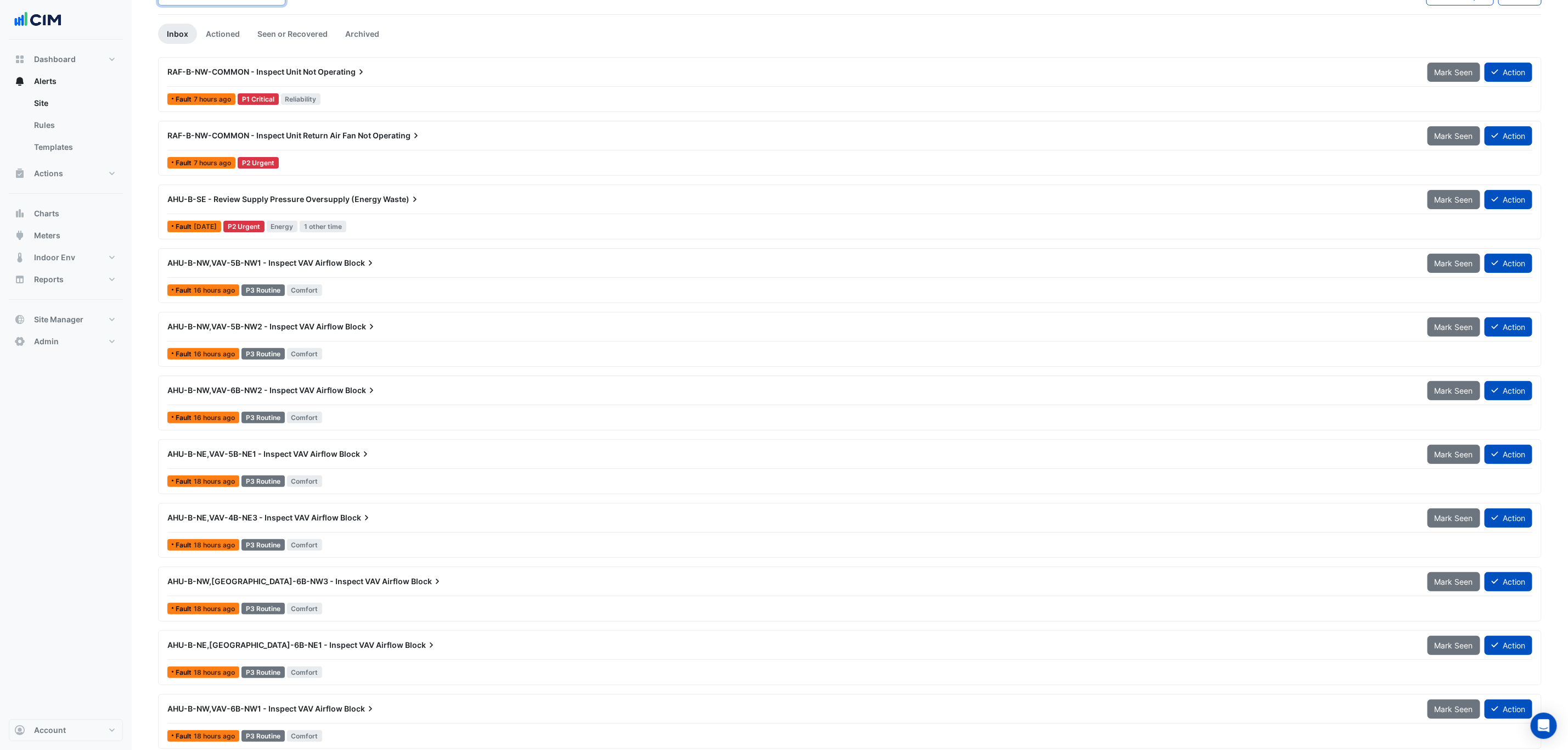
click at [314, 464] on div "AHU-B-NE,VAV-5B-NE1 - Inspect VAV Airflow Block" at bounding box center [791, 453] width 1260 height 20
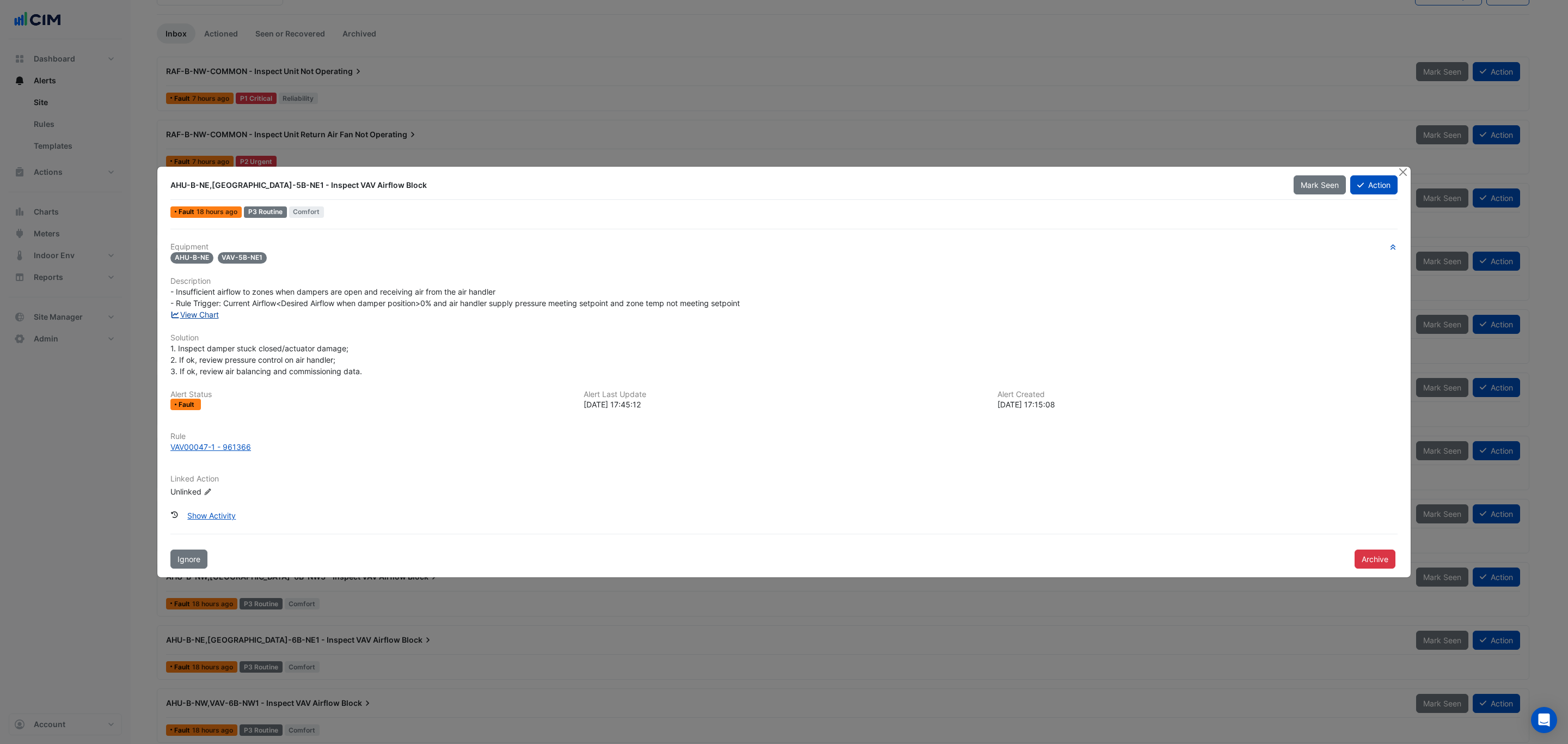
click at [201, 316] on link "View Chart" at bounding box center [194, 314] width 48 height 9
click at [1403, 167] on button "Close" at bounding box center [1402, 172] width 11 height 11
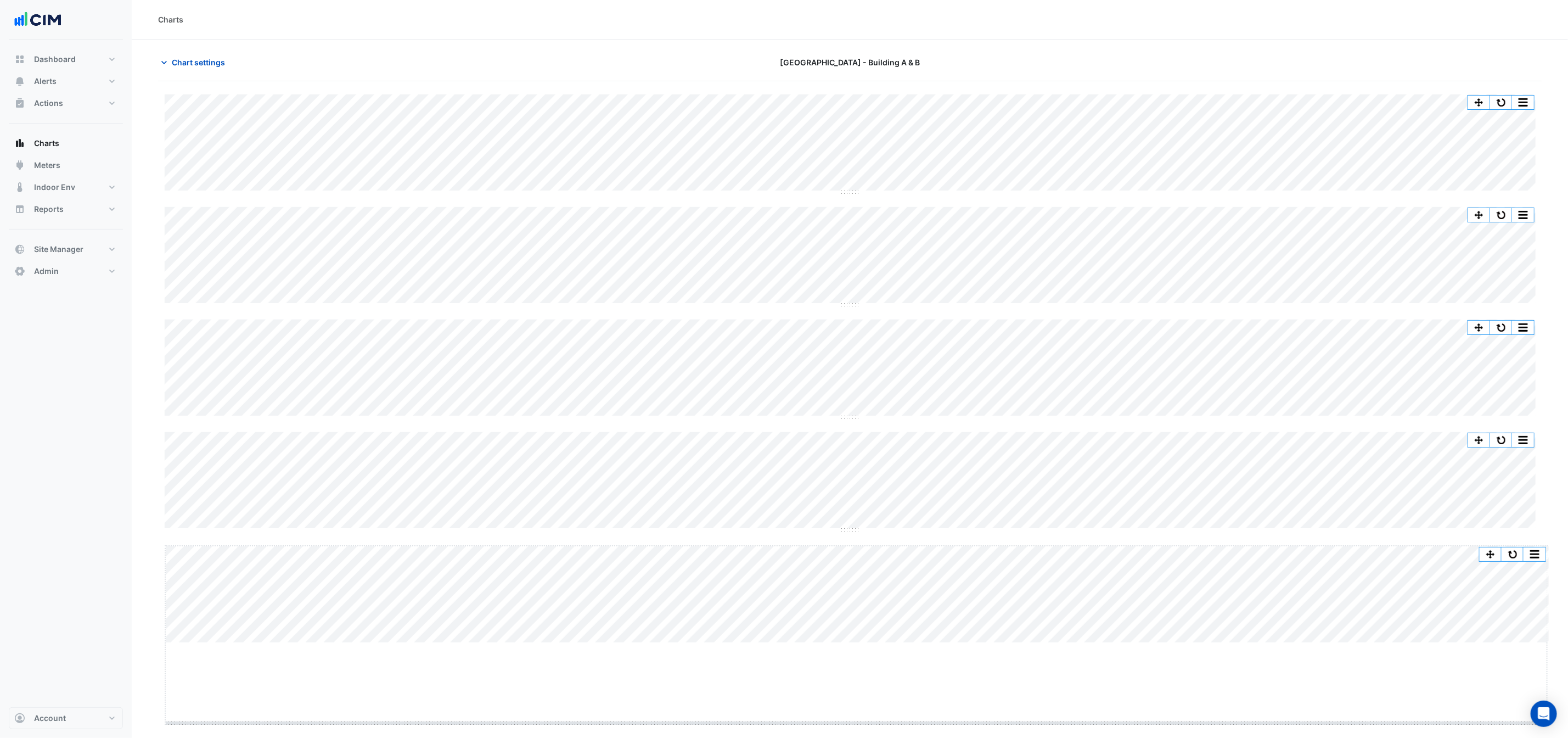
drag, startPoint x: 853, startPoint y: 643, endPoint x: 851, endPoint y: 724, distance: 81.0
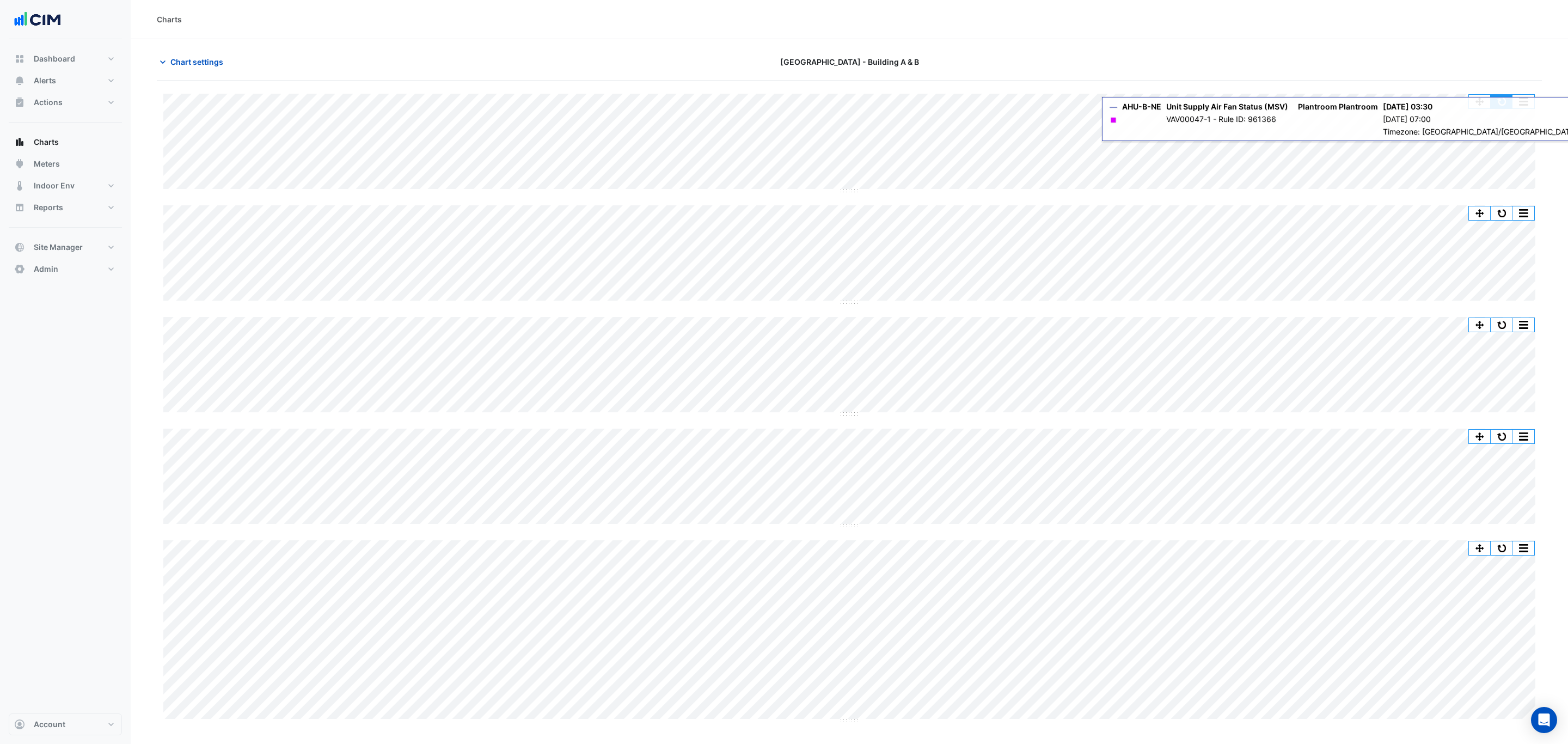
click at [1500, 97] on button "button" at bounding box center [1501, 101] width 21 height 14
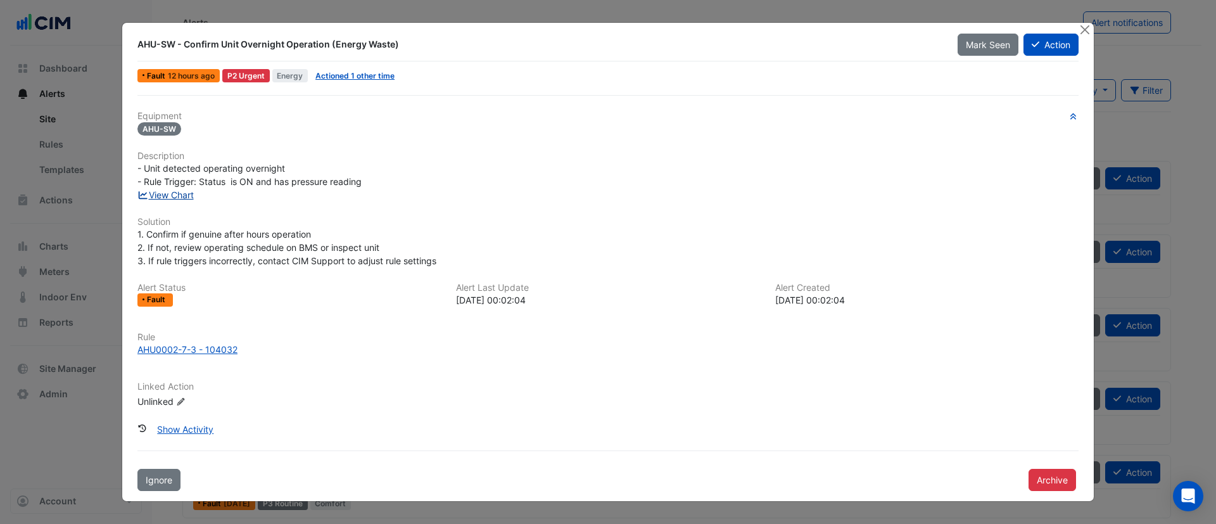
click at [175, 191] on link "View Chart" at bounding box center [165, 194] width 56 height 11
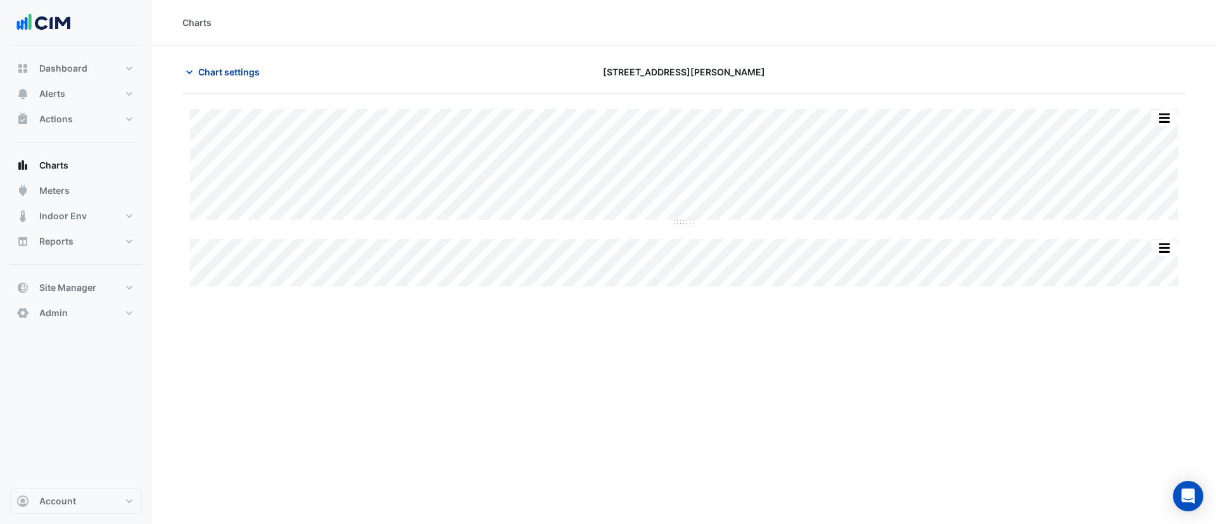
type input "**********"
click at [254, 73] on span "Chart settings" at bounding box center [228, 71] width 61 height 13
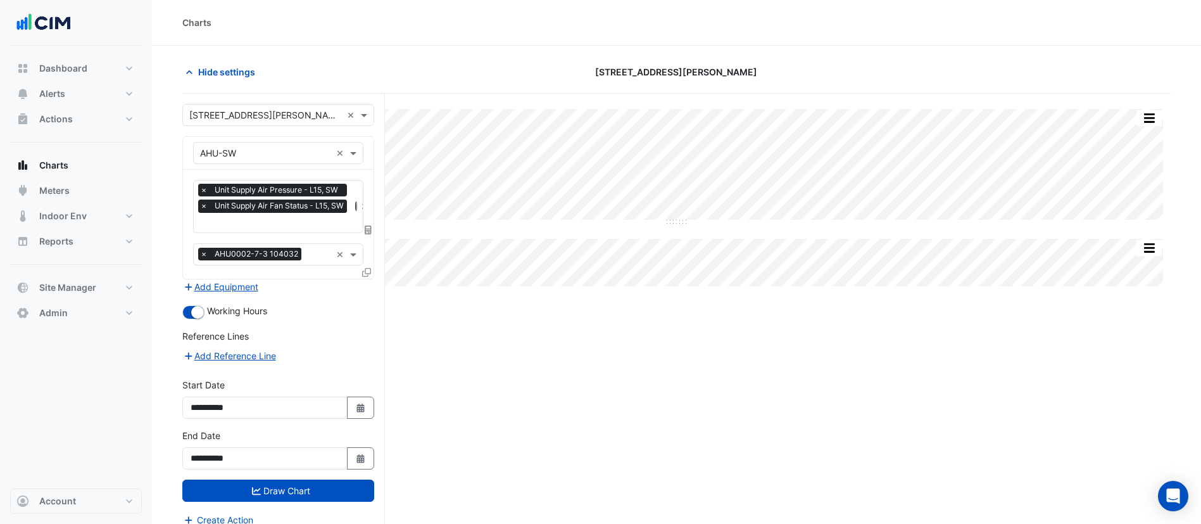
click at [366, 269] on icon at bounding box center [366, 272] width 9 height 9
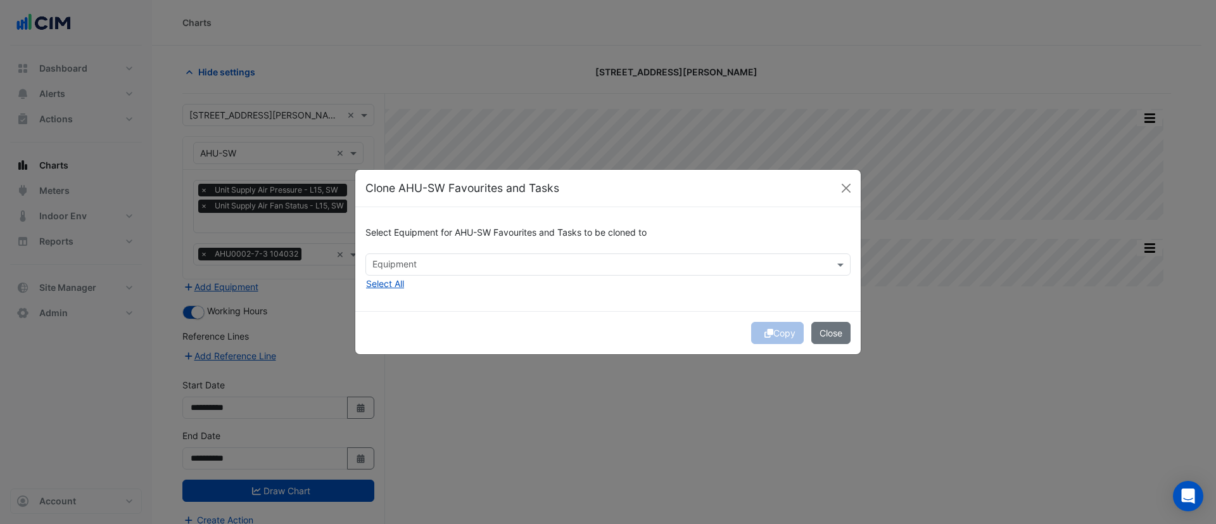
click at [428, 262] on input "text" at bounding box center [600, 265] width 457 height 13
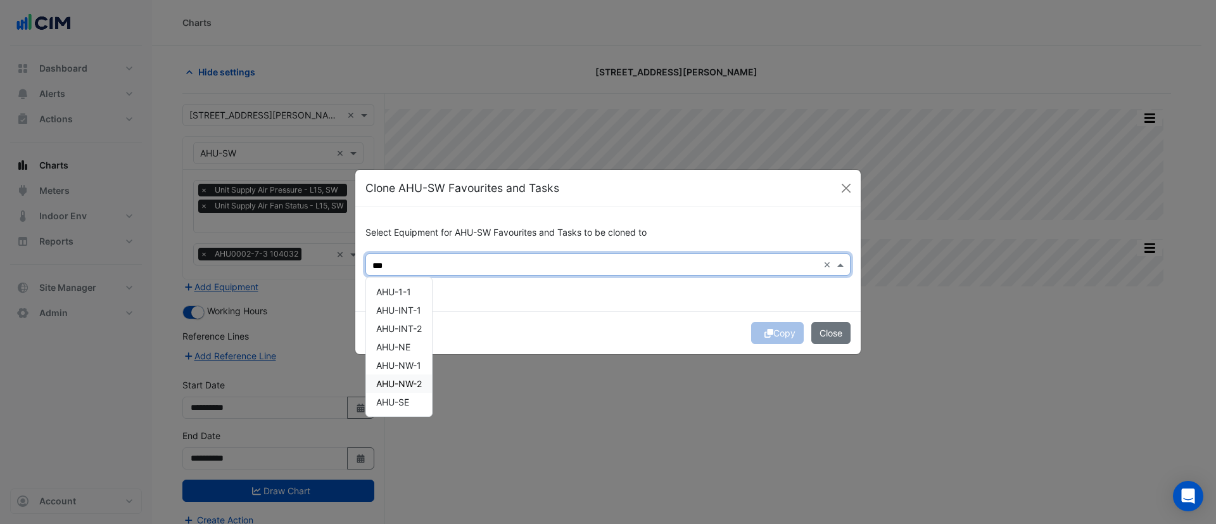
click at [408, 381] on span "AHU-NW-2" at bounding box center [399, 383] width 46 height 11
click at [403, 367] on span "AHU-NW-1" at bounding box center [398, 365] width 45 height 11
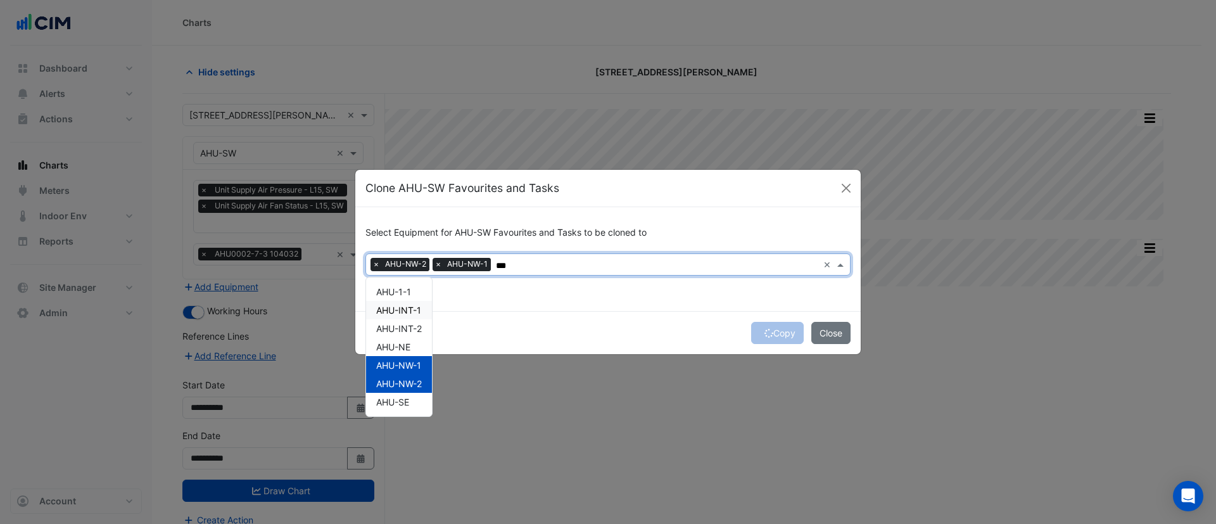
click at [409, 311] on span "AHU-INT-1" at bounding box center [398, 310] width 45 height 11
type input "***"
click at [546, 286] on div "Select Equipment for AHU-SW Favourites and Tasks to be cloned to Equipment × AH…" at bounding box center [607, 258] width 505 height 103
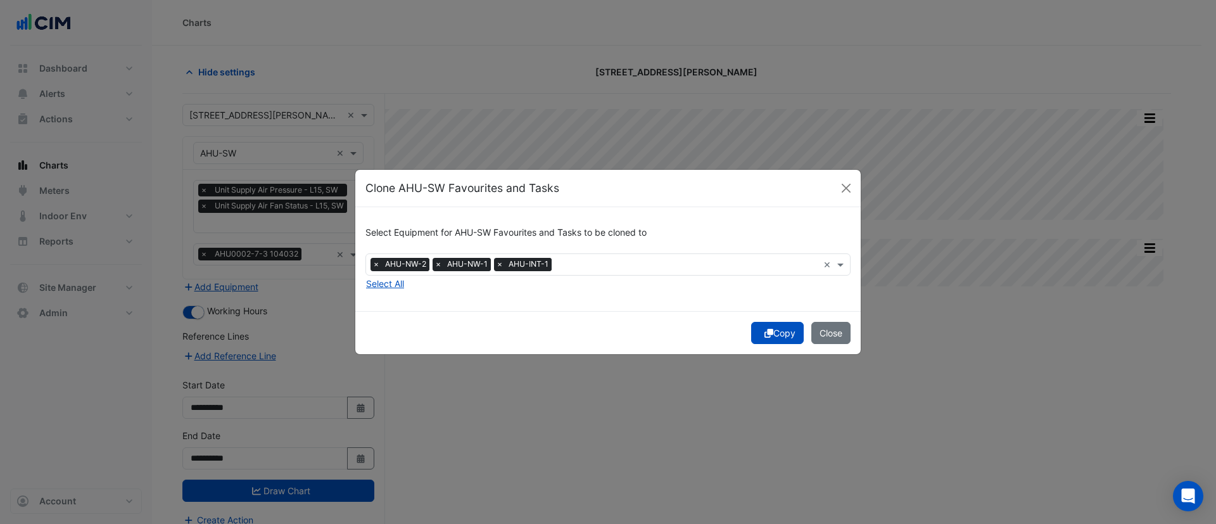
click at [785, 334] on button "Copy" at bounding box center [777, 333] width 53 height 22
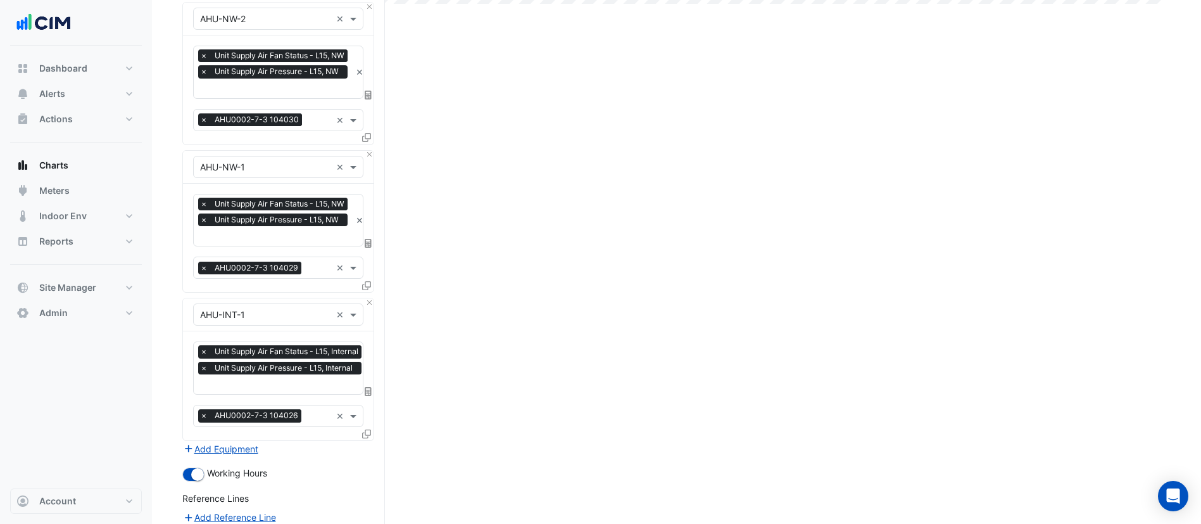
scroll to position [452, 0]
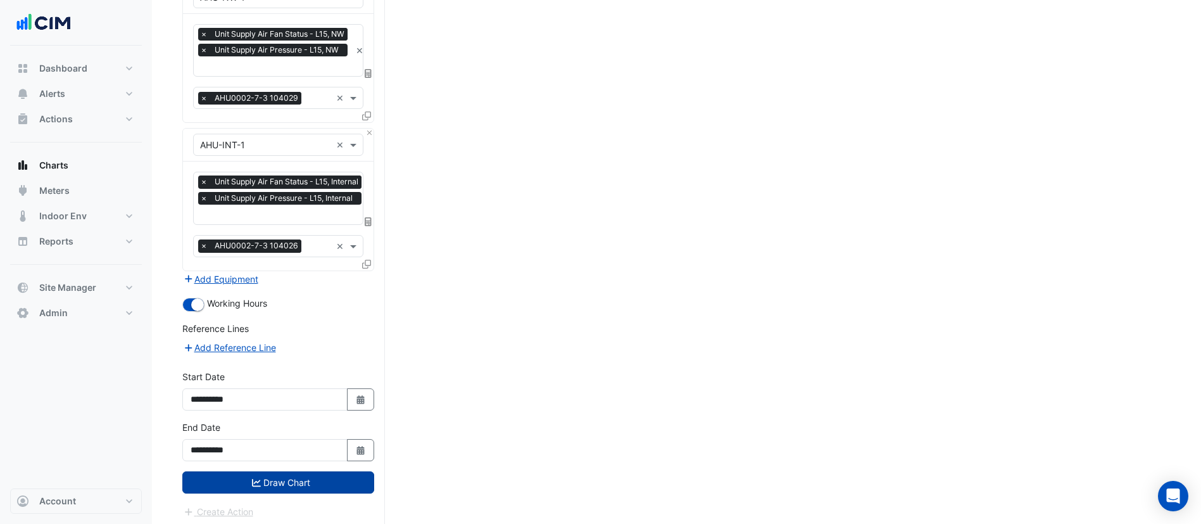
click at [331, 478] on button "Draw Chart" at bounding box center [278, 482] width 192 height 22
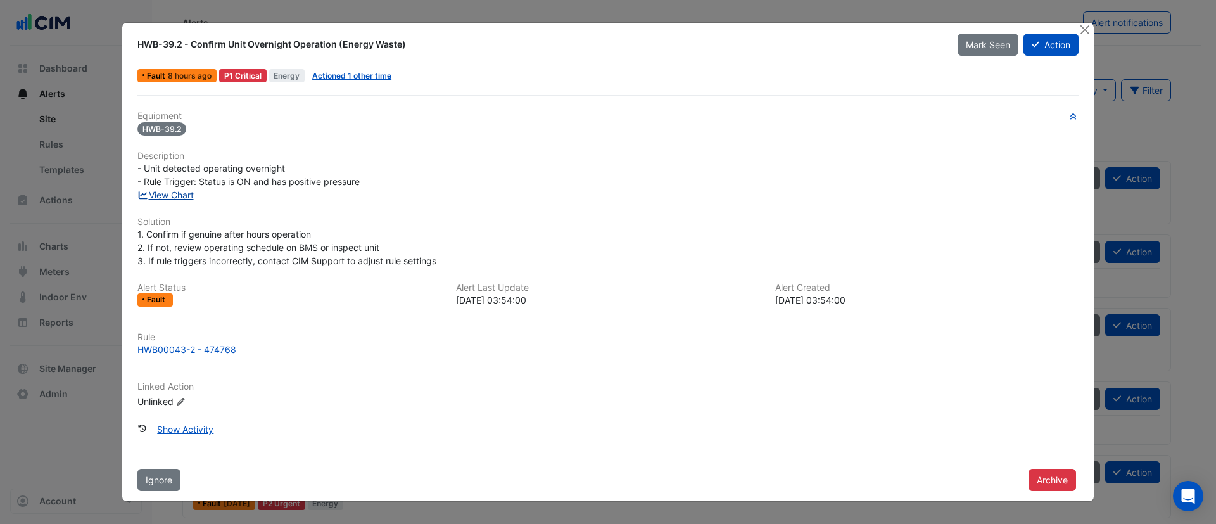
click at [176, 196] on link "View Chart" at bounding box center [165, 194] width 56 height 11
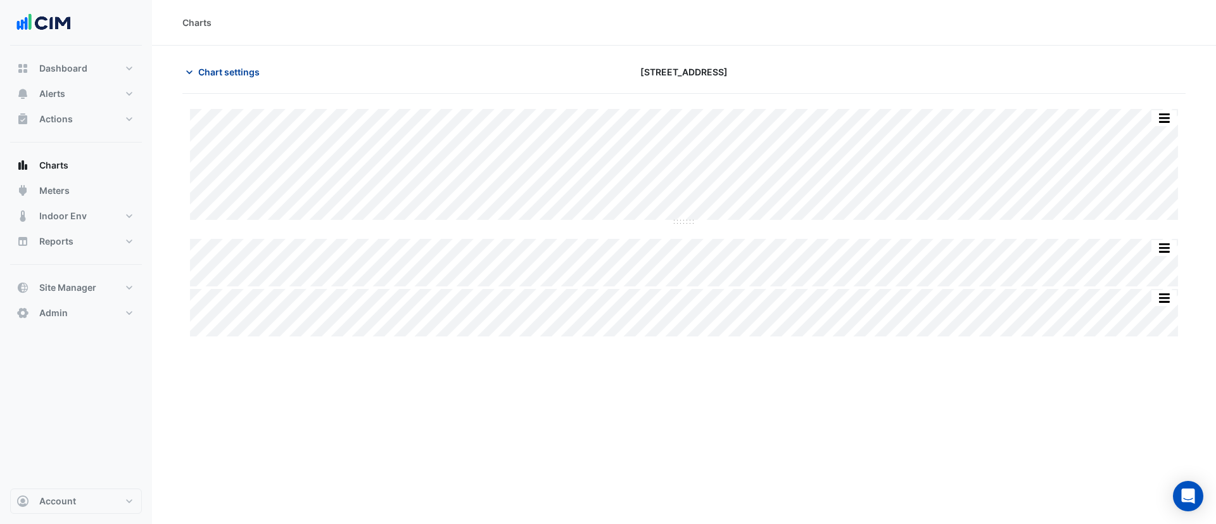
click at [247, 71] on span "Chart settings" at bounding box center [228, 71] width 61 height 13
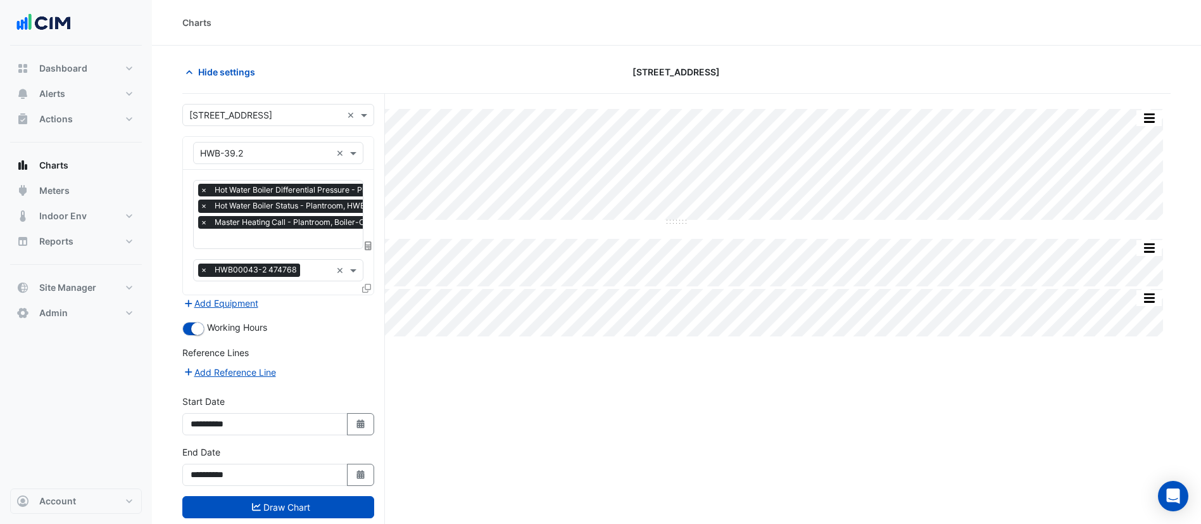
drag, startPoint x: 553, startPoint y: 386, endPoint x: 548, endPoint y: 381, distance: 7.2
click at [552, 386] on div "Split All Split None Print Save as JPEG Save as PNG Pivot Data Table Export CSV…" at bounding box center [676, 333] width 989 height 478
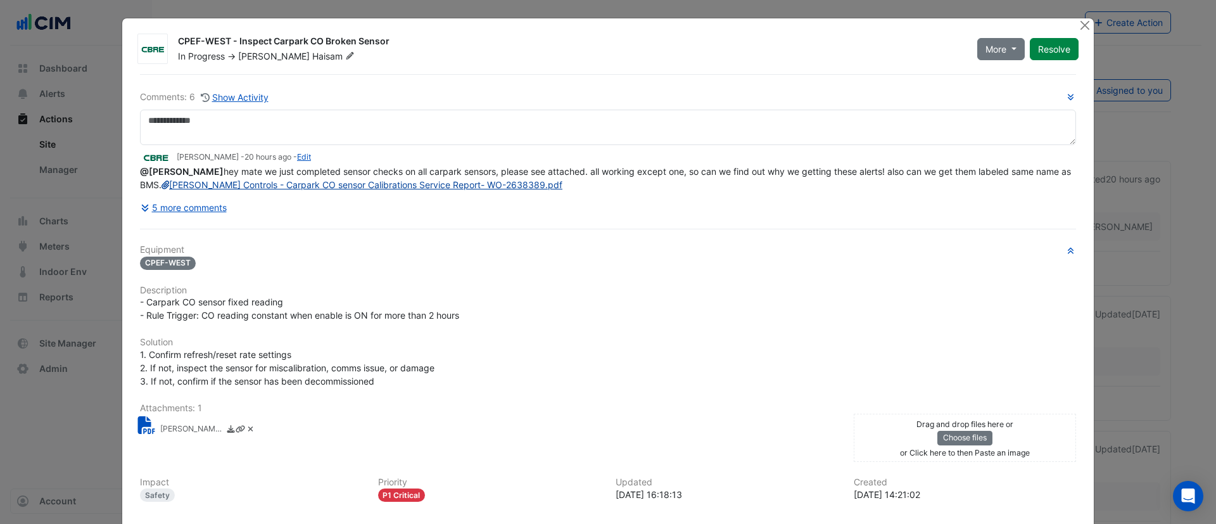
click at [294, 190] on link "Johnson Controls - Carpark CO sensor Calibrations Service Report- WO-2638389.pdf" at bounding box center [361, 184] width 401 height 11
click at [193, 217] on button "5 more comments" at bounding box center [183, 207] width 87 height 22
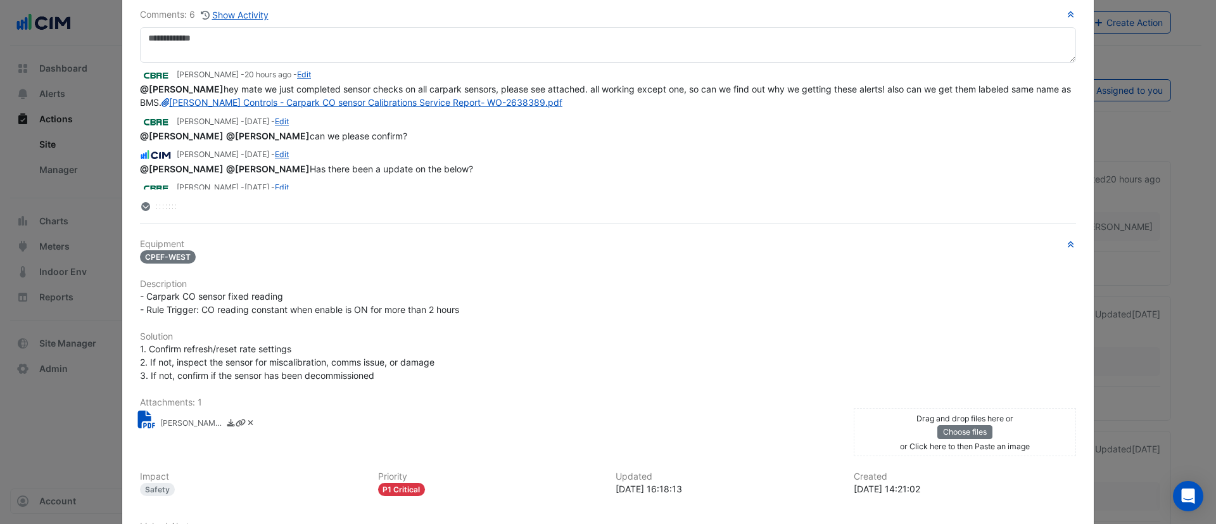
scroll to position [190, 0]
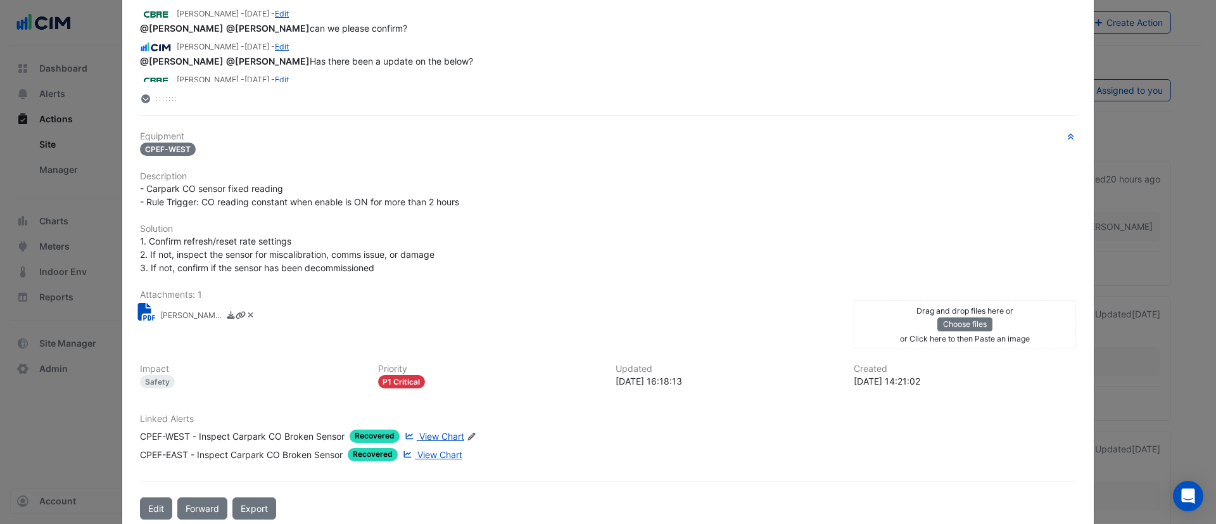
click at [429, 434] on span "View Chart" at bounding box center [441, 436] width 45 height 11
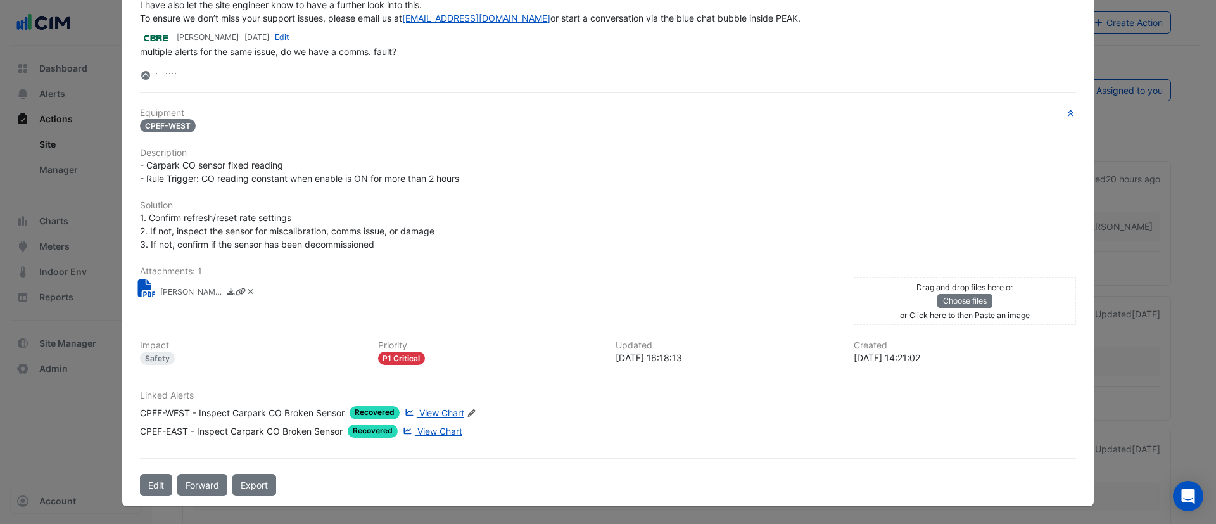
scroll to position [214, 0]
click at [238, 413] on div "CPEF-WEST - Inspect Carpark CO Broken Sensor" at bounding box center [242, 411] width 205 height 13
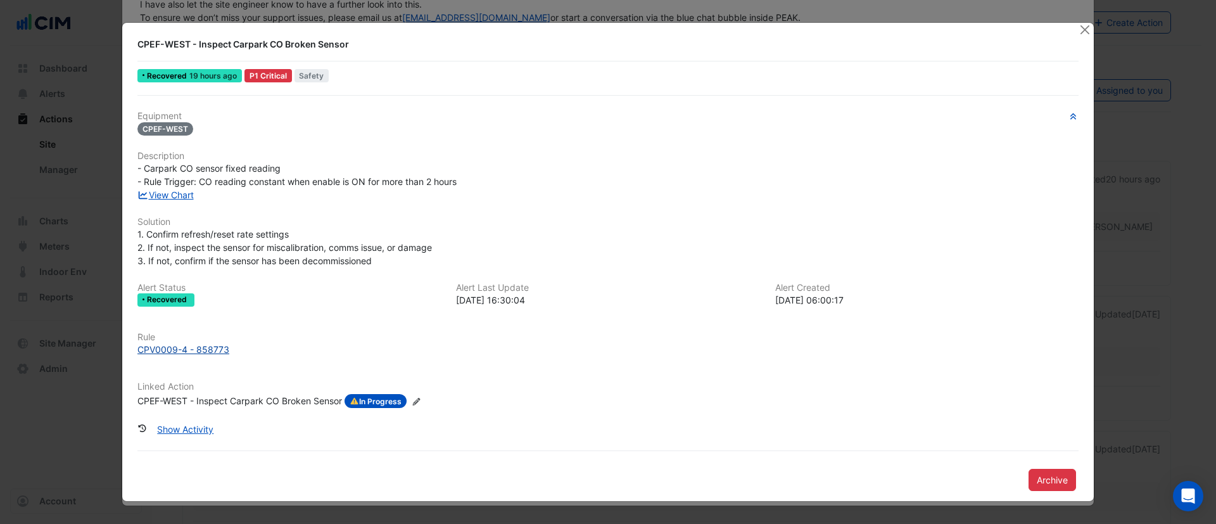
click at [189, 350] on div "CPV0009-4 - 858773" at bounding box center [183, 349] width 92 height 13
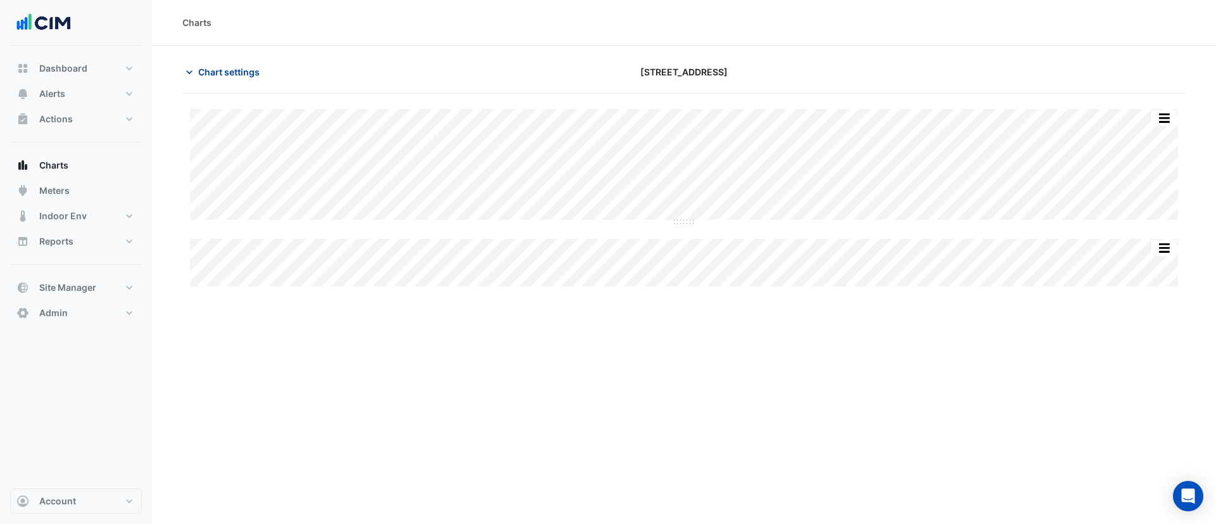
click at [238, 68] on span "Chart settings" at bounding box center [228, 71] width 61 height 13
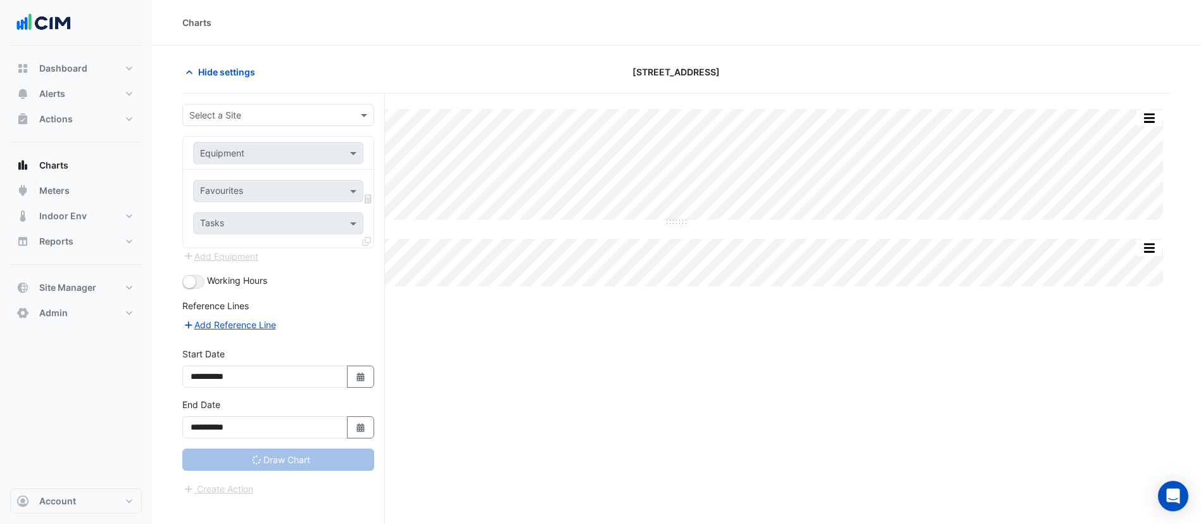
type input "**********"
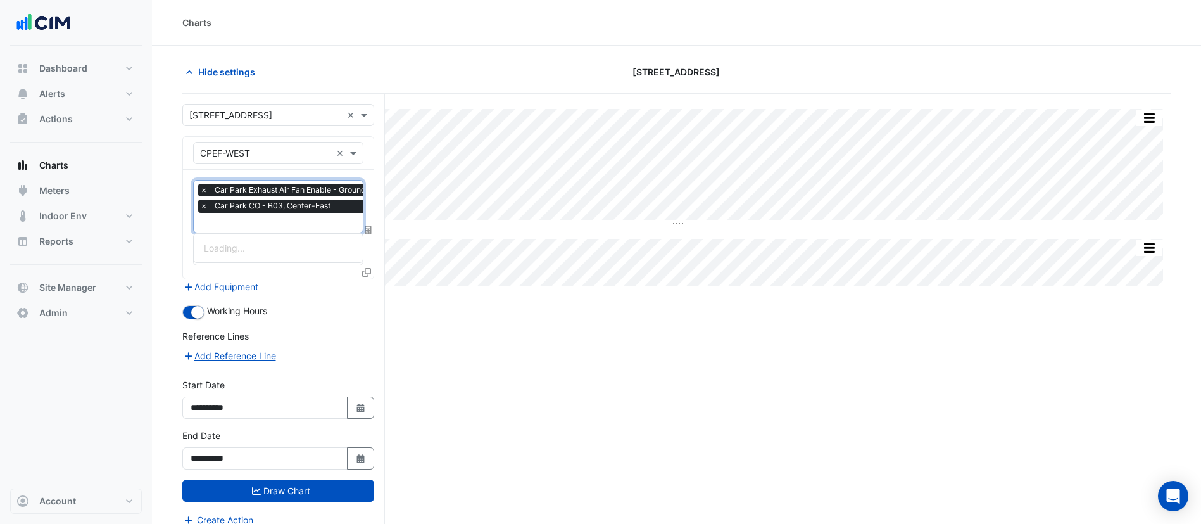
scroll to position [0, 6]
click at [292, 224] on input "text" at bounding box center [297, 223] width 206 height 13
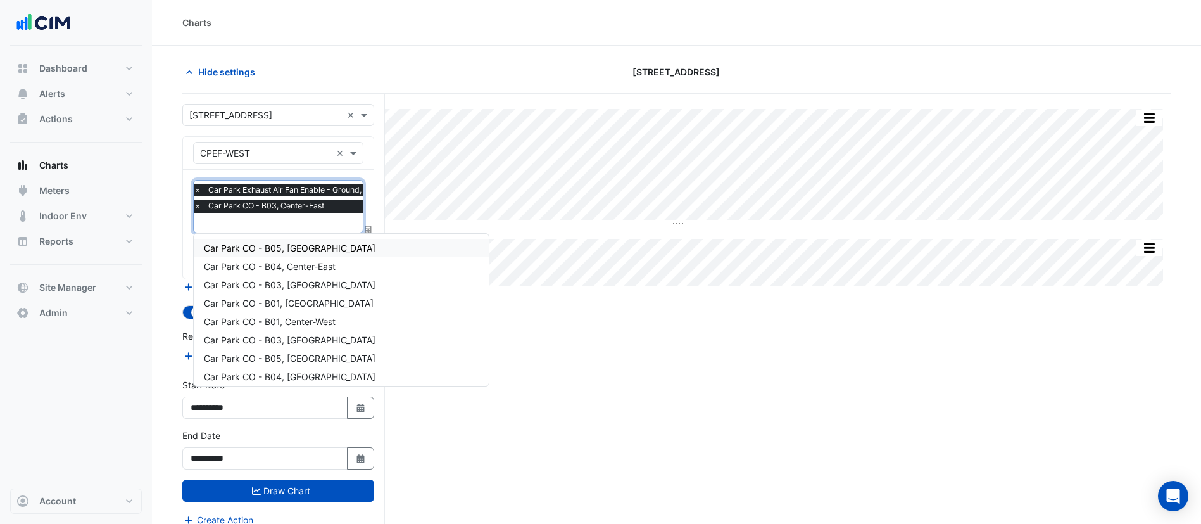
click at [336, 250] on div "Car Park CO - B05, [GEOGRAPHIC_DATA]" at bounding box center [341, 248] width 295 height 18
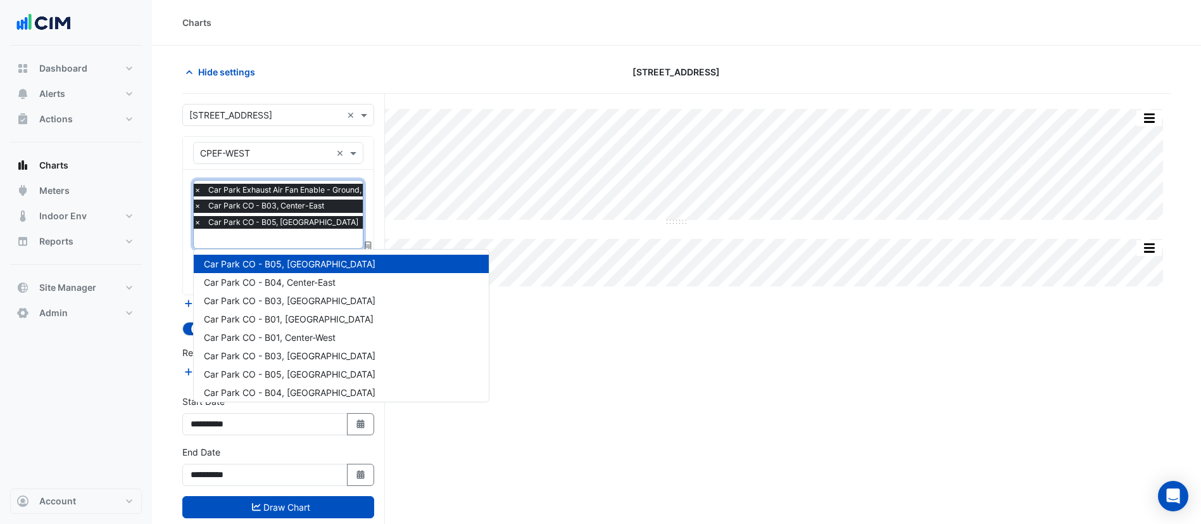
click at [315, 237] on input "text" at bounding box center [297, 239] width 206 height 13
click at [319, 282] on span "Car Park CO - B04, Center-East" at bounding box center [270, 282] width 132 height 11
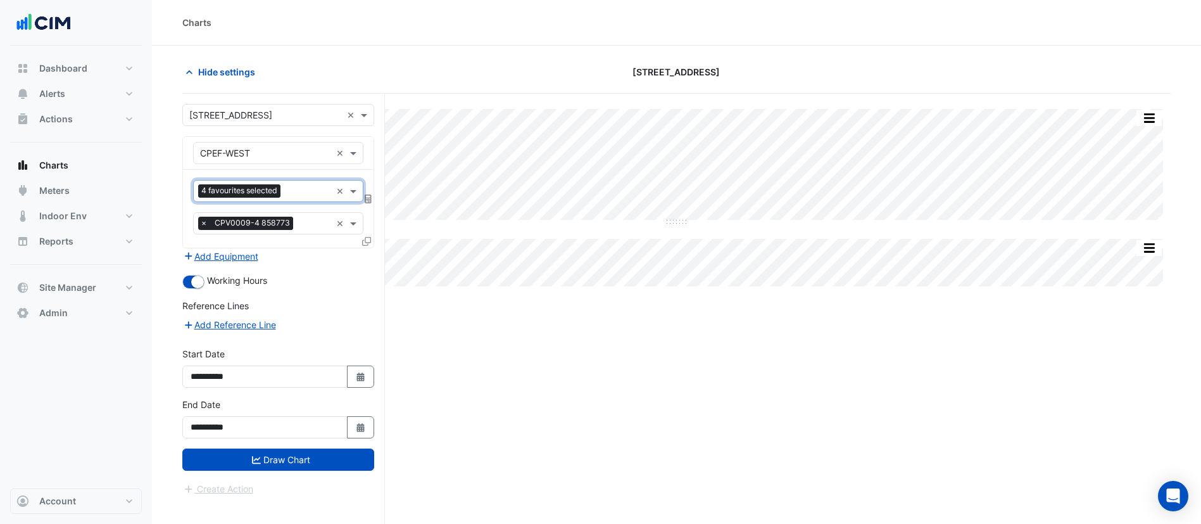
scroll to position [0, 0]
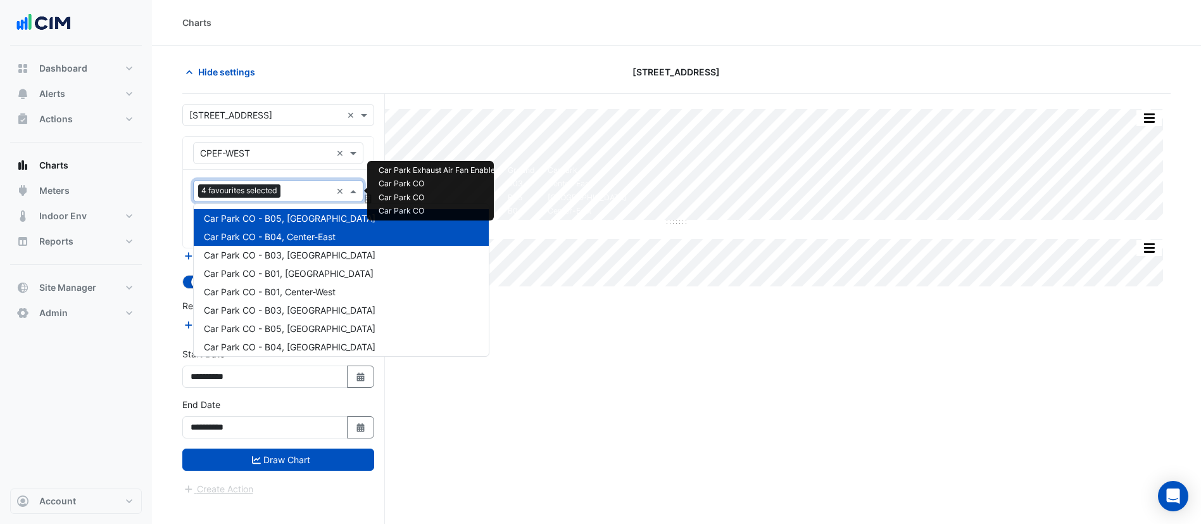
click at [289, 189] on input "text" at bounding box center [309, 192] width 46 height 13
click at [296, 257] on span "Car Park CO - B03, [GEOGRAPHIC_DATA]" at bounding box center [290, 255] width 172 height 11
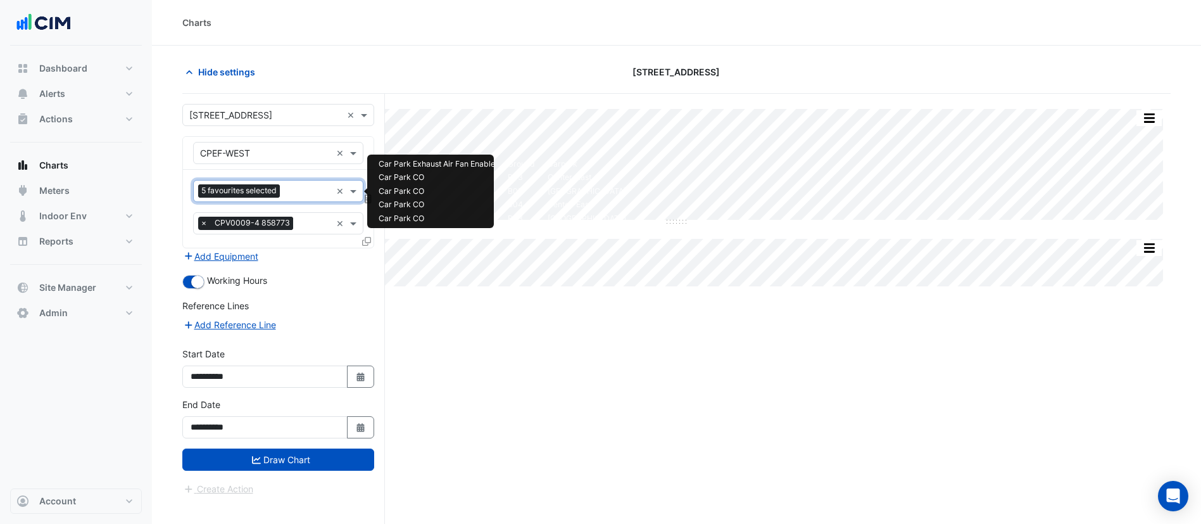
click at [291, 195] on input "text" at bounding box center [308, 192] width 46 height 13
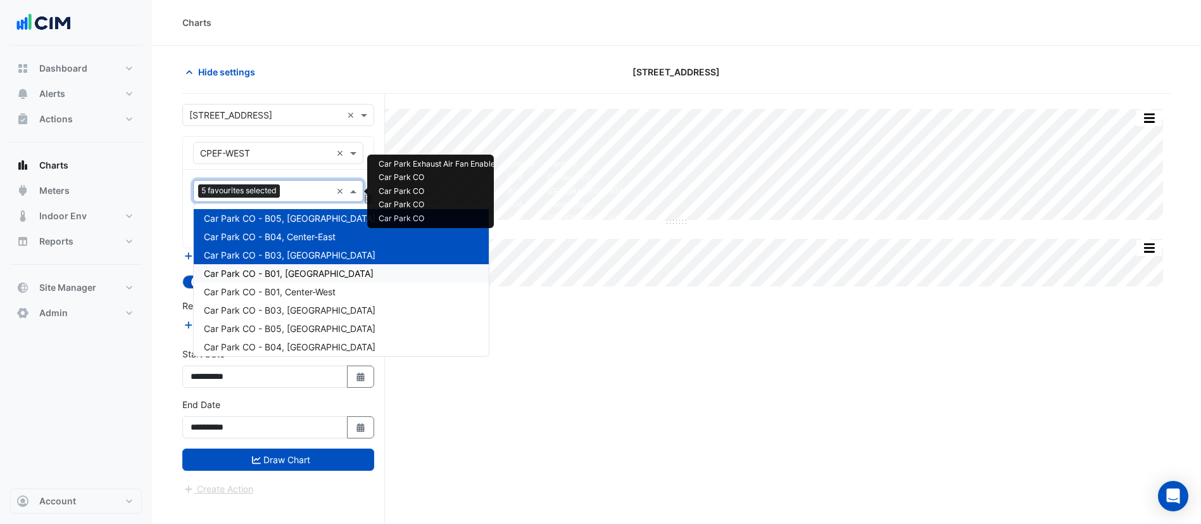
click at [305, 281] on div "Car Park CO - B01, [GEOGRAPHIC_DATA]" at bounding box center [341, 273] width 295 height 18
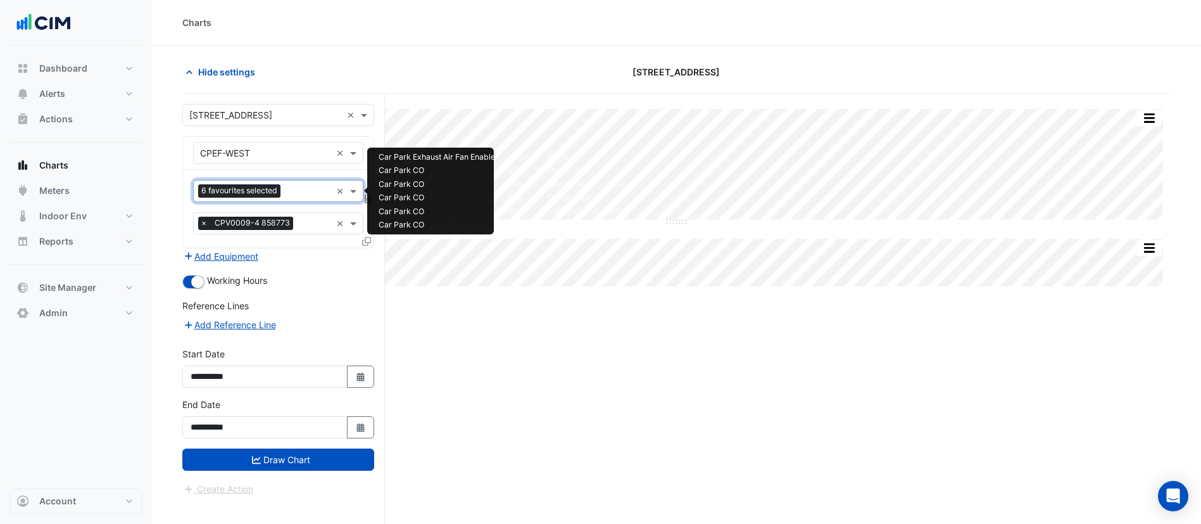
click at [301, 191] on input "text" at bounding box center [309, 192] width 46 height 13
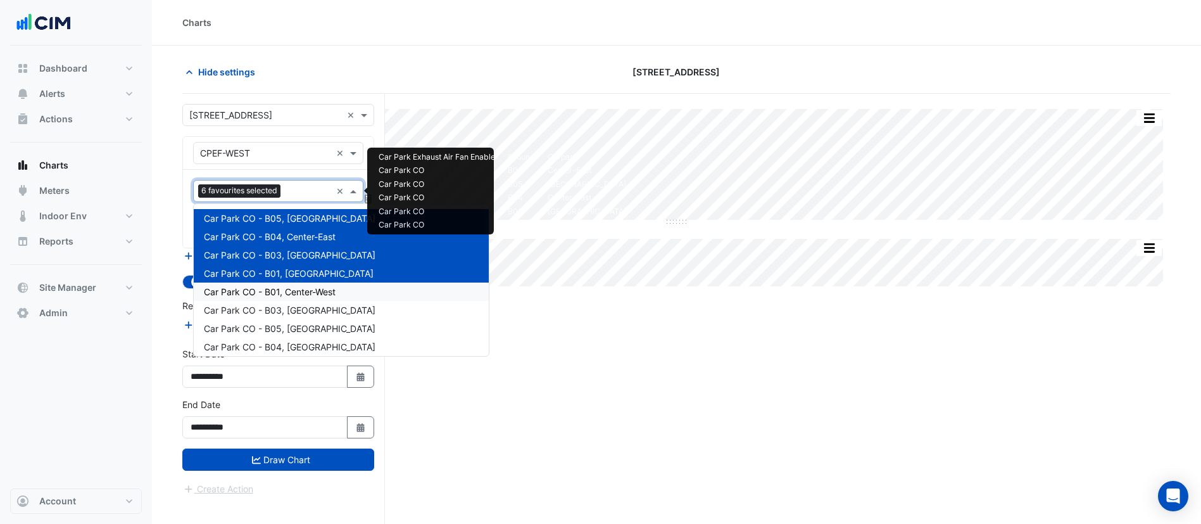
drag, startPoint x: 312, startPoint y: 295, endPoint x: 307, endPoint y: 240, distance: 55.3
click at [309, 290] on span "Car Park CO - B01, Center-West" at bounding box center [270, 291] width 132 height 11
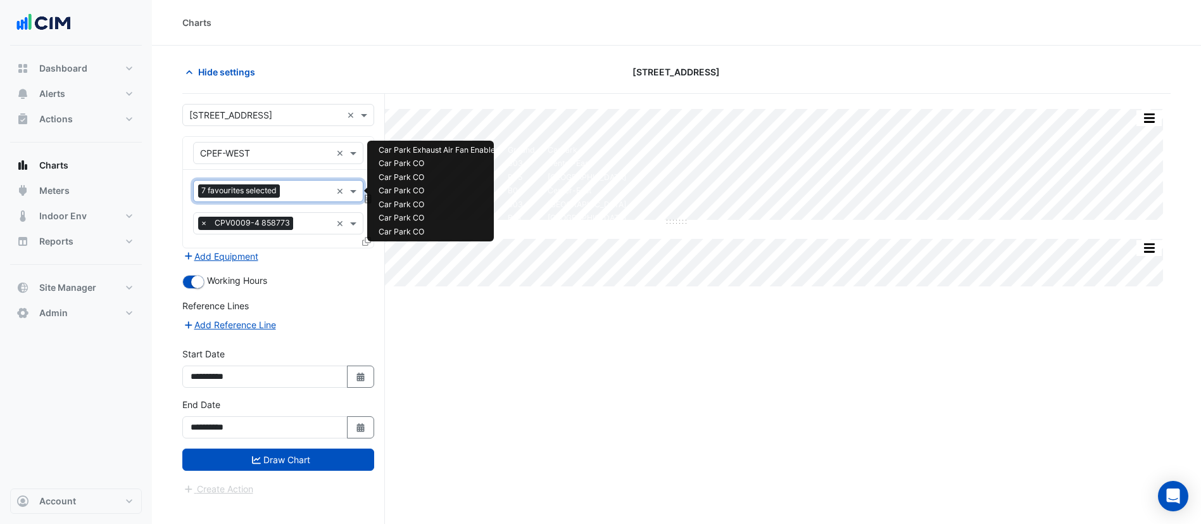
click at [303, 200] on div "Favourites 7 favourites selected" at bounding box center [262, 191] width 137 height 20
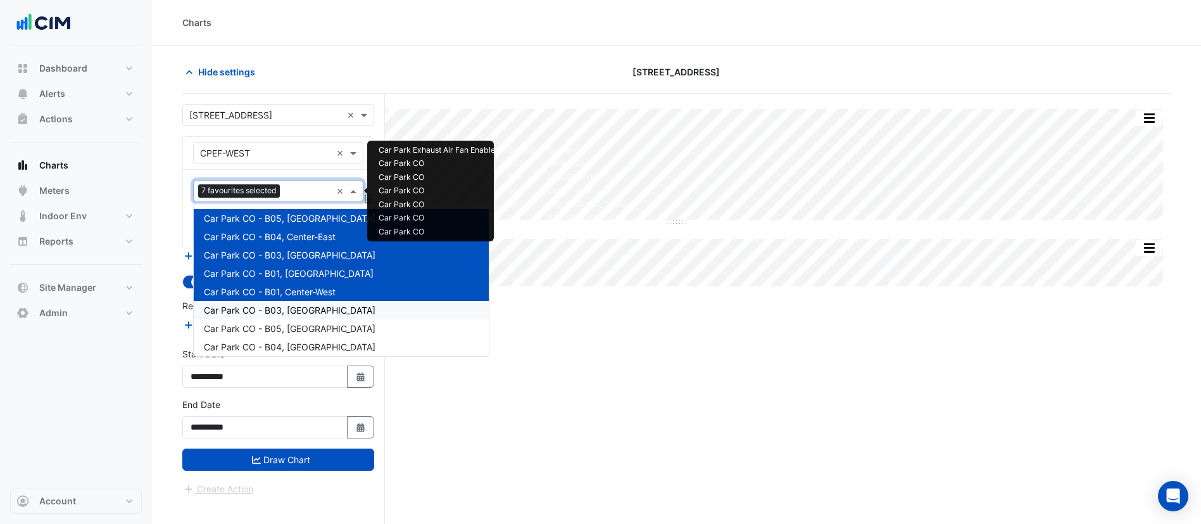
click at [310, 303] on div "Car Park CO - B03, South-West" at bounding box center [341, 310] width 295 height 18
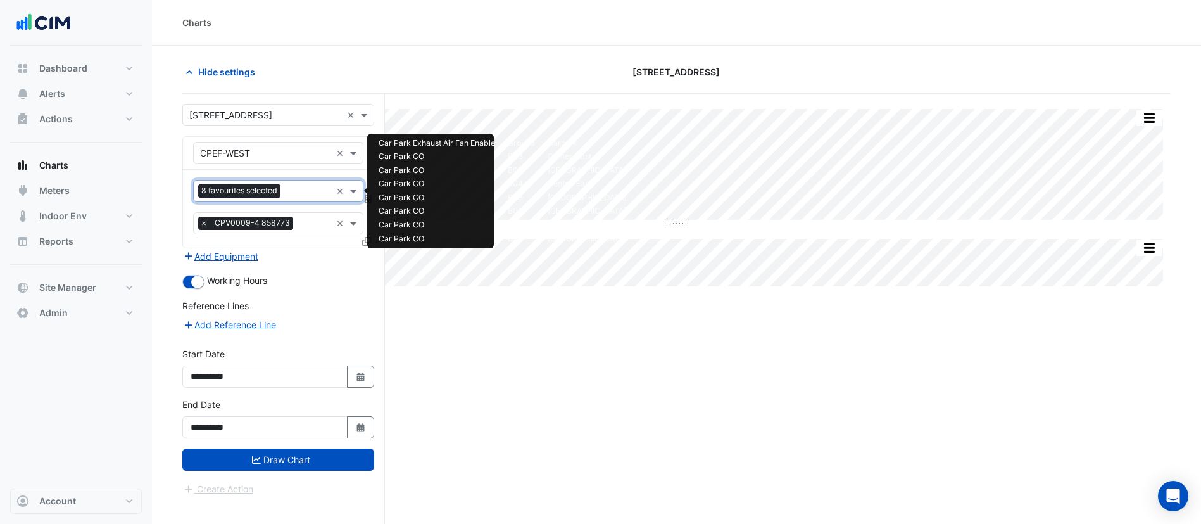
click at [298, 194] on input "text" at bounding box center [309, 192] width 46 height 13
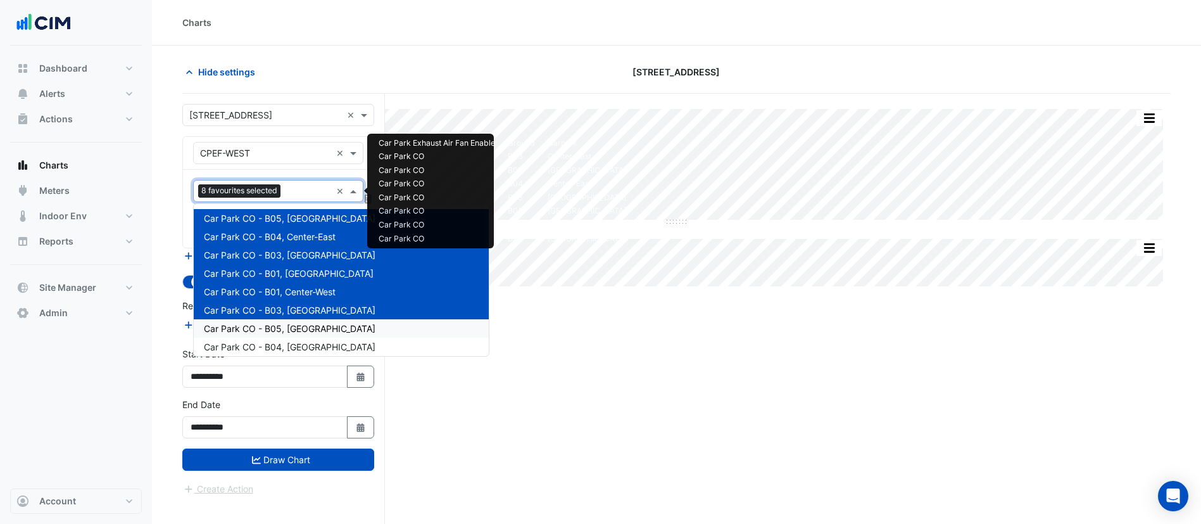
click at [310, 329] on span "Car Park CO - B05, South-West" at bounding box center [290, 328] width 172 height 11
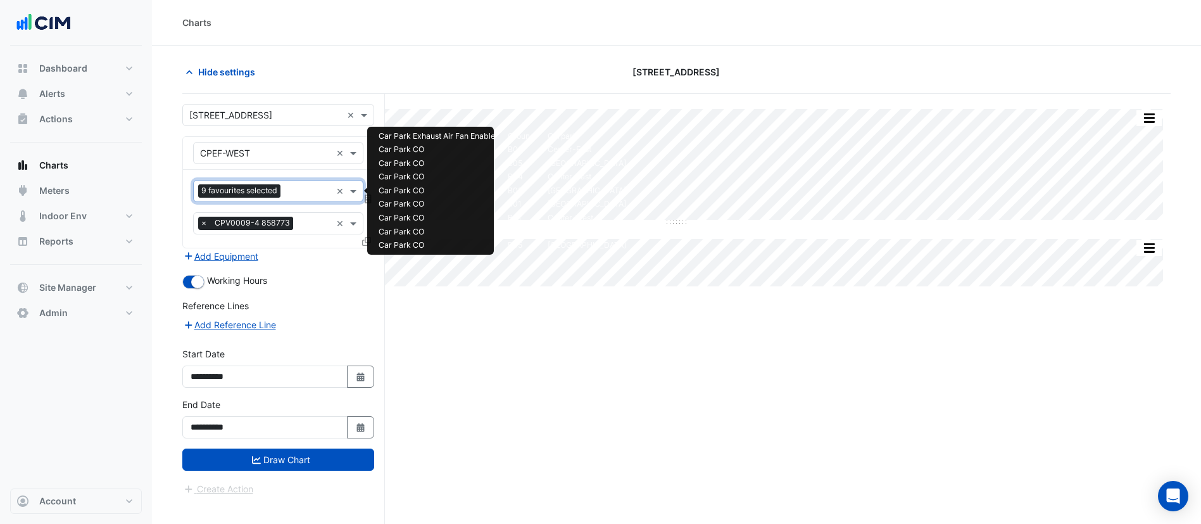
click at [301, 187] on input "text" at bounding box center [309, 192] width 46 height 13
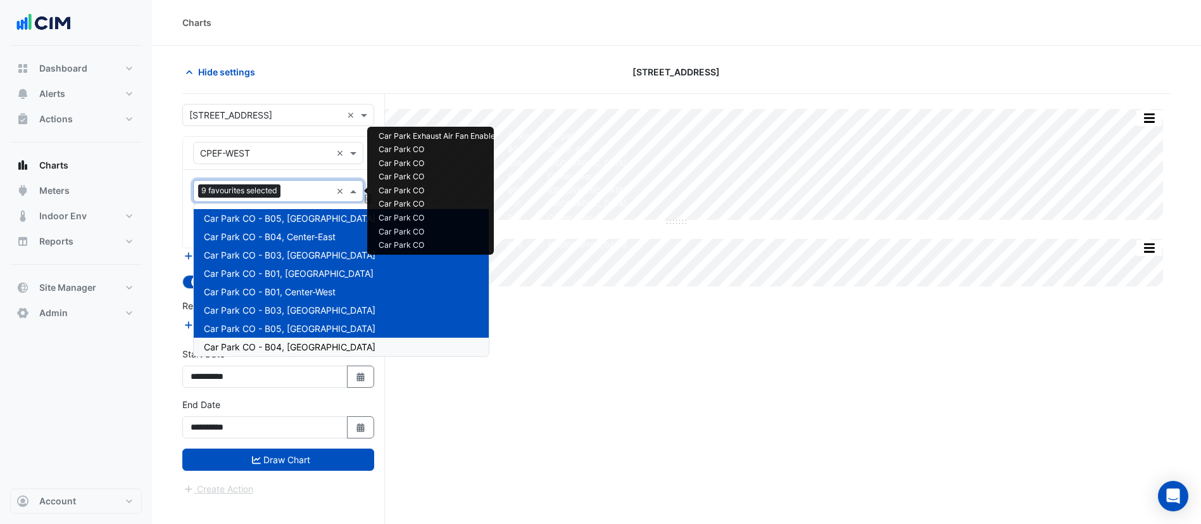
drag, startPoint x: 316, startPoint y: 342, endPoint x: 313, endPoint y: 294, distance: 47.6
click at [315, 338] on div "Car Park CO - B04, North-East" at bounding box center [341, 347] width 295 height 18
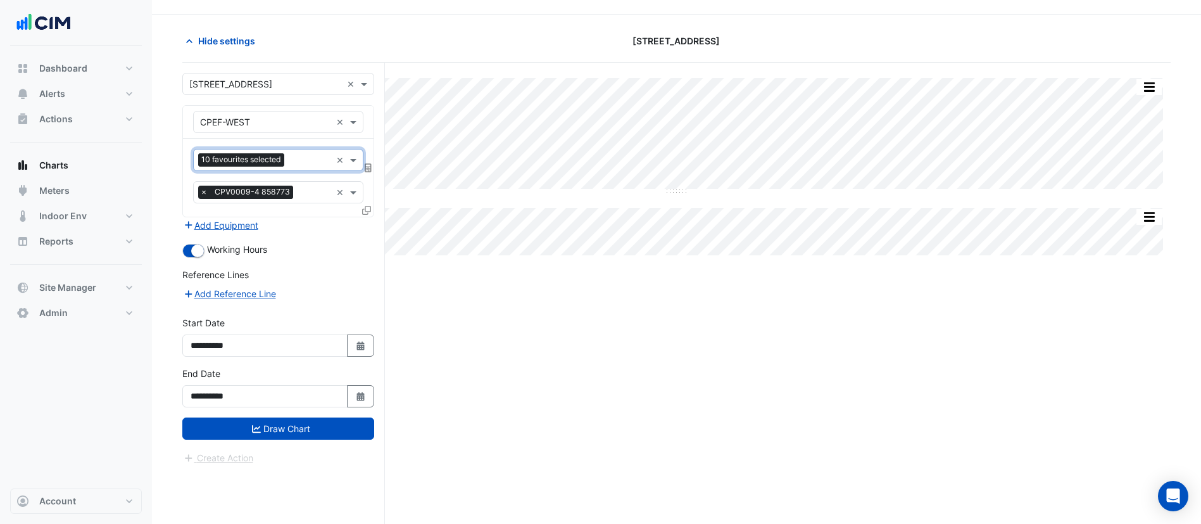
scroll to position [48, 0]
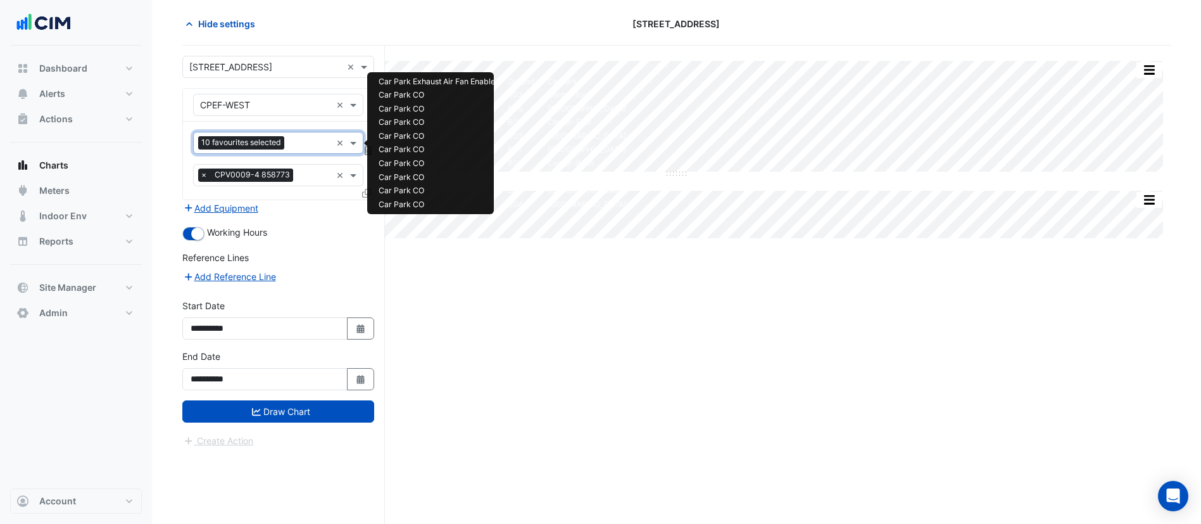
click at [298, 148] on input "text" at bounding box center [310, 143] width 42 height 13
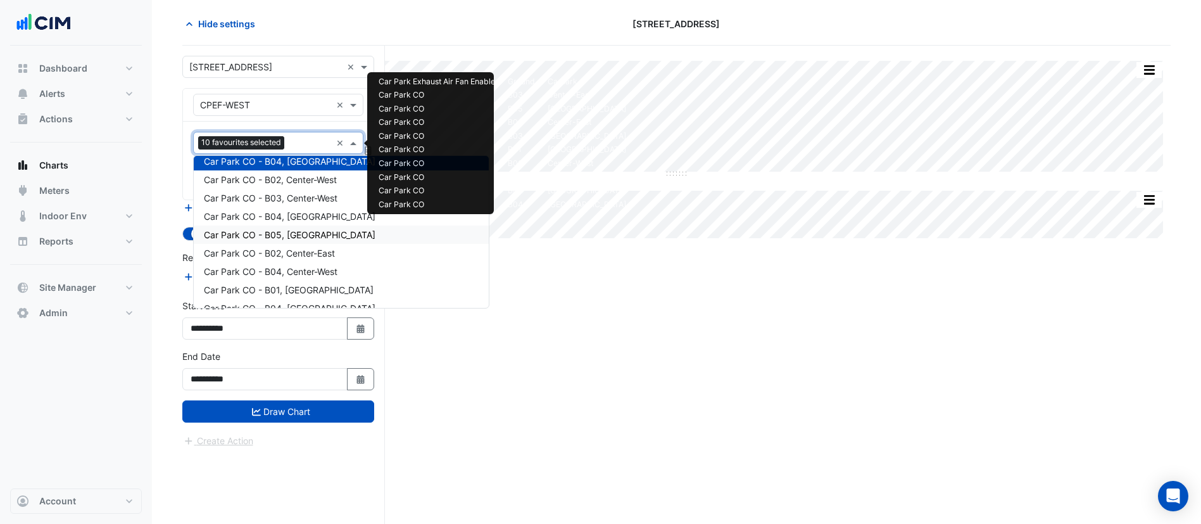
scroll to position [95, 0]
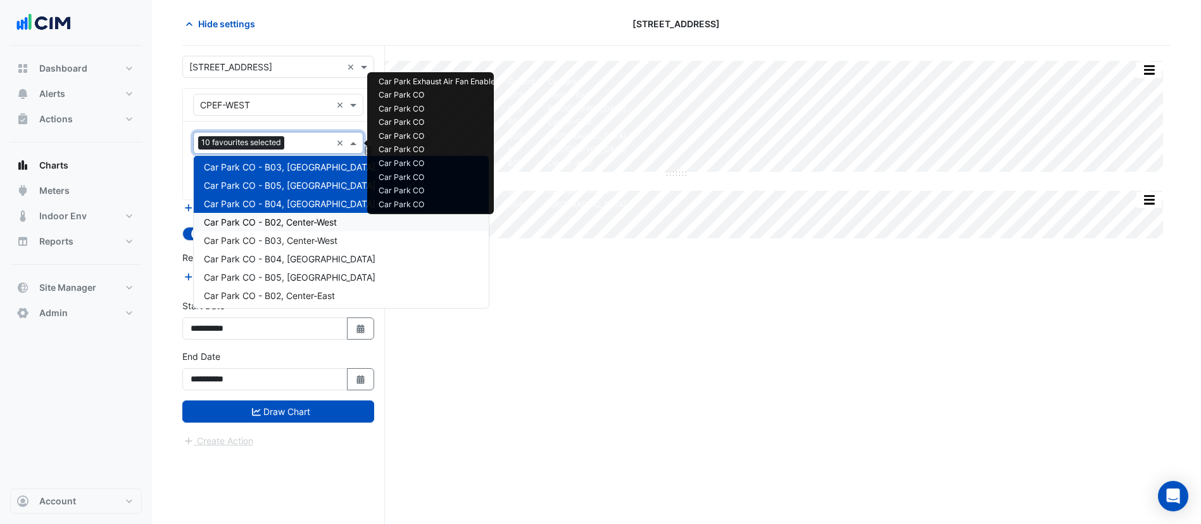
click at [300, 225] on span "Car Park CO - B02, Center-West" at bounding box center [270, 222] width 133 height 11
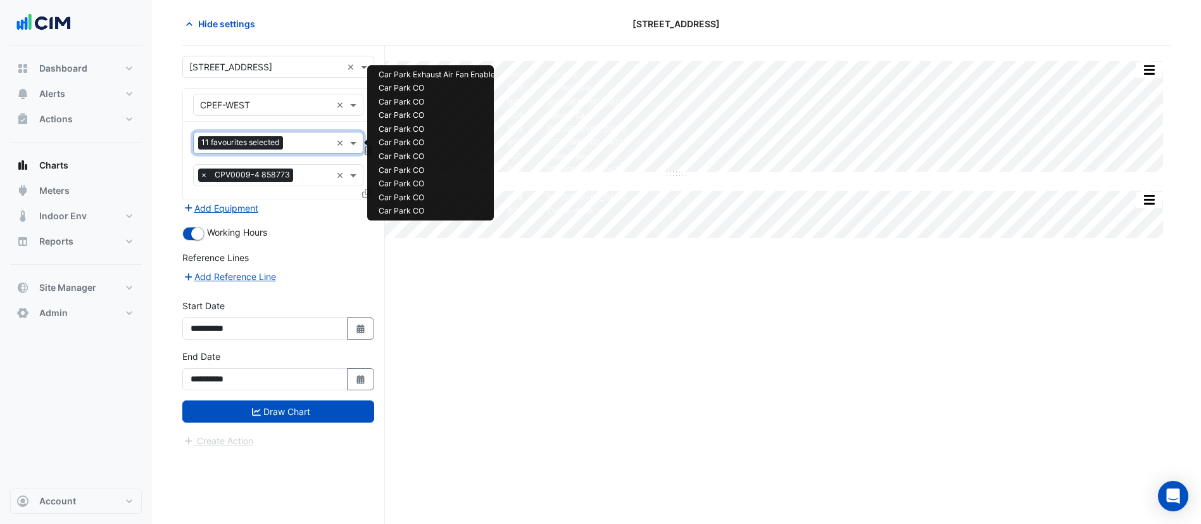
click at [305, 151] on div at bounding box center [308, 144] width 45 height 16
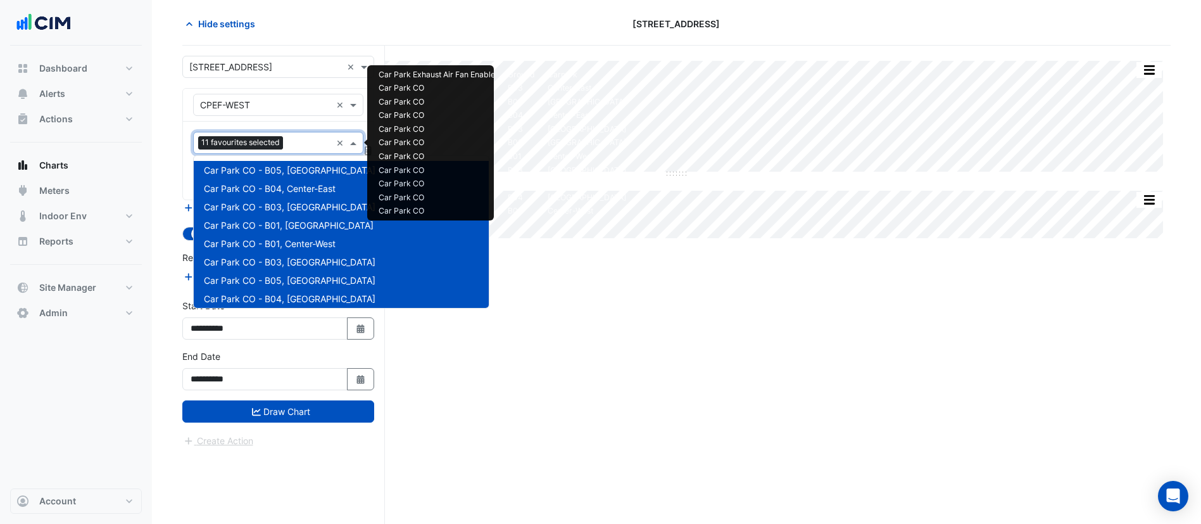
scroll to position [152, 0]
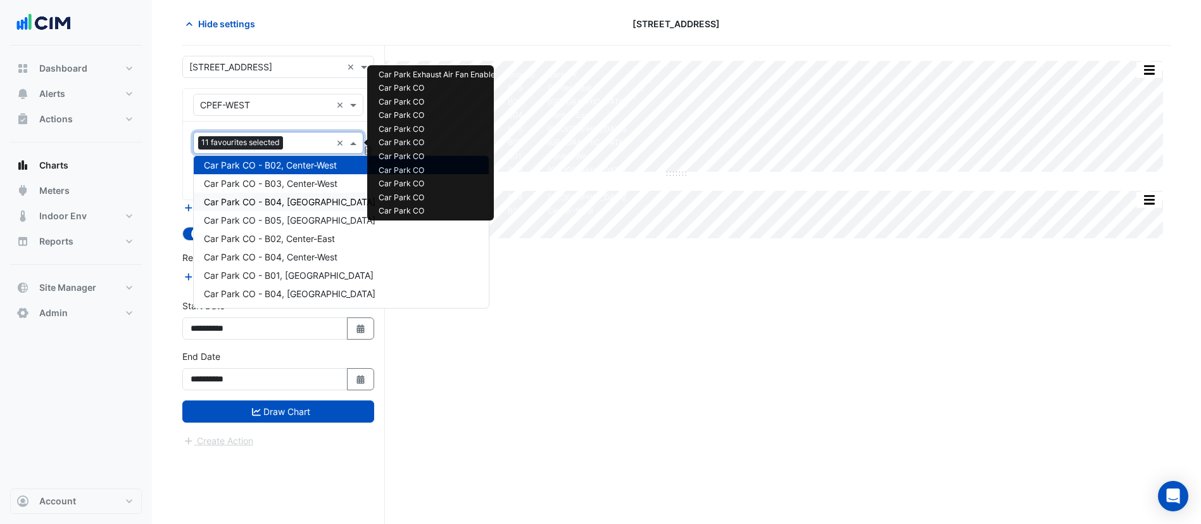
click at [340, 198] on div "Car Park CO - B04, North-West" at bounding box center [341, 202] width 295 height 18
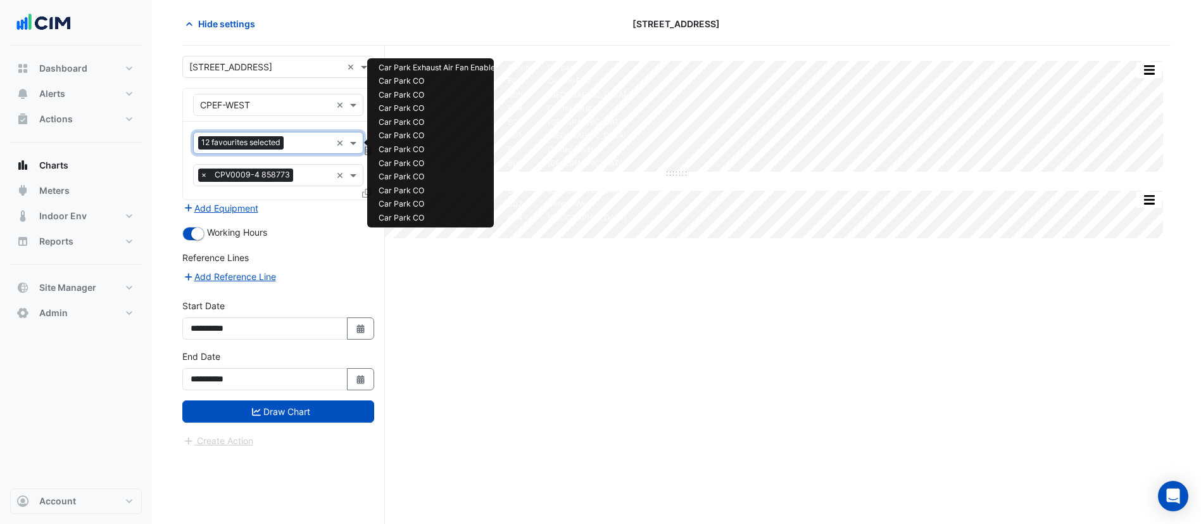
click at [283, 139] on span "12 favourites selected" at bounding box center [240, 142] width 85 height 13
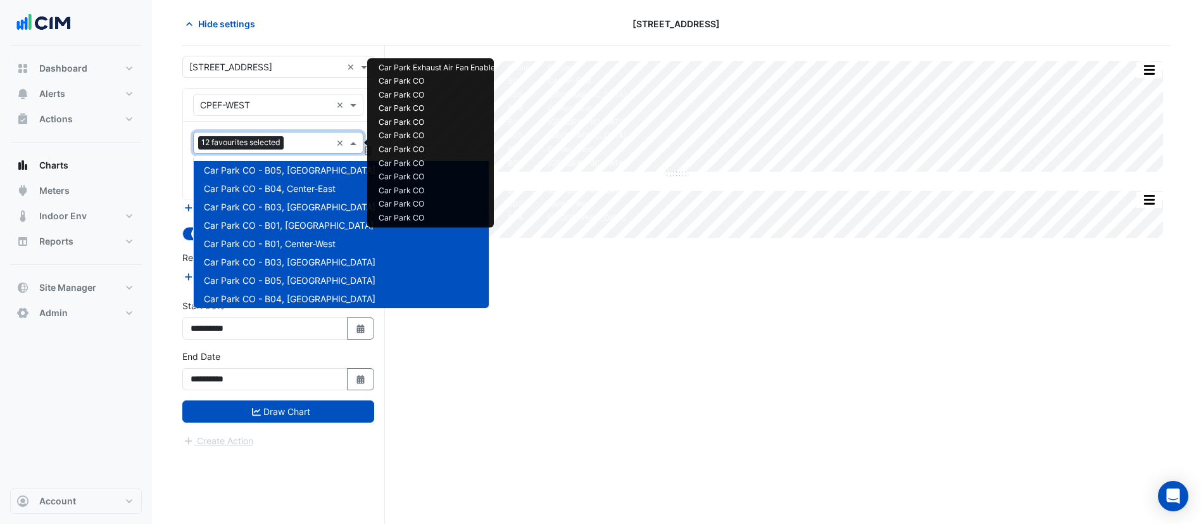
scroll to position [189, 0]
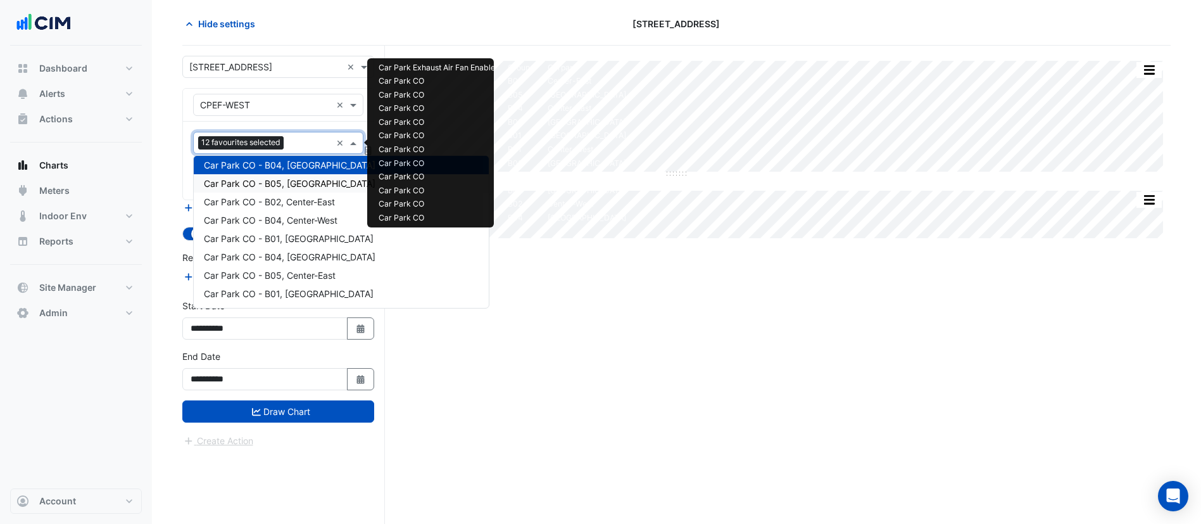
click at [297, 178] on span "Car Park CO - B05, South-East" at bounding box center [290, 183] width 172 height 11
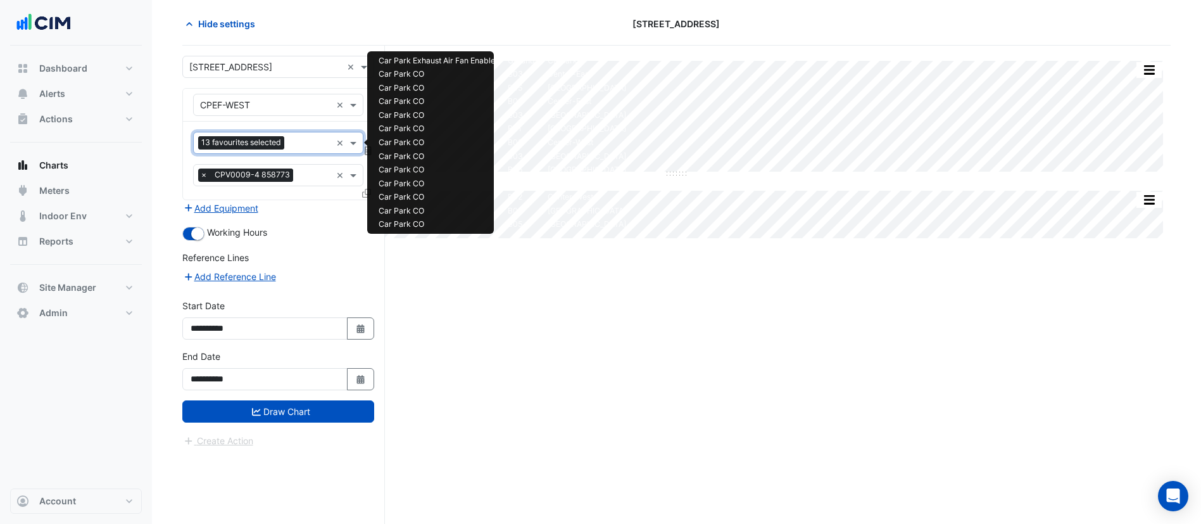
click at [294, 138] on input "text" at bounding box center [310, 143] width 42 height 13
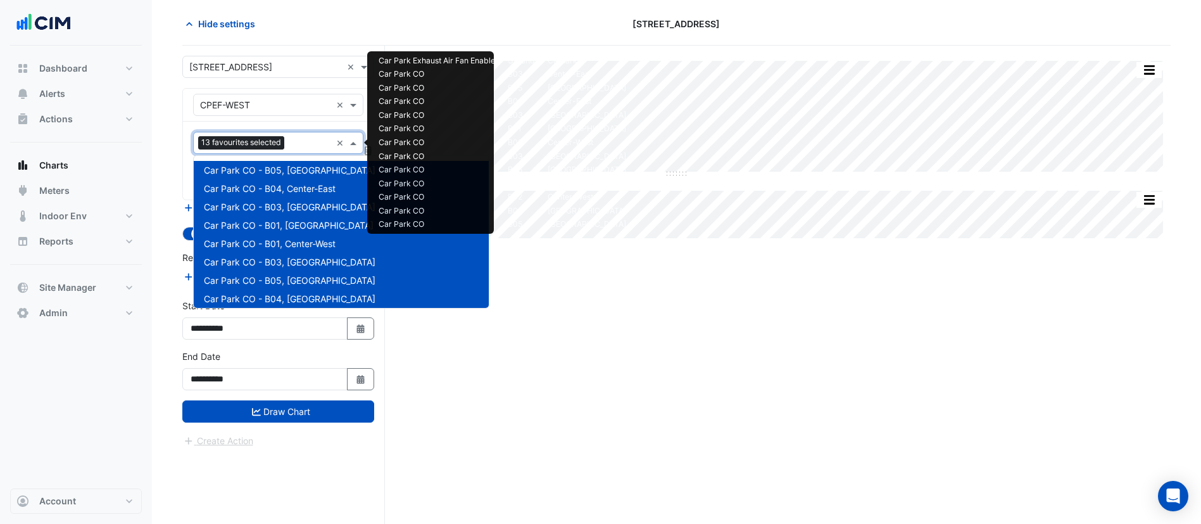
scroll to position [207, 0]
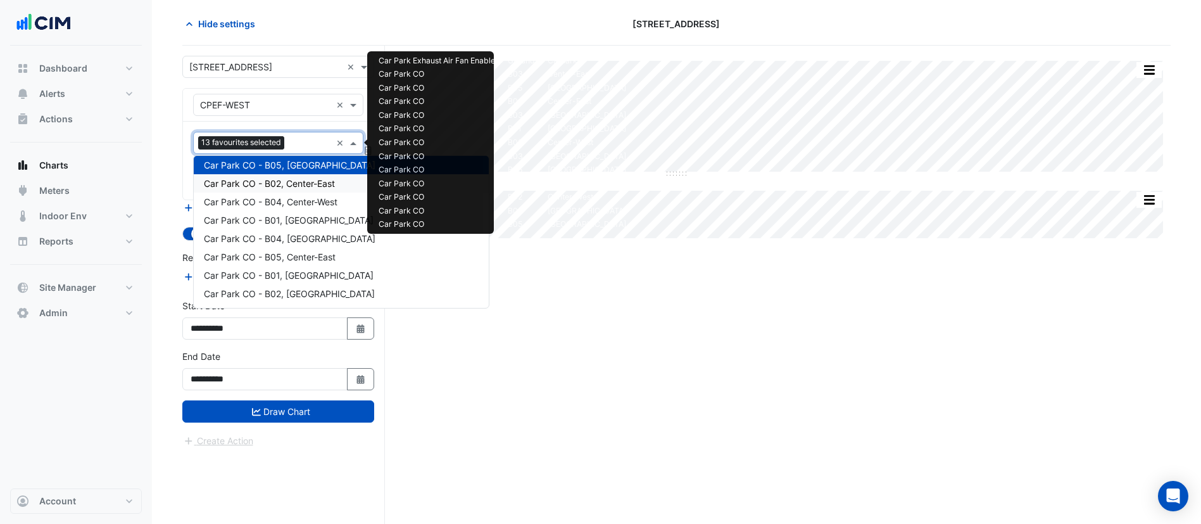
click at [297, 187] on span "Car Park CO - B02, Center-East" at bounding box center [269, 183] width 131 height 11
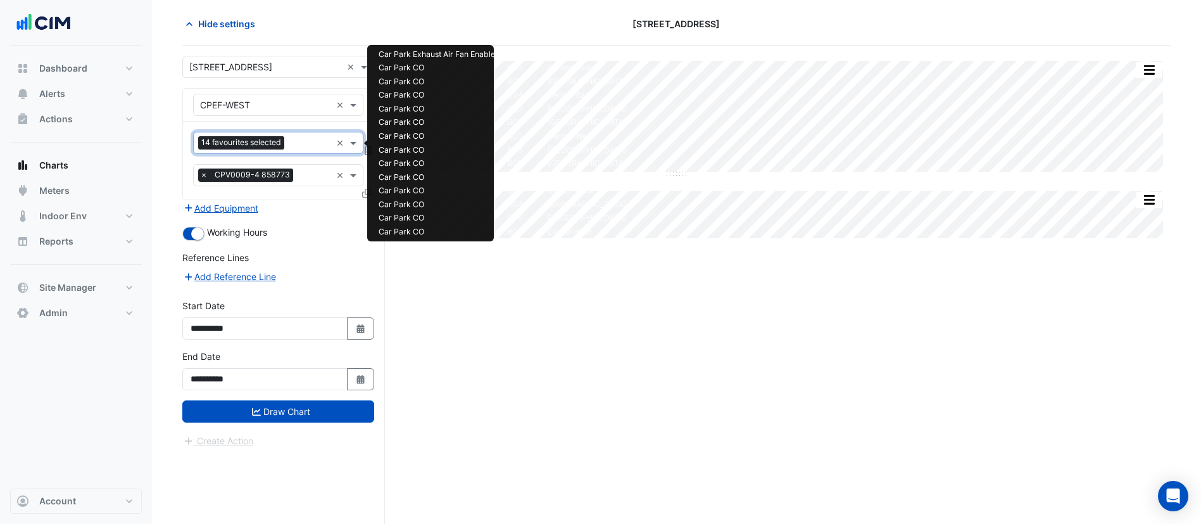
click at [296, 143] on input "text" at bounding box center [310, 143] width 42 height 13
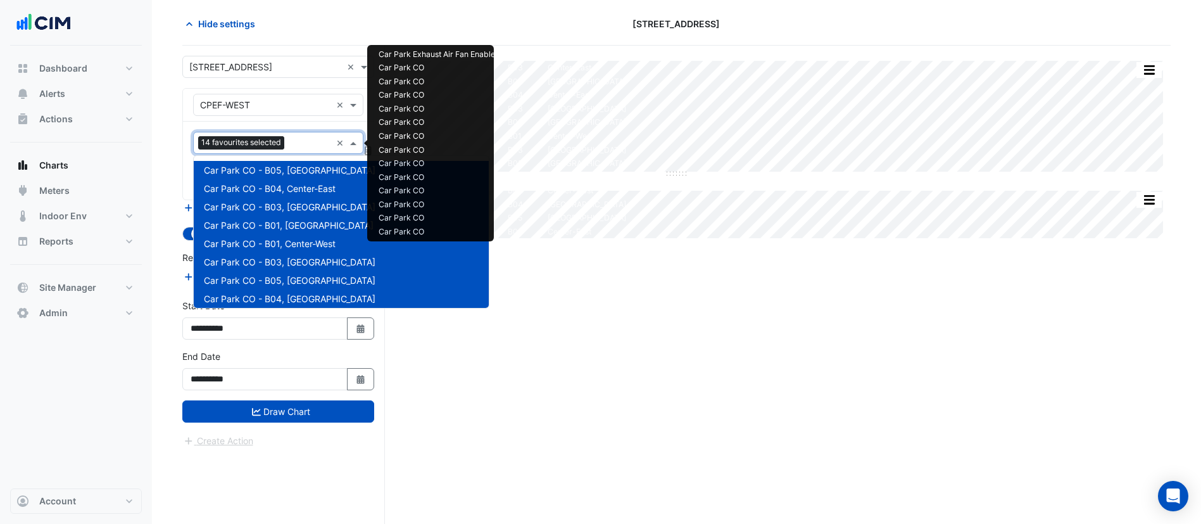
scroll to position [225, 0]
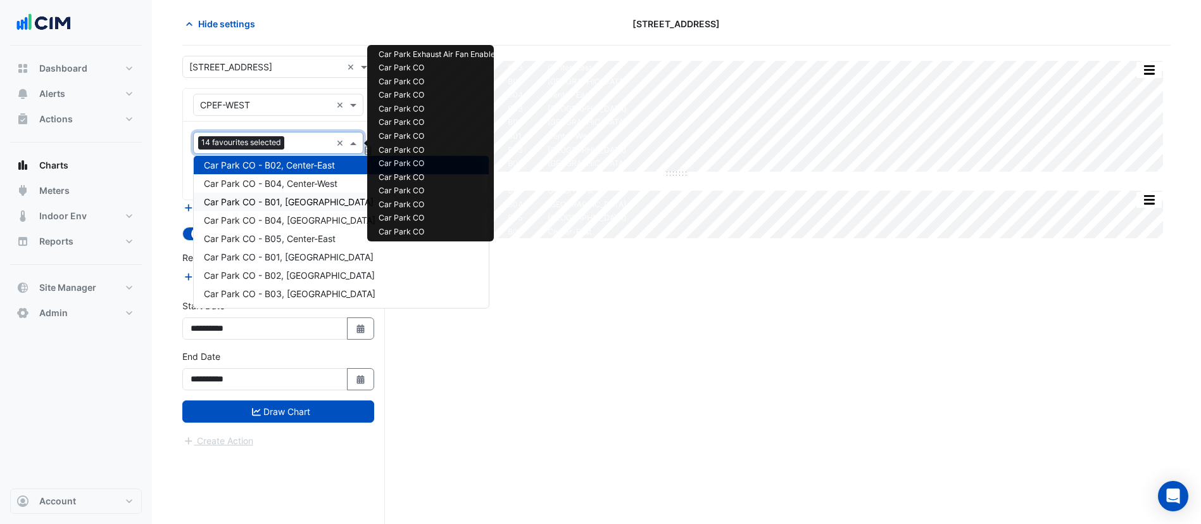
click at [298, 193] on div "Car Park CO - B01, South-East" at bounding box center [341, 202] width 295 height 18
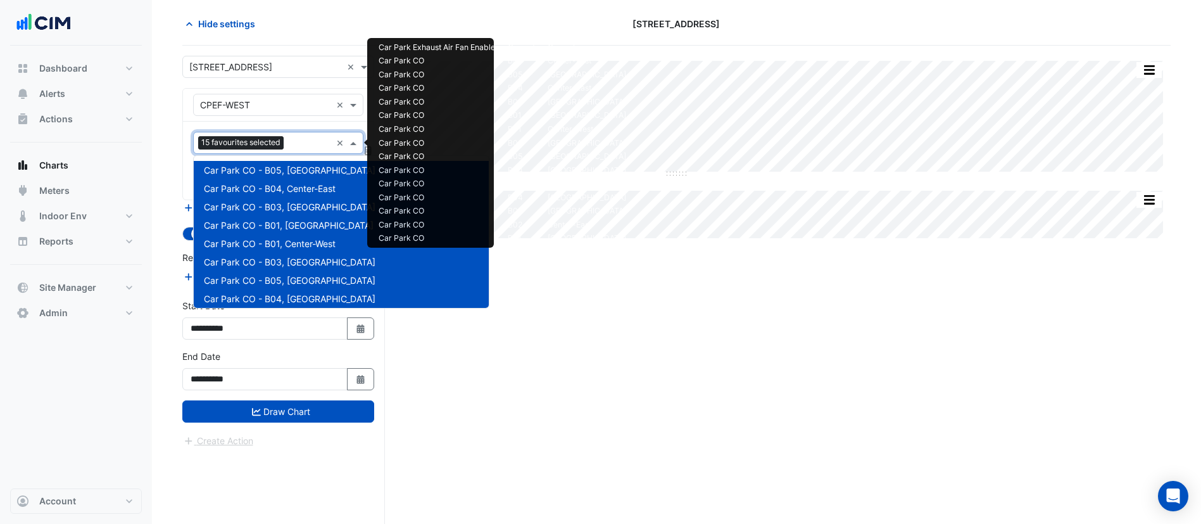
click at [307, 142] on input "text" at bounding box center [310, 143] width 42 height 13
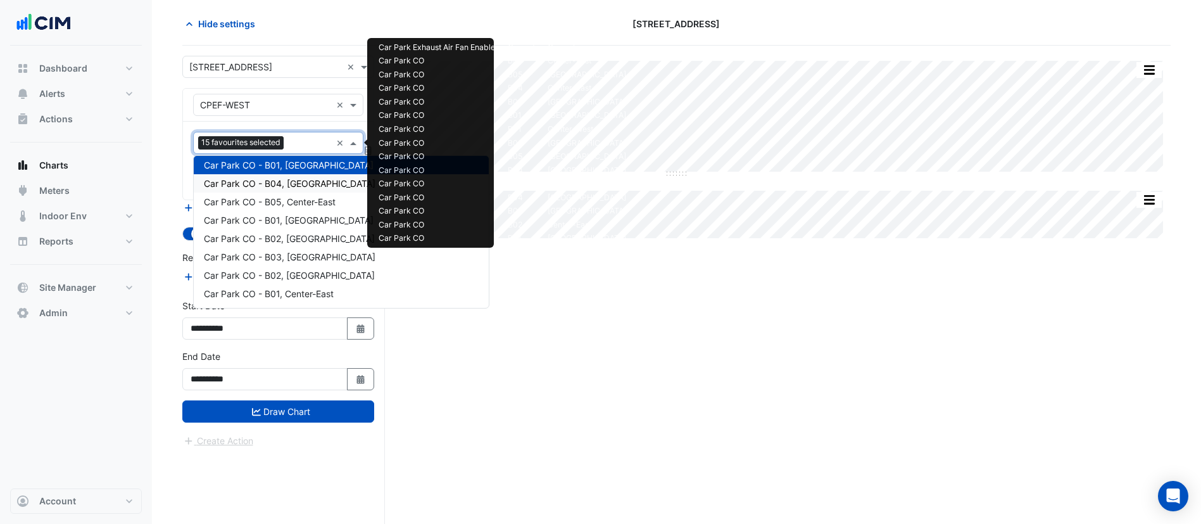
click at [298, 189] on div "Car Park CO - B04, South-West" at bounding box center [341, 183] width 295 height 18
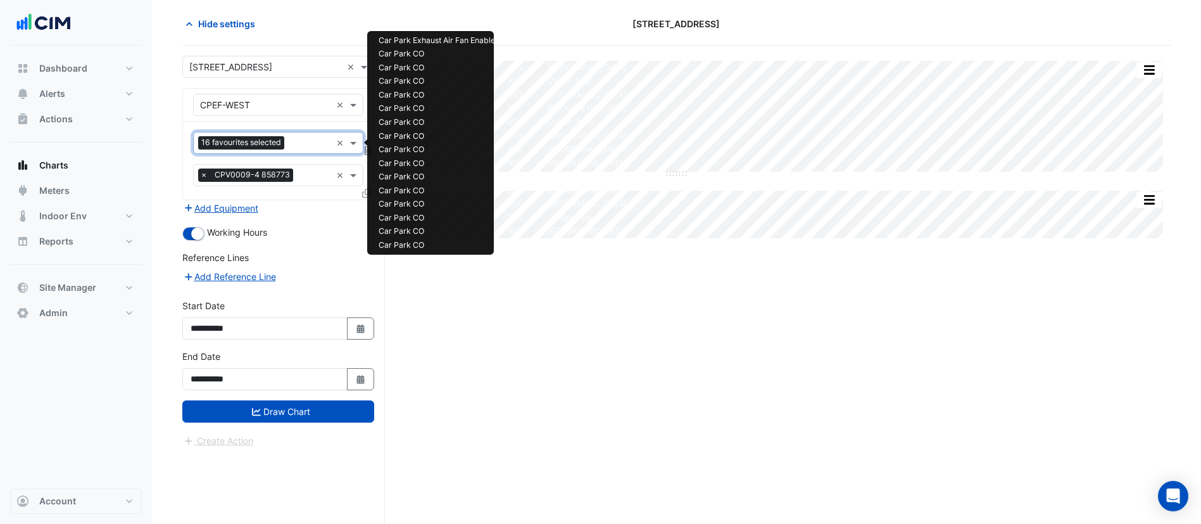
click at [291, 144] on input "text" at bounding box center [310, 143] width 42 height 13
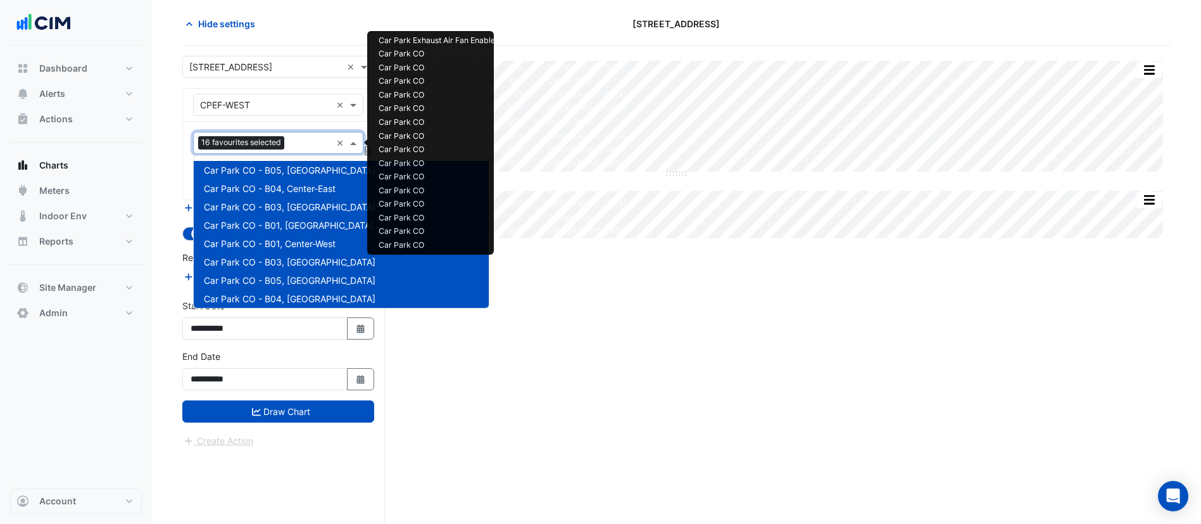
scroll to position [281, 0]
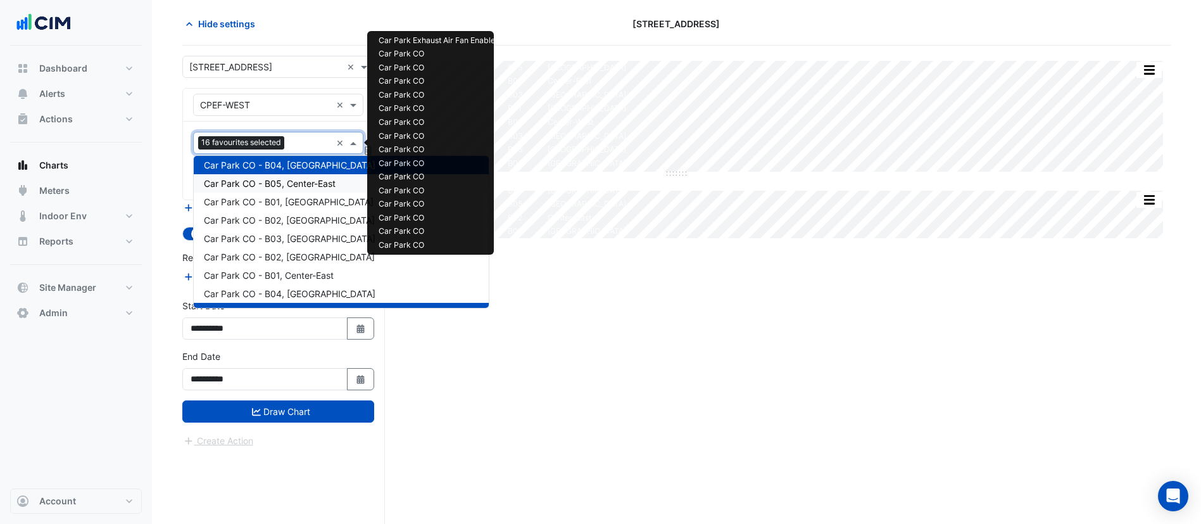
click at [295, 190] on div "Car Park CO - B05, Center-East" at bounding box center [341, 183] width 295 height 18
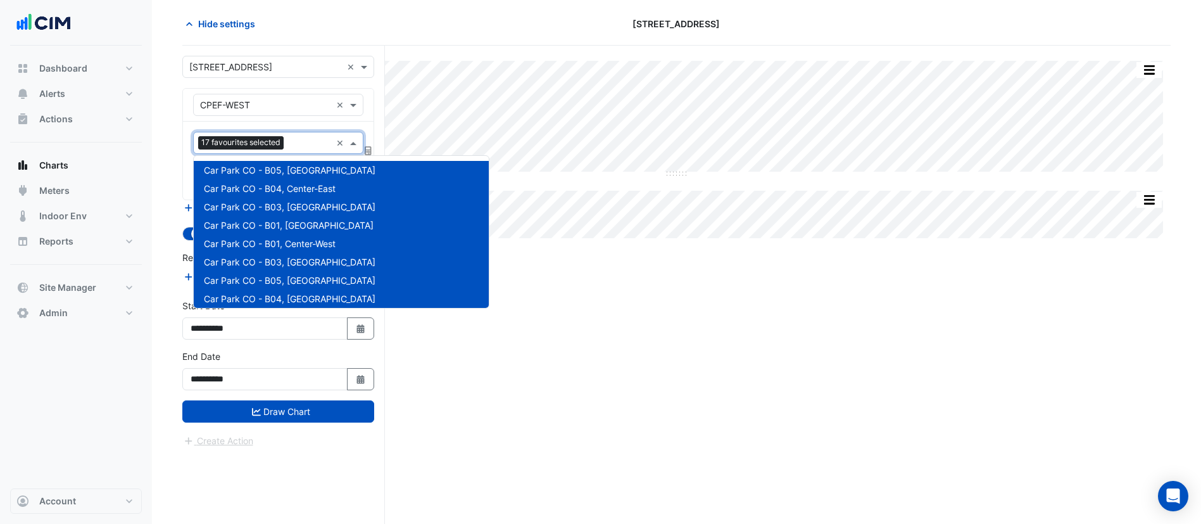
click at [296, 134] on div "Favourites 17 favourites selected" at bounding box center [262, 143] width 137 height 20
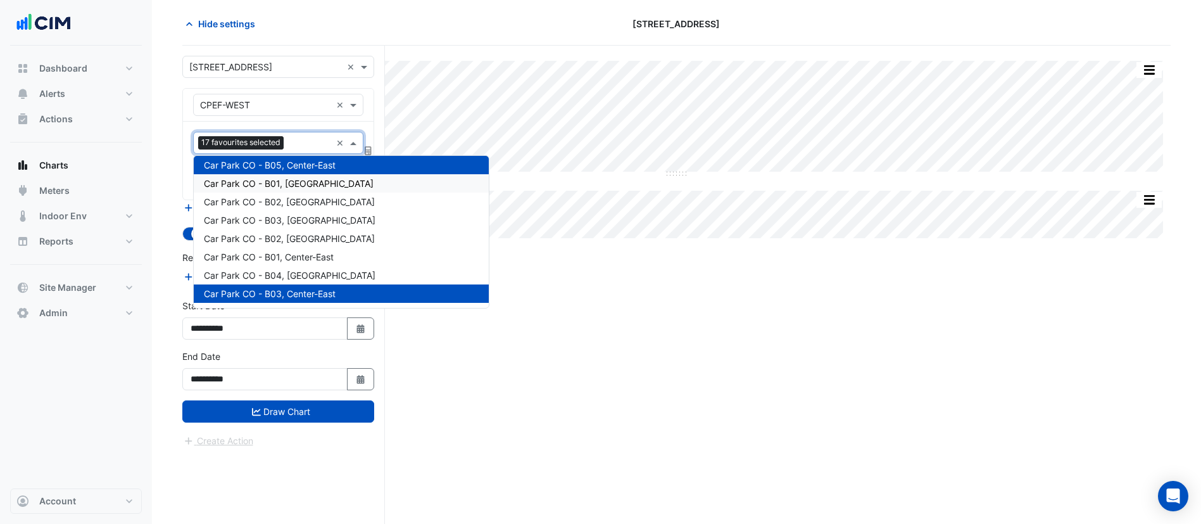
click at [300, 188] on span "Car Park CO - B01, North-West" at bounding box center [289, 183] width 170 height 11
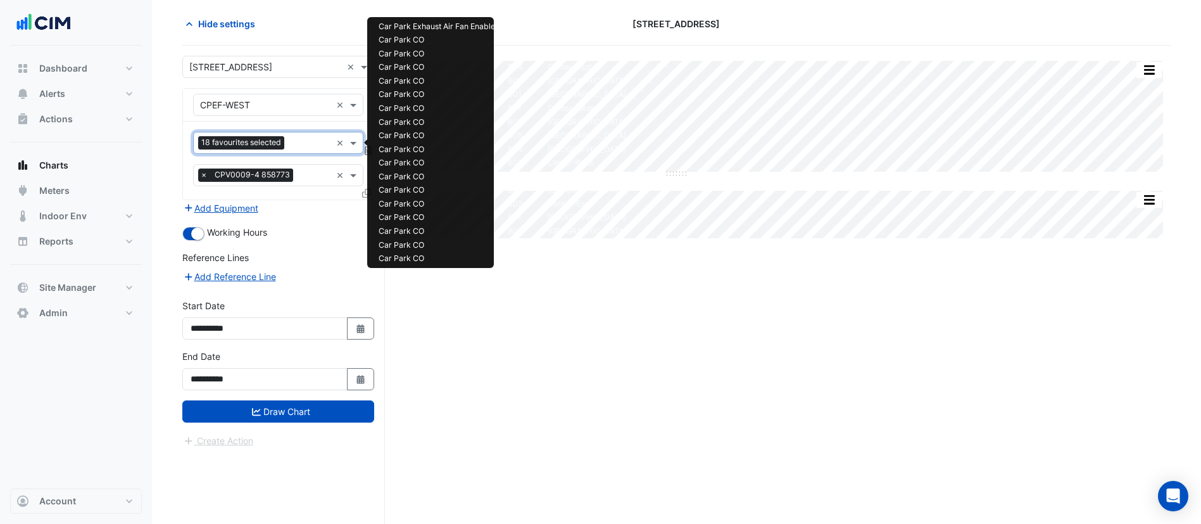
click at [300, 148] on input "text" at bounding box center [310, 143] width 42 height 13
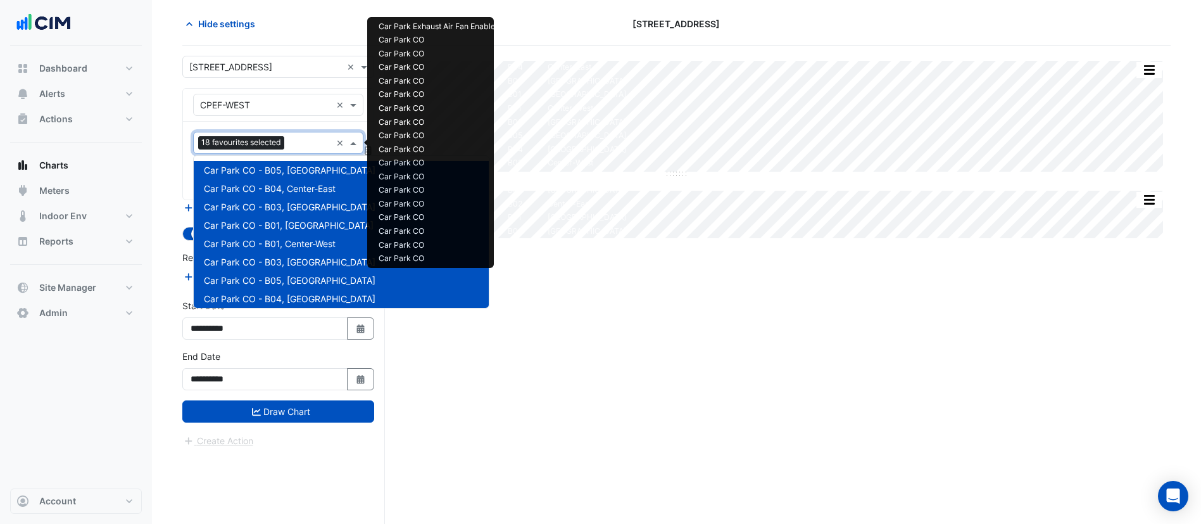
scroll to position [317, 0]
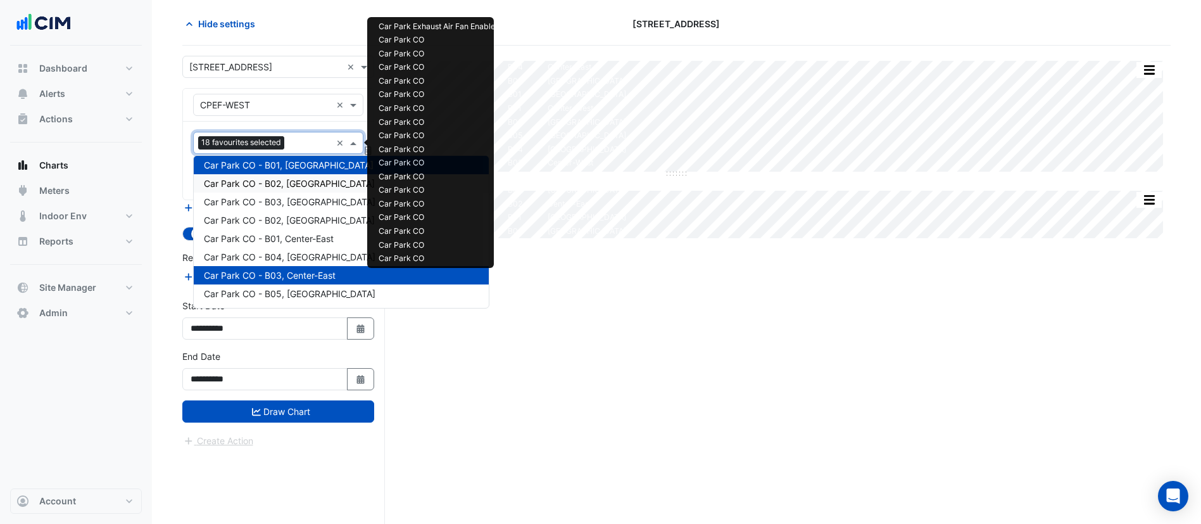
click at [301, 187] on span "Car Park CO - B02, South-East" at bounding box center [289, 183] width 171 height 11
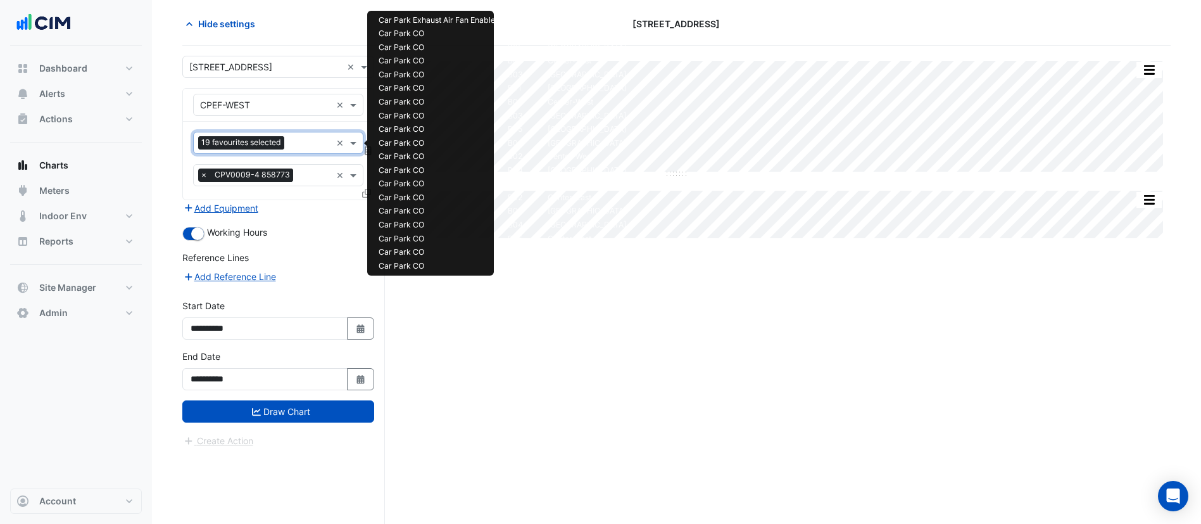
click at [303, 144] on input "text" at bounding box center [310, 143] width 42 height 13
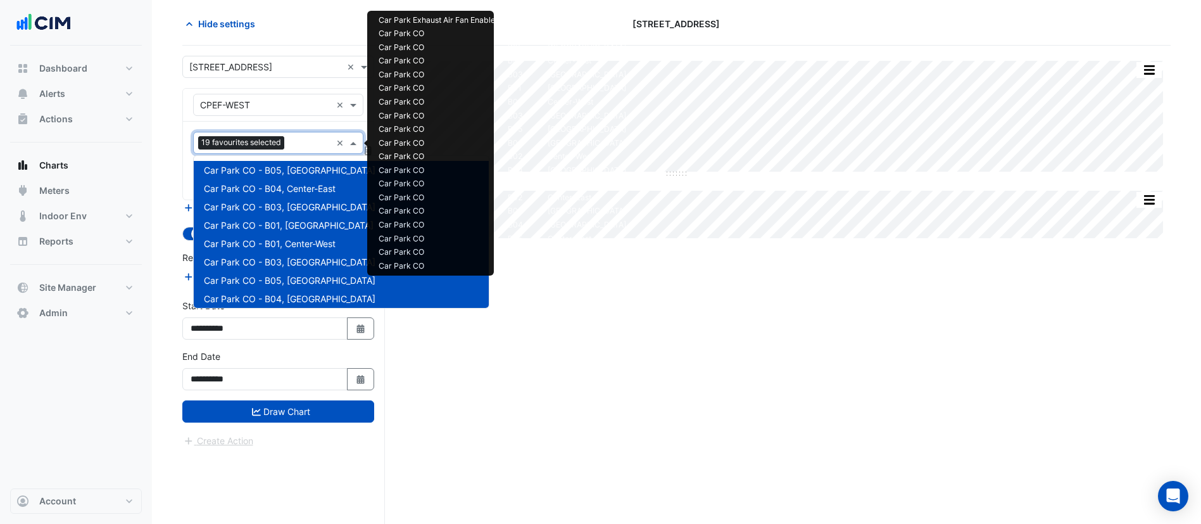
scroll to position [336, 0]
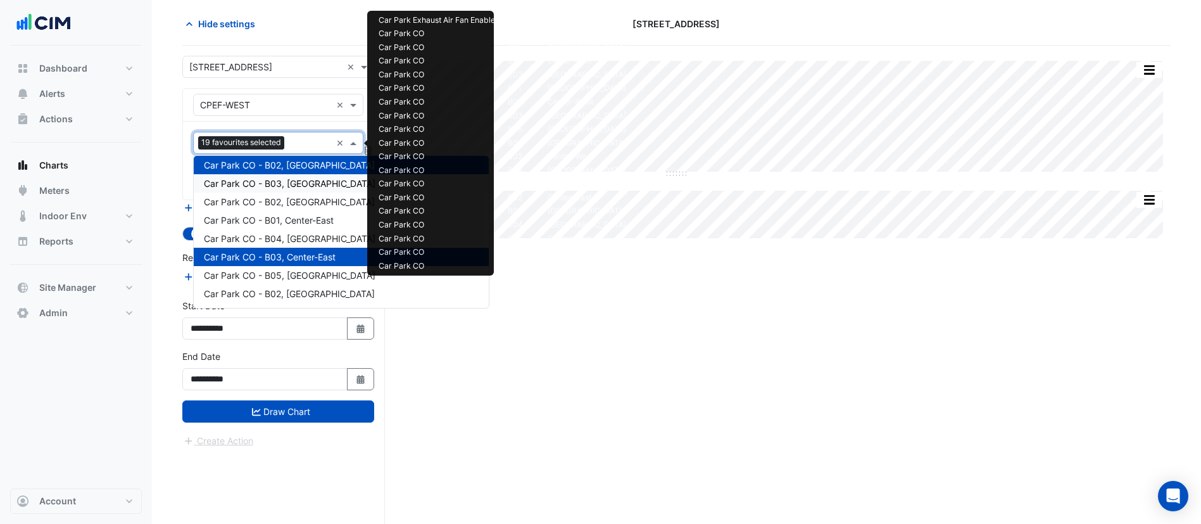
click at [304, 187] on span "Car Park CO - B03, North-West" at bounding box center [290, 183] width 172 height 11
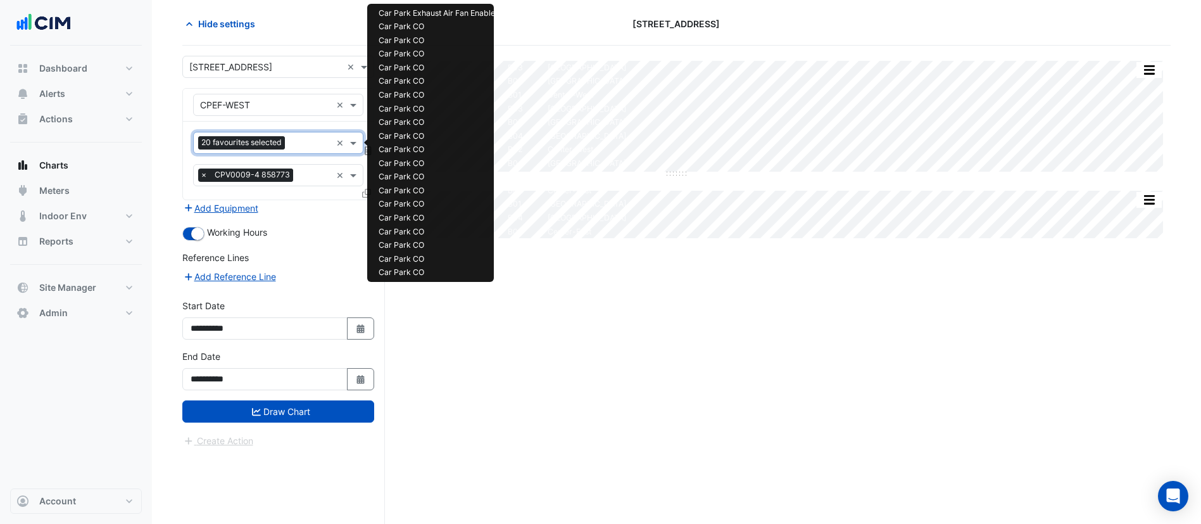
click at [301, 146] on input "text" at bounding box center [310, 143] width 41 height 13
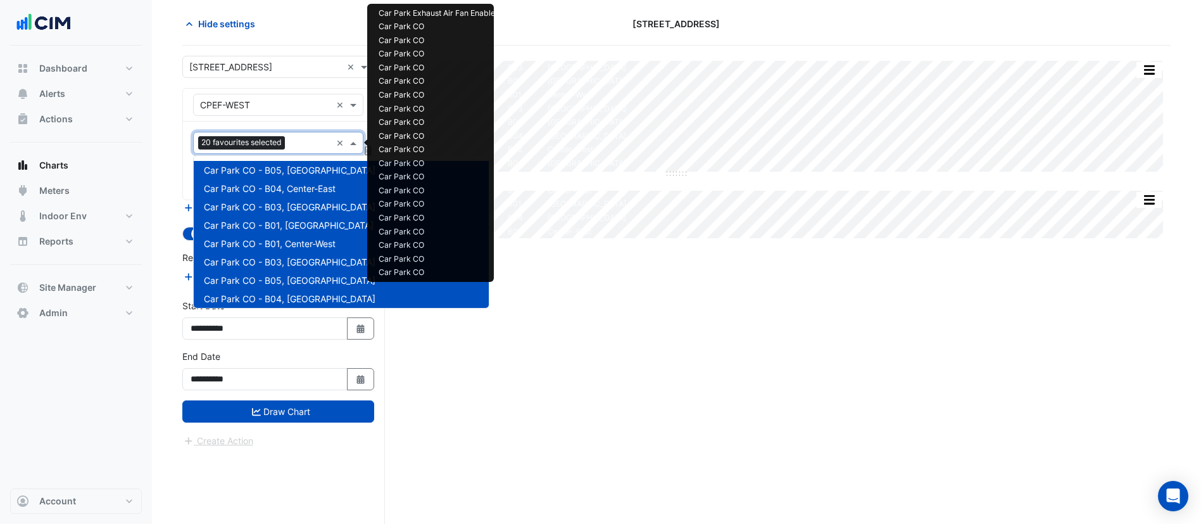
scroll to position [354, 0]
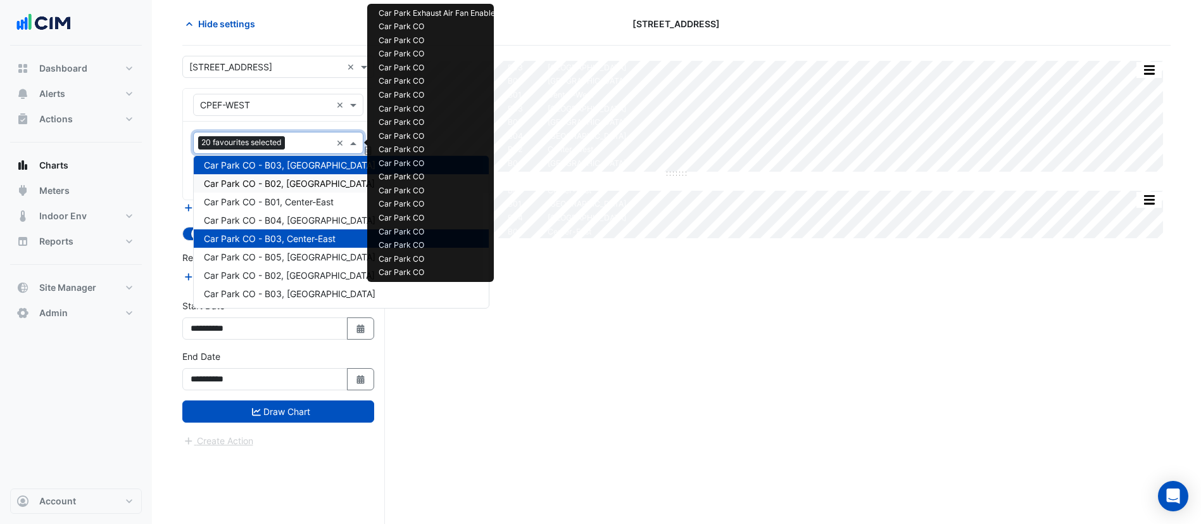
click at [302, 184] on span "Car Park CO - B02, North-East" at bounding box center [289, 183] width 171 height 11
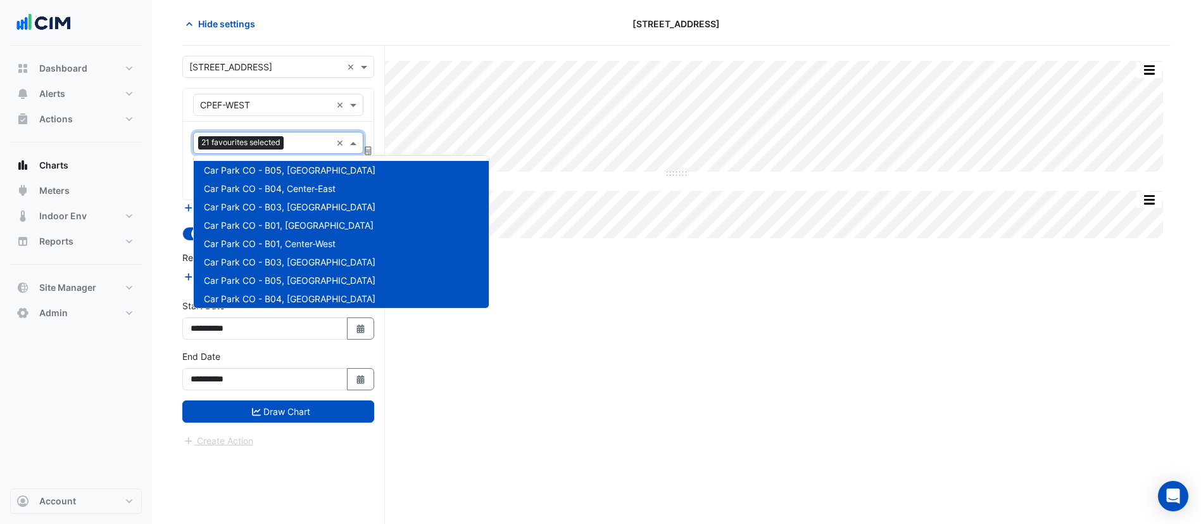
click at [300, 138] on input "text" at bounding box center [310, 143] width 42 height 13
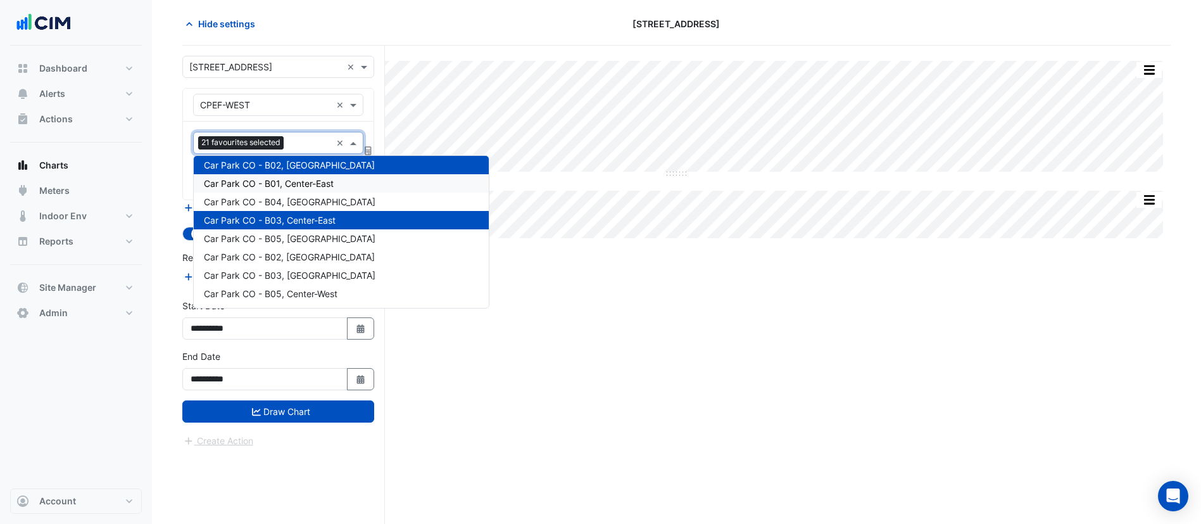
drag, startPoint x: 301, startPoint y: 179, endPoint x: 300, endPoint y: 156, distance: 23.5
click at [301, 179] on span "Car Park CO - B01, Center-East" at bounding box center [269, 183] width 130 height 11
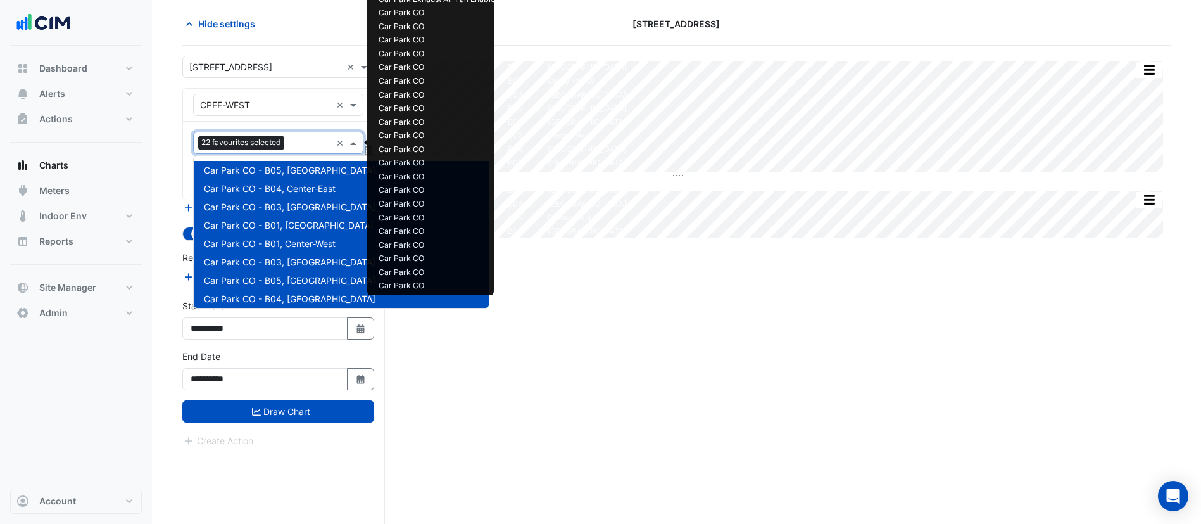
click at [298, 139] on input "text" at bounding box center [310, 143] width 42 height 13
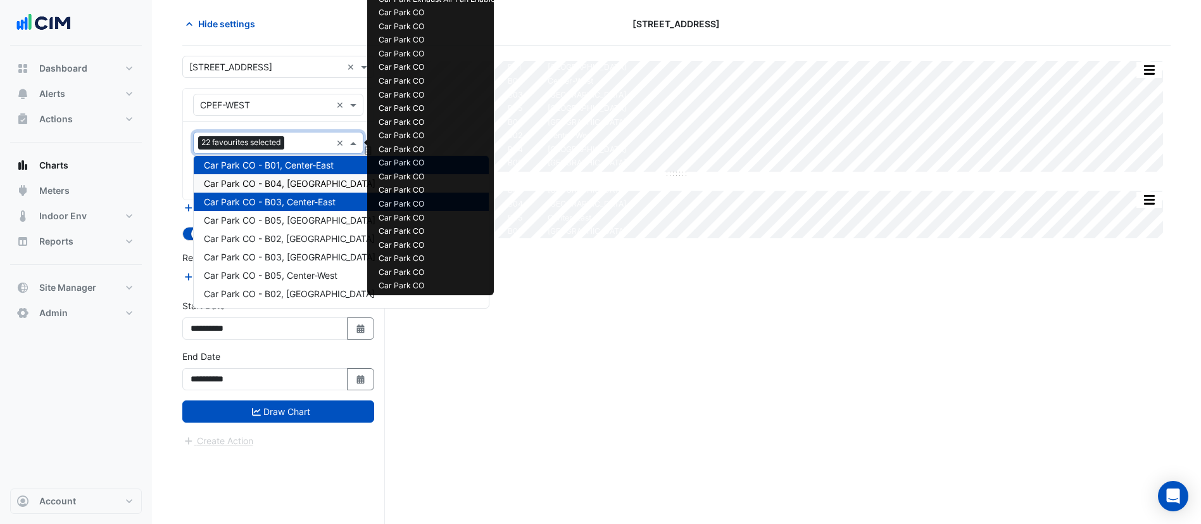
click at [301, 184] on span "Car Park CO - B04, South-East" at bounding box center [290, 183] width 172 height 11
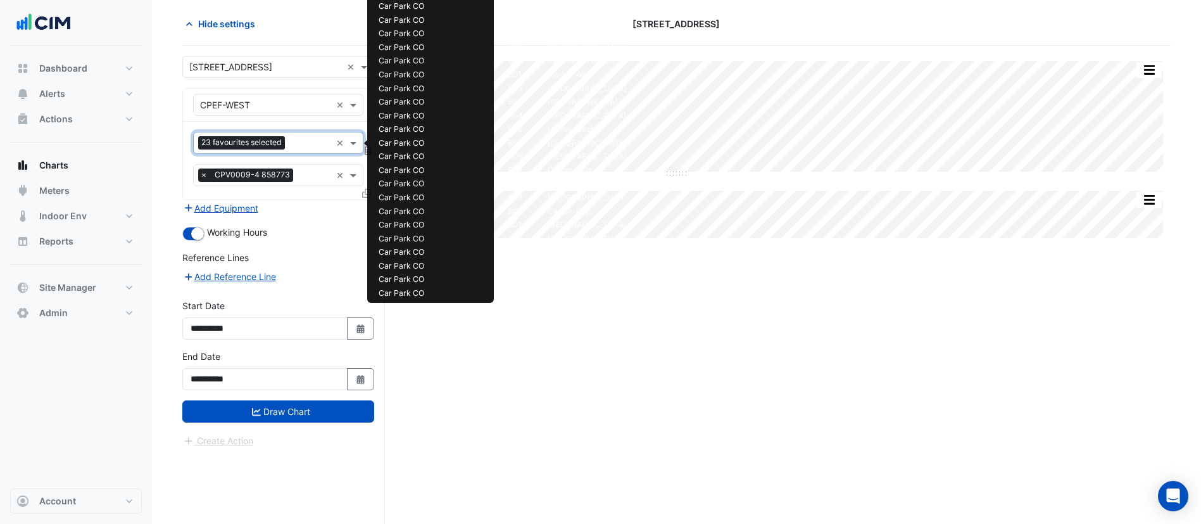
click at [301, 136] on div "Favourites 23 favourites selected" at bounding box center [262, 143] width 137 height 20
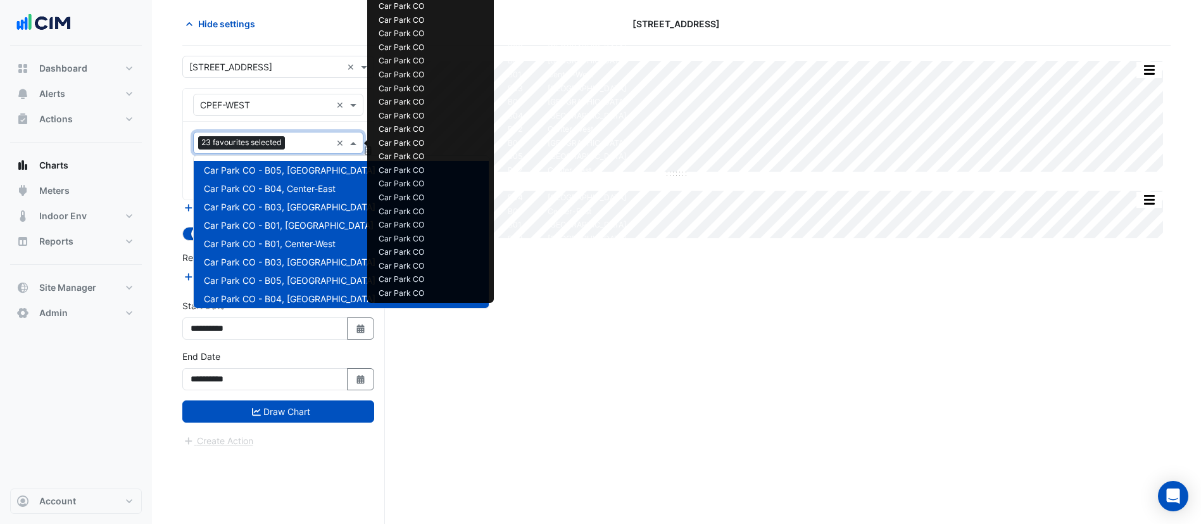
scroll to position [409, 0]
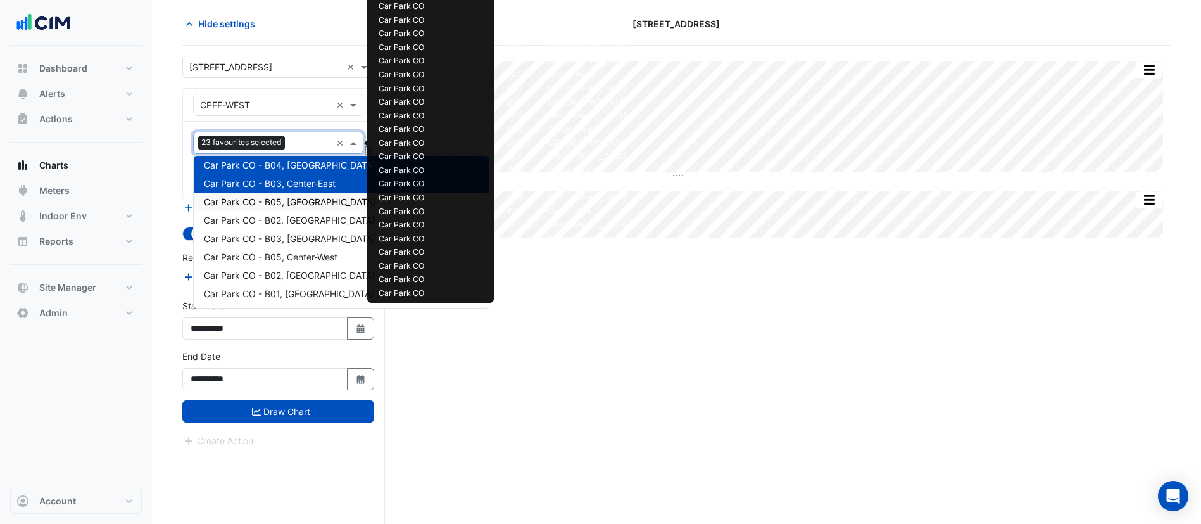
click at [305, 199] on span "Car Park CO - B05, North-West" at bounding box center [290, 201] width 172 height 11
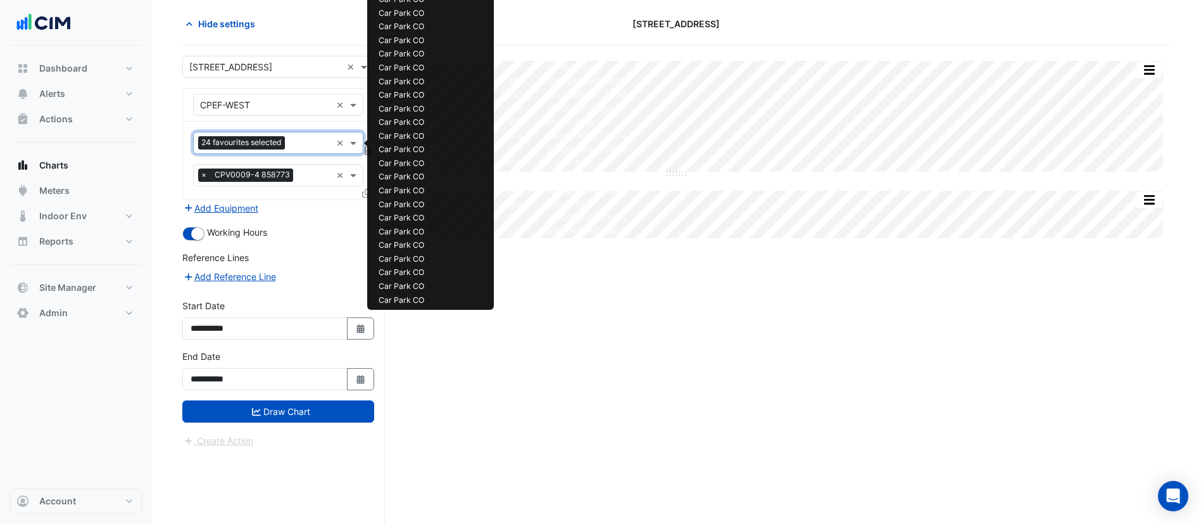
click at [301, 153] on div "Favourites 24 favourites selected ×" at bounding box center [278, 143] width 170 height 22
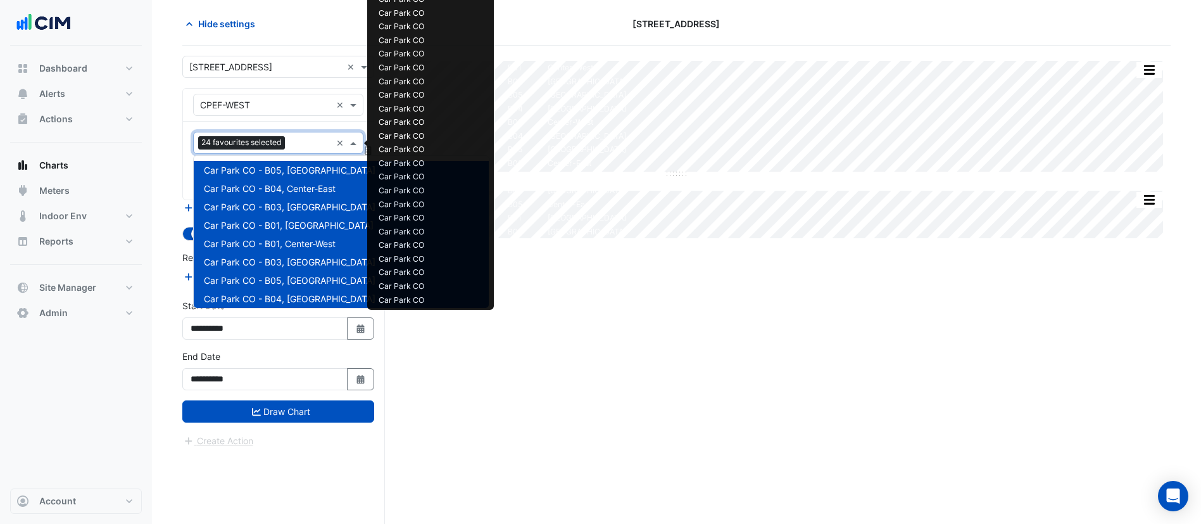
scroll to position [446, 0]
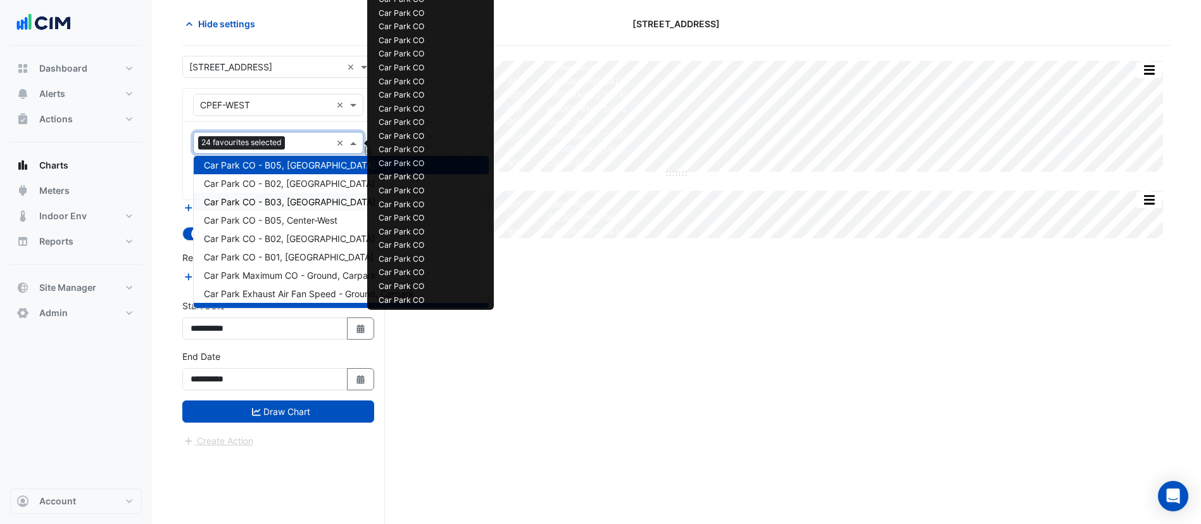
click at [301, 191] on div "Car Park CO - B02, South-West" at bounding box center [341, 183] width 295 height 18
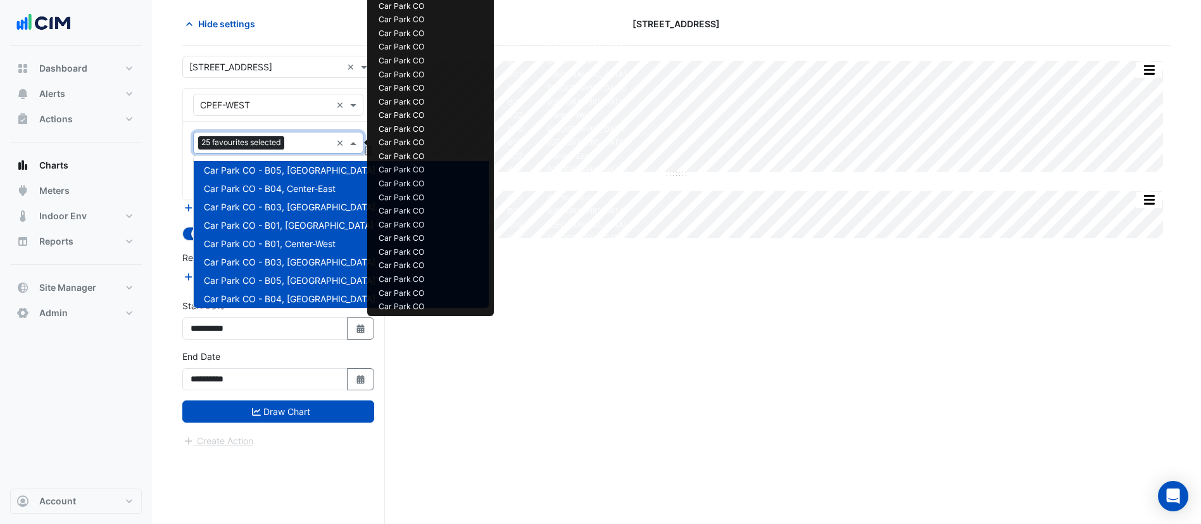
click at [298, 148] on input "text" at bounding box center [310, 143] width 42 height 13
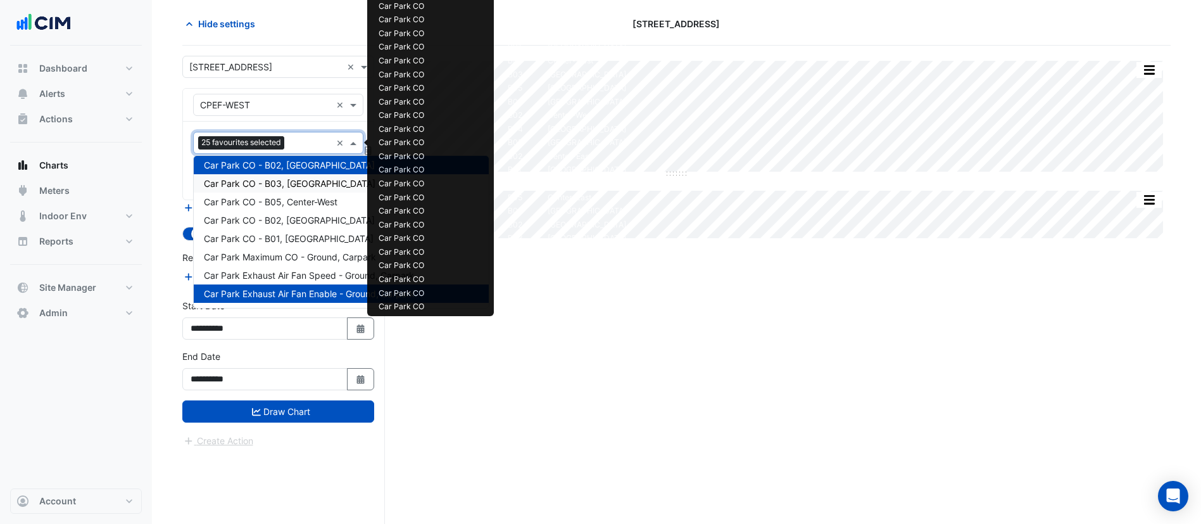
click at [294, 184] on span "Car Park CO - B03, North-East" at bounding box center [290, 183] width 172 height 11
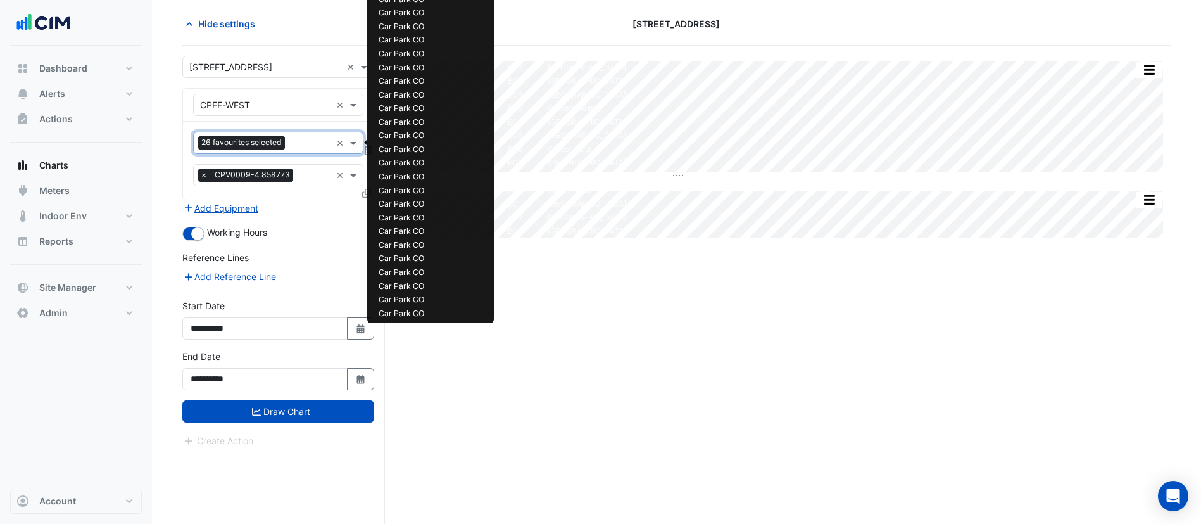
click at [296, 139] on input "text" at bounding box center [310, 143] width 41 height 13
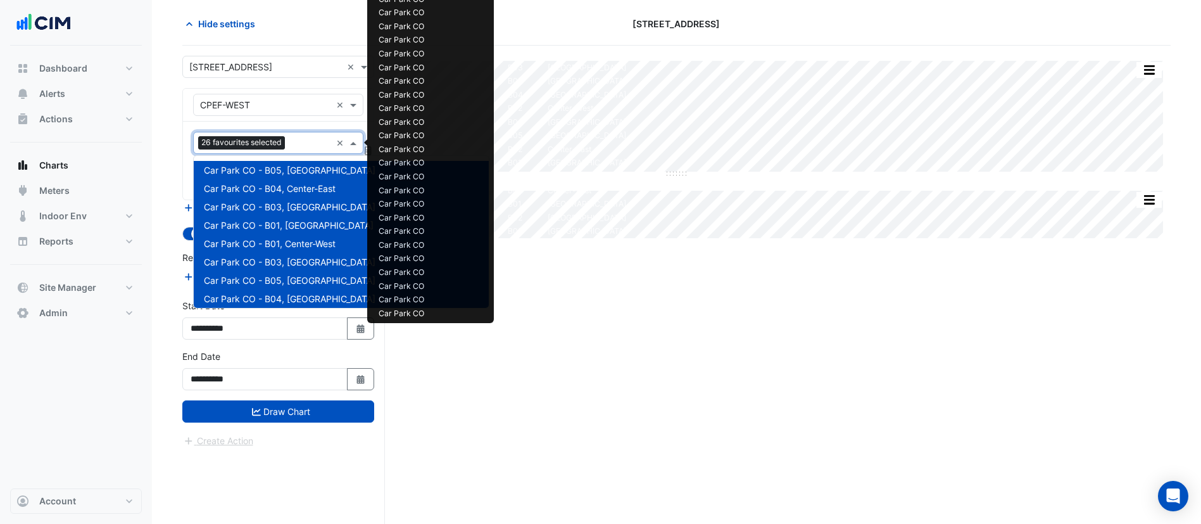
scroll to position [483, 0]
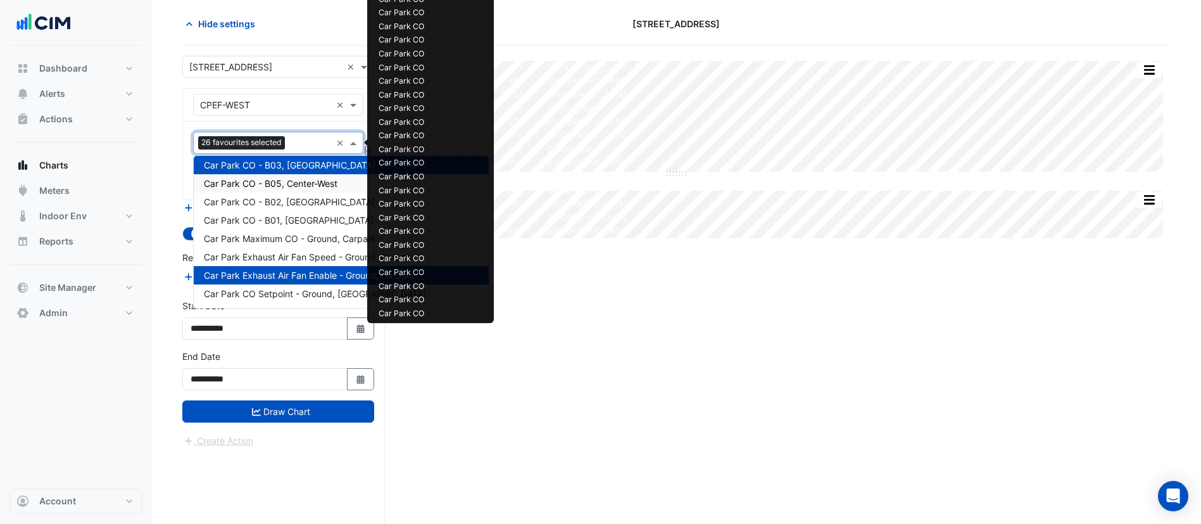
click at [295, 181] on span "Car Park CO - B05, Center-West" at bounding box center [271, 183] width 134 height 11
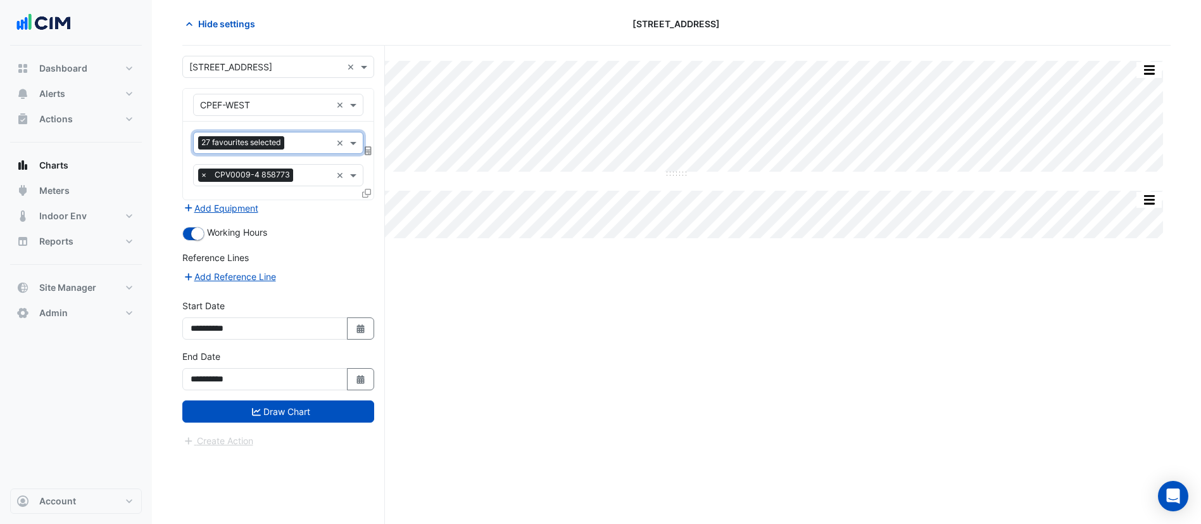
click at [295, 144] on input "text" at bounding box center [310, 143] width 42 height 13
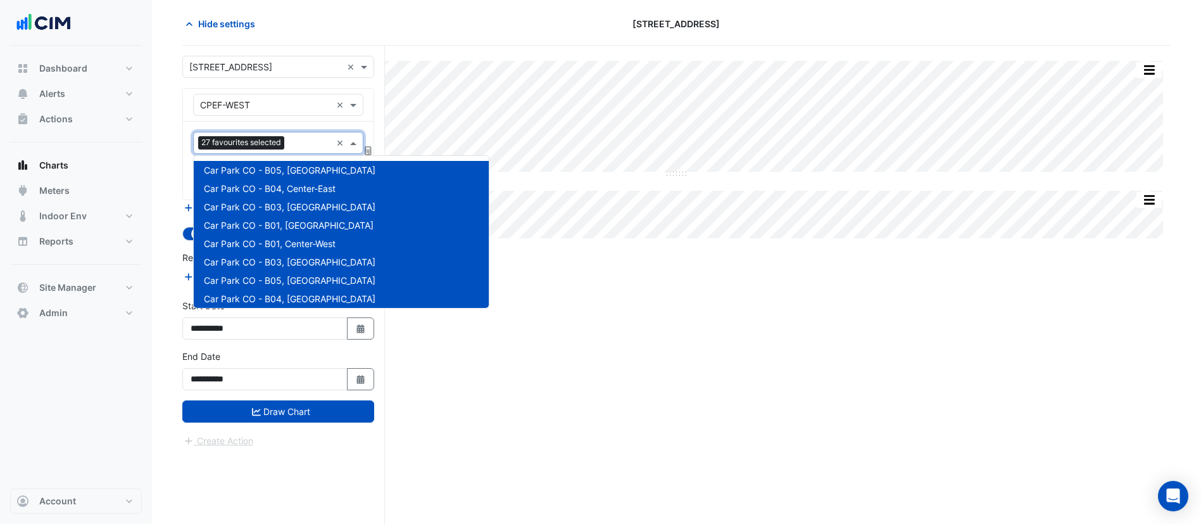
scroll to position [501, 0]
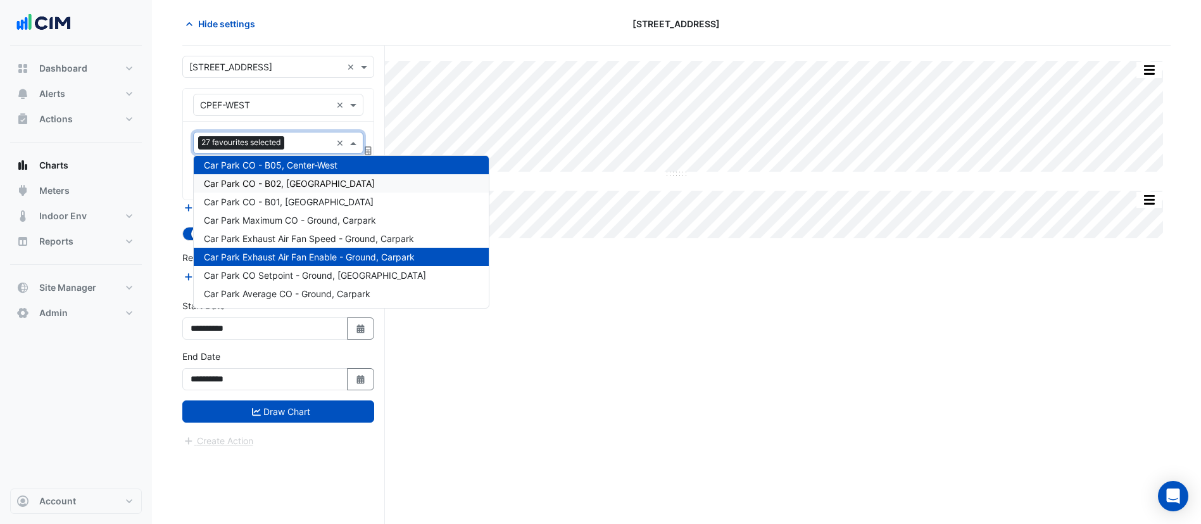
click at [294, 180] on span "Car Park CO - B02, North-West" at bounding box center [289, 183] width 171 height 11
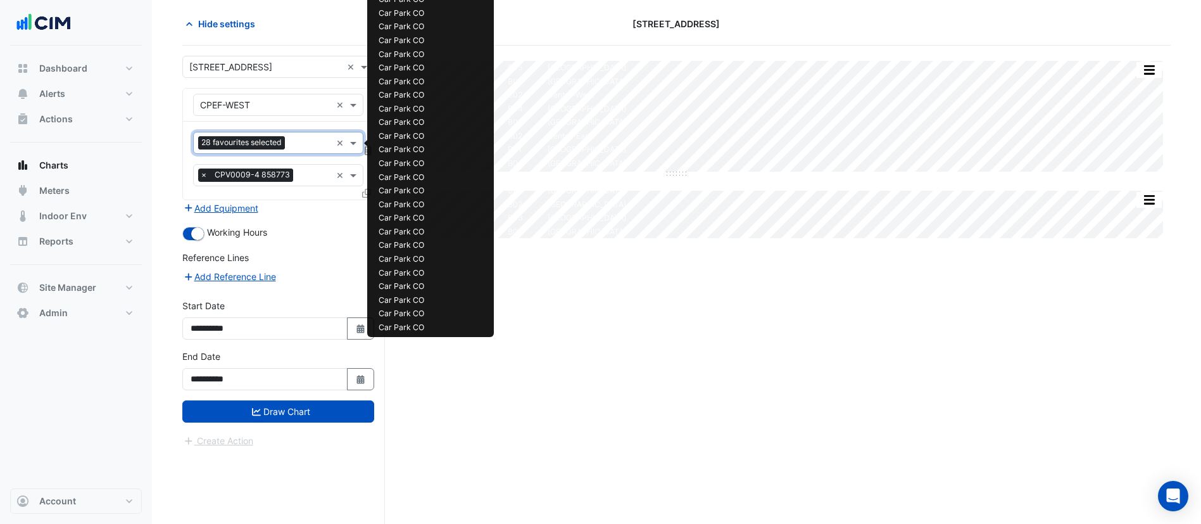
click at [298, 130] on div "Favourites 28 favourites selected × Tasks × CPV0009-4 858773 ×" at bounding box center [278, 161] width 191 height 78
click at [300, 149] on input "text" at bounding box center [310, 143] width 41 height 13
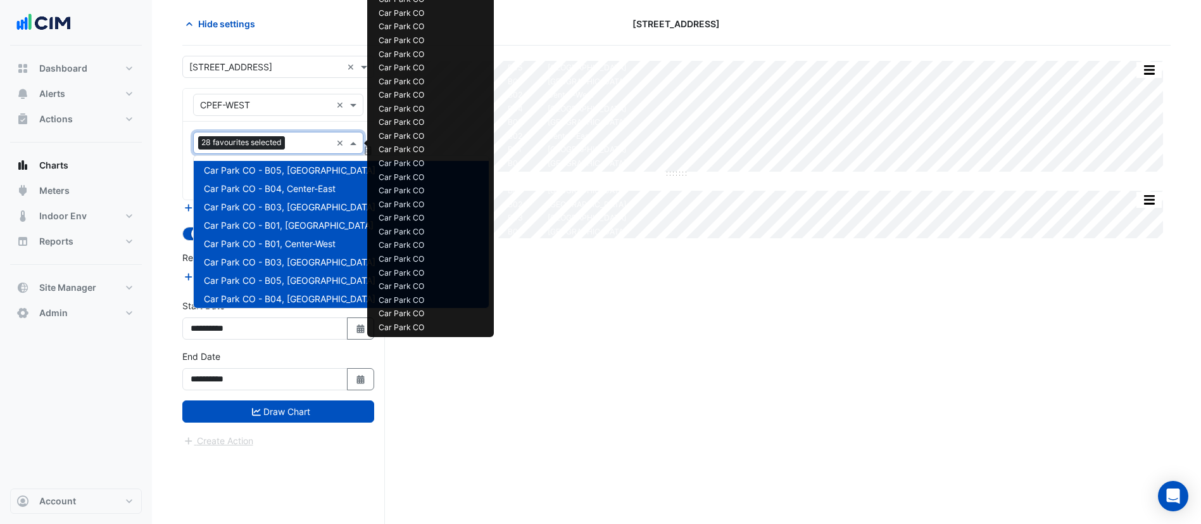
scroll to position [519, 0]
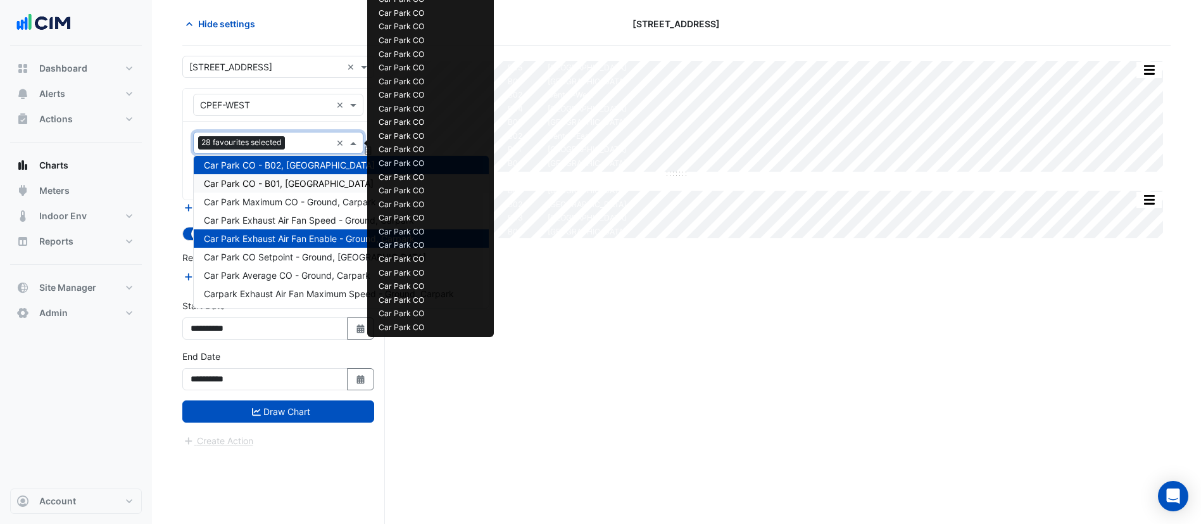
click at [307, 182] on span "Car Park CO - B01, South-West" at bounding box center [289, 183] width 170 height 11
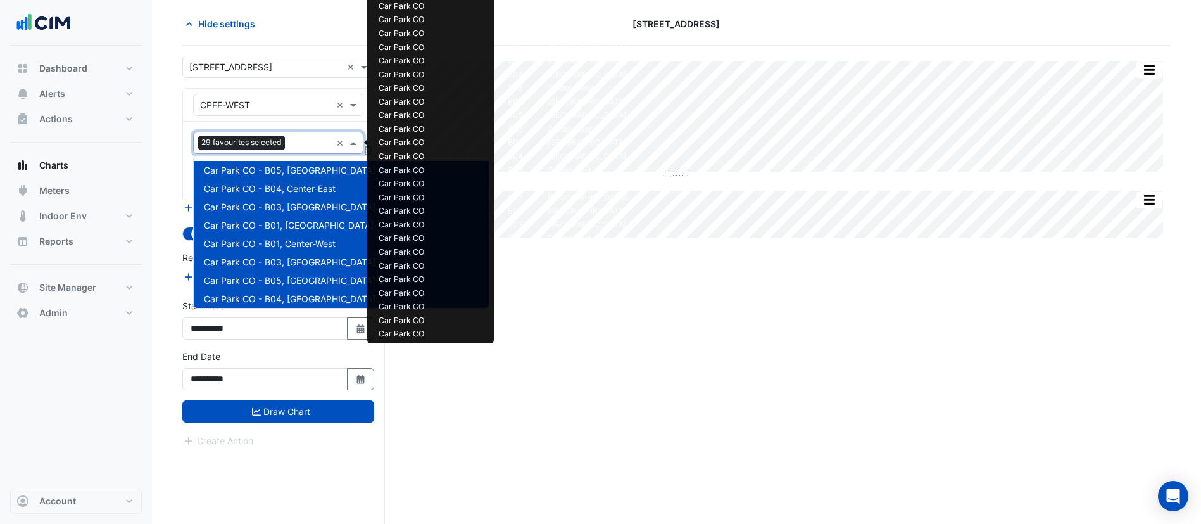
click at [307, 142] on input "text" at bounding box center [310, 143] width 41 height 13
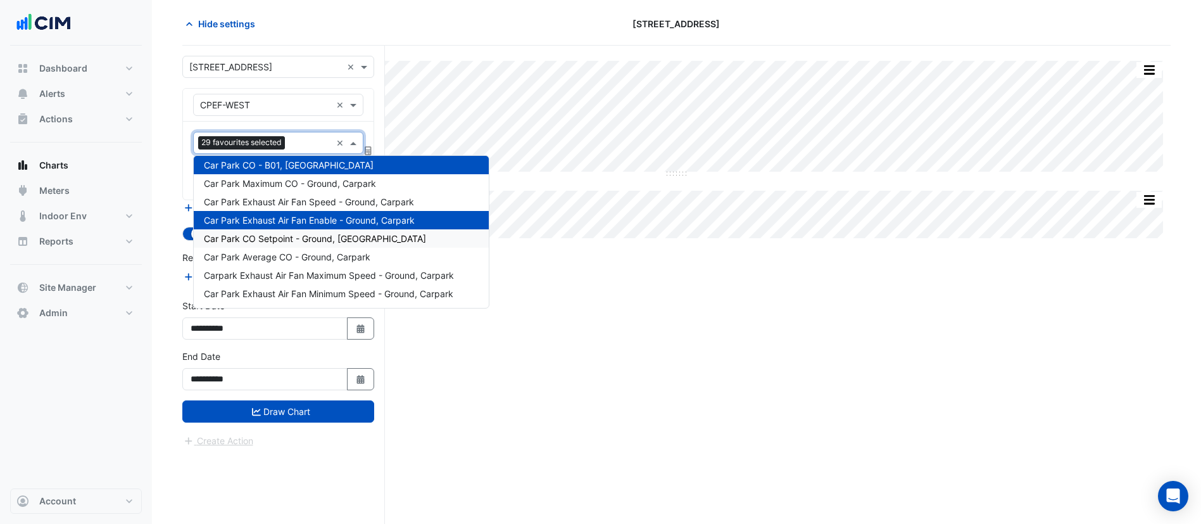
drag, startPoint x: 505, startPoint y: 406, endPoint x: 451, endPoint y: 397, distance: 54.6
click at [503, 406] on div "Split All Split None Print Save as JPEG Save as PNG Pivot Data Table Export CSV…" at bounding box center [676, 285] width 989 height 478
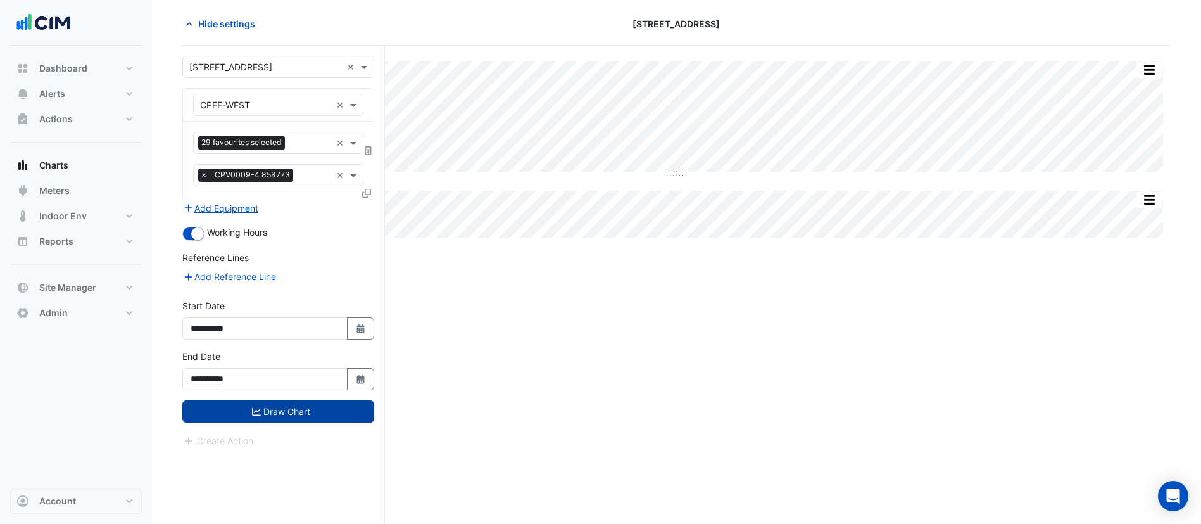
click at [318, 411] on button "Draw Chart" at bounding box center [278, 411] width 192 height 22
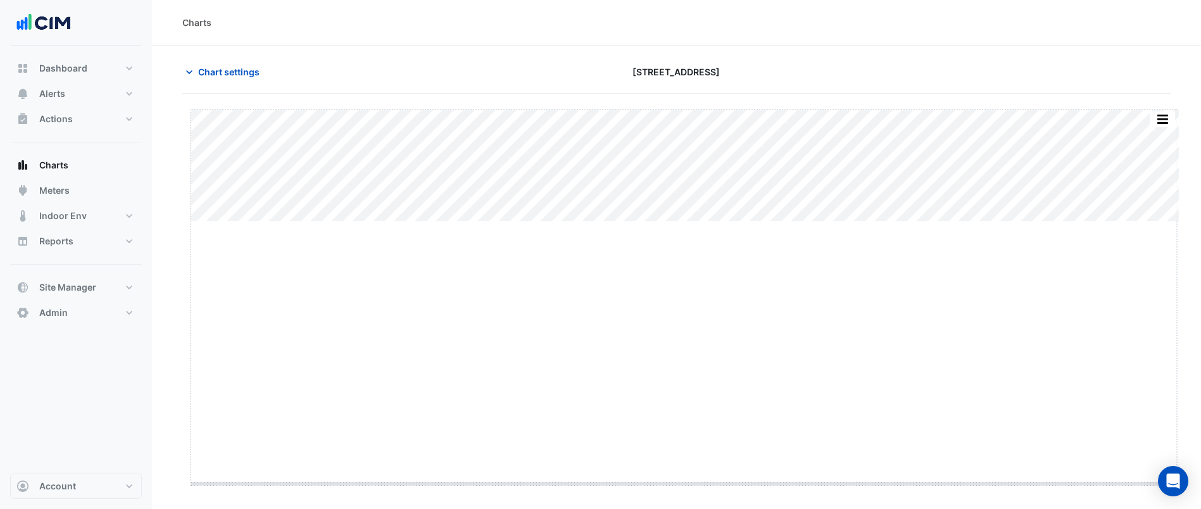
drag, startPoint x: 682, startPoint y: 221, endPoint x: 685, endPoint y: 483, distance: 262.2
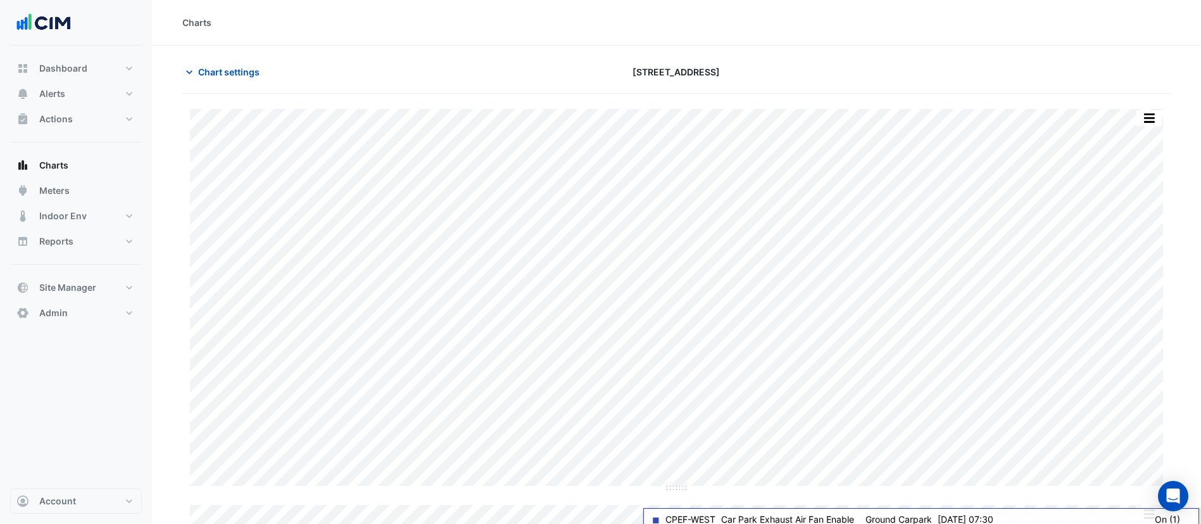
scroll to position [31, 0]
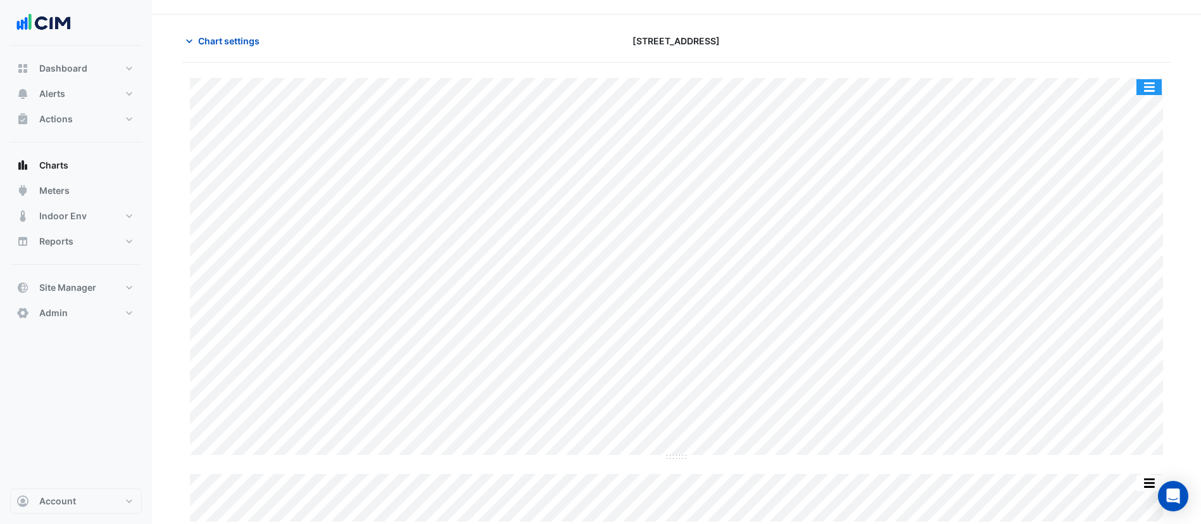
click at [1147, 89] on button "button" at bounding box center [1149, 87] width 25 height 16
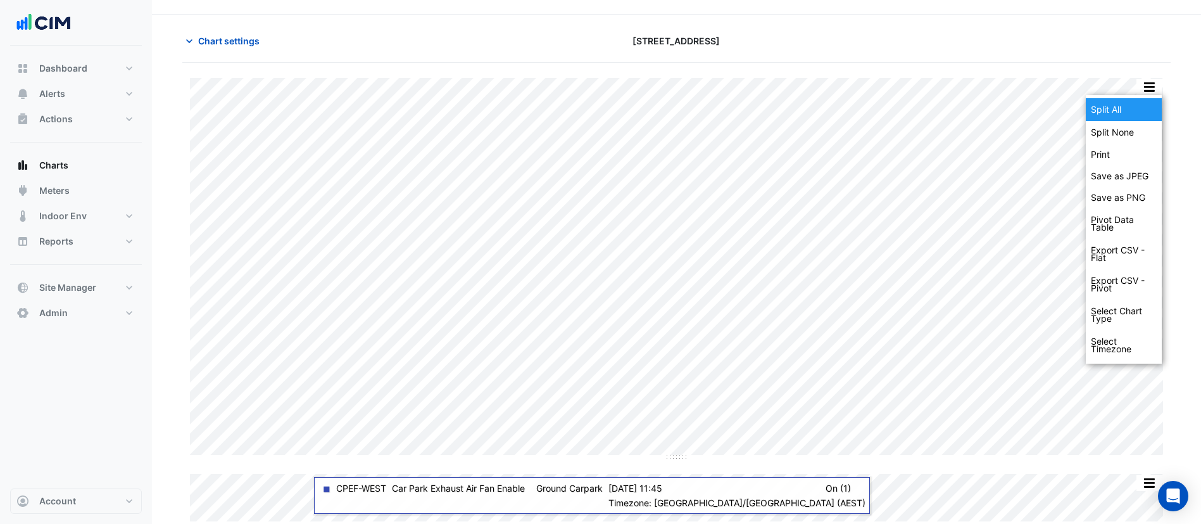
click at [1128, 118] on div "Split All" at bounding box center [1124, 109] width 76 height 23
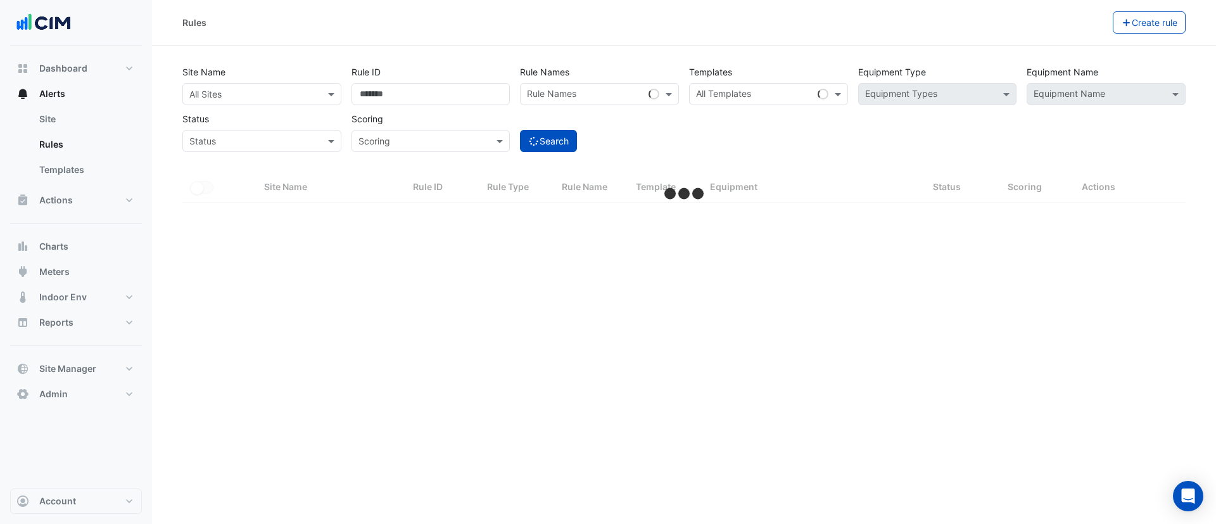
select select "***"
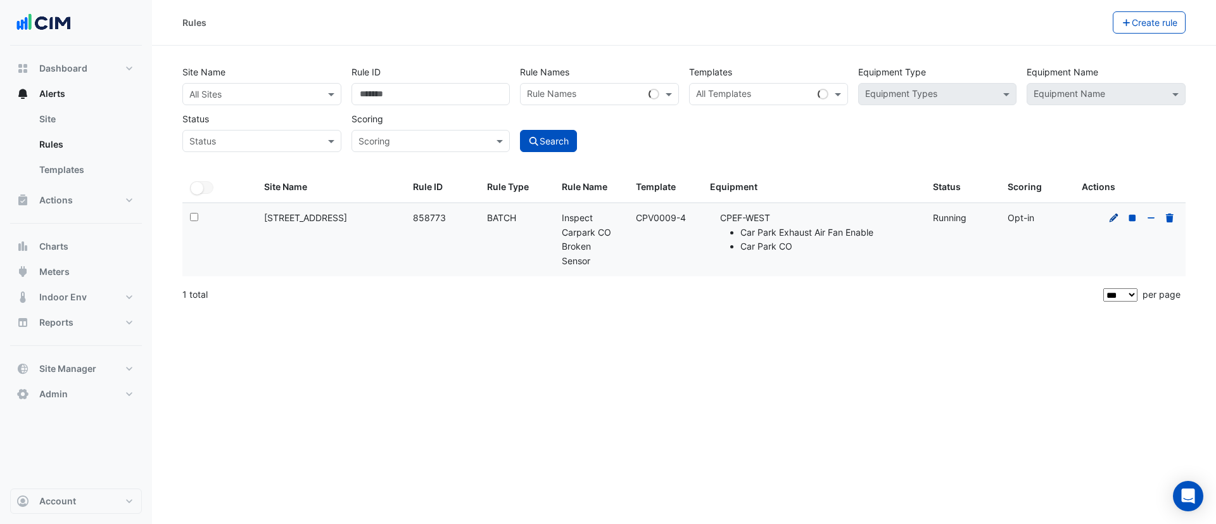
click at [1112, 217] on icon at bounding box center [1113, 217] width 11 height 9
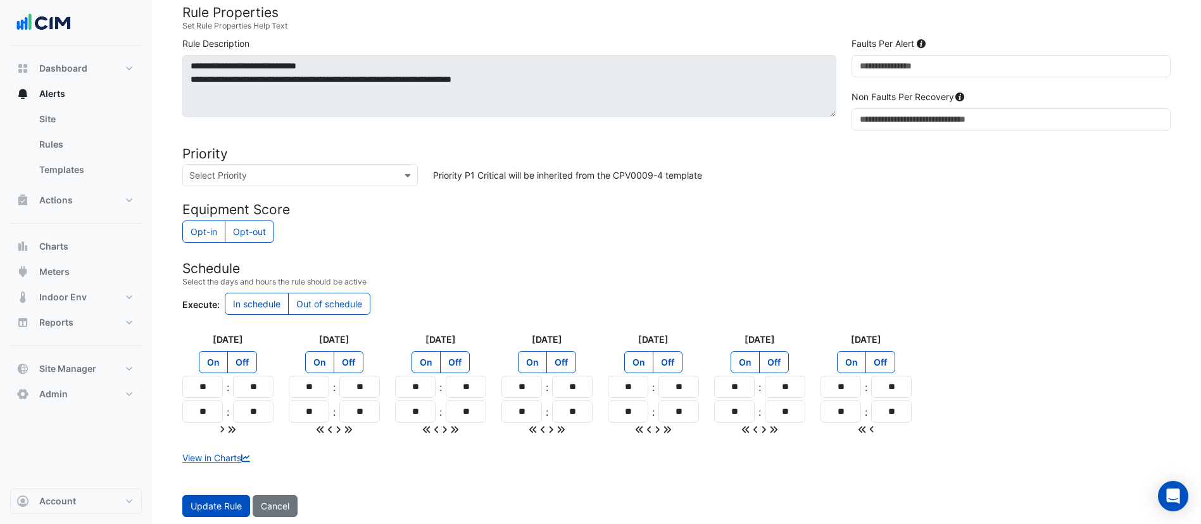
scroll to position [488, 0]
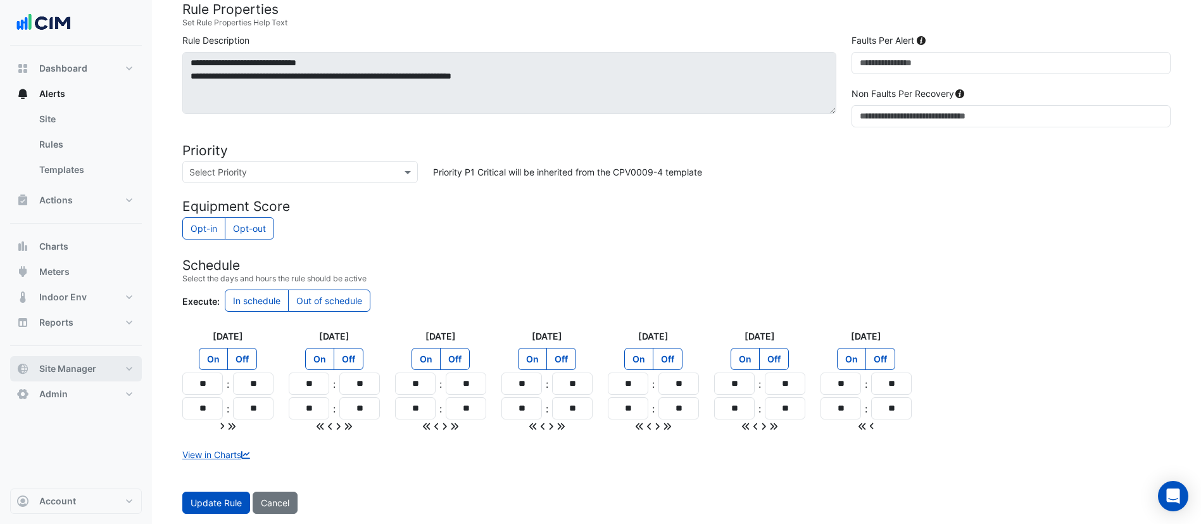
click at [108, 376] on button "Site Manager" at bounding box center [76, 368] width 132 height 25
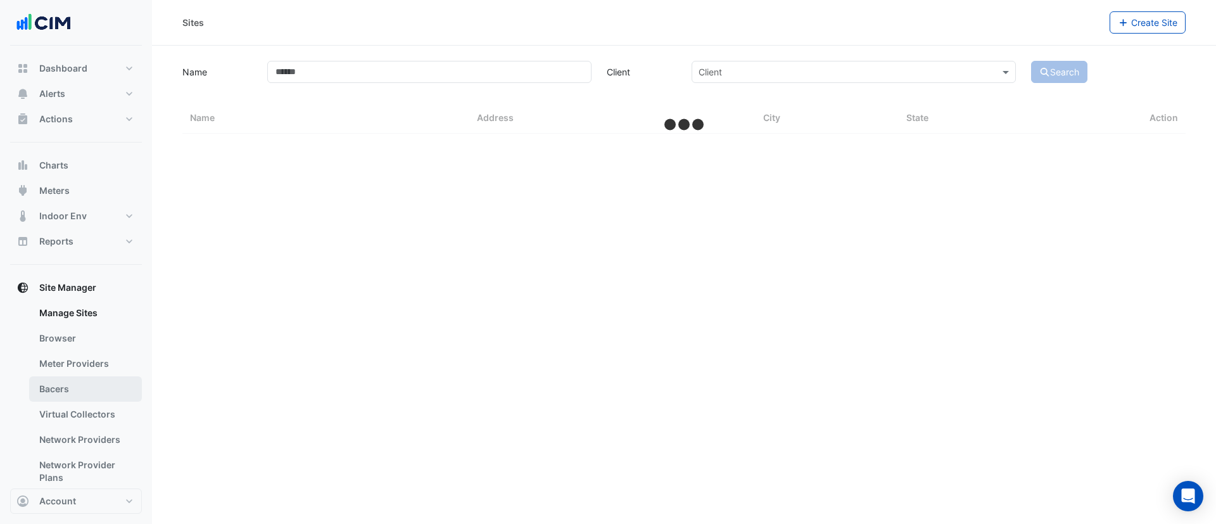
click at [104, 388] on link "Bacers" at bounding box center [85, 388] width 113 height 25
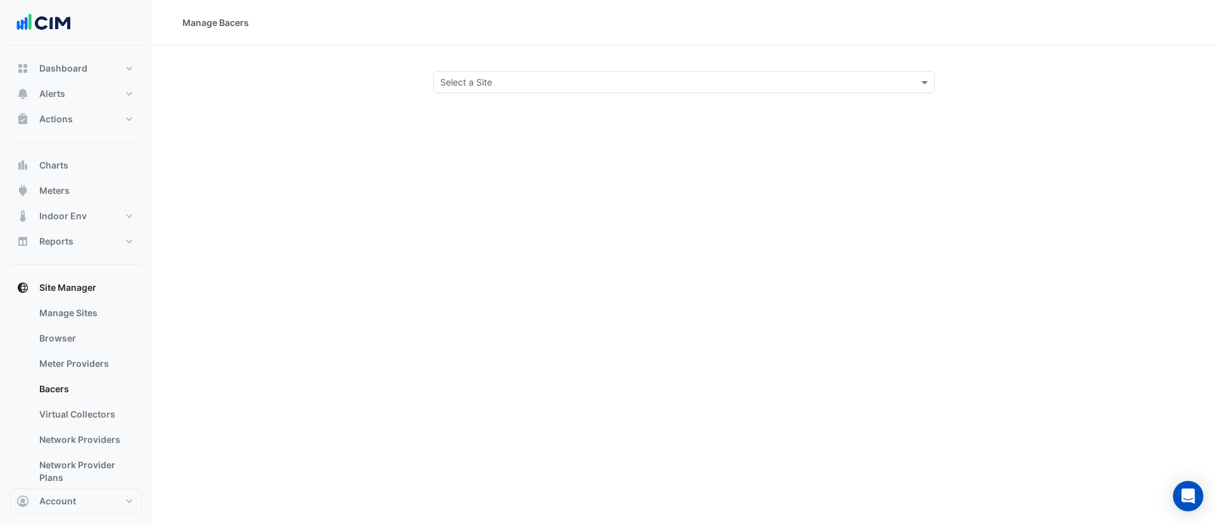
click at [510, 82] on input "text" at bounding box center [671, 82] width 462 height 13
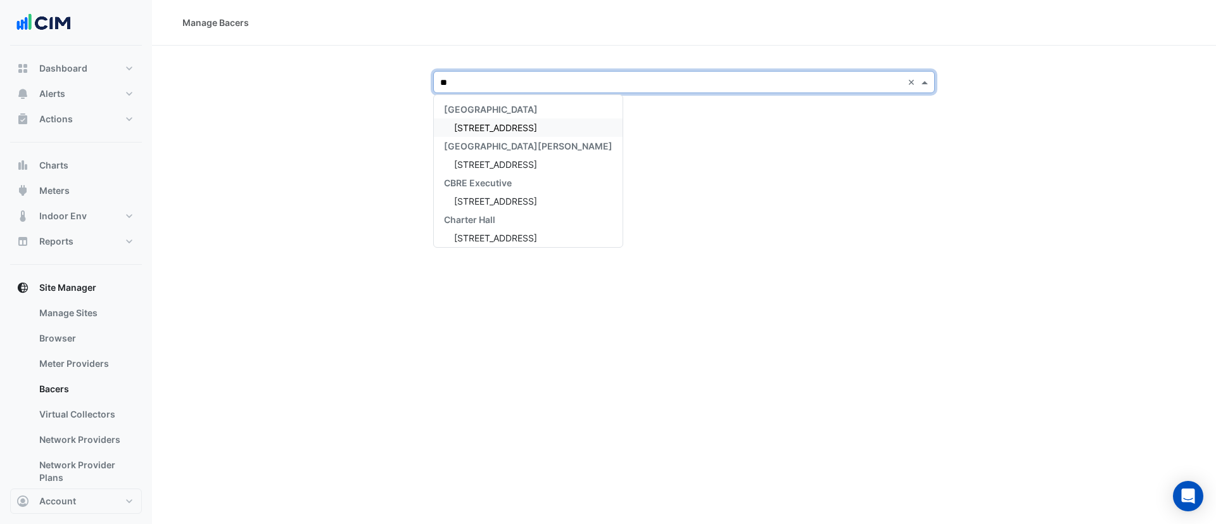
type input "***"
click at [521, 118] on div "[STREET_ADDRESS]" at bounding box center [528, 127] width 189 height 18
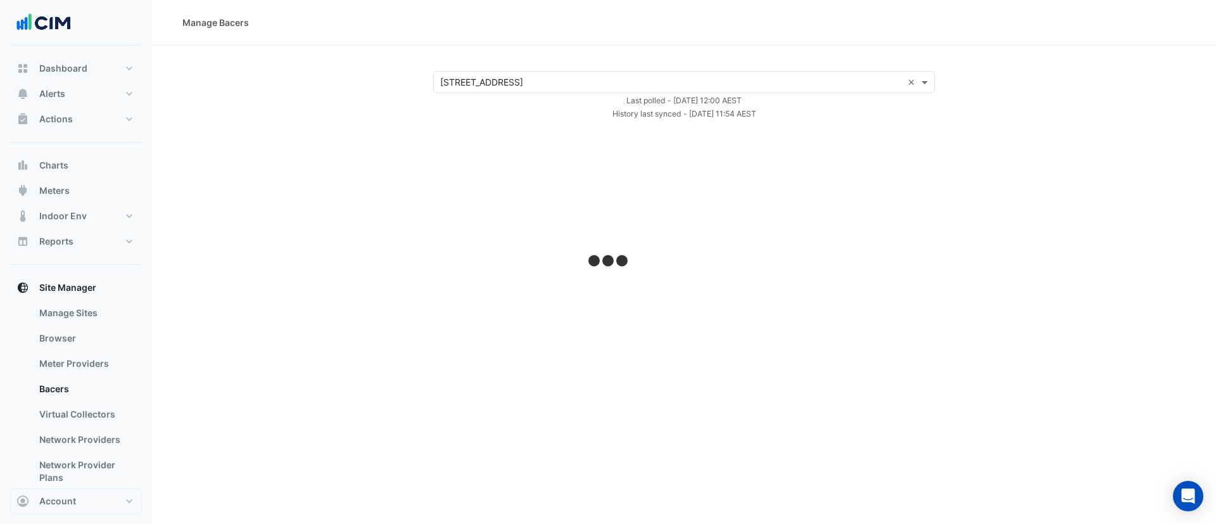
select select "***"
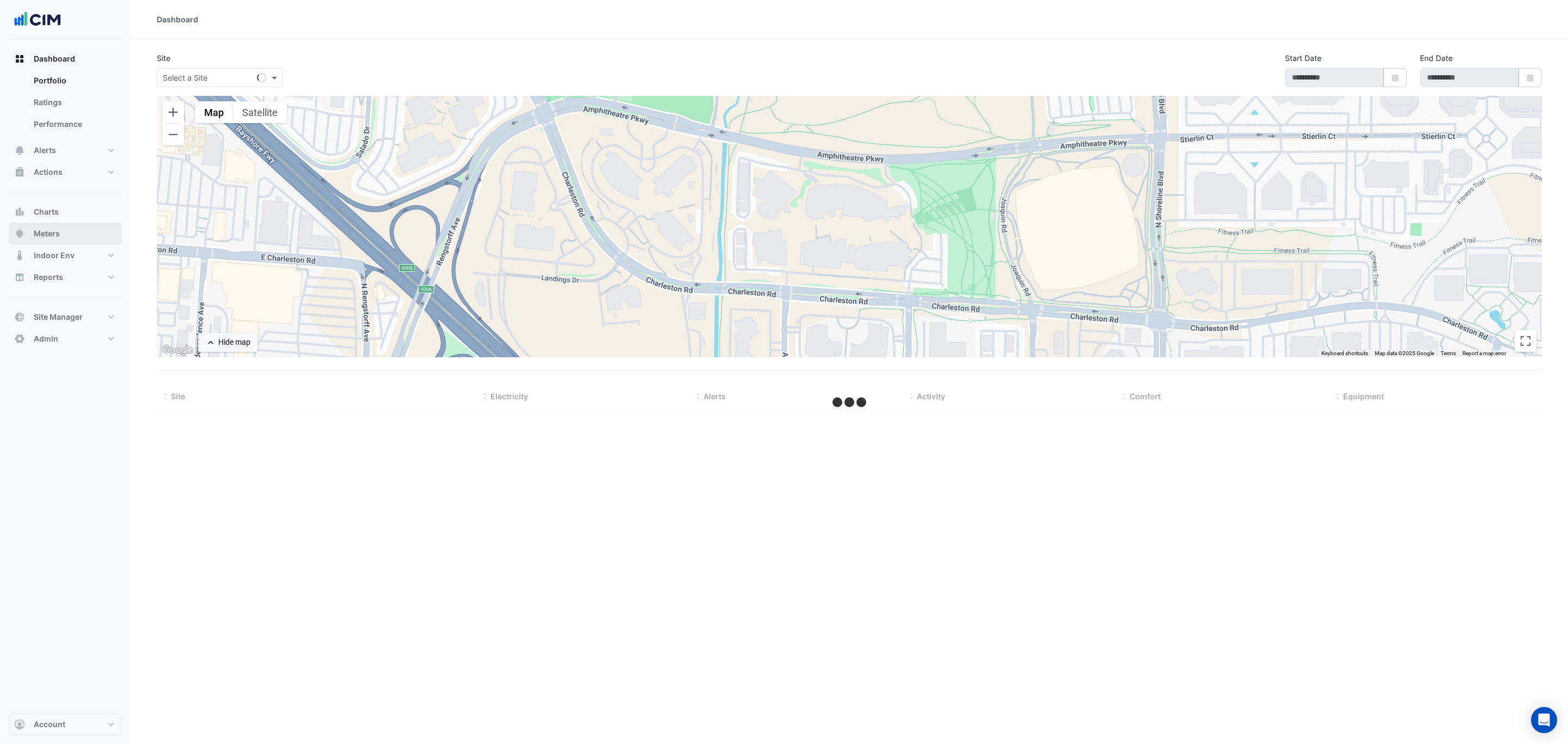
click at [57, 236] on span "Meters" at bounding box center [46, 233] width 26 height 11
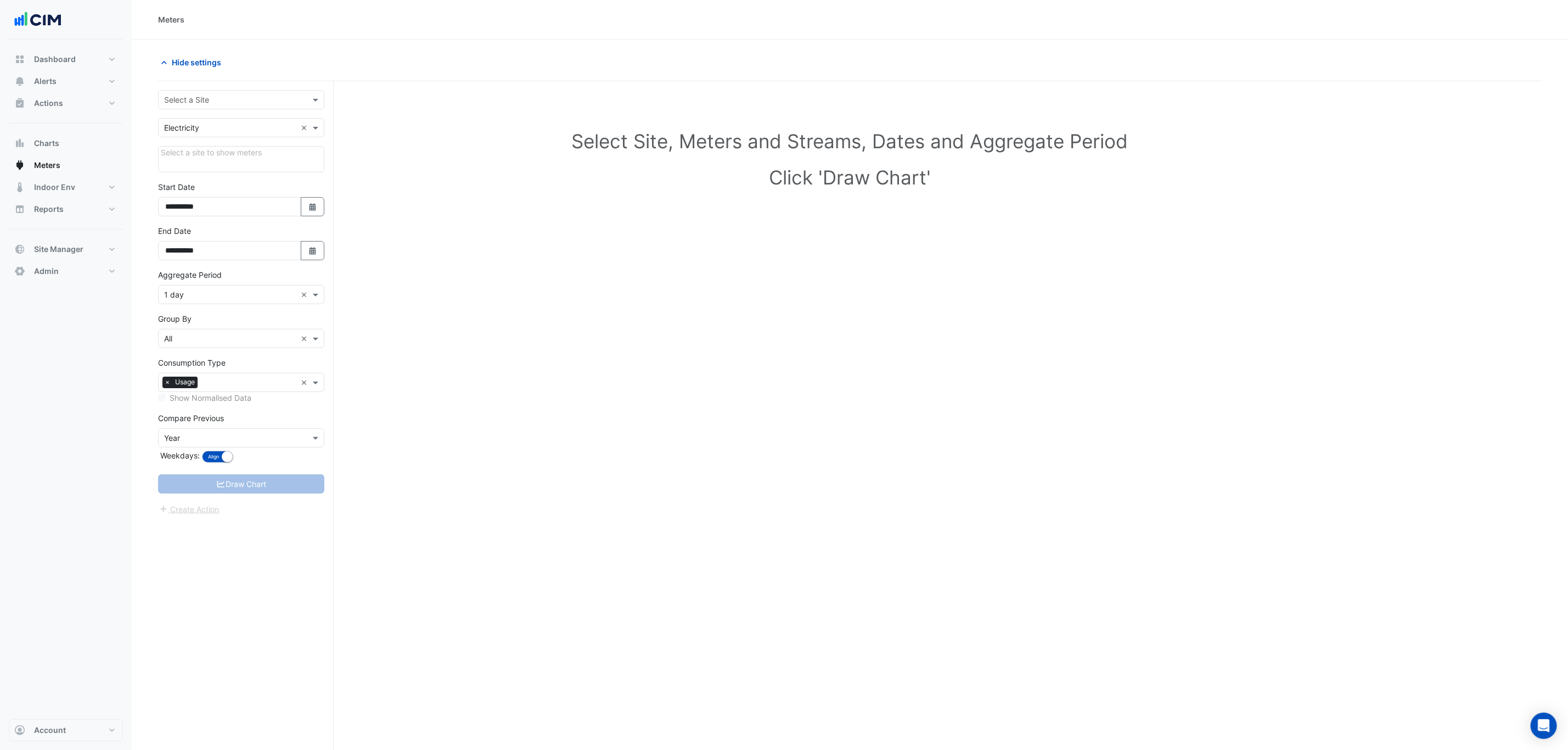
click at [231, 104] on input "text" at bounding box center [230, 100] width 133 height 11
type input "**"
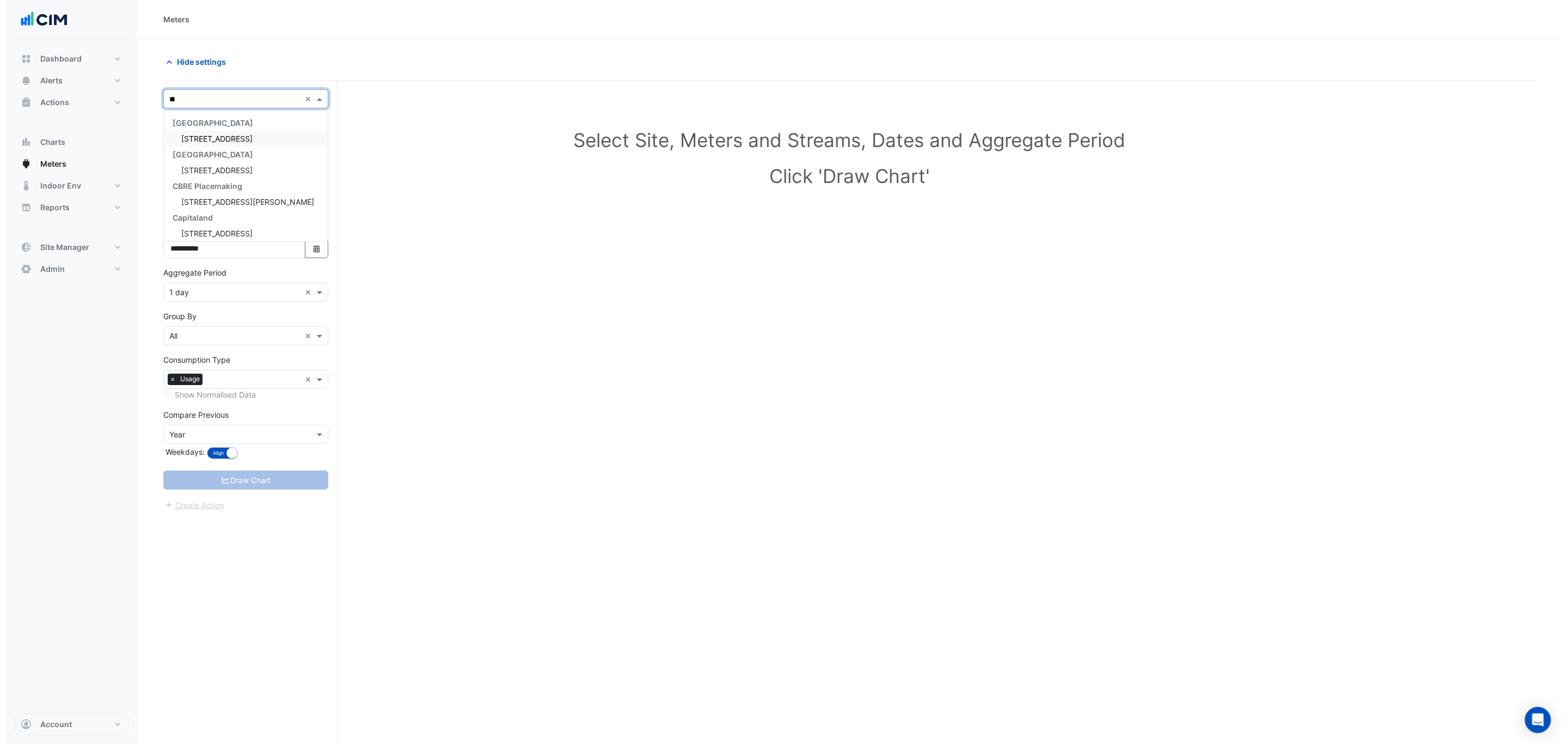
scroll to position [163, 0]
click at [232, 200] on span "[STREET_ADDRESS]" at bounding box center [210, 196] width 71 height 9
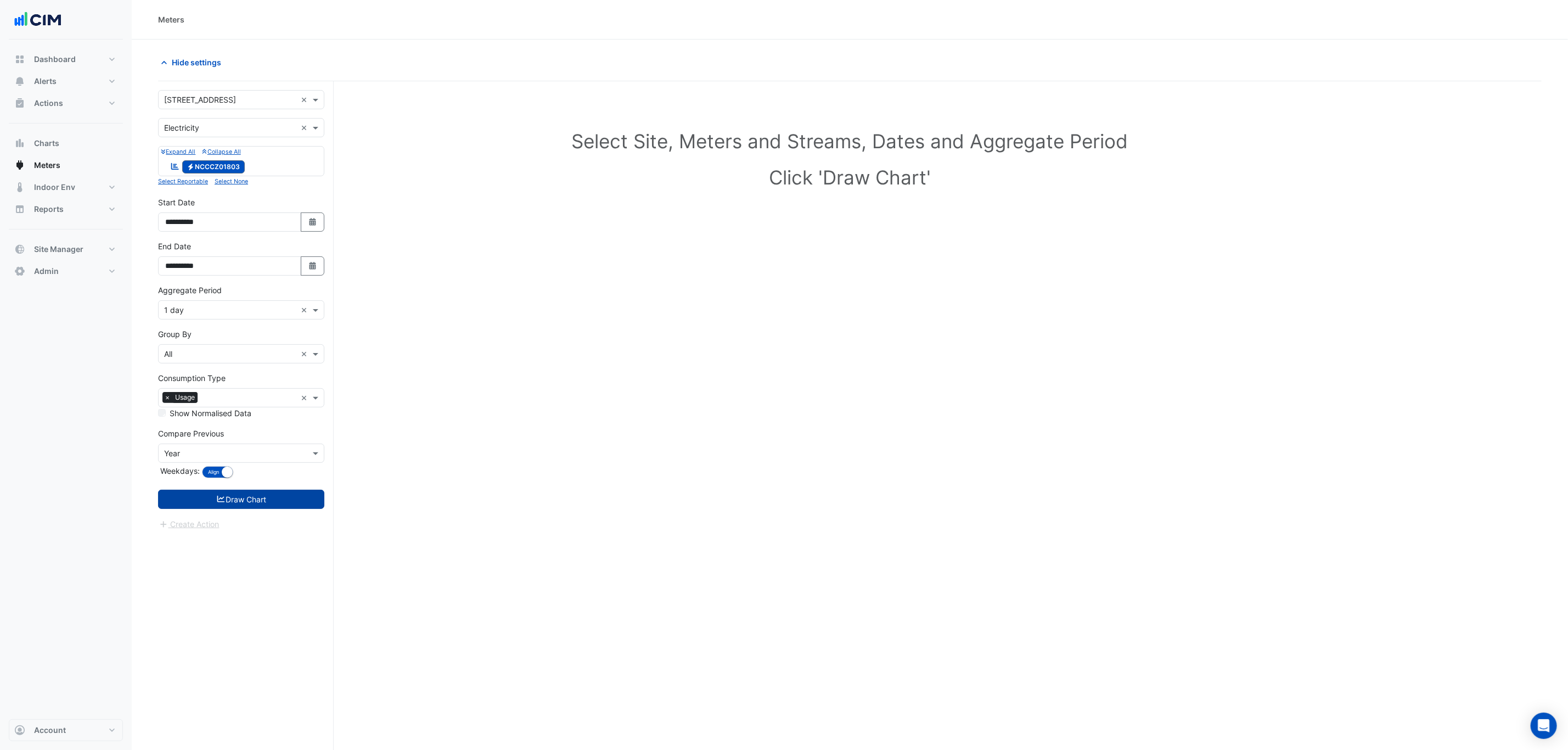
click at [287, 501] on button "Draw Chart" at bounding box center [241, 499] width 166 height 19
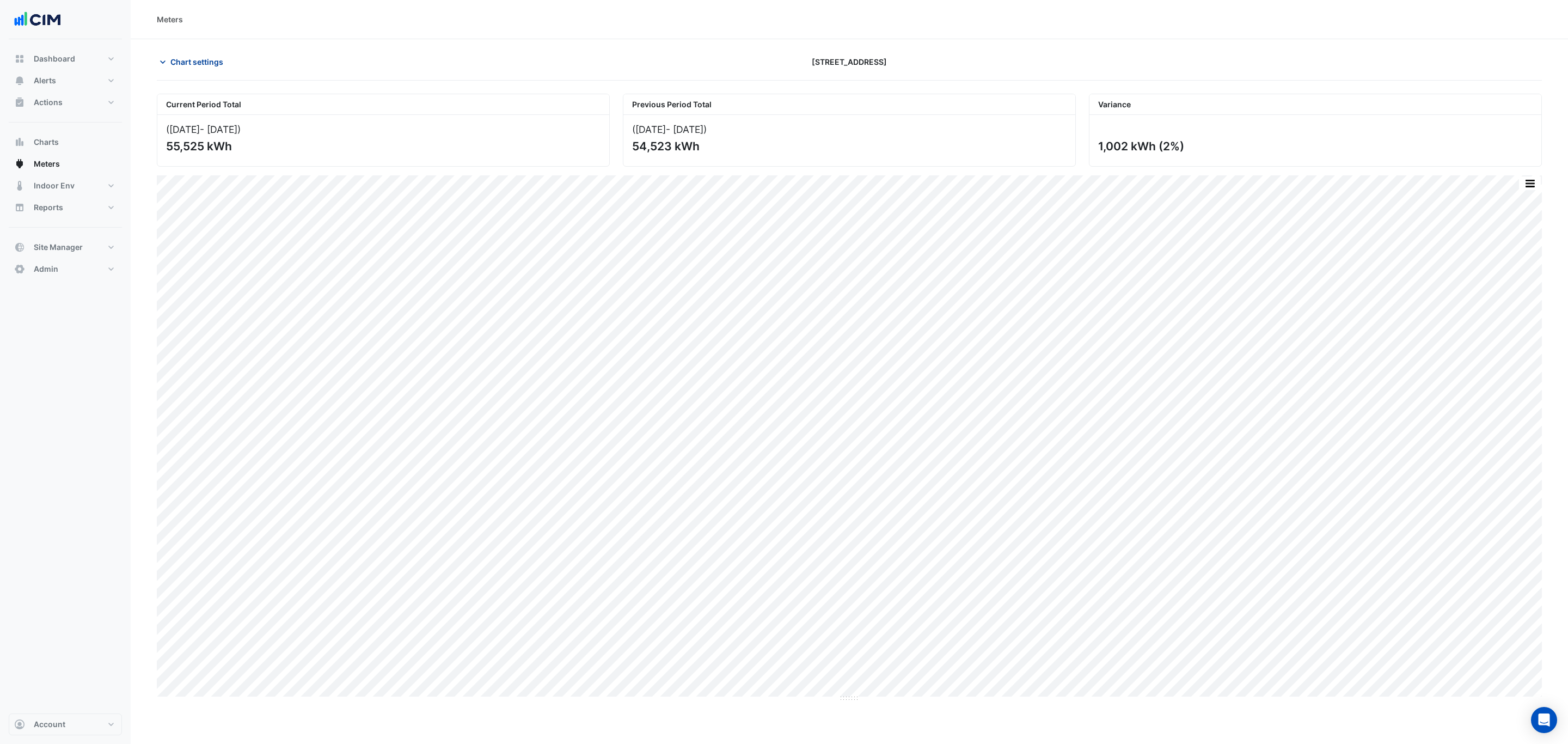
click at [206, 62] on span "Chart settings" at bounding box center [196, 61] width 52 height 11
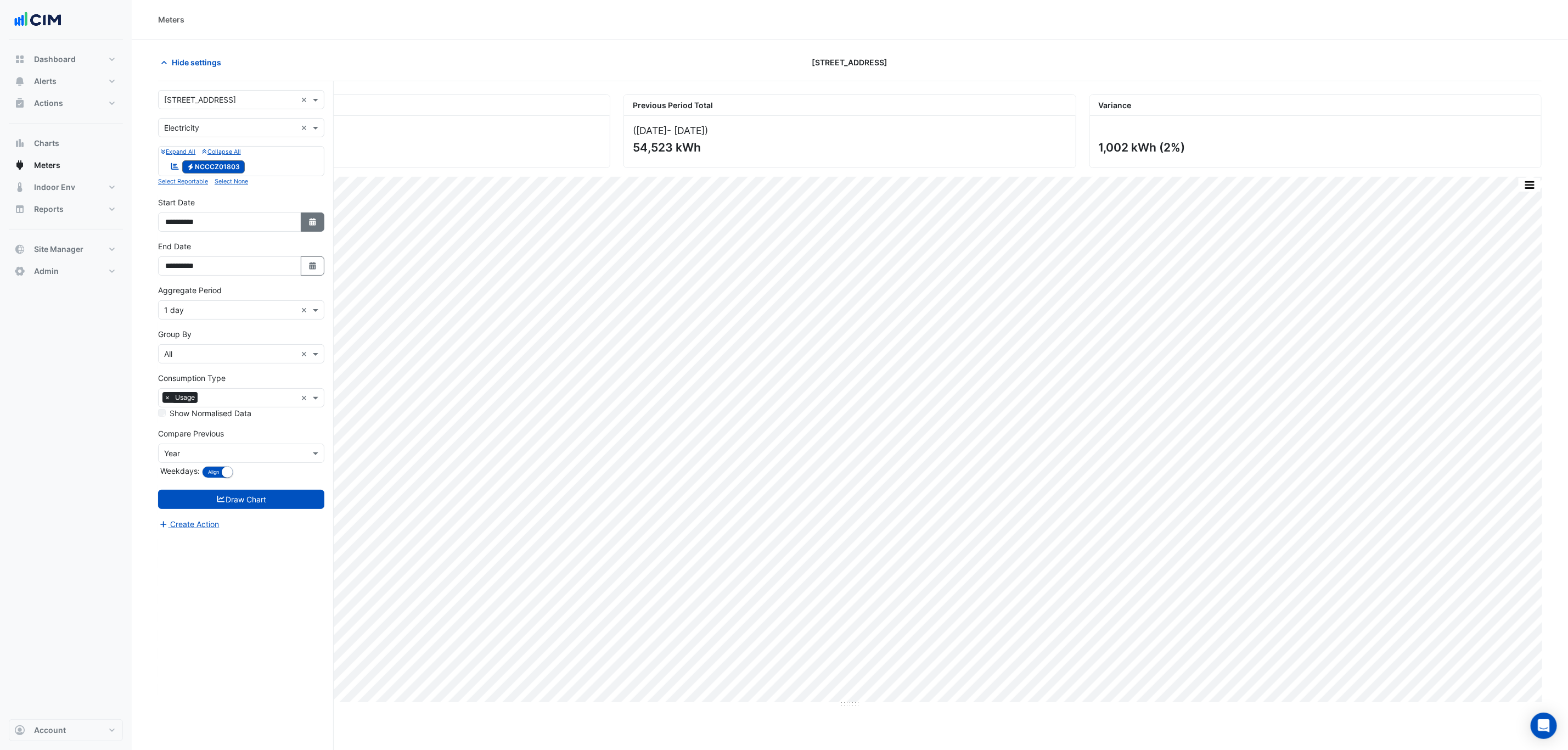
click at [312, 225] on icon "button" at bounding box center [313, 221] width 7 height 8
select select "*"
select select "****"
click at [176, 80] on span "Previous month" at bounding box center [176, 77] width 8 height 8
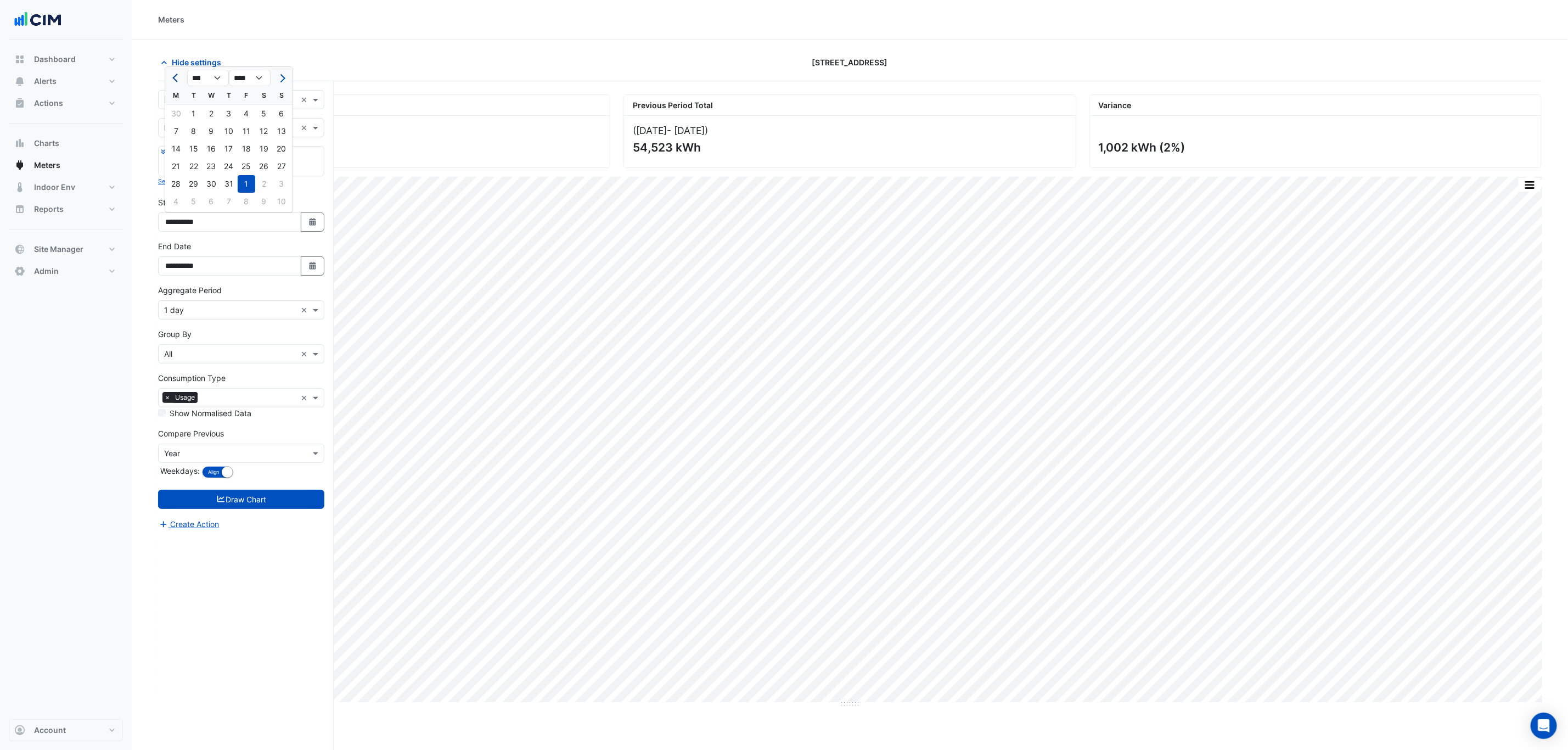
select select "*"
click at [283, 114] on div "1" at bounding box center [282, 114] width 17 height 17
type input "**********"
click at [257, 502] on button "Draw Chart" at bounding box center [241, 499] width 166 height 19
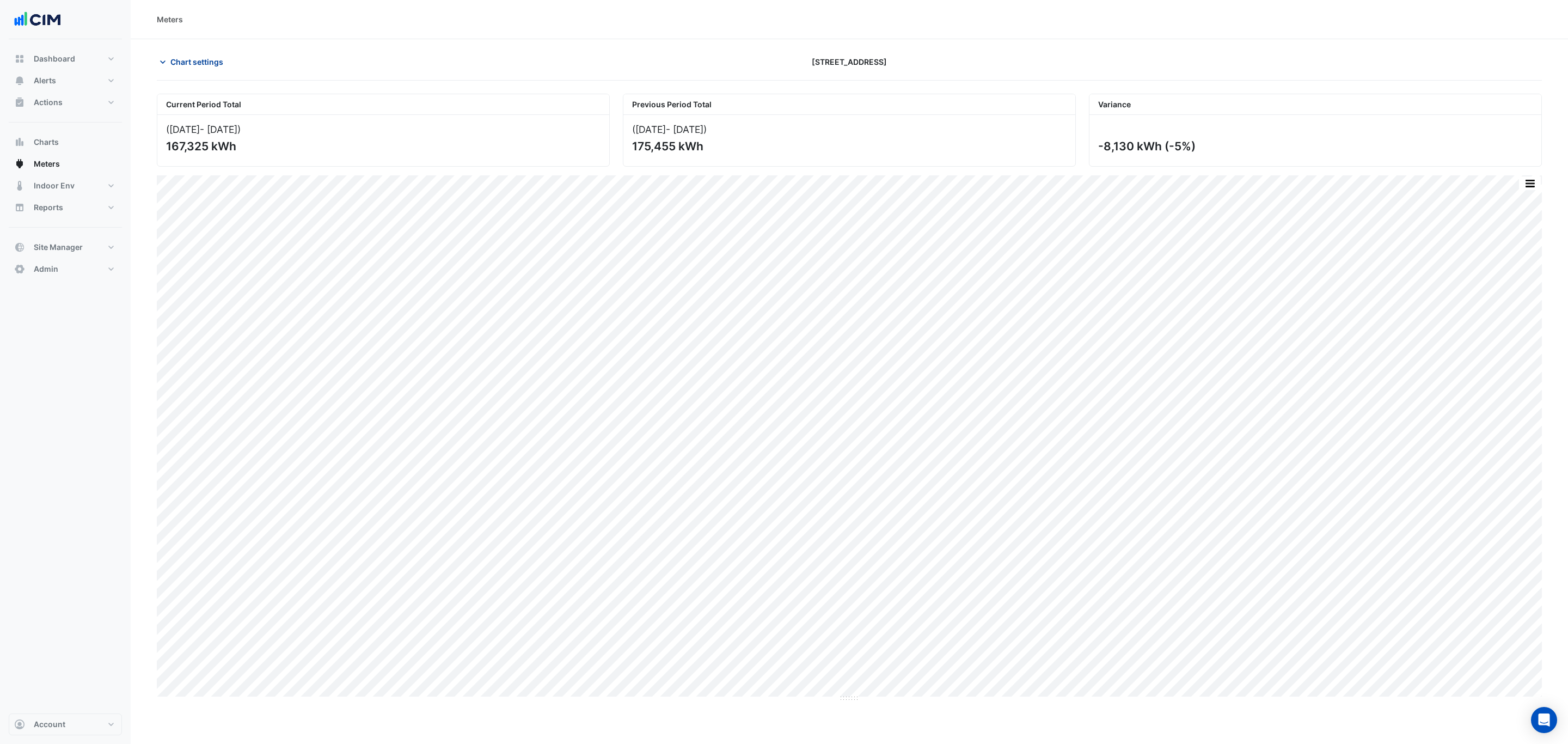
click at [212, 66] on span "Chart settings" at bounding box center [196, 61] width 52 height 11
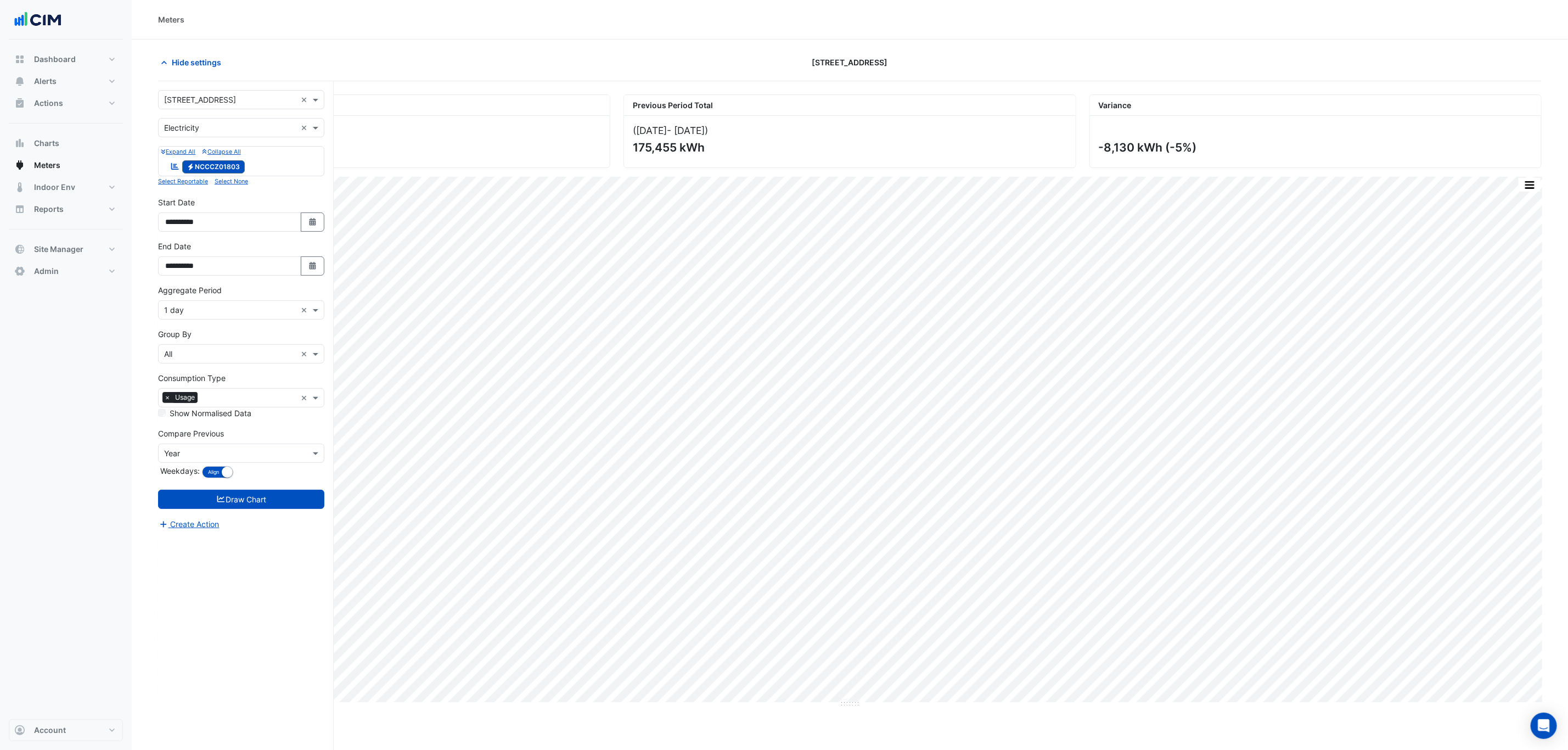
click at [237, 402] on input "text" at bounding box center [249, 398] width 94 height 11
click at [226, 442] on div "Cost" at bounding box center [241, 440] width 166 height 16
click at [242, 505] on button "Draw Chart" at bounding box center [241, 499] width 166 height 19
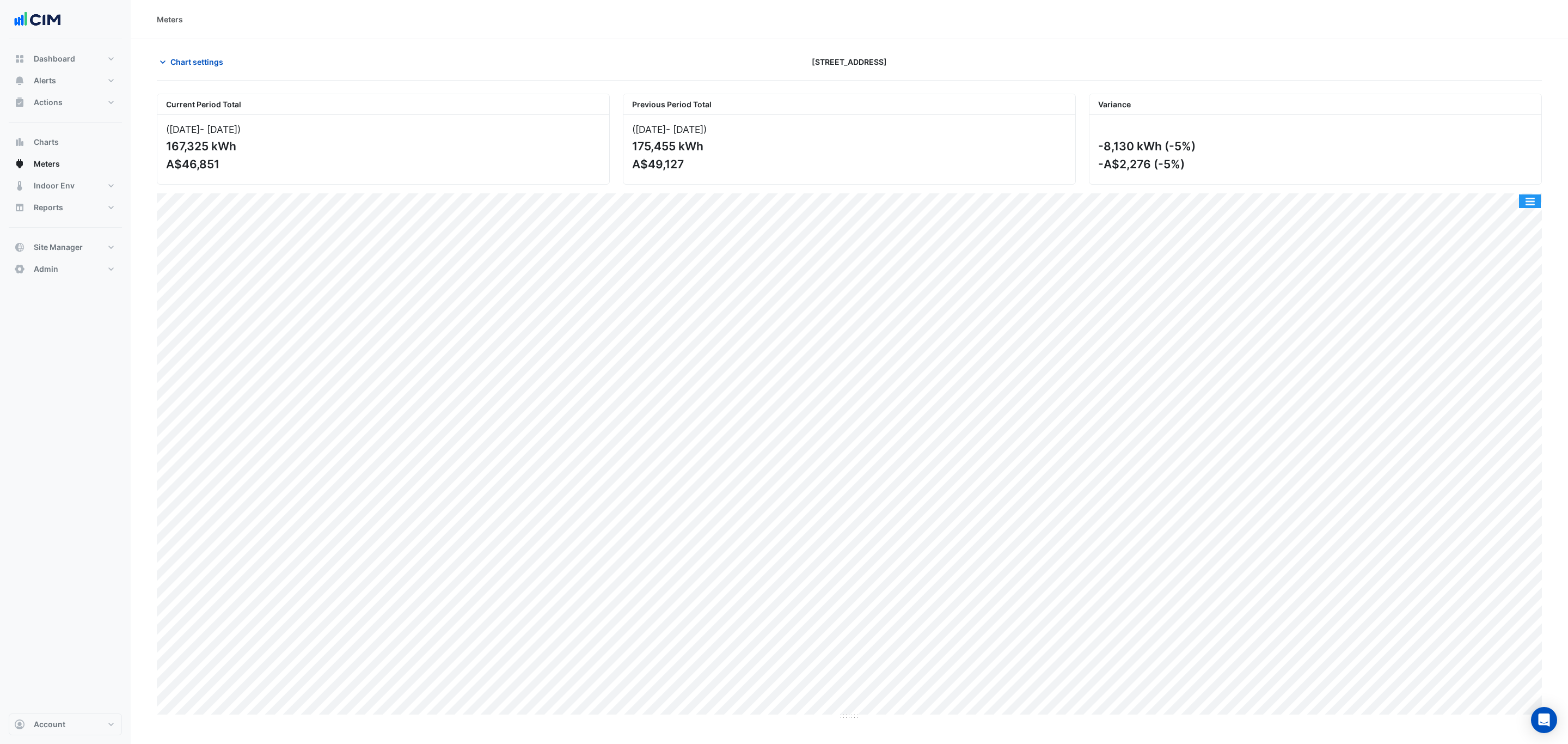
click at [1526, 203] on button "button" at bounding box center [1529, 201] width 21 height 14
click at [1521, 227] on div "Split by Consumption" at bounding box center [1508, 224] width 65 height 26
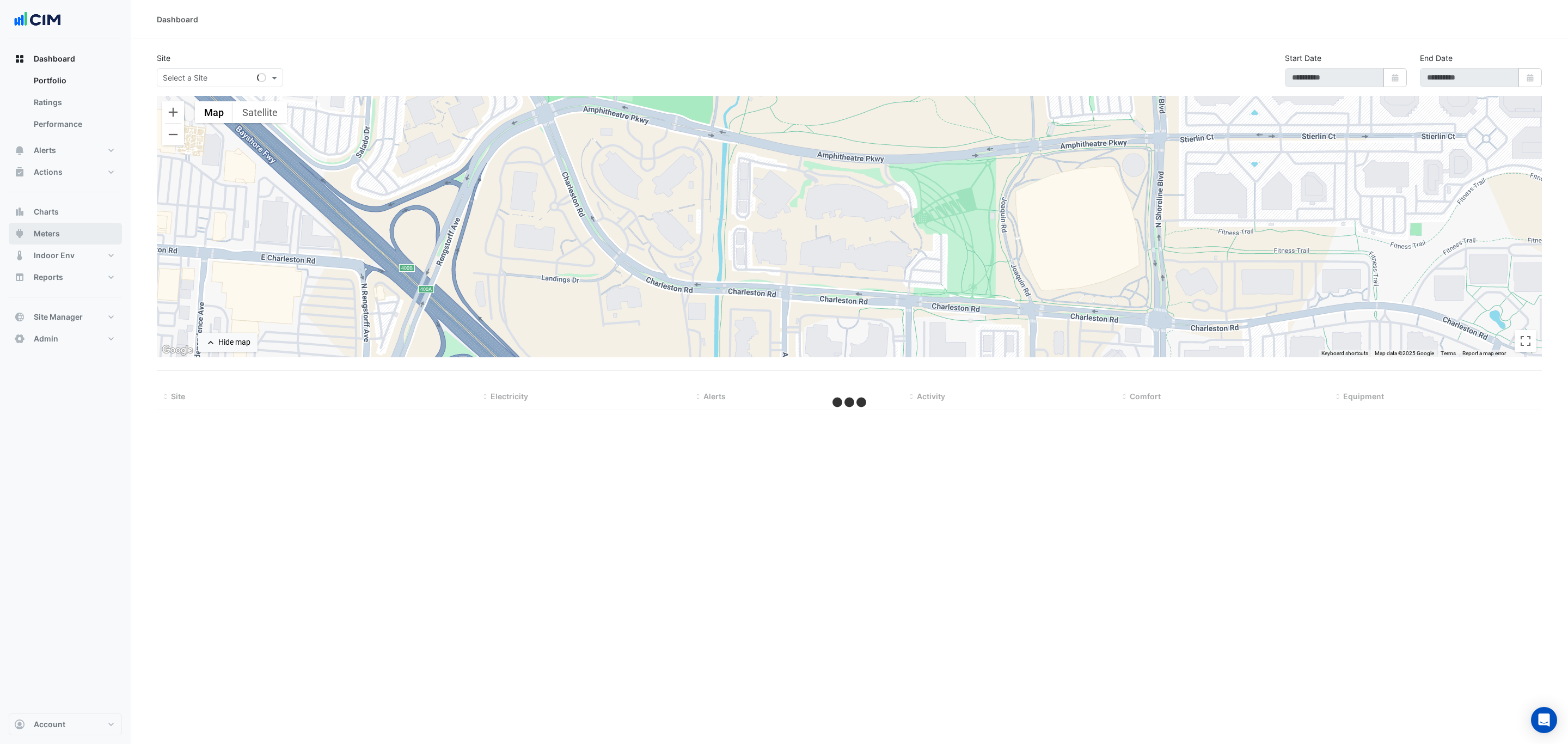
select select "***"
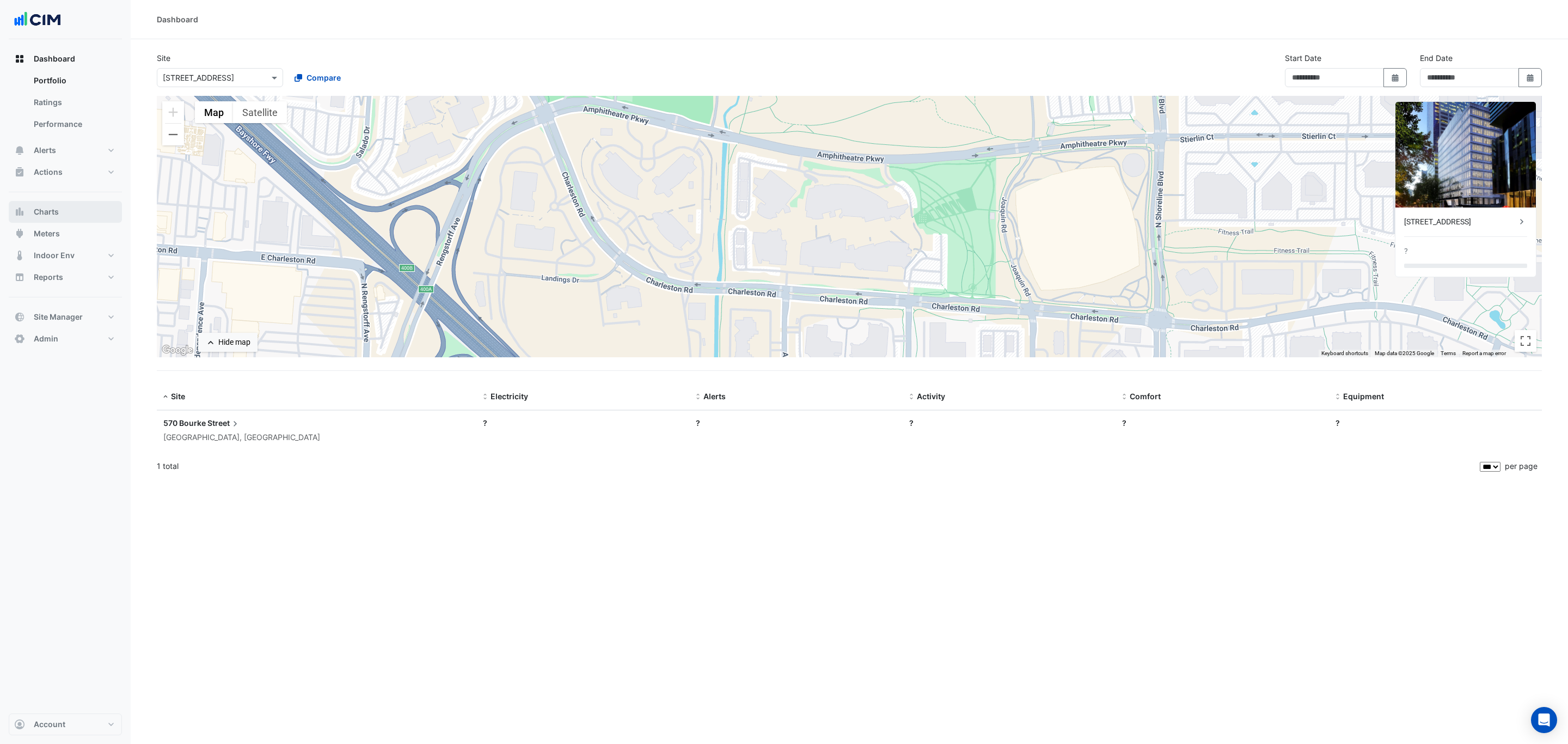
type input "**********"
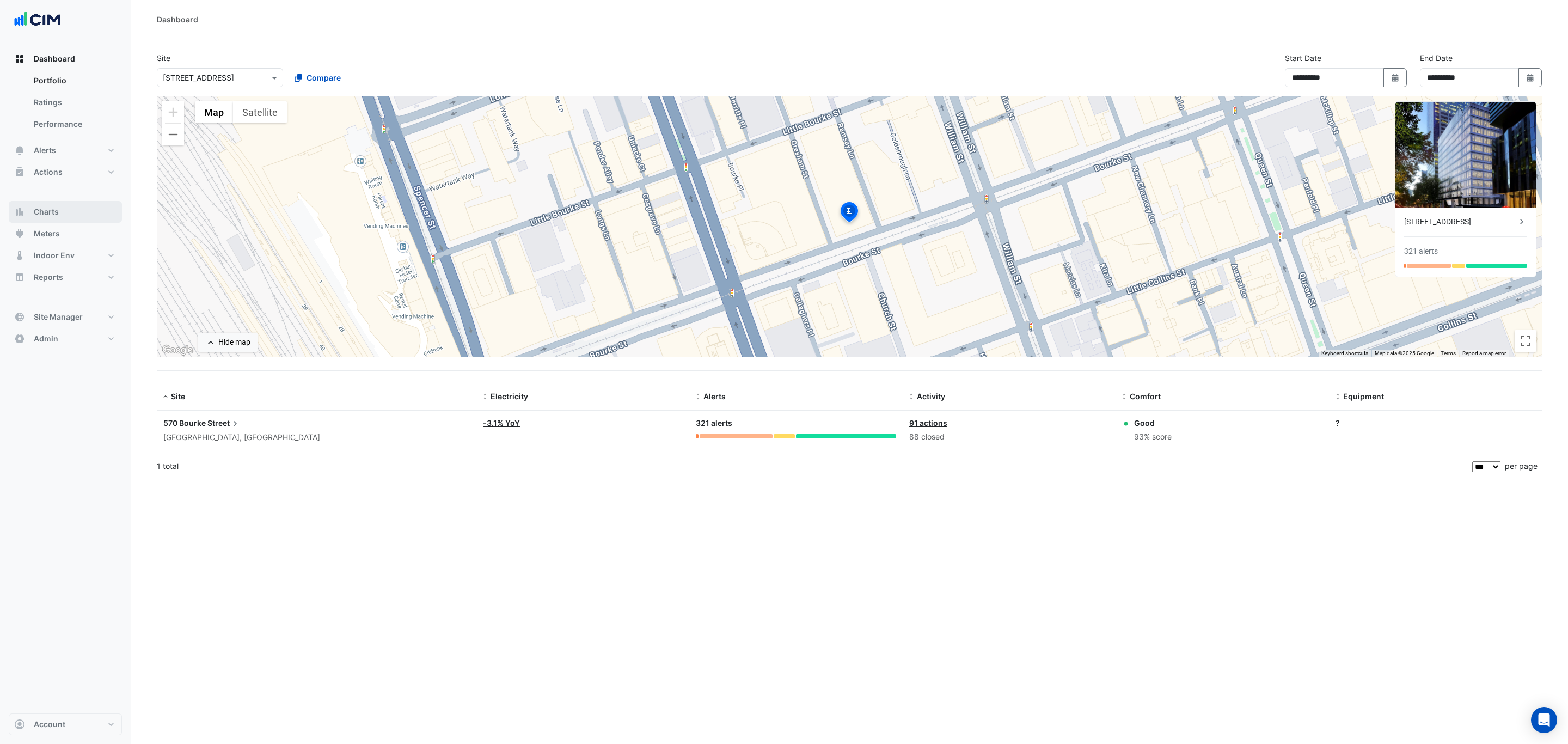
click at [51, 214] on span "Charts" at bounding box center [46, 212] width 25 height 11
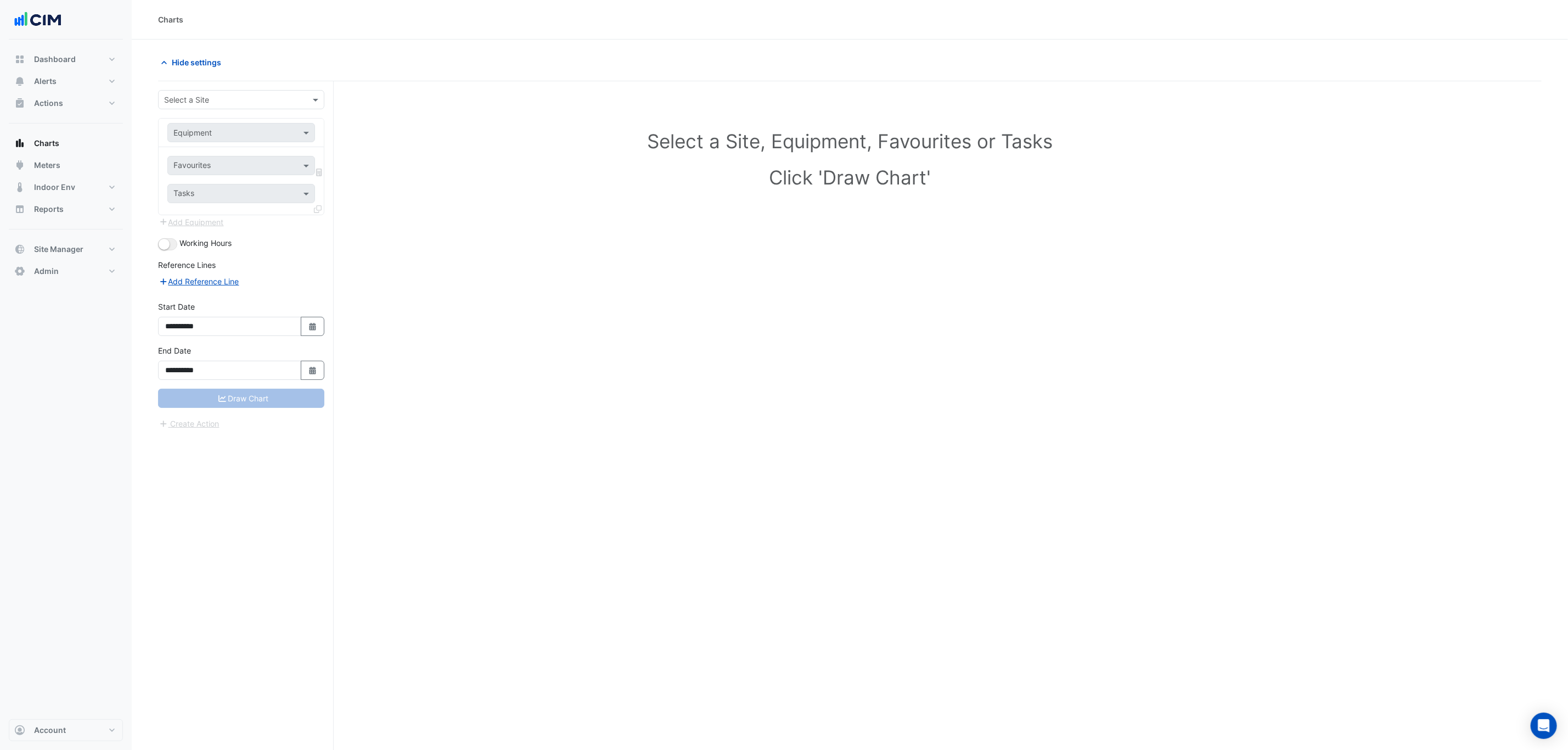
click at [247, 104] on input "text" at bounding box center [230, 100] width 133 height 11
type input "*********"
click at [252, 139] on div "[STREET_ADDRESS]" at bounding box center [241, 140] width 166 height 16
click at [244, 135] on input "text" at bounding box center [230, 133] width 114 height 11
click at [219, 205] on div "AHU-06" at bounding box center [241, 205] width 146 height 16
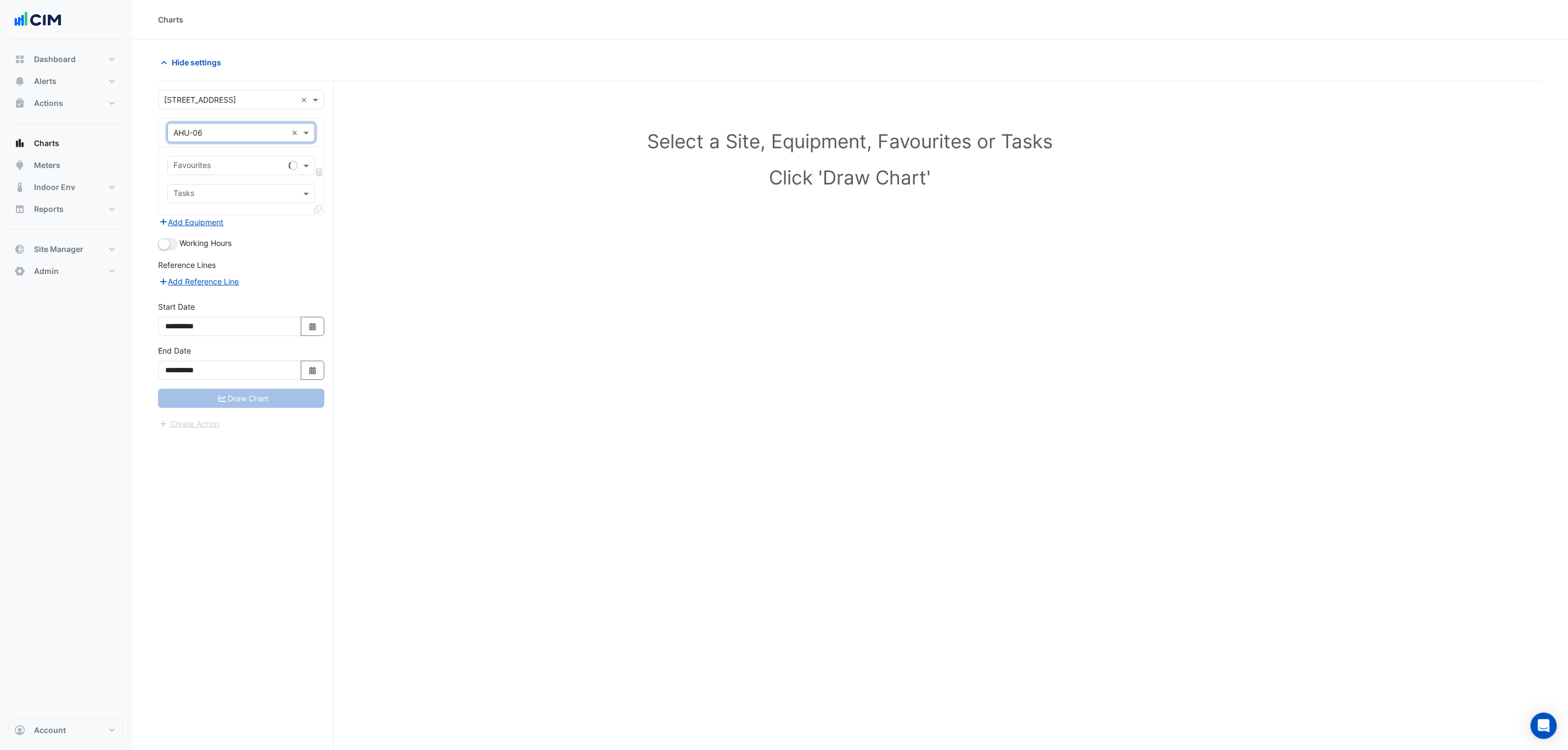
click at [231, 170] on input "text" at bounding box center [229, 166] width 111 height 11
type input "***"
click at [257, 206] on span "Unit Outside Air Temperature - Plantroom, All" at bounding box center [257, 205] width 161 height 10
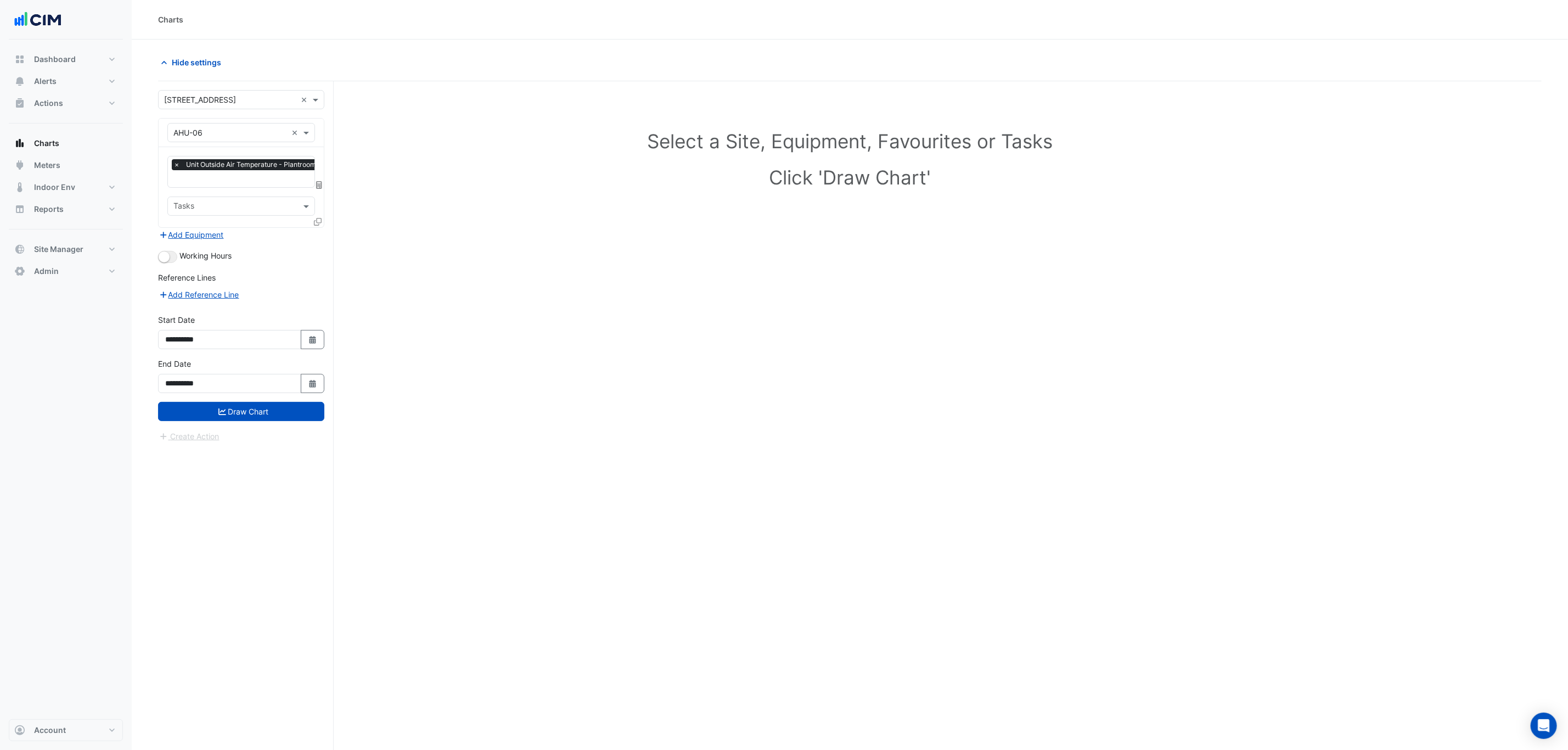
click at [318, 222] on icon at bounding box center [317, 221] width 8 height 8
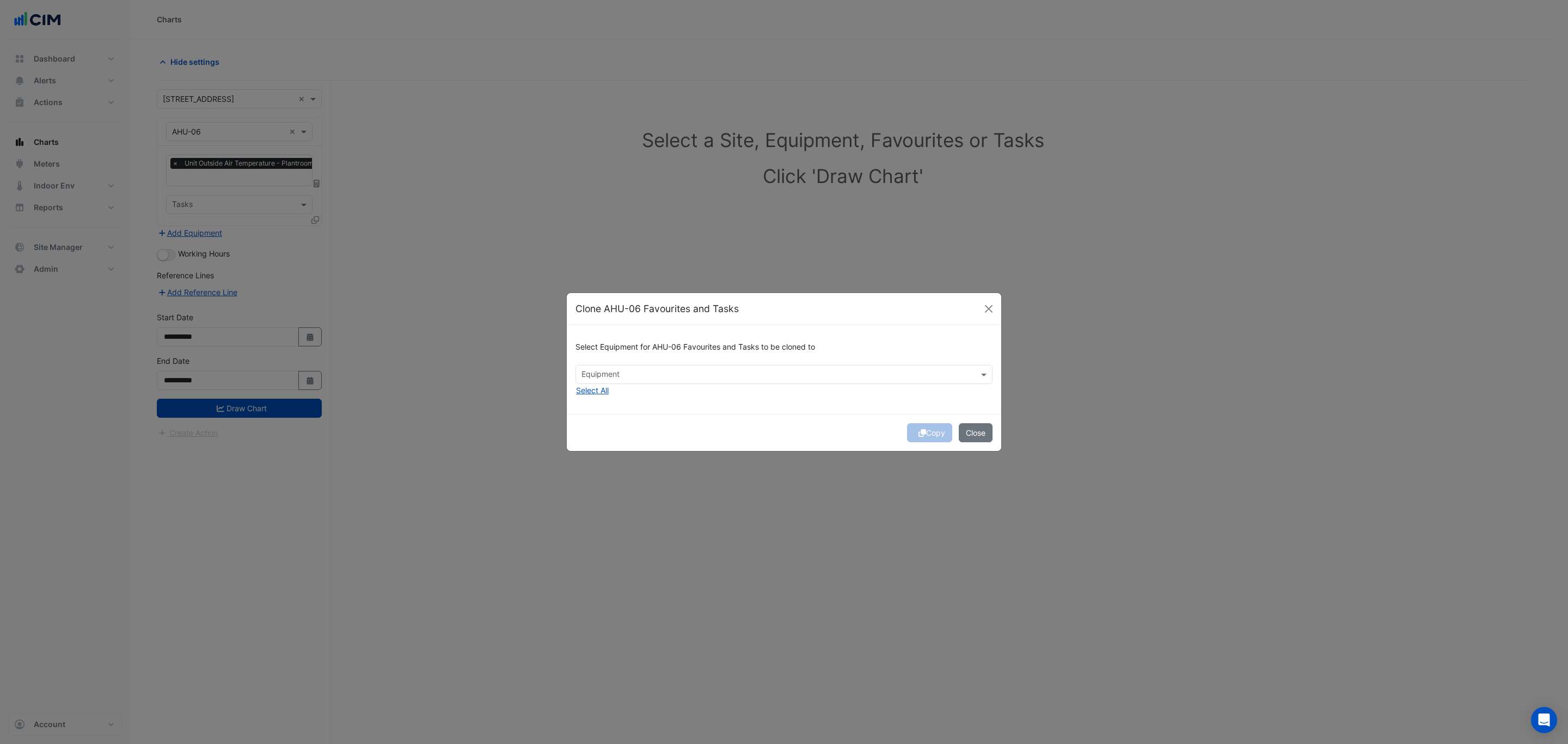
click at [648, 385] on div "Select Equipment for AHU-06 Favourites and Tasks to be cloned to Equipment Sele…" at bounding box center [783, 369] width 434 height 89
click at [642, 375] on input "text" at bounding box center [777, 375] width 393 height 11
click at [609, 475] on span "AHU-09" at bounding box center [599, 477] width 29 height 9
drag, startPoint x: 712, startPoint y: 415, endPoint x: 744, endPoint y: 417, distance: 32.1
click at [713, 415] on div "Copy Close" at bounding box center [783, 432] width 434 height 37
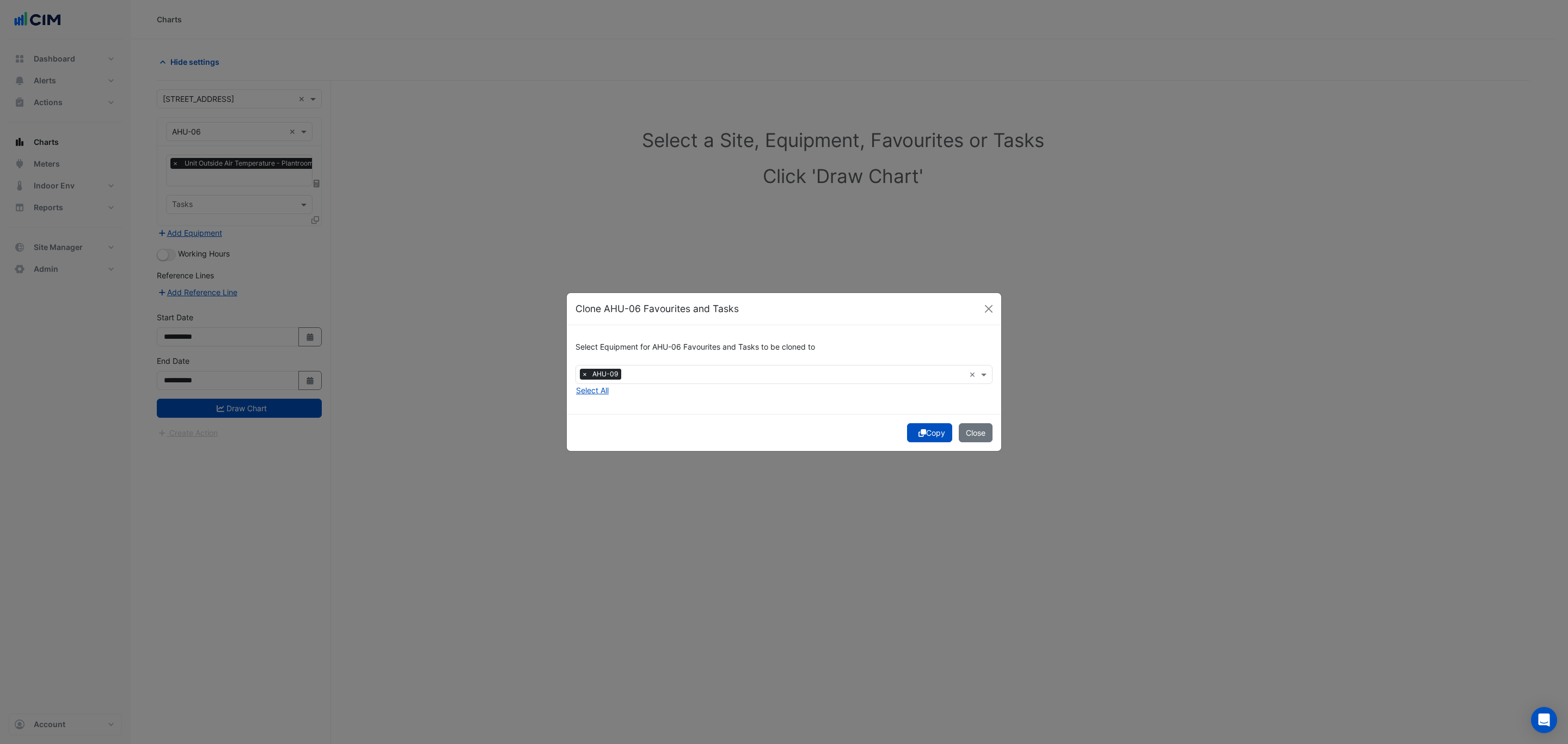
click at [924, 436] on button "Copy" at bounding box center [929, 433] width 46 height 19
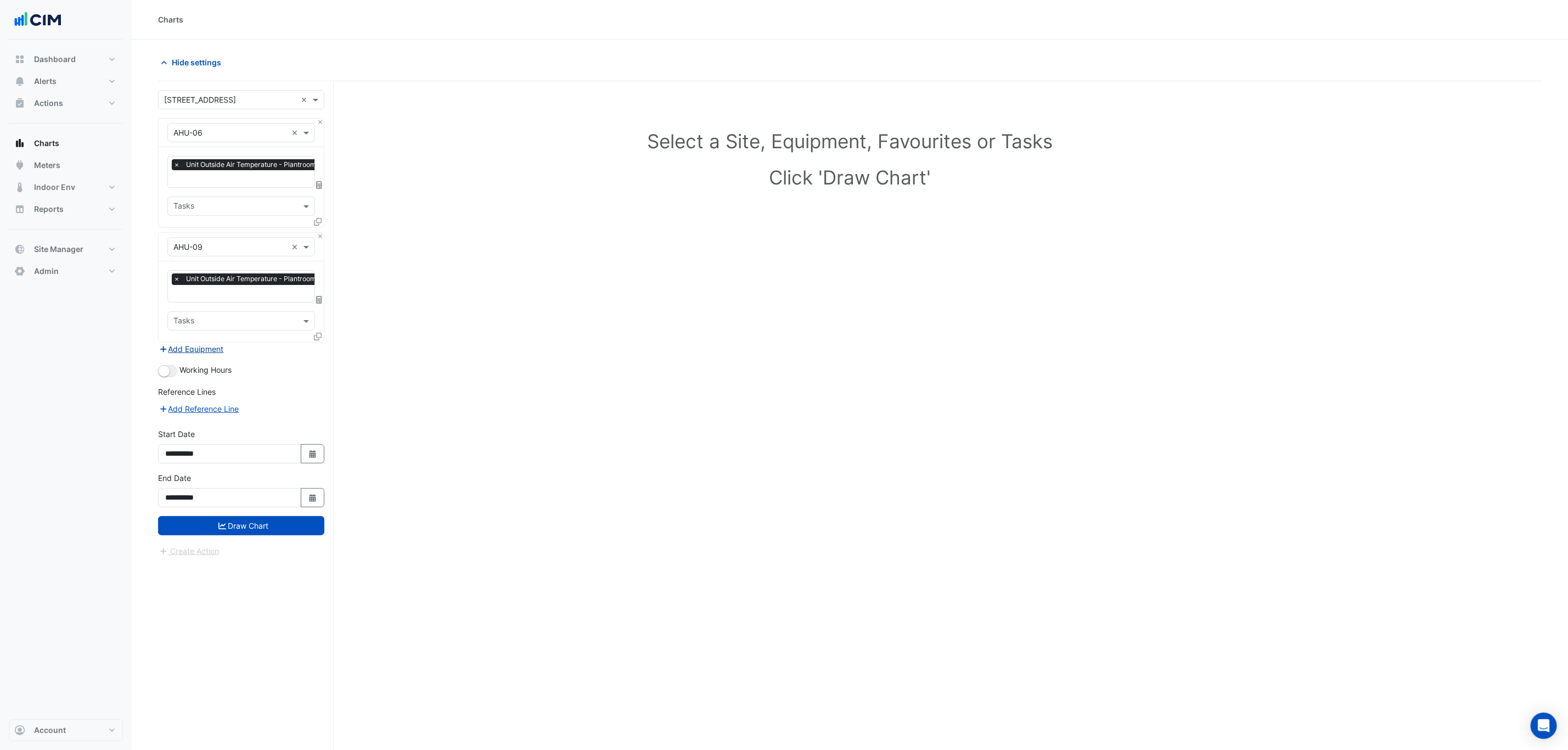
click at [209, 353] on button "Add Equipment" at bounding box center [191, 349] width 67 height 13
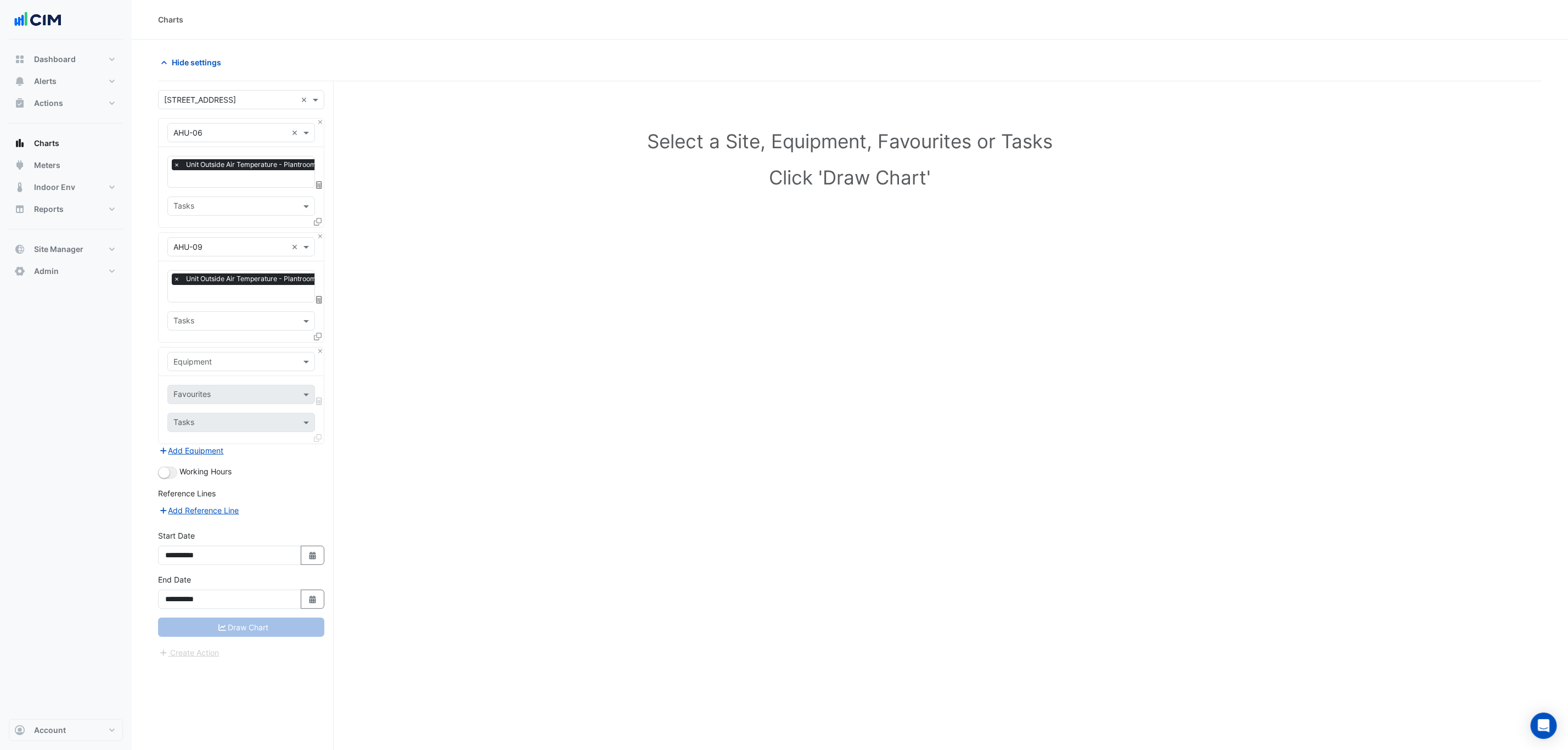
click at [217, 365] on input "text" at bounding box center [230, 362] width 114 height 11
type input "*******"
click at [219, 391] on div "Weather" at bounding box center [241, 386] width 146 height 16
click at [224, 398] on input "text" at bounding box center [229, 395] width 111 height 11
type input "****"
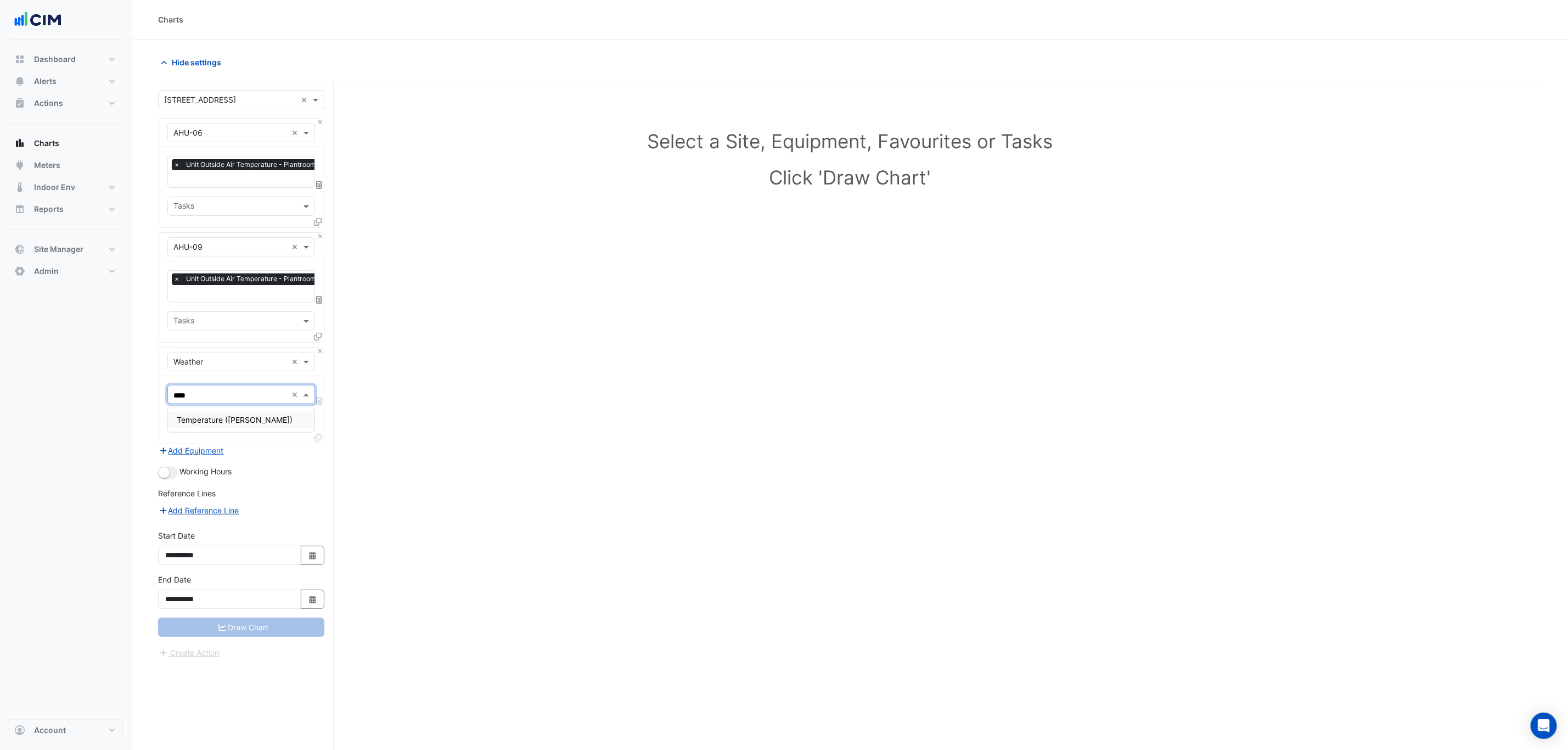
click at [227, 417] on span "Temperature (Celcius)" at bounding box center [235, 420] width 116 height 10
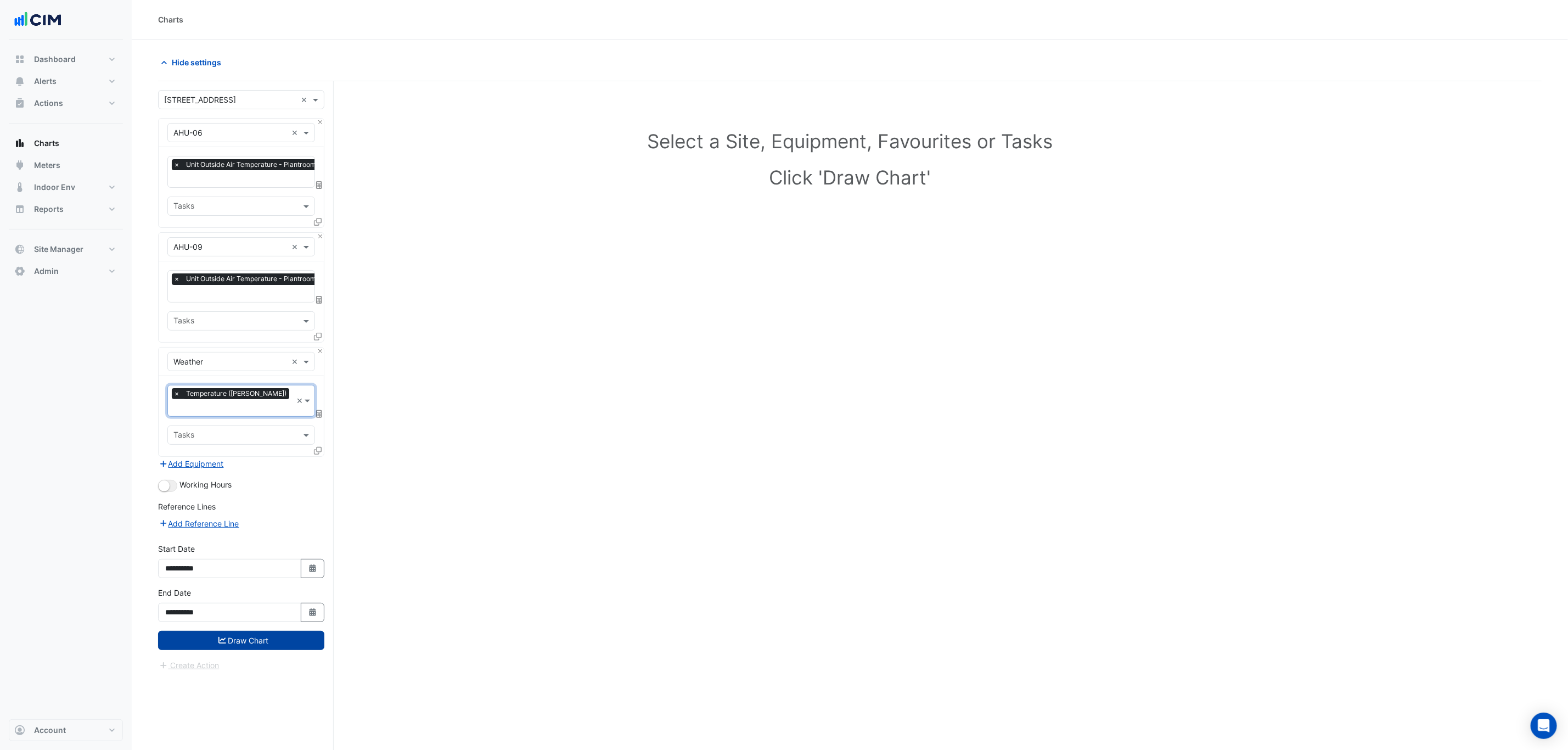
click at [231, 633] on button "Draw Chart" at bounding box center [241, 641] width 166 height 19
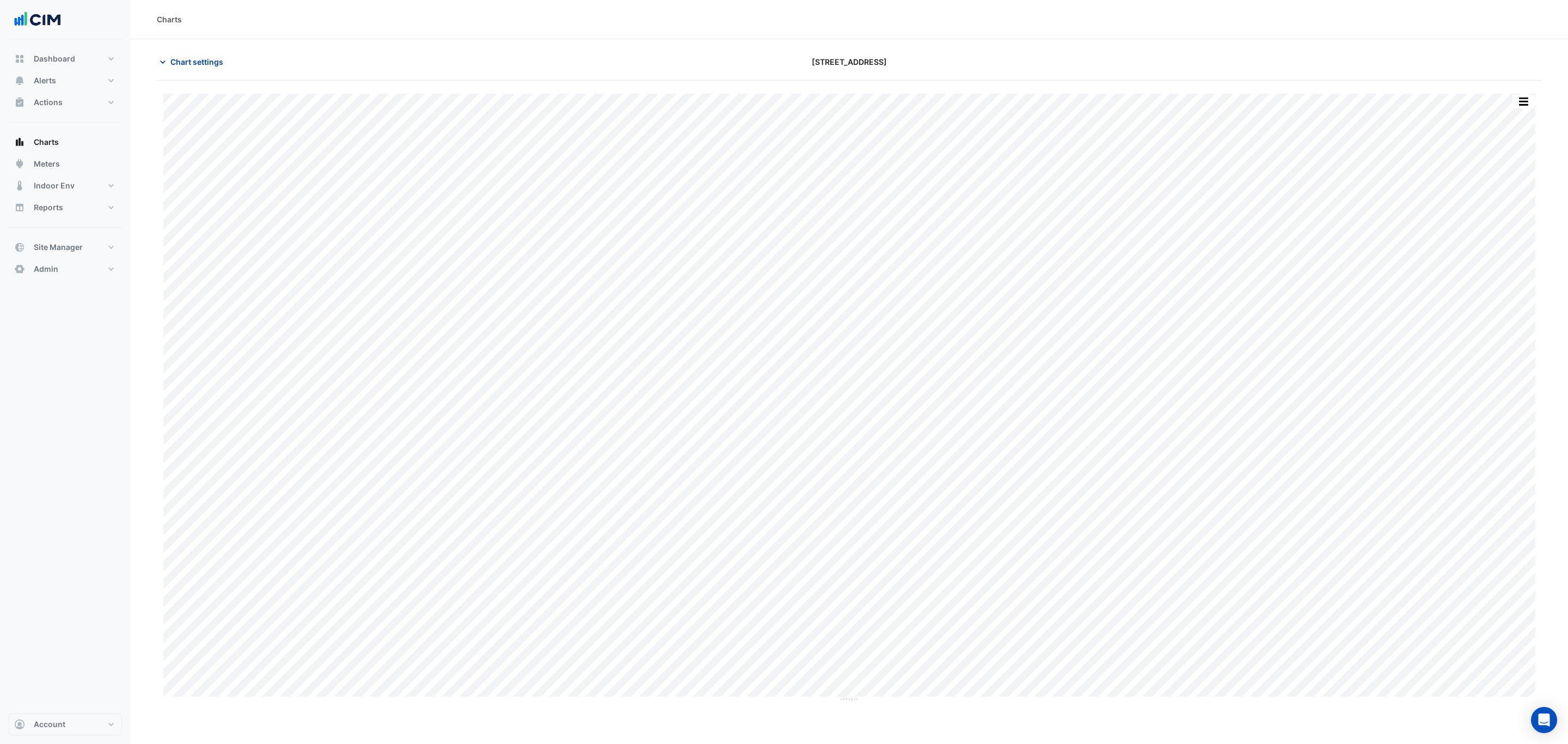
click at [204, 54] on button "Chart settings" at bounding box center [193, 62] width 73 height 19
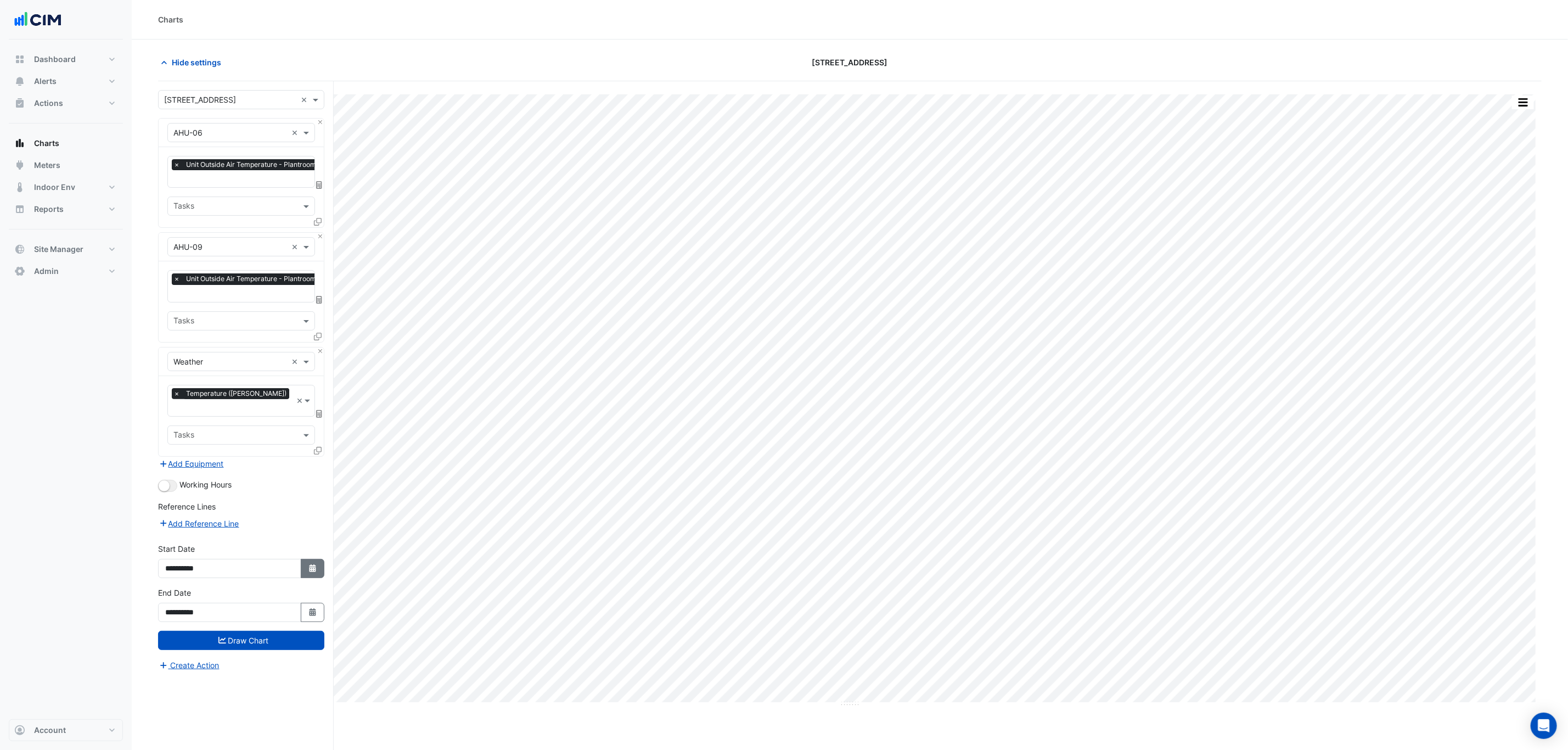
click at [315, 567] on button "Select Date" at bounding box center [313, 569] width 24 height 19
select select "*"
select select "****"
click at [177, 414] on span "Previous month" at bounding box center [176, 412] width 8 height 8
click at [280, 417] on button "Next month" at bounding box center [281, 412] width 13 height 17
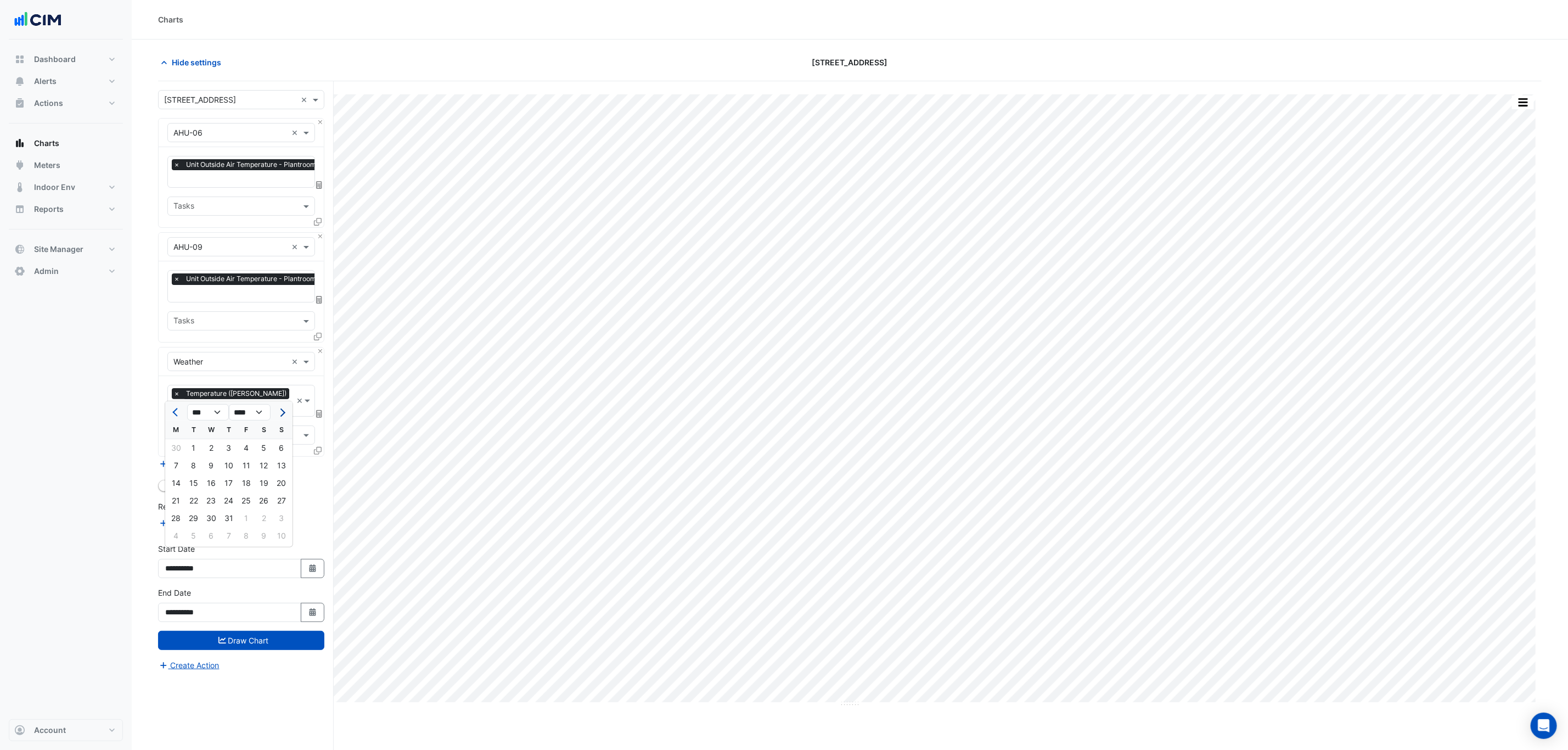
select select "*"
click at [246, 447] on div "1" at bounding box center [246, 448] width 17 height 17
type input "**********"
click at [260, 631] on button "Draw Chart" at bounding box center [241, 641] width 166 height 19
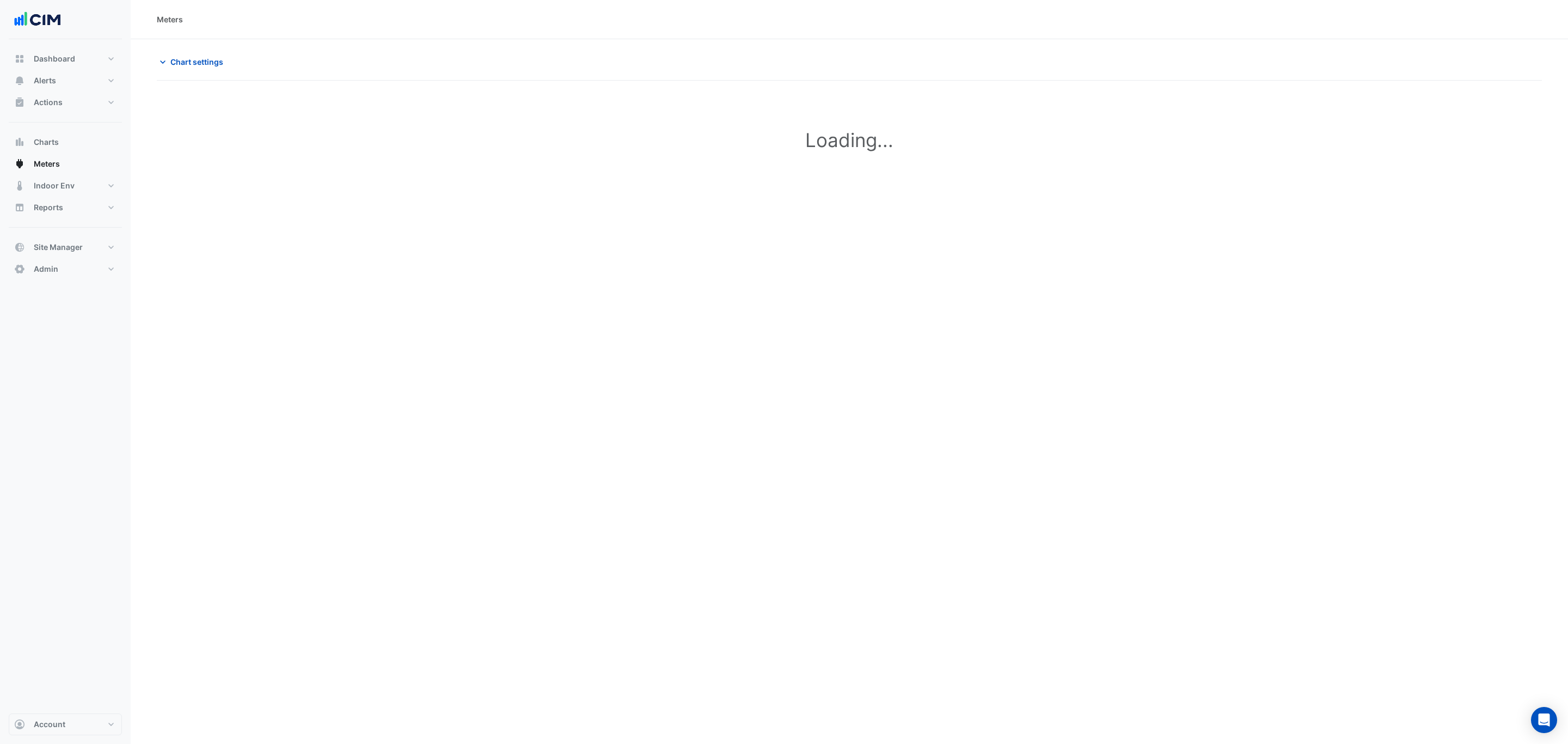
type input "**********"
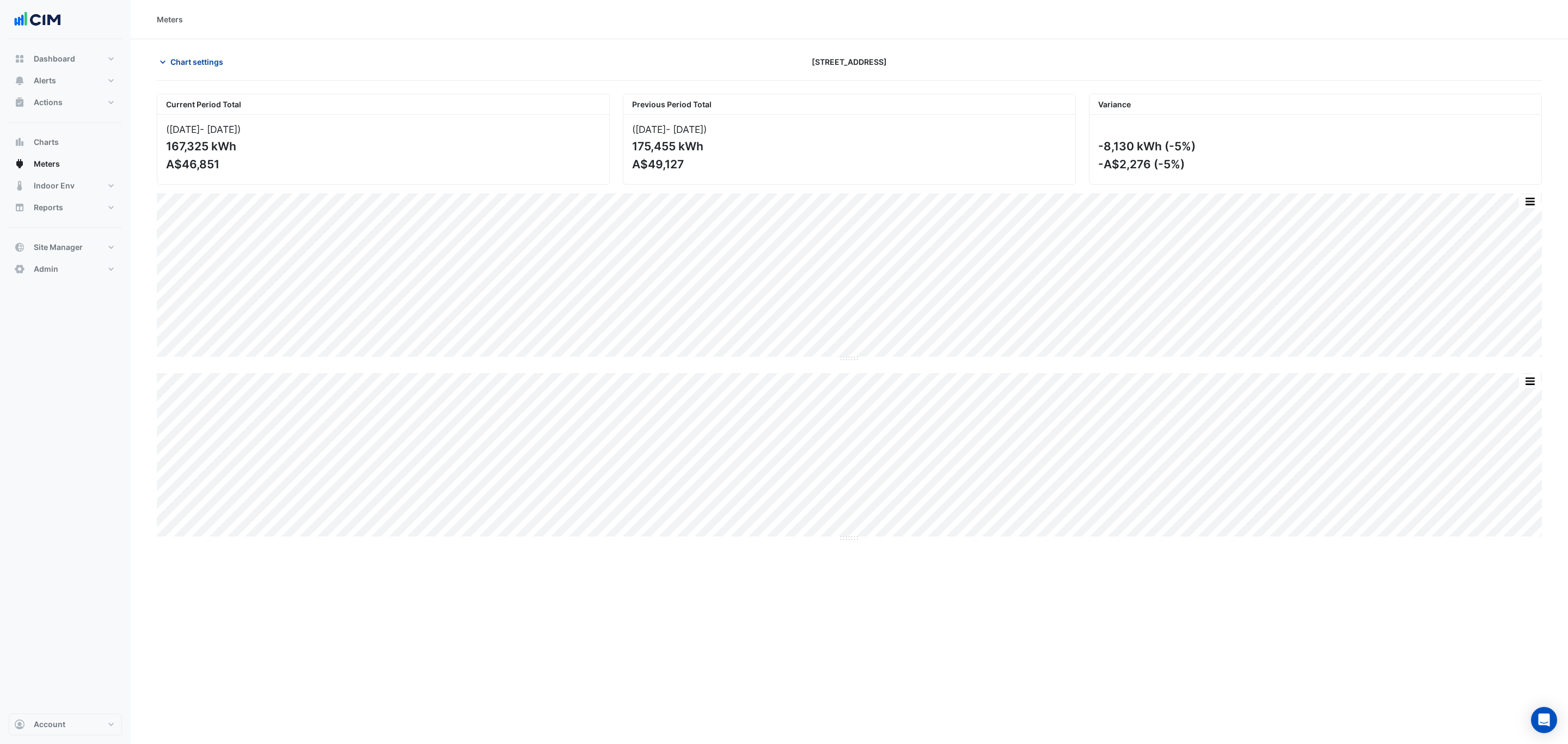
click at [187, 64] on span "Chart settings" at bounding box center [196, 61] width 52 height 11
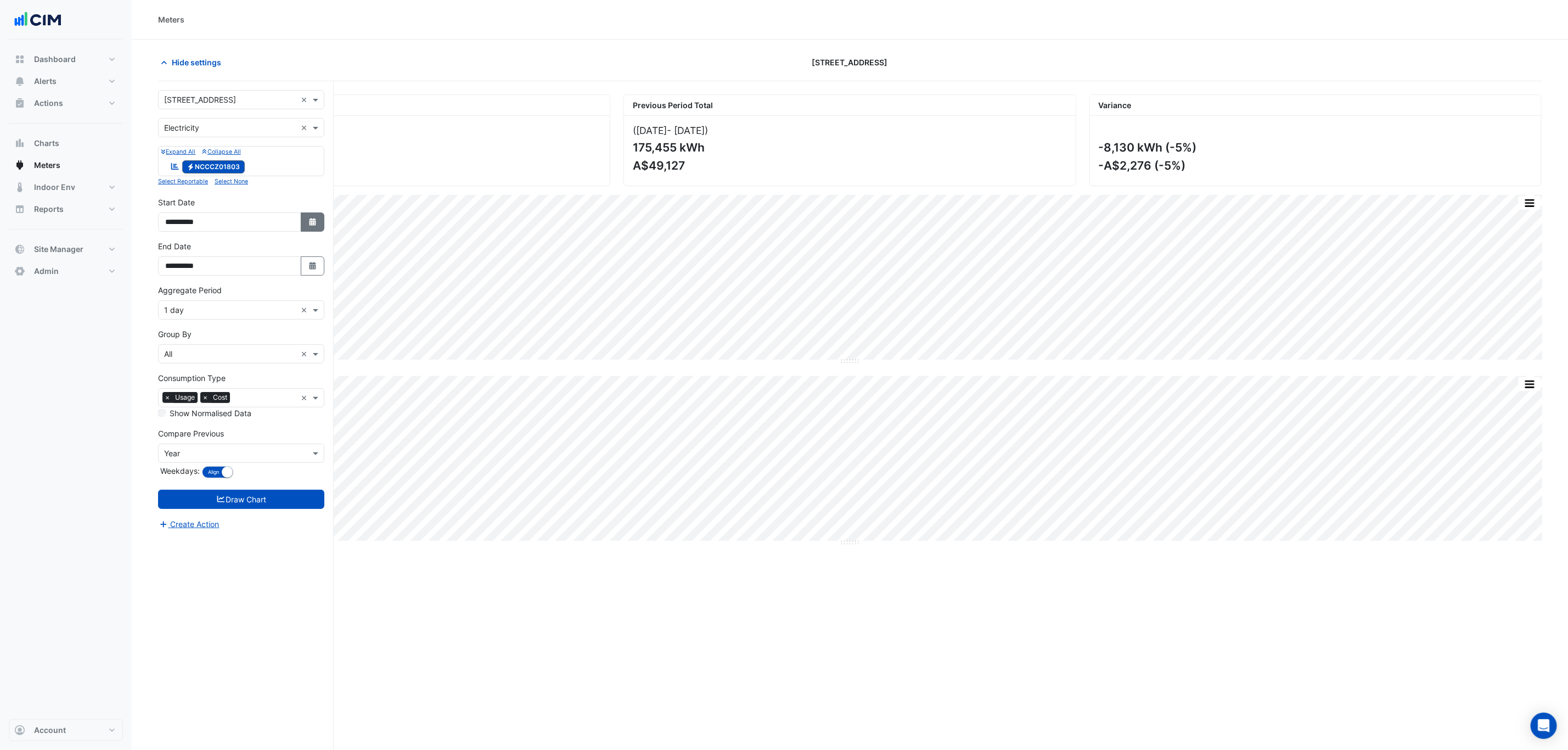
click at [306, 229] on button "Select Date" at bounding box center [313, 222] width 24 height 19
select select "*"
select select "****"
click at [283, 75] on span "Next month" at bounding box center [281, 77] width 8 height 8
click at [283, 75] on span "Next month" at bounding box center [281, 77] width 8 height 8
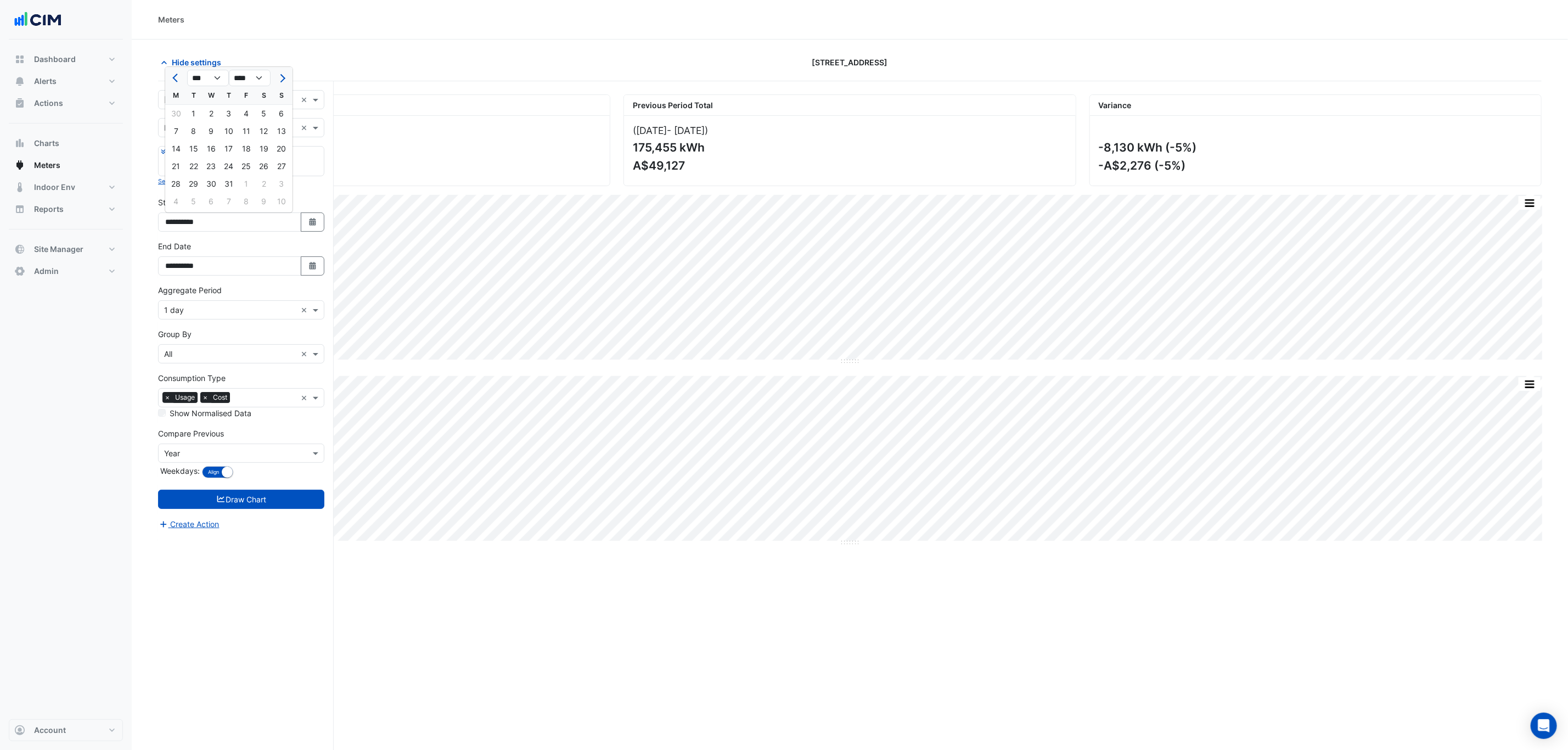
select select "*"
click at [248, 114] on div "1" at bounding box center [246, 114] width 17 height 17
type input "**********"
click at [315, 269] on icon "button" at bounding box center [313, 265] width 7 height 8
click at [281, 232] on div "31" at bounding box center [282, 228] width 17 height 17
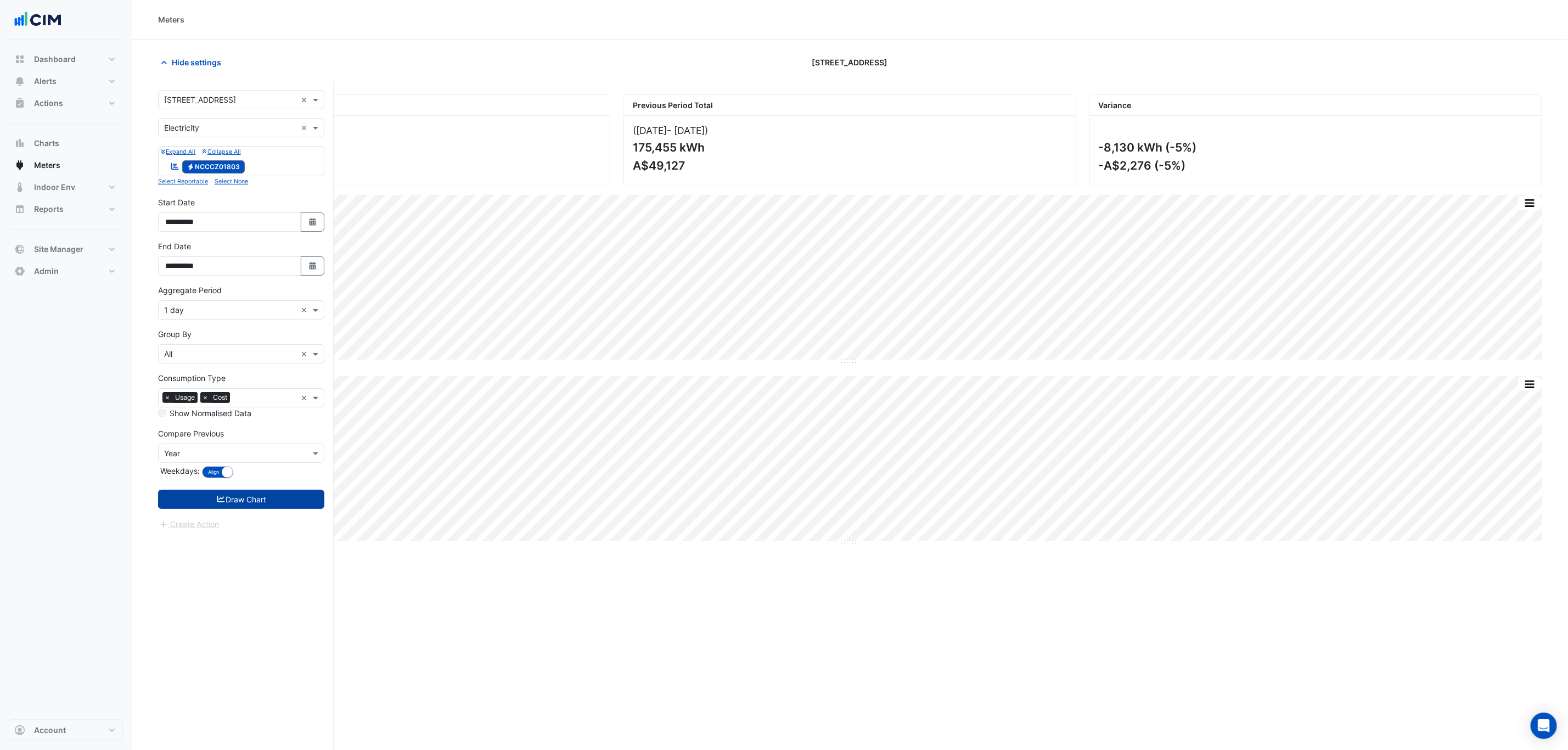
click at [291, 496] on button "Draw Chart" at bounding box center [241, 499] width 166 height 19
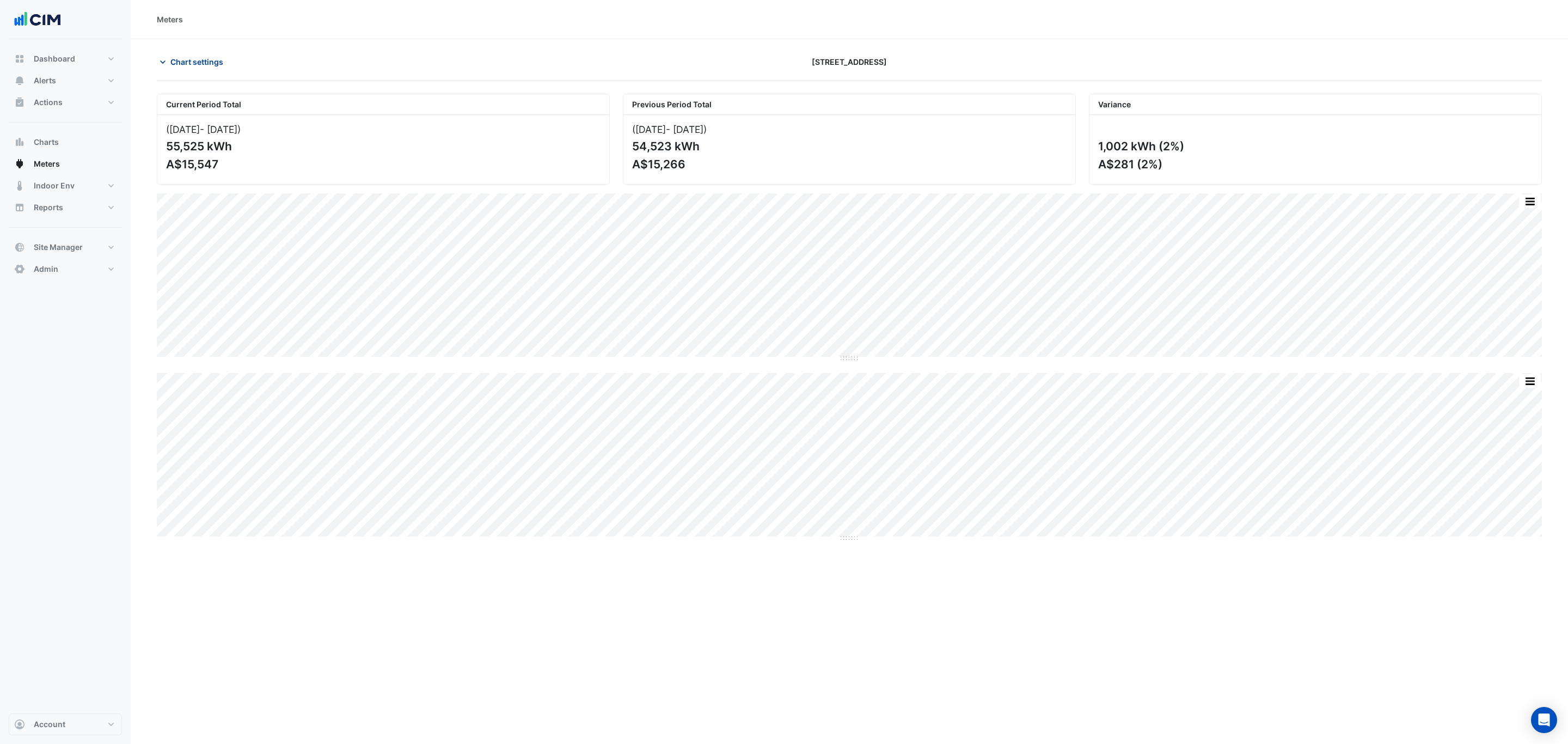
click at [172, 59] on span "Chart settings" at bounding box center [196, 61] width 52 height 11
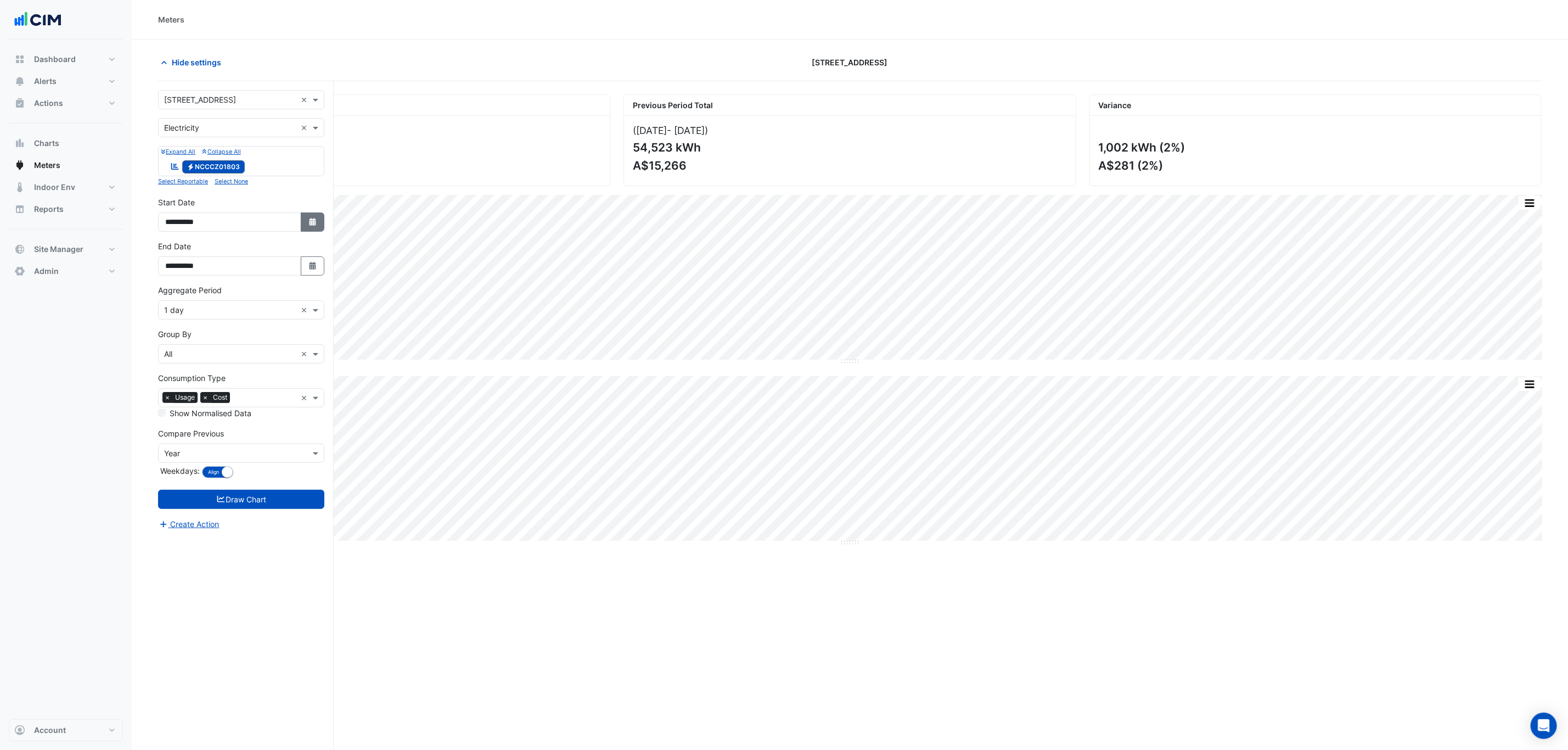
click at [310, 225] on icon "Select Date" at bounding box center [312, 221] width 10 height 8
select select "*"
select select "****"
click at [244, 115] on div "1" at bounding box center [246, 114] width 17 height 17
click at [315, 263] on fa-icon "Select Date" at bounding box center [312, 265] width 10 height 10
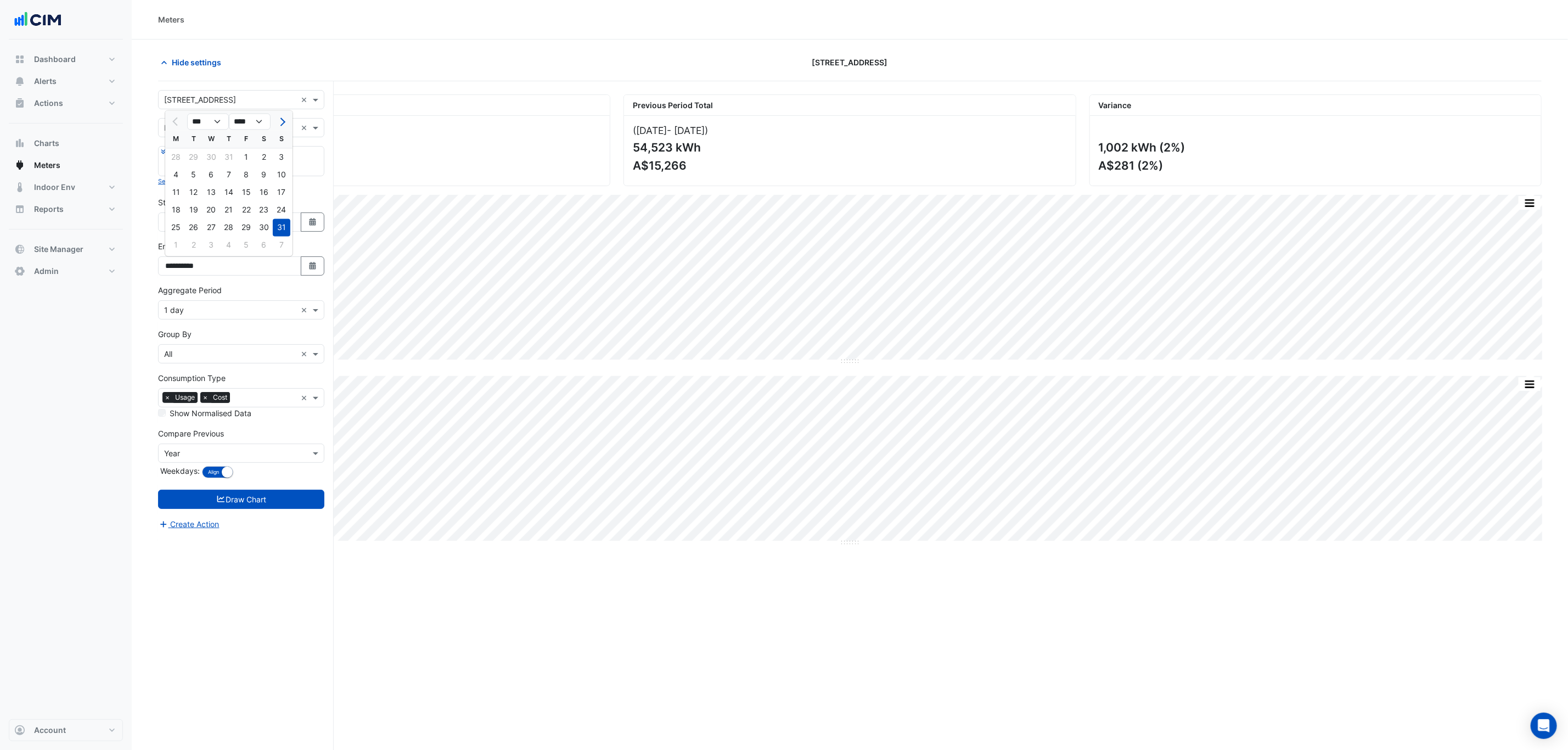
click at [282, 227] on div "31" at bounding box center [282, 228] width 17 height 17
click at [371, 121] on div "([DATE] - [DATE] ) 55,525 kWh A$15,547" at bounding box center [384, 151] width 452 height 69
click at [181, 59] on span "Hide settings" at bounding box center [196, 62] width 49 height 11
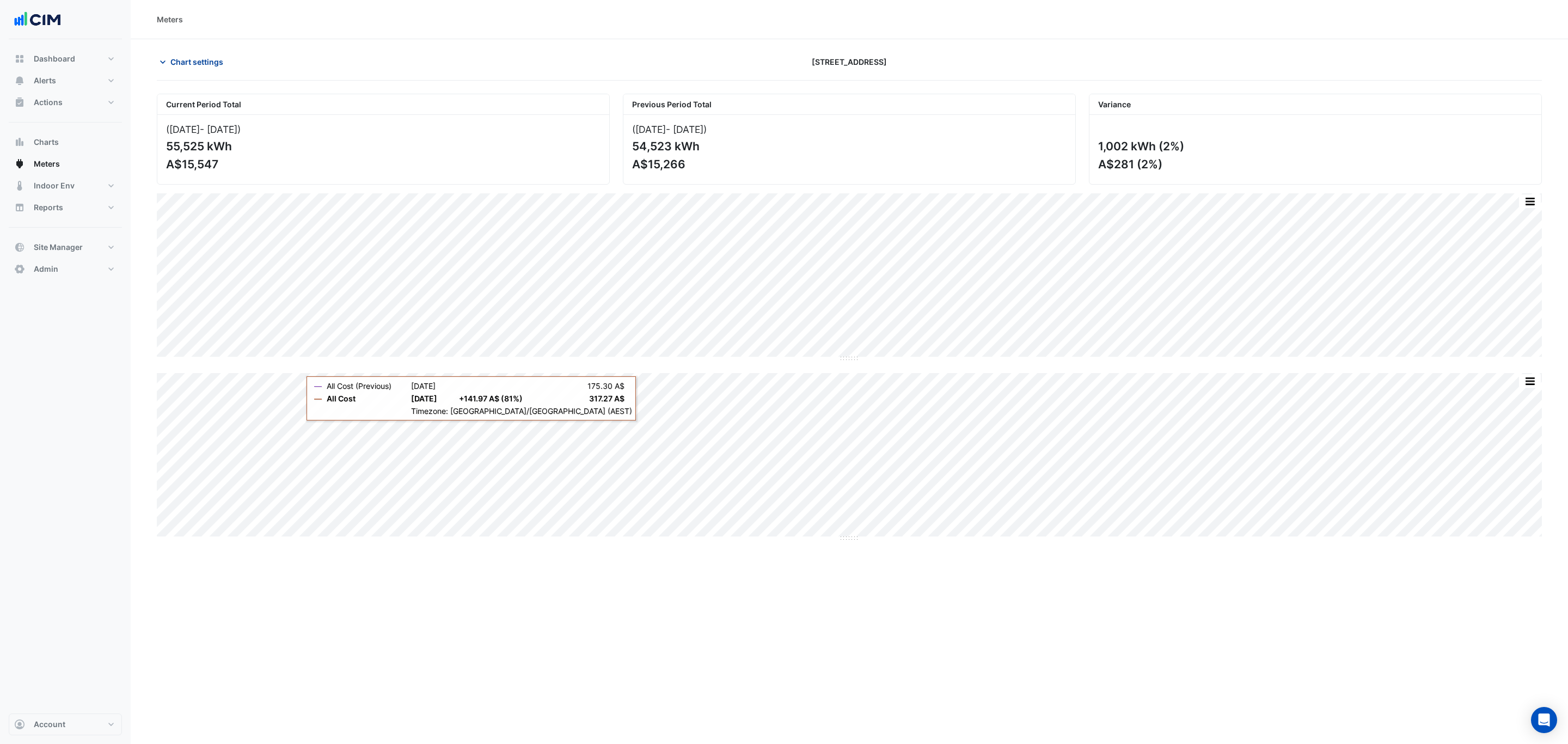
click at [205, 59] on span "Chart settings" at bounding box center [196, 61] width 52 height 11
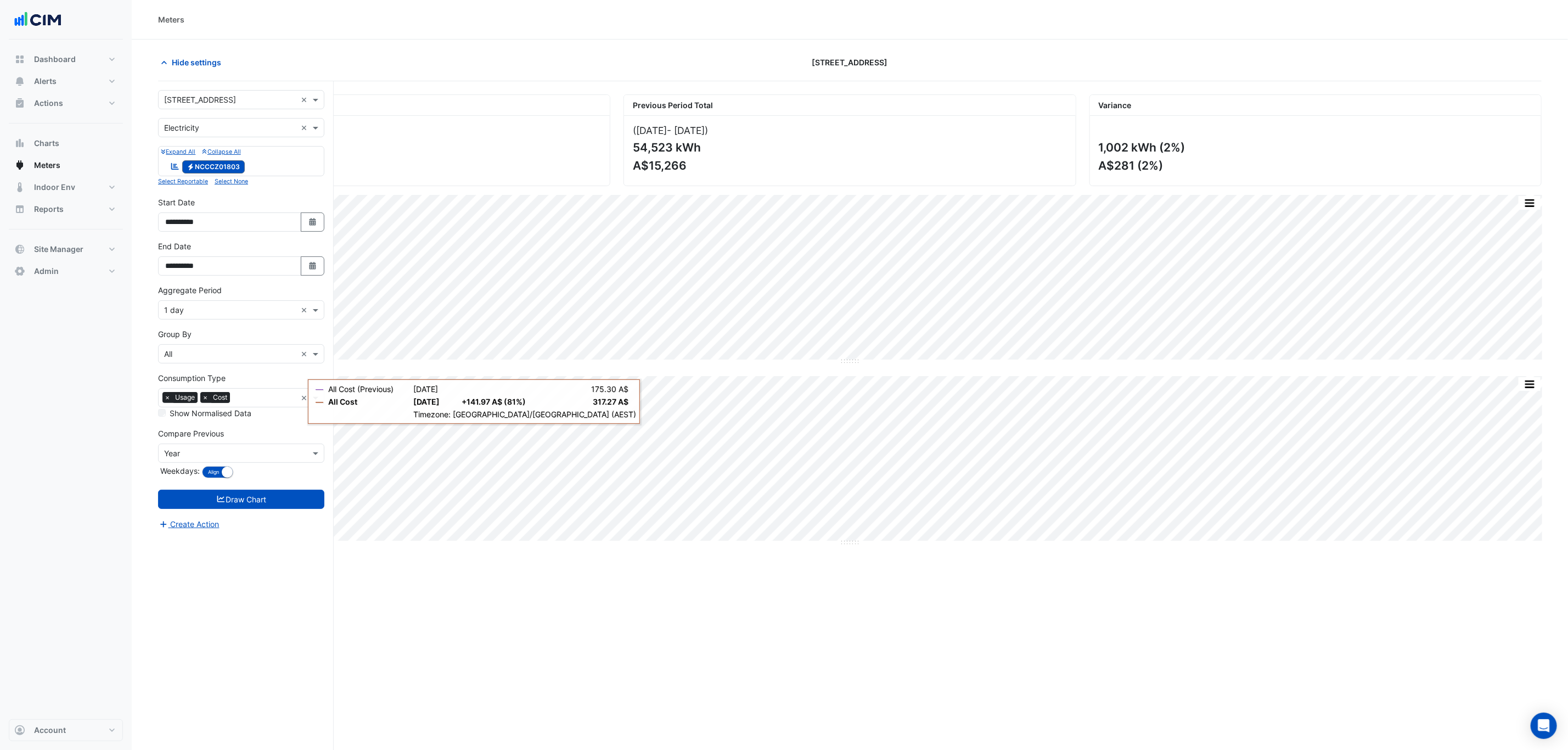
click at [227, 311] on input "text" at bounding box center [230, 310] width 133 height 11
click at [211, 380] on div "1 hour" at bounding box center [241, 383] width 166 height 16
click at [257, 501] on button "Draw Chart" at bounding box center [241, 499] width 166 height 19
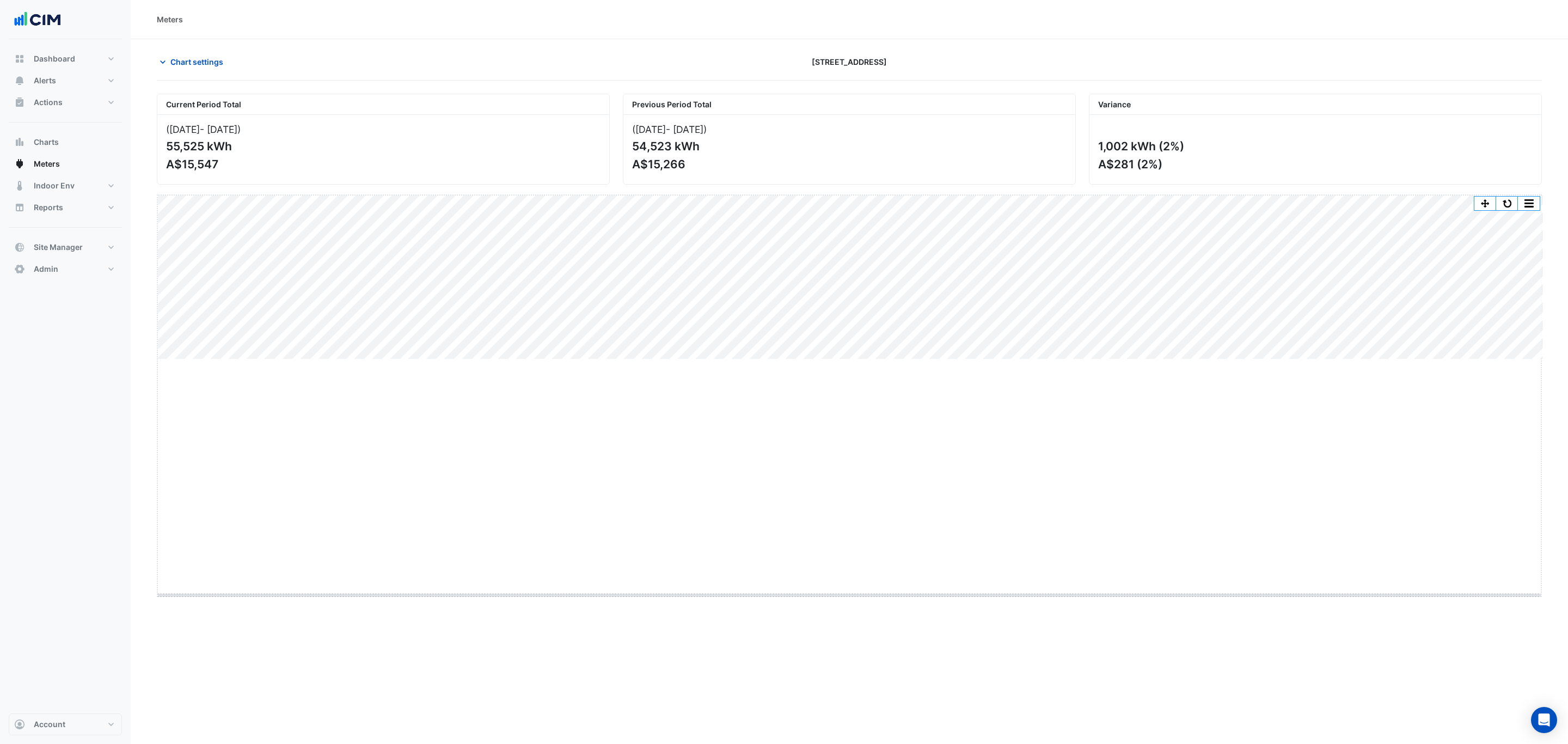
drag, startPoint x: 851, startPoint y: 360, endPoint x: 887, endPoint y: 595, distance: 237.7
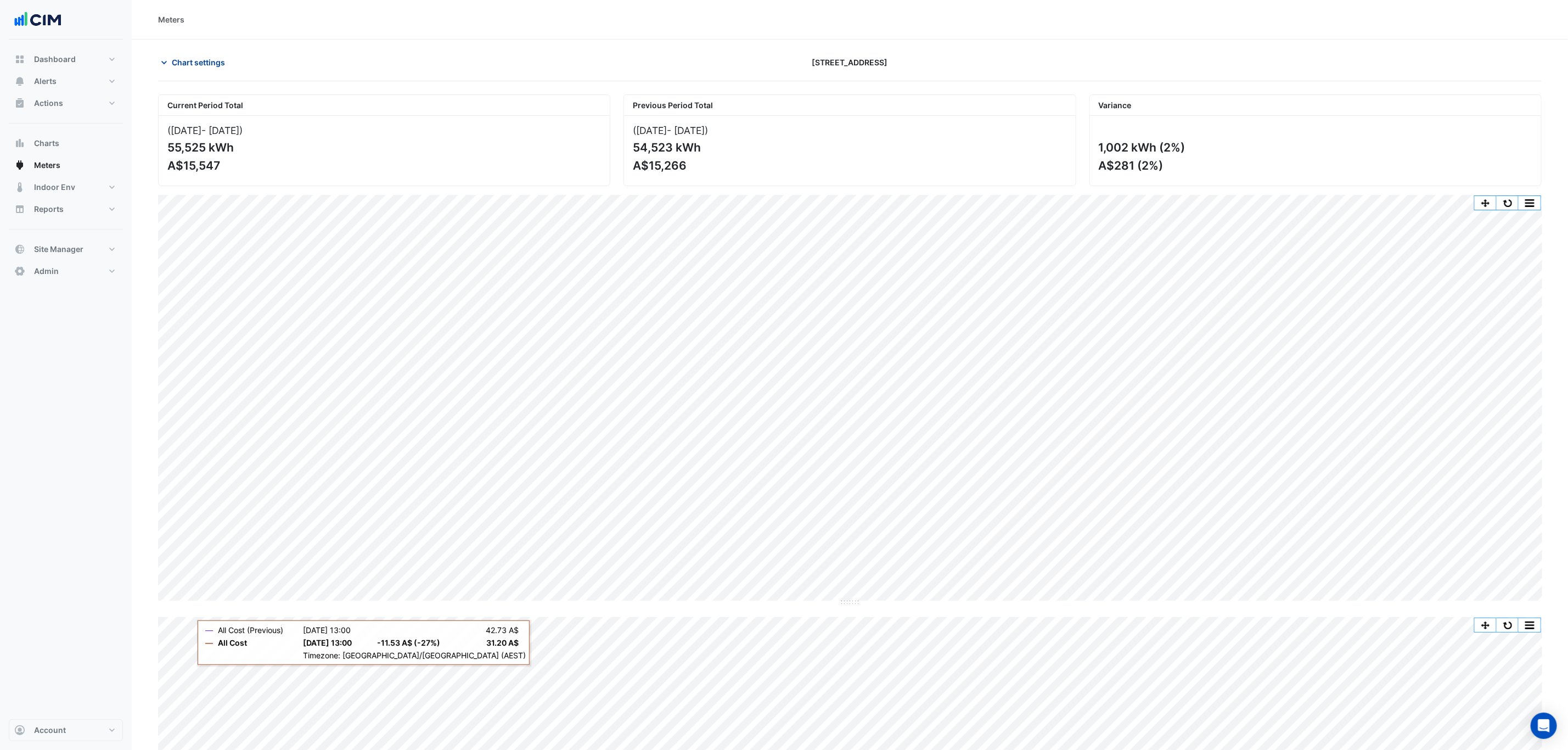
click at [210, 60] on span "Chart settings" at bounding box center [198, 62] width 53 height 11
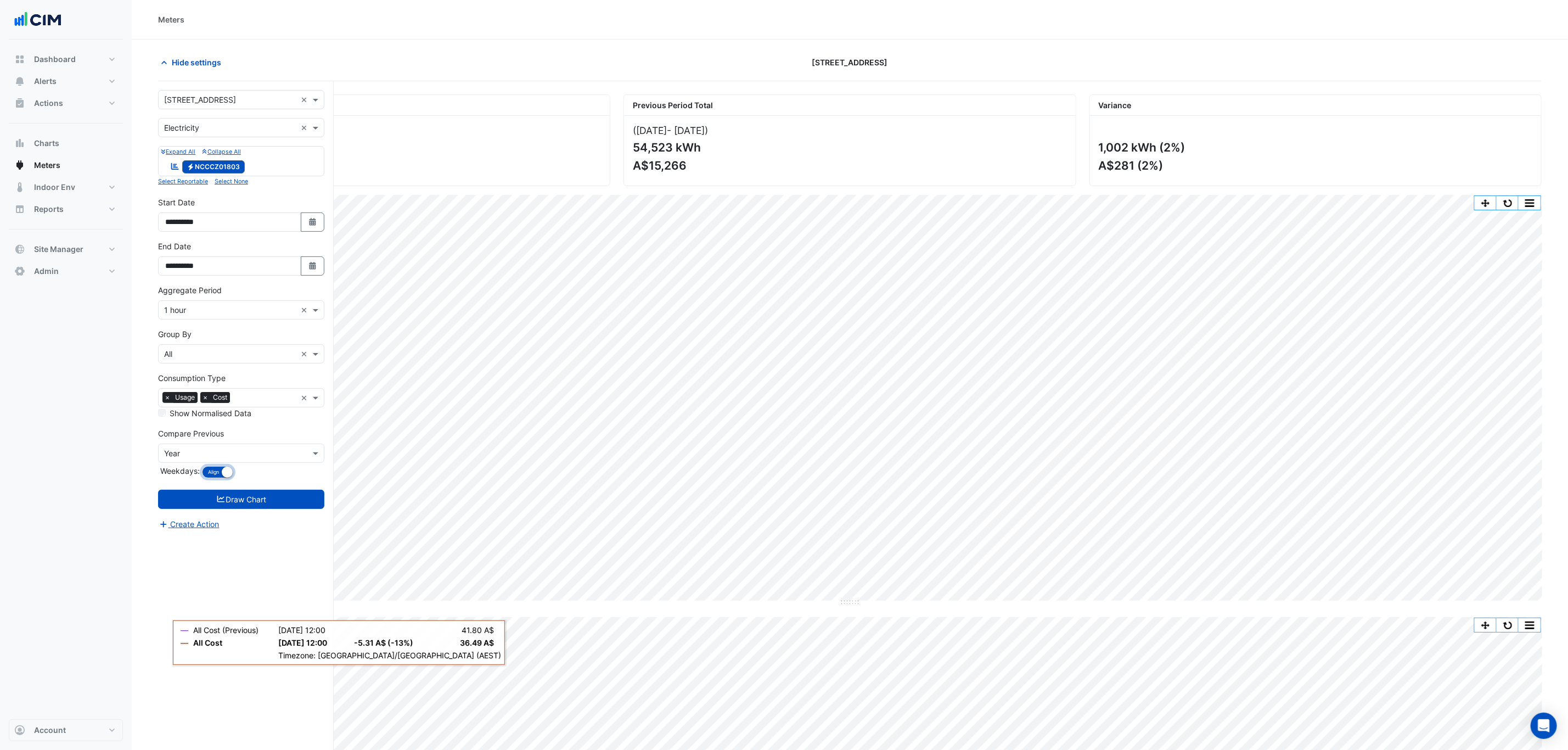
click at [215, 478] on button "Align Don't align" at bounding box center [218, 473] width 31 height 12
click at [217, 468] on button "Align Don't align" at bounding box center [224, 473] width 44 height 12
